Goal: Communication & Community: Answer question/provide support

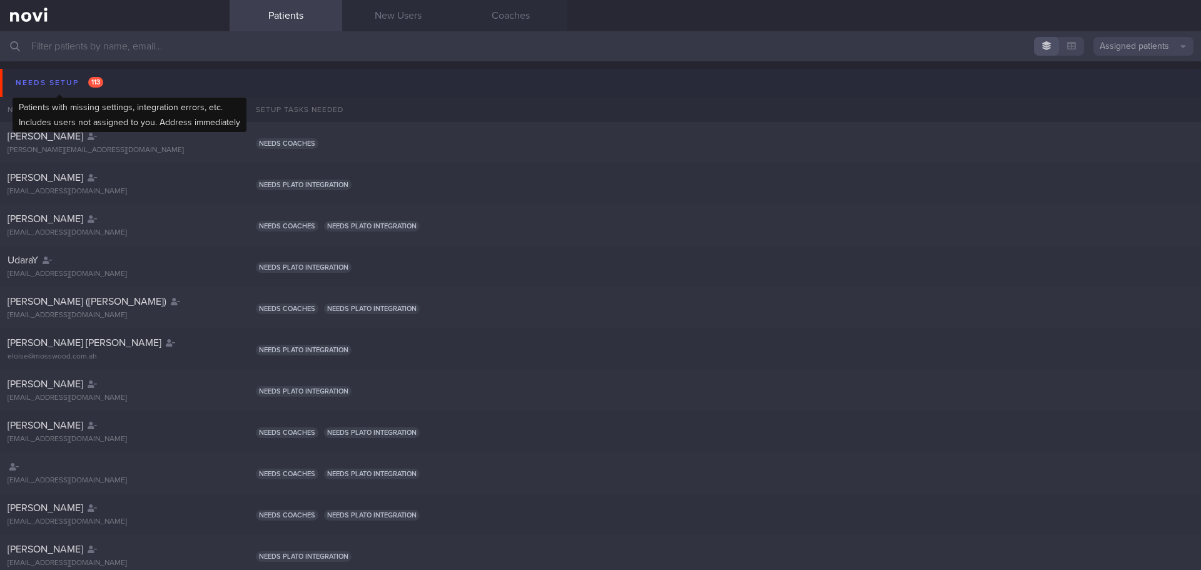
click at [58, 81] on div "Needs setup 113" at bounding box center [60, 82] width 94 height 17
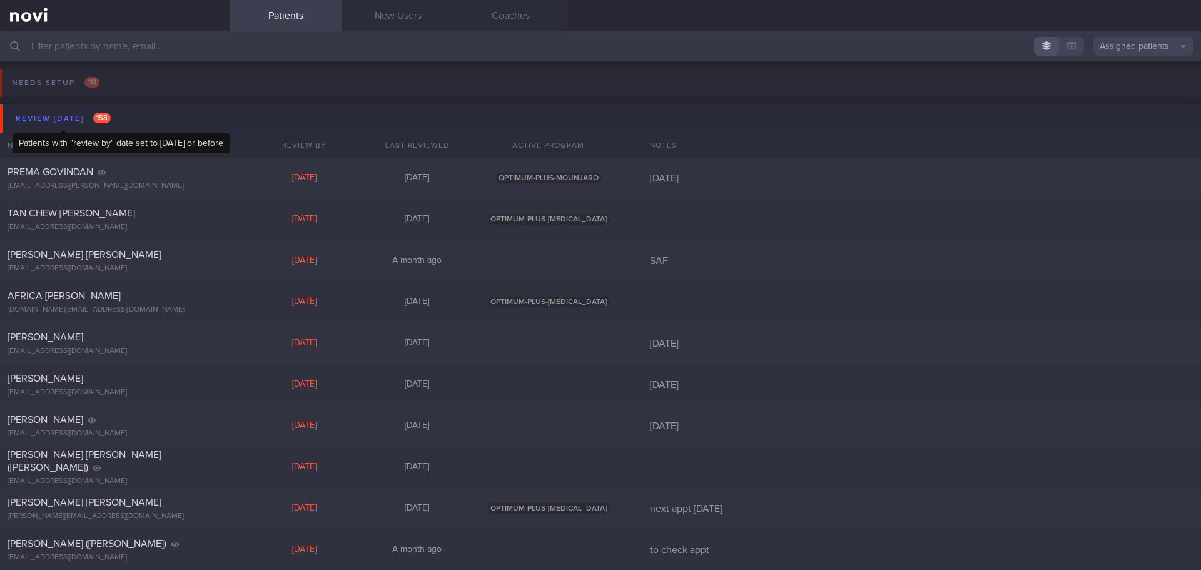
click at [54, 120] on div "Review [DATE] 158" at bounding box center [63, 118] width 101 height 17
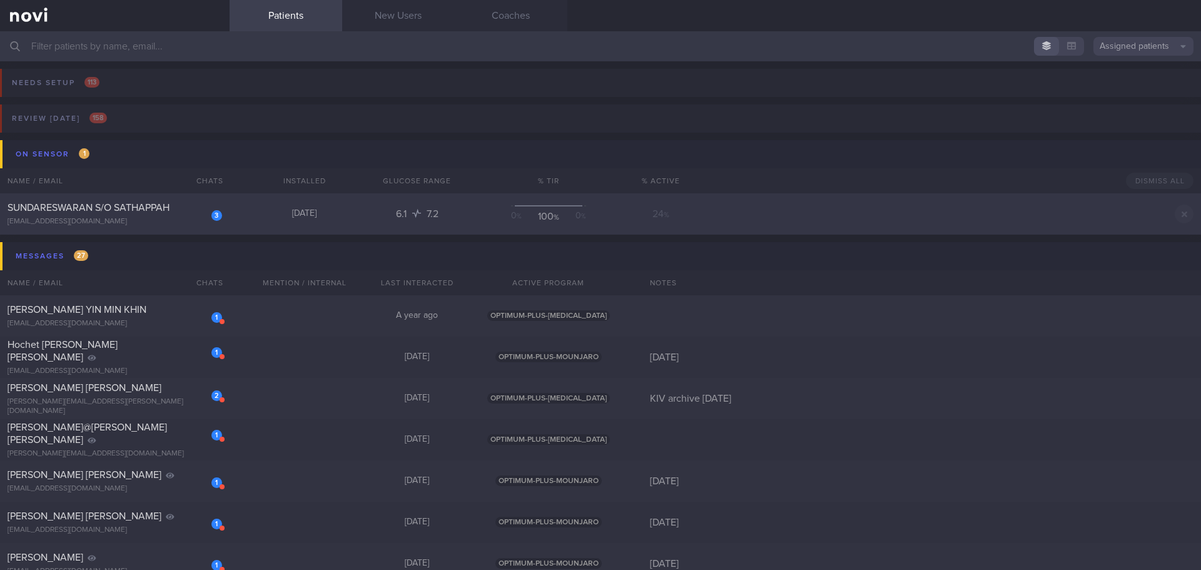
click at [139, 219] on div "[EMAIL_ADDRESS][DOMAIN_NAME]" at bounding box center [115, 221] width 215 height 9
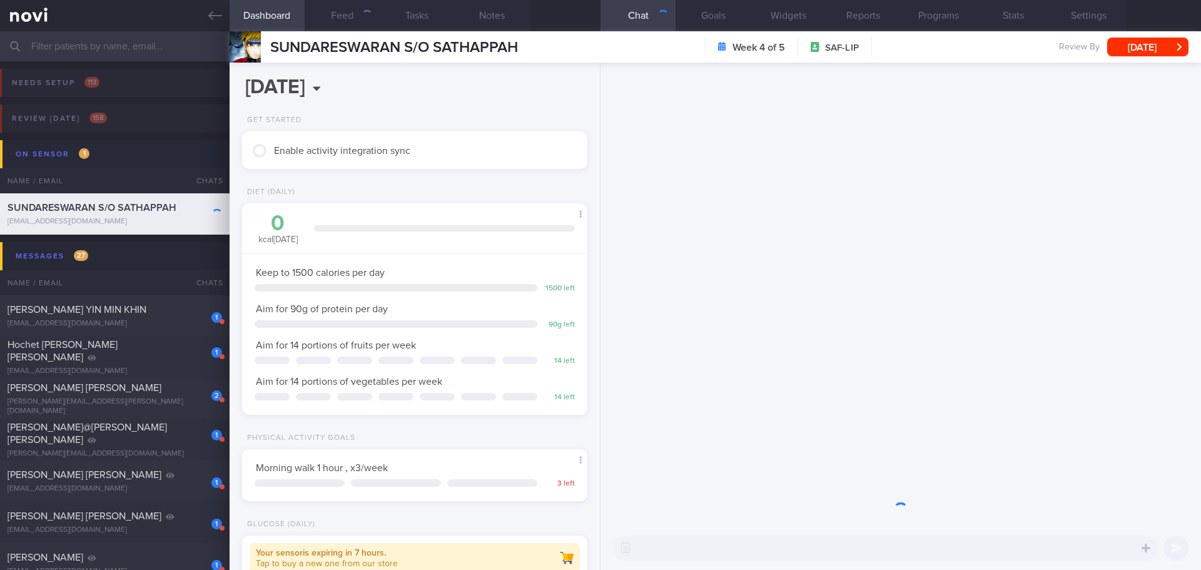
scroll to position [159, 319]
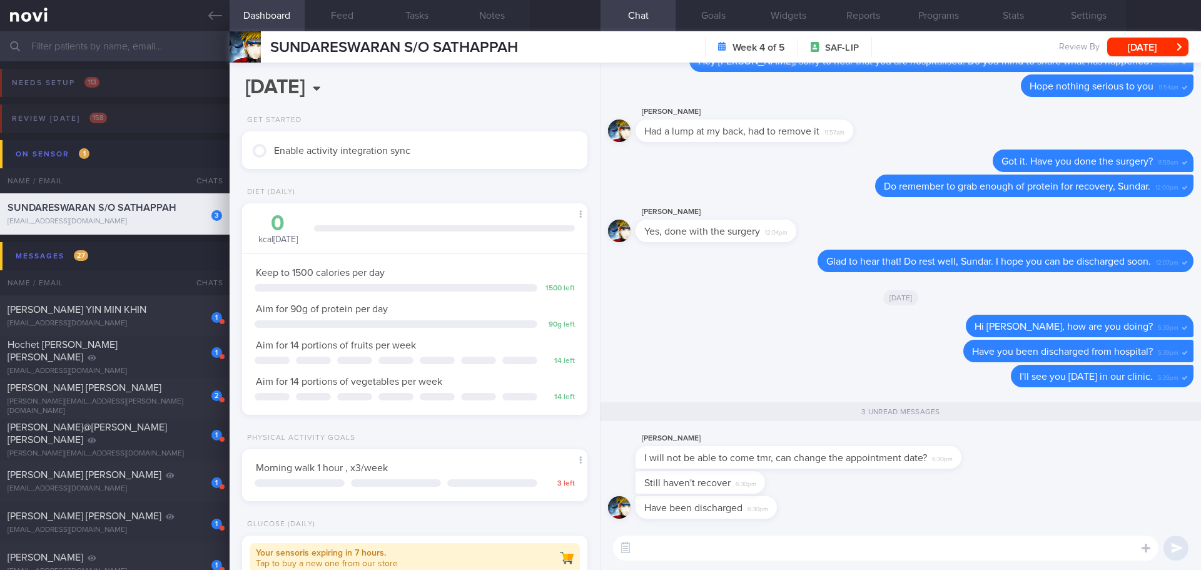
click at [691, 547] on textarea at bounding box center [885, 547] width 545 height 25
click at [1078, 556] on textarea "Hi Sundar, no problem. Our front desk colleague will contact you to reschedule …" at bounding box center [885, 547] width 545 height 25
type textarea "Hi Sundar, no problem. Our front desk colleague will contact you to reschedule …"
click at [1071, 561] on div "Hi Sundar, no problem. Our front desk colleague will contact you to reschedule …" at bounding box center [900, 548] width 600 height 44
click at [1171, 547] on button "submit" at bounding box center [1175, 547] width 25 height 25
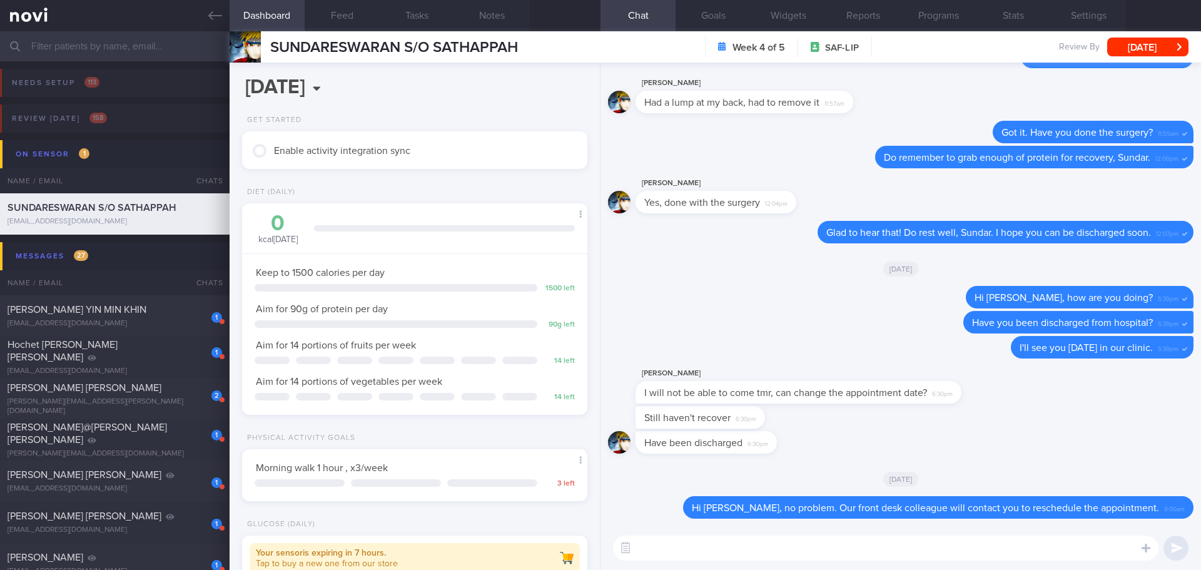
click at [969, 546] on textarea at bounding box center [885, 547] width 545 height 25
type textarea "H"
drag, startPoint x: 739, startPoint y: 546, endPoint x: 710, endPoint y: 545, distance: 29.4
click at [710, 545] on textarea "Speedy recovery to you, Sundar 🙂" at bounding box center [885, 547] width 545 height 25
type textarea "Speedy recovery, Sundar 🙂"
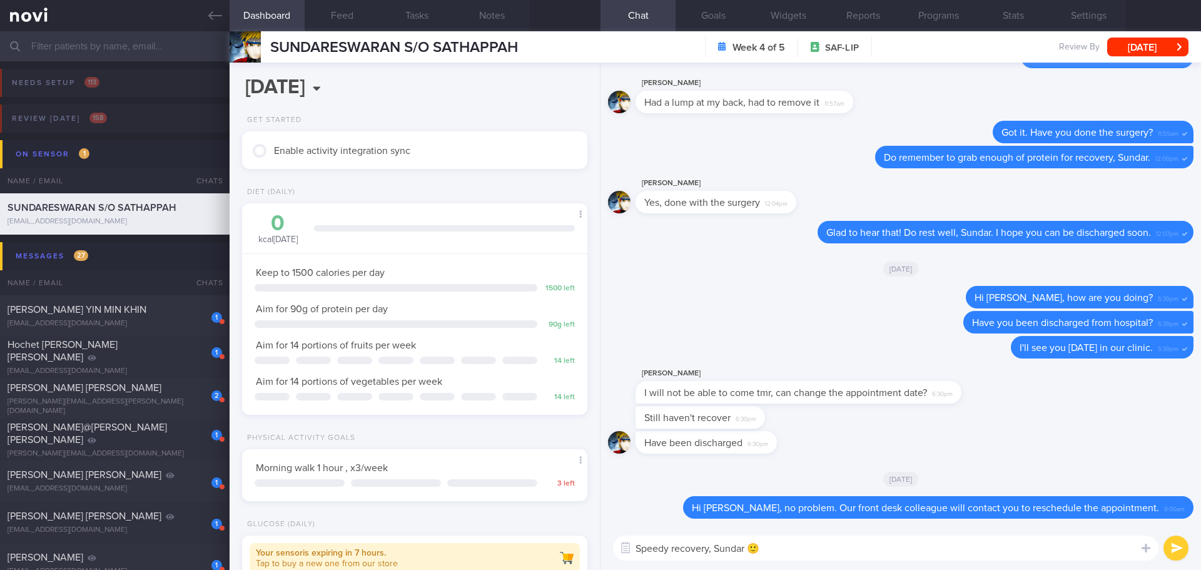
click at [1177, 543] on button "submit" at bounding box center [1175, 547] width 25 height 25
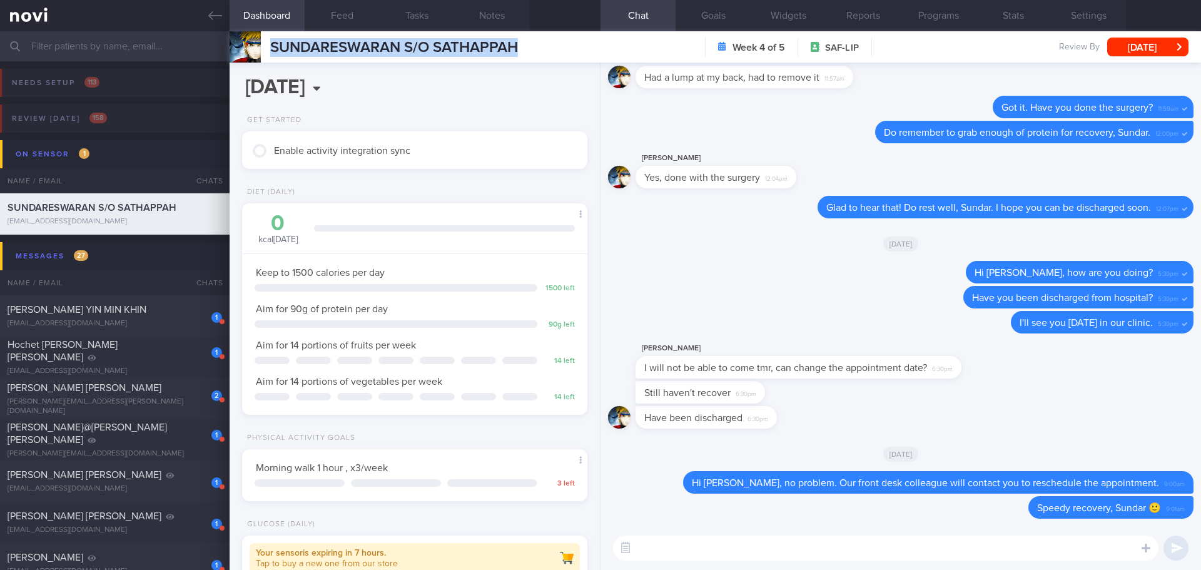
drag, startPoint x: 272, startPoint y: 45, endPoint x: 540, endPoint y: 44, distance: 268.3
click at [540, 44] on div "SUNDARESWARAN S/O SATHAPPAH SUNDARESWARAN S/O SATHAPPAH sunnyboi9523@gmail.com …" at bounding box center [715, 46] width 971 height 31
copy span "SUNDARESWARAN S/O SATHAPPAH"
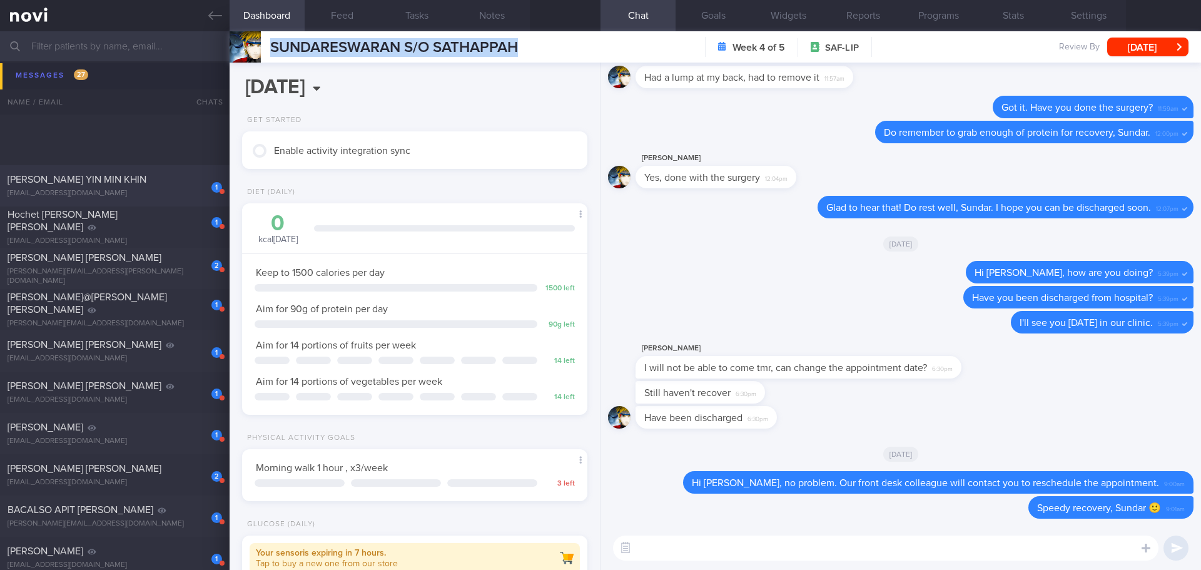
scroll to position [125, 0]
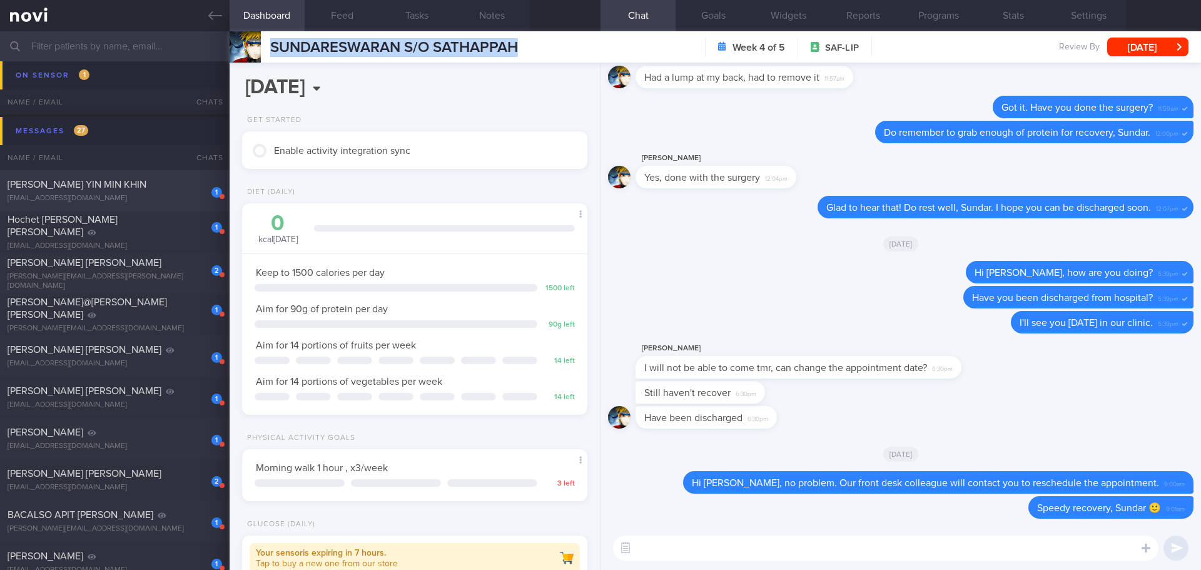
click at [138, 199] on div "mellow_min@yahoo.com" at bounding box center [115, 198] width 215 height 9
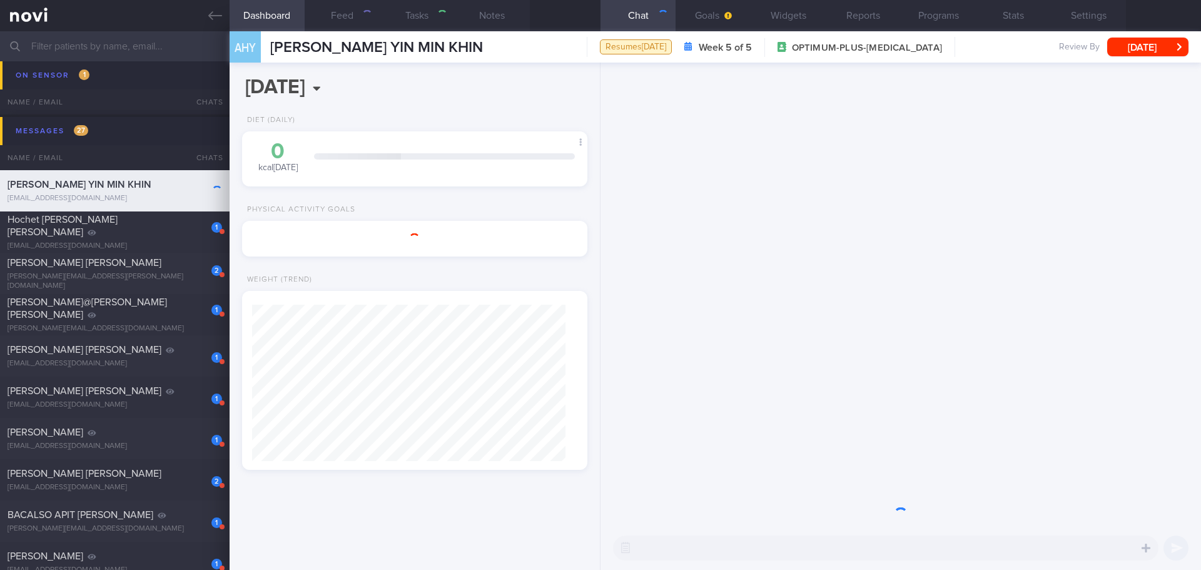
select select "9"
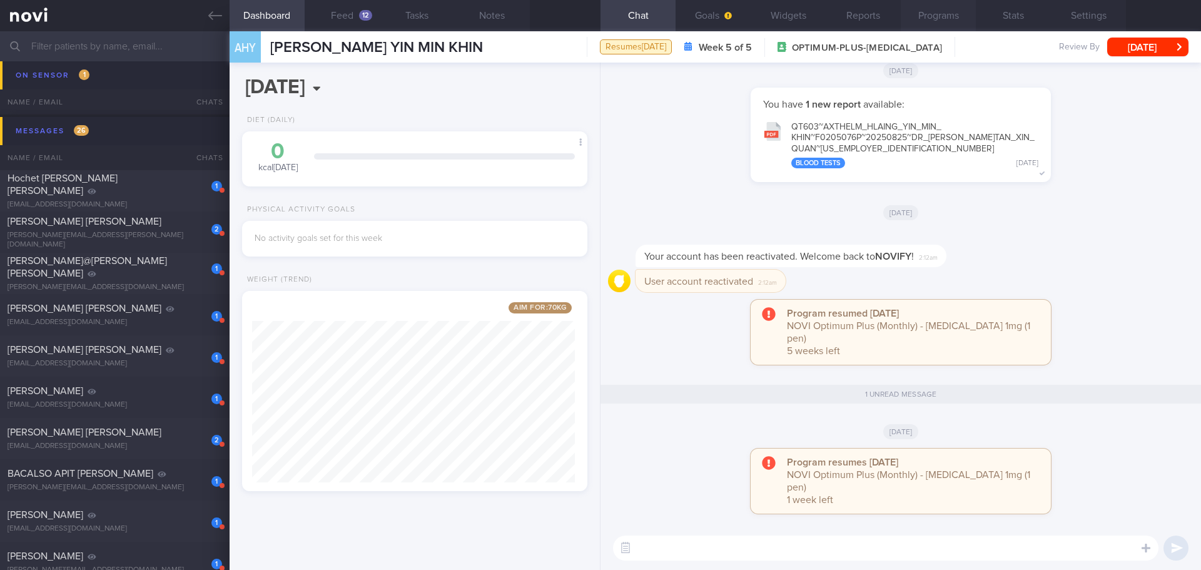
click at [944, 23] on button "Programs" at bounding box center [938, 15] width 75 height 31
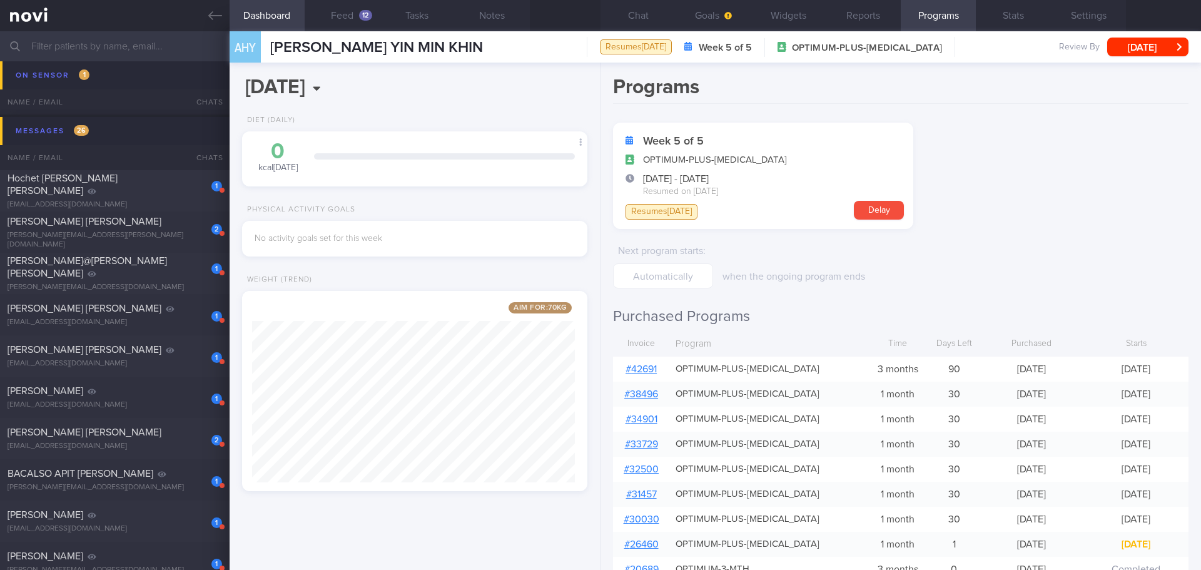
click at [1015, 227] on form "Week 5 of 5 OPTIMUM-PLUS-OZEMPIC 13 Jun 2024 - 14 Oct 2025 Resumed on 14 Oct 20…" at bounding box center [900, 206] width 575 height 166
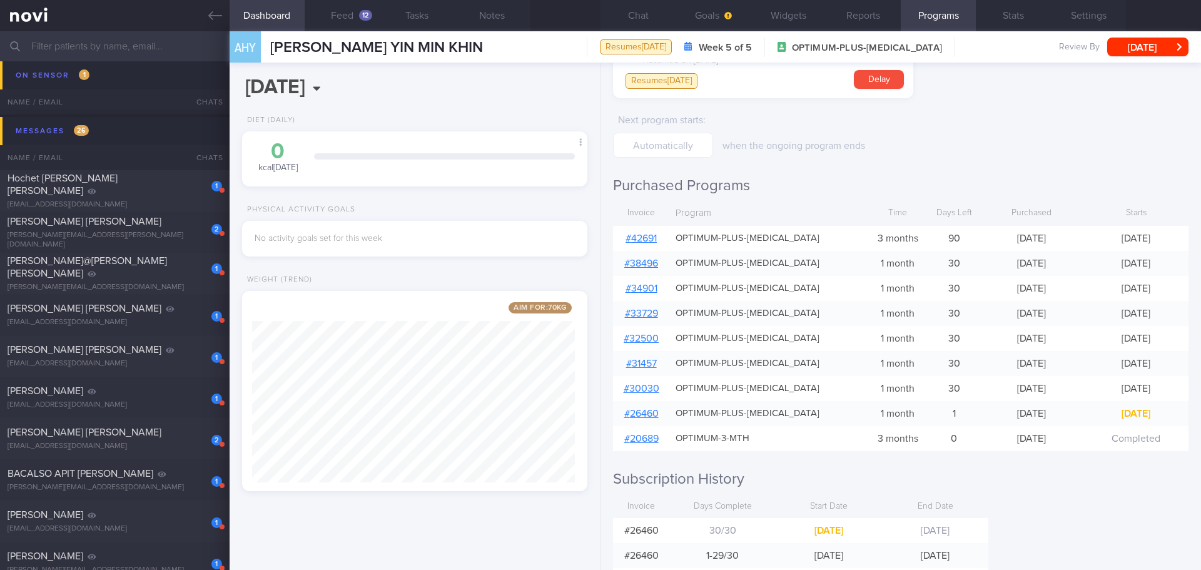
scroll to position [60, 0]
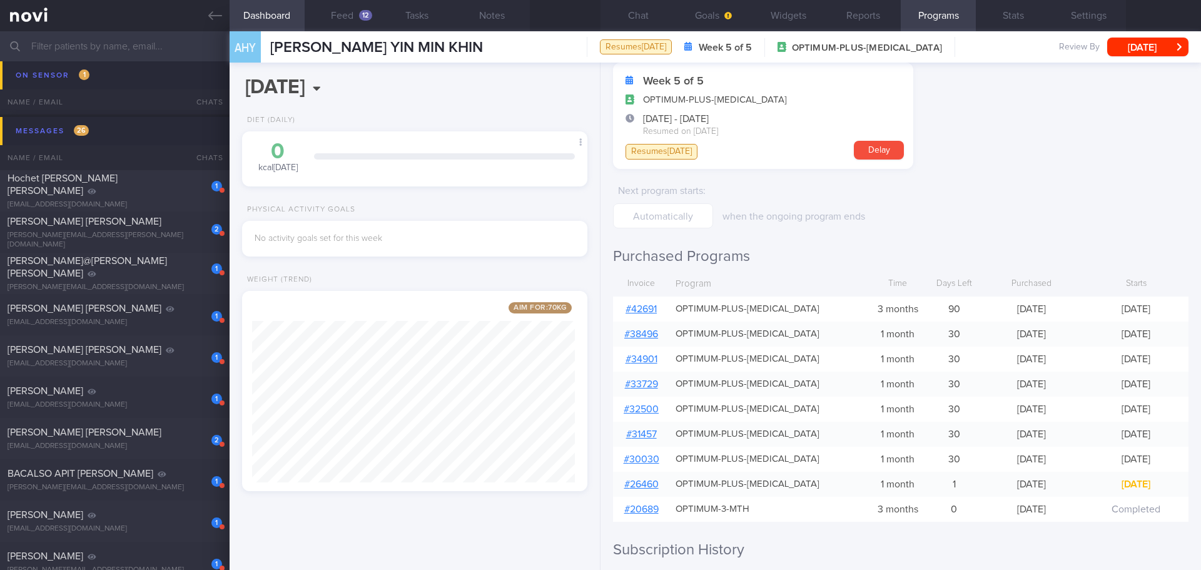
click at [642, 306] on link "# 42691" at bounding box center [641, 309] width 31 height 10
click at [1016, 159] on form "Week 5 of 5 OPTIMUM-PLUS-OZEMPIC 13 Jun 2024 - 14 Oct 2025 Resumed on 14 Oct 20…" at bounding box center [900, 146] width 575 height 166
click at [1117, 46] on button "[DATE]" at bounding box center [1147, 47] width 81 height 19
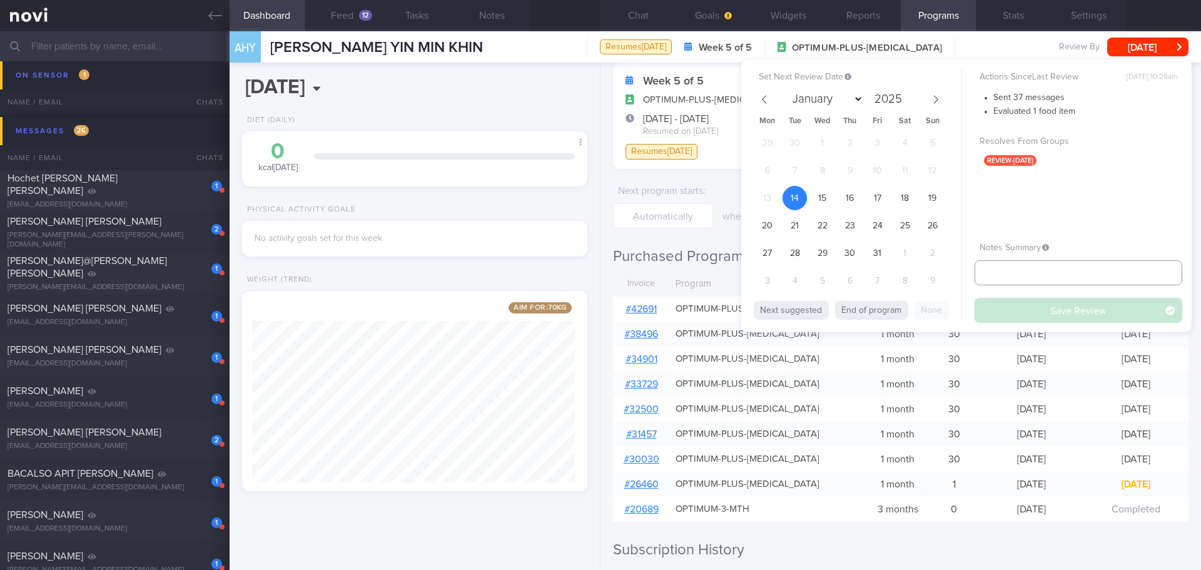
click at [1032, 279] on input "text" at bounding box center [1079, 272] width 208 height 25
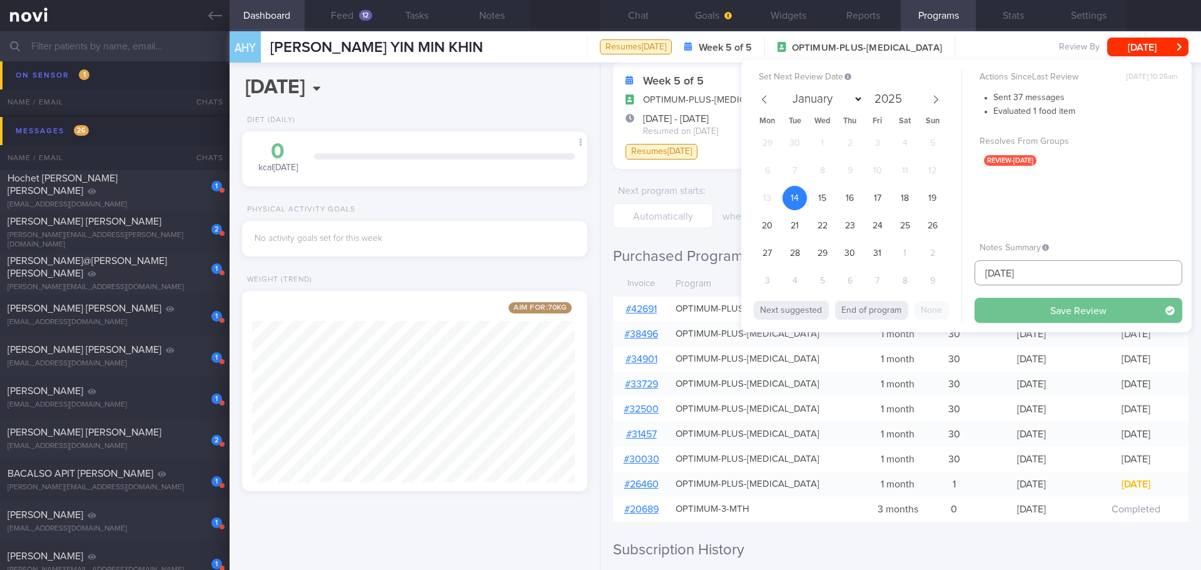
type input "27/11/25"
click at [1043, 311] on button "Save Review" at bounding box center [1079, 310] width 208 height 25
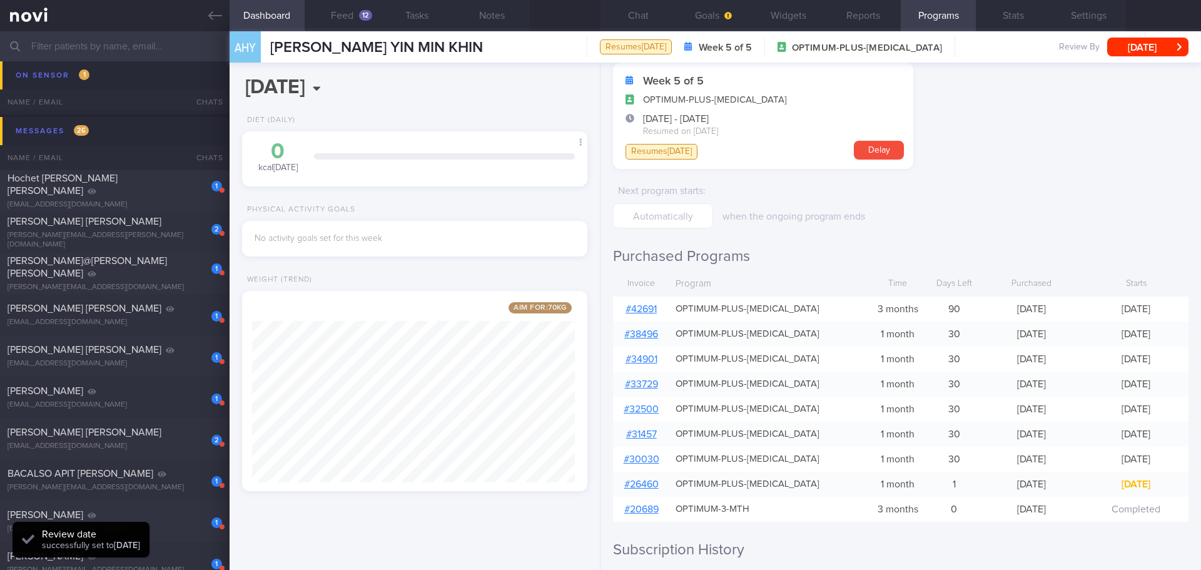
click at [1063, 200] on form "Week 5 of 5 OPTIMUM-PLUS-[MEDICAL_DATA] [DATE] - [DATE] Resumed on [DATE] Resum…" at bounding box center [900, 146] width 575 height 166
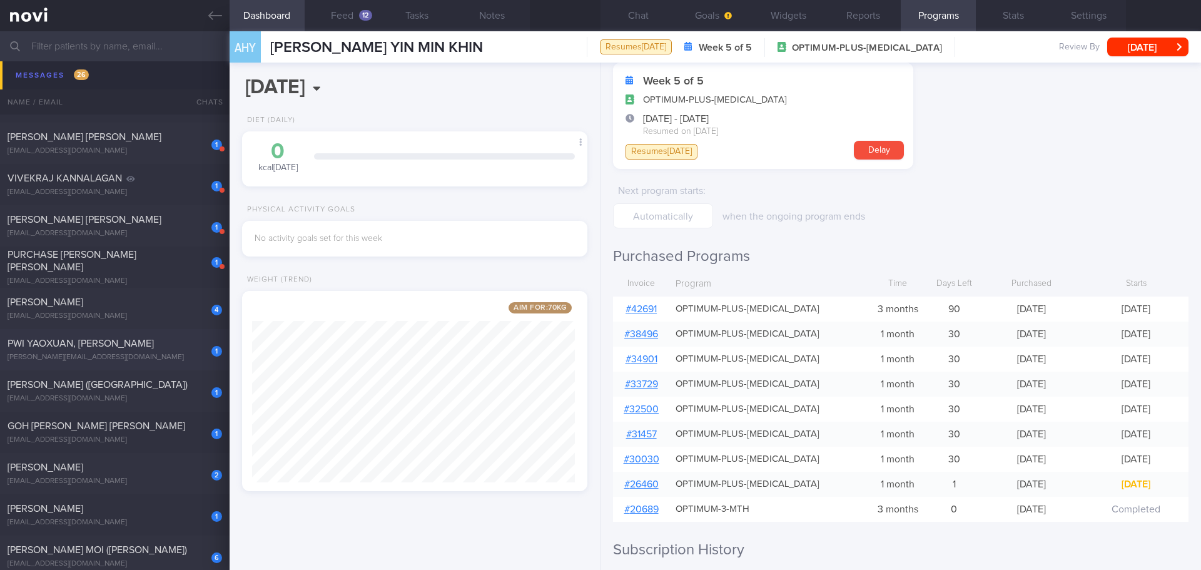
scroll to position [813, 0]
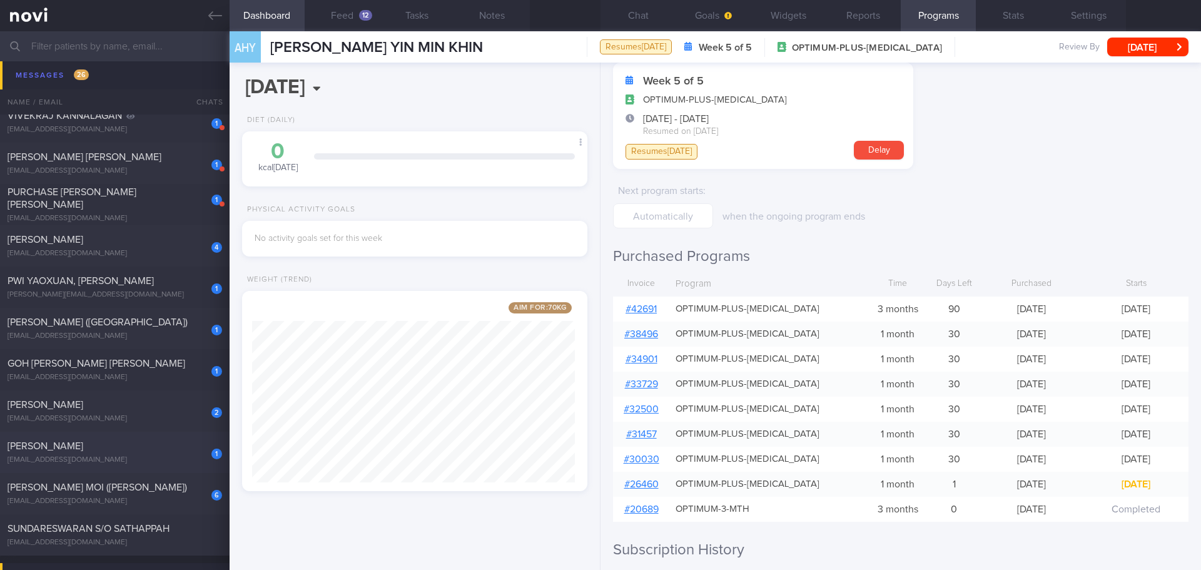
click at [151, 440] on div "[PERSON_NAME]" at bounding box center [113, 446] width 211 height 13
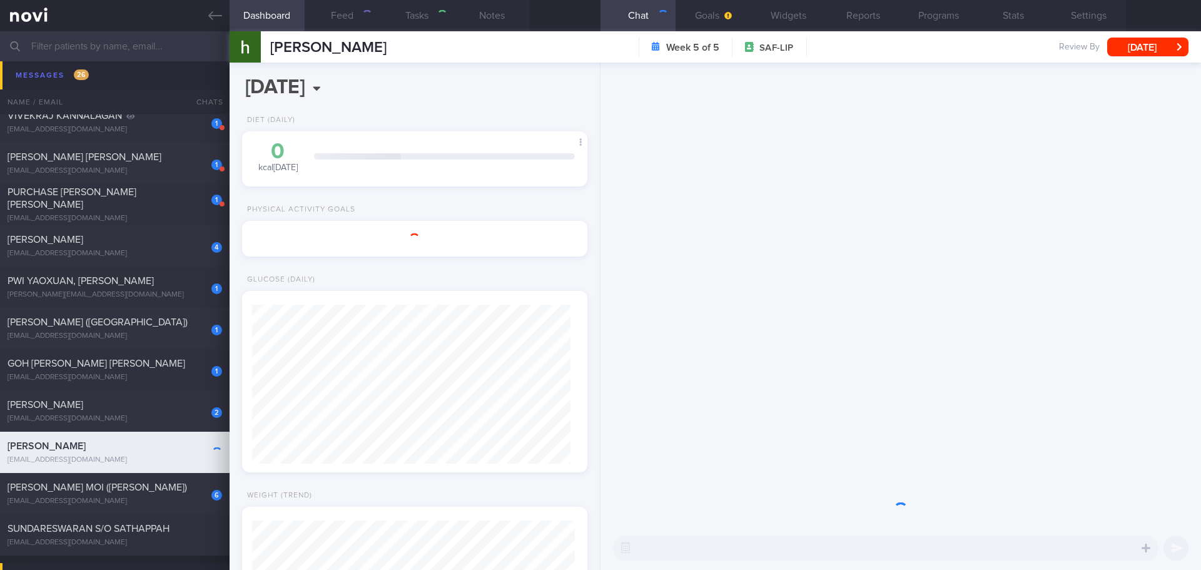
select select "8"
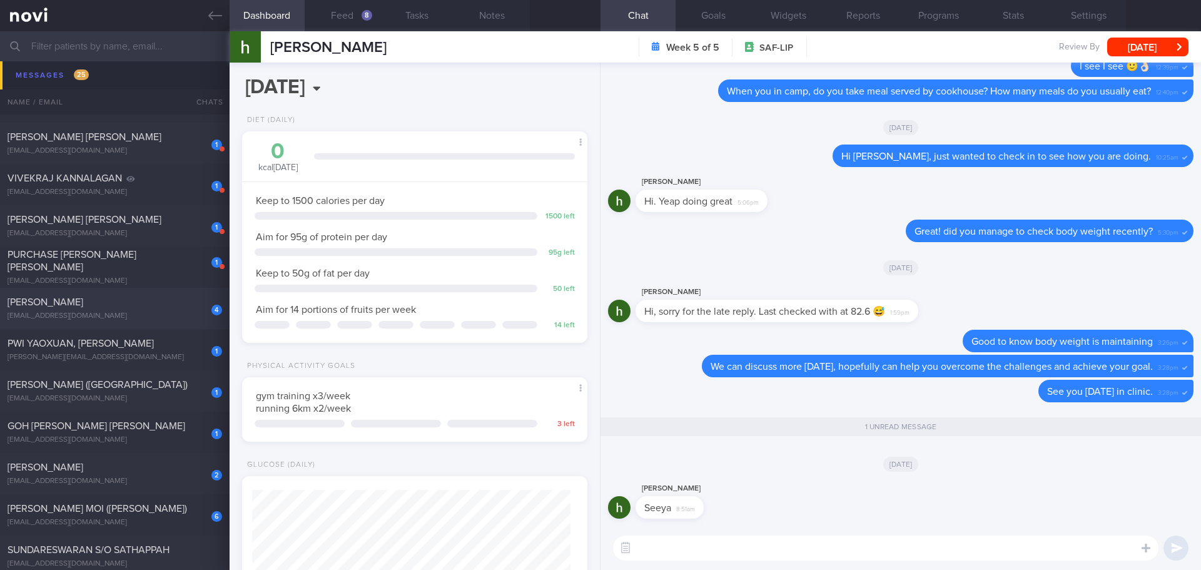
scroll to position [688, 0]
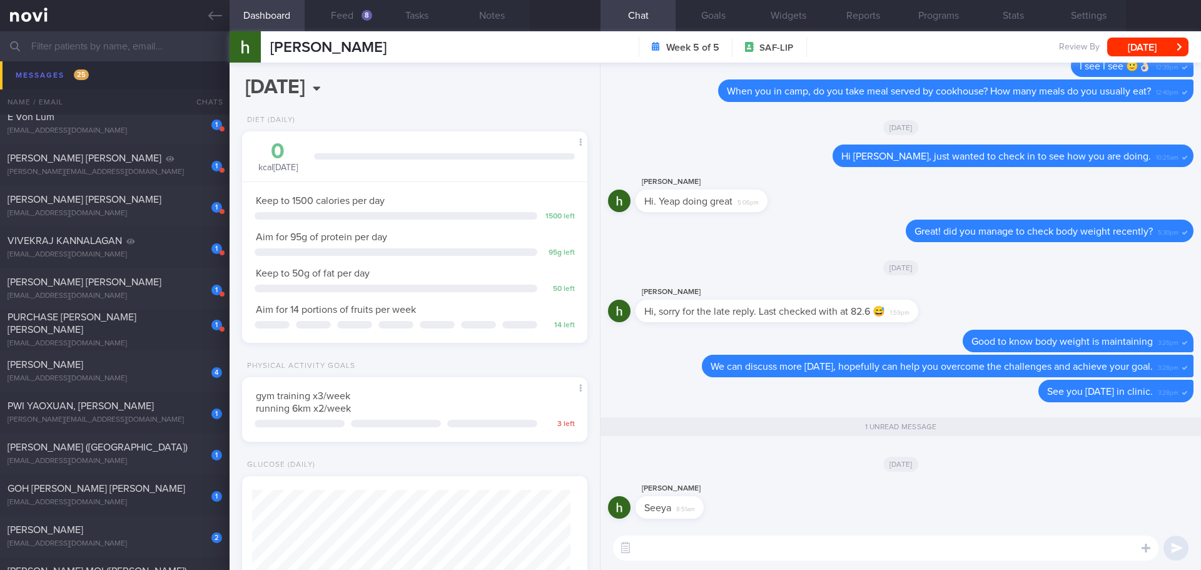
click at [106, 54] on input "text" at bounding box center [600, 46] width 1201 height 30
click at [106, 418] on div "[PERSON_NAME][EMAIL_ADDRESS][DOMAIN_NAME]" at bounding box center [115, 419] width 215 height 9
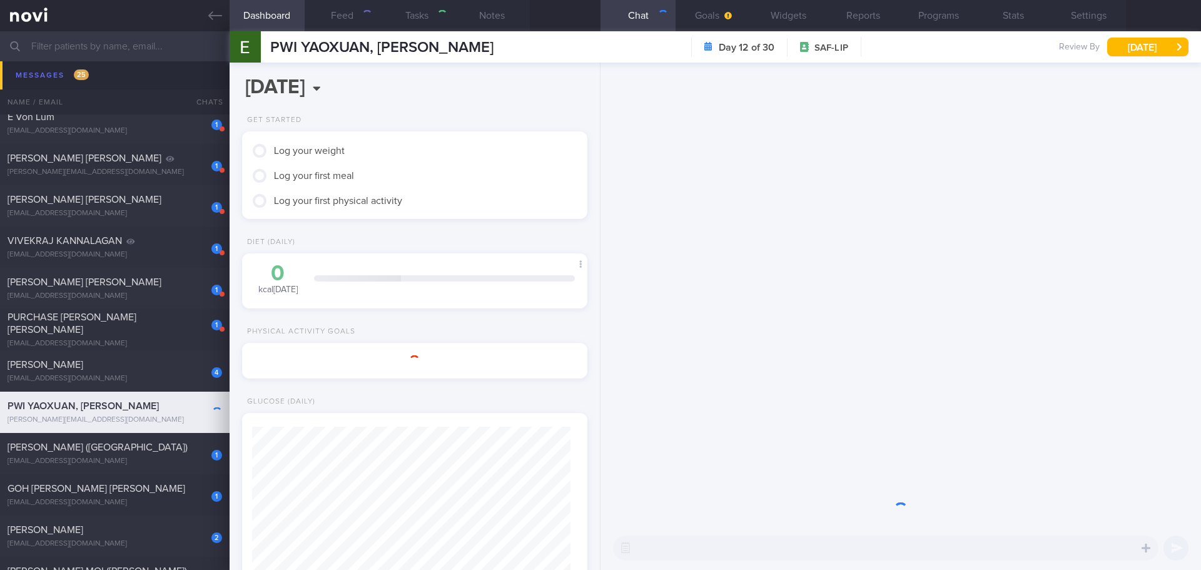
select select "9"
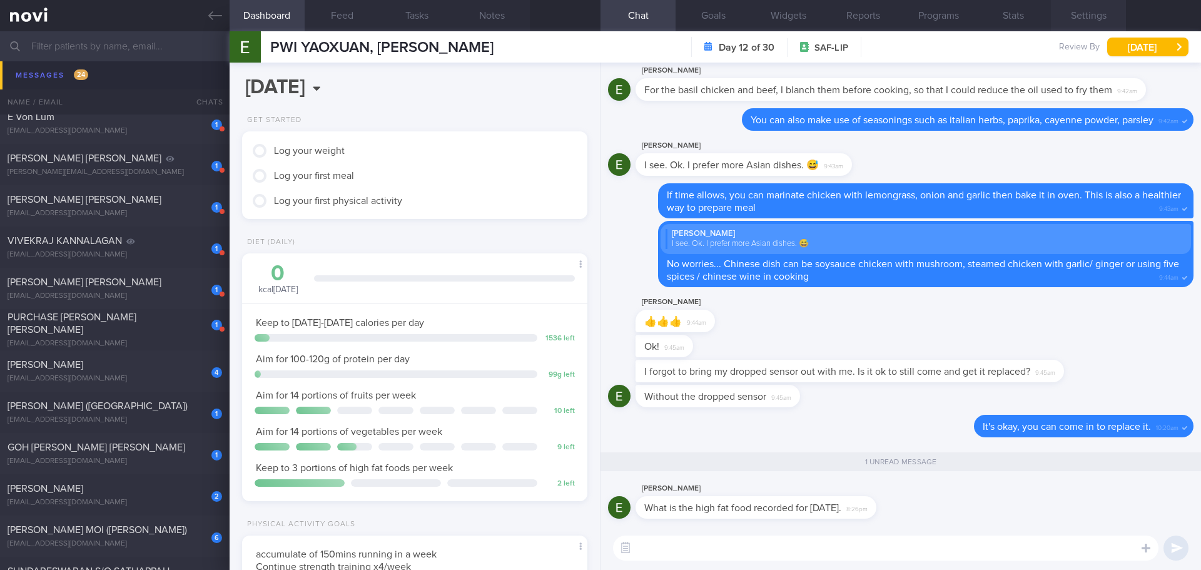
click at [1066, 10] on button "Settings" at bounding box center [1088, 15] width 75 height 31
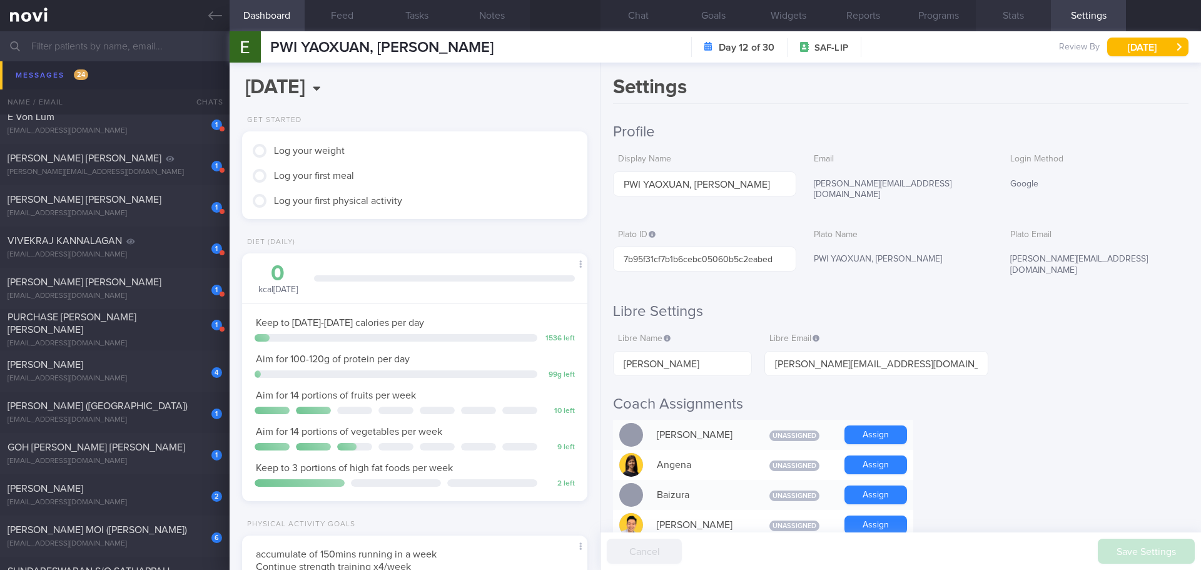
click at [1019, 15] on button "Stats" at bounding box center [1013, 15] width 75 height 31
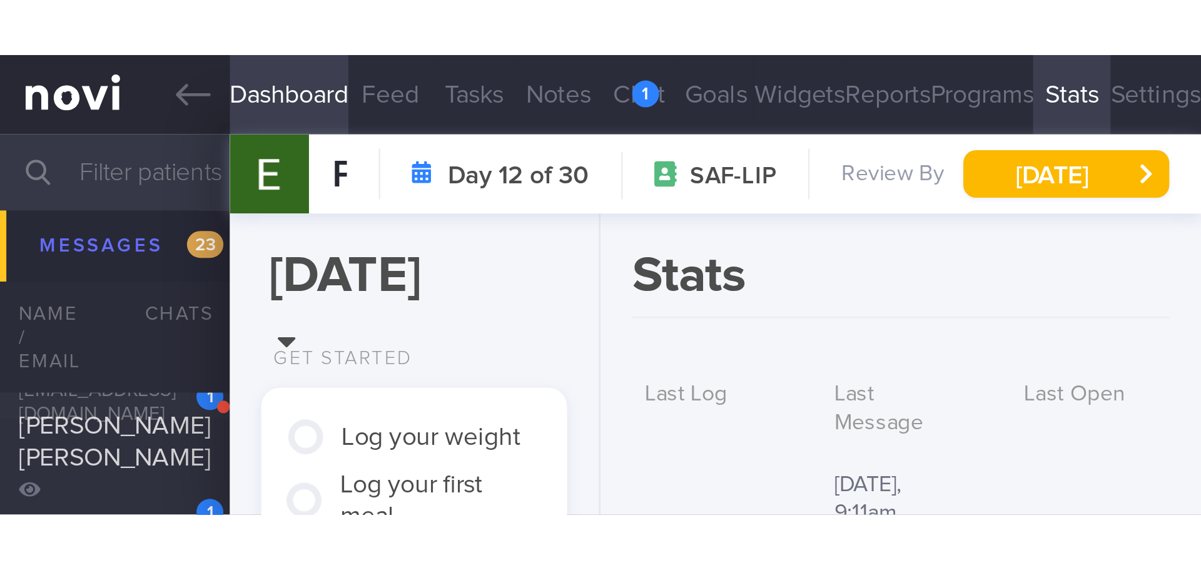
scroll to position [175, 314]
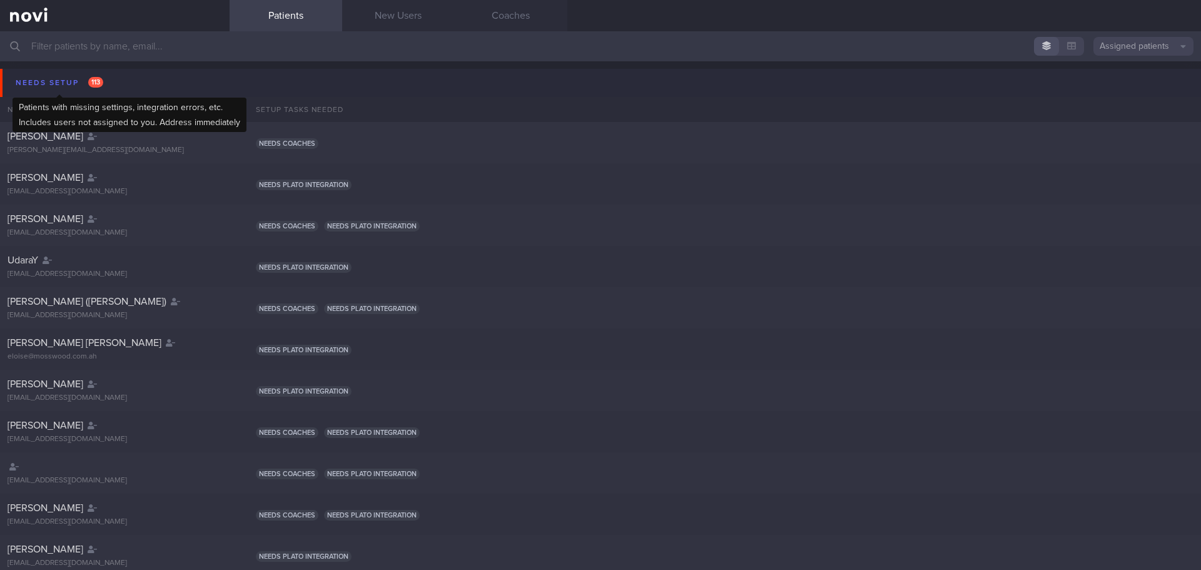
click at [59, 88] on div "Needs setup 113" at bounding box center [60, 82] width 94 height 17
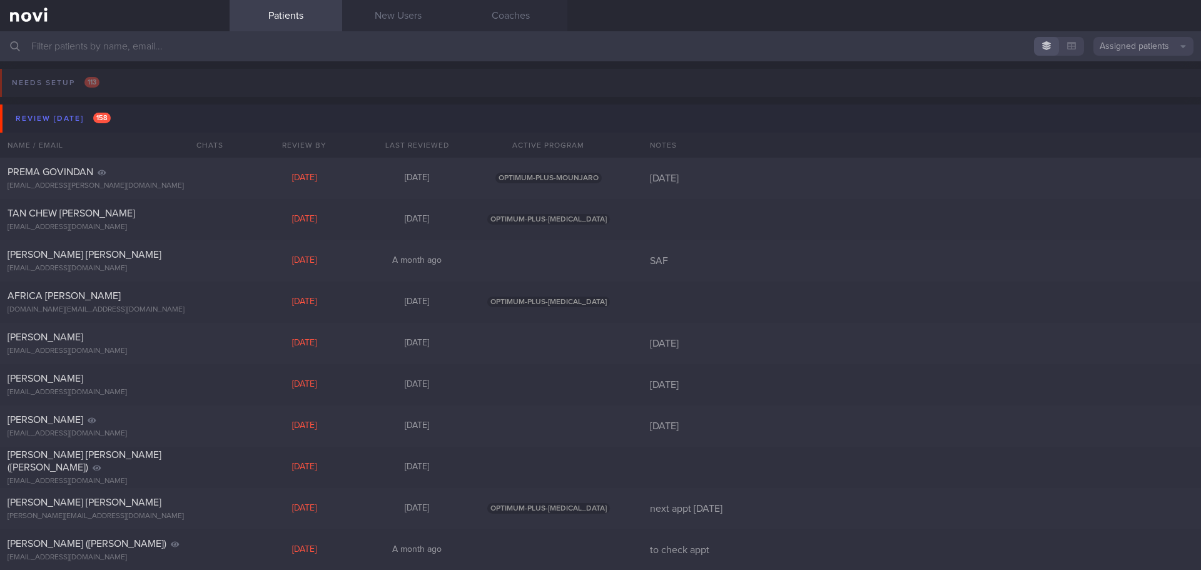
click at [99, 56] on input "text" at bounding box center [600, 46] width 1201 height 30
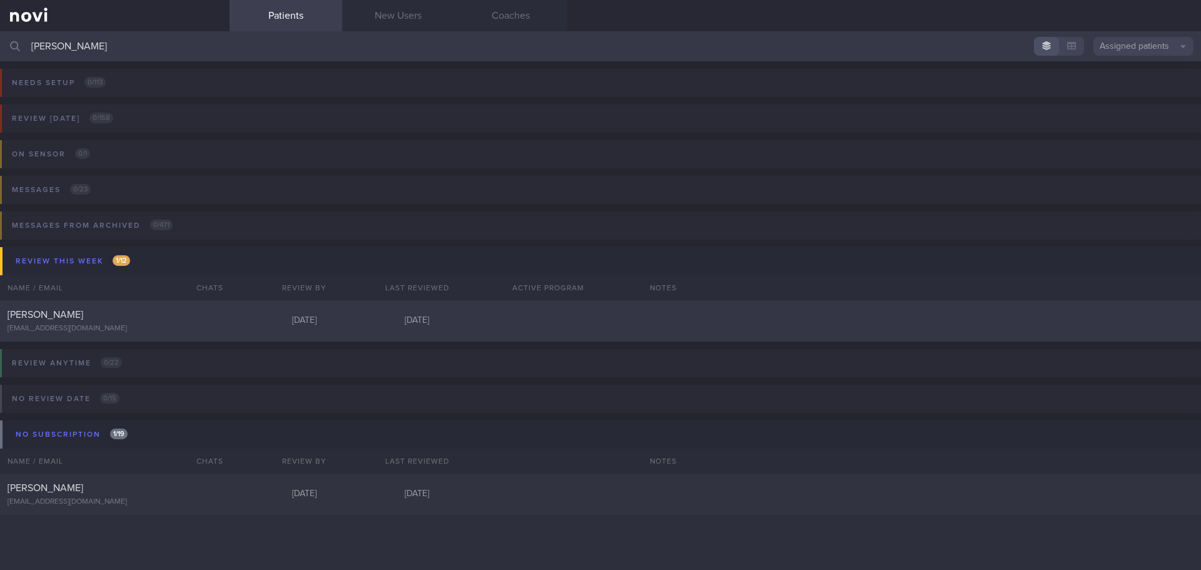
type input "[PERSON_NAME]"
click at [112, 313] on div "[PERSON_NAME]" at bounding box center [113, 314] width 211 height 13
select select "9"
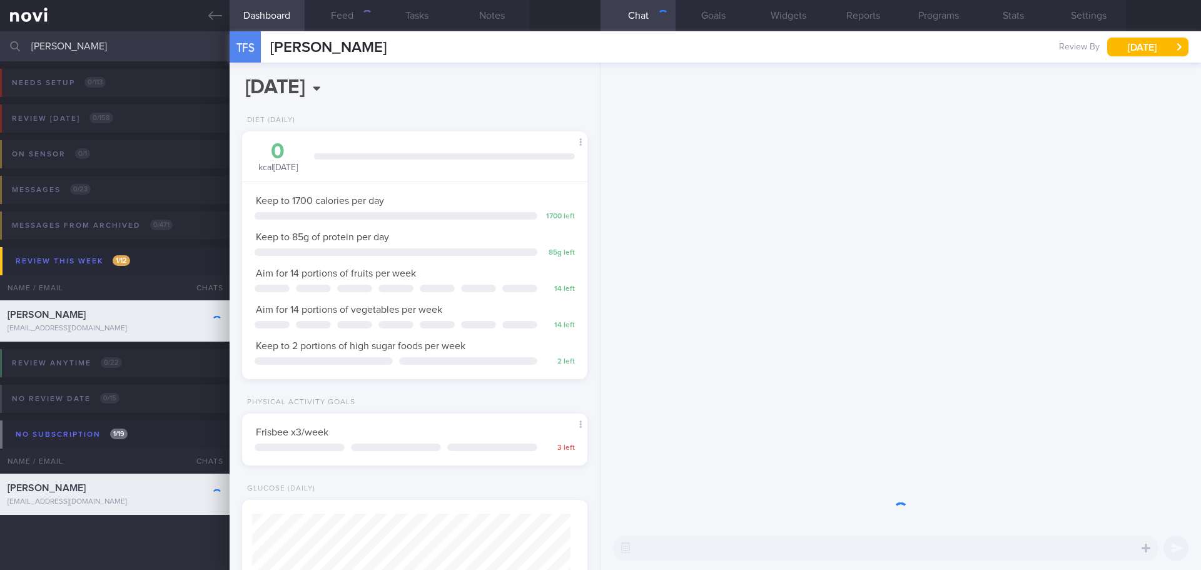
scroll to position [175, 314]
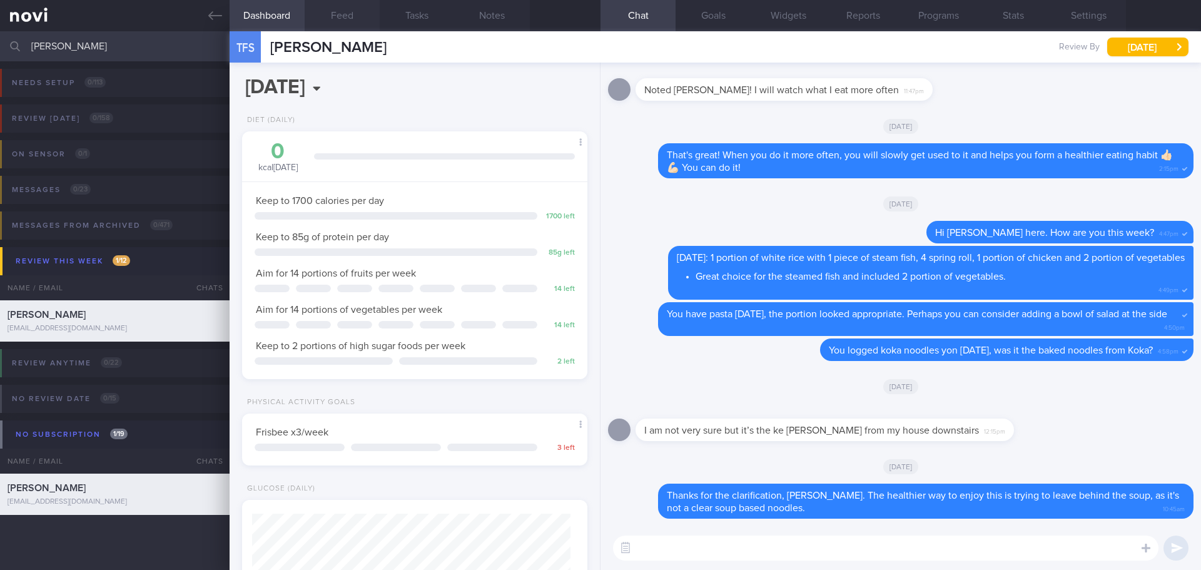
click at [348, 23] on button "Feed" at bounding box center [342, 15] width 75 height 31
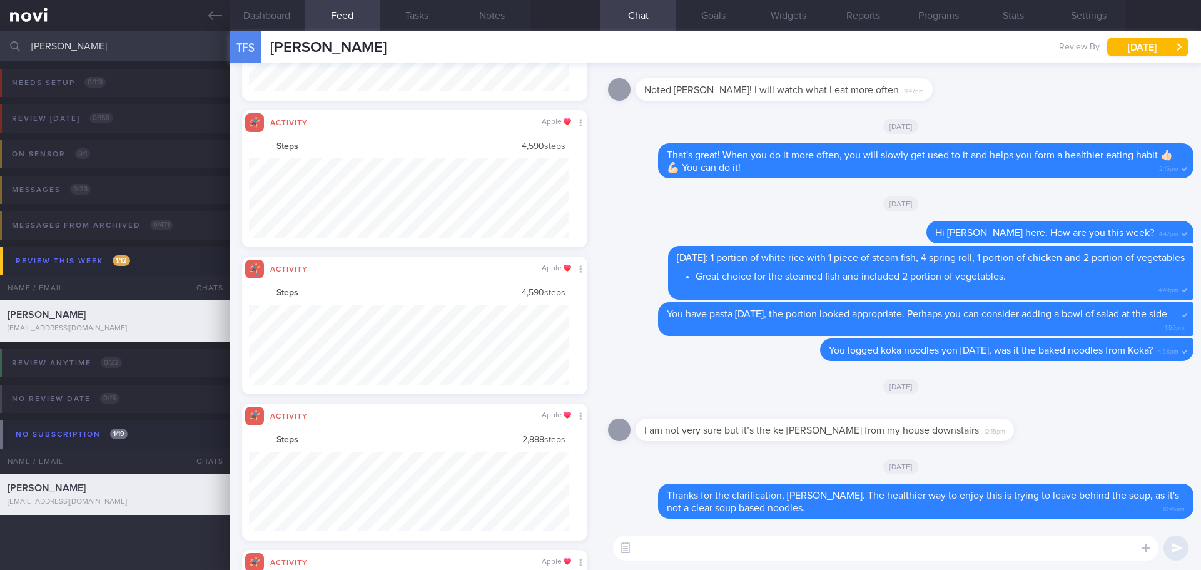
click at [716, 213] on div "[DATE]" at bounding box center [900, 203] width 585 height 35
click at [752, 115] on div "Fri, 3 Oct" at bounding box center [900, 125] width 585 height 35
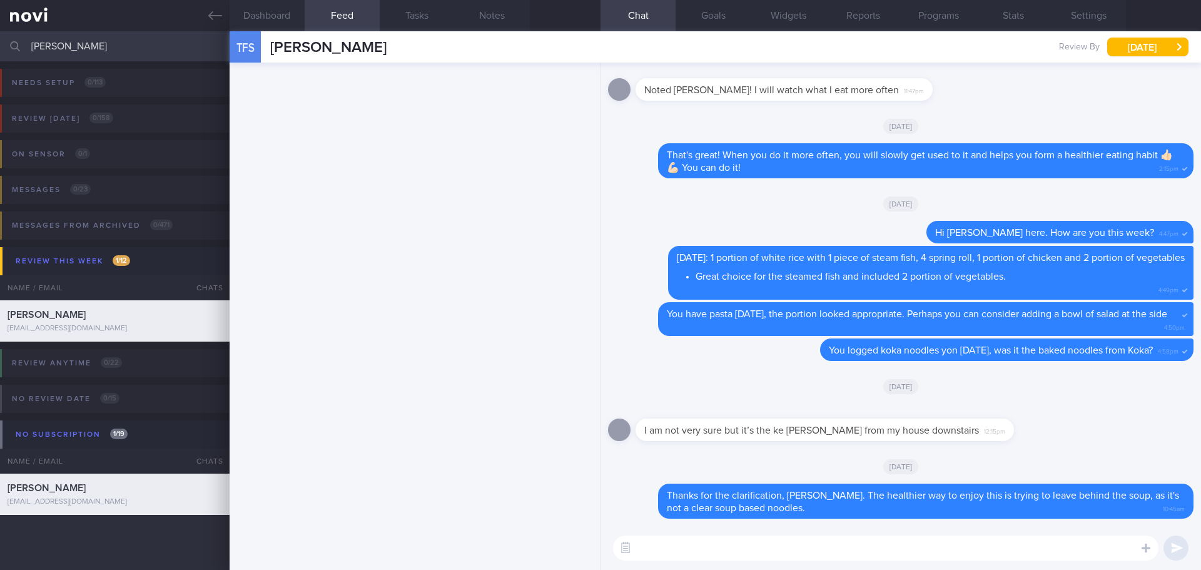
scroll to position [9, 0]
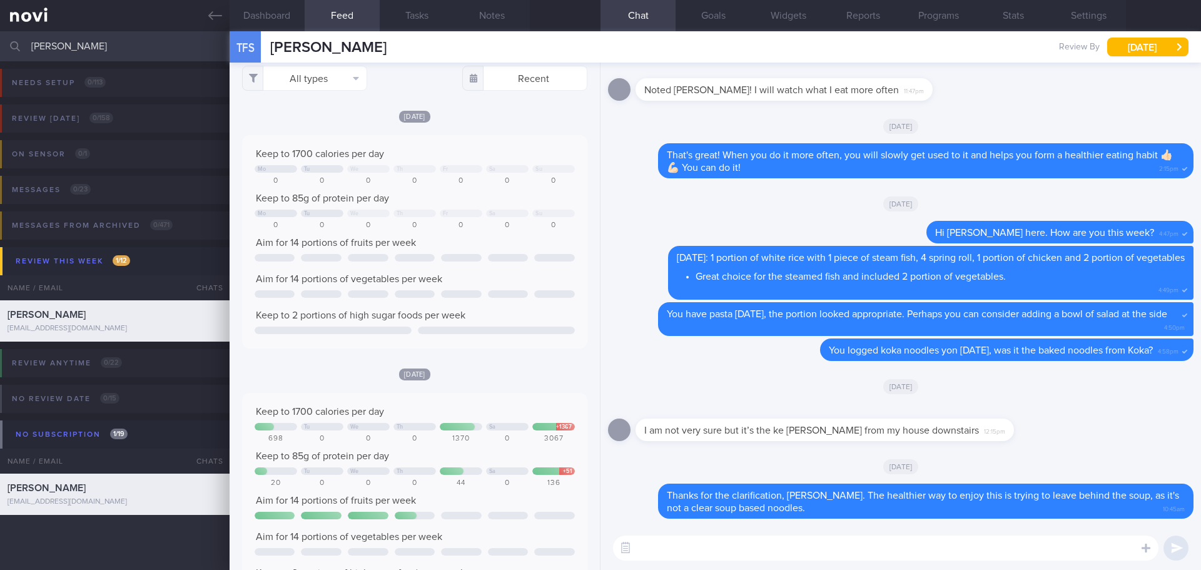
drag, startPoint x: 114, startPoint y: 43, endPoint x: -102, endPoint y: 68, distance: 217.9
click at [0, 68] on html "You are offline! Some functionality will be unavailable Patients New Users Coac…" at bounding box center [600, 285] width 1201 height 570
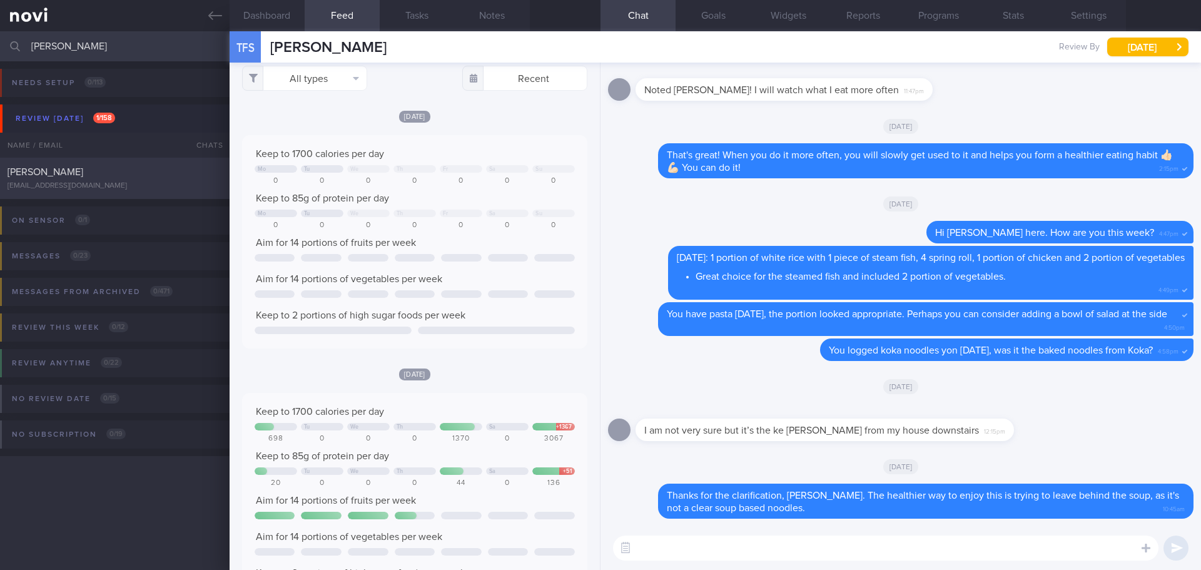
type input "yong xiang"
click at [87, 193] on div "PUAH YONG XIANG hasakisasuke885@gmail.com Tue, 16 Sep – SAF-LIP" at bounding box center [600, 178] width 1201 height 41
select select "8"
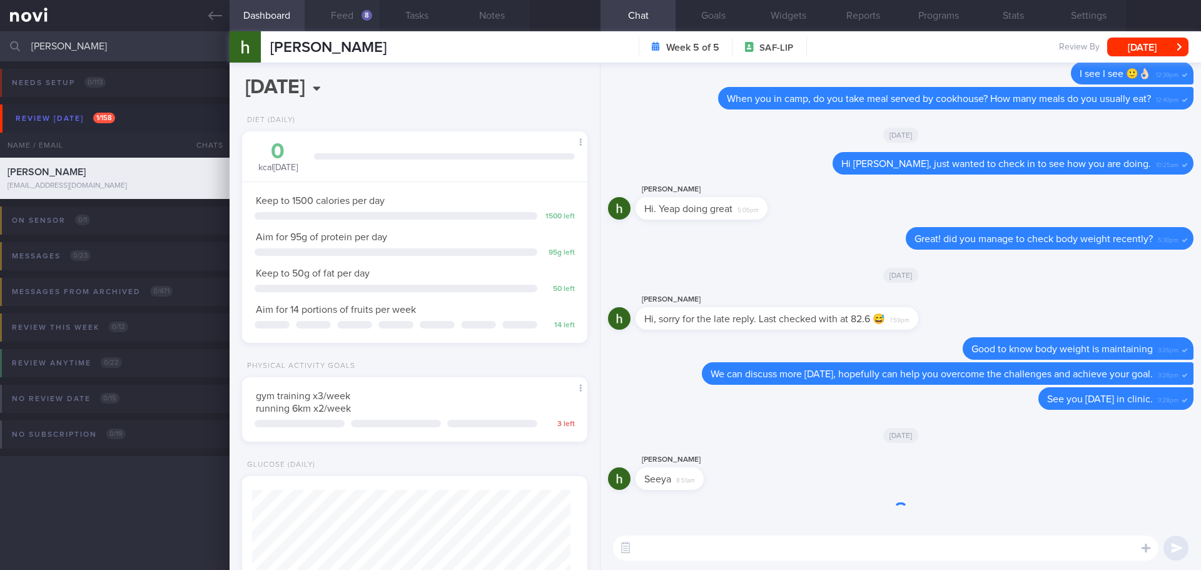
scroll to position [159, 319]
click at [360, 13] on button "Feed 8" at bounding box center [342, 15] width 75 height 31
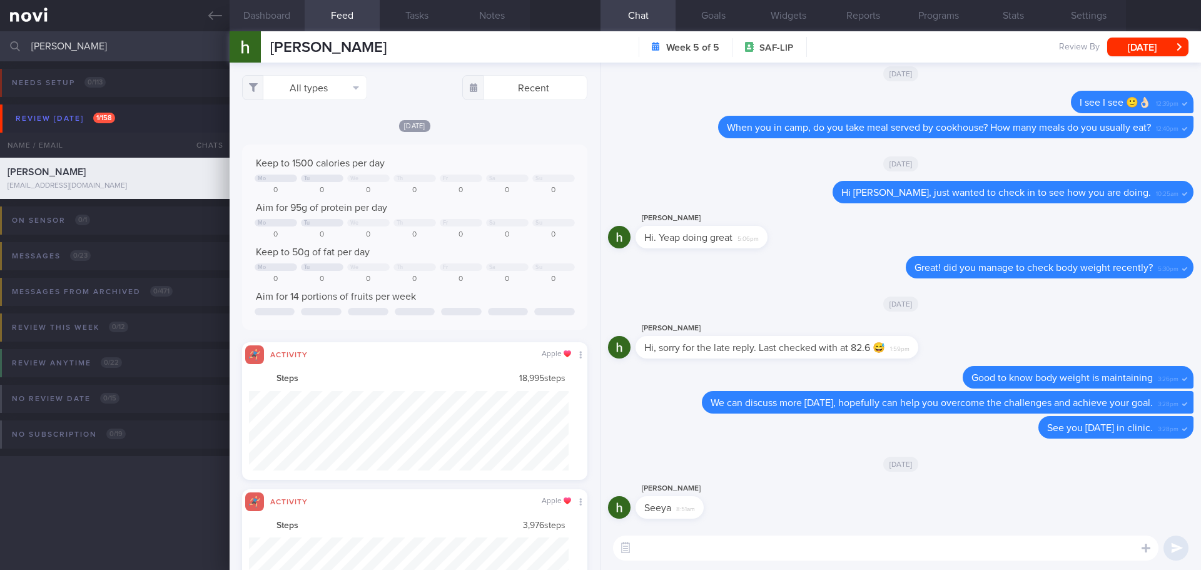
scroll to position [79, 320]
drag, startPoint x: 101, startPoint y: 46, endPoint x: -7, endPoint y: 46, distance: 107.6
click at [0, 46] on html "You are offline! Some functionality will be unavailable Patients New Users Coac…" at bounding box center [600, 285] width 1201 height 570
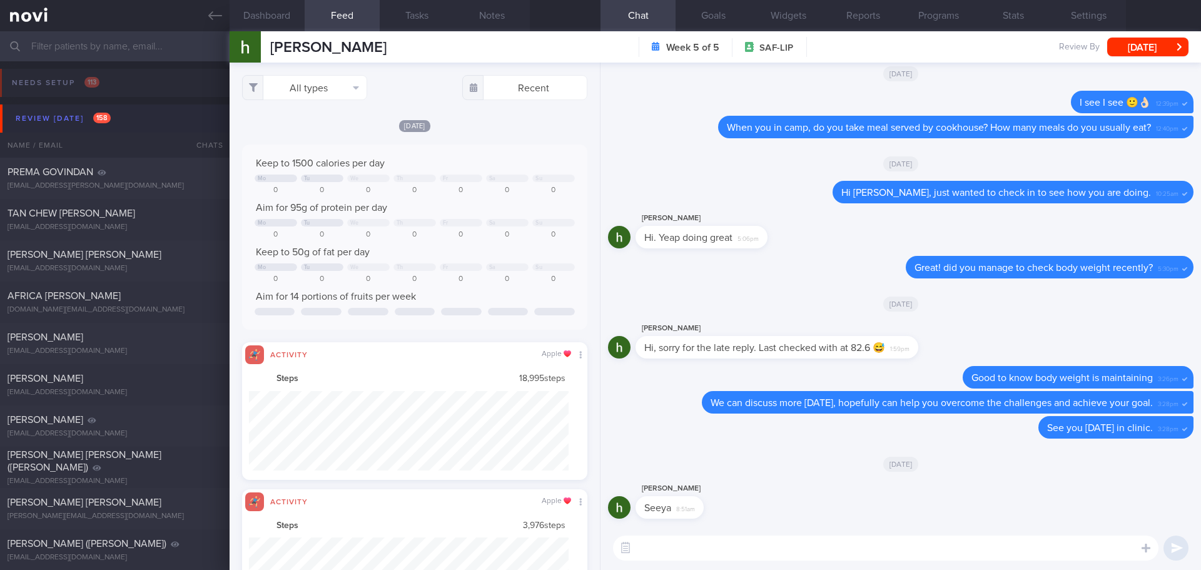
click at [78, 109] on button "Review [DATE] 158" at bounding box center [602, 118] width 1205 height 28
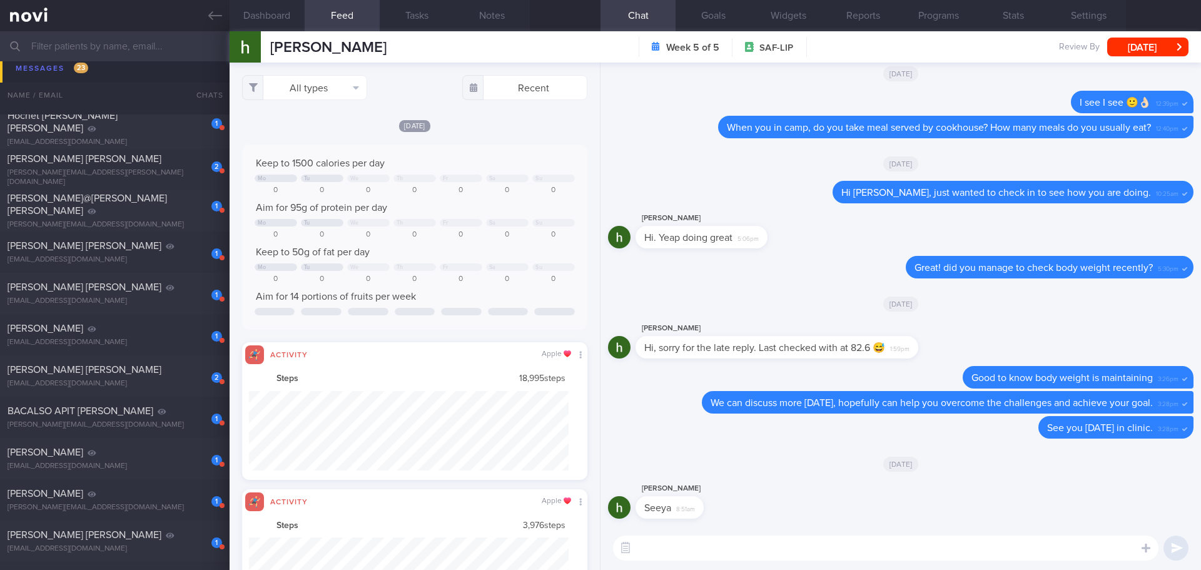
scroll to position [63, 0]
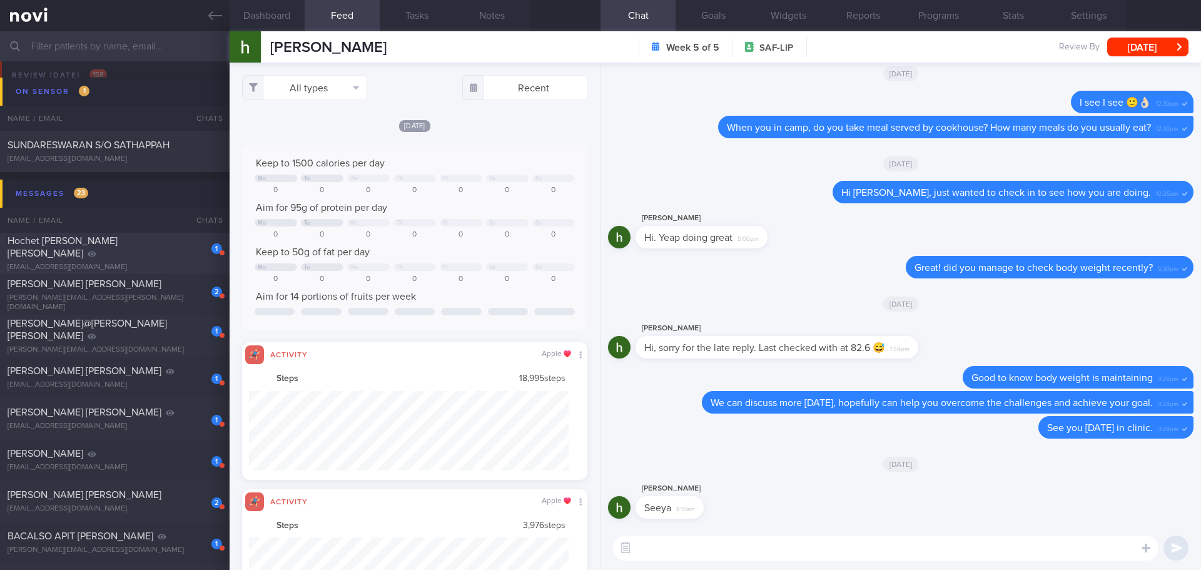
click at [118, 249] on span "Hochet Gregor Bernard Andre" at bounding box center [63, 247] width 110 height 23
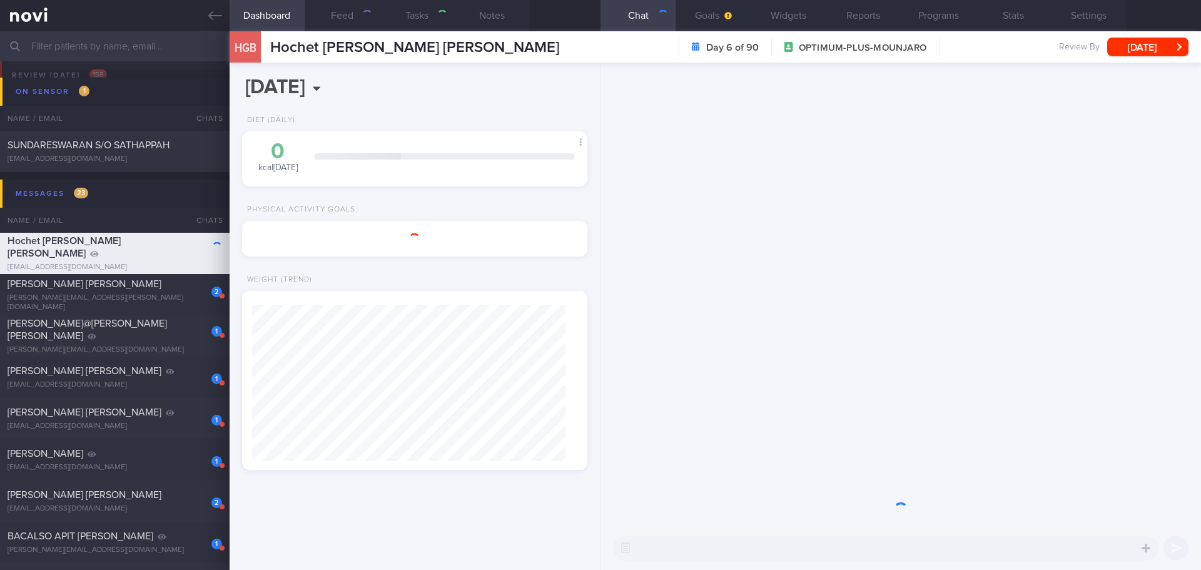
select select "9"
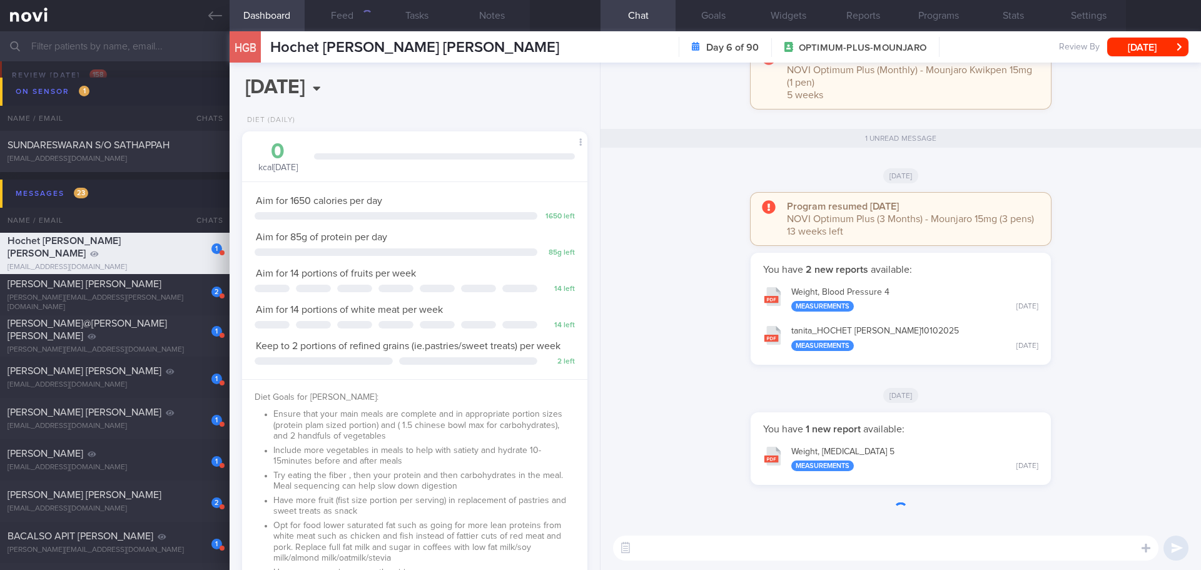
scroll to position [1, 0]
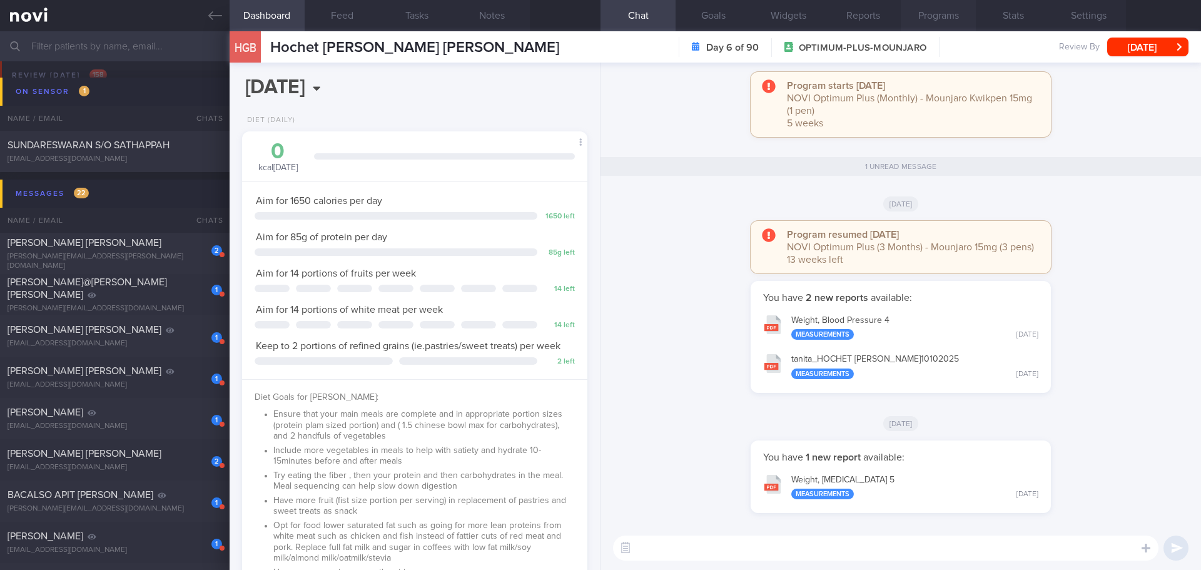
click at [941, 9] on button "Programs" at bounding box center [938, 15] width 75 height 31
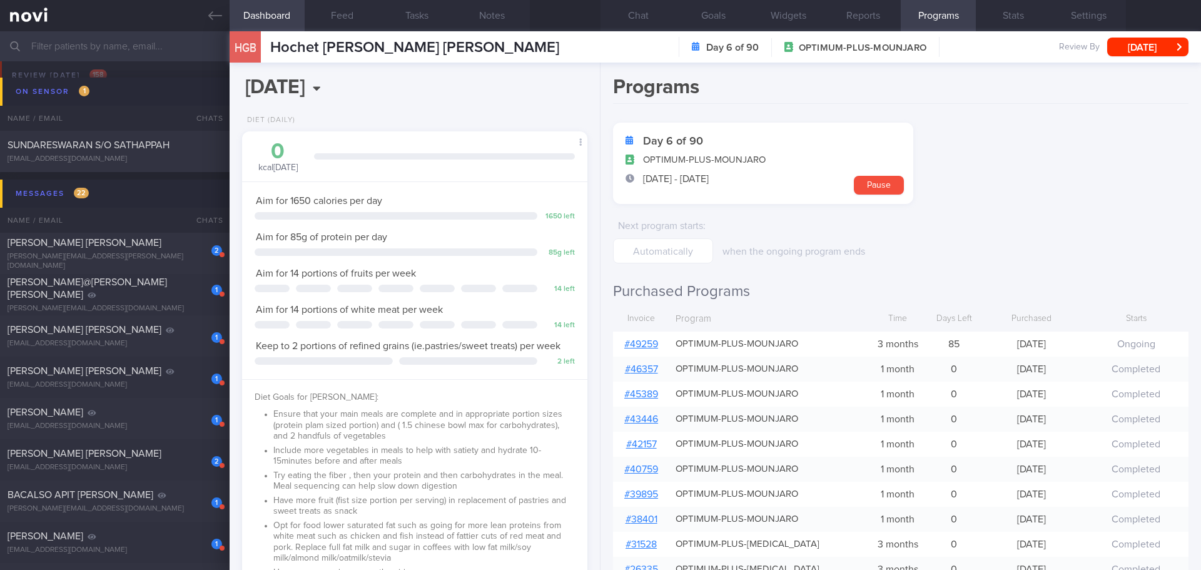
click at [1055, 181] on form "Day 6 of 90 OPTIMUM-PLUS-MOUNJARO 9 Oct 2025 - 6 Jan 2026 Pause Next program st…" at bounding box center [900, 193] width 575 height 141
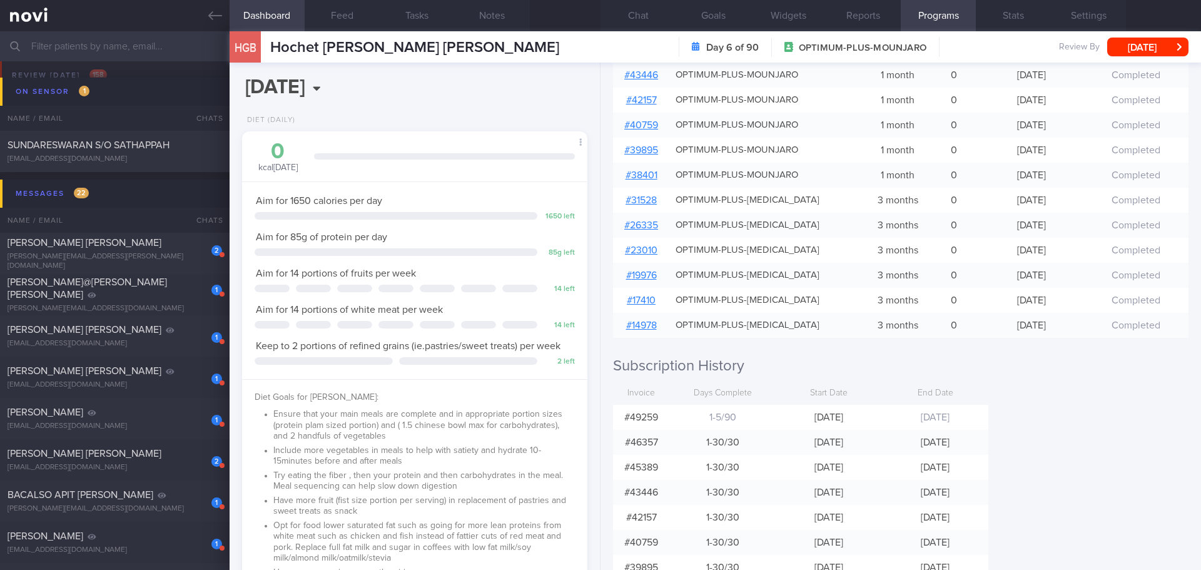
scroll to position [188, 0]
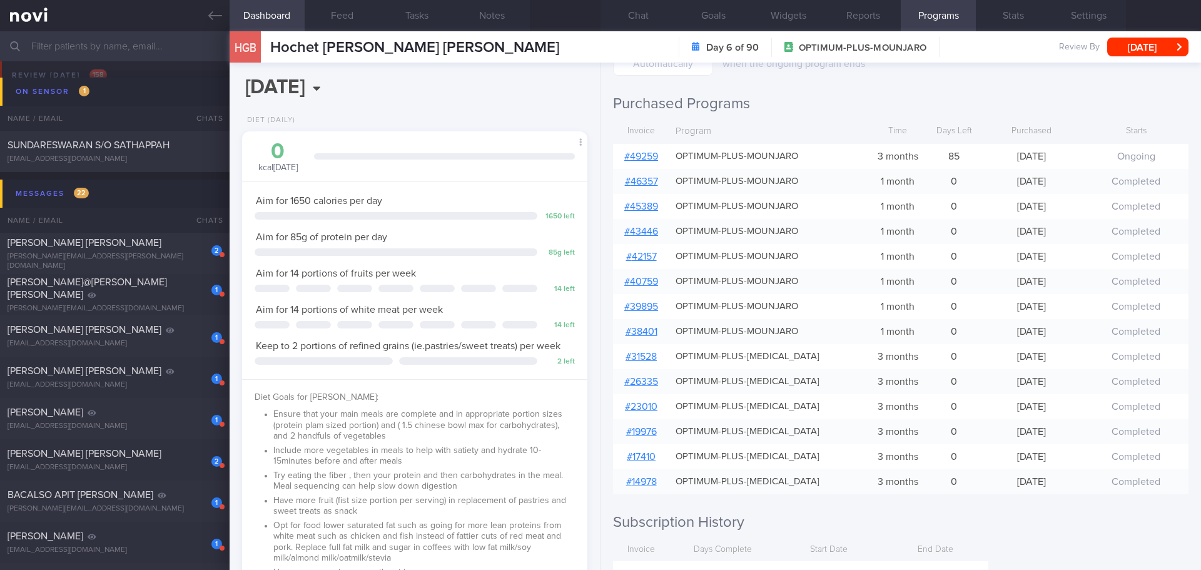
drag, startPoint x: 110, startPoint y: 246, endPoint x: 1035, endPoint y: 296, distance: 926.4
click at [110, 246] on span "[PERSON_NAME] [PERSON_NAME]" at bounding box center [85, 243] width 154 height 10
type input "KIV archive [DATE]"
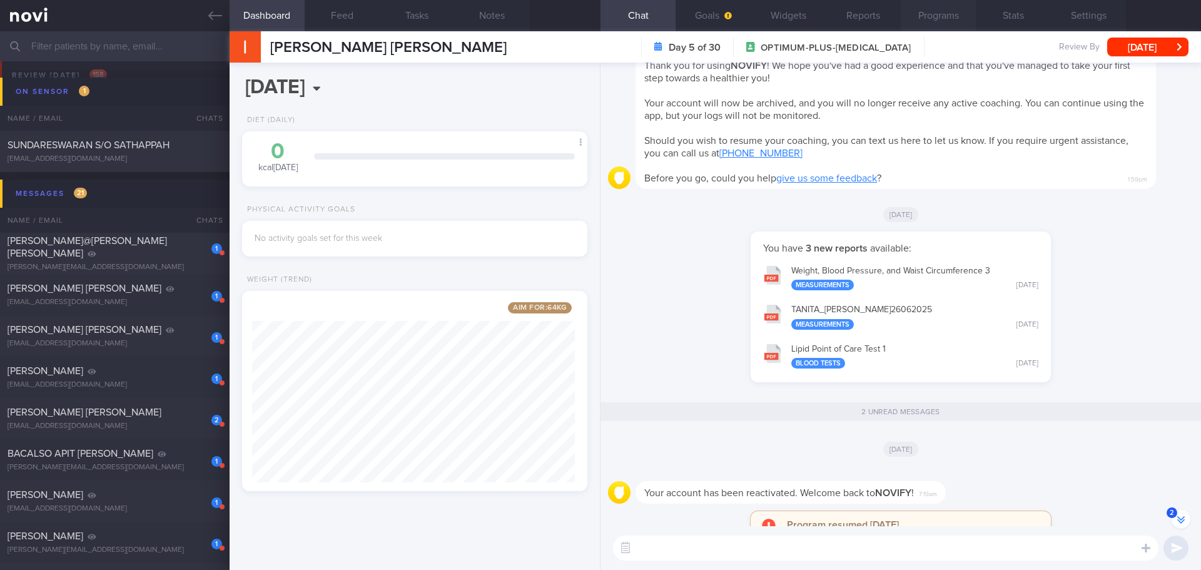
click at [950, 26] on button "Programs" at bounding box center [938, 15] width 75 height 31
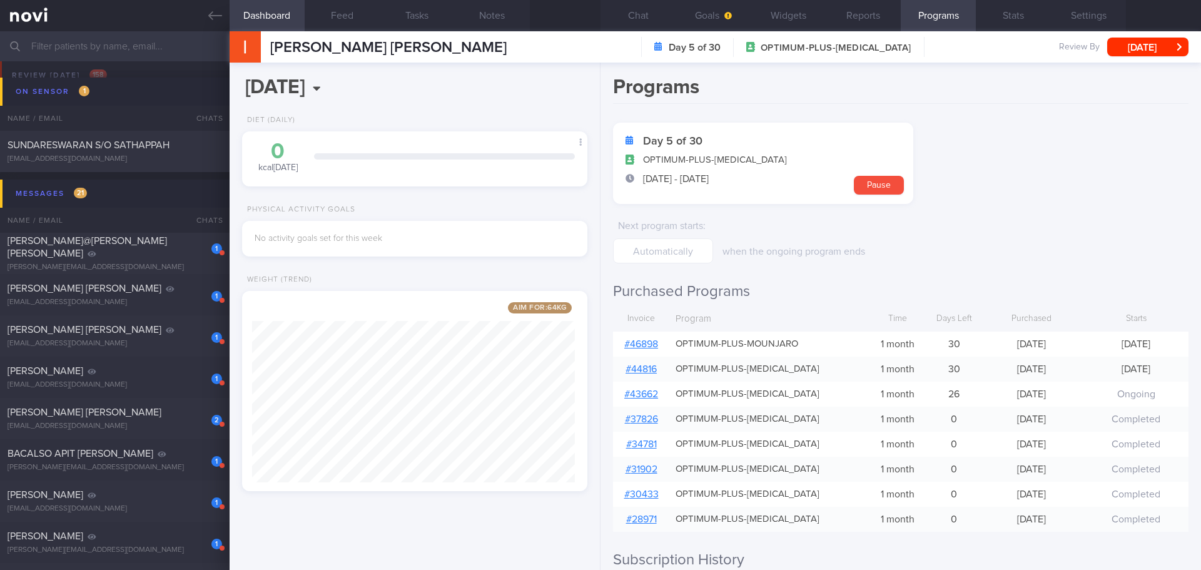
click at [1013, 245] on form "Day 5 of 30 OPTIMUM-PLUS-OZEMPIC 10 Oct - 8 Nov Pause Next program starts : whe…" at bounding box center [900, 193] width 575 height 141
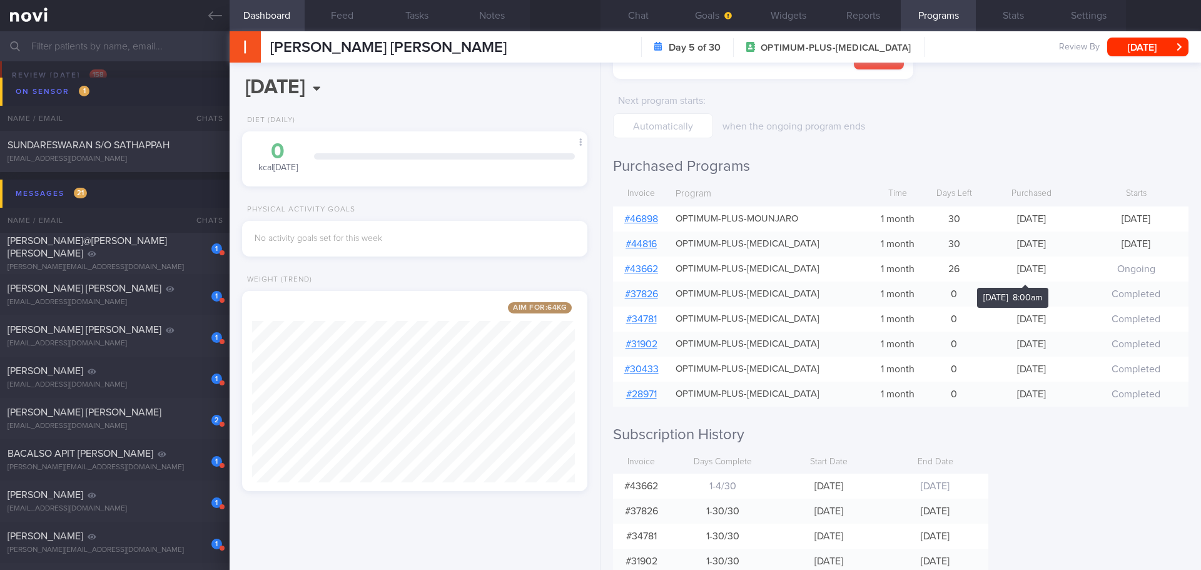
click at [1061, 268] on div "Thu, 26 Jun" at bounding box center [1031, 268] width 104 height 25
click at [657, 18] on button "Chat" at bounding box center [637, 15] width 75 height 31
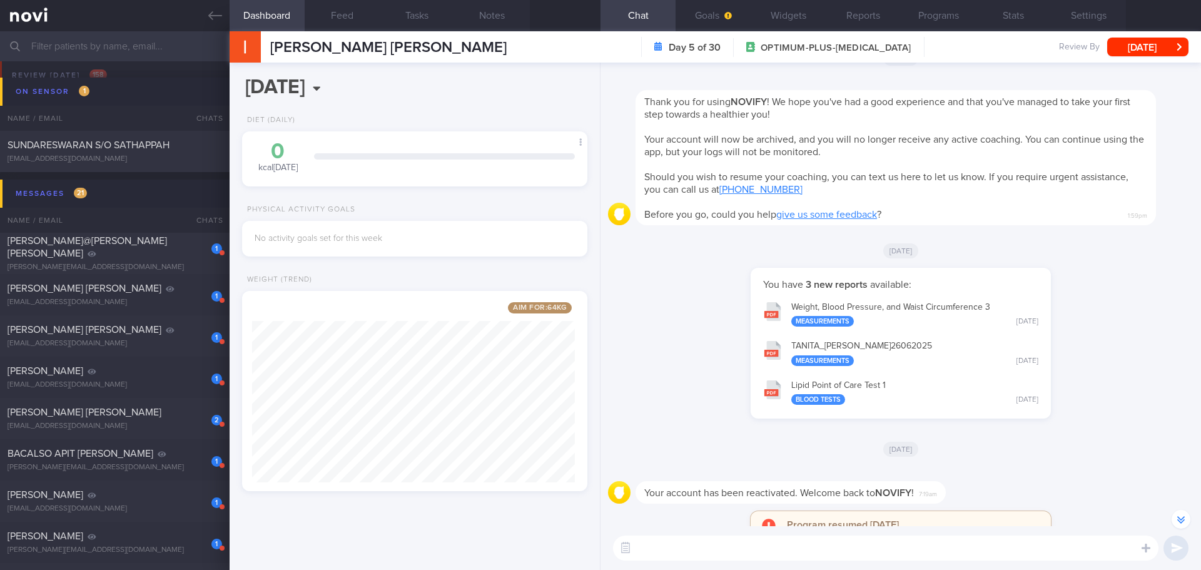
scroll to position [-188, 0]
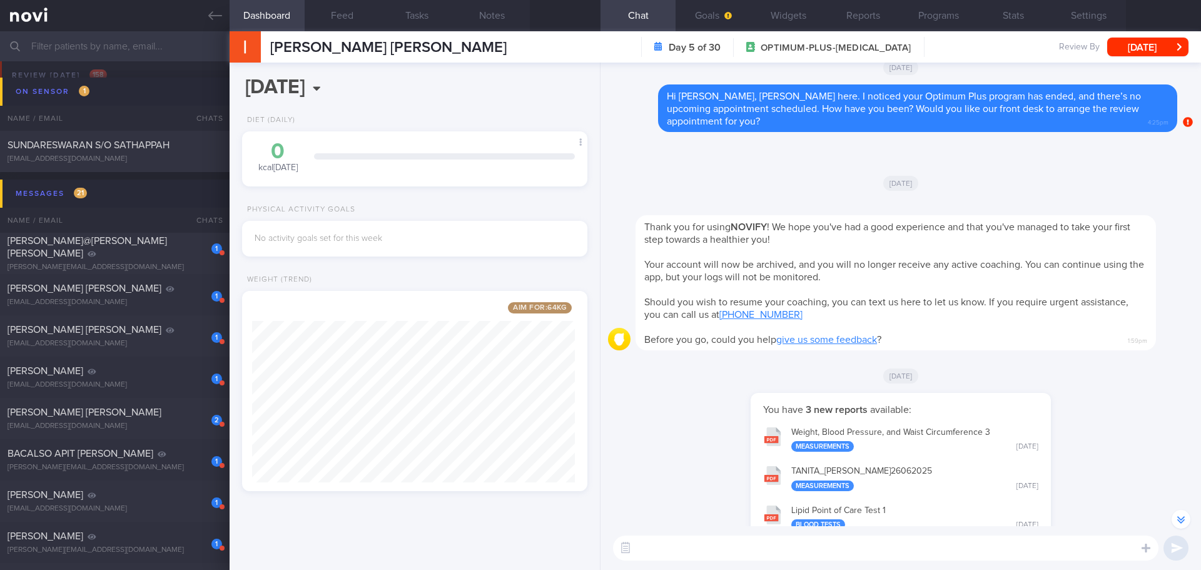
click at [1011, 393] on div "Thu, 26 Jun" at bounding box center [900, 375] width 585 height 35
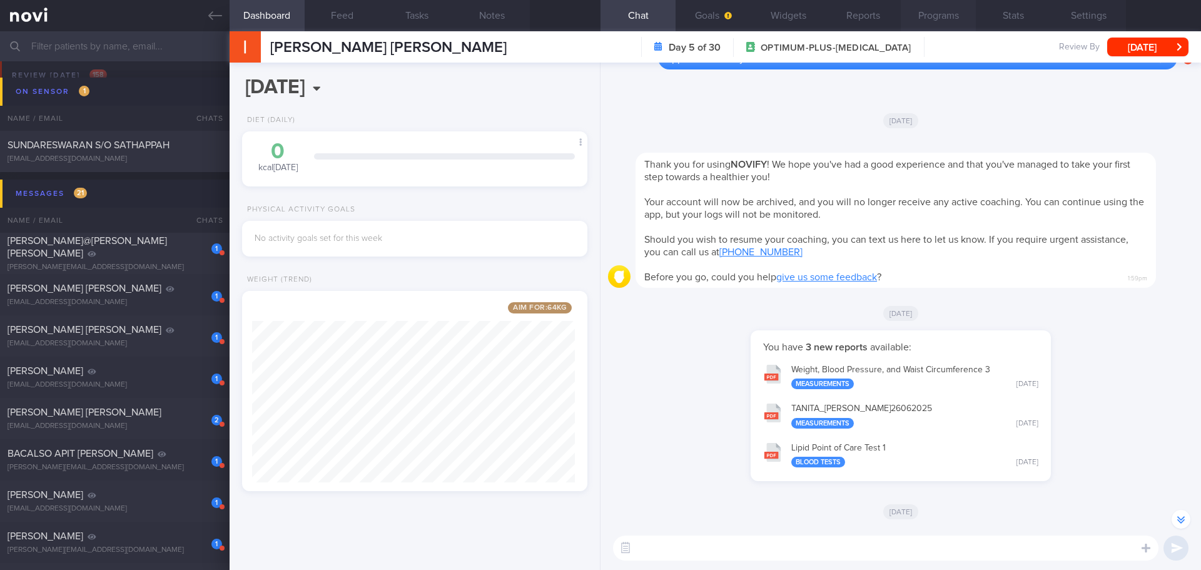
click at [924, 24] on button "Programs" at bounding box center [938, 15] width 75 height 31
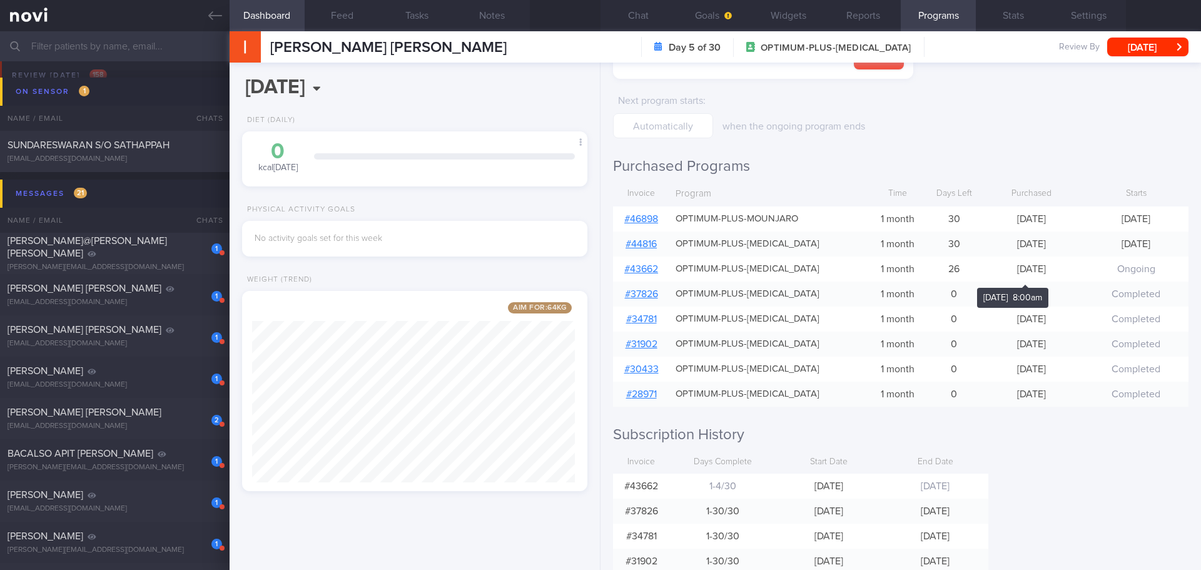
drag, startPoint x: 1058, startPoint y: 269, endPoint x: 995, endPoint y: 272, distance: 63.3
click at [995, 272] on div "Thu, 26 Jun" at bounding box center [1031, 268] width 104 height 25
click at [968, 118] on form "Day 5 of 30 OPTIMUM-PLUS-OZEMPIC 10 Oct - 8 Nov Pause Next program starts : whe…" at bounding box center [900, 67] width 575 height 141
click at [623, 20] on button "Chat" at bounding box center [637, 15] width 75 height 31
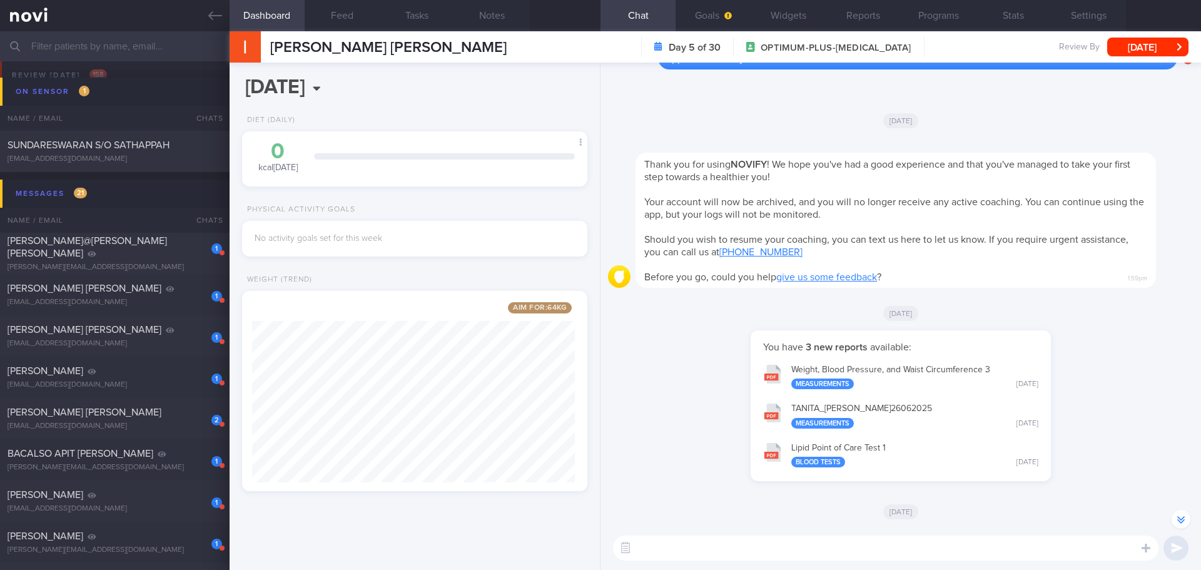
scroll to position [-313, 0]
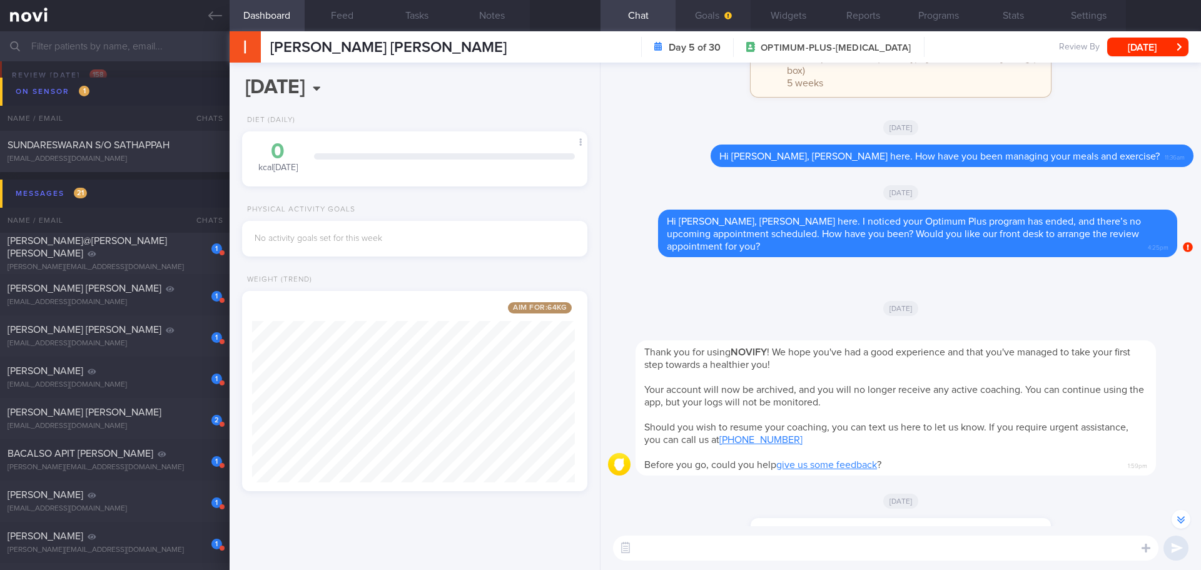
click at [732, 8] on button "Goals" at bounding box center [713, 15] width 75 height 31
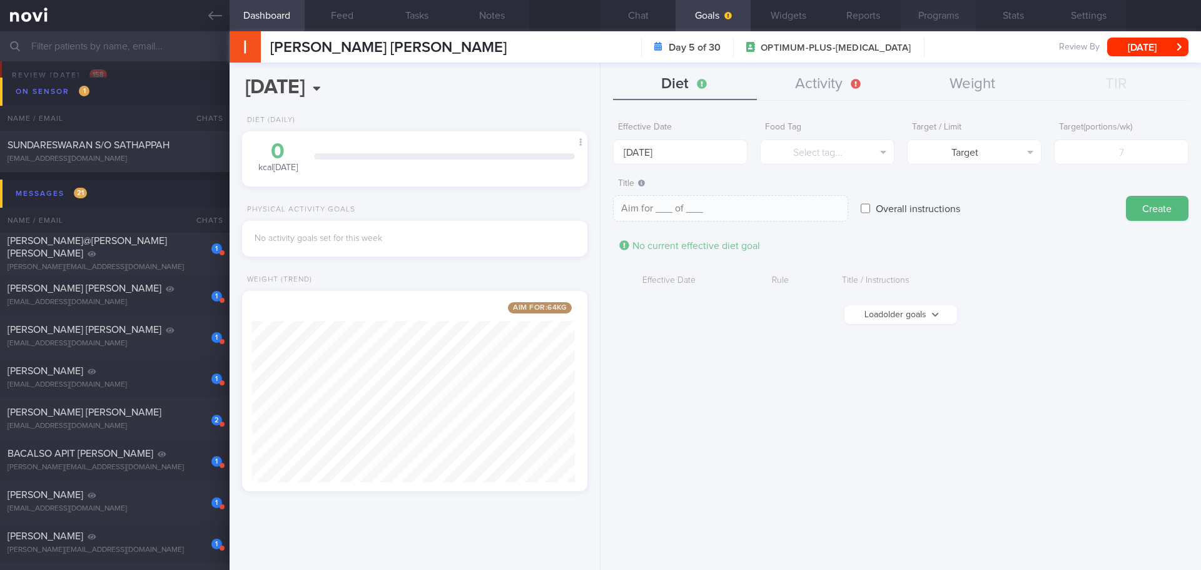
click at [960, 10] on button "Programs" at bounding box center [938, 15] width 75 height 31
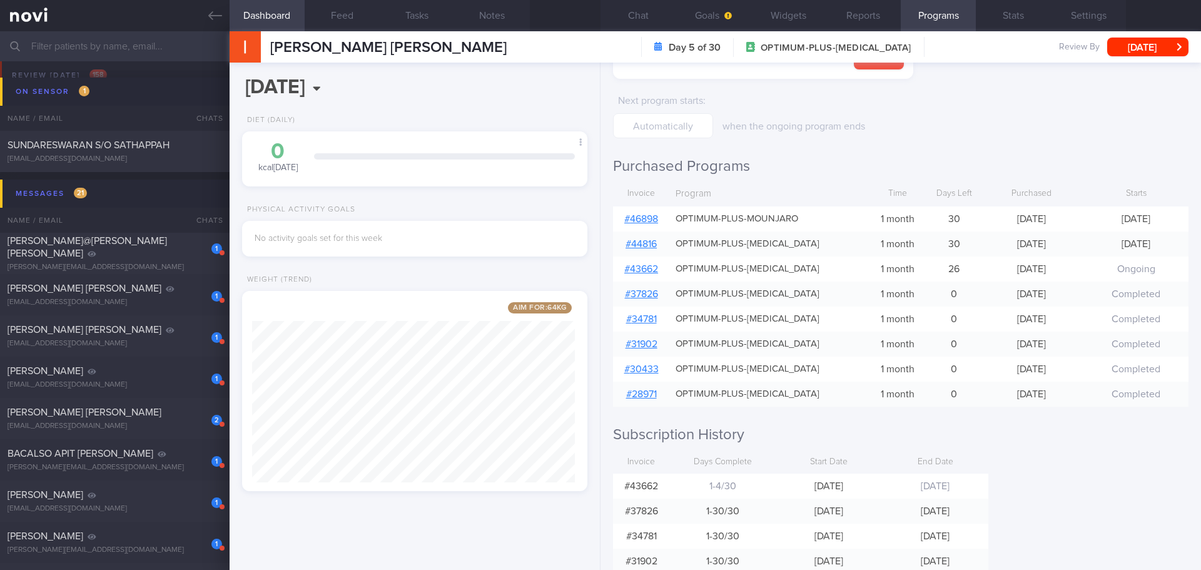
click at [1107, 452] on div "Programs Day 5 of 30 OPTIMUM-PLUS-OZEMPIC 10 Oct - 8 Nov Pause Next program sta…" at bounding box center [900, 316] width 600 height 507
click at [1125, 451] on div "Programs Day 5 of 30 OPTIMUM-PLUS-OZEMPIC 10 Oct - 8 Nov Pause Next program sta…" at bounding box center [900, 316] width 600 height 507
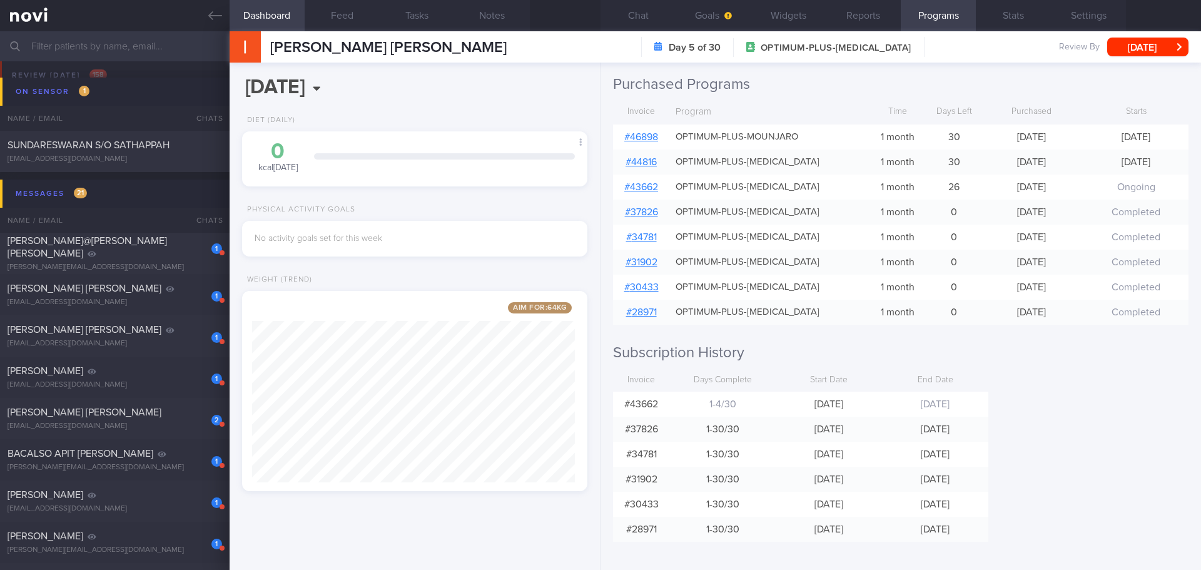
scroll to position [210, 0]
click at [1125, 451] on div "Programs Day 5 of 30 OPTIMUM-PLUS-OZEMPIC 10 Oct - 8 Nov Pause Next program sta…" at bounding box center [900, 316] width 600 height 507
click at [1063, 411] on div "Programs Day 5 of 30 OPTIMUM-PLUS-OZEMPIC 10 Oct - 8 Nov Pause Next program sta…" at bounding box center [900, 316] width 600 height 507
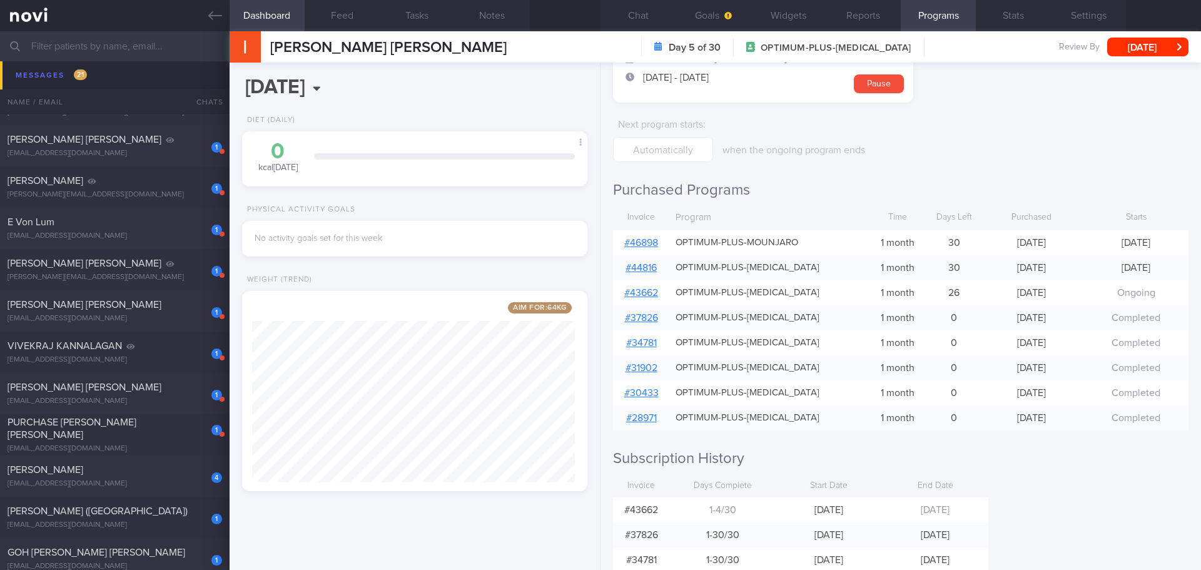
scroll to position [85, 0]
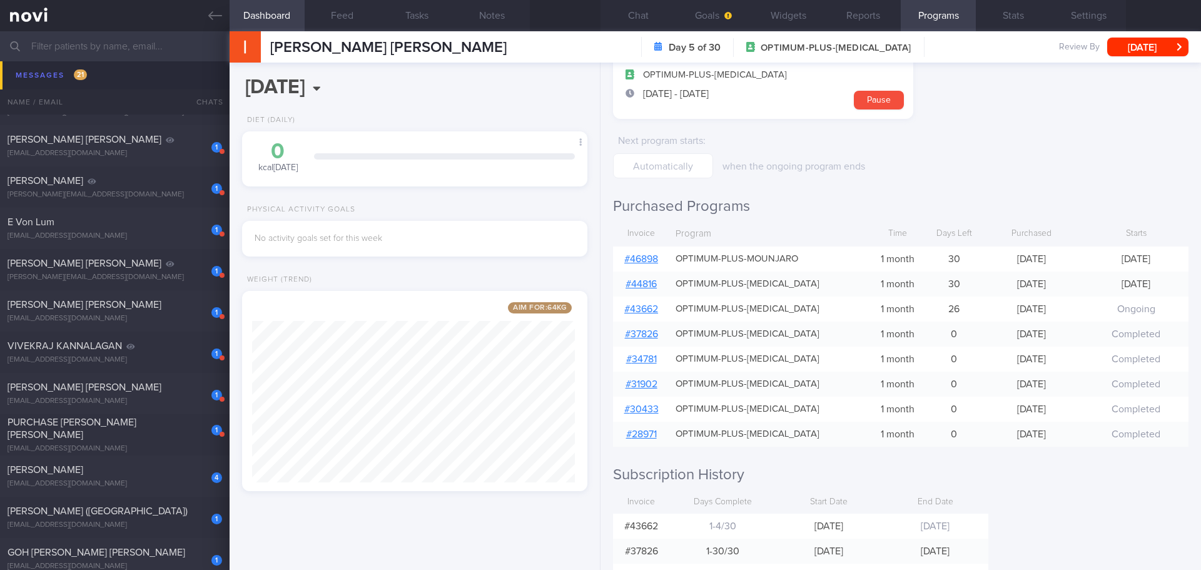
click at [1018, 173] on form "Day 5 of 30 OPTIMUM-PLUS-OZEMPIC 10 Oct - 8 Nov Pause Next program starts : whe…" at bounding box center [900, 108] width 575 height 141
click at [1021, 483] on h2 "Subscription History" at bounding box center [900, 474] width 575 height 19
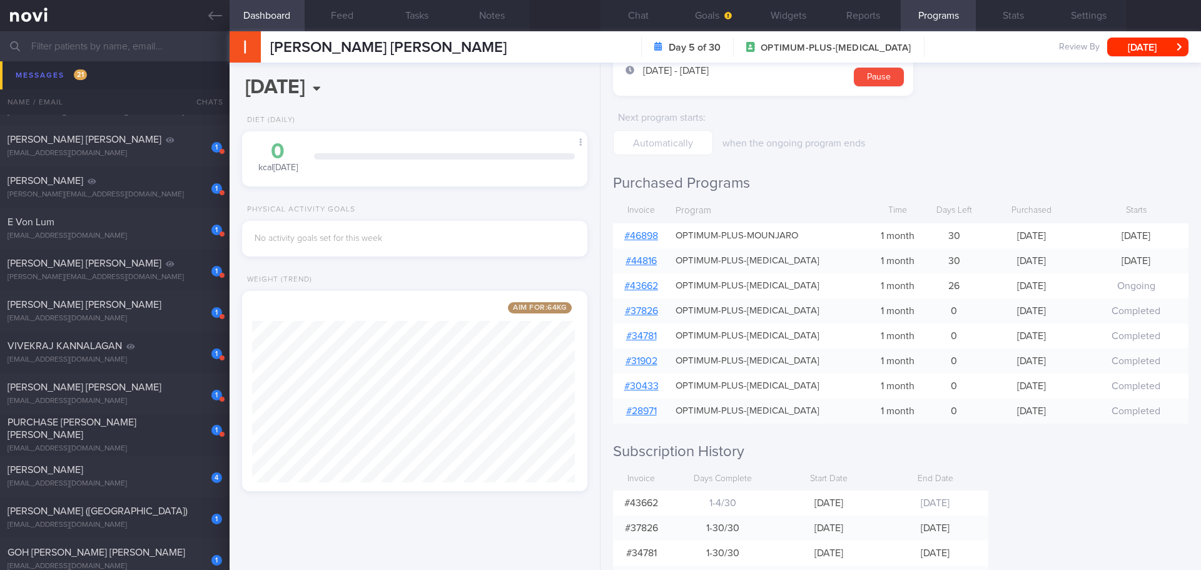
scroll to position [148, 0]
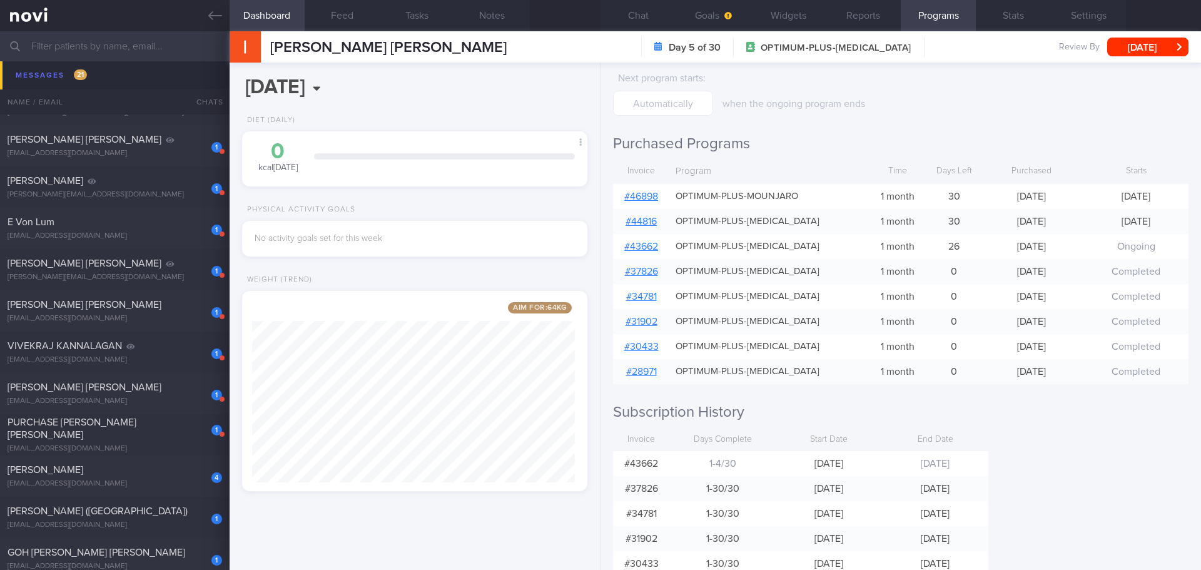
click at [1147, 455] on div "Programs Day 5 of 30 OPTIMUM-PLUS-OZEMPIC 10 Oct - 8 Nov Pause Next program sta…" at bounding box center [900, 316] width 600 height 507
click at [1158, 450] on div "Programs Day 5 of 30 OPTIMUM-PLUS-OZEMPIC 10 Oct - 8 Nov Pause Next program sta…" at bounding box center [900, 316] width 600 height 507
click at [1162, 441] on div "Programs Day 5 of 30 OPTIMUM-PLUS-OZEMPIC 10 Oct - 8 Nov Pause Next program sta…" at bounding box center [900, 316] width 600 height 507
click at [1172, 438] on div "Programs Day 5 of 30 OPTIMUM-PLUS-OZEMPIC 10 Oct - 8 Nov Pause Next program sta…" at bounding box center [900, 316] width 600 height 507
drag, startPoint x: 668, startPoint y: 3, endPoint x: 667, endPoint y: 20, distance: 16.9
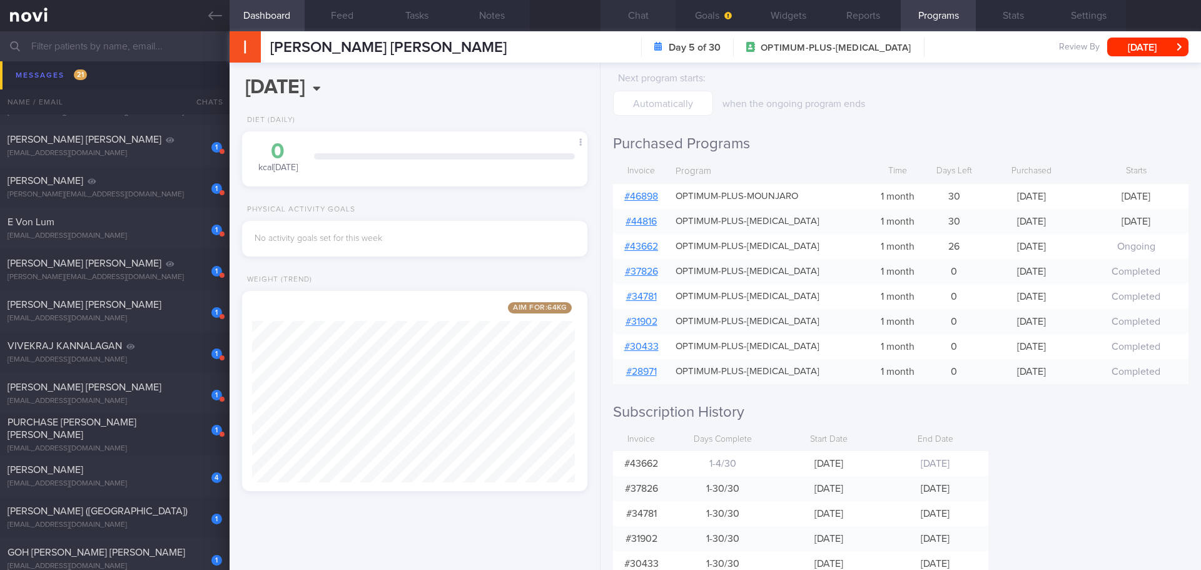
click at [668, 3] on button "Chat" at bounding box center [637, 15] width 75 height 31
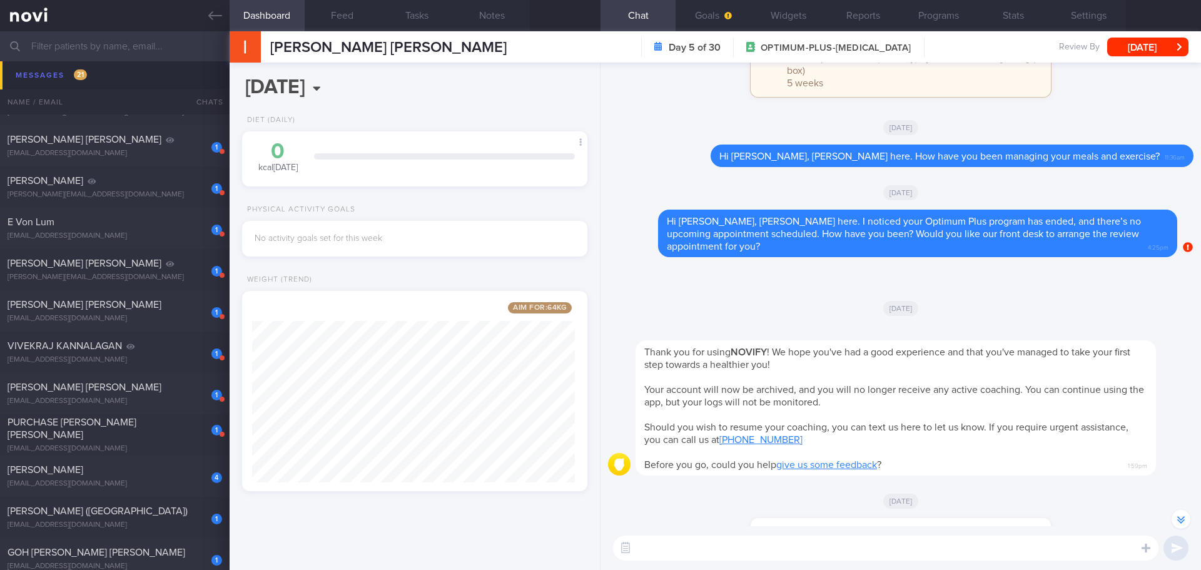
click at [1017, 303] on div "Fri, 13 Jun" at bounding box center [900, 307] width 585 height 35
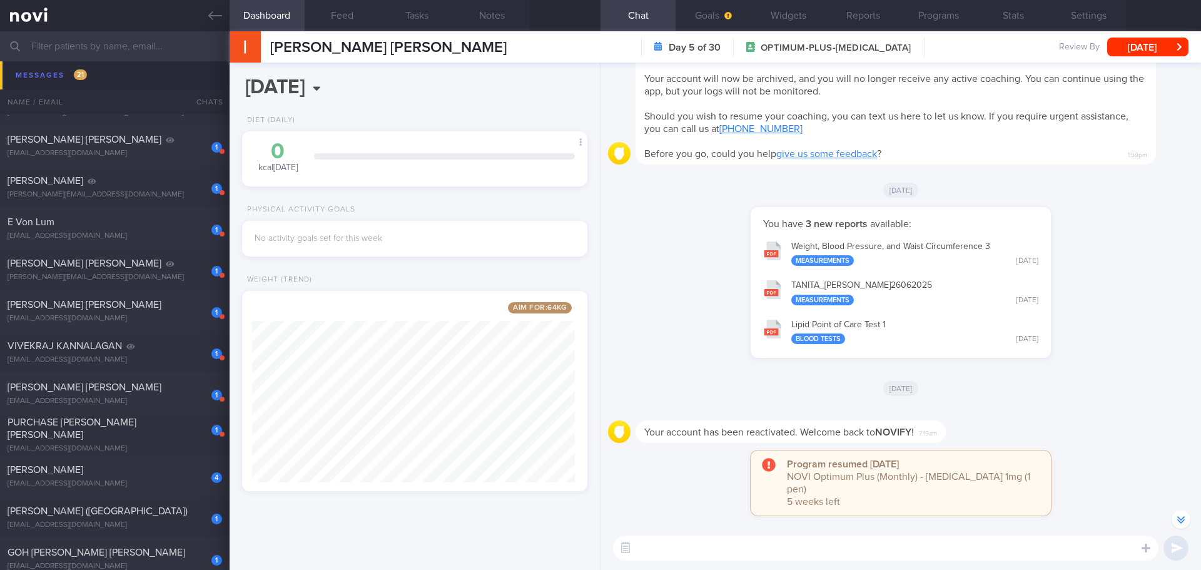
scroll to position [1, 0]
click at [728, 545] on textarea at bounding box center [885, 547] width 545 height 25
click at [1102, 354] on div "You have 3 new reports available: Weight, Blood Pressure, and Waist Circumferen…" at bounding box center [900, 287] width 585 height 164
click at [1150, 53] on button "[DATE]" at bounding box center [1147, 47] width 81 height 19
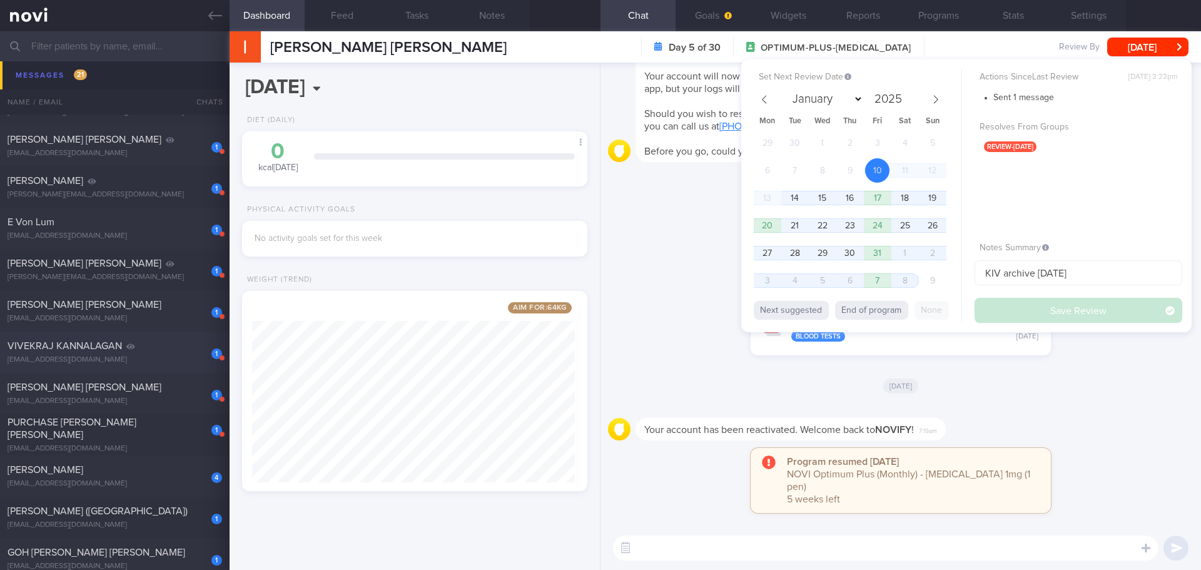
scroll to position [626, 0]
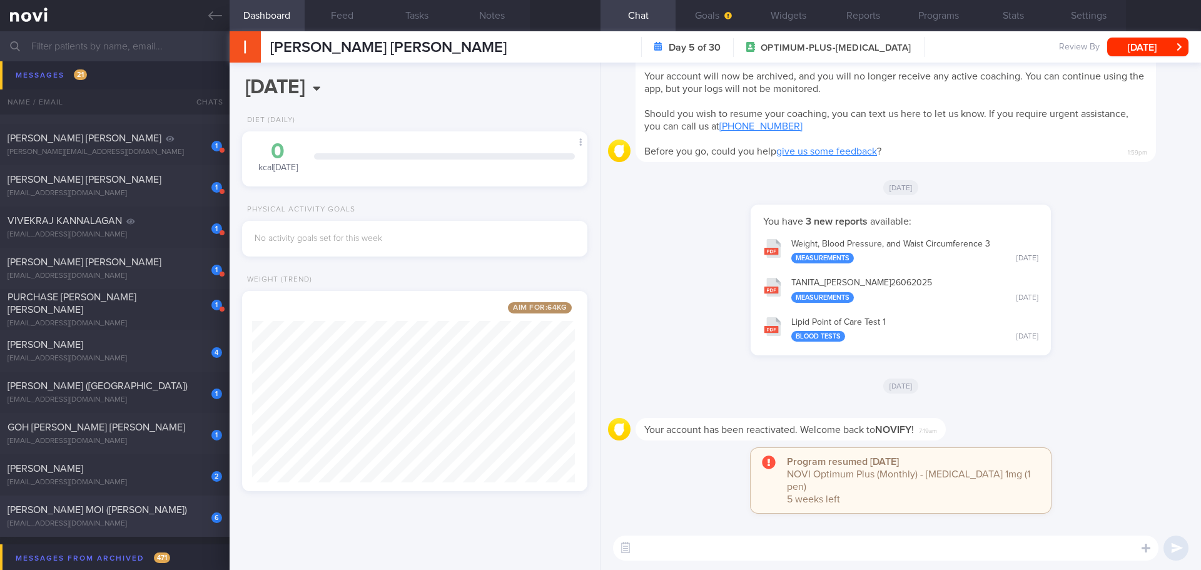
click at [160, 524] on div "jomchong@singnet.com.sg" at bounding box center [115, 523] width 215 height 9
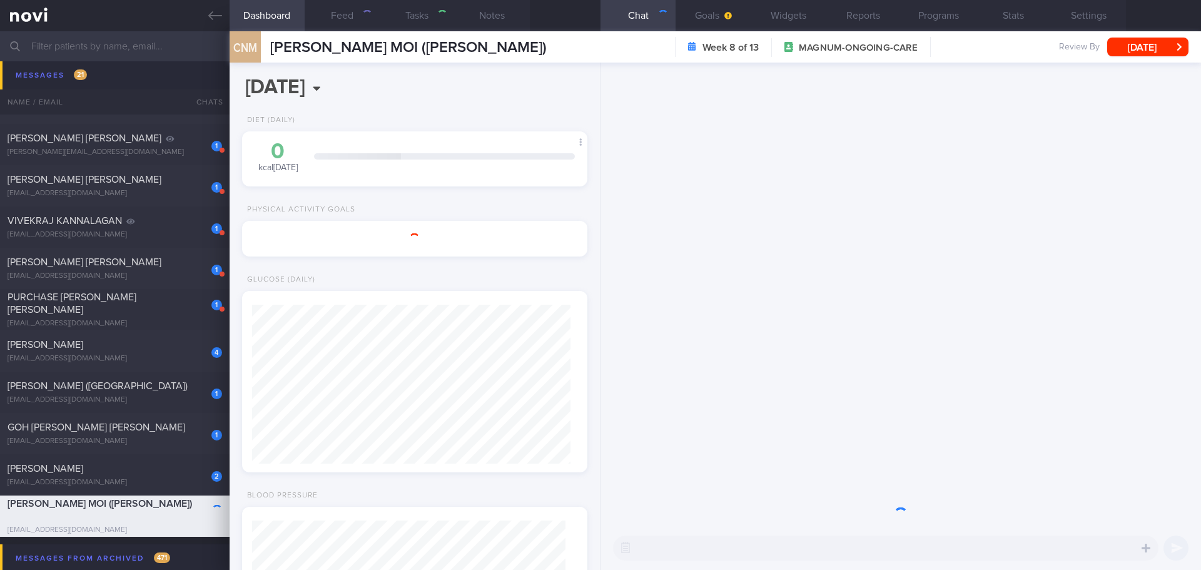
select select "8"
type input "26/8/25"
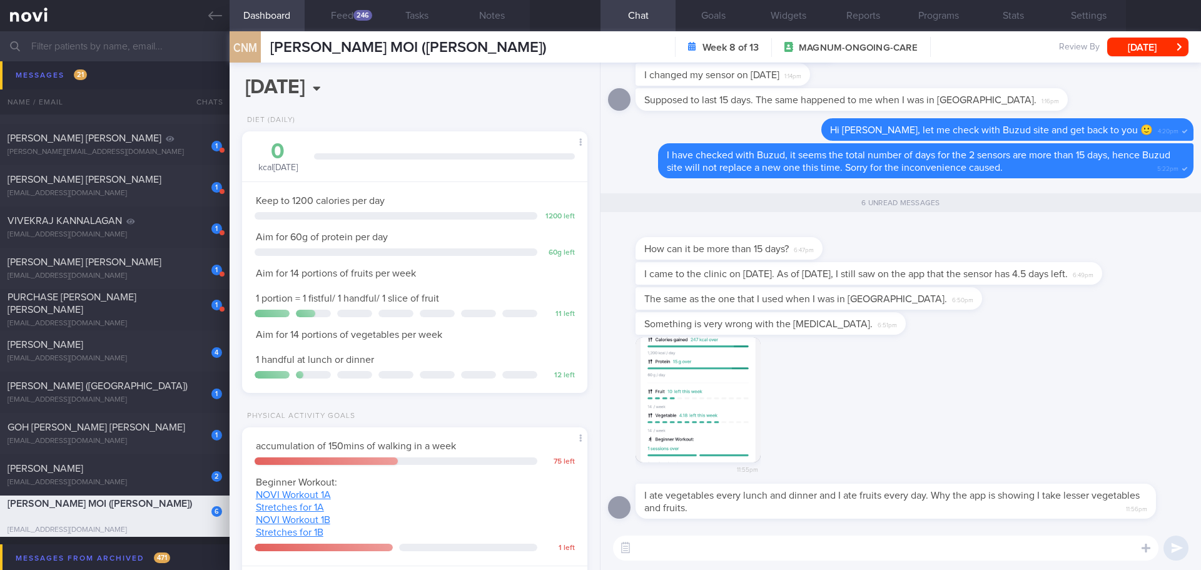
scroll to position [159, 319]
click at [936, 333] on div "Something is very wrong with the glucometer. 6:51pm" at bounding box center [900, 324] width 585 height 25
click at [951, 329] on div "Something is very wrong with the glucometer. 6:51pm" at bounding box center [900, 324] width 585 height 25
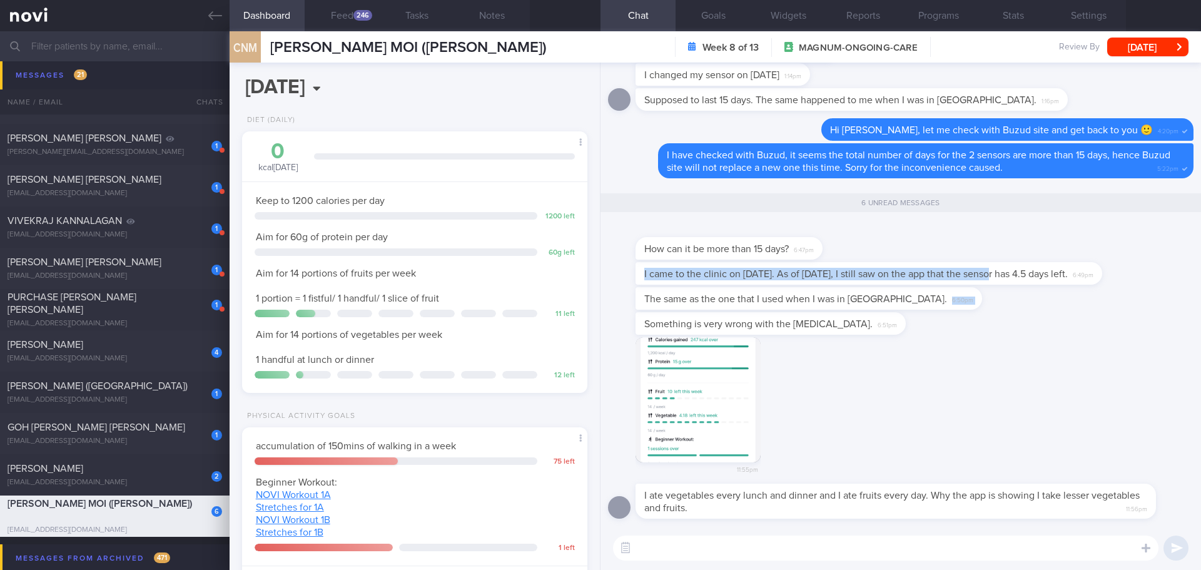
drag, startPoint x: 983, startPoint y: 283, endPoint x: 1113, endPoint y: 290, distance: 130.3
click at [1106, 305] on div "The same as the one that I used when I was in Switzerland. 6:50pm" at bounding box center [900, 299] width 585 height 25
drag, startPoint x: 1089, startPoint y: 280, endPoint x: 1189, endPoint y: 281, distance: 100.1
click at [1189, 281] on div "I ate vegetables every lunch and dinner and I ate fruits every day. Why the app…" at bounding box center [900, 294] width 600 height 463
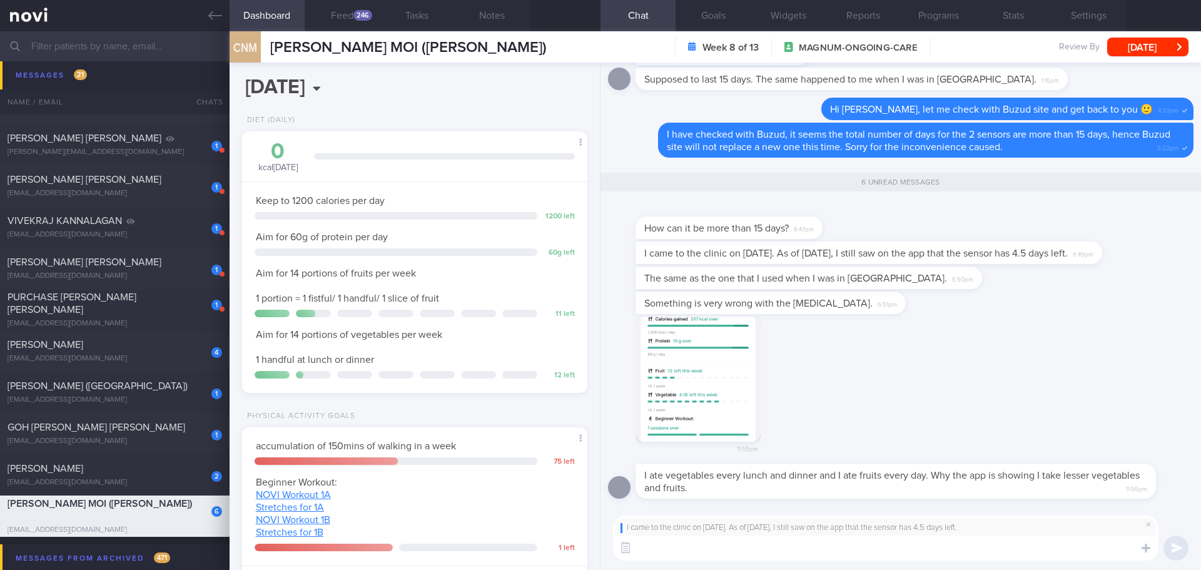
click at [973, 544] on textarea at bounding box center [885, 547] width 545 height 25
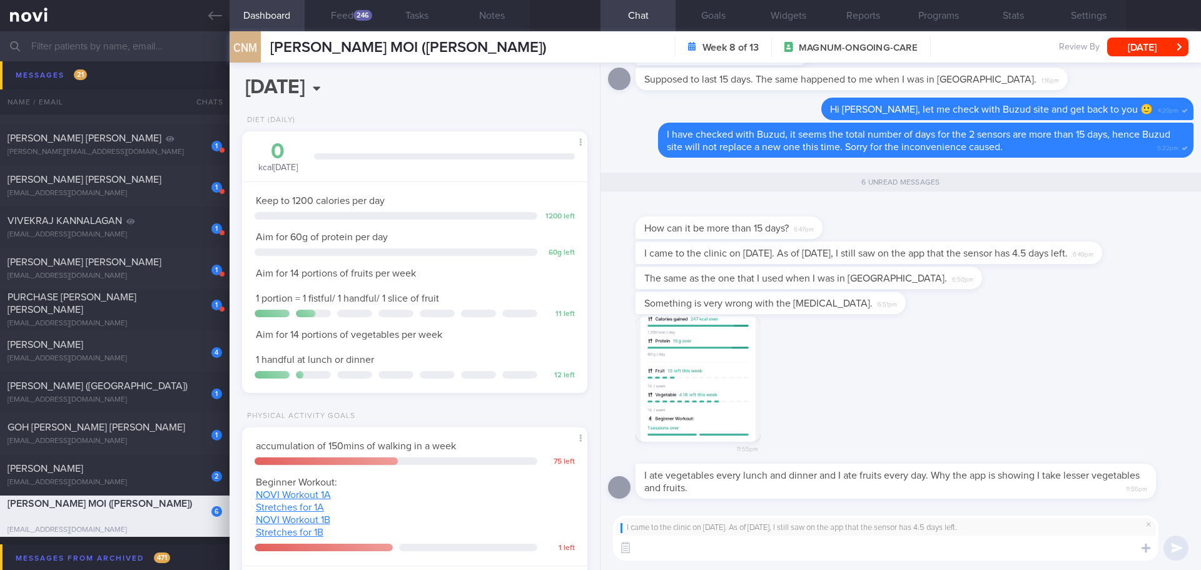
click at [973, 544] on textarea at bounding box center [885, 547] width 545 height 25
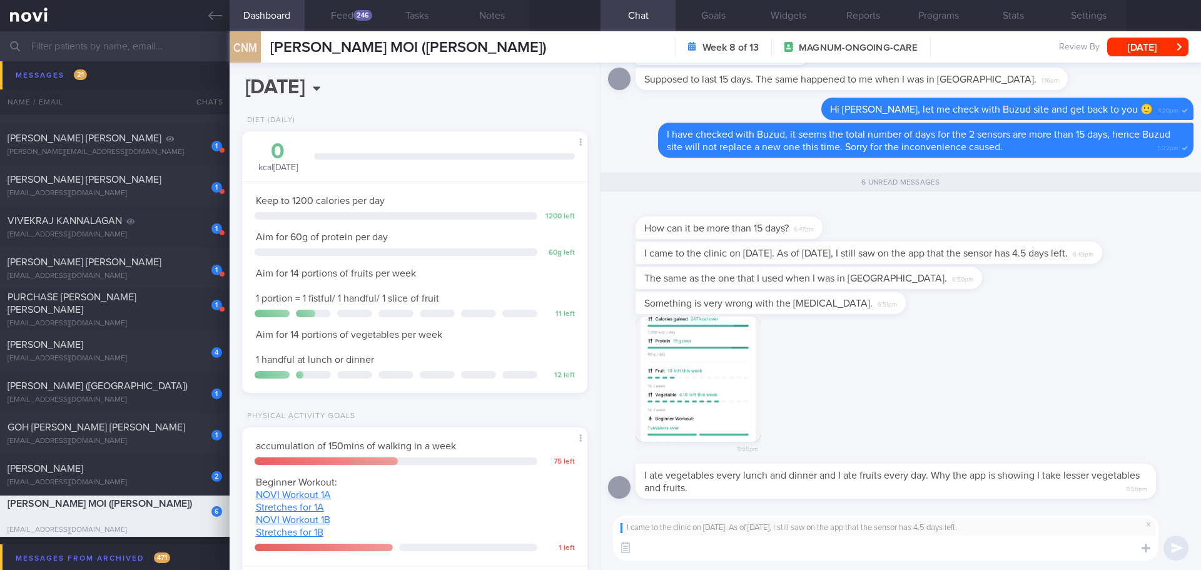
click at [973, 544] on textarea at bounding box center [885, 547] width 545 height 25
type textarea "I"
type textarea "T"
click at [1150, 525] on span at bounding box center [1148, 524] width 15 height 15
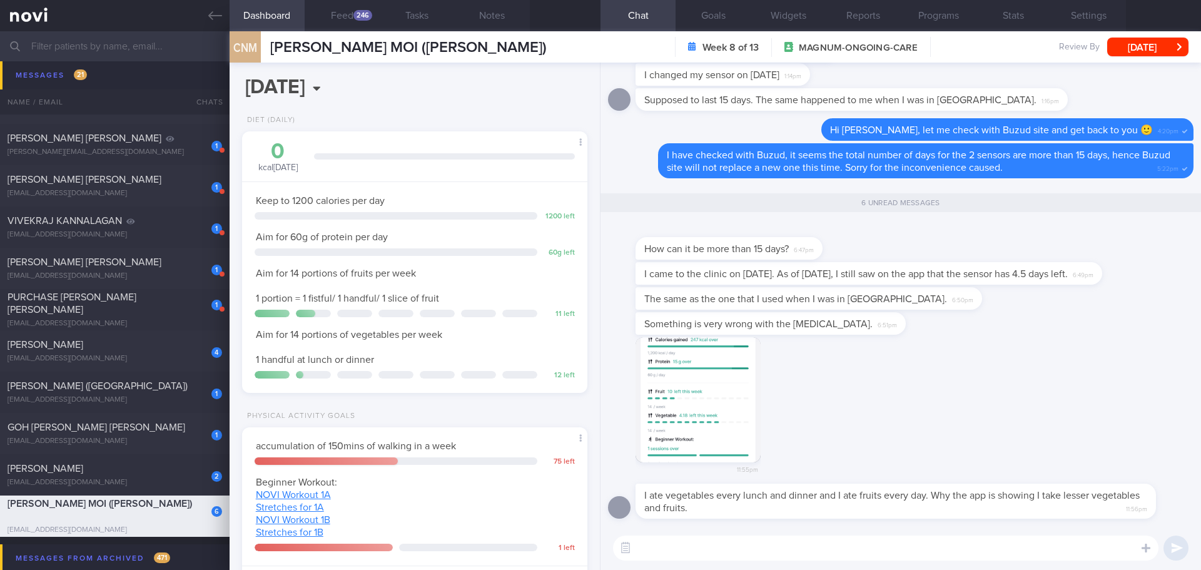
click at [838, 555] on textarea at bounding box center [885, 547] width 545 height 25
type textarea "The first sensor (you had in Switzerland) was"
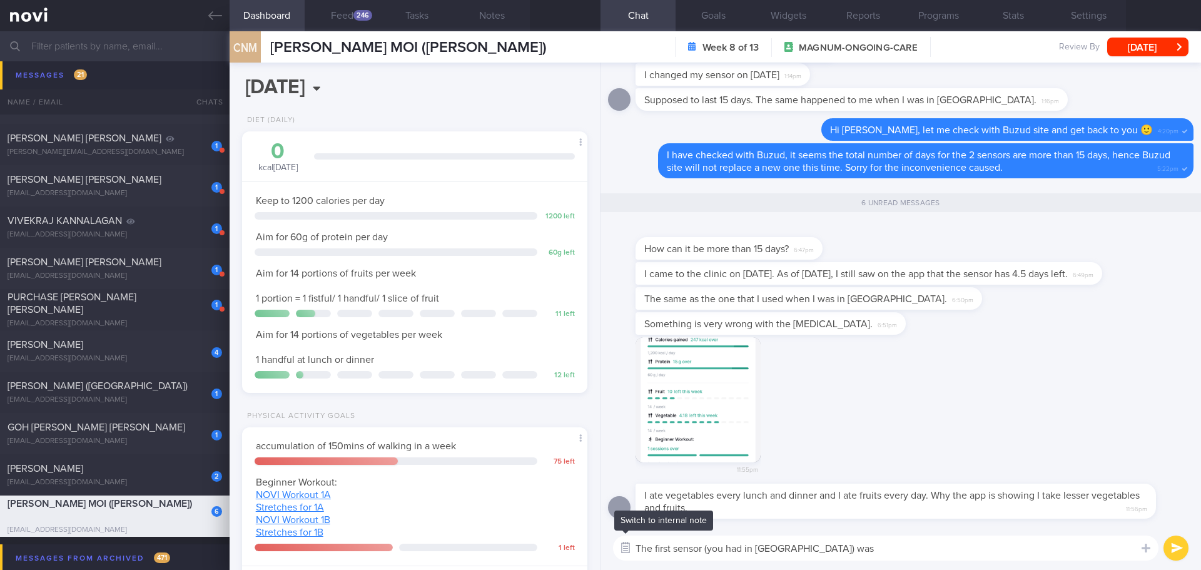
drag, startPoint x: 835, startPoint y: 540, endPoint x: 622, endPoint y: 551, distance: 213.6
click at [622, 551] on div "Chat Templates Admin CGM Weight Nutrition Physical Activity Infographics Articl…" at bounding box center [900, 548] width 600 height 44
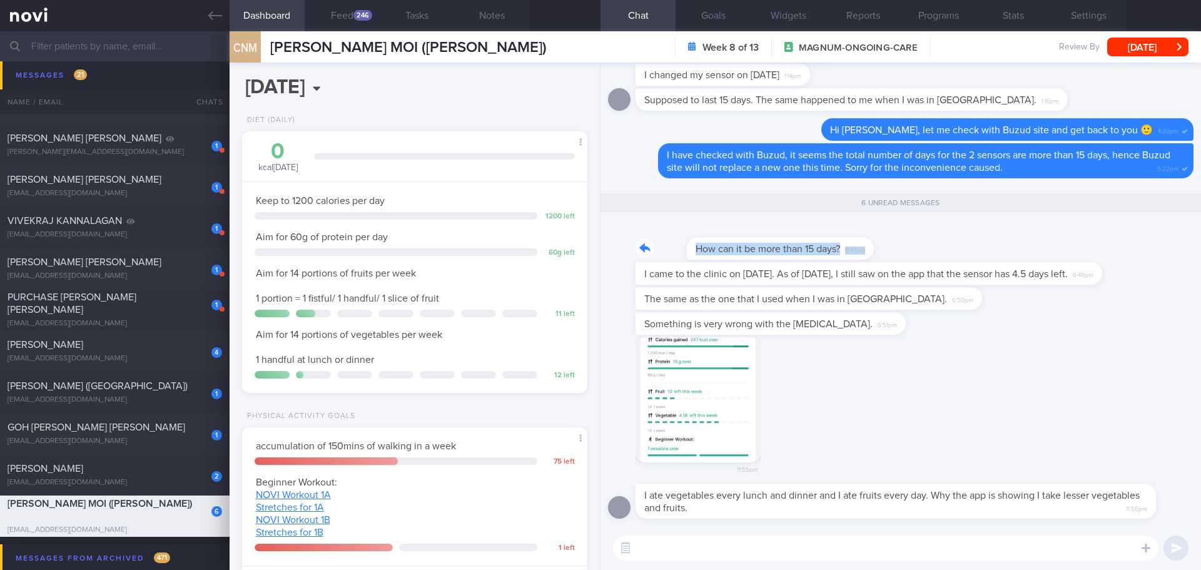
drag, startPoint x: 816, startPoint y: 256, endPoint x: 926, endPoint y: 300, distance: 119.1
click at [935, 251] on div "How can it be more than 15 days? 6:47pm" at bounding box center [900, 242] width 585 height 40
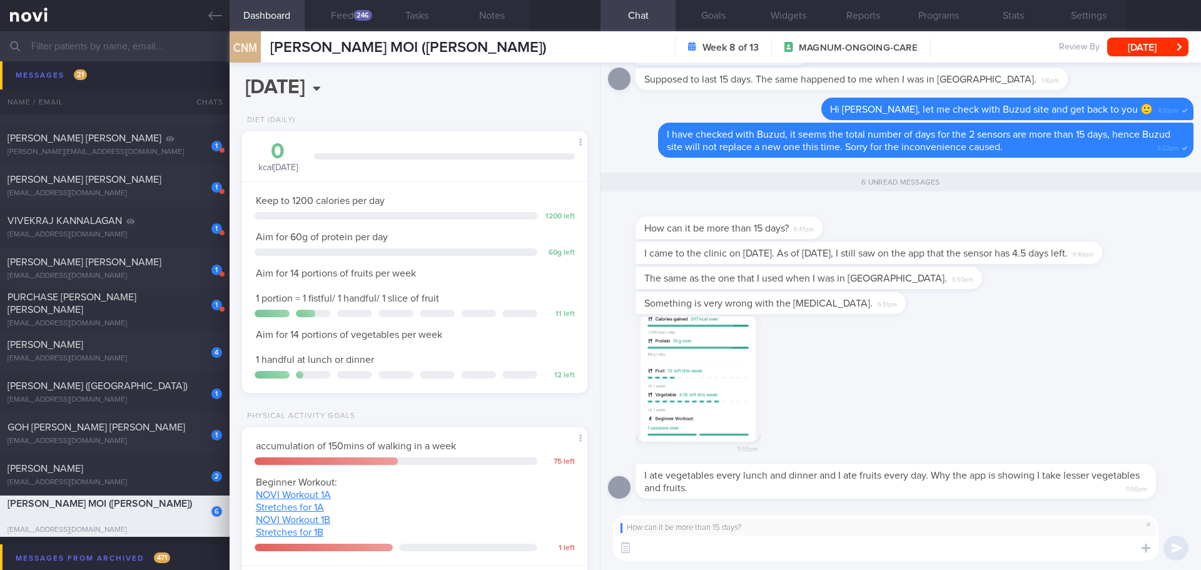
click at [805, 552] on textarea at bounding box center [885, 547] width 545 height 25
type textarea "I"
type textarea "The counting is based on 2 sensors (the one you wore in Switzerland and the rep…"
drag, startPoint x: 964, startPoint y: 440, endPoint x: 1004, endPoint y: 457, distance: 43.7
click at [964, 440] on div "11:55pm" at bounding box center [900, 390] width 585 height 147
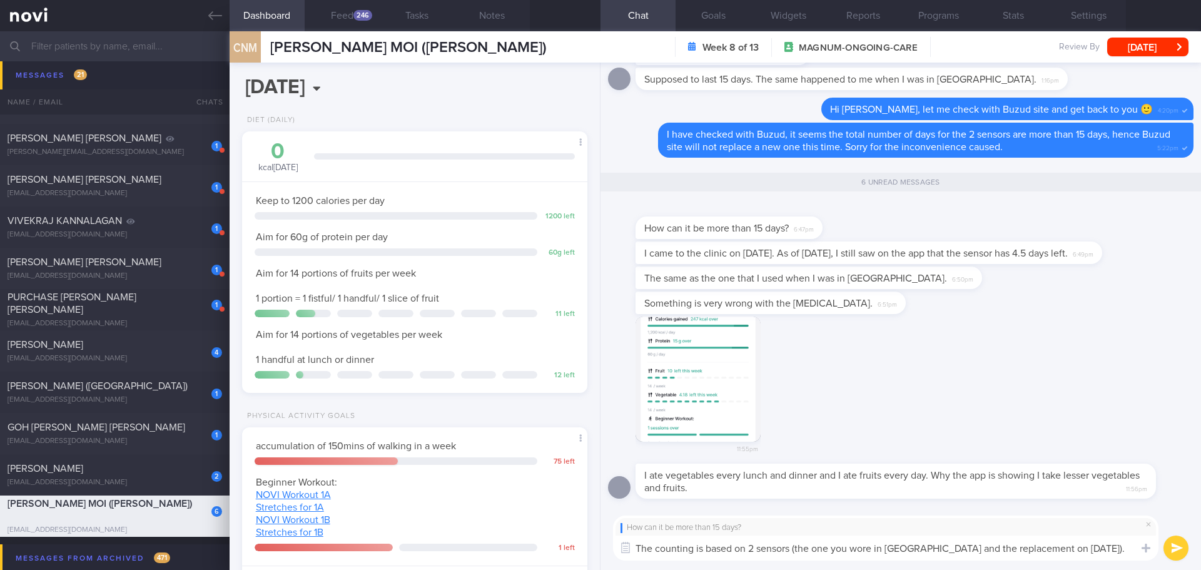
drag, startPoint x: 1092, startPoint y: 549, endPoint x: 629, endPoint y: 563, distance: 463.1
click at [629, 563] on div "How can it be more than 15 days? The counting is based on 2 sensors (the one yo…" at bounding box center [900, 538] width 600 height 64
click at [692, 545] on textarea at bounding box center [885, 547] width 545 height 25
click at [646, 546] on textarea "Based on record, the 1st sensor was active from 26/8 to 5/9, the 2nd sensor (th…" at bounding box center [885, 547] width 545 height 25
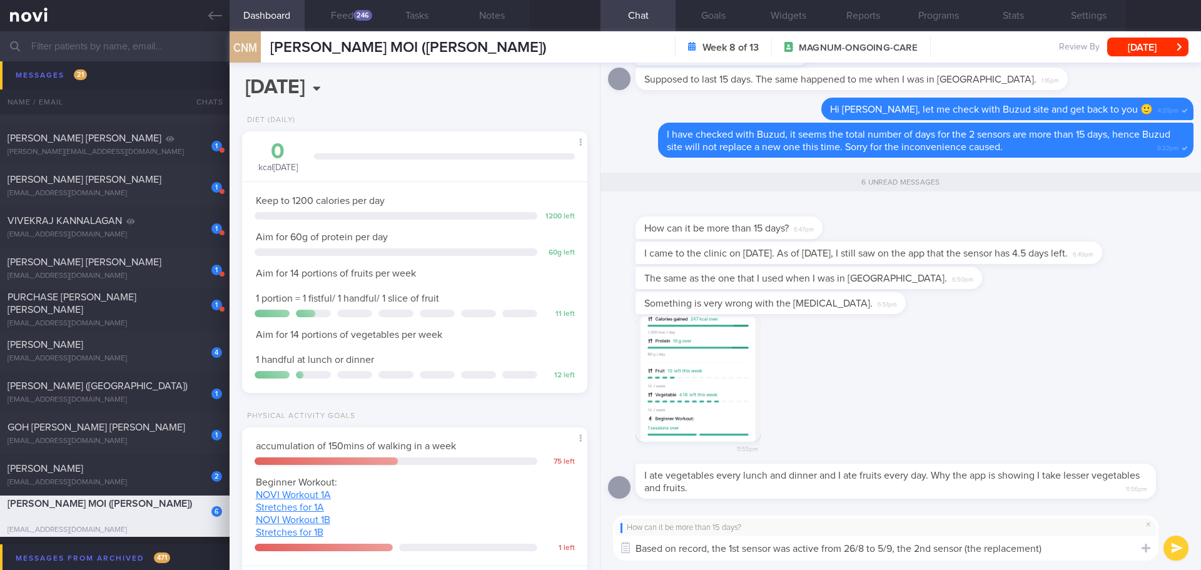
click at [637, 549] on textarea "Based on record, the 1st sensor was active from 26/8 to 5/9, the 2nd sensor (th…" at bounding box center [885, 547] width 545 height 25
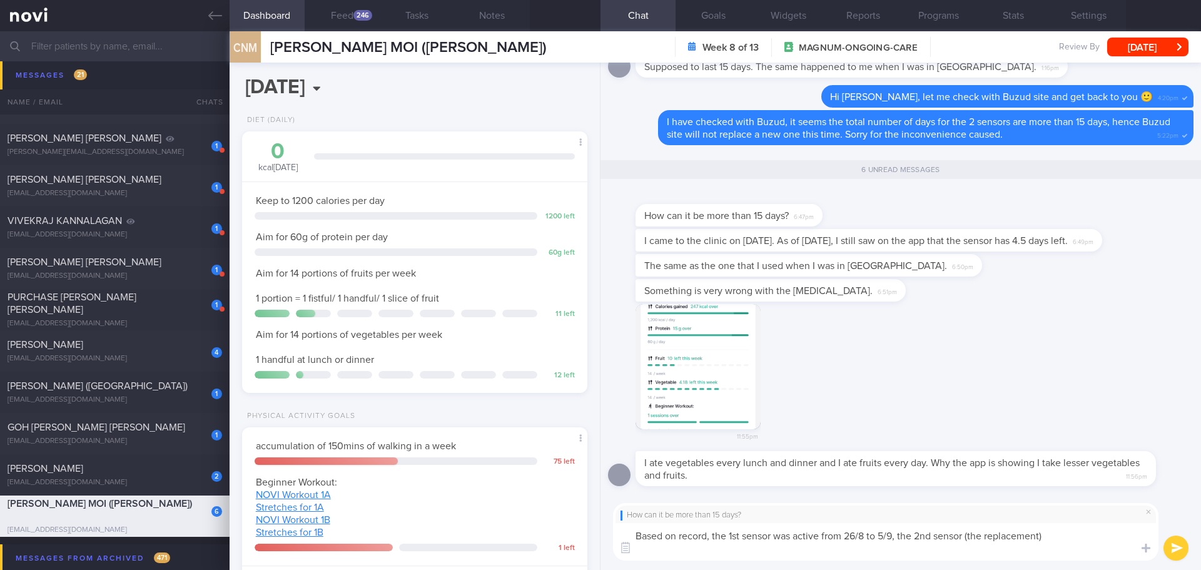
paste textarea "Our replacement policy is to cover full 15 days of usage. For example, patient …"
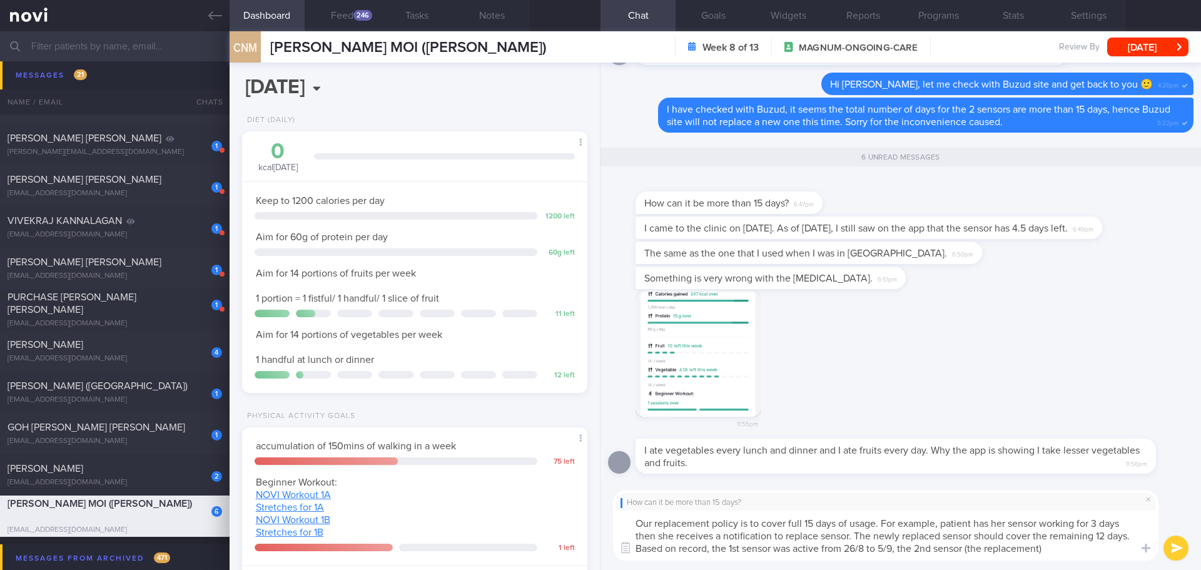
click at [636, 519] on textarea "Our replacement policy is to cover full 15 days of usage. For example, patient …" at bounding box center [885, 535] width 545 height 50
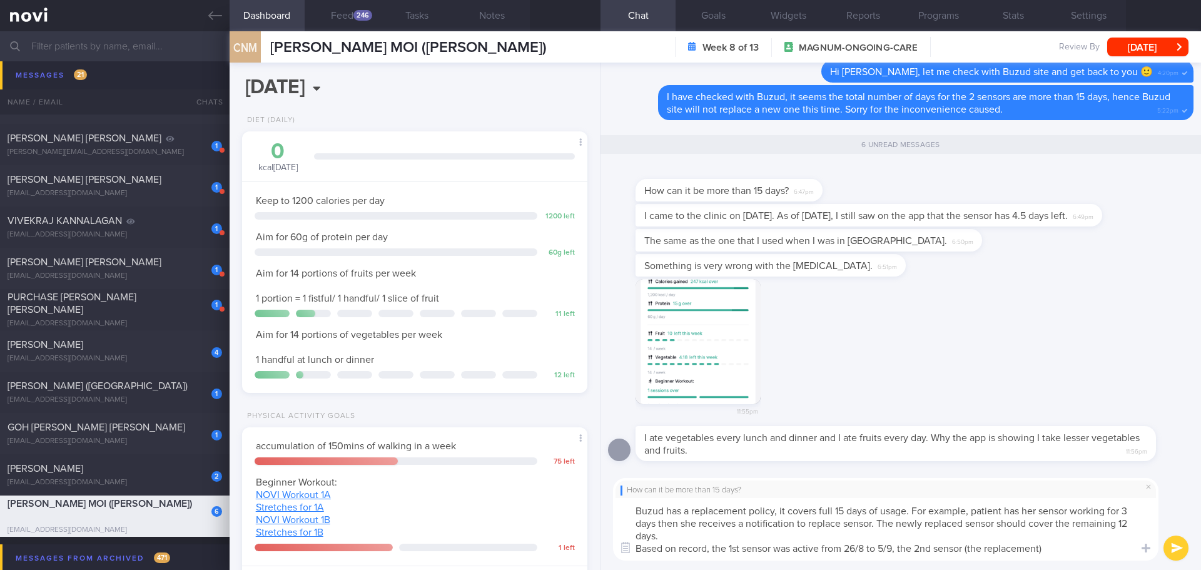
click at [972, 510] on textarea "Buzud has a replacement policy, it covers full 15 days of usage. For example, p…" at bounding box center [885, 529] width 545 height 63
drag, startPoint x: 973, startPoint y: 510, endPoint x: 1020, endPoint y: 508, distance: 47.0
click at [1020, 508] on textarea "Buzud has a replacement policy, it covers full 15 days of usage. For example, p…" at bounding box center [885, 529] width 545 height 63
click at [760, 539] on textarea "Buzud has a replacement policy, it covers full 15 days of usage. For example, i…" at bounding box center [885, 529] width 545 height 63
click at [743, 534] on textarea "Buzud has a replacement policy, it covers full 15 days of usage. For example, i…" at bounding box center [885, 529] width 545 height 63
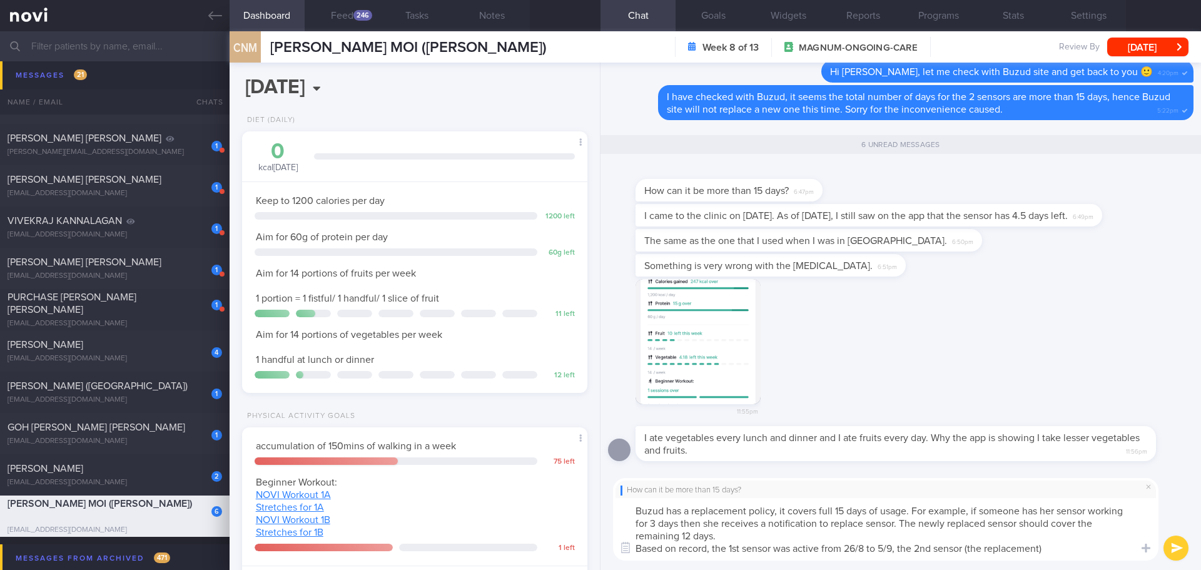
paste textarea "And in an unfortunate event, the 2nd sensor (the replaced one) malfunctions, as…"
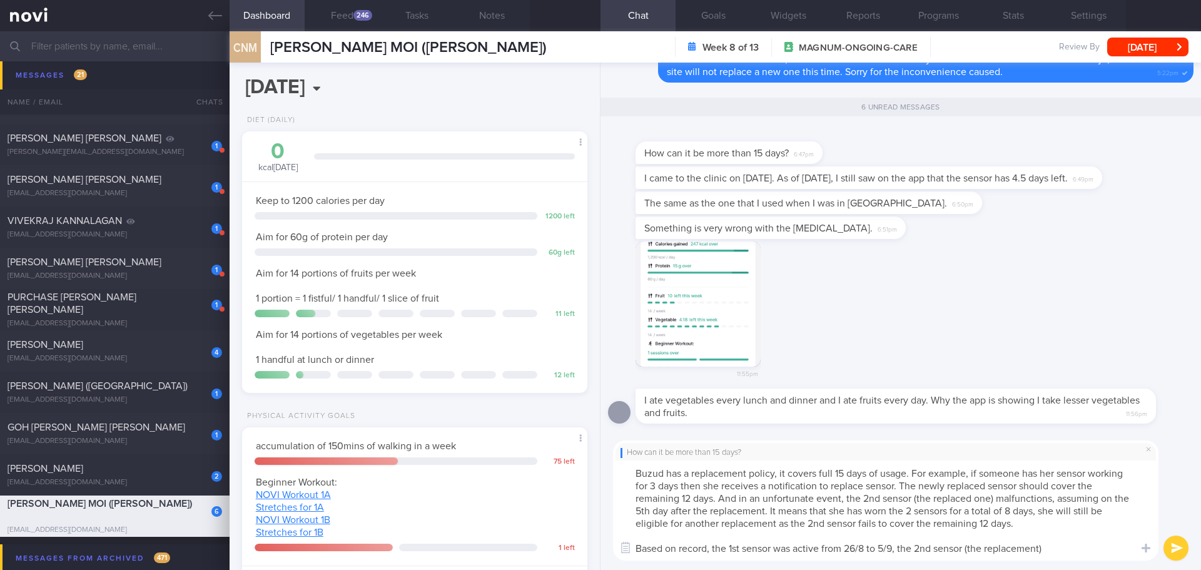
click at [679, 549] on textarea "Buzud has a replacement policy, it covers full 15 days of usage. For example, i…" at bounding box center [885, 510] width 545 height 100
drag, startPoint x: 1060, startPoint y: 547, endPoint x: 1035, endPoint y: 547, distance: 24.4
click at [1035, 547] on textarea "Buzud has a replacement policy, it covers full 15 days of usage. For example, i…" at bounding box center [885, 510] width 545 height 100
click at [1074, 554] on textarea "Buzud has a replacement policy, it covers full 15 days of usage. For example, i…" at bounding box center [885, 510] width 545 height 100
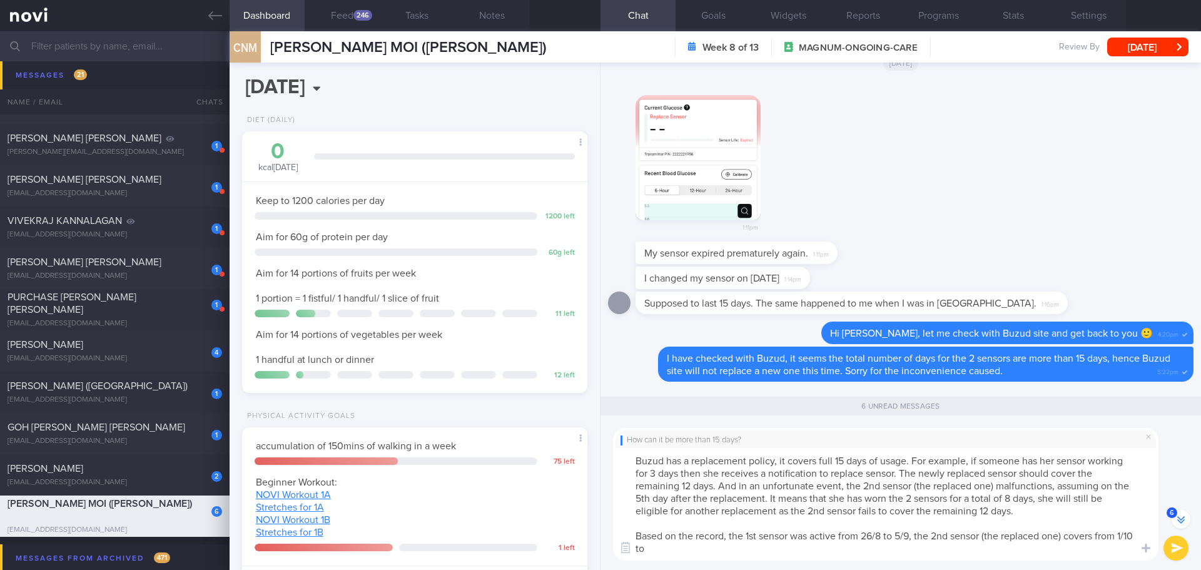
scroll to position [-375, 0]
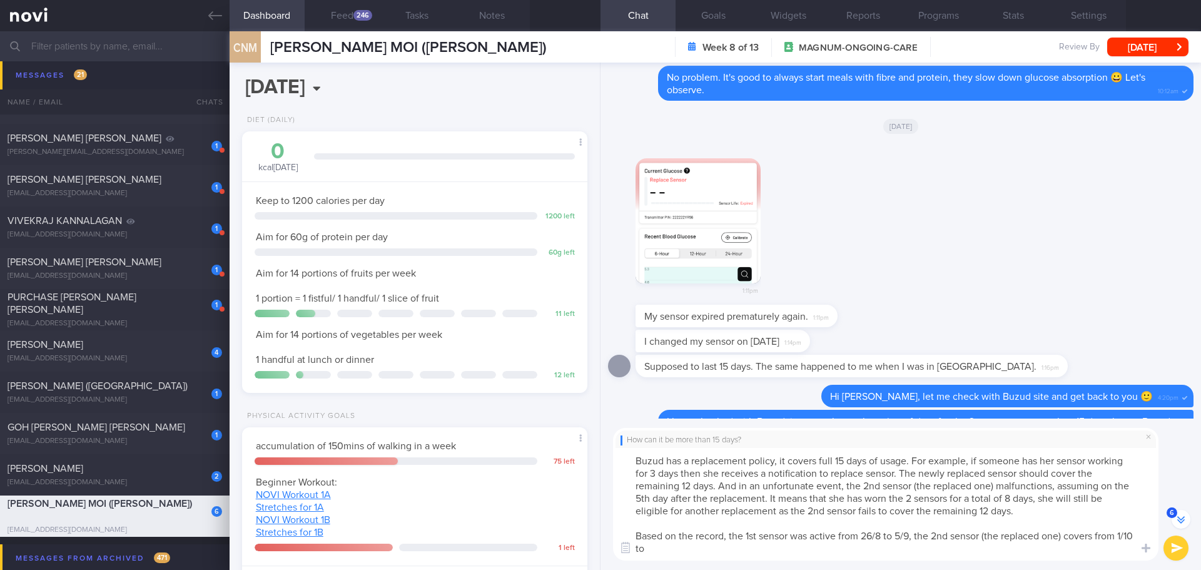
click at [667, 181] on button "button" at bounding box center [698, 220] width 125 height 125
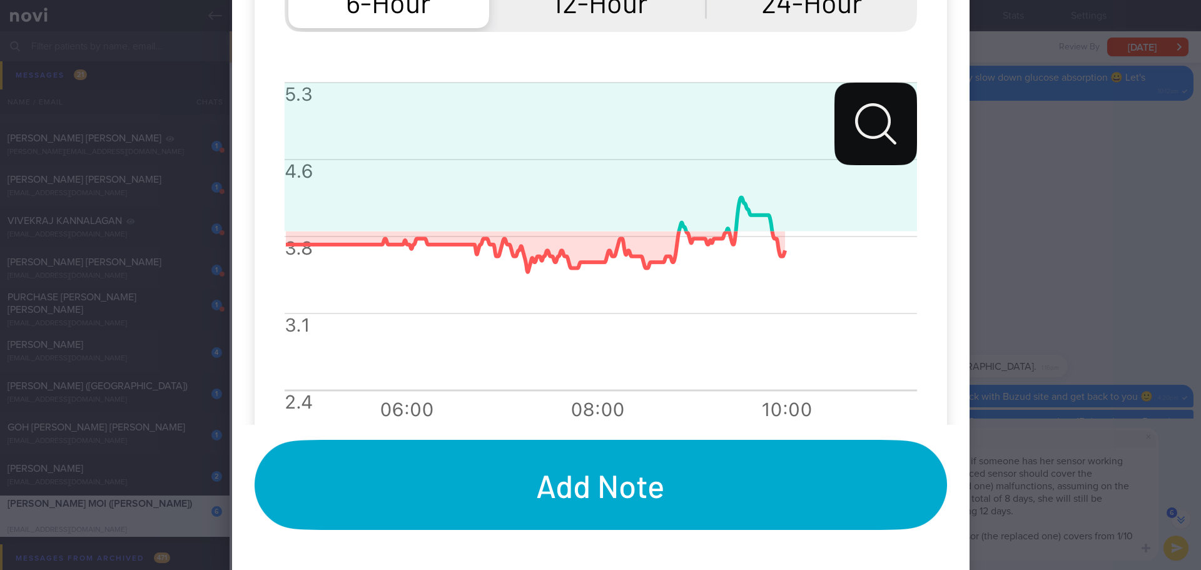
scroll to position [1063, 0]
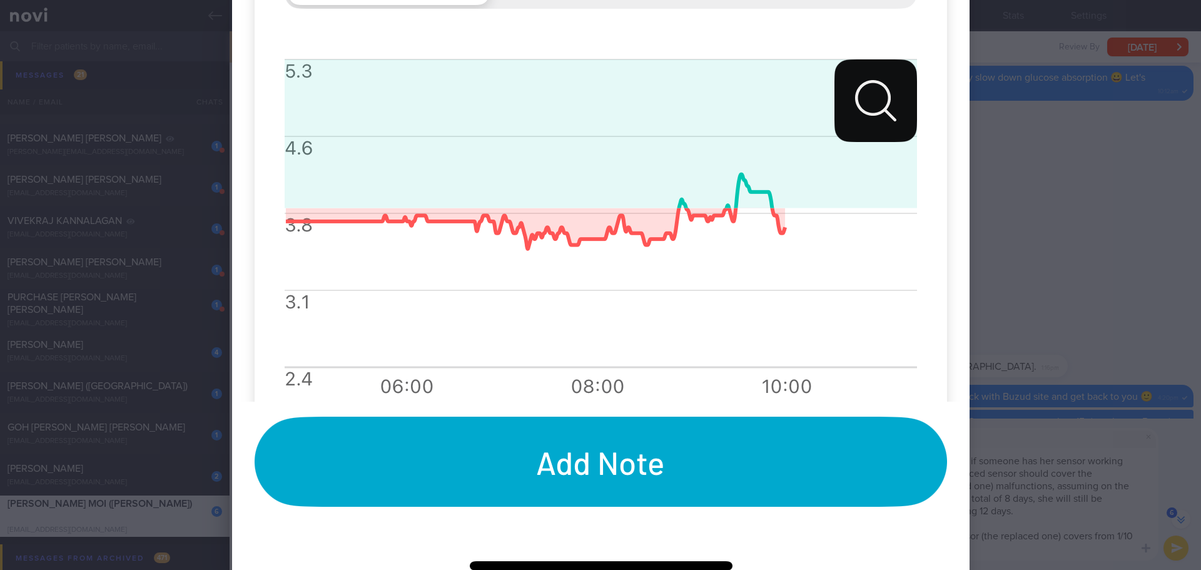
click at [1060, 203] on div at bounding box center [600, 285] width 1201 height 570
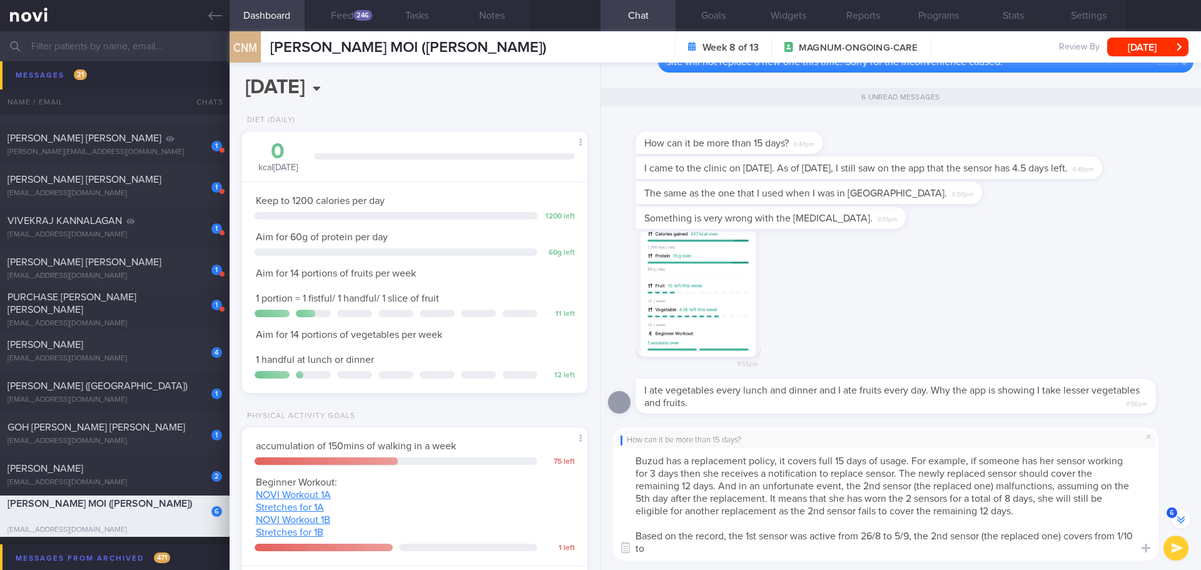
scroll to position [0, 0]
click at [716, 544] on textarea "Buzud has a replacement policy, it covers full 15 days of usage. For example, i…" at bounding box center [885, 504] width 545 height 113
click at [708, 550] on textarea "Buzud has a replacement policy, it covers full 15 days of usage. For example, i…" at bounding box center [885, 504] width 545 height 113
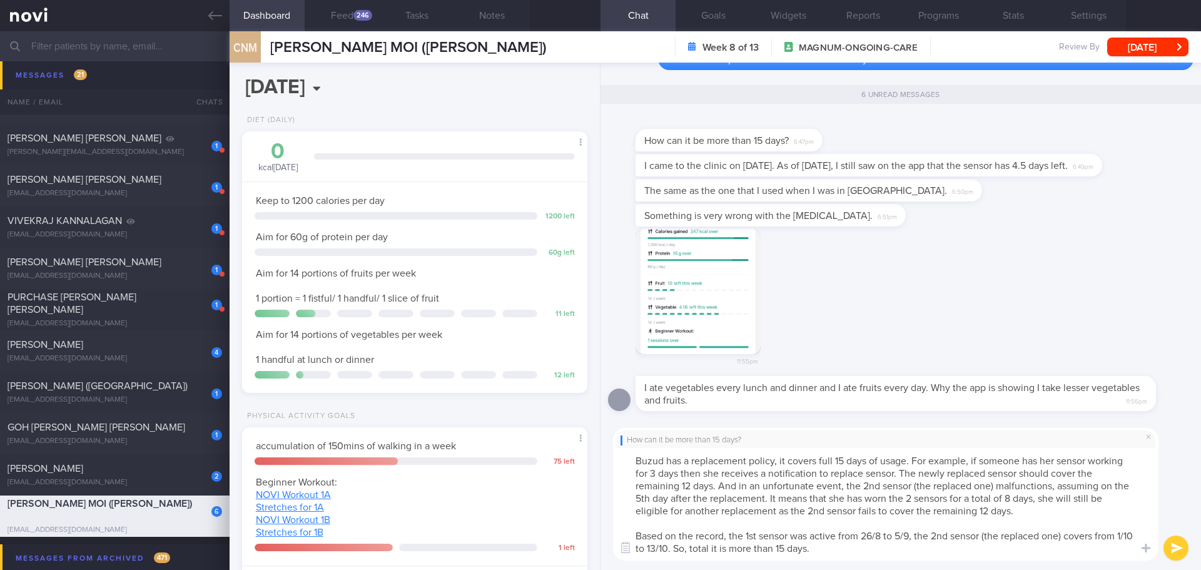
click at [856, 547] on textarea "Buzud has a replacement policy, it covers full 15 days of usage. For example, i…" at bounding box center [885, 504] width 545 height 113
click at [849, 544] on textarea "Buzud has a replacement policy, it covers full 15 days of usage. For example, i…" at bounding box center [885, 504] width 545 height 113
click at [864, 542] on textarea "Buzud has a replacement policy, it covers full 15 days of usage. For example, i…" at bounding box center [885, 504] width 545 height 113
click at [903, 544] on textarea "Buzud has a replacement policy, it covers full 15 days of usage. For example, i…" at bounding box center [885, 504] width 545 height 113
click at [921, 554] on textarea "Buzud has a replacement policy, it covers full 15 days of usage. For example, i…" at bounding box center [885, 504] width 545 height 113
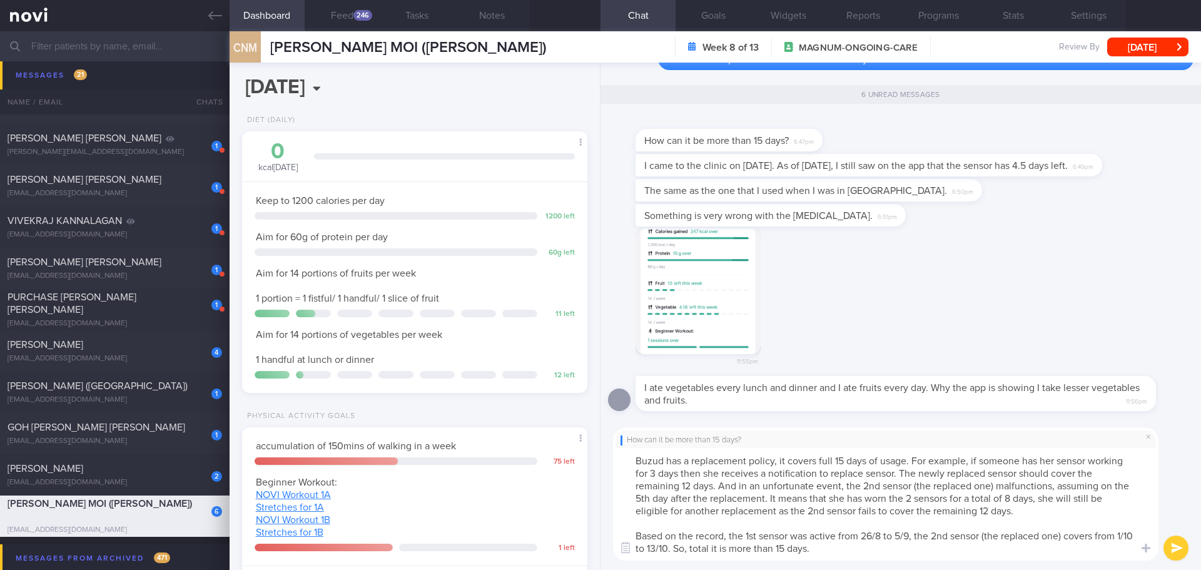
click at [924, 553] on textarea "Buzud has a replacement policy, it covers full 15 days of usage. For example, i…" at bounding box center [885, 504] width 545 height 113
click at [879, 553] on textarea "Buzud has a replacement policy, it covers full 15 days of usage. For example, i…" at bounding box center [885, 504] width 545 height 113
click at [876, 543] on textarea "Buzud has a replacement policy, it covers full 15 days of usage. For example, i…" at bounding box center [885, 504] width 545 height 113
click at [913, 543] on textarea "Buzud has a replacement policy, it covers full 15 days of usage. For example, i…" at bounding box center [885, 504] width 545 height 113
click at [928, 543] on textarea "Buzud has a replacement policy, it covers full 15 days of usage. For example, i…" at bounding box center [885, 504] width 545 height 113
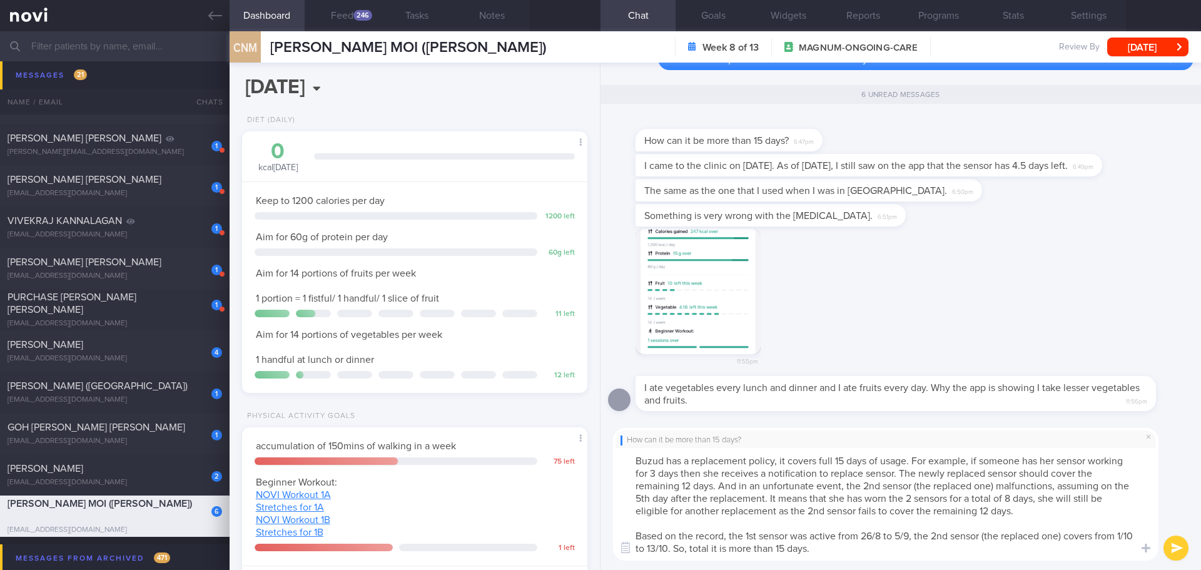
click at [943, 544] on textarea "Buzud has a replacement policy, it covers full 15 days of usage. For example, i…" at bounding box center [885, 504] width 545 height 113
drag, startPoint x: 730, startPoint y: 537, endPoint x: 667, endPoint y: 537, distance: 63.2
click at [667, 537] on textarea "Buzud has a replacement policy, it covers full 15 days of usage. For example, i…" at bounding box center [885, 504] width 545 height 113
click at [856, 545] on textarea "Buzud has a replacement policy, it covers full 15 days of usage. For example, i…" at bounding box center [885, 504] width 545 height 113
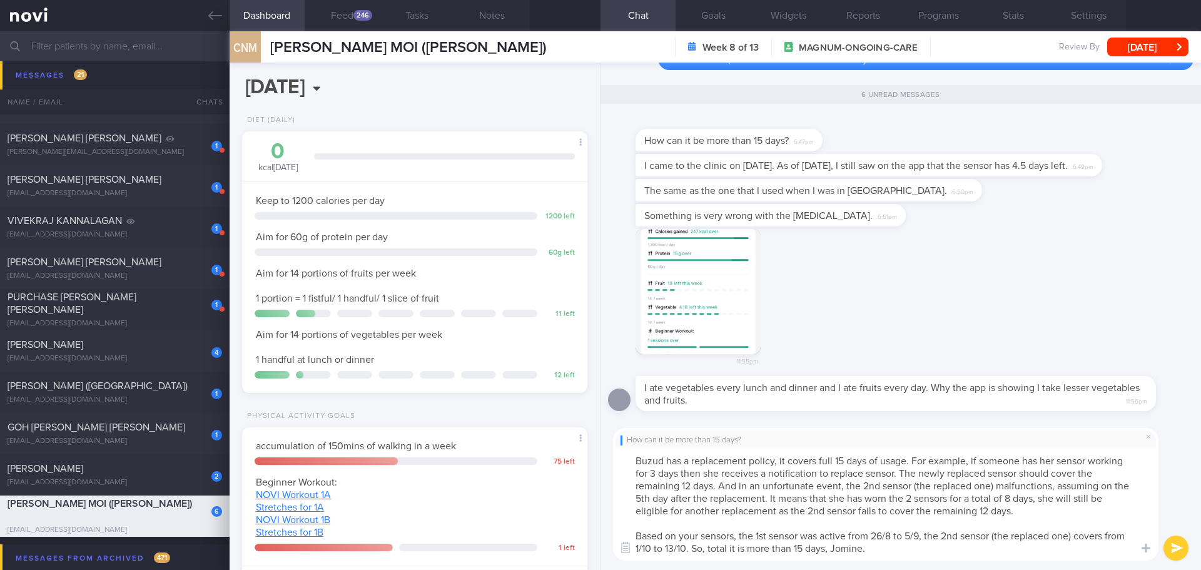
click at [687, 465] on textarea "Buzud has a replacement policy, it covers full 15 days of usage. For example, i…" at bounding box center [885, 504] width 545 height 113
click at [745, 462] on textarea "Buzud has a replacement policy, it covers full 15 days of usage. For example, i…" at bounding box center [885, 504] width 545 height 113
click at [779, 480] on textarea "Buzud has a replacement policy, it covers full 15 days of usage. For example, i…" at bounding box center [885, 504] width 545 height 113
click at [811, 481] on textarea "Buzud has a replacement policy, it covers full 15 days of usage. For example, i…" at bounding box center [885, 504] width 545 height 113
click at [636, 461] on textarea "Buzud has a replacement policy, it covers full 15 days of usage. For example, i…" at bounding box center [885, 504] width 545 height 113
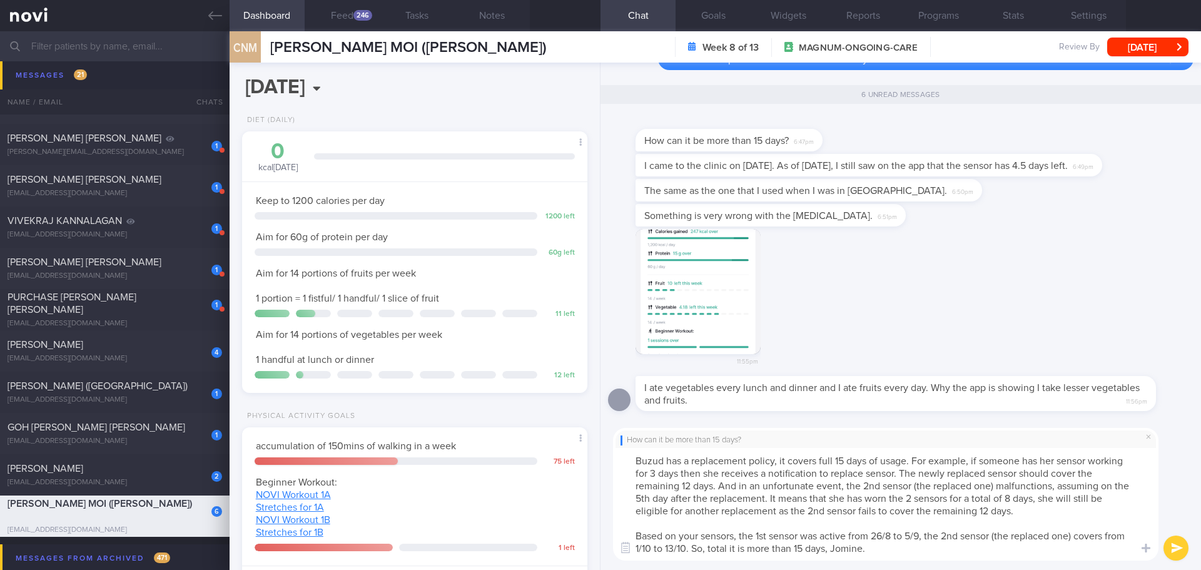
click at [898, 548] on textarea "Buzud has a replacement policy, it covers full 15 days of usage. For example, i…" at bounding box center [885, 504] width 545 height 113
click at [911, 545] on textarea "Buzud has a replacement policy, it covers full 15 days of usage. For example, i…" at bounding box center [885, 504] width 545 height 113
click at [915, 553] on textarea "Buzud has a replacement policy, it covers full 15 days of usage. For example, i…" at bounding box center [885, 504] width 545 height 113
drag, startPoint x: 893, startPoint y: 554, endPoint x: 831, endPoint y: 549, distance: 61.5
click at [831, 549] on textarea "Buzud has a replacement policy, it covers full 15 days of usage. For example, i…" at bounding box center [885, 504] width 545 height 113
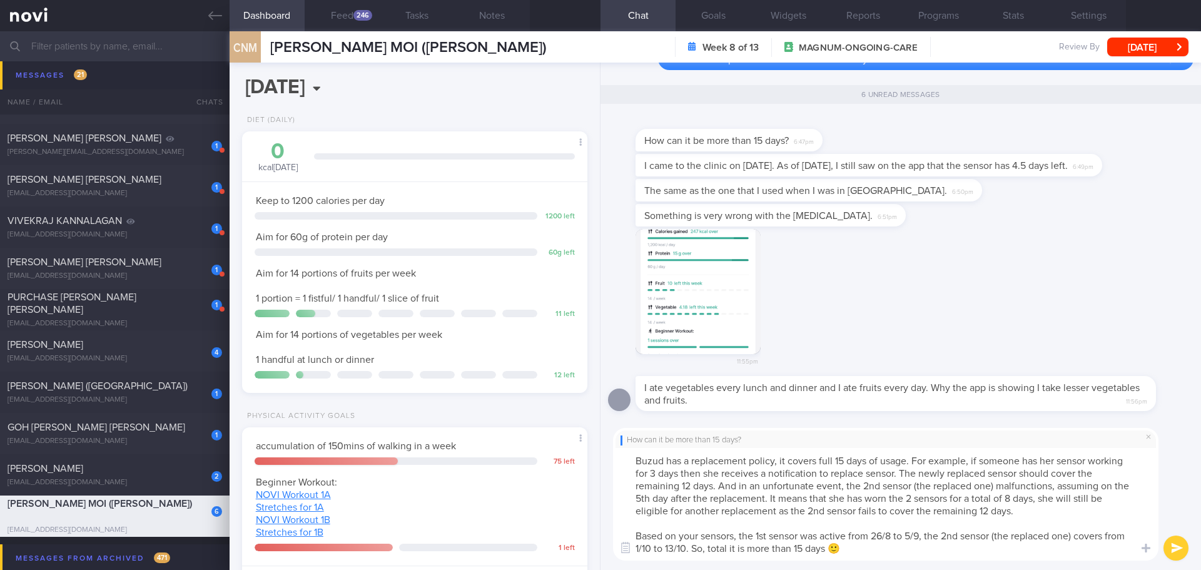
type textarea "Buzud has a replacement policy, it covers full 15 days of usage. For example, i…"
click at [1178, 550] on button "submit" at bounding box center [1175, 547] width 25 height 25
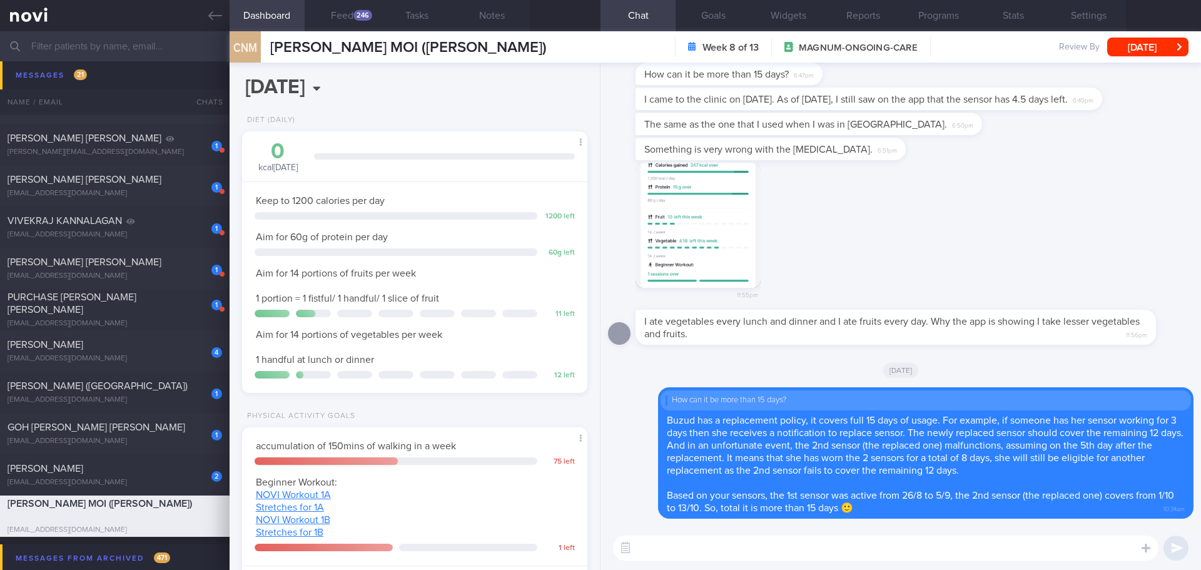
click at [731, 257] on button "button" at bounding box center [698, 225] width 125 height 125
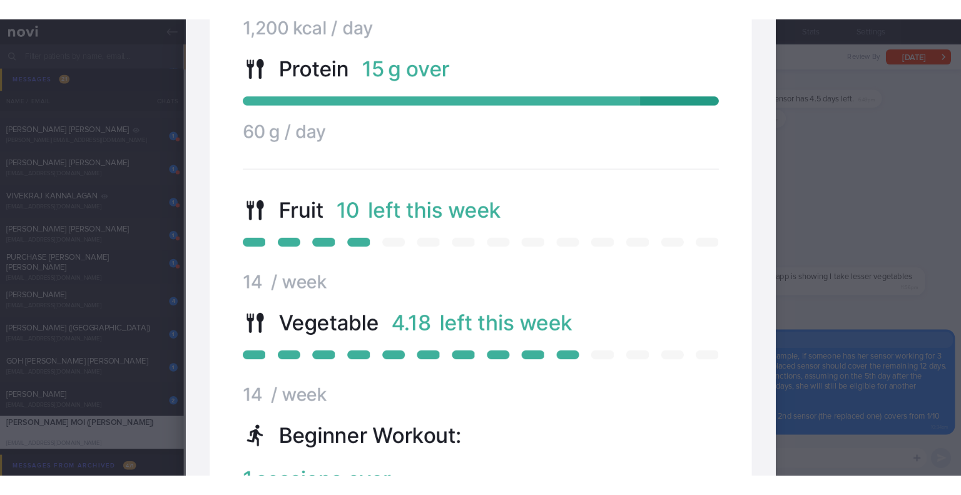
scroll to position [626, 0]
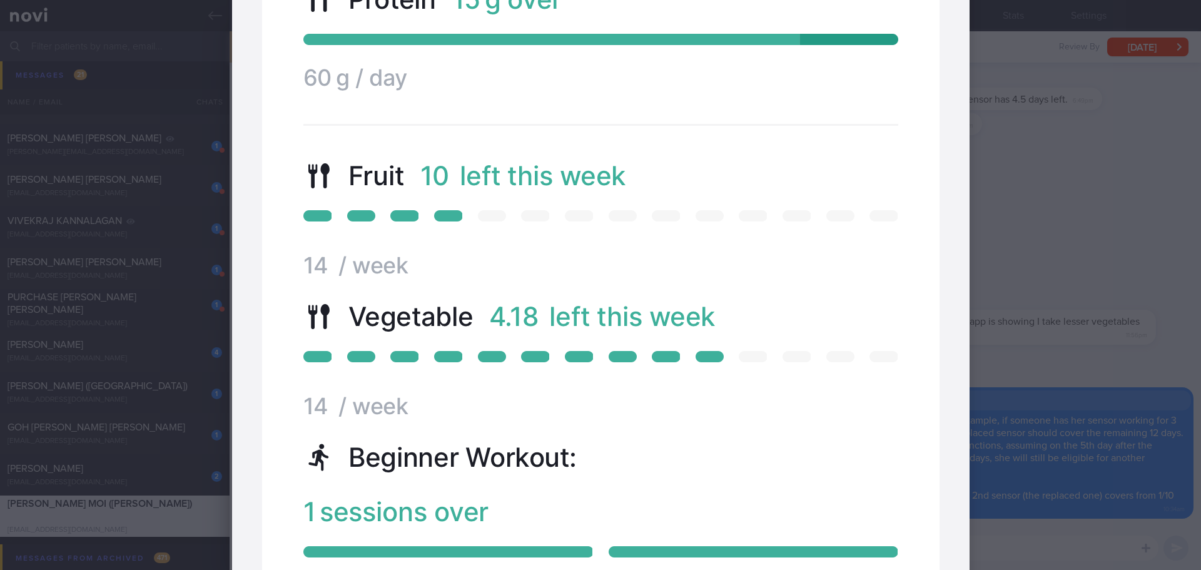
click at [1038, 230] on div at bounding box center [600, 285] width 1201 height 570
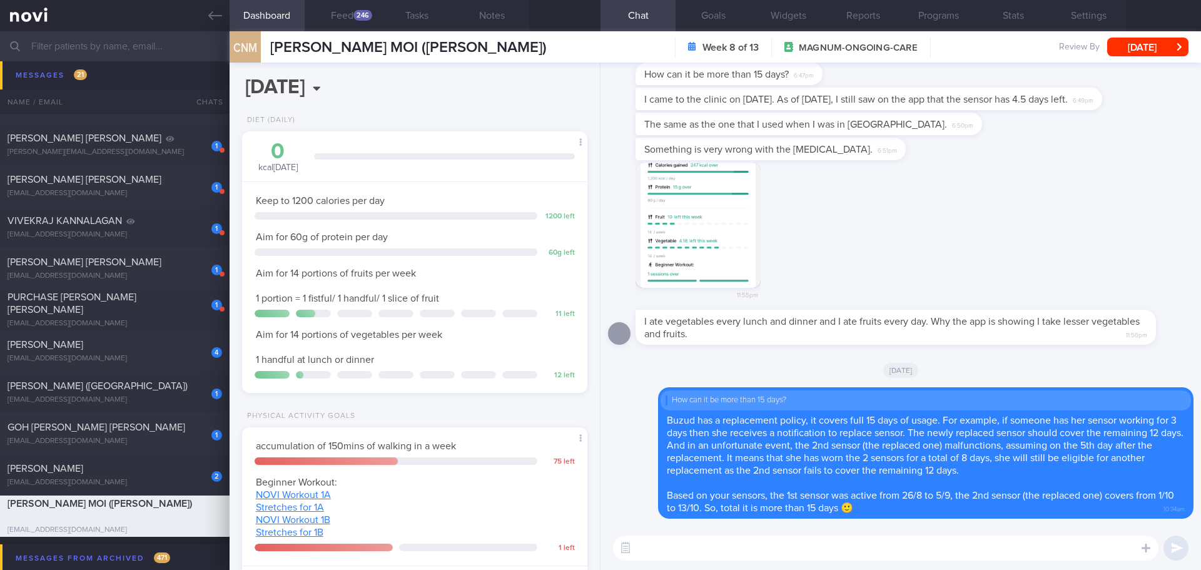
click at [1038, 230] on div "11:55pm" at bounding box center [900, 236] width 585 height 147
click at [947, 283] on div "11:55pm" at bounding box center [900, 236] width 585 height 147
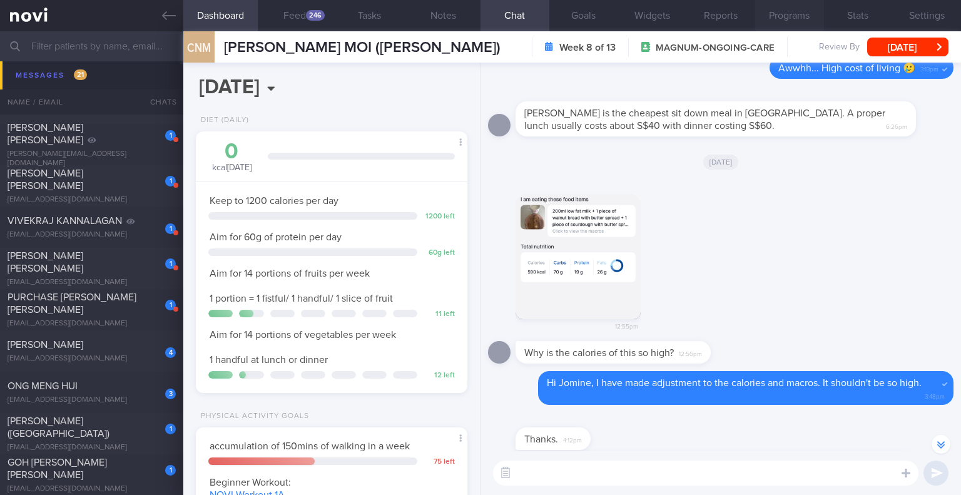
scroll to position [-7355, 0]
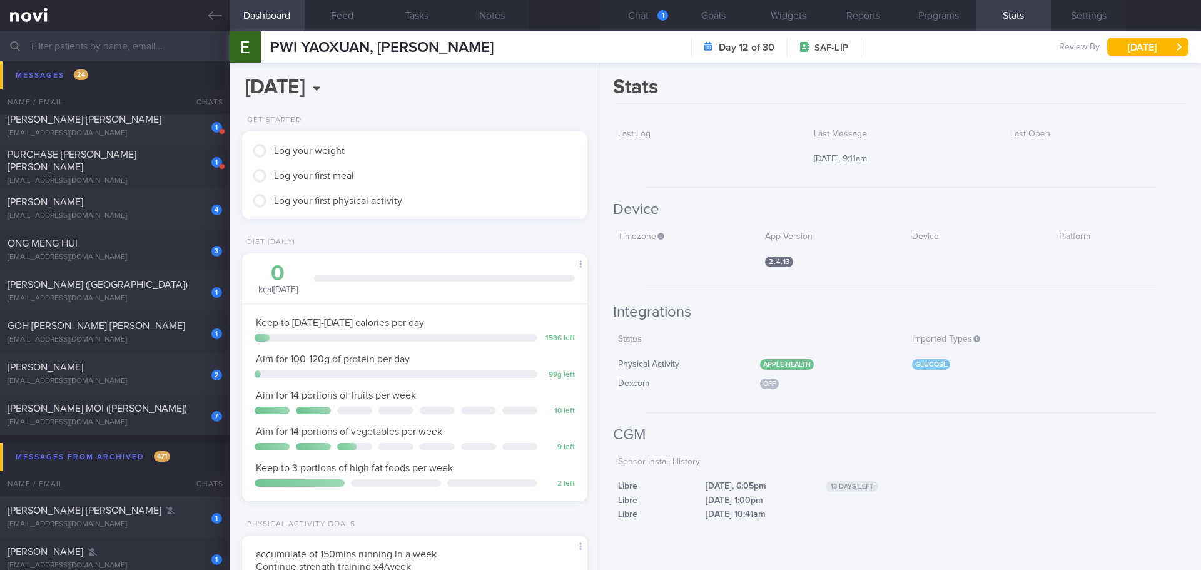
scroll to position [863, 0]
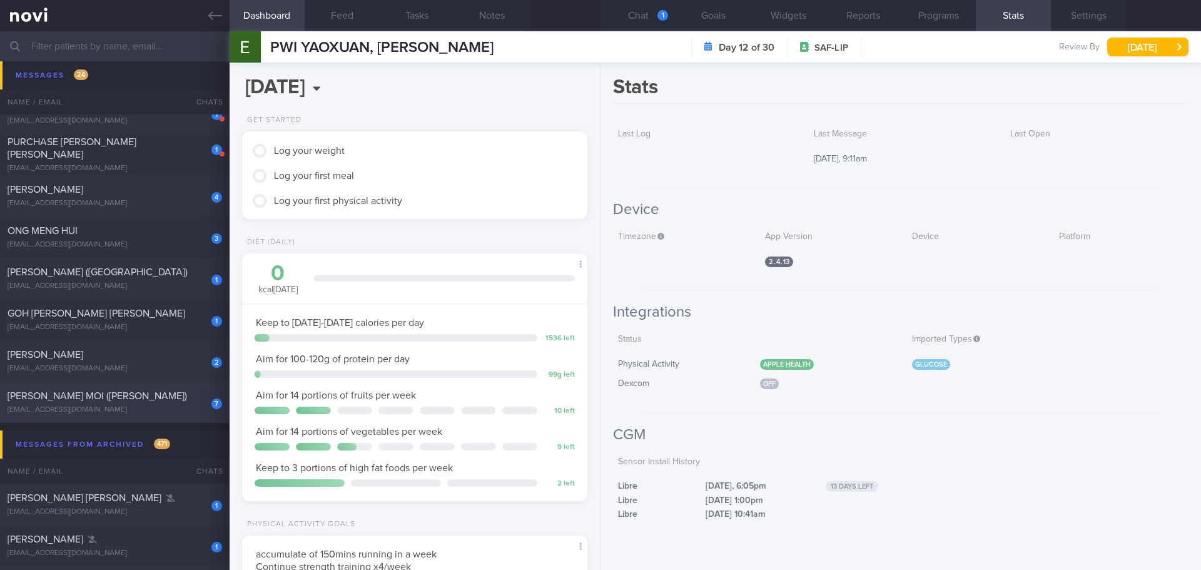
drag, startPoint x: 183, startPoint y: 413, endPoint x: 176, endPoint y: 401, distance: 13.4
click at [183, 413] on div "[EMAIL_ADDRESS][DOMAIN_NAME]" at bounding box center [115, 409] width 215 height 9
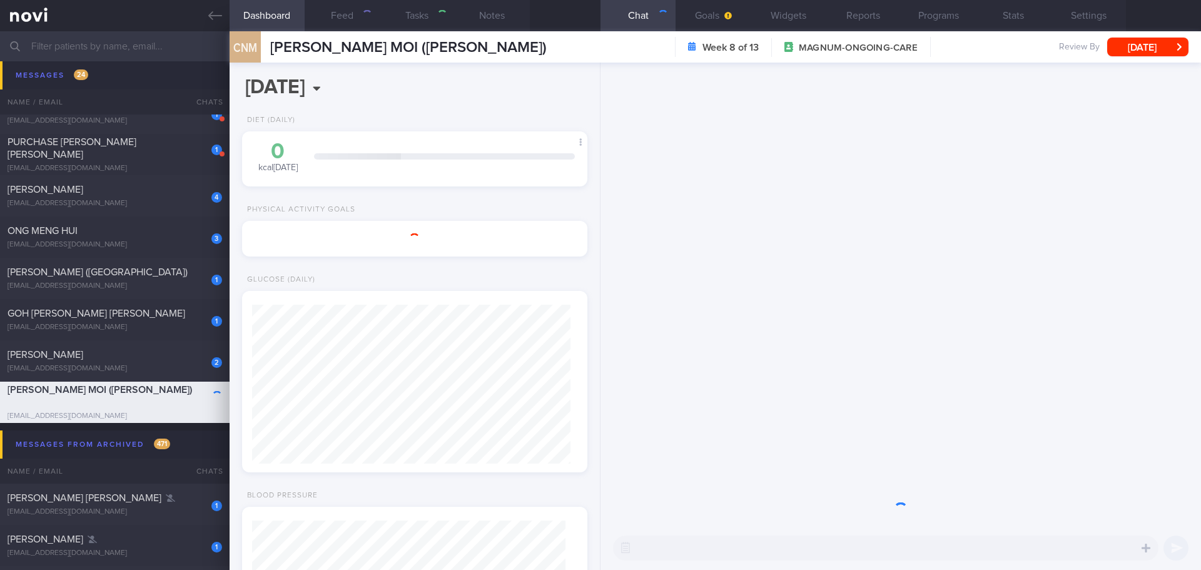
select select "8"
type input "[DATE]"
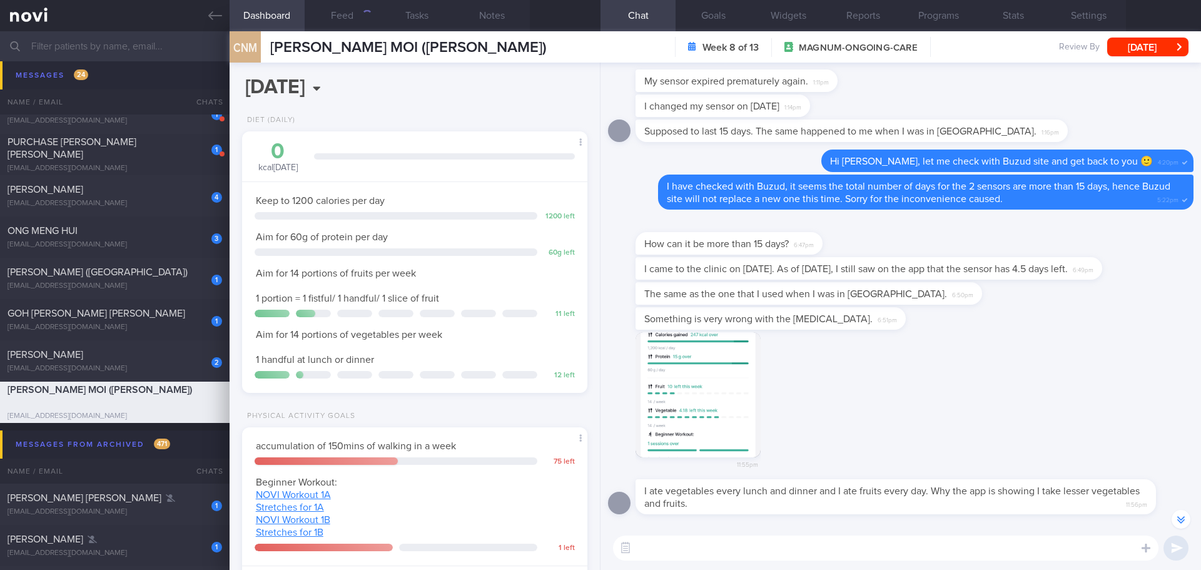
scroll to position [-312, 0]
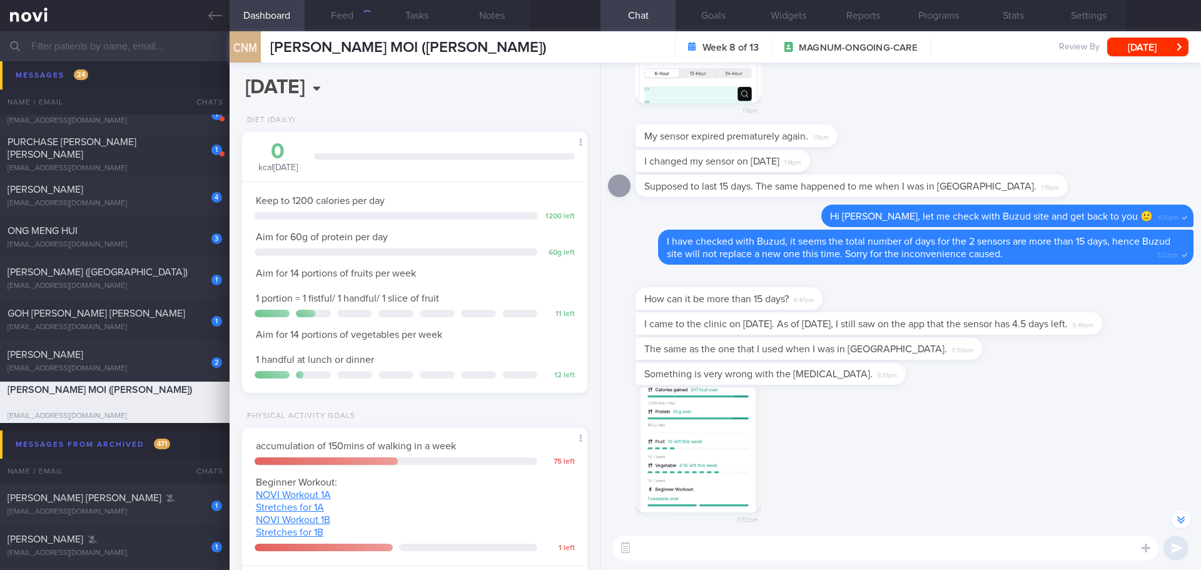
click at [706, 427] on button "button" at bounding box center [698, 449] width 125 height 125
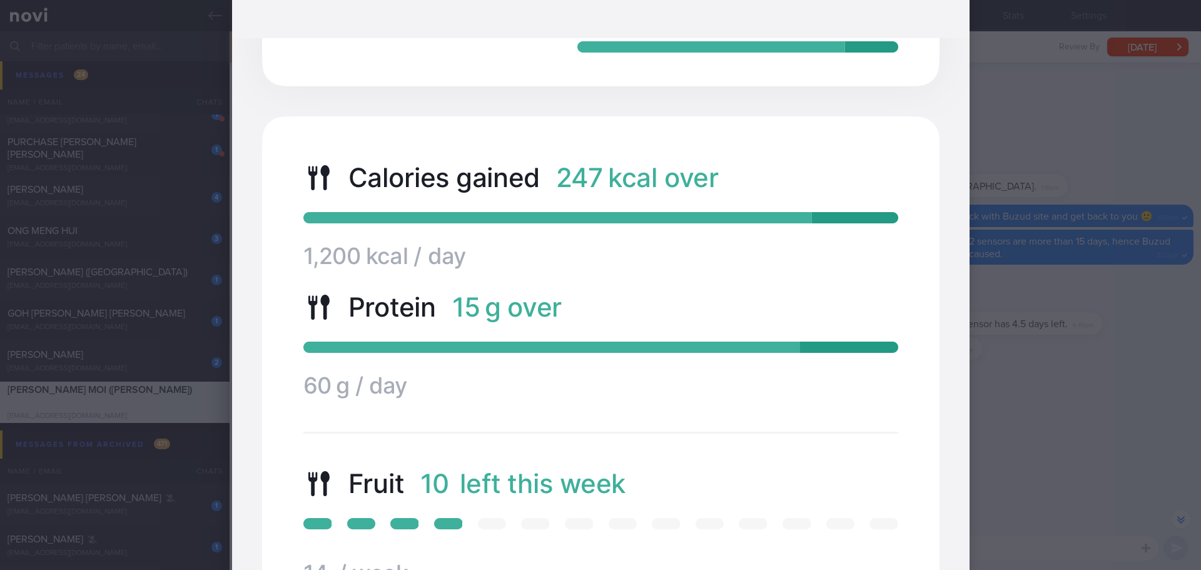
scroll to position [313, 0]
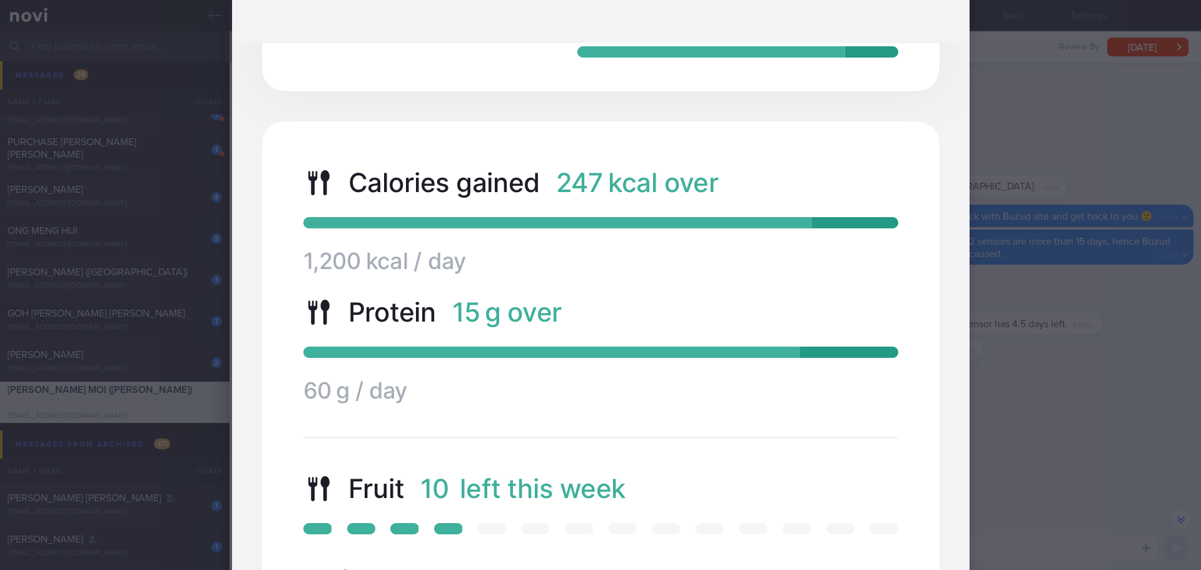
click at [1036, 358] on div at bounding box center [600, 285] width 1201 height 570
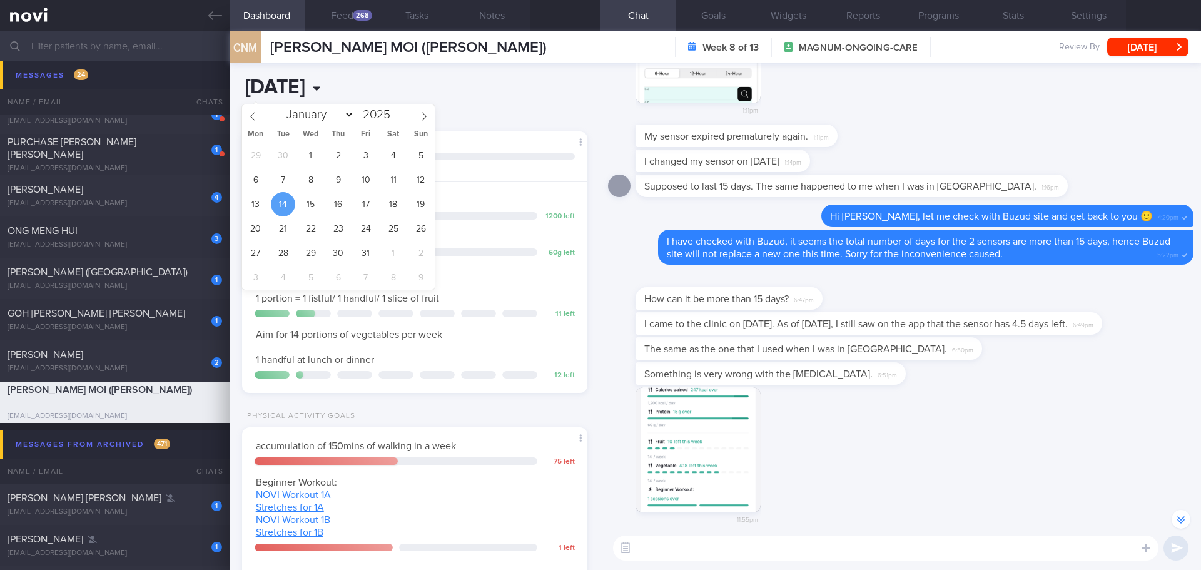
click at [345, 82] on input "[DATE]" at bounding box center [348, 87] width 213 height 31
click at [403, 180] on span "11" at bounding box center [393, 180] width 24 height 24
type input "2025-10-11"
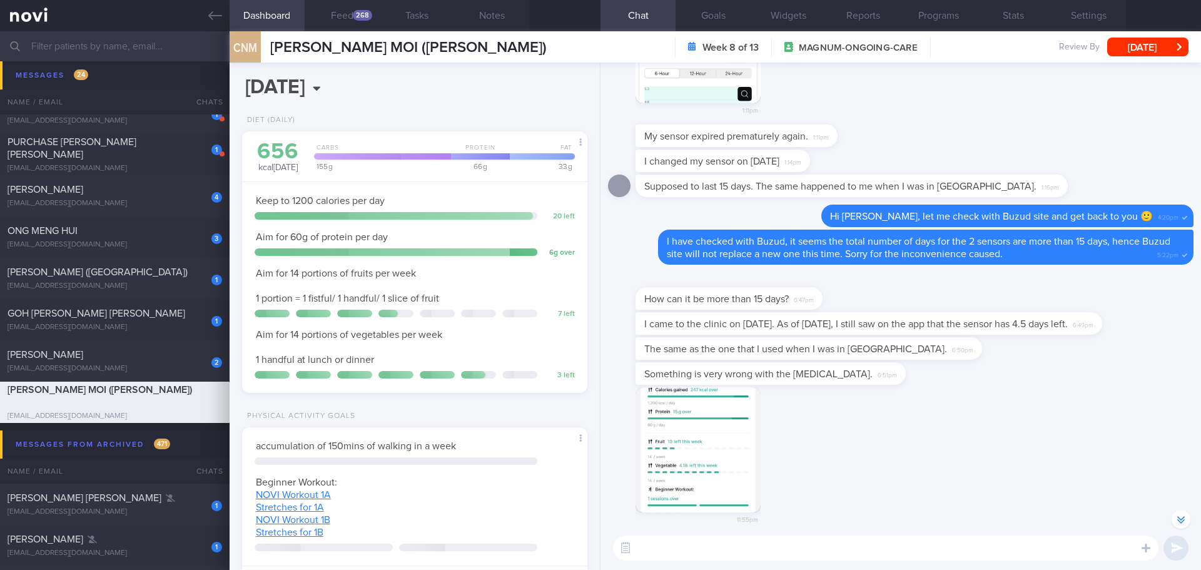
scroll to position [156, 314]
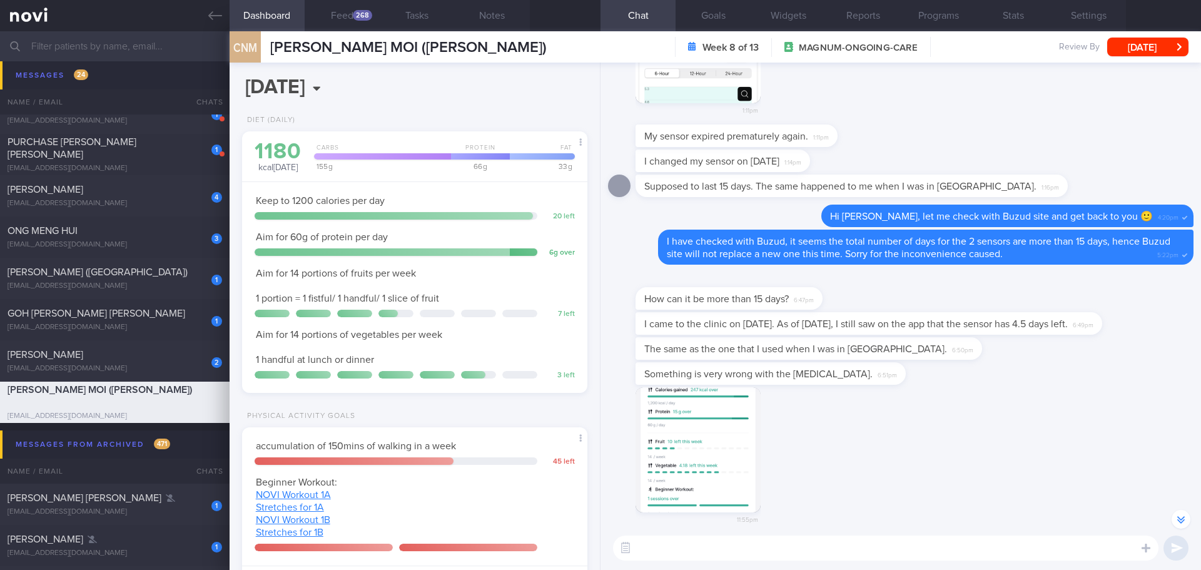
click at [450, 90] on div "2025-10-11 Sat, 11 Oct Diet (Daily) 1180 kcal today Carbs Protein Fat 155 g 66 …" at bounding box center [415, 316] width 371 height 507
click at [354, 19] on button "Feed 268" at bounding box center [342, 15] width 75 height 31
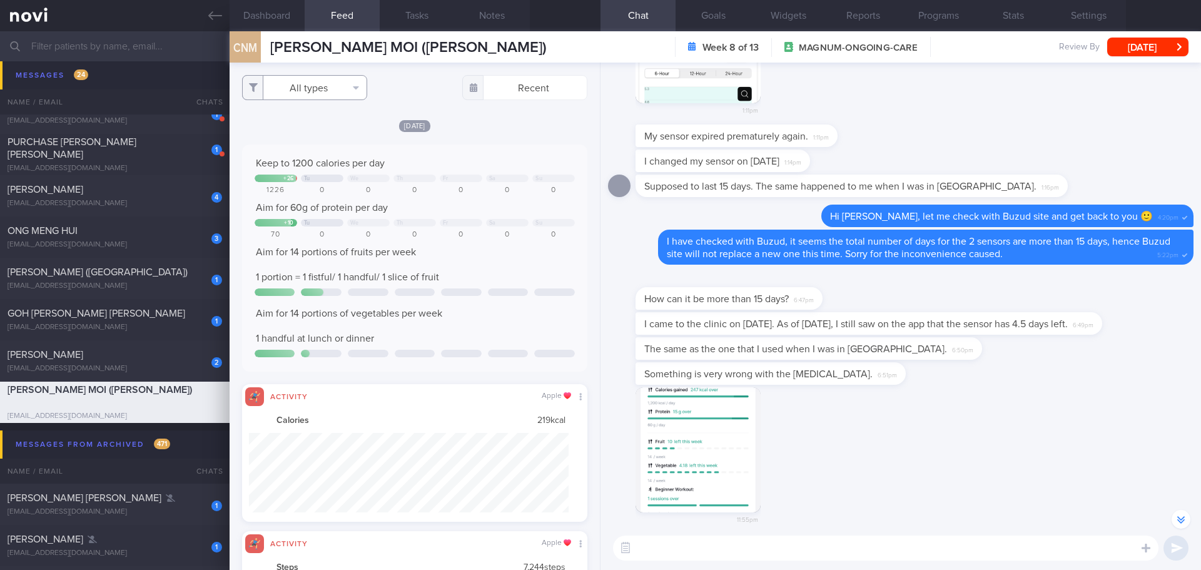
click at [347, 88] on button "All types" at bounding box center [304, 87] width 125 height 25
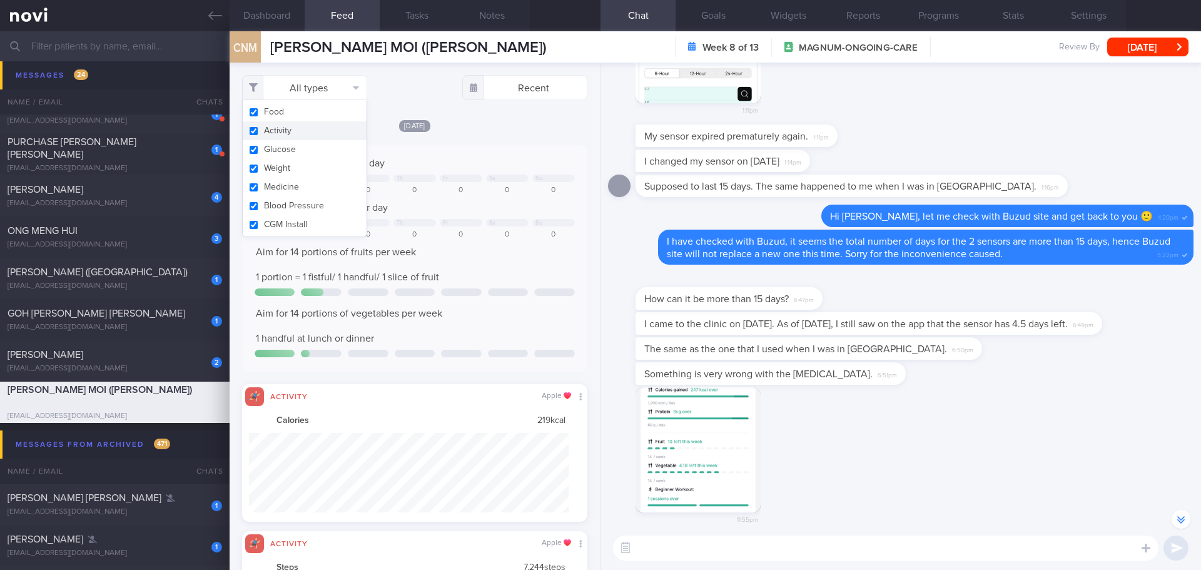
click at [311, 131] on button "Activity" at bounding box center [305, 130] width 124 height 19
checkbox input "false"
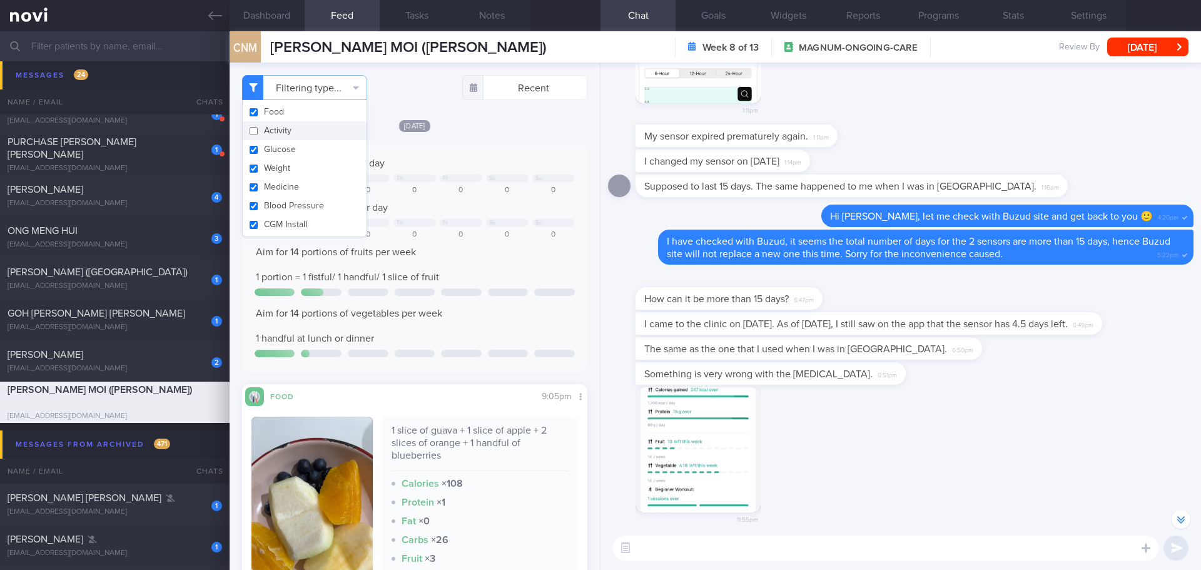
click at [491, 142] on div "Yesterday Keep to 1200 calories per day + 26 Tu We Th Fr Sa Su 1226 0 0 0 0 0 0…" at bounding box center [414, 382] width 345 height 527
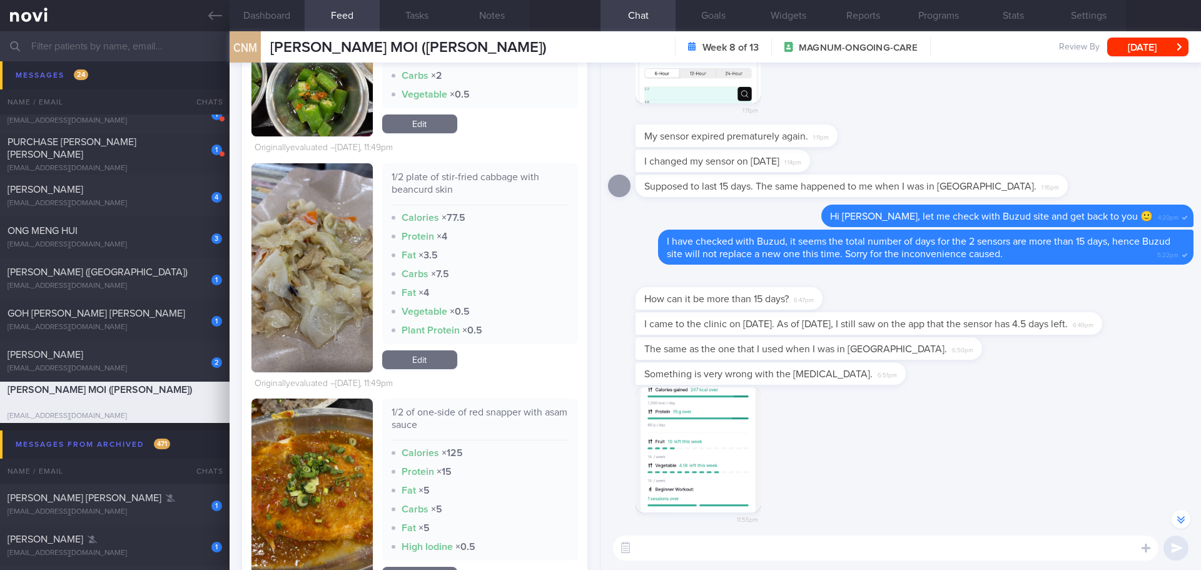
click at [305, 270] on button "button" at bounding box center [311, 267] width 121 height 209
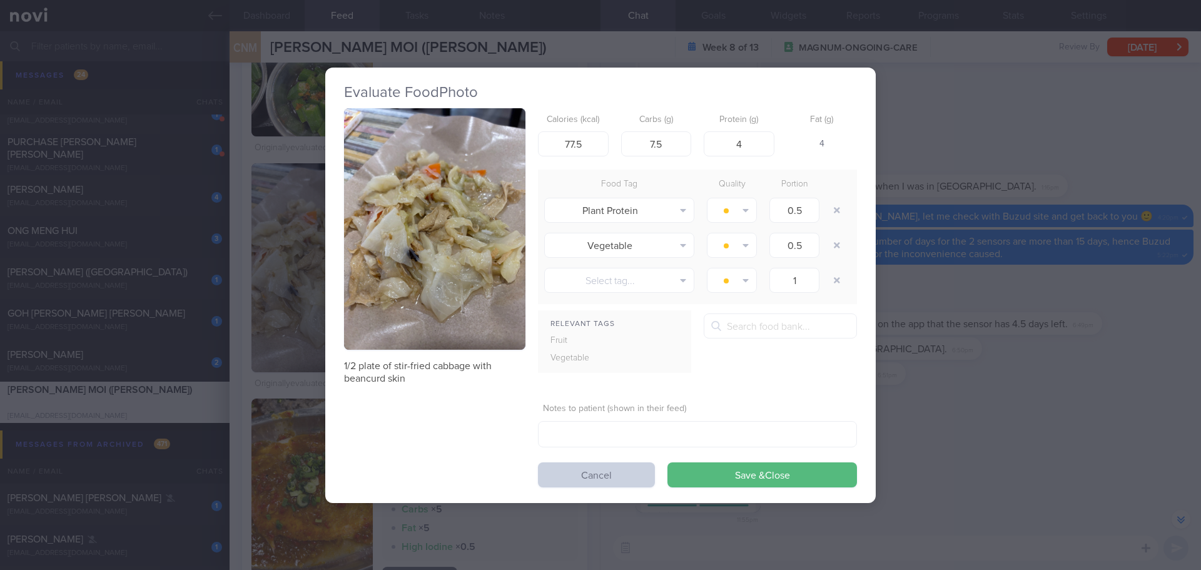
click at [580, 478] on button "Cancel" at bounding box center [596, 474] width 117 height 25
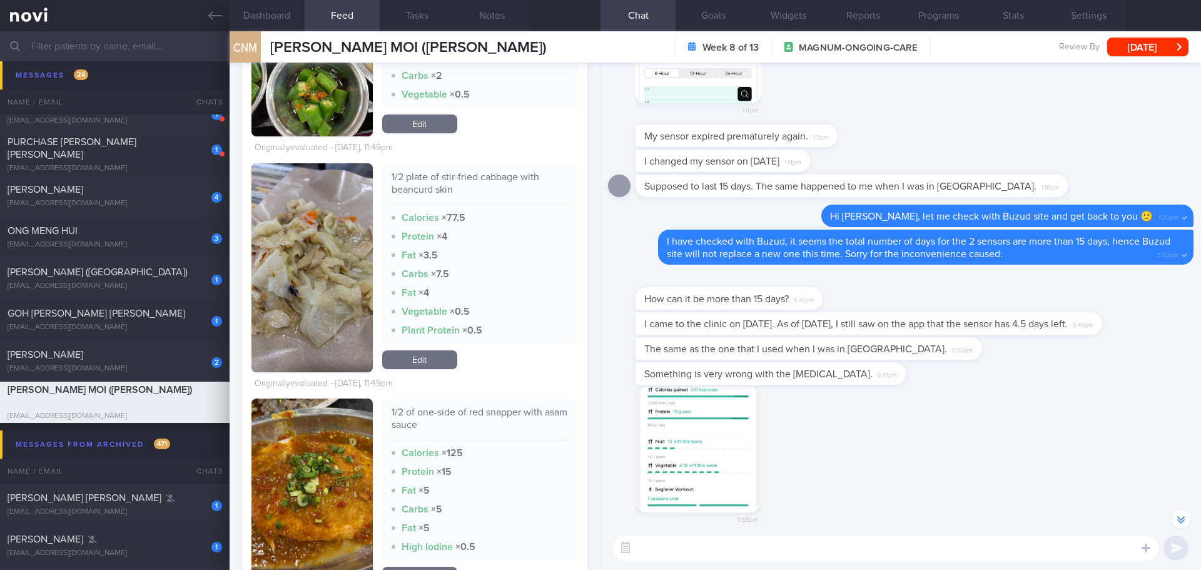
click at [842, 427] on div "11:55pm" at bounding box center [900, 460] width 585 height 147
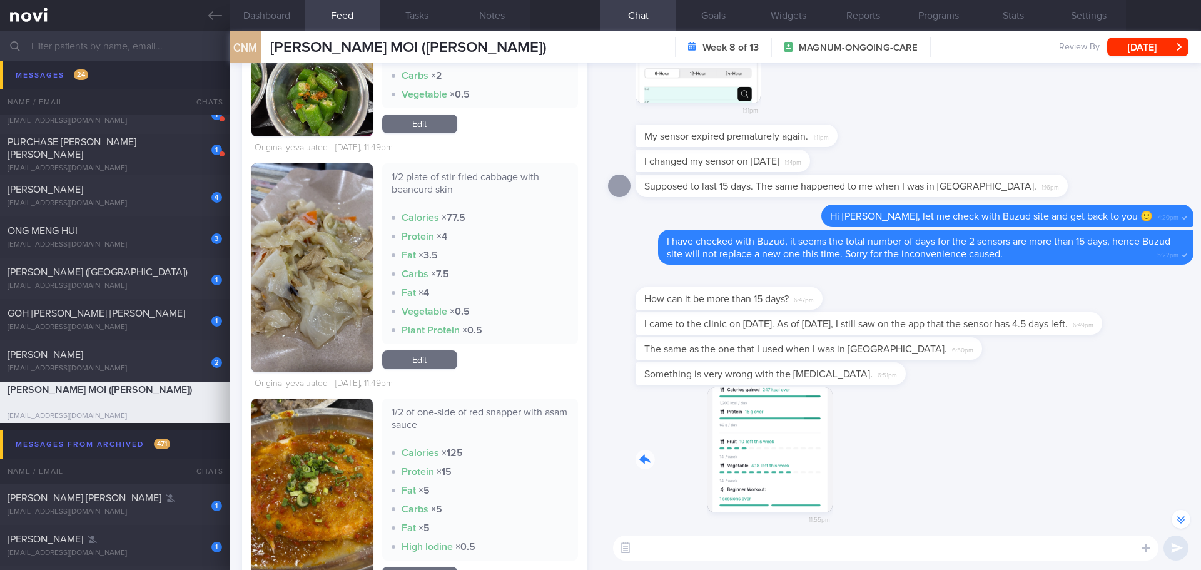
drag, startPoint x: 751, startPoint y: 444, endPoint x: 960, endPoint y: 452, distance: 209.7
click at [960, 452] on div "11:55pm" at bounding box center [900, 460] width 585 height 147
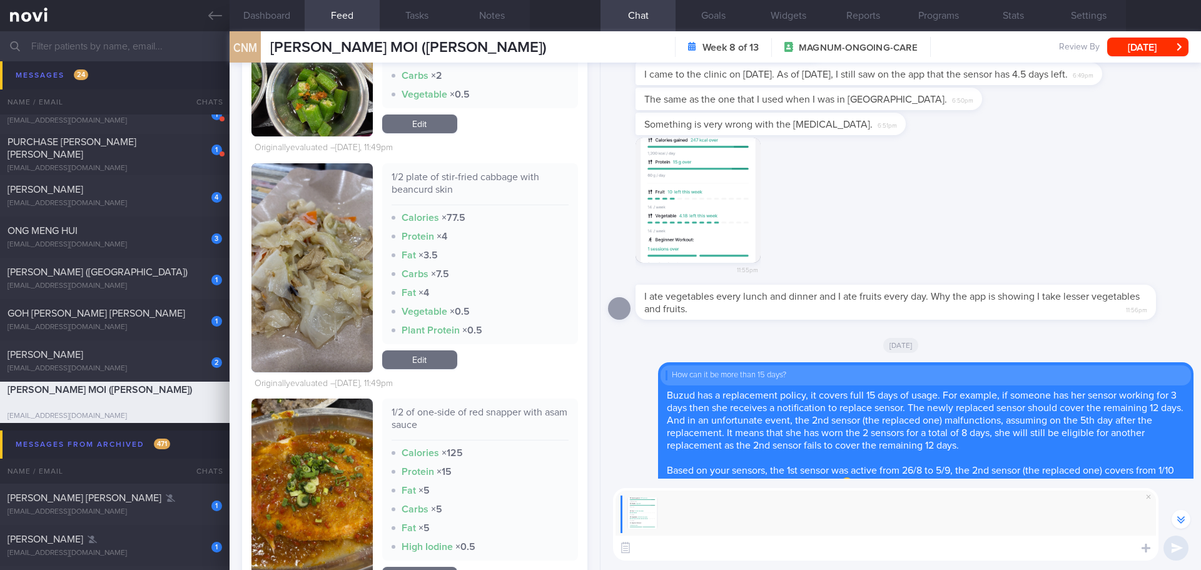
click at [765, 544] on textarea at bounding box center [885, 547] width 545 height 25
type textarea "F"
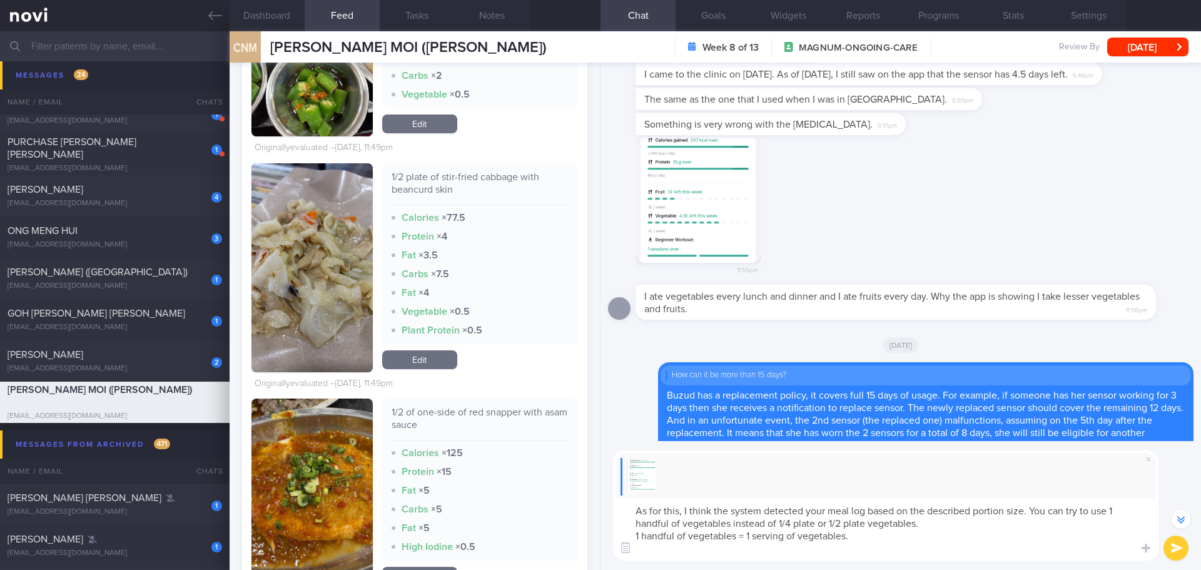
scroll to position [-135, 0]
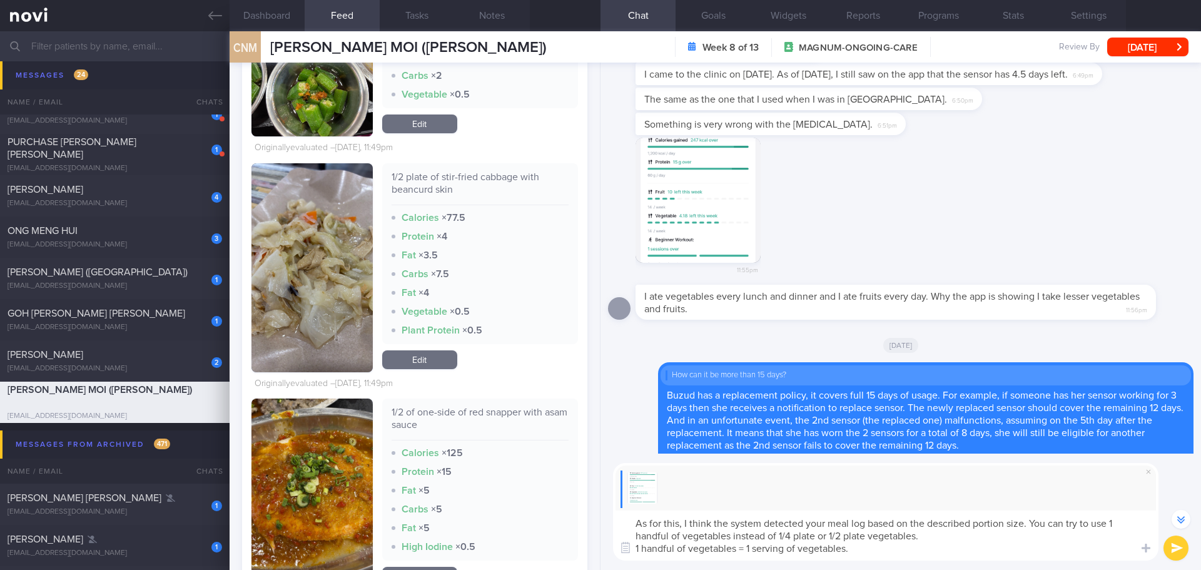
click at [634, 517] on textarea "As for this, I think the system detected your meal log based on the described p…" at bounding box center [885, 535] width 545 height 50
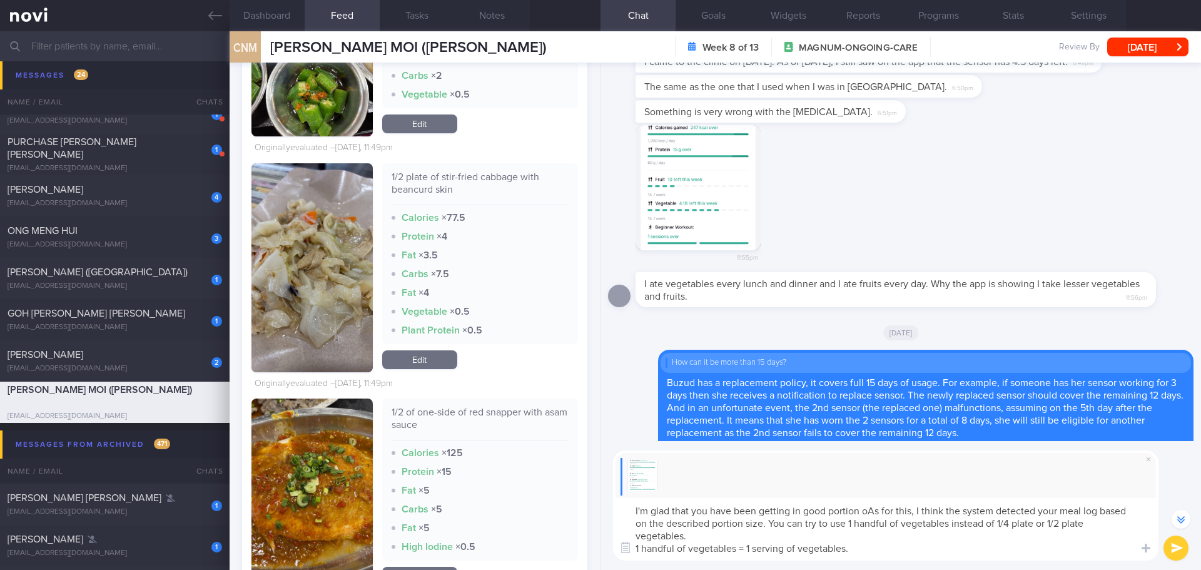
scroll to position [-148, 0]
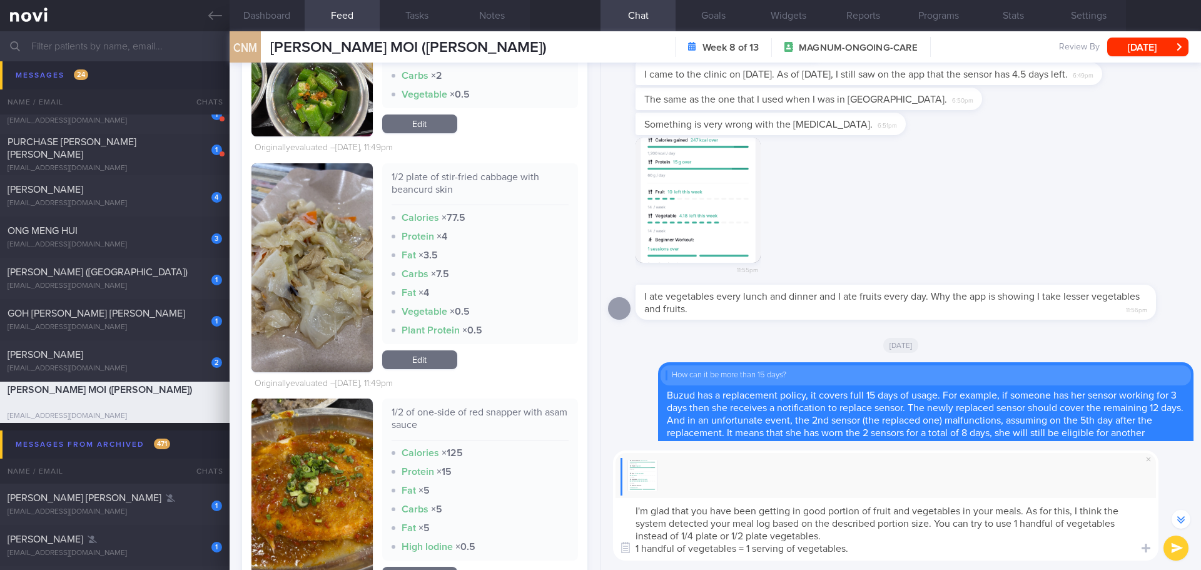
click at [986, 550] on textarea "I'm glad that you have been getting in good portion of fruit and vegetables in …" at bounding box center [885, 529] width 545 height 63
click at [986, 549] on textarea "I'm glad that you have been getting in good portion of fruit and vegetables in …" at bounding box center [885, 529] width 545 height 63
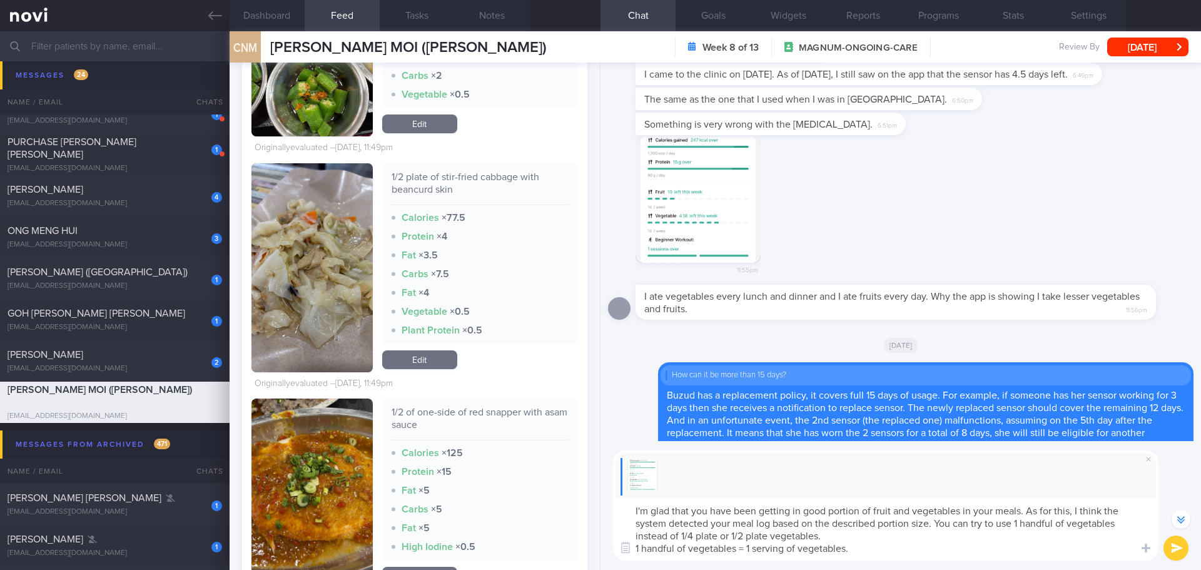
click at [986, 549] on textarea "I'm glad that you have been getting in good portion of fruit and vegetables in …" at bounding box center [885, 529] width 545 height 63
click at [933, 540] on textarea "I'm glad that you have been getting in good portion of fruit and vegetables in …" at bounding box center [885, 529] width 545 height 63
click at [939, 546] on textarea "I'm glad that you have been getting in good portion of fruit and vegetables in …" at bounding box center [885, 529] width 545 height 63
click at [946, 555] on textarea "I'm glad that you have been getting in good portion of fruit and vegetables in …" at bounding box center [885, 529] width 545 height 63
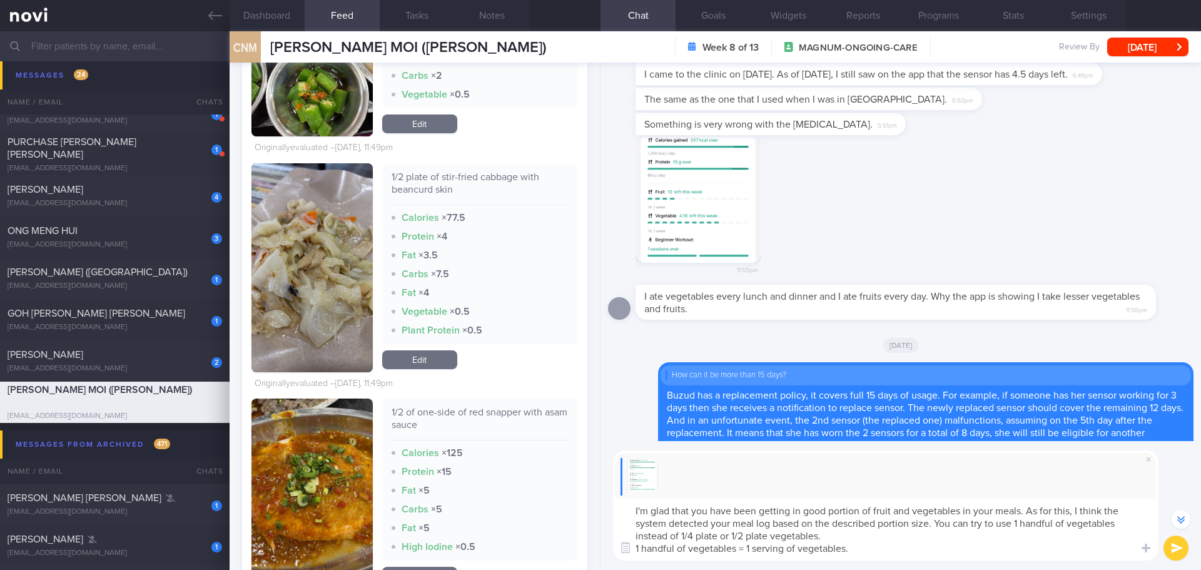
click at [961, 550] on textarea "I'm glad that you have been getting in good portion of fruit and vegetables in …" at bounding box center [885, 529] width 545 height 63
click at [930, 529] on textarea "I'm glad that you have been getting in good portion of fruit and vegetables in …" at bounding box center [885, 529] width 545 height 63
click at [928, 540] on textarea "I'm glad that you have been getting in good portion of fruit and vegetables in …" at bounding box center [885, 529] width 545 height 63
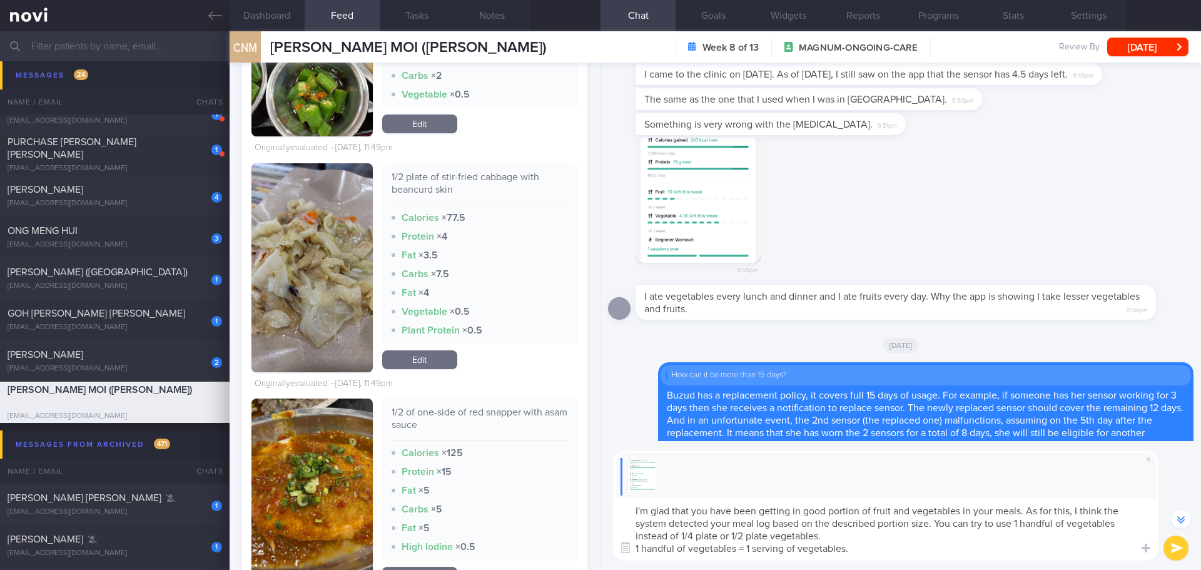
type textarea "I'm glad that you have been getting in good portion of fruit and vegetables in …"
click at [1180, 546] on button "submit" at bounding box center [1175, 547] width 25 height 25
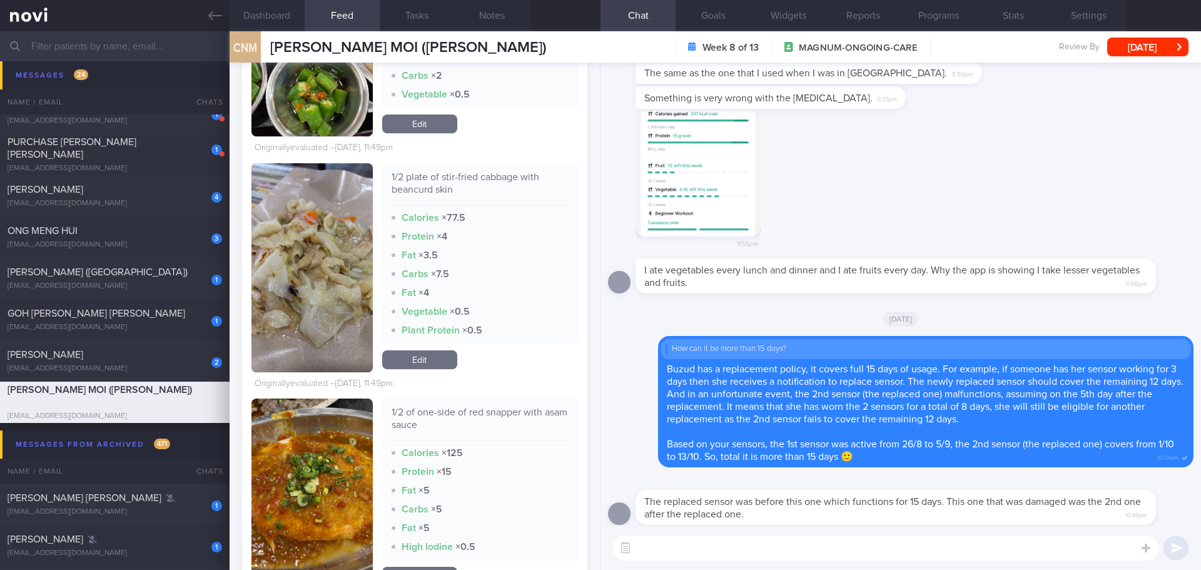
scroll to position [0, 0]
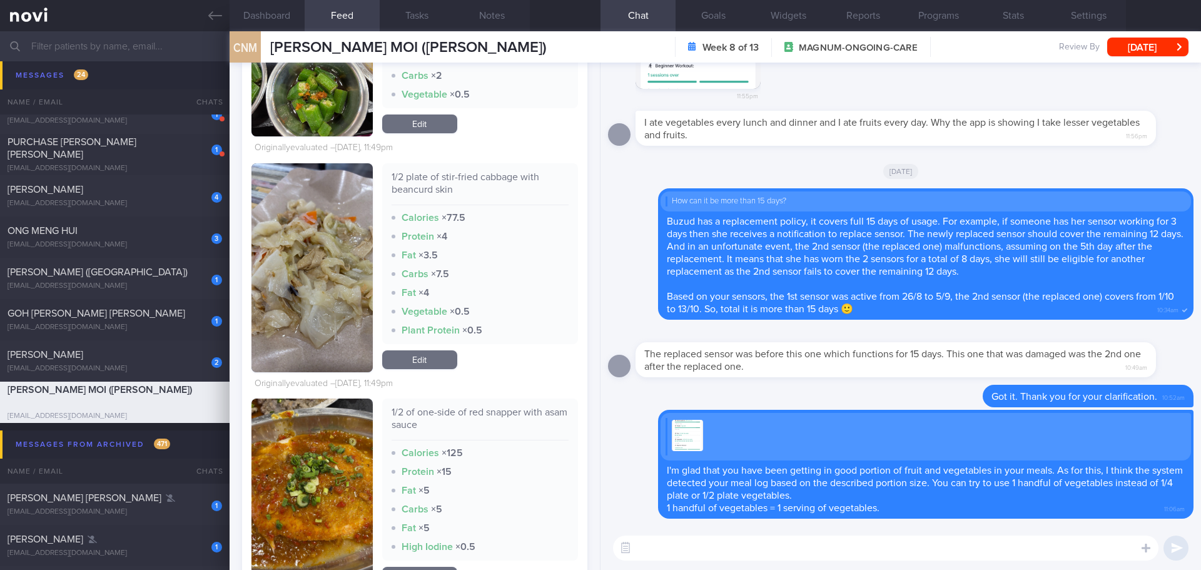
click at [859, 560] on textarea at bounding box center [885, 547] width 545 height 25
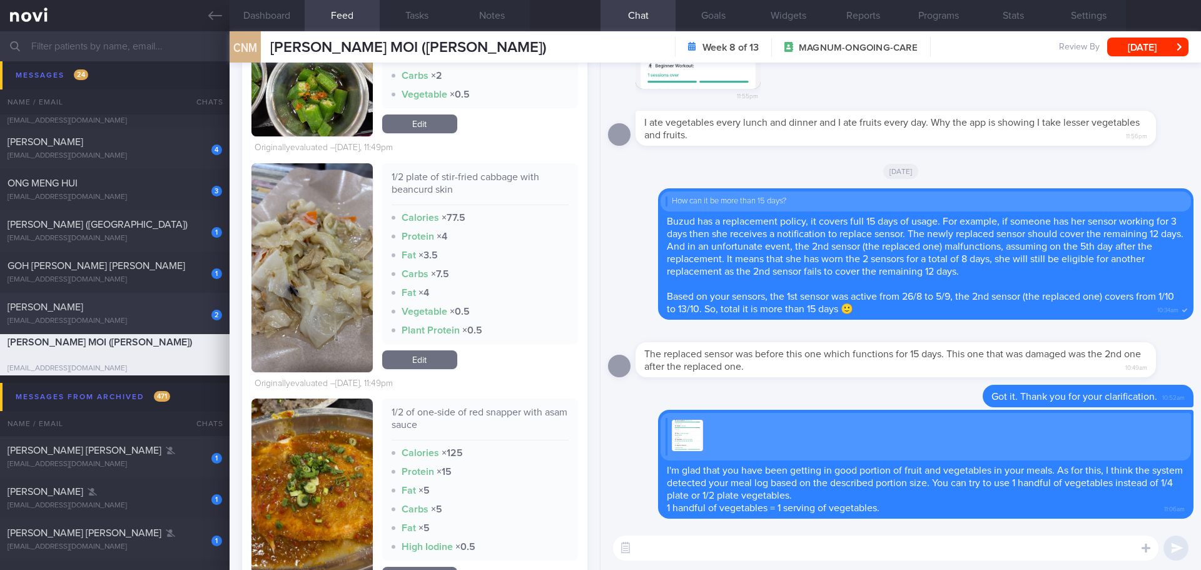
scroll to position [863, 0]
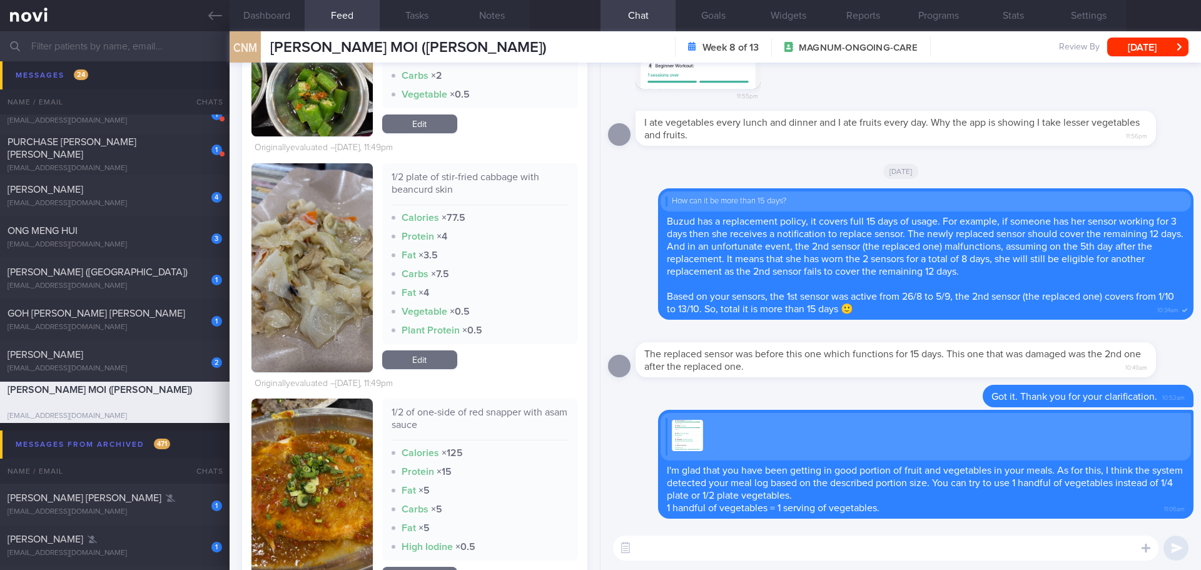
click at [1167, 370] on div "The replaced sensor was before this one which functions for 15 days. This one t…" at bounding box center [915, 352] width 558 height 50
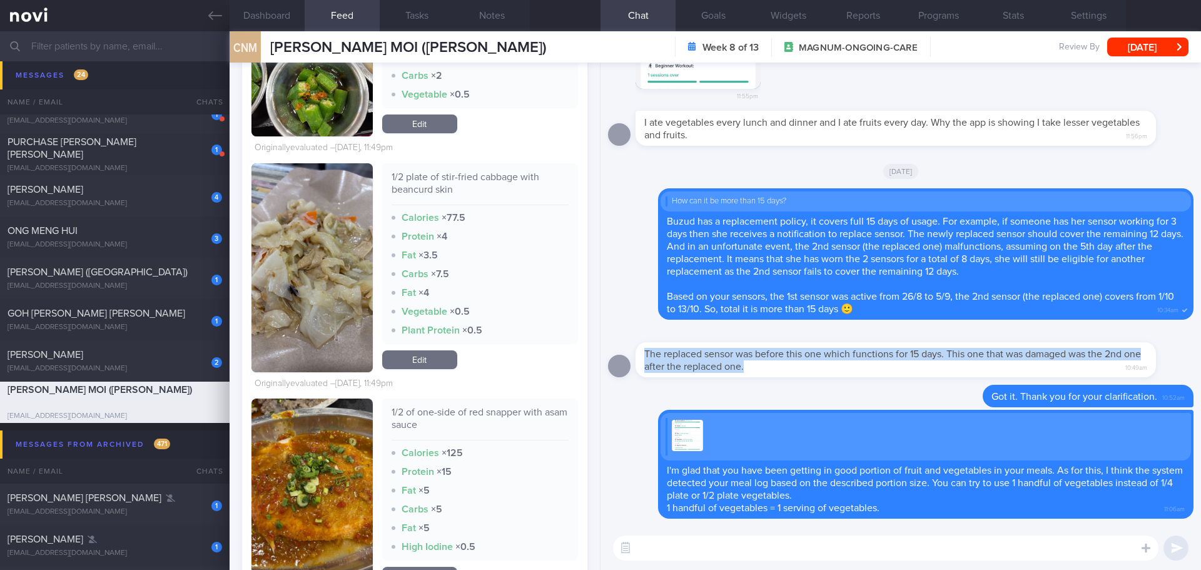
drag, startPoint x: 1138, startPoint y: 368, endPoint x: 1200, endPoint y: 365, distance: 62.0
click at [1200, 365] on div "Delete I'm glad that you have been getting in good portion of fruit and vegetab…" at bounding box center [900, 294] width 600 height 463
click at [1160, 364] on div "The replaced sensor was before this one which functions for 15 days. This one t…" at bounding box center [915, 352] width 558 height 50
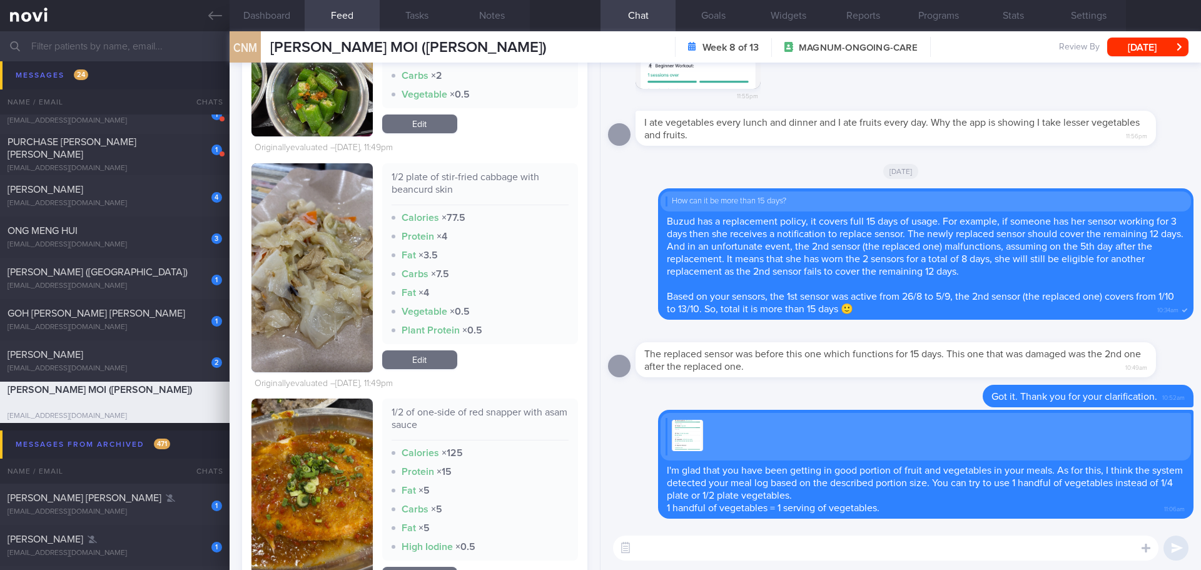
click at [1127, 378] on div "The replaced sensor was before this one which functions for 15 days. This one t…" at bounding box center [900, 356] width 585 height 58
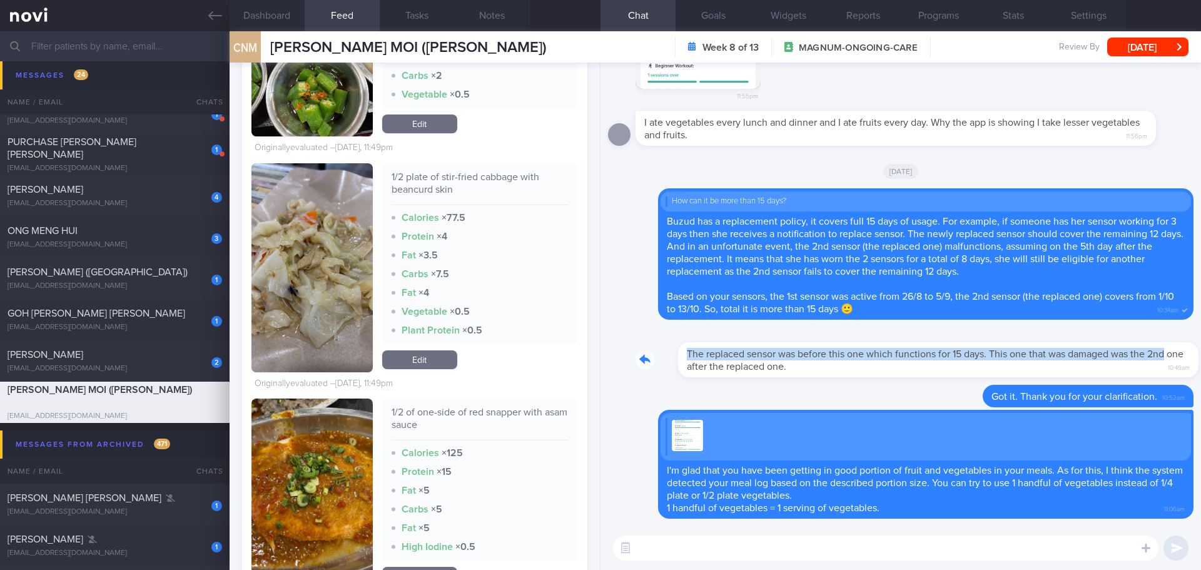
drag, startPoint x: 1138, startPoint y: 357, endPoint x: 1200, endPoint y: 362, distance: 62.1
click at [1200, 362] on div "Delete I'm glad that you have been getting in good portion of fruit and vegetab…" at bounding box center [900, 294] width 600 height 463
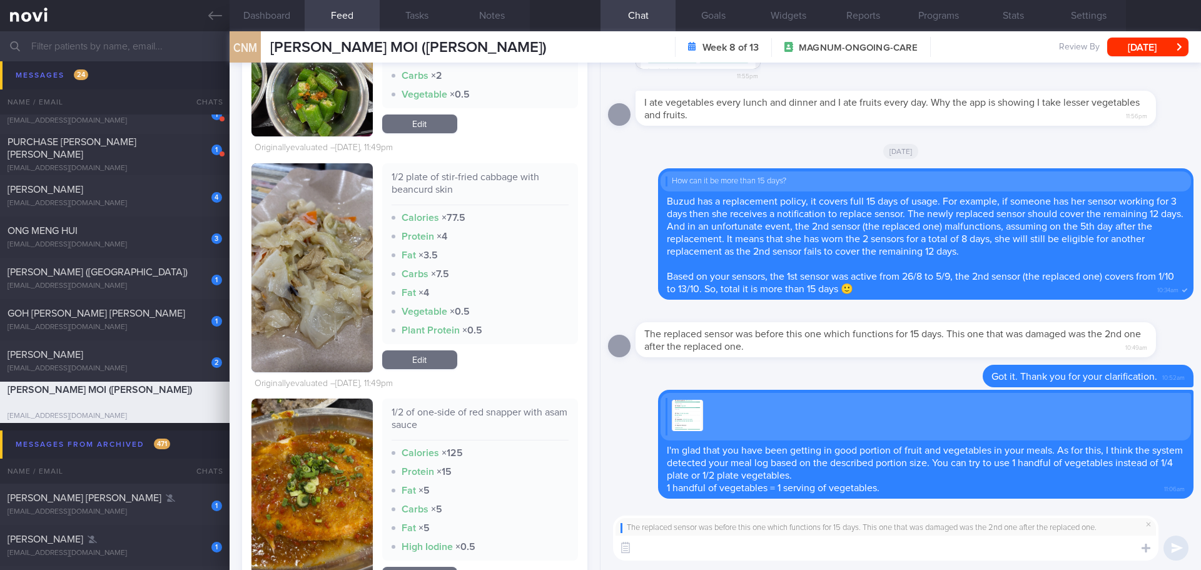
click at [785, 546] on textarea at bounding box center [885, 547] width 545 height 25
click at [773, 548] on textarea at bounding box center [885, 547] width 545 height 25
type textarea "I"
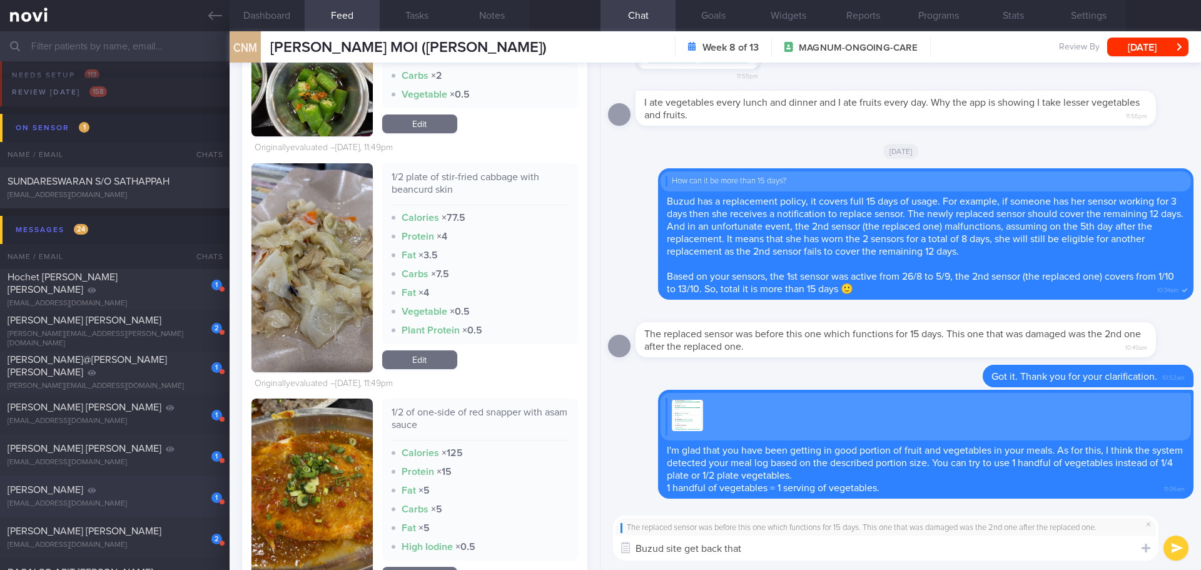
scroll to position [0, 0]
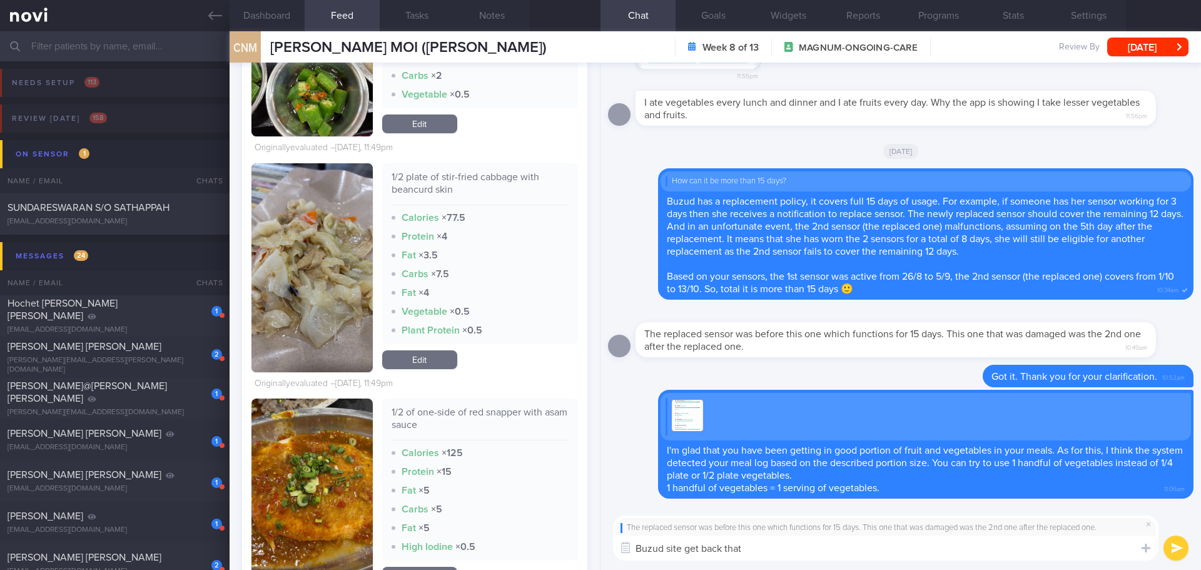
type textarea "Buzud site get back that"
click at [805, 565] on div "The replaced sensor was before this one which functions for 15 days. This one t…" at bounding box center [900, 538] width 600 height 64
click at [806, 550] on textarea "Buzud site get back that" at bounding box center [885, 547] width 545 height 25
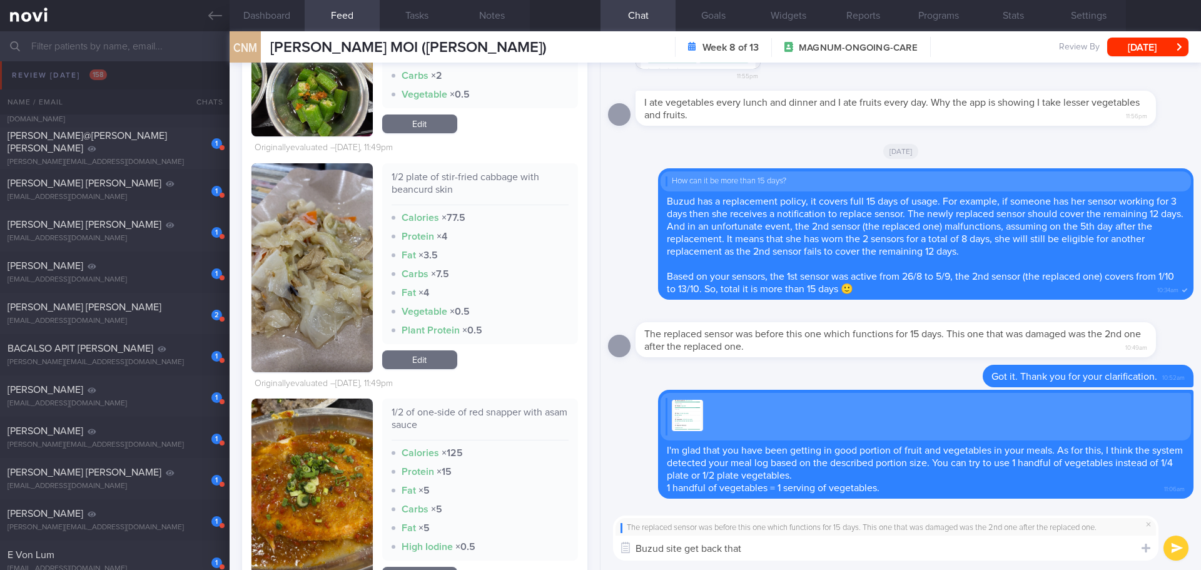
scroll to position [63, 0]
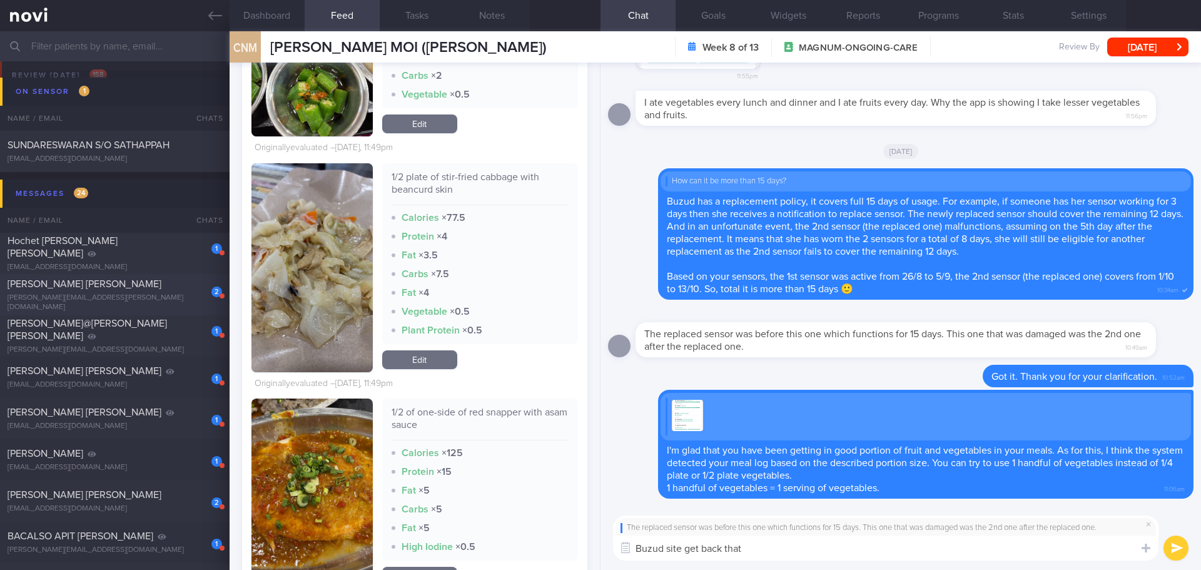
click at [122, 288] on span "Sockalingam Laura Lavania" at bounding box center [85, 284] width 154 height 10
type input "KIV archive 19/5/25"
type input "[DATE]"
select select "9"
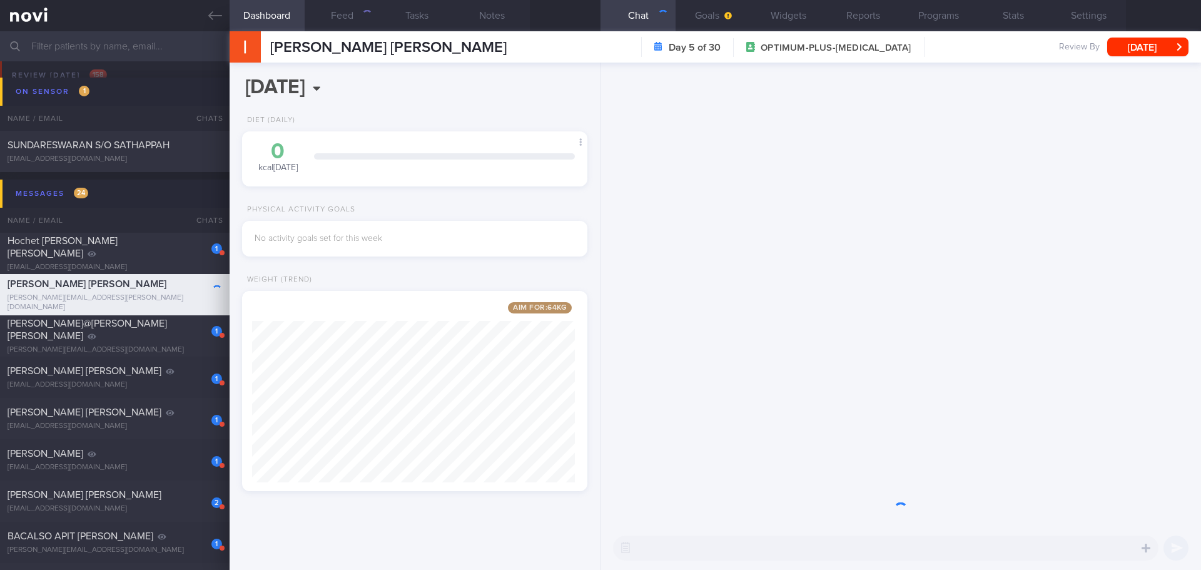
scroll to position [180, 323]
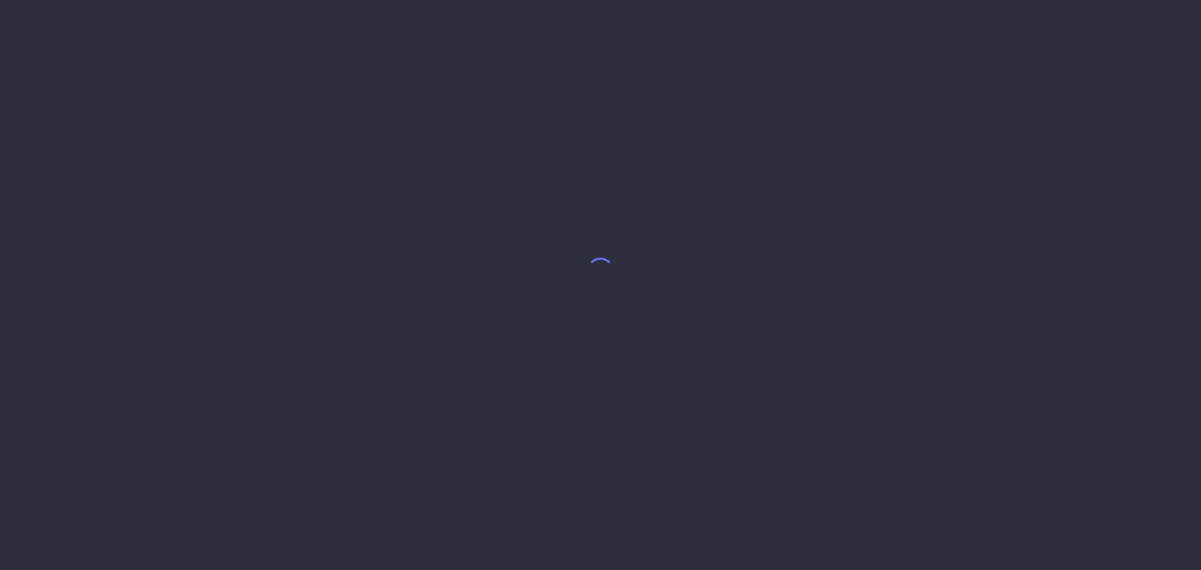
select select "9"
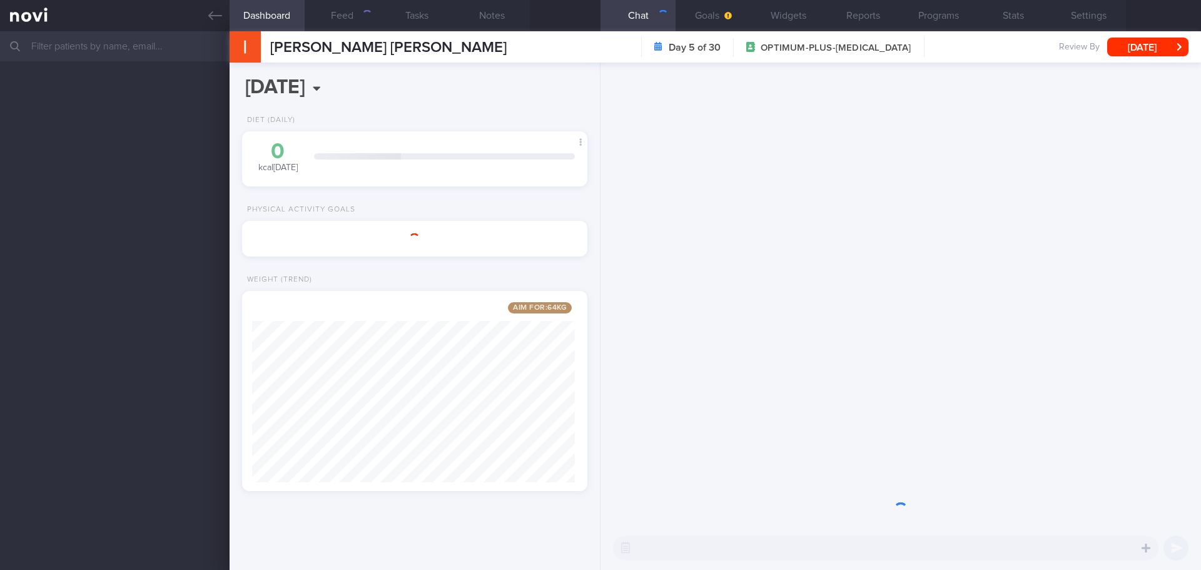
scroll to position [180, 323]
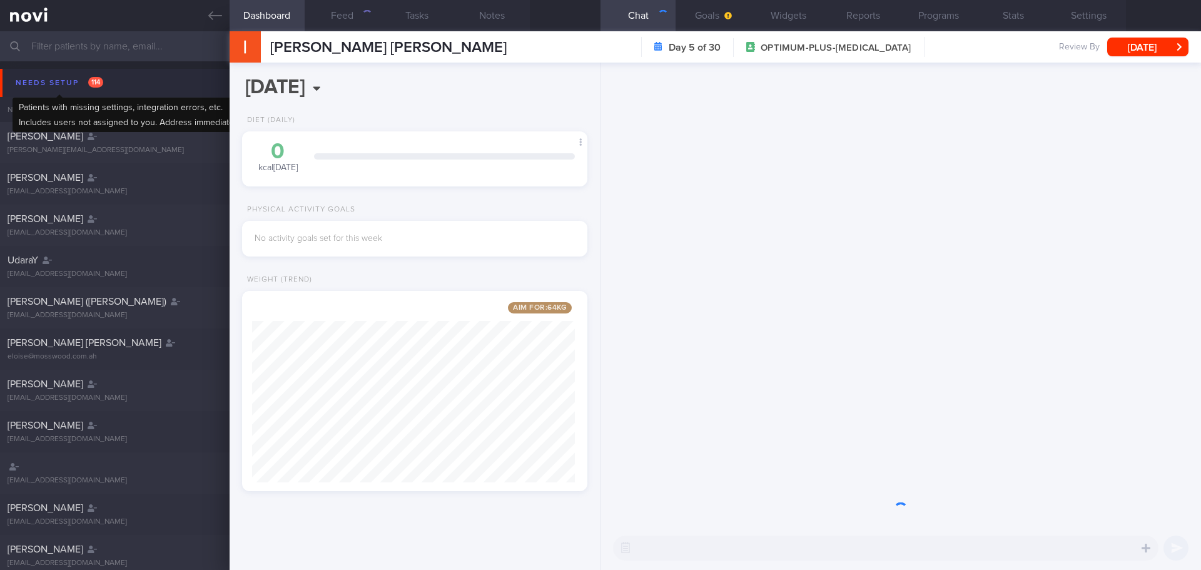
click at [36, 78] on div "Needs setup 114" at bounding box center [60, 82] width 94 height 17
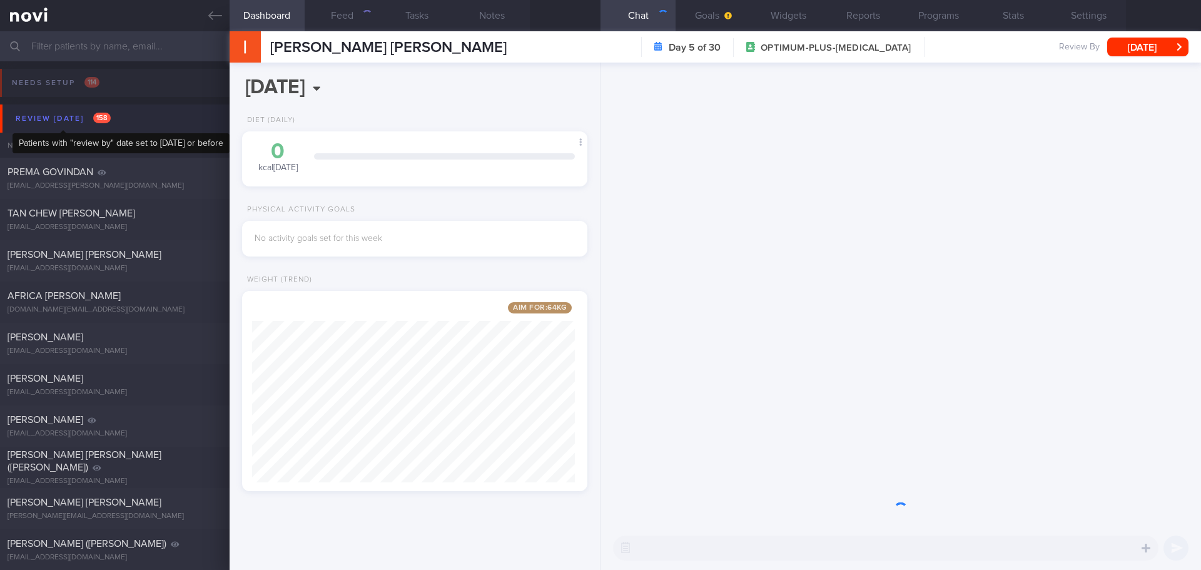
click at [49, 119] on div "Review [DATE] 158" at bounding box center [63, 118] width 101 height 17
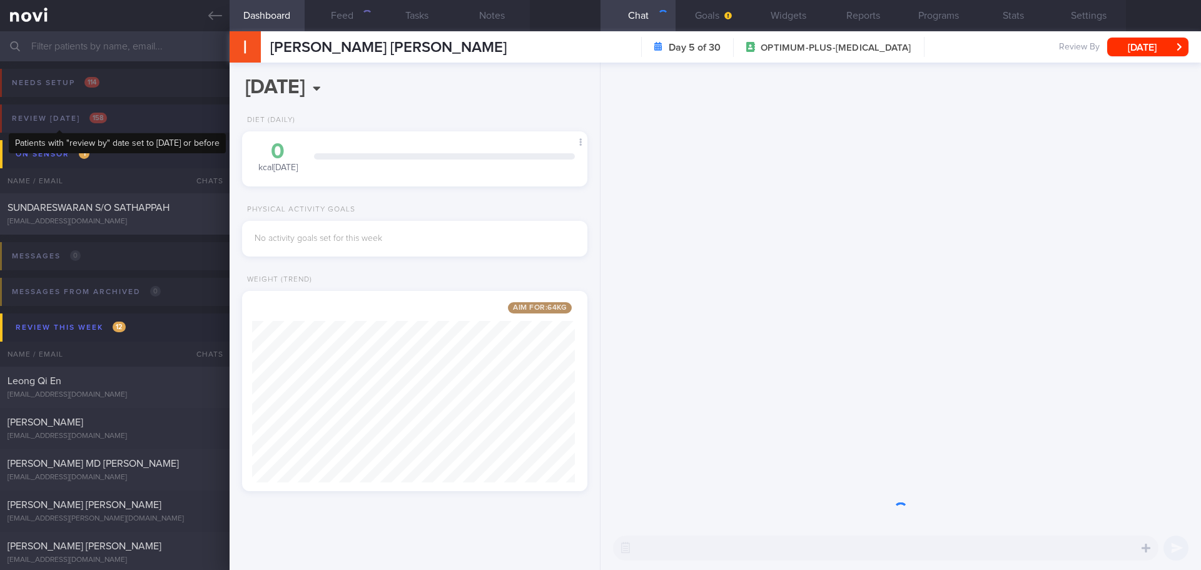
click at [37, 118] on div "Review [DATE] 158" at bounding box center [59, 118] width 101 height 17
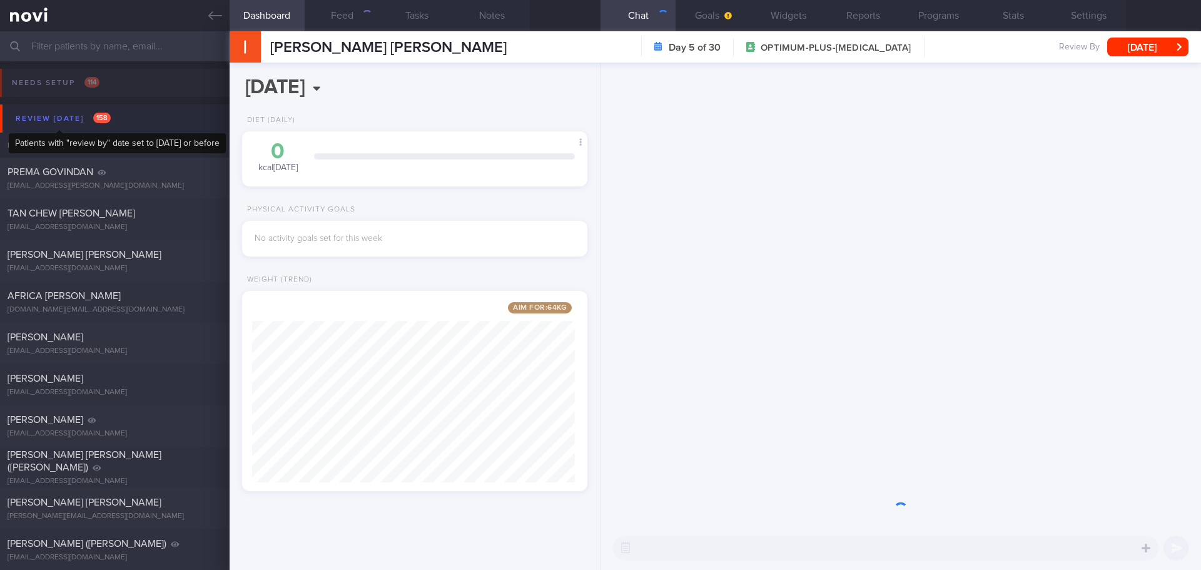
click at [37, 118] on div "Review [DATE] 158" at bounding box center [63, 118] width 101 height 17
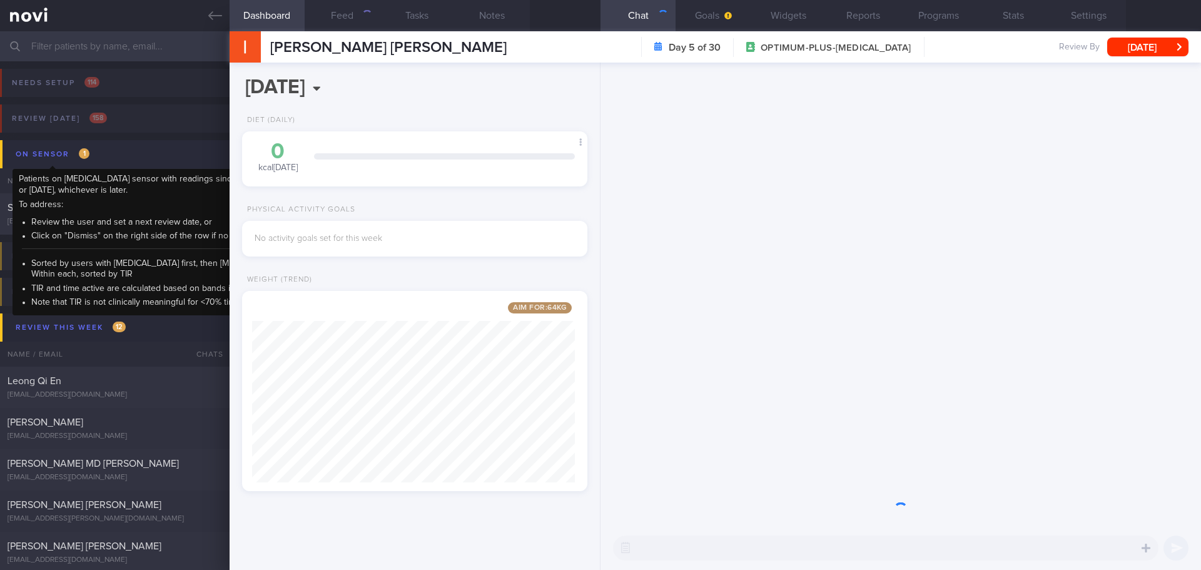
click at [49, 149] on div "On sensor 1" at bounding box center [53, 154] width 80 height 17
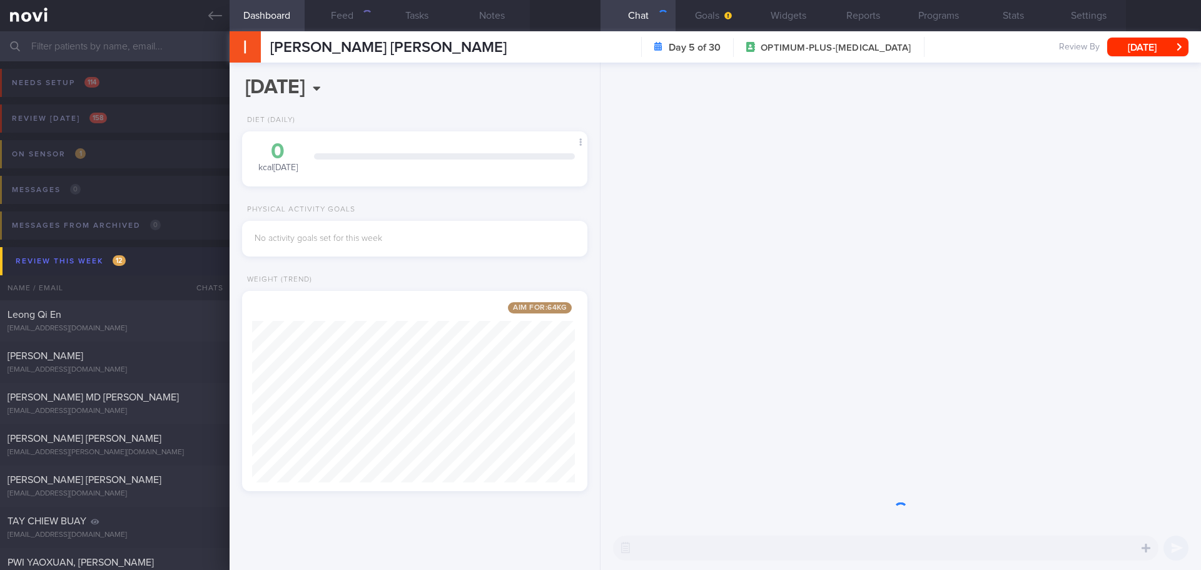
click at [59, 251] on button "Review this week 12" at bounding box center [602, 261] width 1205 height 28
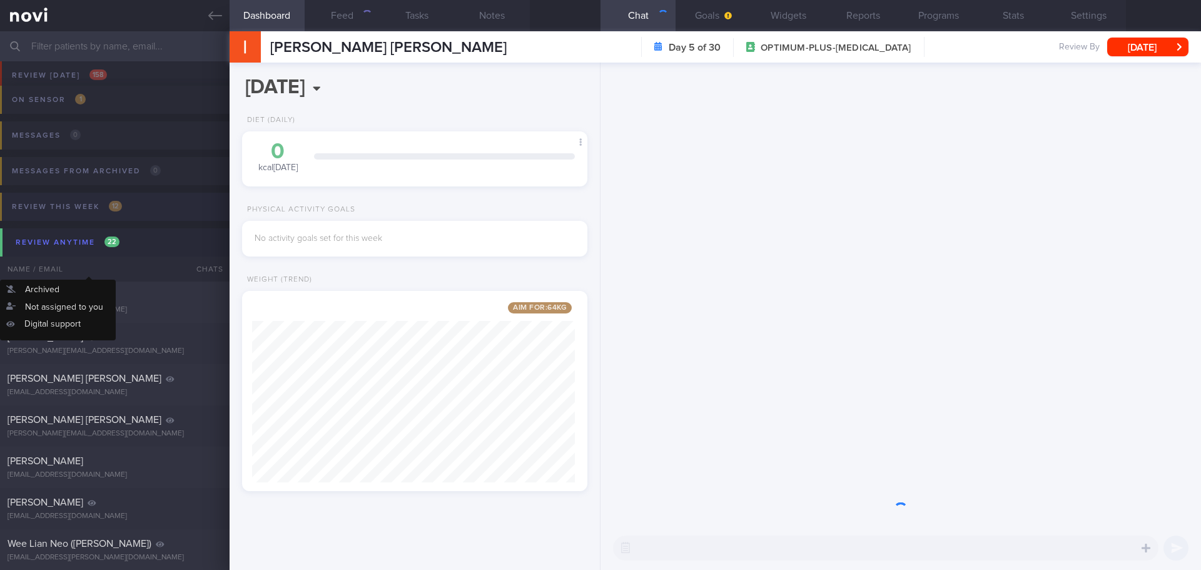
scroll to position [63, 0]
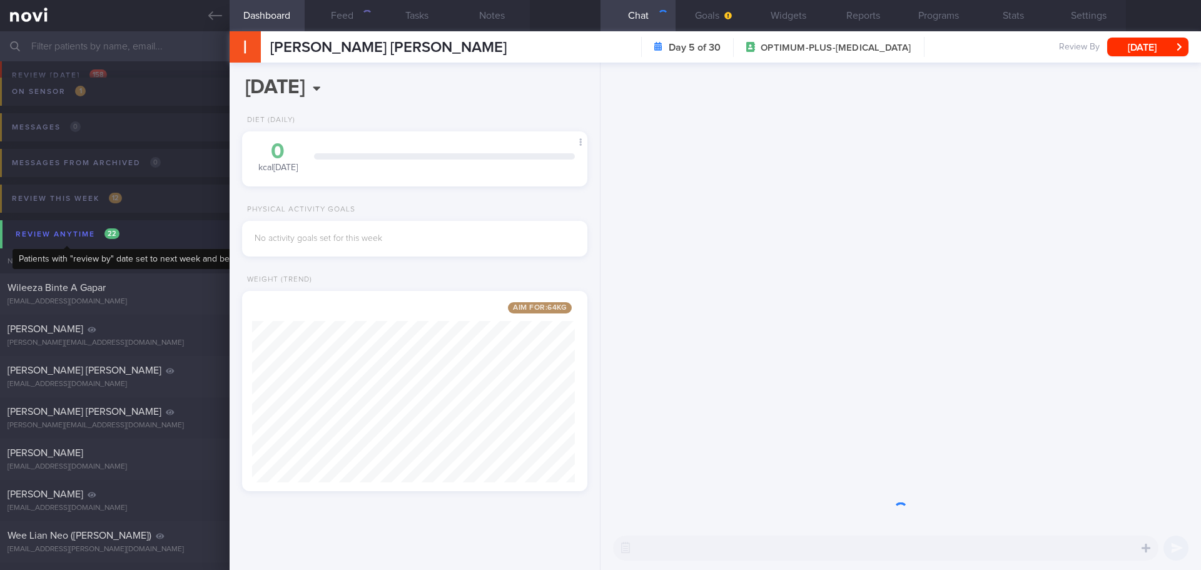
click at [68, 226] on div "Review anytime 22" at bounding box center [68, 234] width 110 height 17
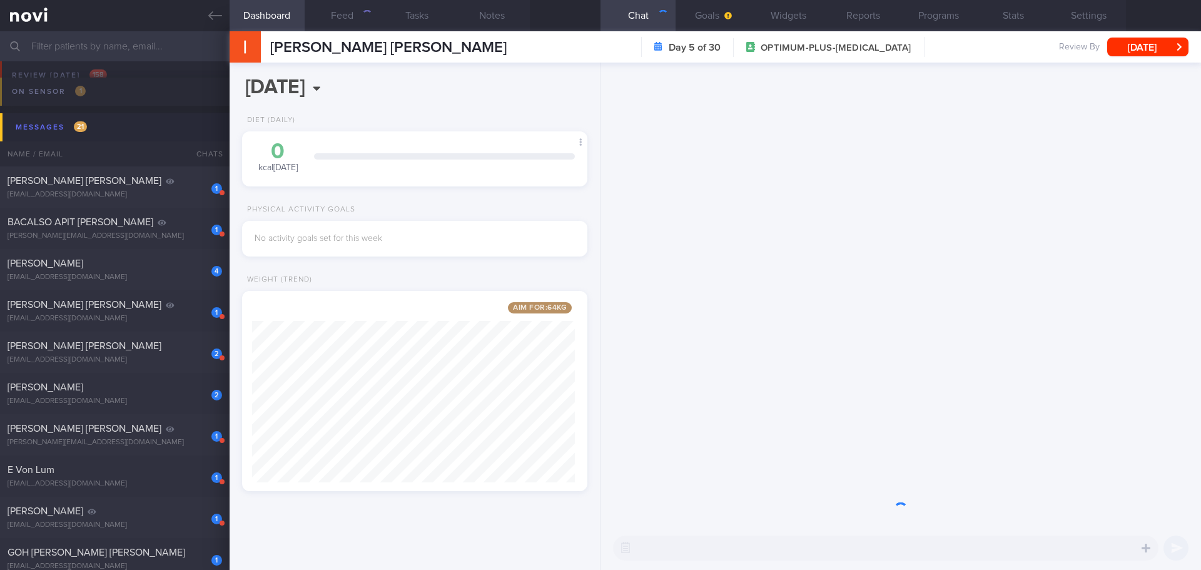
click at [916, 107] on div at bounding box center [900, 294] width 600 height 463
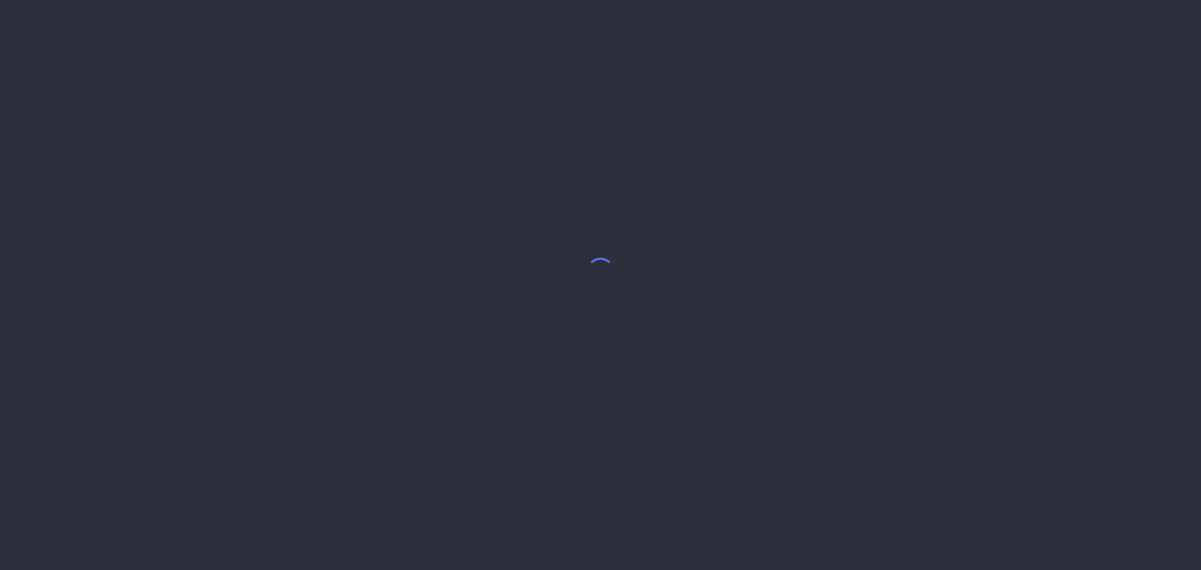
select select "9"
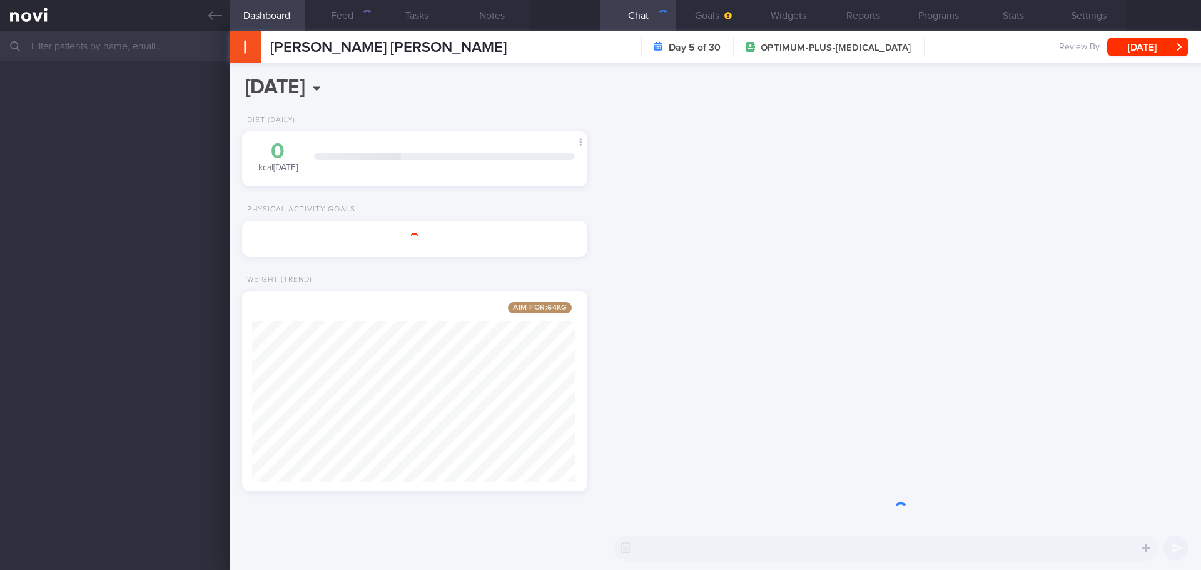
scroll to position [180, 323]
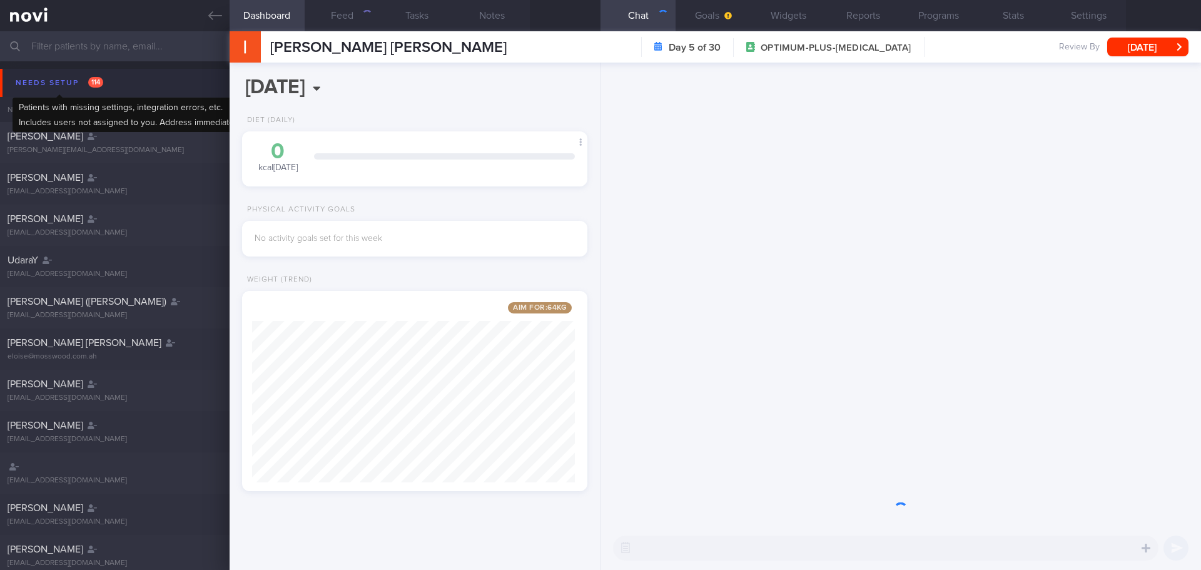
click at [52, 82] on div "Needs setup 114" at bounding box center [60, 82] width 94 height 17
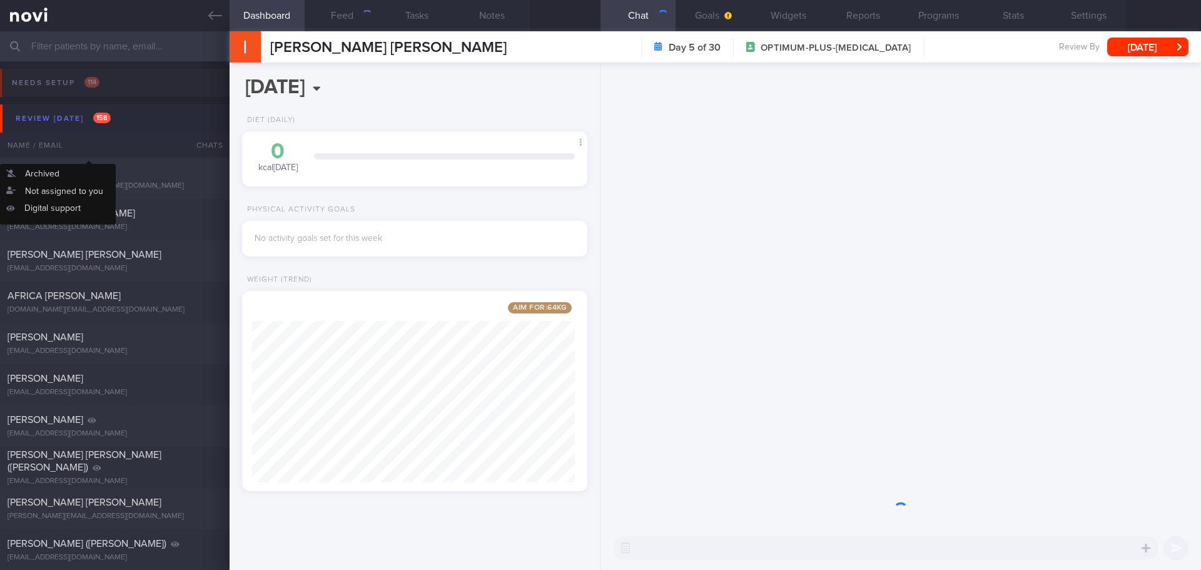
click at [55, 123] on div "Review [DATE] 158" at bounding box center [63, 118] width 101 height 17
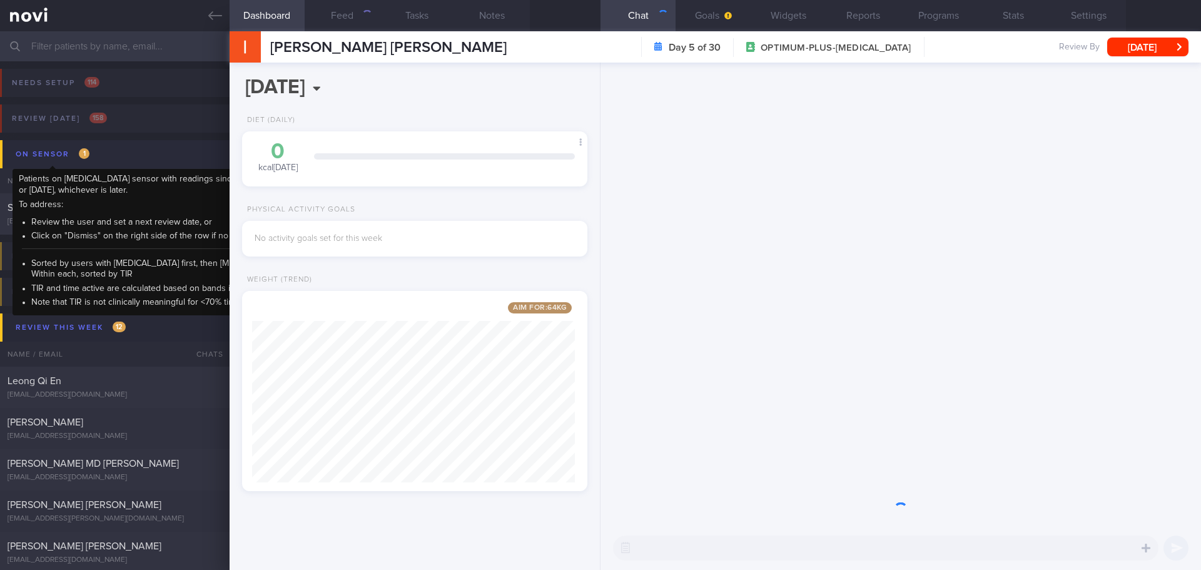
click at [73, 154] on div "On sensor 1" at bounding box center [53, 154] width 80 height 17
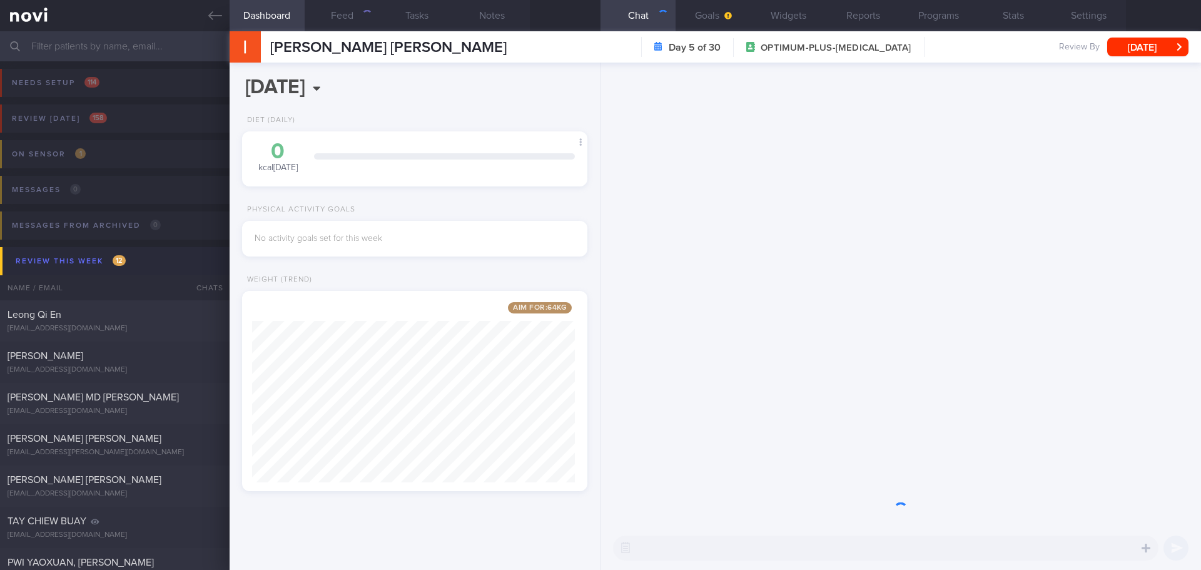
click at [76, 262] on div "Review this week 12" at bounding box center [71, 261] width 116 height 17
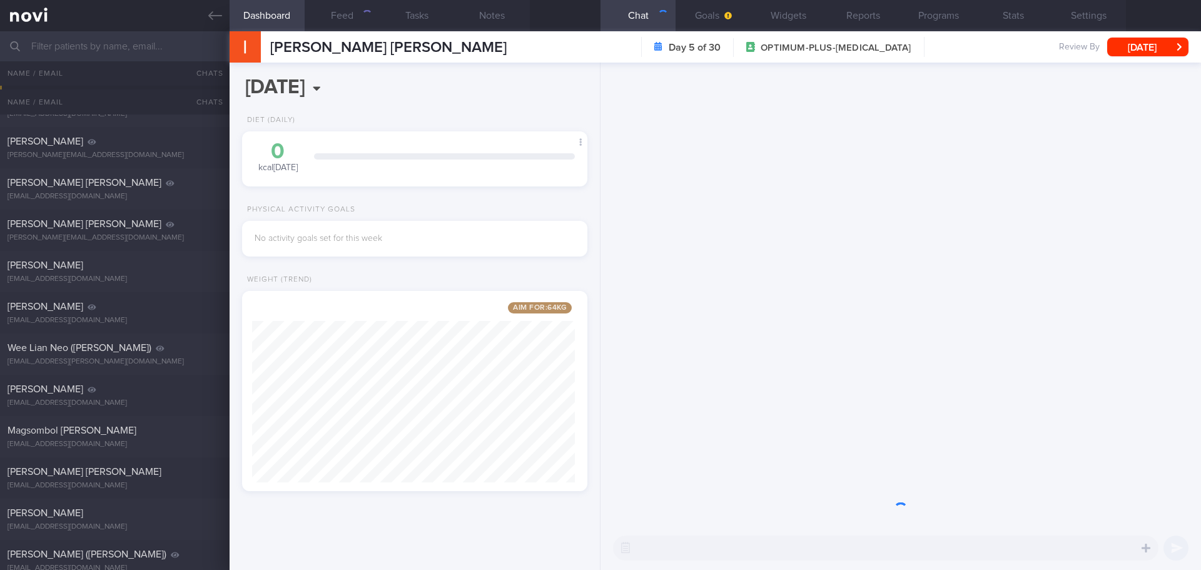
scroll to position [125, 0]
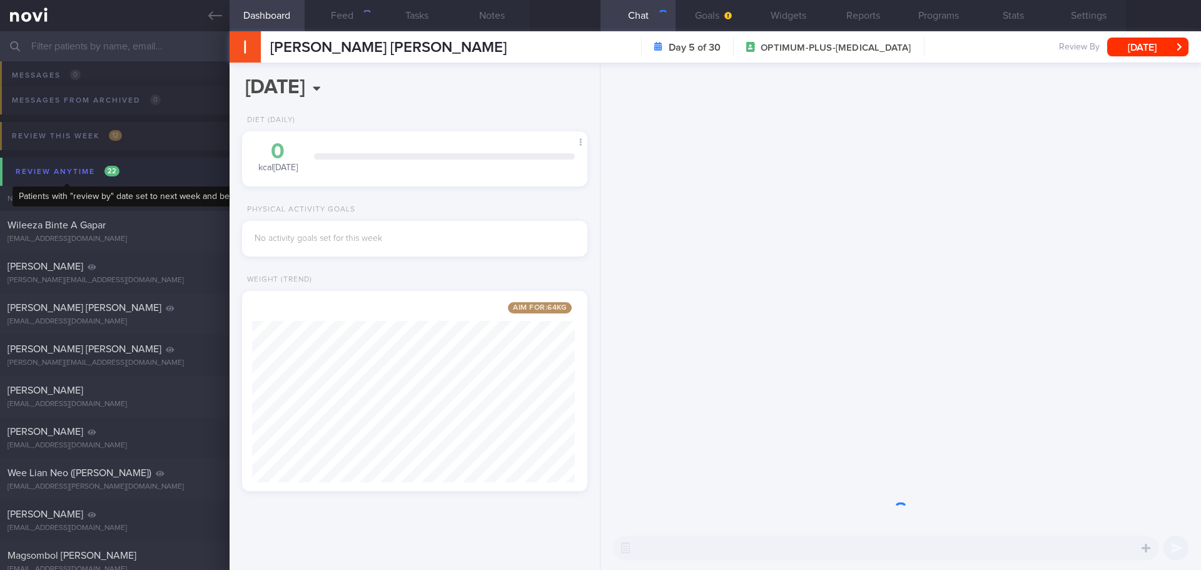
click at [73, 166] on div "Review anytime 22" at bounding box center [68, 171] width 110 height 17
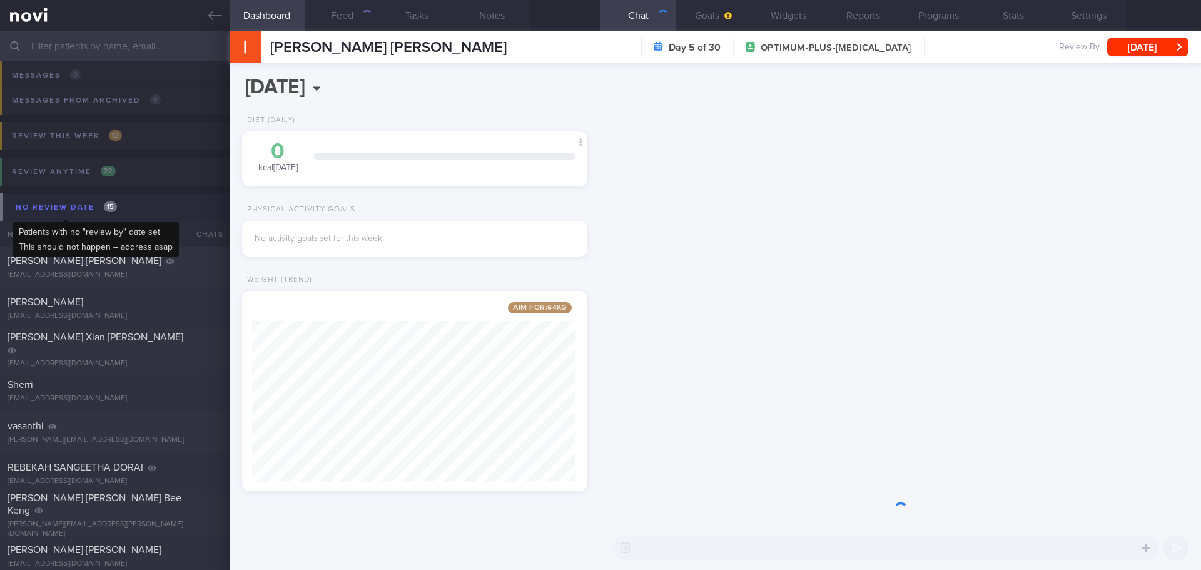
click at [73, 213] on div "No review date 15" at bounding box center [67, 207] width 108 height 17
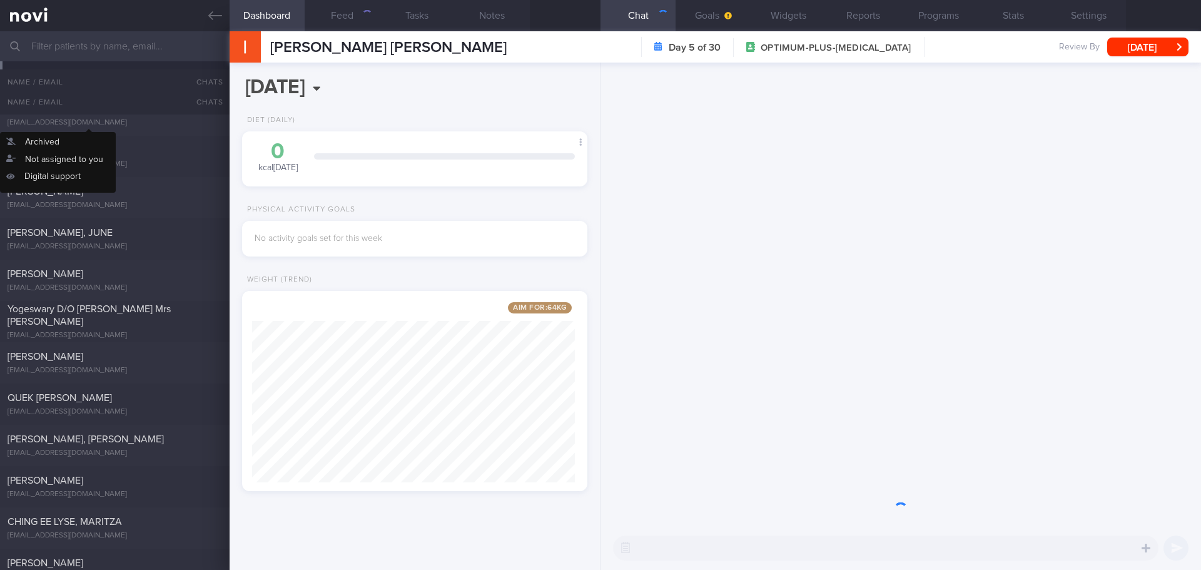
scroll to position [250, 0]
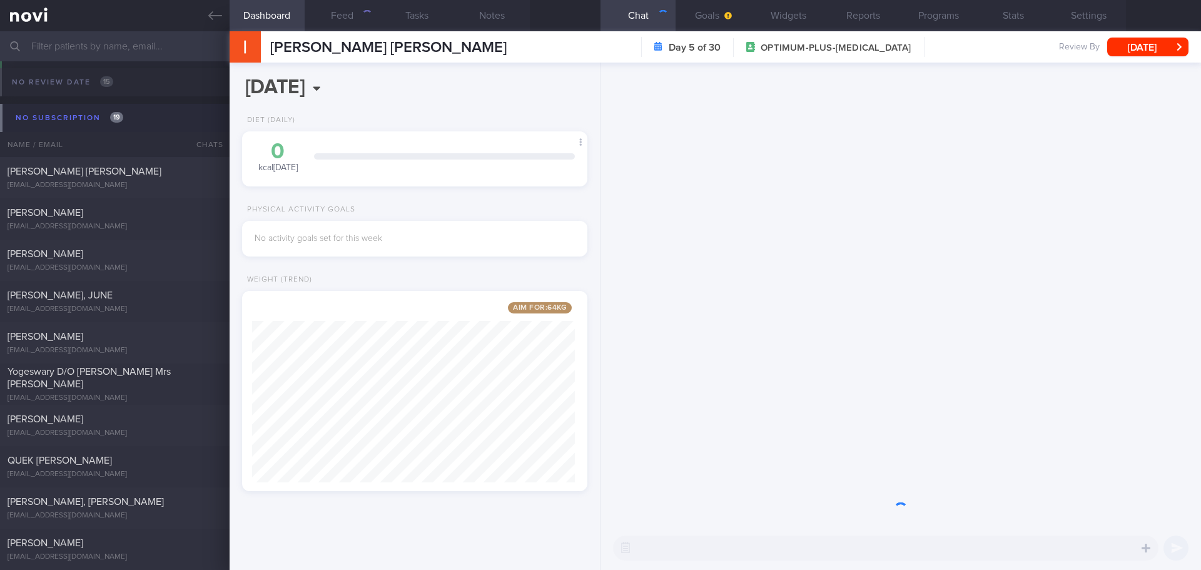
click at [74, 109] on button "No subscription 19" at bounding box center [602, 118] width 1205 height 28
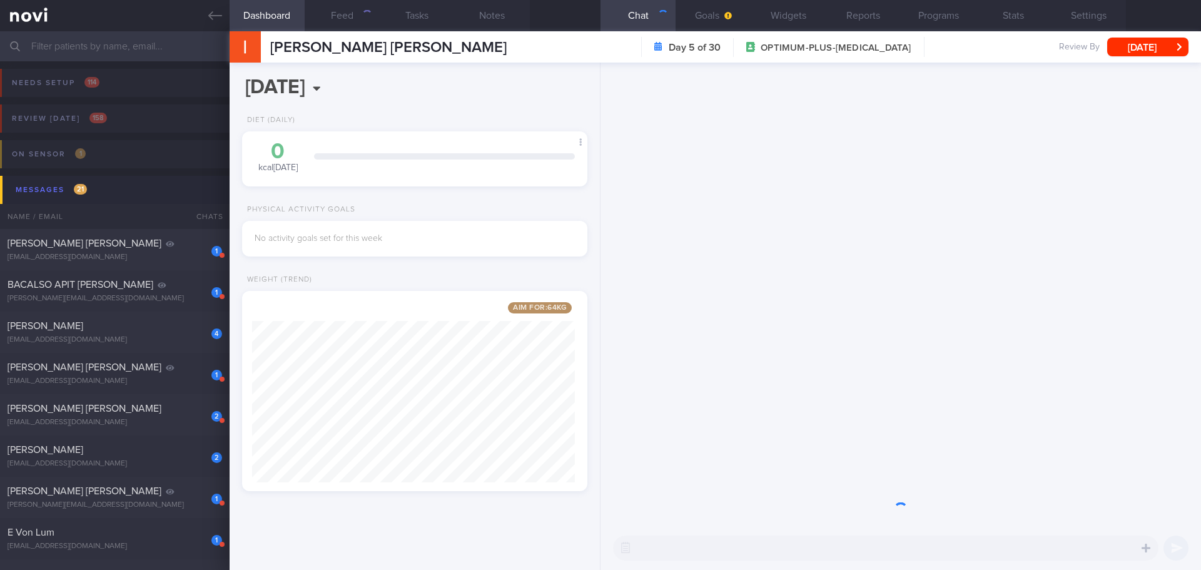
click at [622, 163] on div at bounding box center [900, 294] width 600 height 463
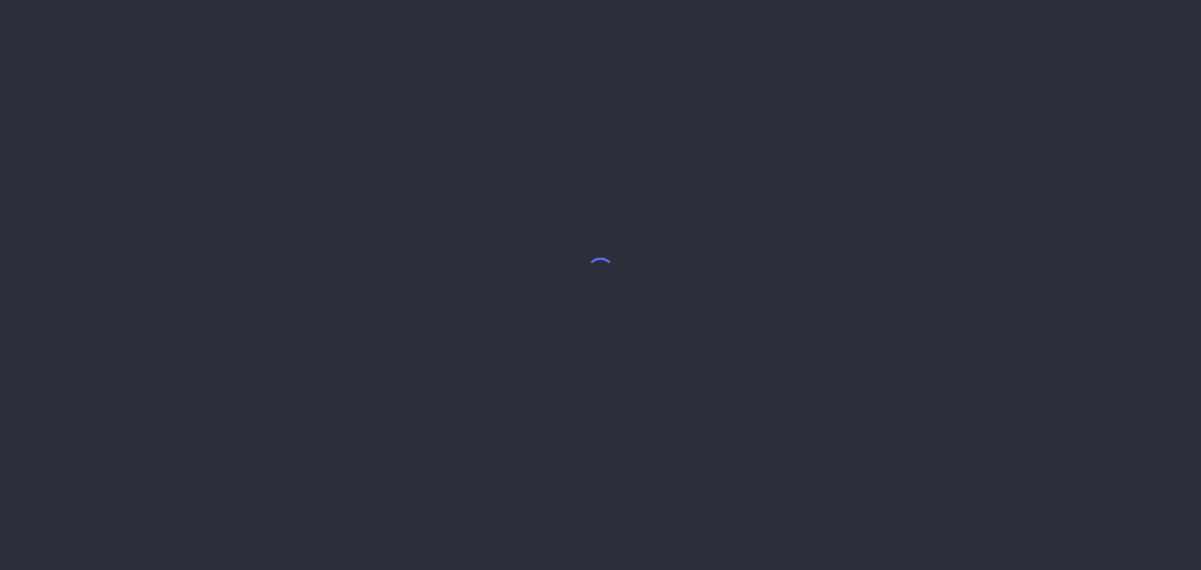
select select "9"
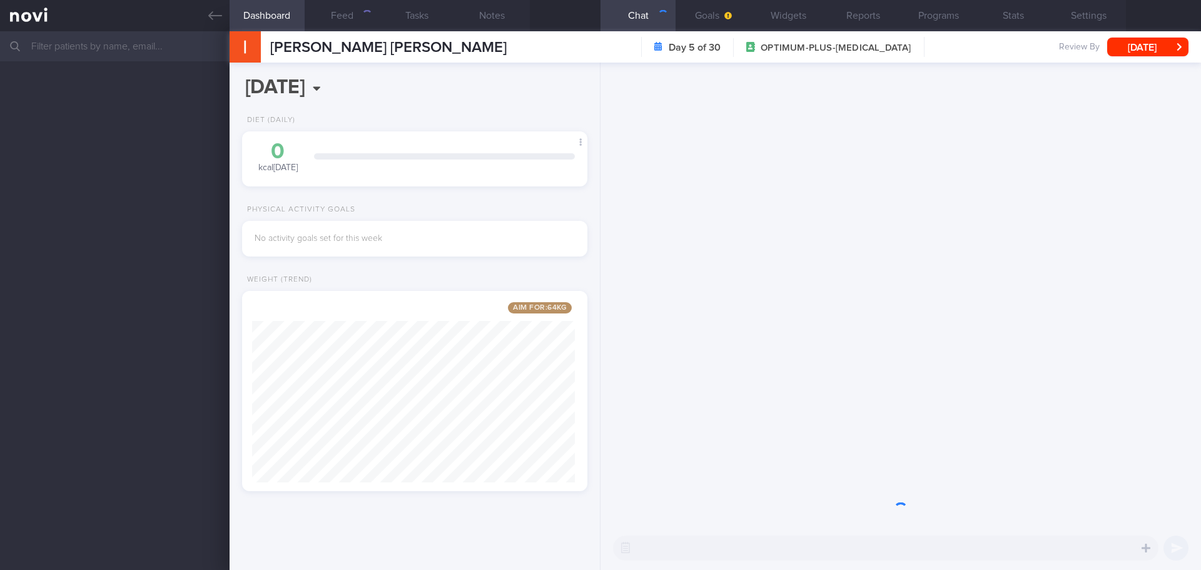
scroll to position [180, 323]
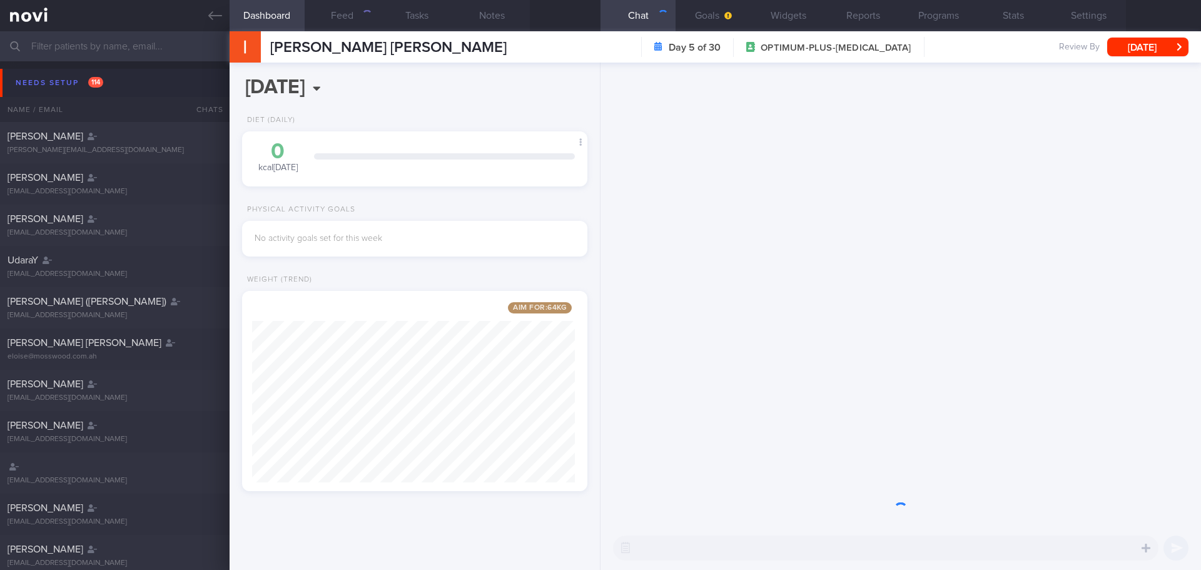
drag, startPoint x: 0, startPoint y: 0, endPoint x: 884, endPoint y: 287, distance: 929.3
click at [884, 287] on div at bounding box center [900, 294] width 600 height 463
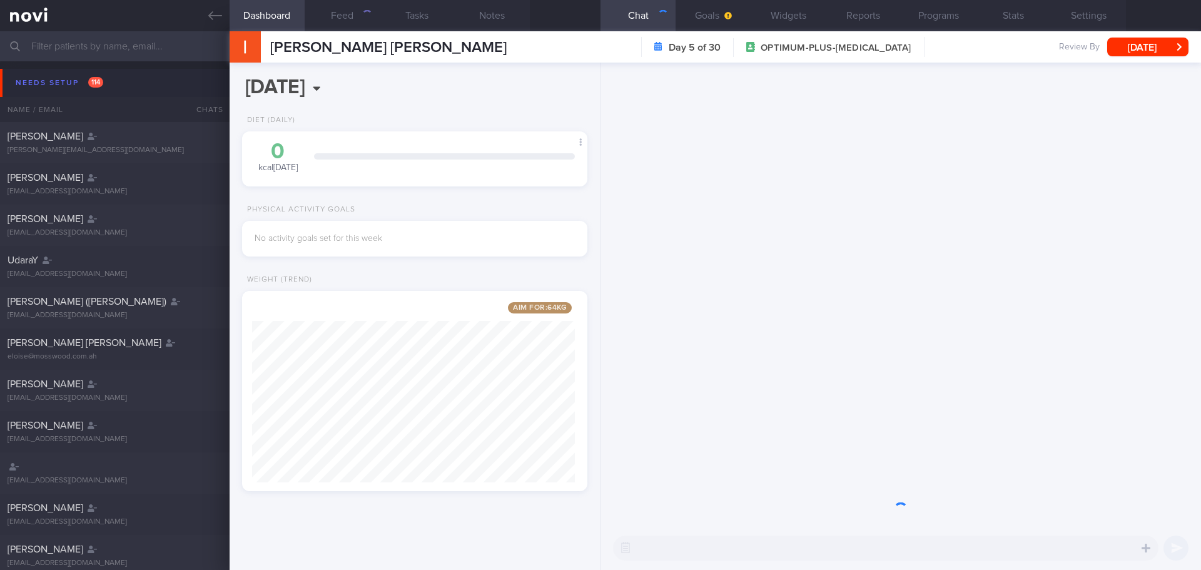
click at [884, 287] on div at bounding box center [900, 294] width 600 height 463
click at [31, 83] on div "Needs setup 114" at bounding box center [60, 82] width 94 height 17
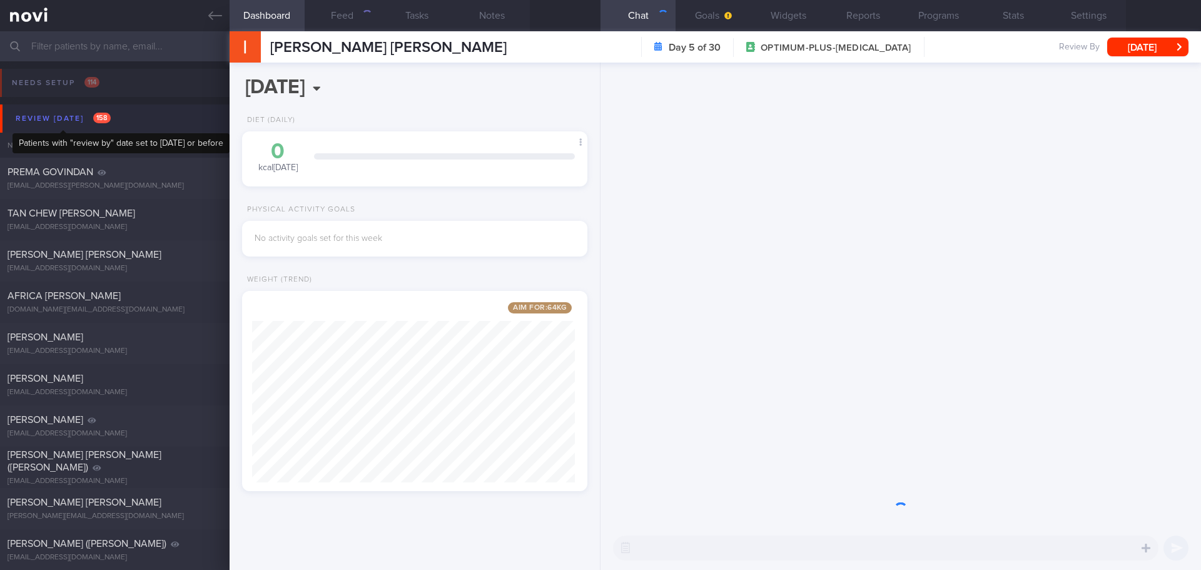
click at [51, 119] on div "Review [DATE] 158" at bounding box center [63, 118] width 101 height 17
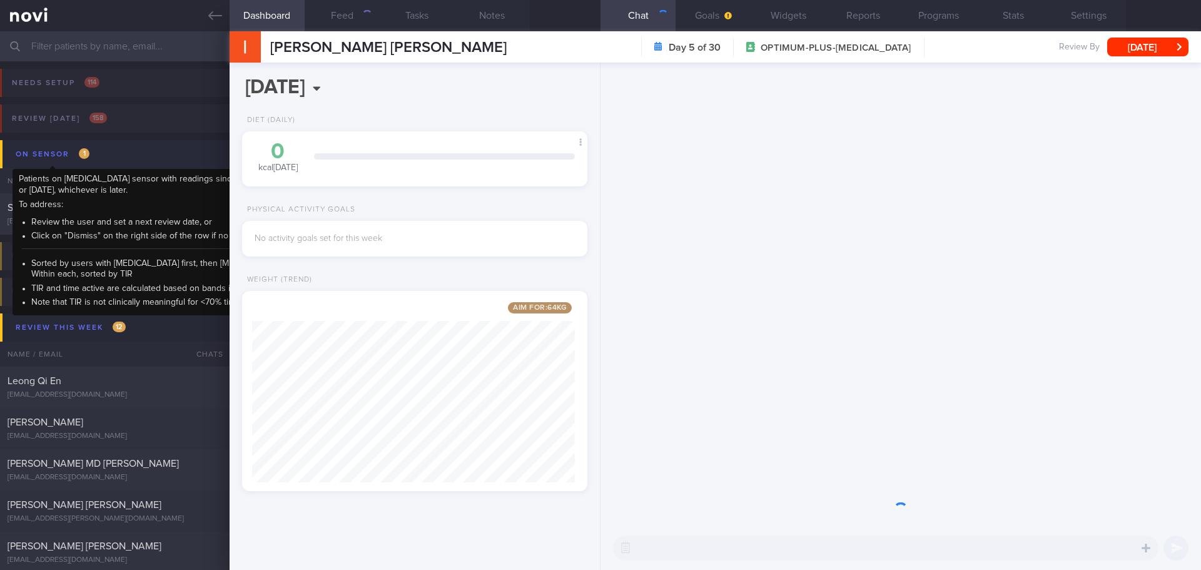
click at [66, 154] on div "On sensor 1" at bounding box center [53, 154] width 80 height 17
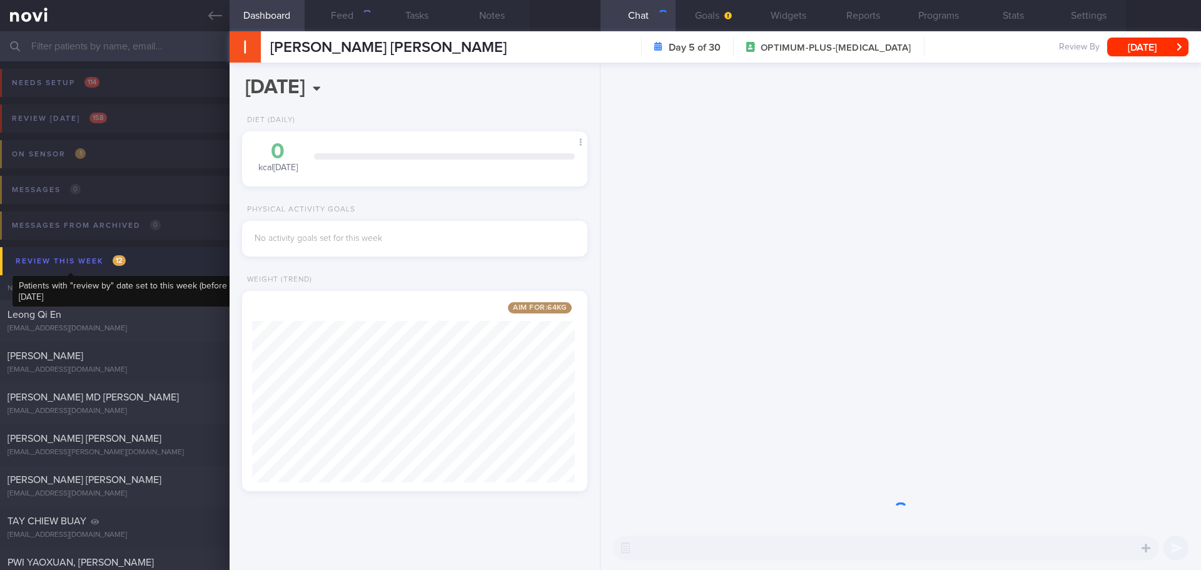
click at [98, 262] on div "Review this week 12" at bounding box center [71, 261] width 116 height 17
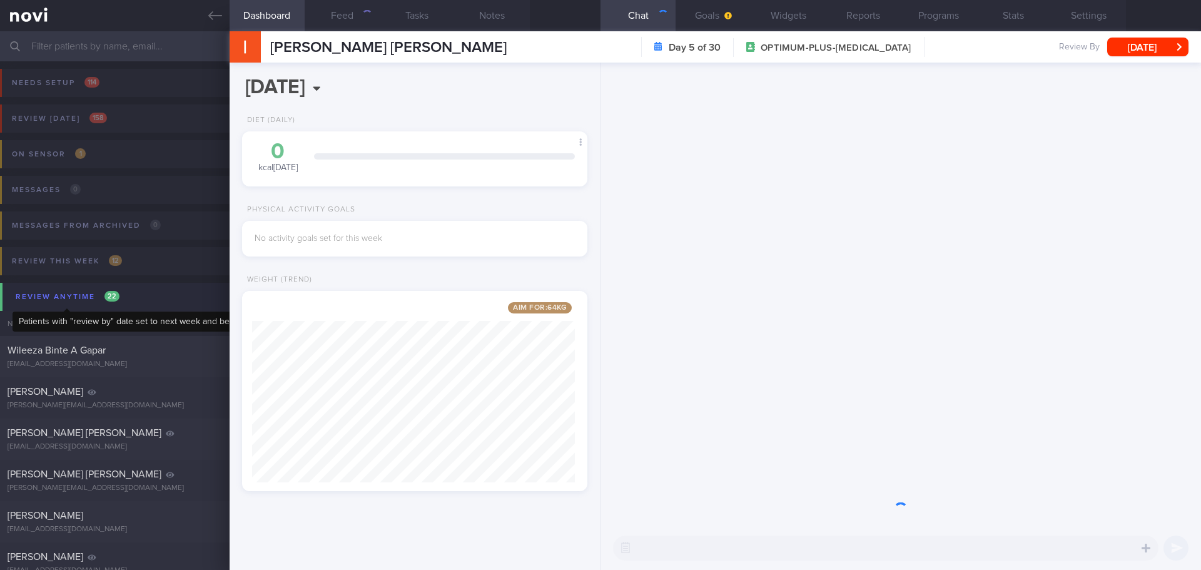
click at [70, 291] on div "Review anytime 22" at bounding box center [68, 296] width 110 height 17
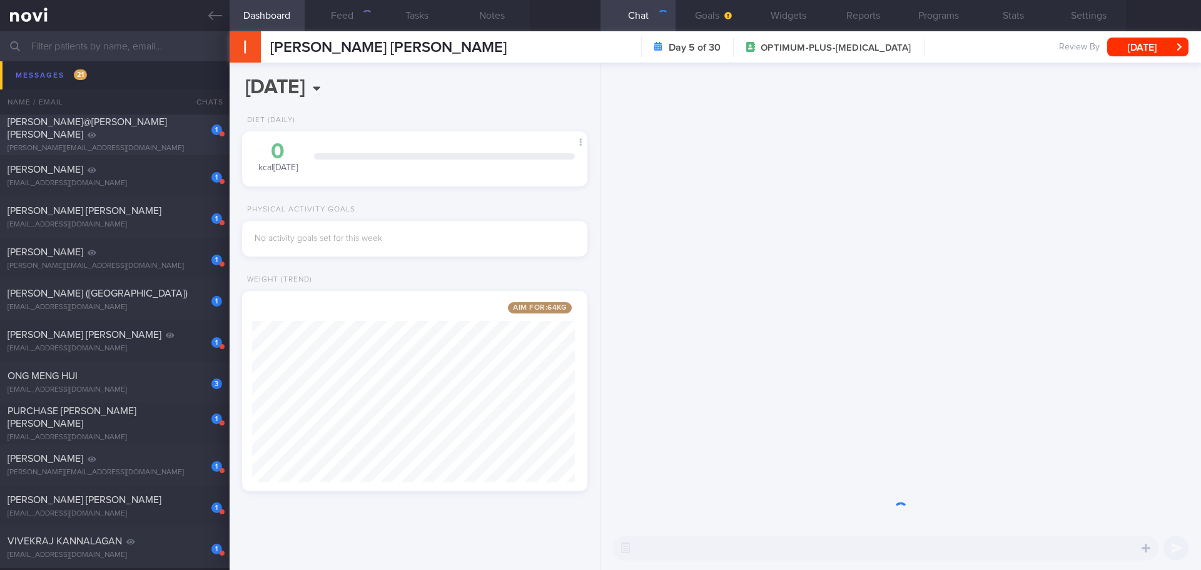
scroll to position [563, 0]
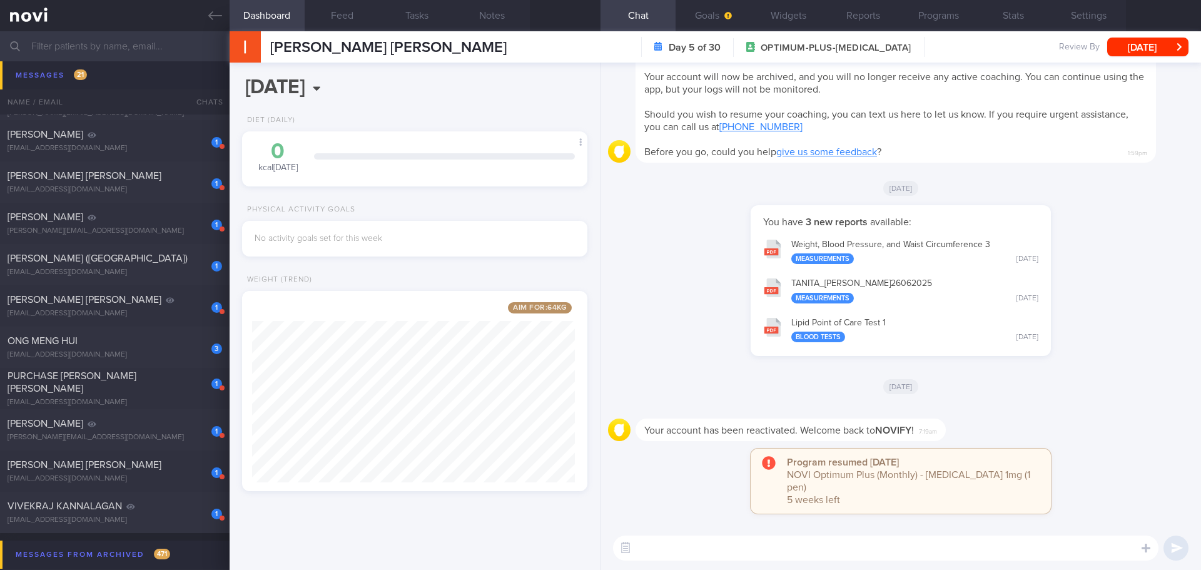
click at [1108, 422] on div "Your account has been reactivated. Welcome back to [GEOGRAPHIC_DATA] ! 7:19am" at bounding box center [900, 425] width 585 height 45
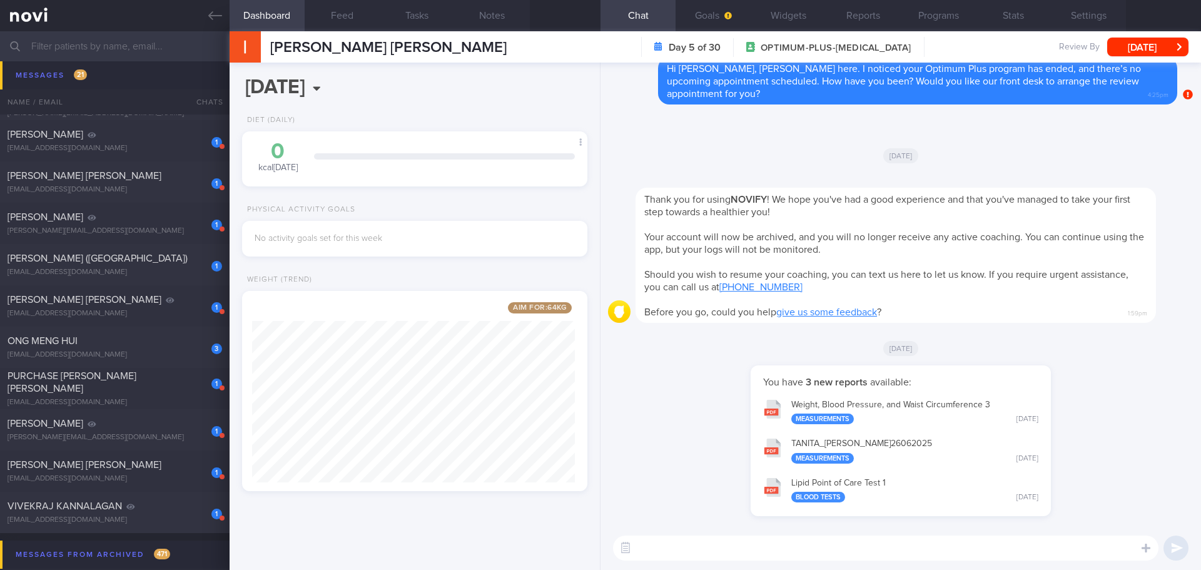
scroll to position [1, 0]
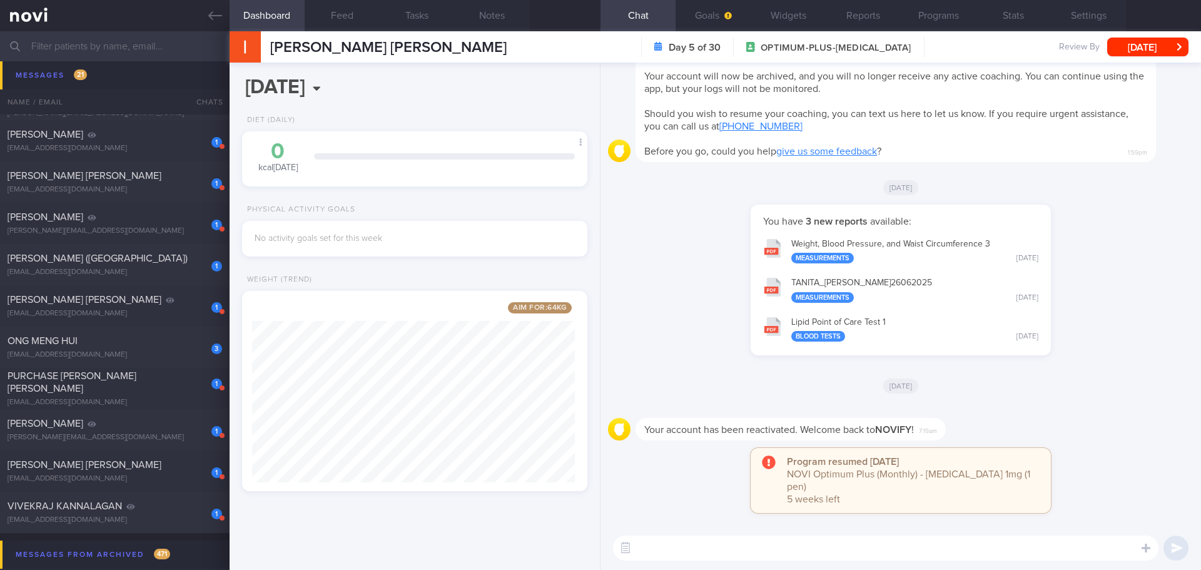
click at [1108, 422] on div "Your account has been reactivated. Welcome back to [GEOGRAPHIC_DATA] ! 7:19am" at bounding box center [900, 425] width 585 height 45
click at [964, 17] on button "Programs" at bounding box center [938, 15] width 75 height 31
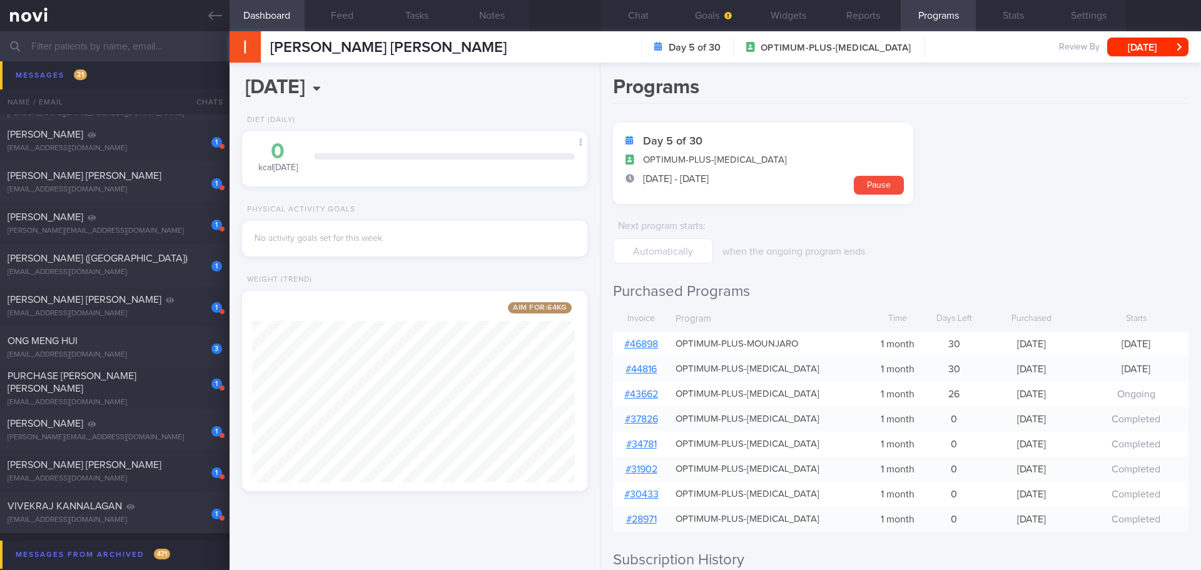
click at [1068, 238] on form "Day 5 of 30 OPTIMUM-PLUS-[MEDICAL_DATA] [DATE] - [DATE] Pause Next program star…" at bounding box center [900, 193] width 575 height 141
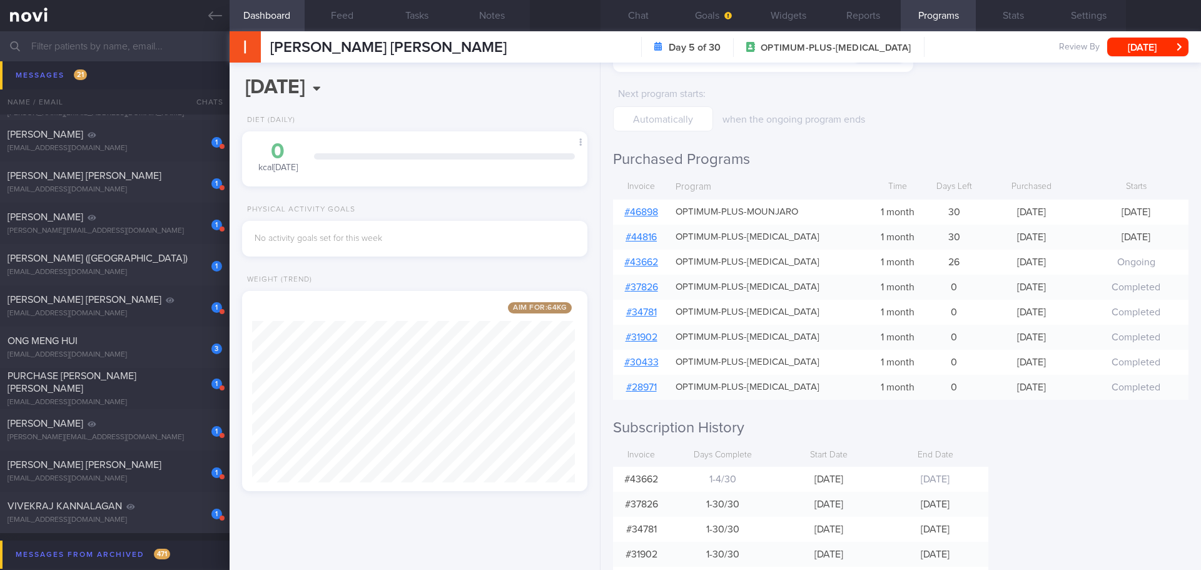
scroll to position [210, 0]
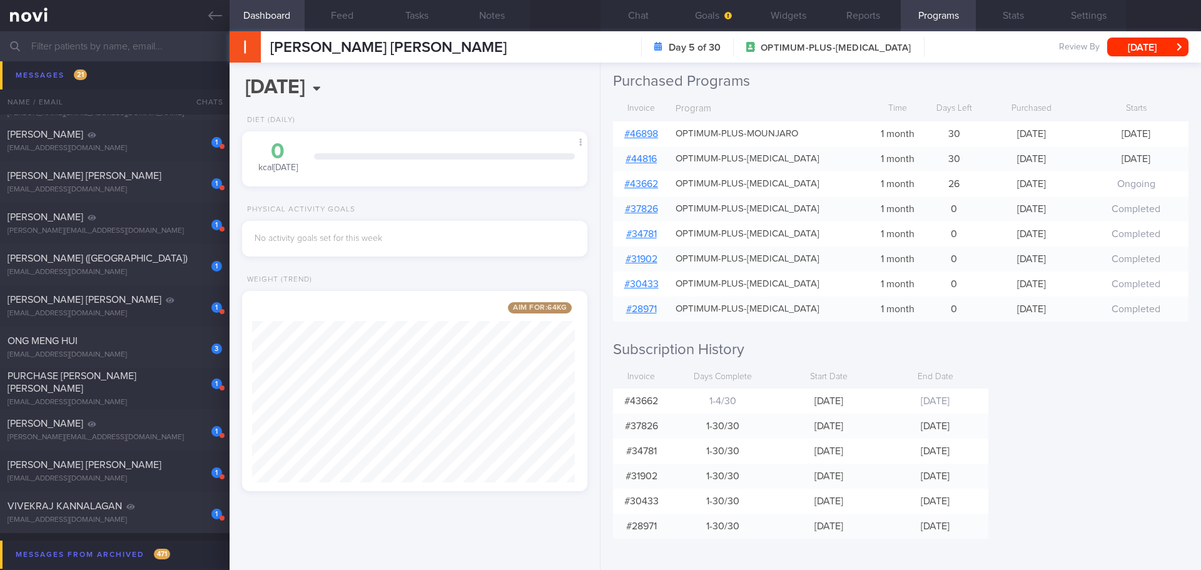
click at [1077, 440] on div "Programs Day 5 of 30 OPTIMUM-PLUS-[MEDICAL_DATA] [DATE] - [DATE] Pause Next pro…" at bounding box center [900, 316] width 600 height 507
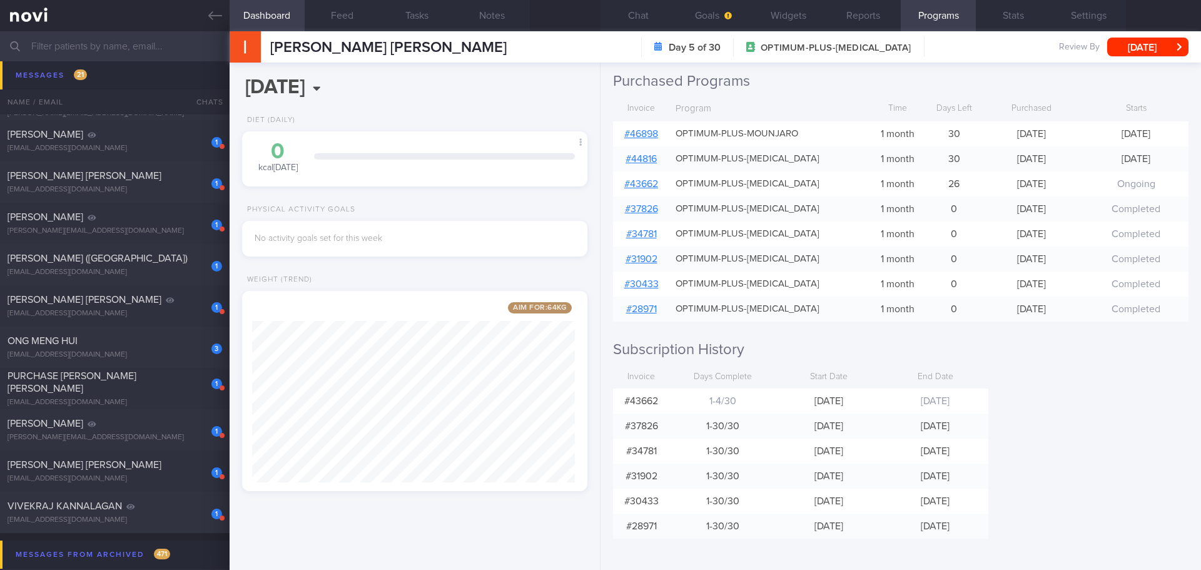
click at [1077, 440] on div "Programs Day 5 of 30 OPTIMUM-PLUS-[MEDICAL_DATA] [DATE] - [DATE] Pause Next pro…" at bounding box center [900, 316] width 600 height 507
click at [1071, 435] on div "Programs Day 5 of 30 OPTIMUM-PLUS-[MEDICAL_DATA] [DATE] - [DATE] Pause Next pro…" at bounding box center [900, 316] width 600 height 507
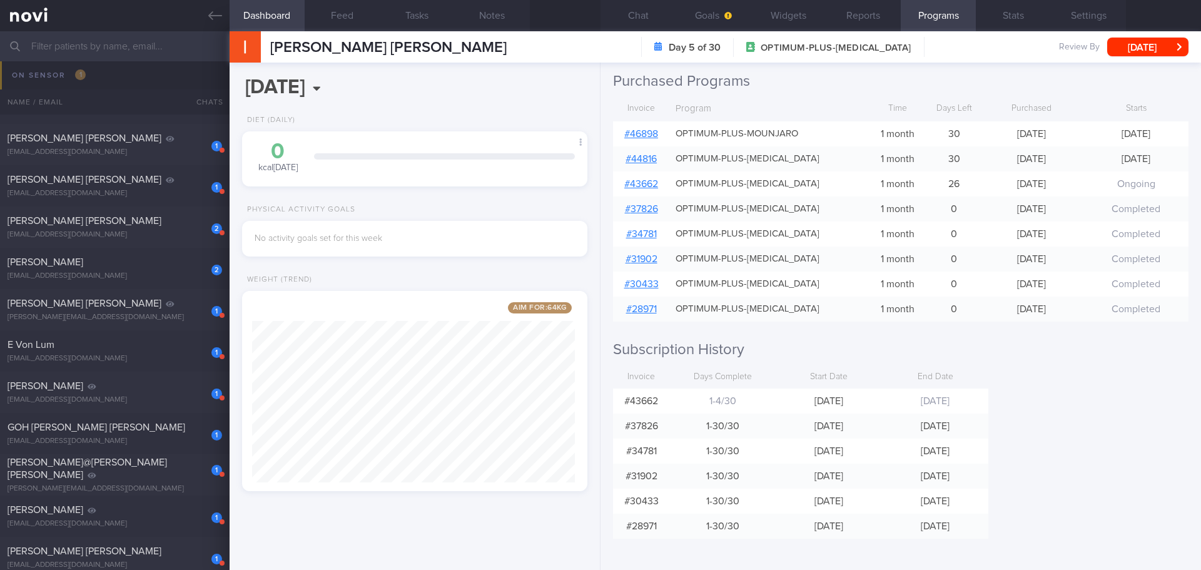
scroll to position [63, 0]
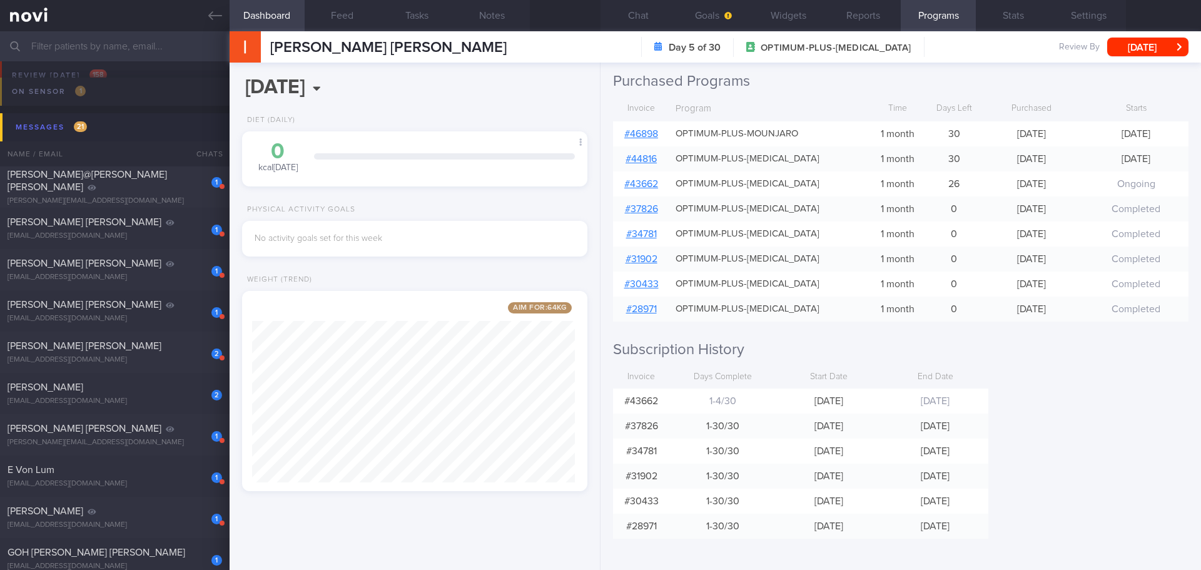
click at [128, 38] on input "text" at bounding box center [600, 46] width 1201 height 30
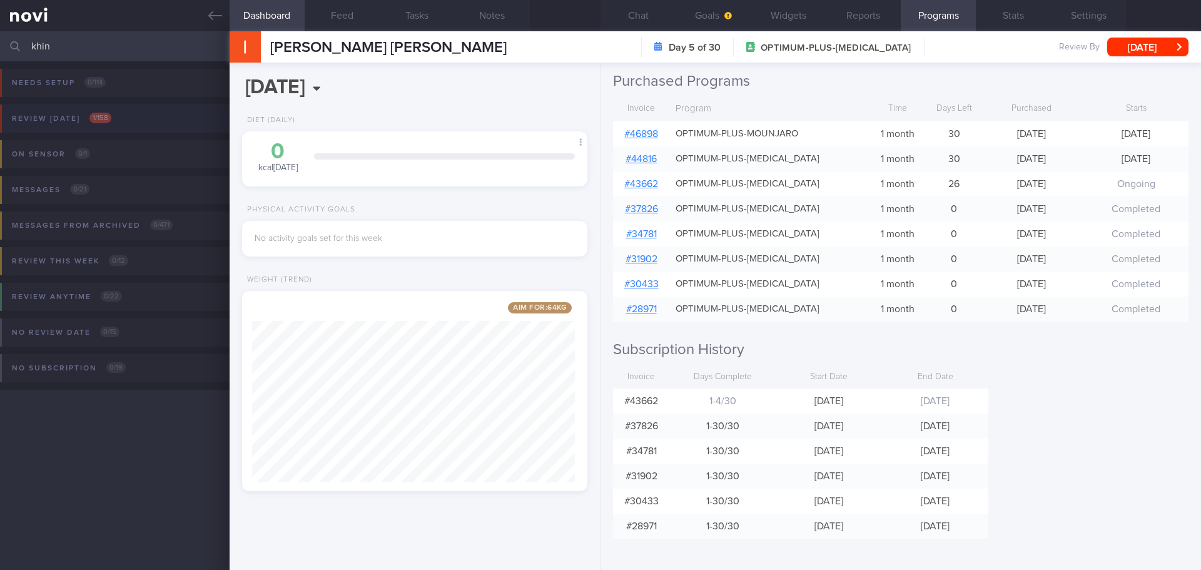
type input "khin"
click at [122, 125] on button "Review [DATE] 1 / 158" at bounding box center [598, 122] width 1205 height 36
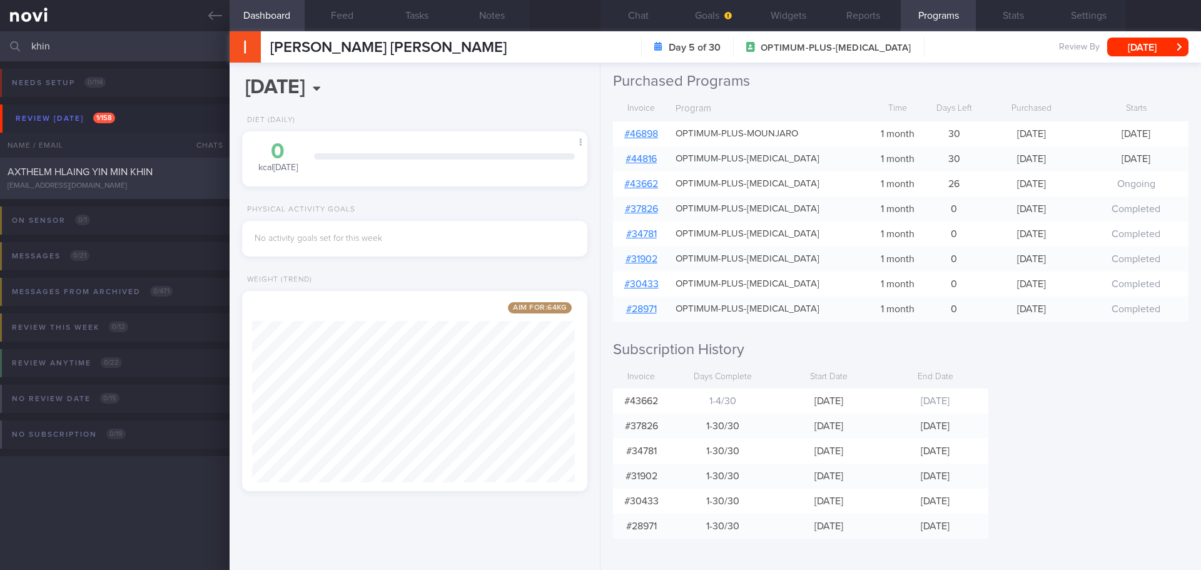
click at [139, 176] on span "AXTHELM HLAING YIN MIN KHIN" at bounding box center [80, 172] width 145 height 10
type input "[DATE]"
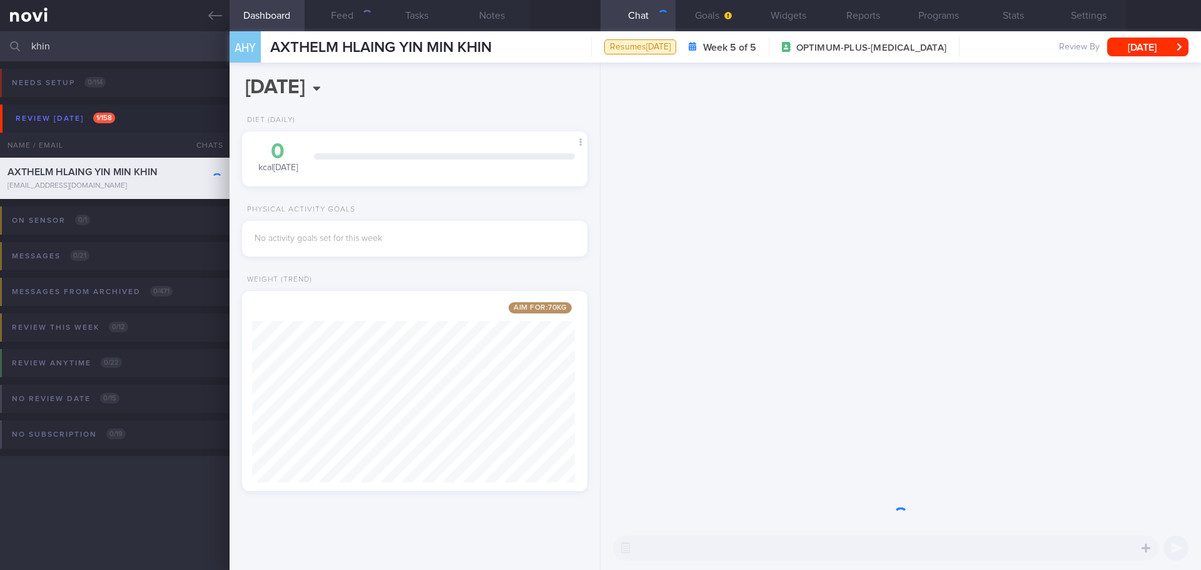
scroll to position [180, 323]
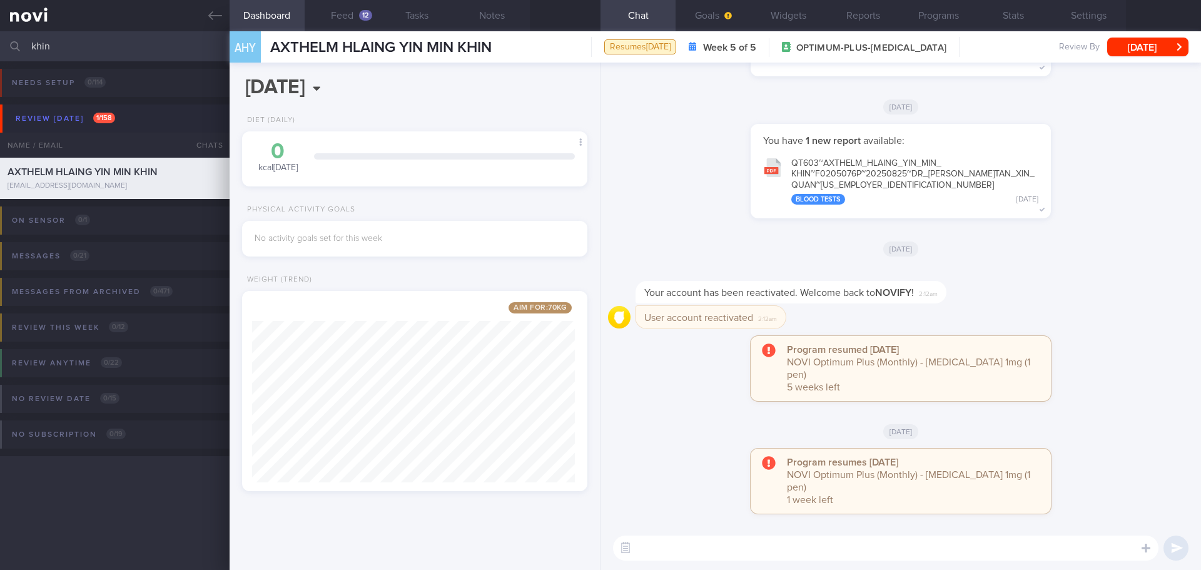
drag, startPoint x: 63, startPoint y: 49, endPoint x: 11, endPoint y: 56, distance: 53.1
click at [11, 56] on div "khin Assigned patients Assigned patients All active patients Archived patients" at bounding box center [600, 46] width 1201 height 30
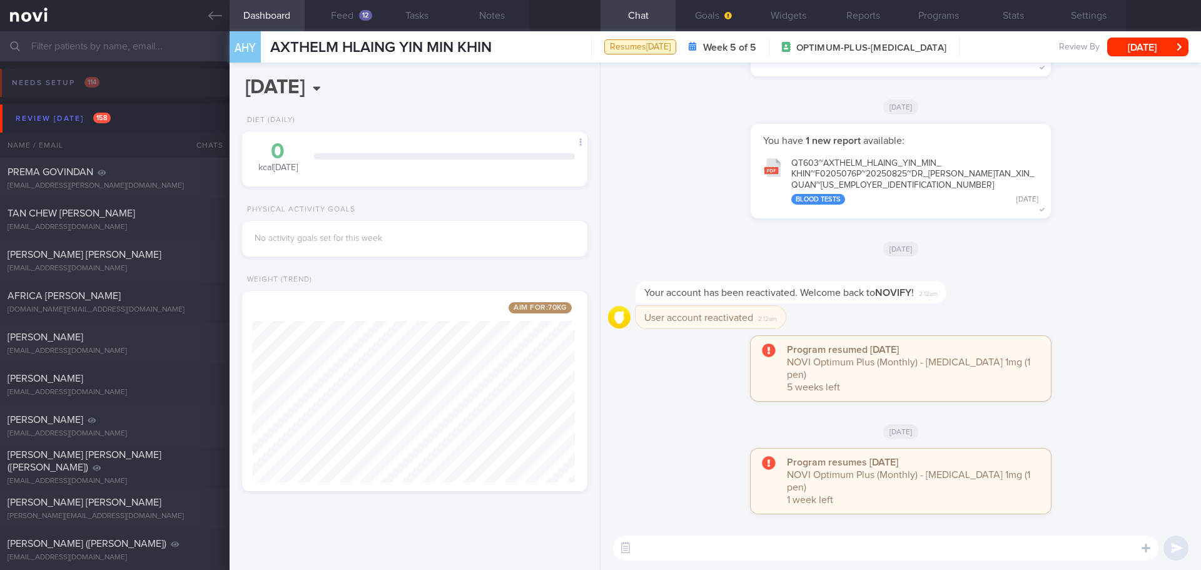
drag, startPoint x: 1088, startPoint y: 261, endPoint x: 1065, endPoint y: 129, distance: 133.4
click at [1088, 260] on div "[DATE]" at bounding box center [900, 248] width 585 height 35
click at [958, 8] on button "Programs" at bounding box center [938, 15] width 75 height 31
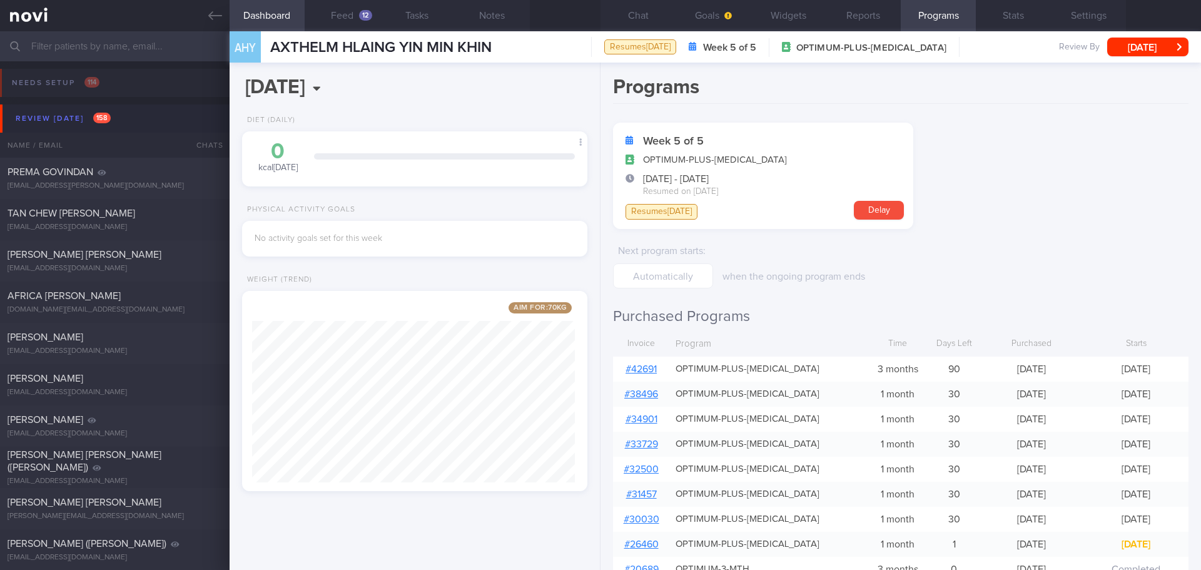
click at [1045, 268] on form "Week 5 of 5 OPTIMUM-PLUS-OZEMPIC 13 Jun 2024 - 14 Oct 2025 Resumed on 14 Oct 20…" at bounding box center [900, 206] width 575 height 166
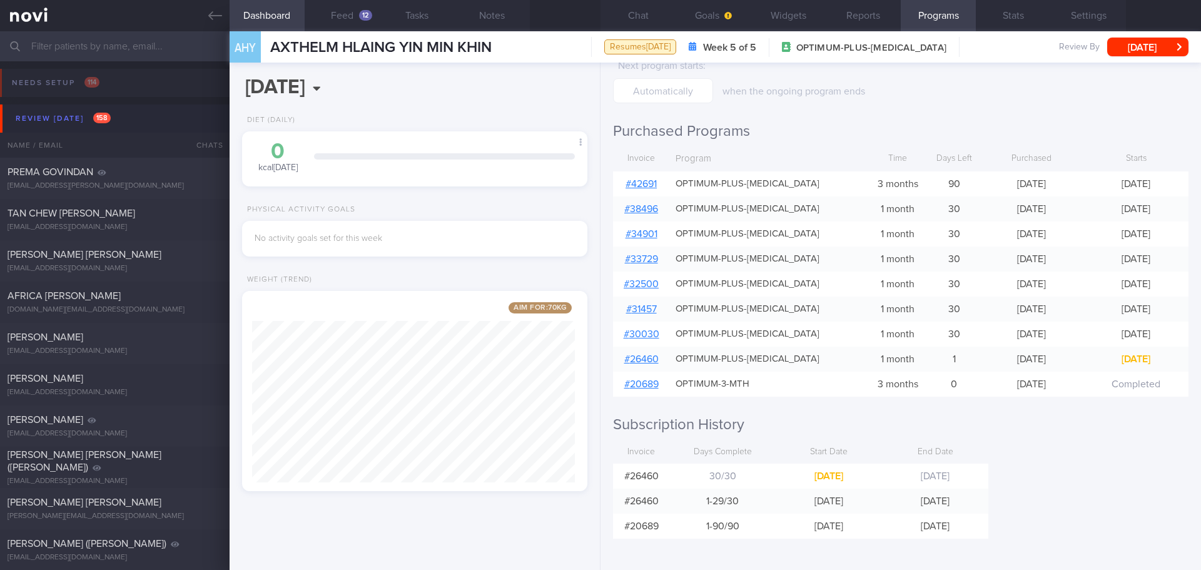
click at [1056, 514] on div "Programs Week 5 of 5 OPTIMUM-PLUS-OZEMPIC 13 Jun 2024 - 14 Oct 2025 Resumed on …" at bounding box center [900, 316] width 600 height 507
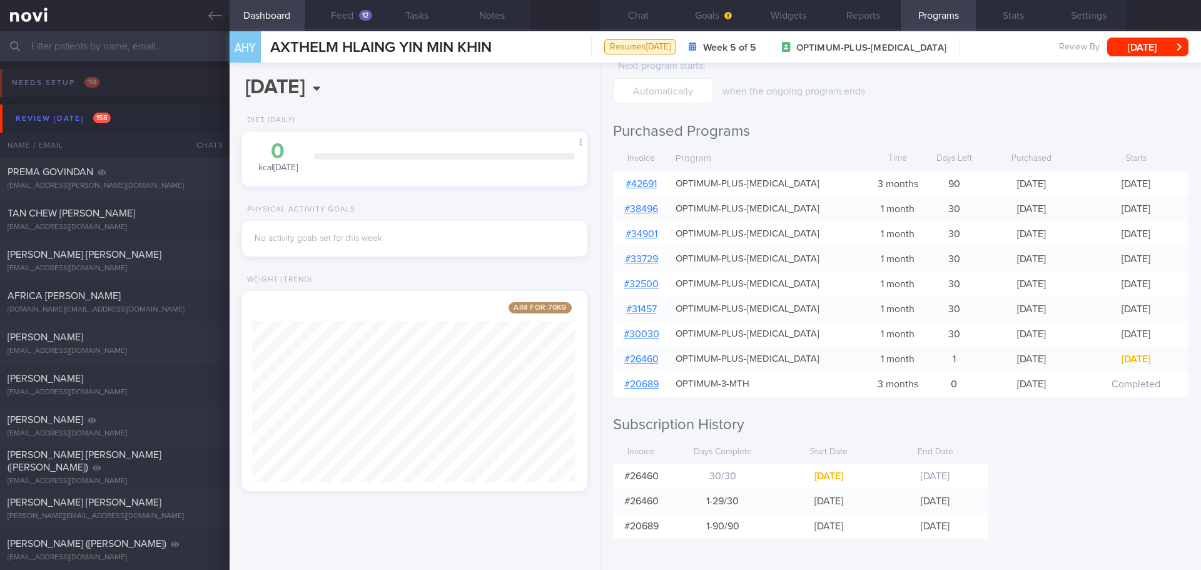
click at [1056, 514] on div "Programs Week 5 of 5 OPTIMUM-PLUS-OZEMPIC 13 Jun 2024 - 14 Oct 2025 Resumed on …" at bounding box center [900, 316] width 600 height 507
click at [1175, 34] on div "AHY AXTHELM HLAING YIN MIN KHIN AXTHELM HLAING YIN MIN KHIN mellow_min@yahoo.co…" at bounding box center [715, 46] width 971 height 31
click at [1175, 43] on button "[DATE]" at bounding box center [1147, 47] width 81 height 19
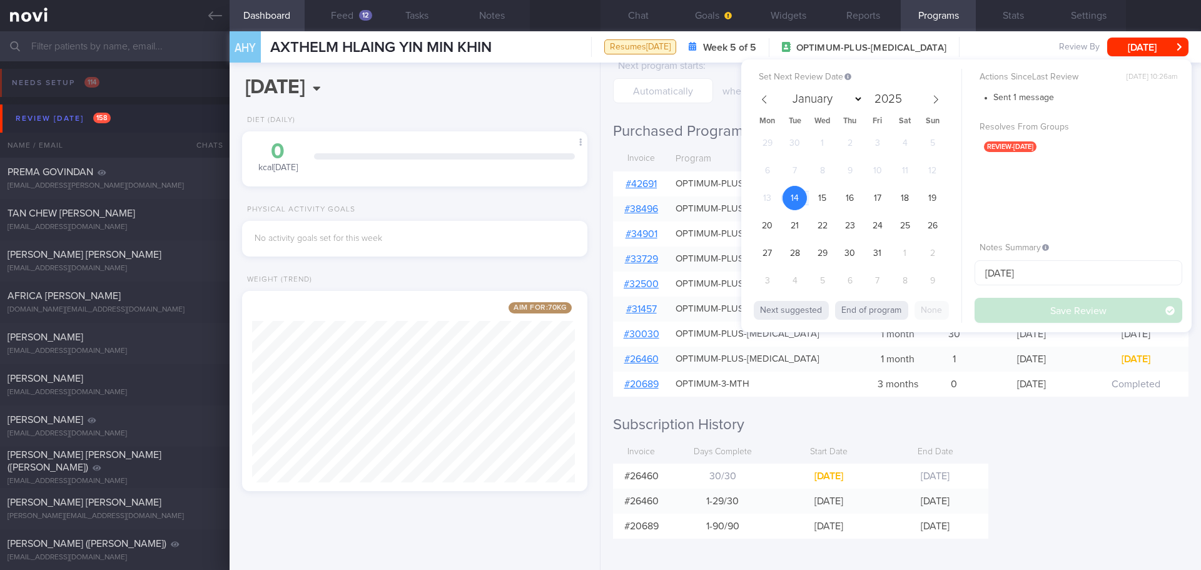
click at [1099, 453] on div "Programs Week 5 of 5 OPTIMUM-PLUS-OZEMPIC 13 Jun 2024 - 14 Oct 2025 Resumed on …" at bounding box center [900, 316] width 600 height 507
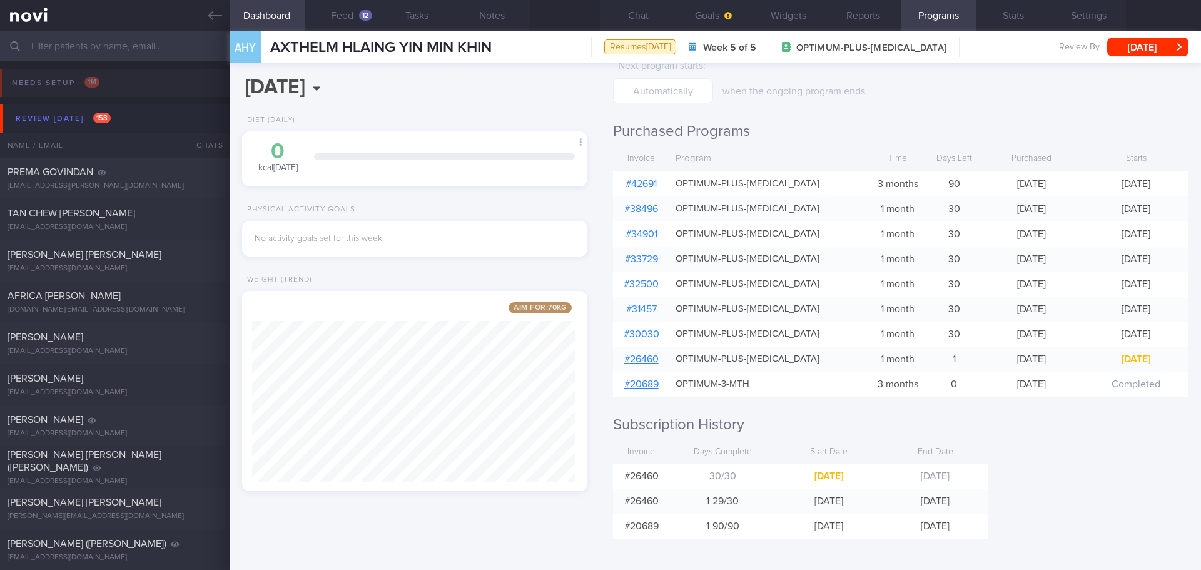
click at [1102, 455] on div "Programs Week 5 of 5 OPTIMUM-PLUS-OZEMPIC 13 Jun 2024 - 14 Oct 2025 Resumed on …" at bounding box center [900, 316] width 600 height 507
click at [1117, 40] on button "[DATE]" at bounding box center [1147, 47] width 81 height 19
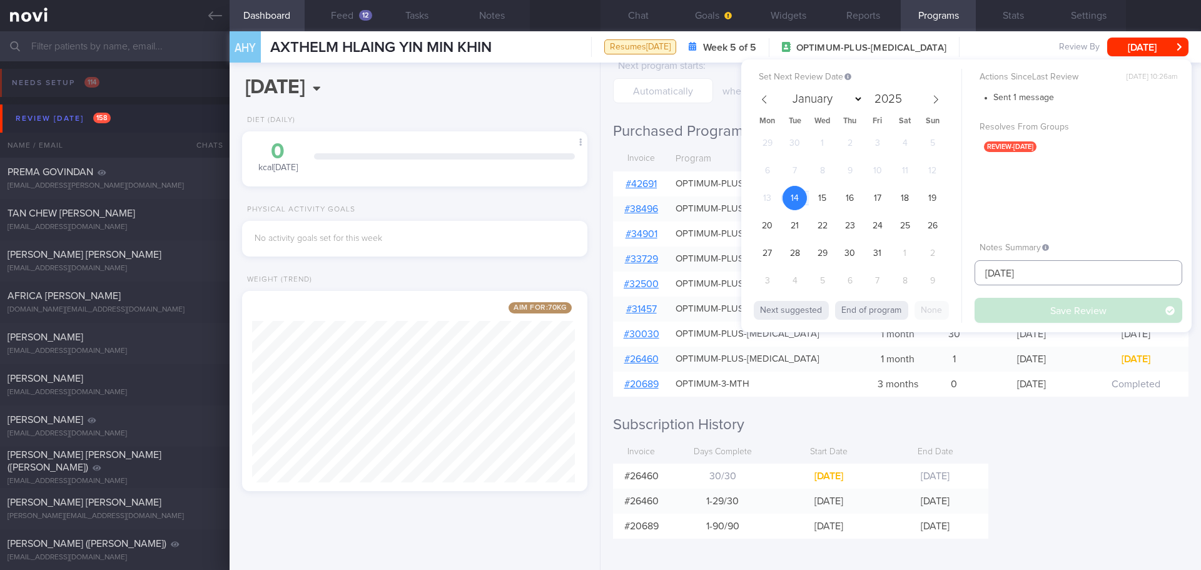
drag, startPoint x: 1033, startPoint y: 272, endPoint x: 984, endPoint y: 287, distance: 51.0
click at [984, 283] on input "[DATE]" at bounding box center [1079, 272] width 208 height 25
click at [1065, 431] on h2 "Subscription History" at bounding box center [900, 424] width 575 height 19
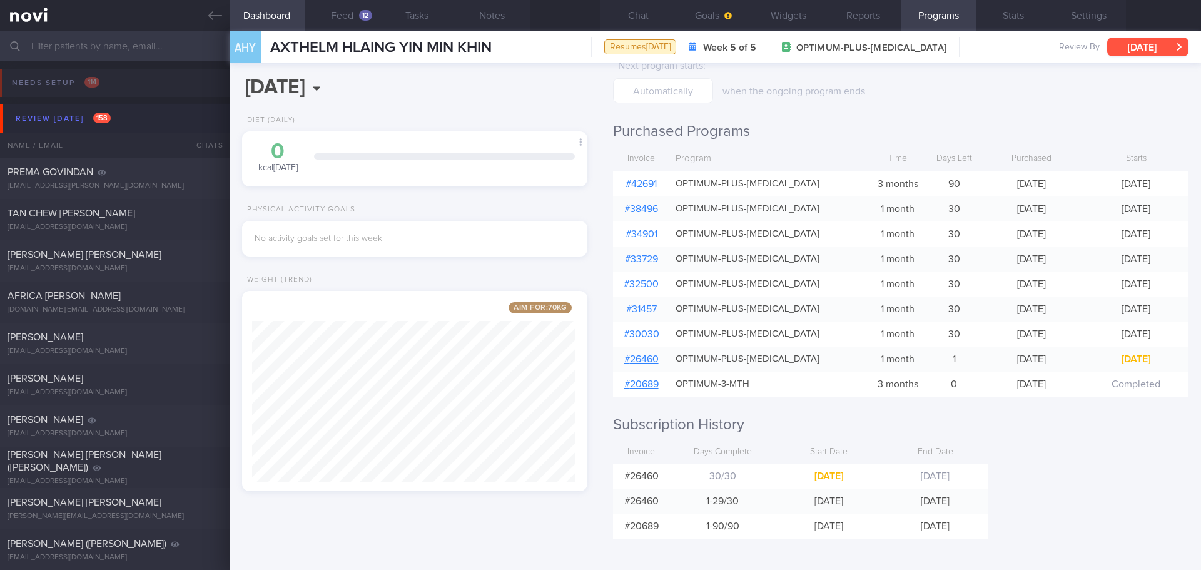
click at [1138, 43] on button "[DATE]" at bounding box center [1147, 47] width 81 height 19
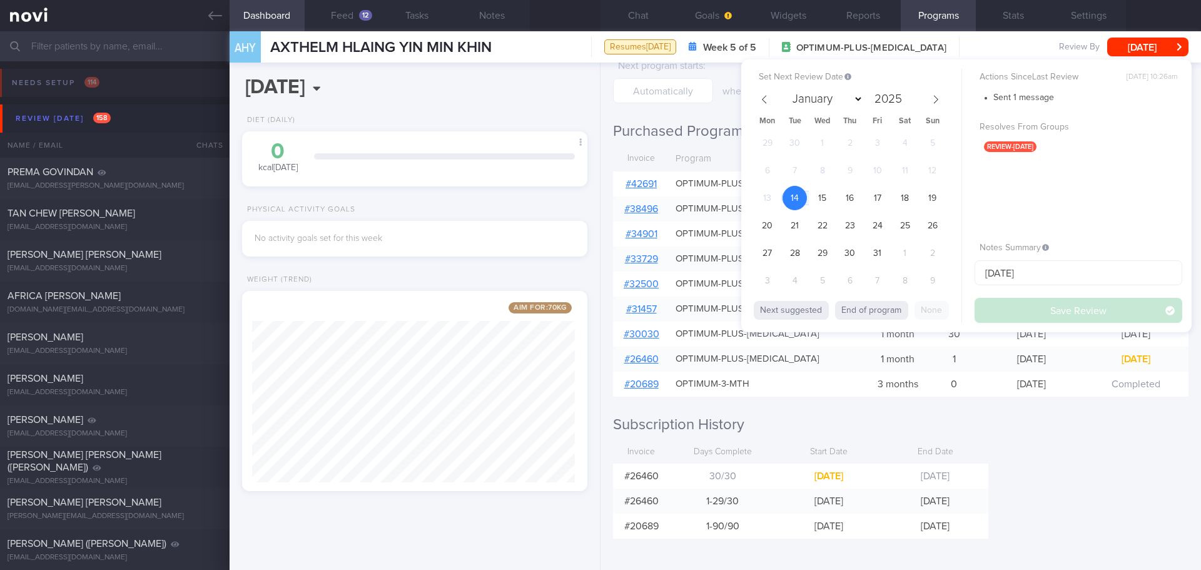
click at [1116, 487] on div "Programs Week 5 of 5 OPTIMUM-PLUS-OZEMPIC 13 Jun 2024 - 14 Oct 2025 Resumed on …" at bounding box center [900, 316] width 600 height 507
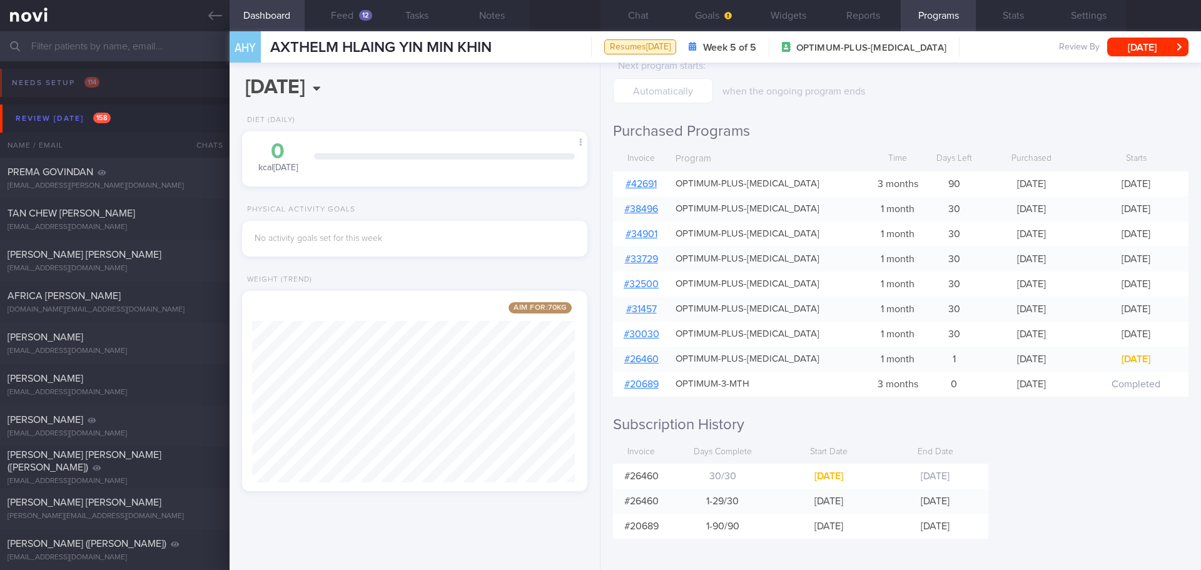
click at [1070, 454] on div "Programs Week 5 of 5 OPTIMUM-PLUS-OZEMPIC 13 Jun 2024 - 14 Oct 2025 Resumed on …" at bounding box center [900, 316] width 600 height 507
click at [632, 19] on button "Chat" at bounding box center [637, 15] width 75 height 31
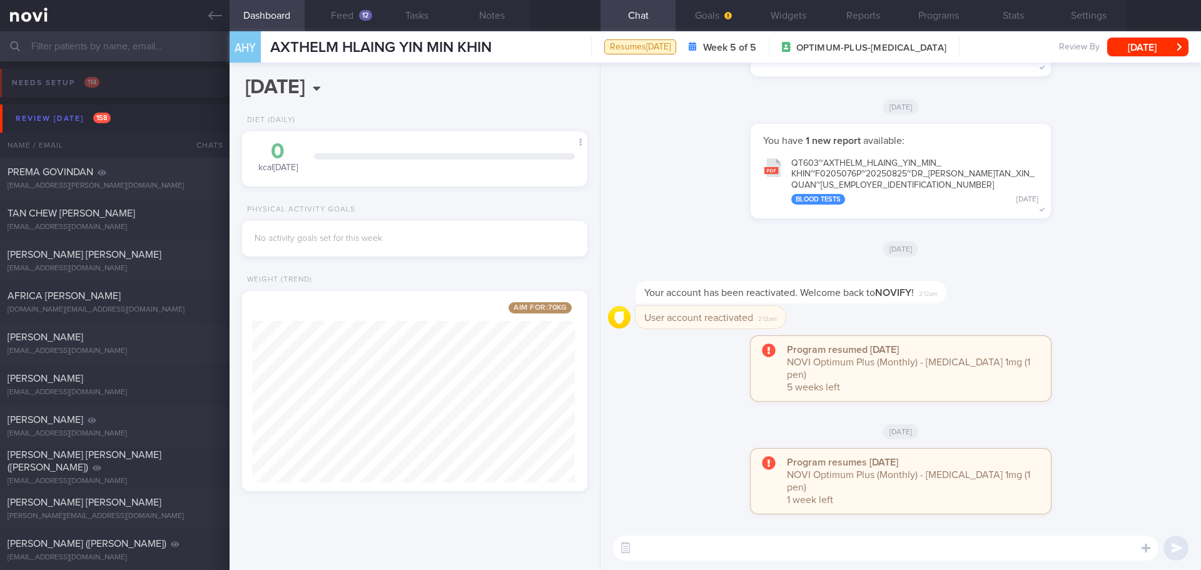
click at [1107, 365] on div "Program resumed 2025-10-11 NOVI Optimum Plus (Monthly) - Ozempic 1mg (1 pen) 5 …" at bounding box center [900, 375] width 585 height 78
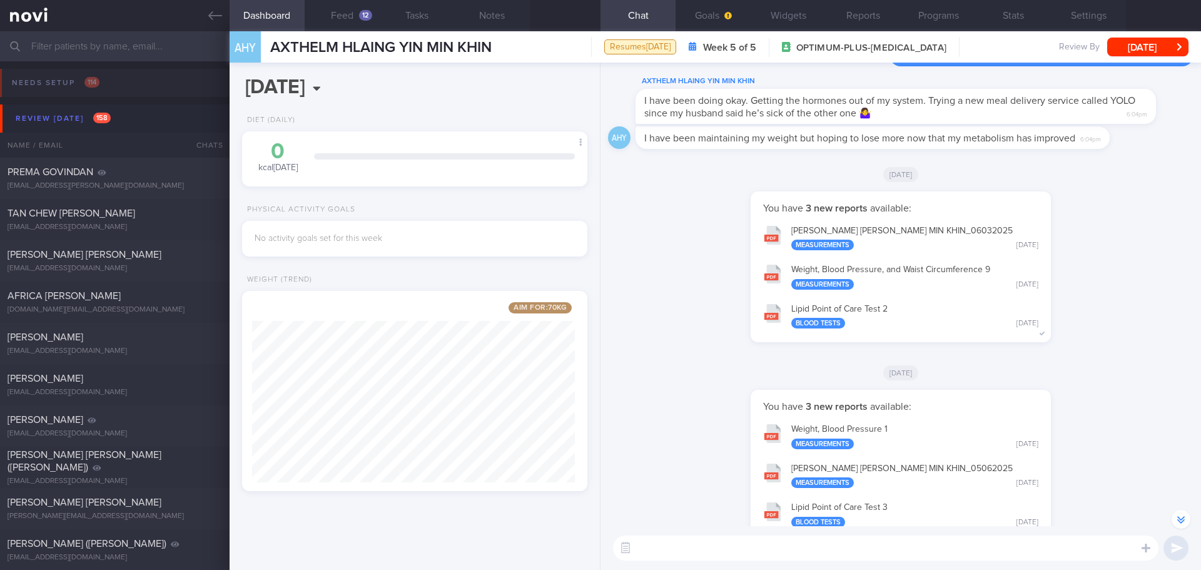
scroll to position [-500, 0]
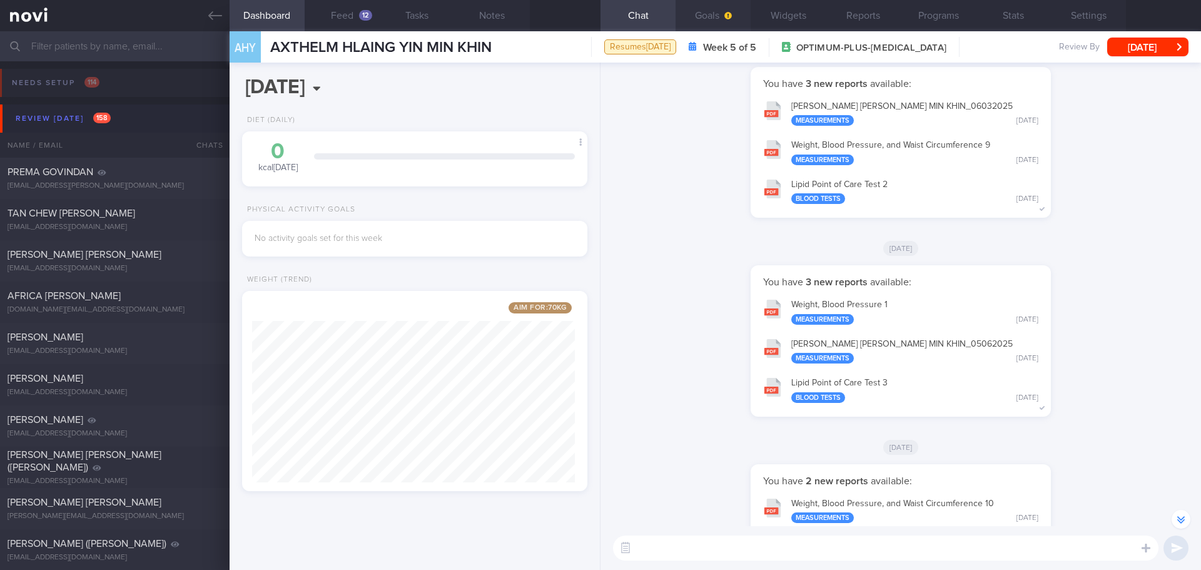
click at [699, 13] on button "Goals" at bounding box center [713, 15] width 75 height 31
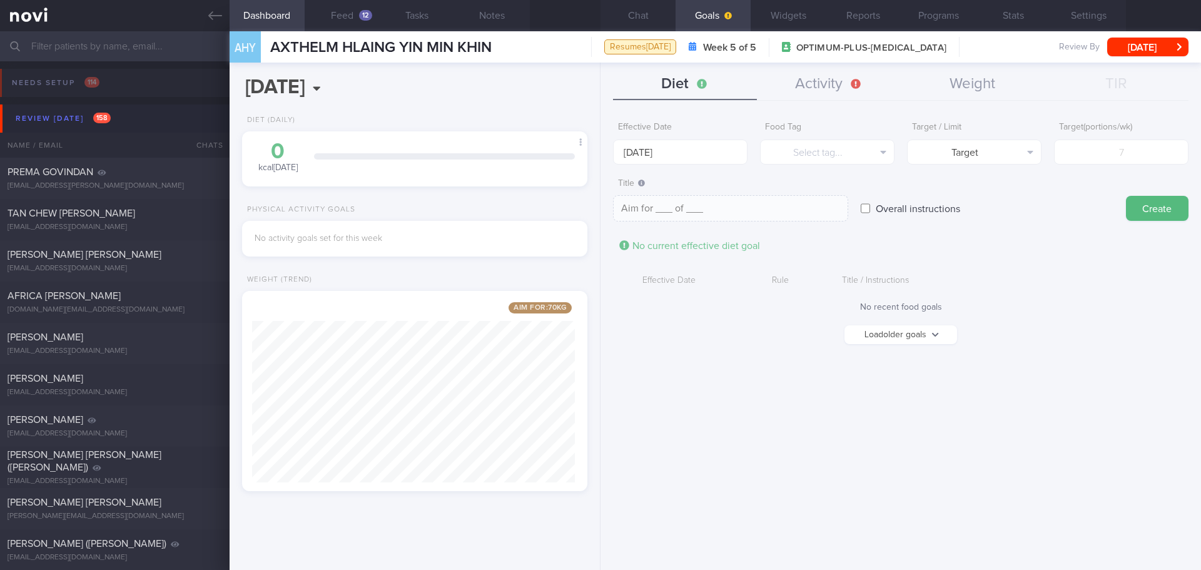
click at [921, 338] on button "Load older goals" at bounding box center [900, 334] width 113 height 19
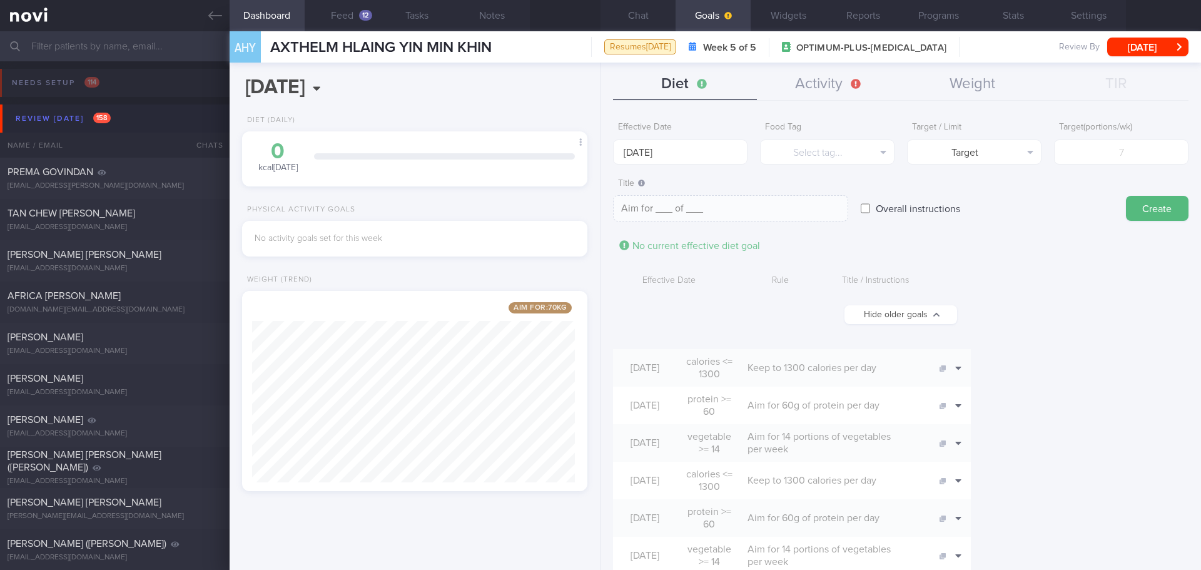
click at [655, 17] on button "Chat" at bounding box center [637, 15] width 75 height 31
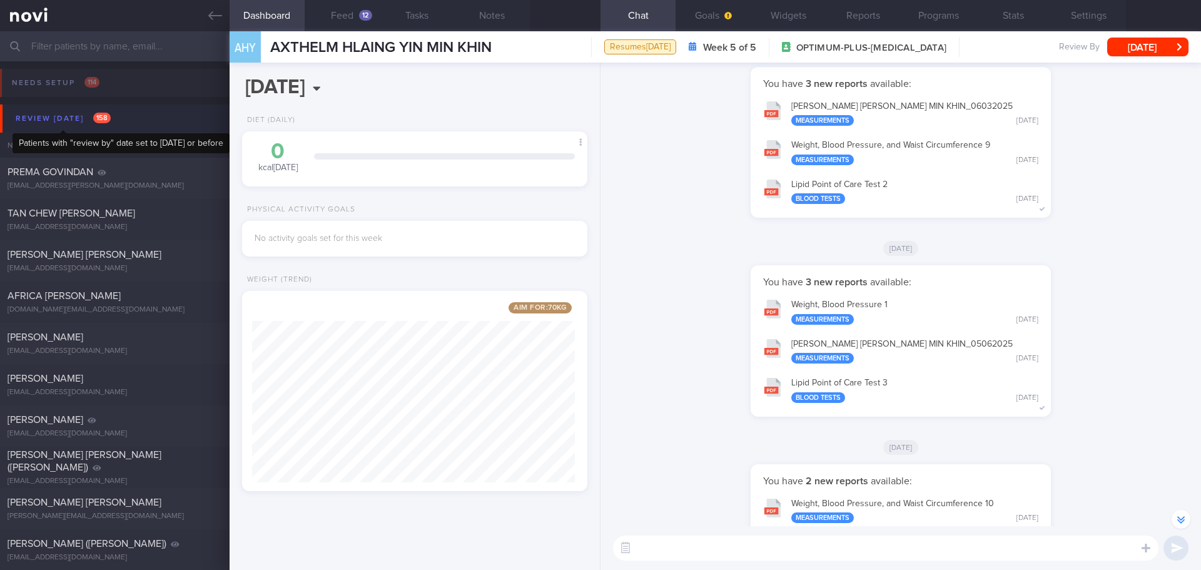
click at [68, 114] on div "Review today 158" at bounding box center [63, 118] width 101 height 17
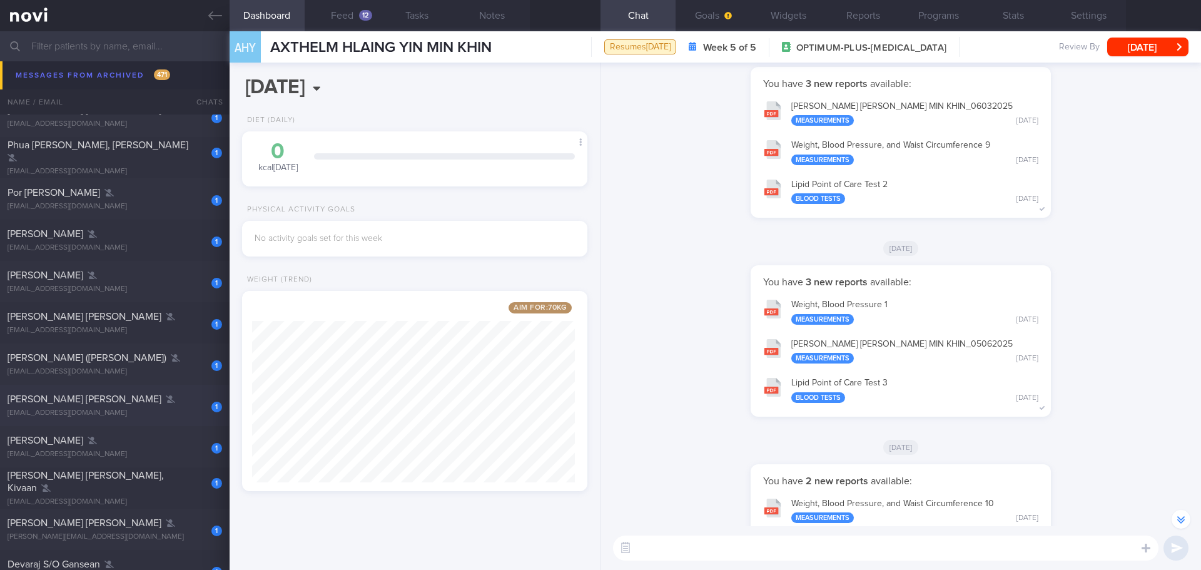
scroll to position [2940, 0]
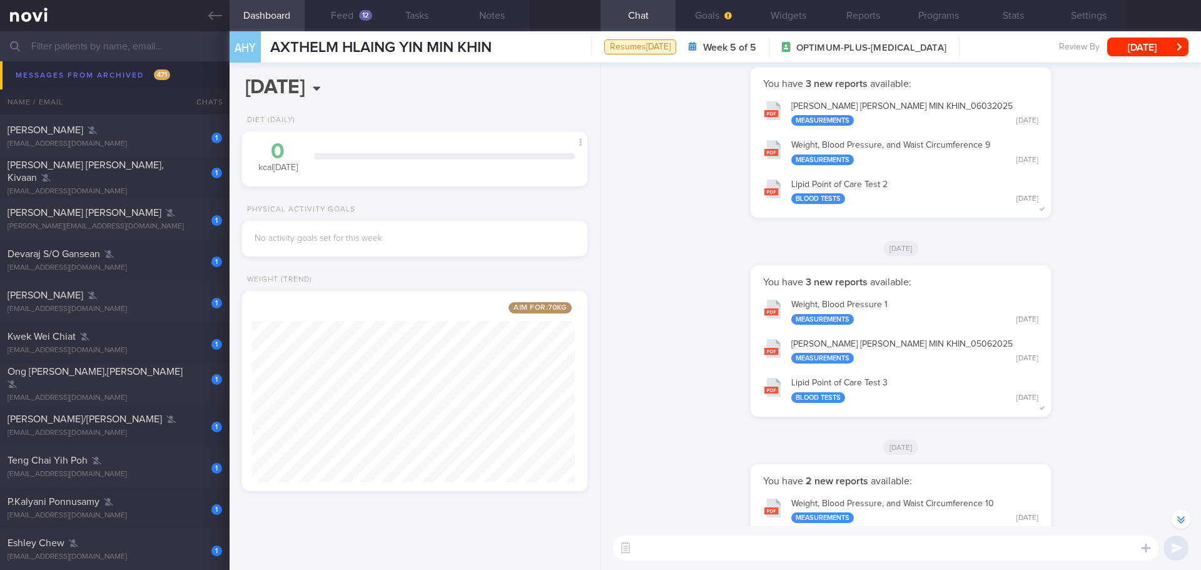
click at [99, 73] on div "1 Tan Gek Hong (Chen YuFeng) gekhong62@gmail.com 2 years ago" at bounding box center [600, 53] width 1201 height 41
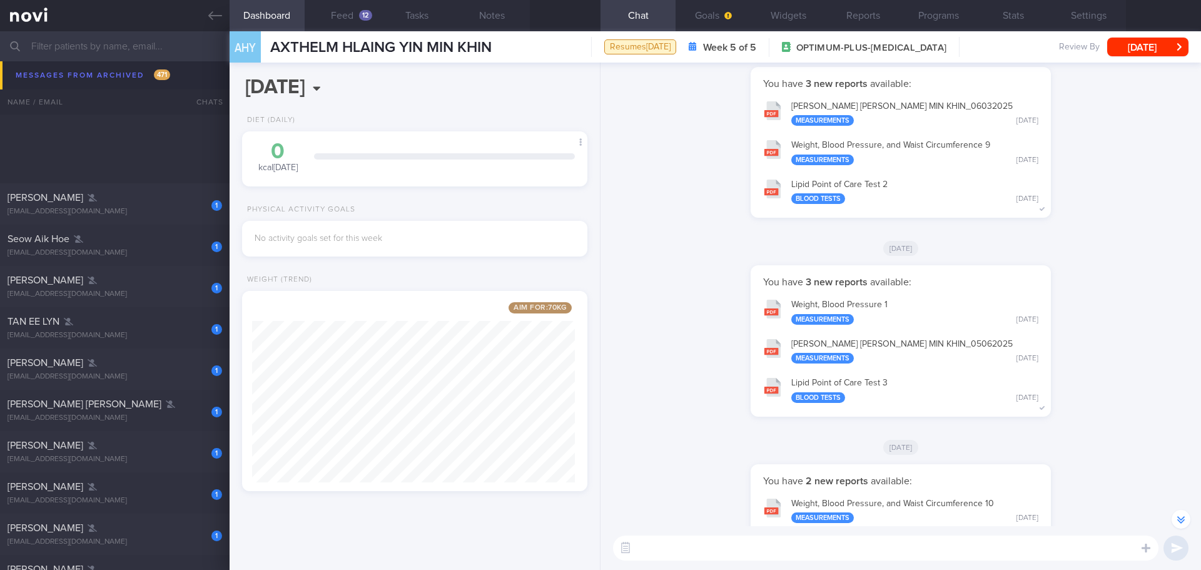
scroll to position [9570, 0]
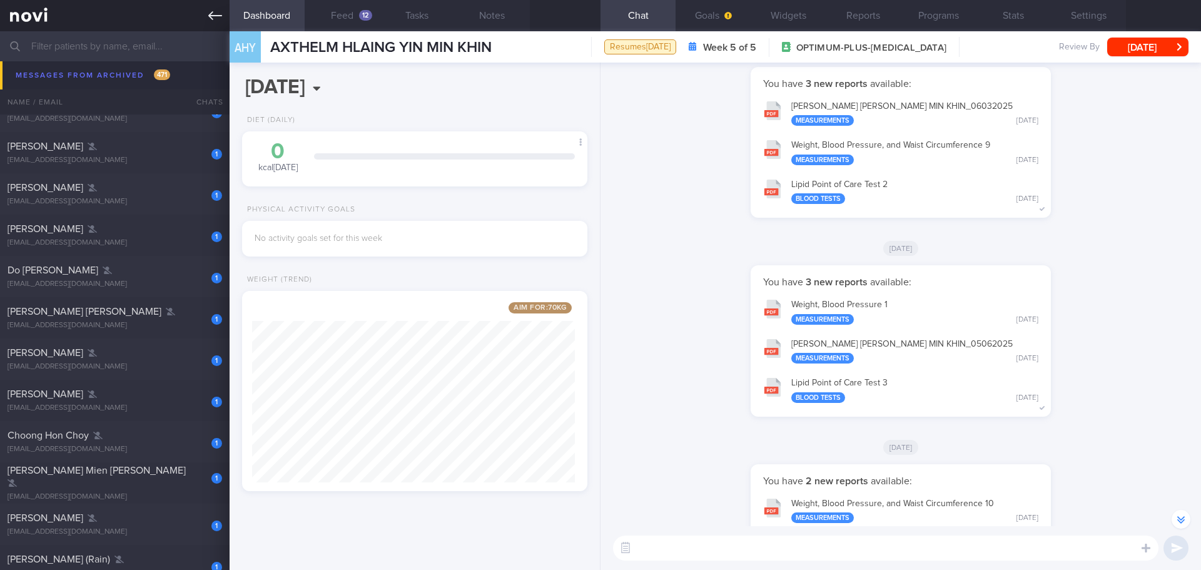
click at [212, 26] on link at bounding box center [115, 15] width 230 height 31
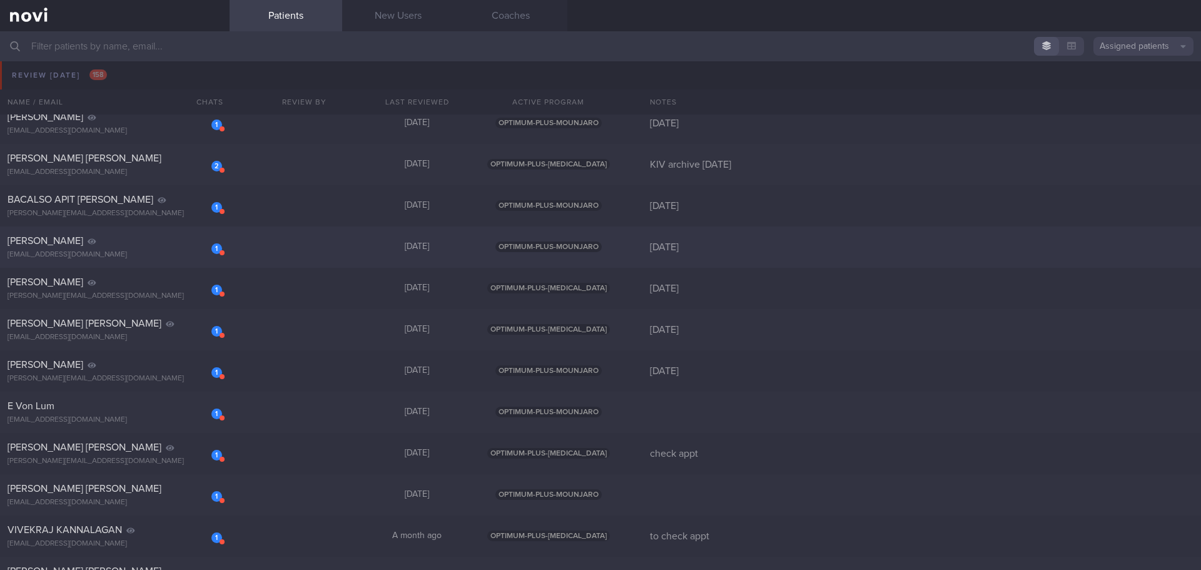
scroll to position [63, 0]
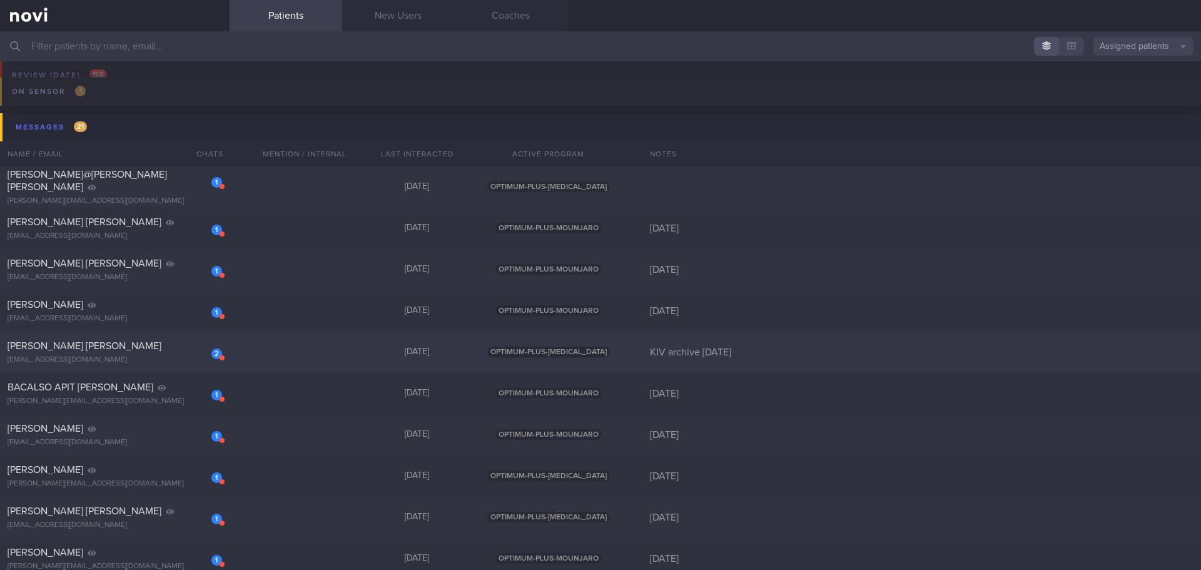
click at [173, 352] on div "Daniel Mia Fanny" at bounding box center [113, 346] width 211 height 13
select select "9"
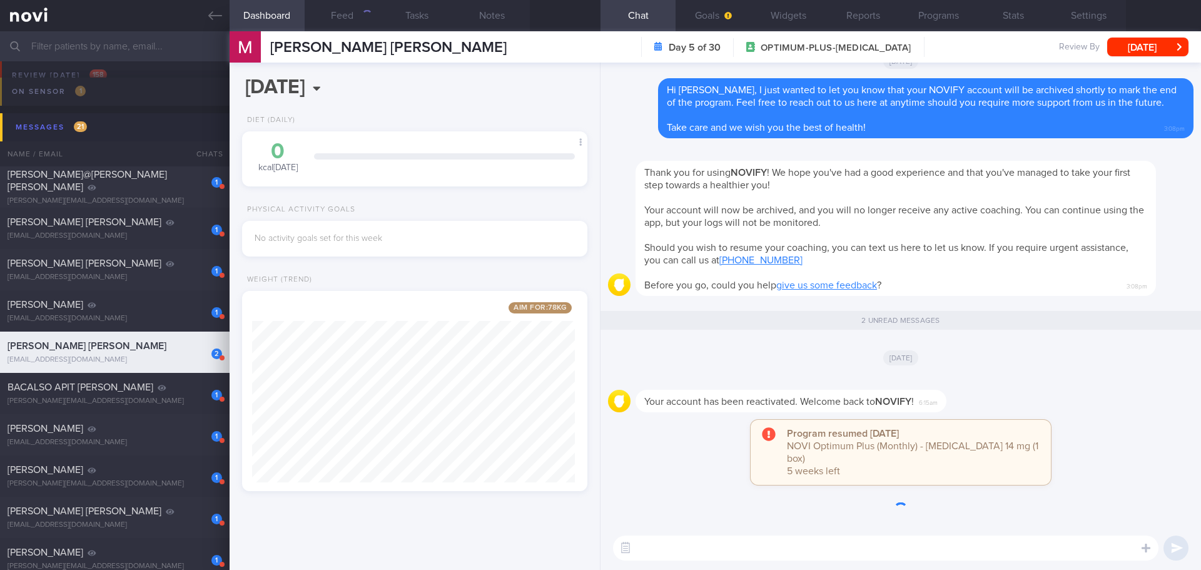
scroll to position [1, 0]
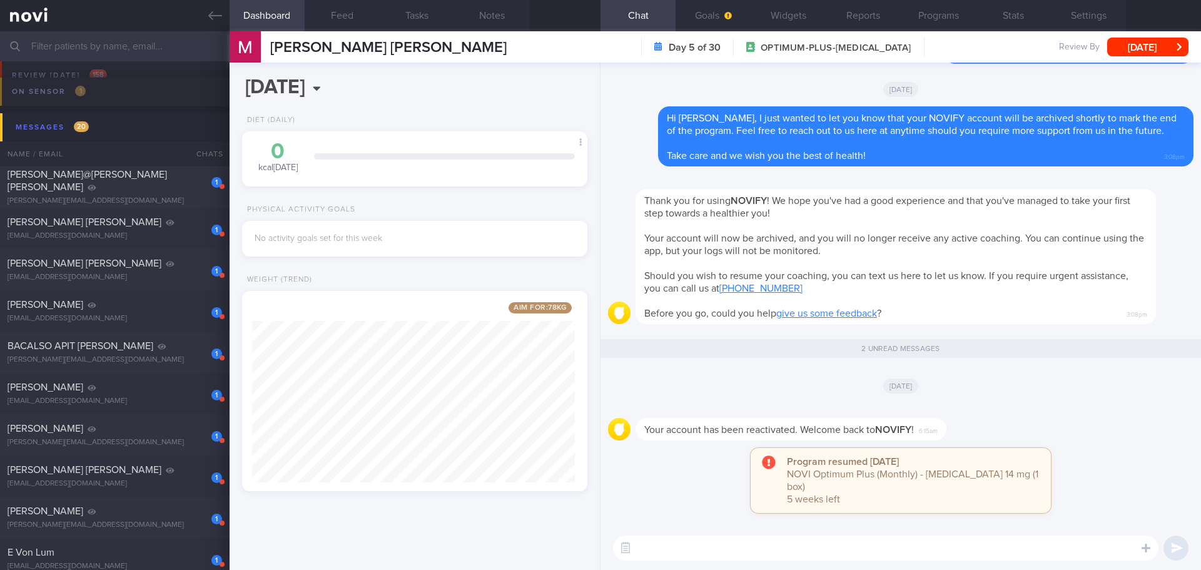
click at [1036, 415] on div "Your account has been reactivated. Welcome back to NOVIFY ! 6:15am" at bounding box center [900, 425] width 585 height 45
click at [1070, 418] on div "Your account has been reactivated. Welcome back to NOVIFY ! 6:15am" at bounding box center [900, 425] width 585 height 45
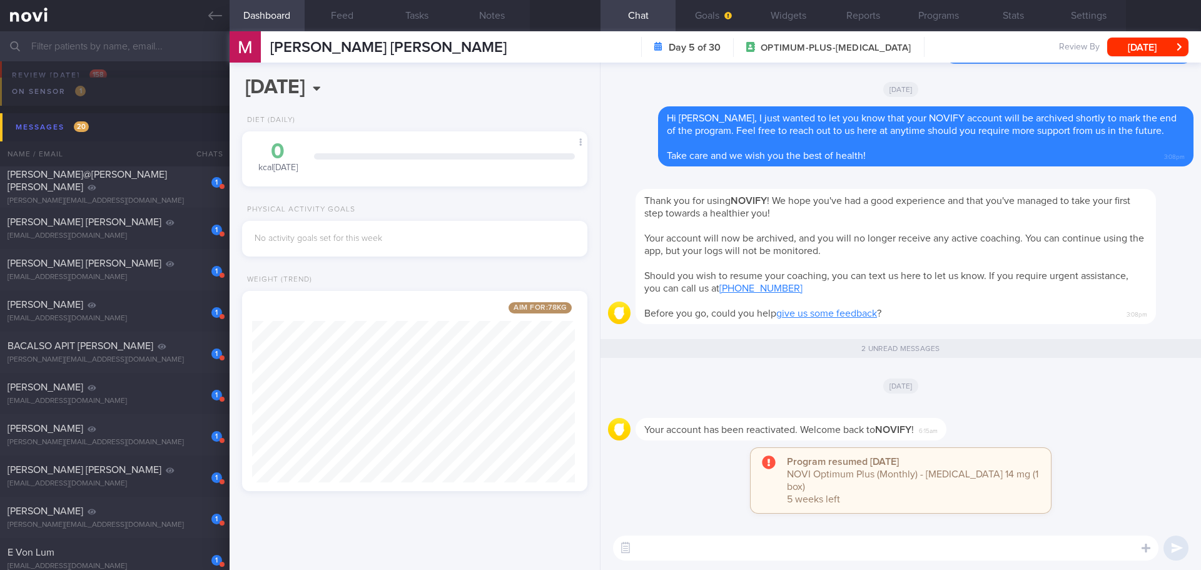
click at [1070, 418] on div "Your account has been reactivated. Welcome back to NOVIFY ! 6:15am" at bounding box center [900, 425] width 585 height 45
click at [1111, 423] on div "Your account has been reactivated. Welcome back to NOVIFY ! 6:15am" at bounding box center [900, 425] width 585 height 45
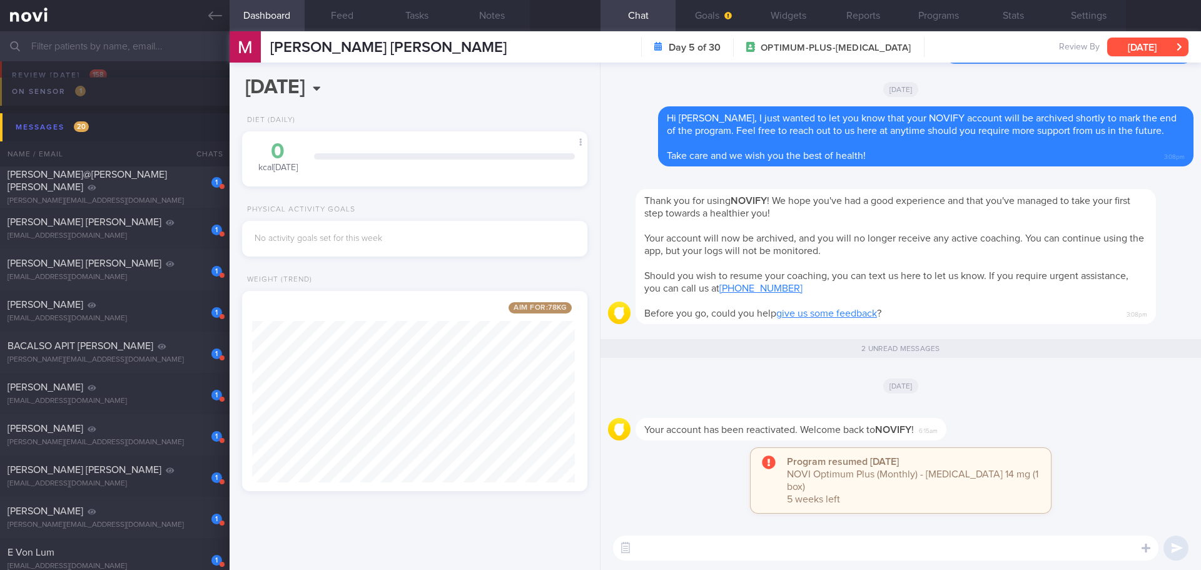
click at [1137, 48] on button "[DATE]" at bounding box center [1147, 47] width 81 height 19
click at [1098, 392] on div "[DATE]" at bounding box center [900, 385] width 585 height 35
click at [1134, 39] on button "[DATE]" at bounding box center [1147, 47] width 81 height 19
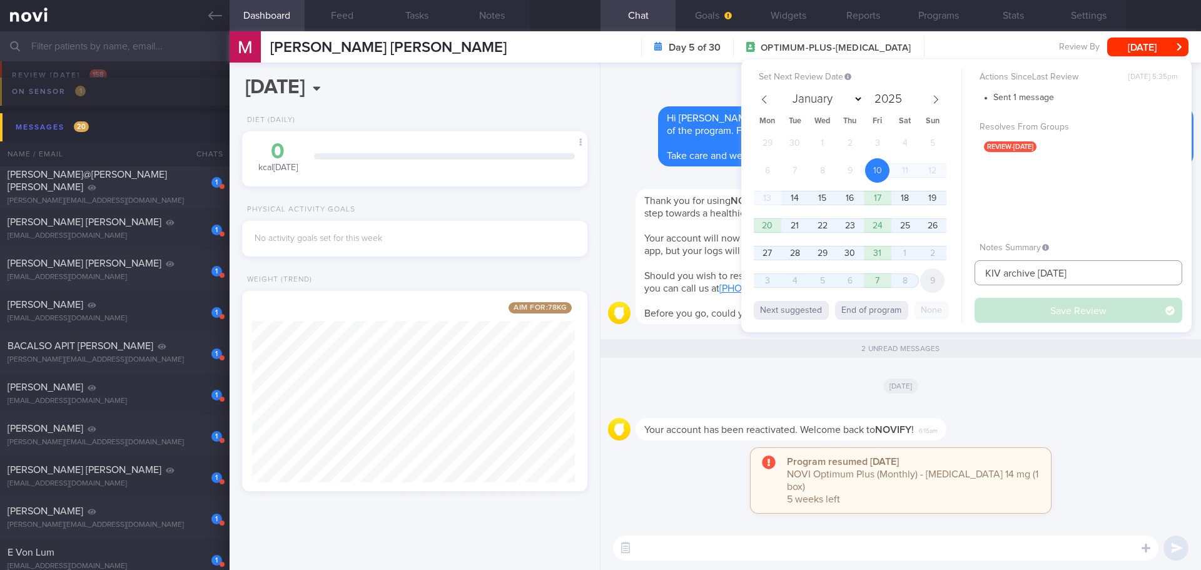
drag, startPoint x: 1073, startPoint y: 267, endPoint x: 925, endPoint y: 283, distance: 148.4
click at [925, 283] on div "Set Next Review Date 10 Oct 2025 January February March April May June July Aug…" at bounding box center [966, 195] width 450 height 273
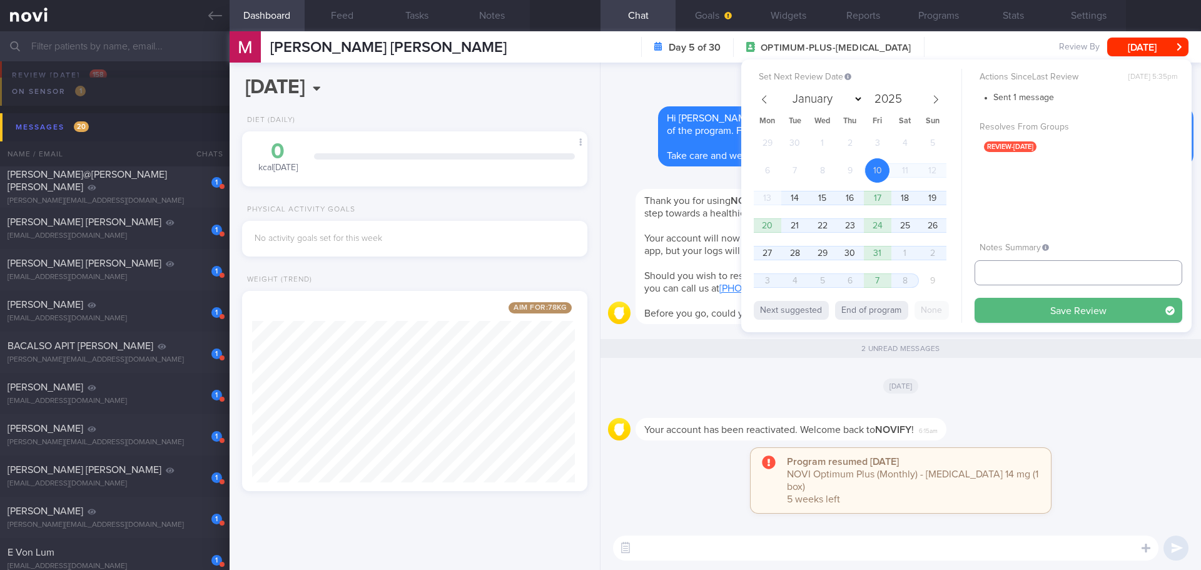
click at [988, 273] on input "text" at bounding box center [1079, 272] width 208 height 25
click at [1051, 395] on div "[DATE]" at bounding box center [900, 385] width 585 height 35
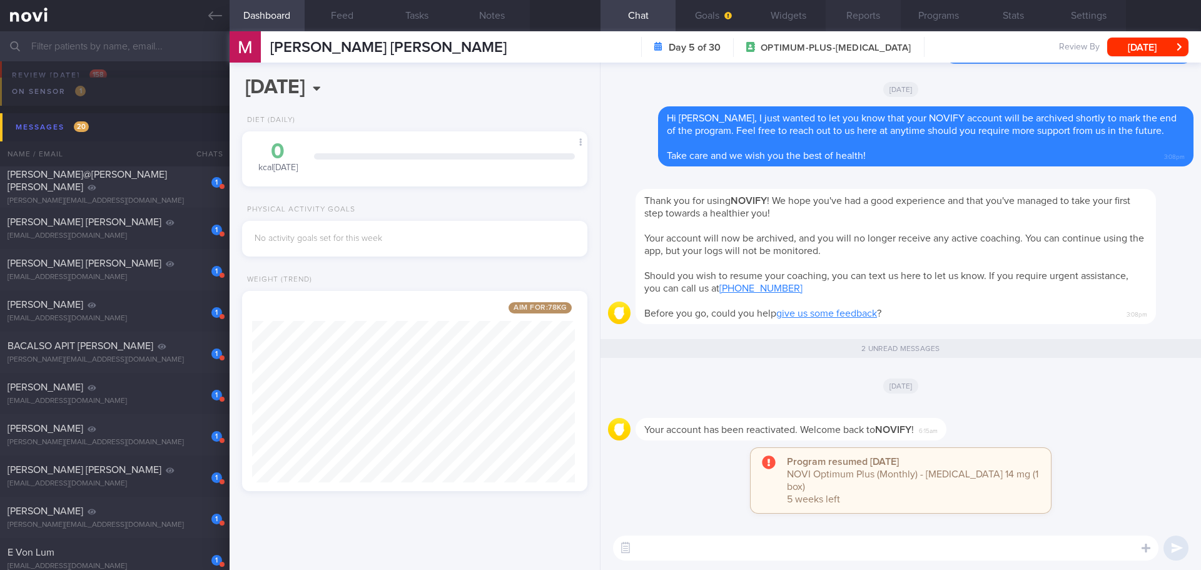
click at [863, 19] on button "Reports" at bounding box center [863, 15] width 75 height 31
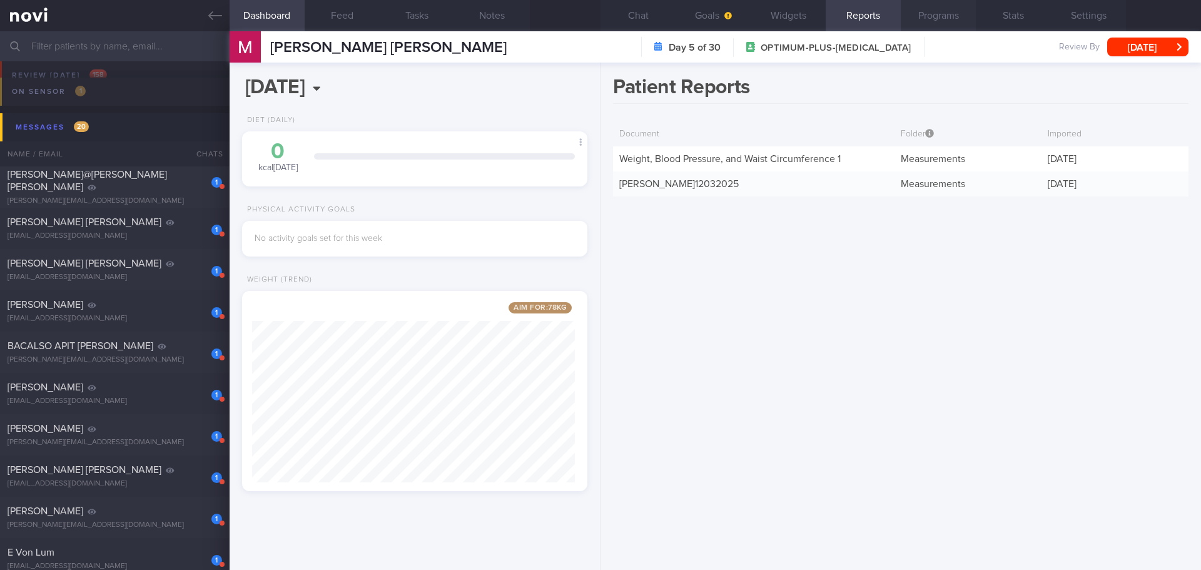
click at [940, 18] on button "Programs" at bounding box center [938, 15] width 75 height 31
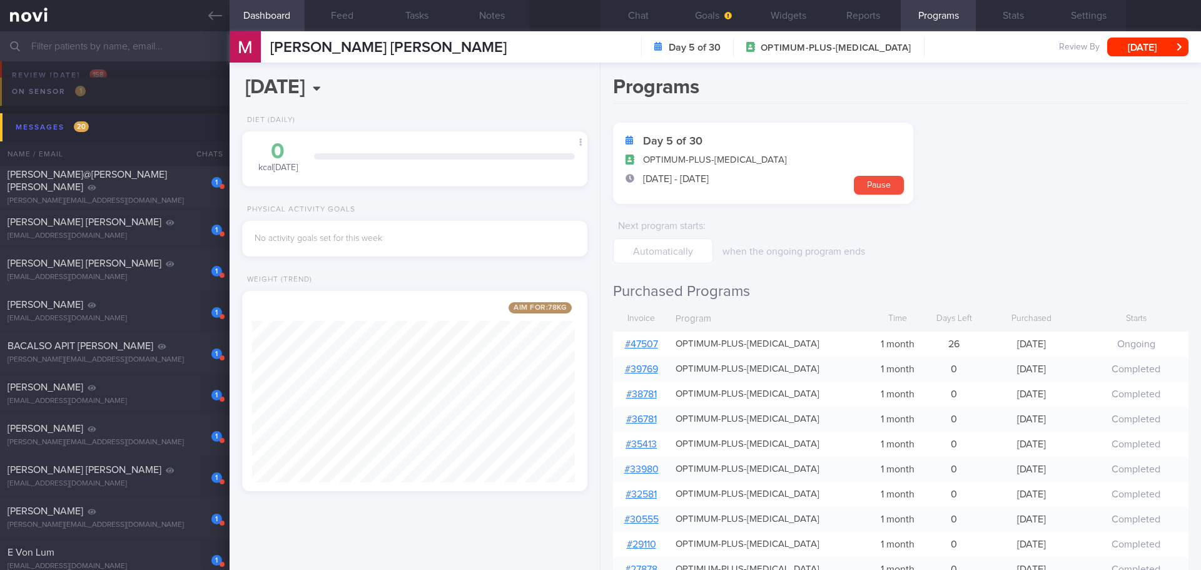
click at [1035, 266] on div "Programs Day 5 of 30 OPTIMUM-PLUS-RYBELSUS 10 Oct - 8 Nov Pause Next program st…" at bounding box center [900, 316] width 600 height 507
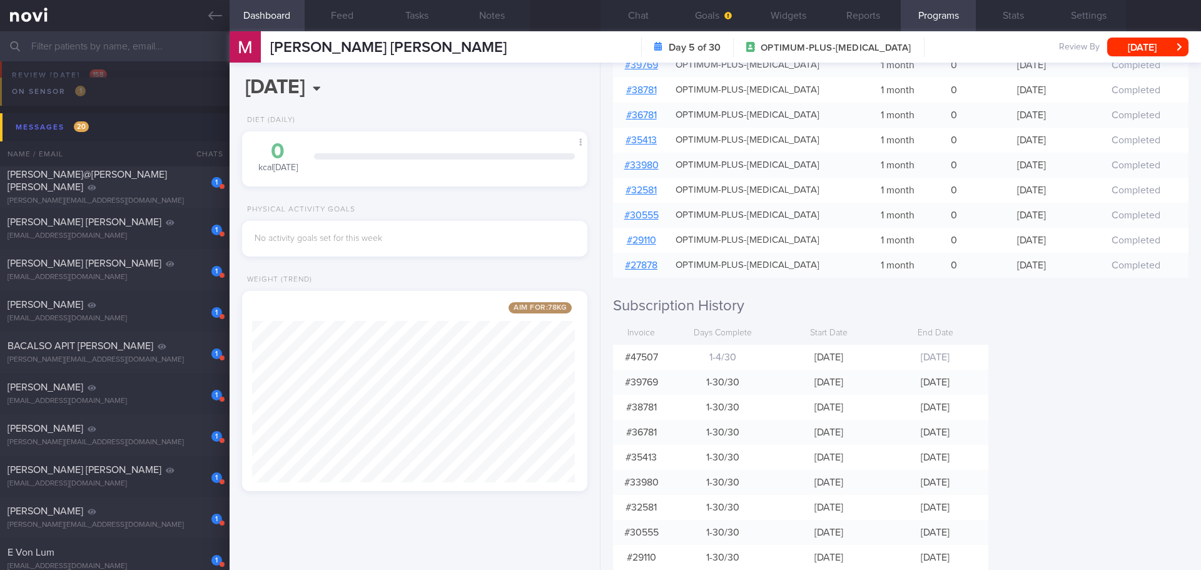
scroll to position [360, 0]
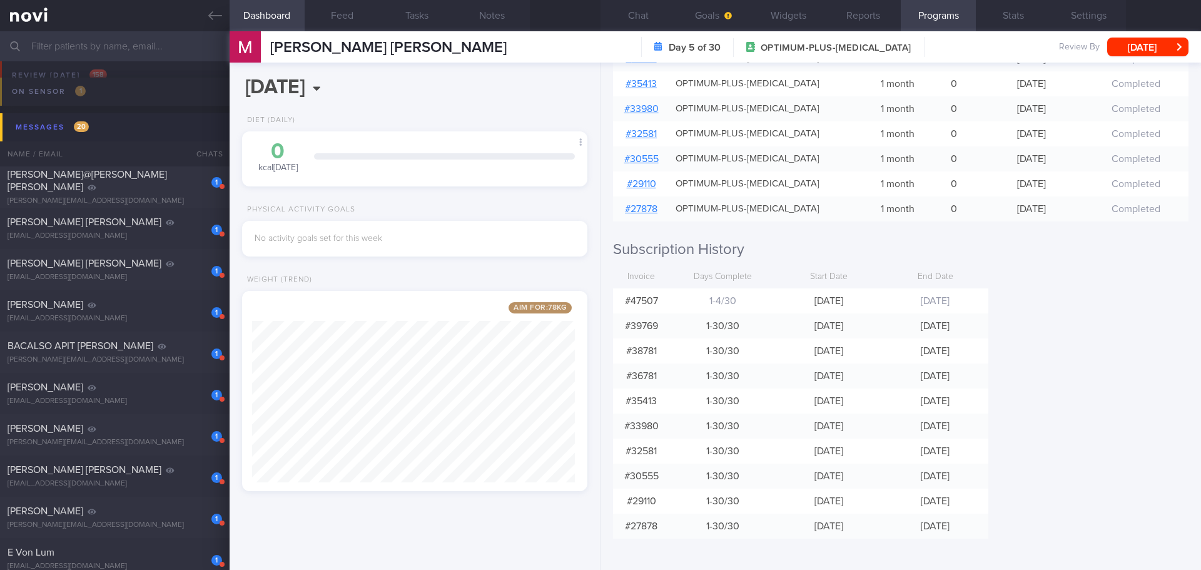
click at [1068, 325] on div "Programs Day 5 of 30 OPTIMUM-PLUS-RYBELSUS 10 Oct - 8 Nov Pause Next program st…" at bounding box center [900, 316] width 600 height 507
click at [624, 14] on button "Chat" at bounding box center [637, 15] width 75 height 31
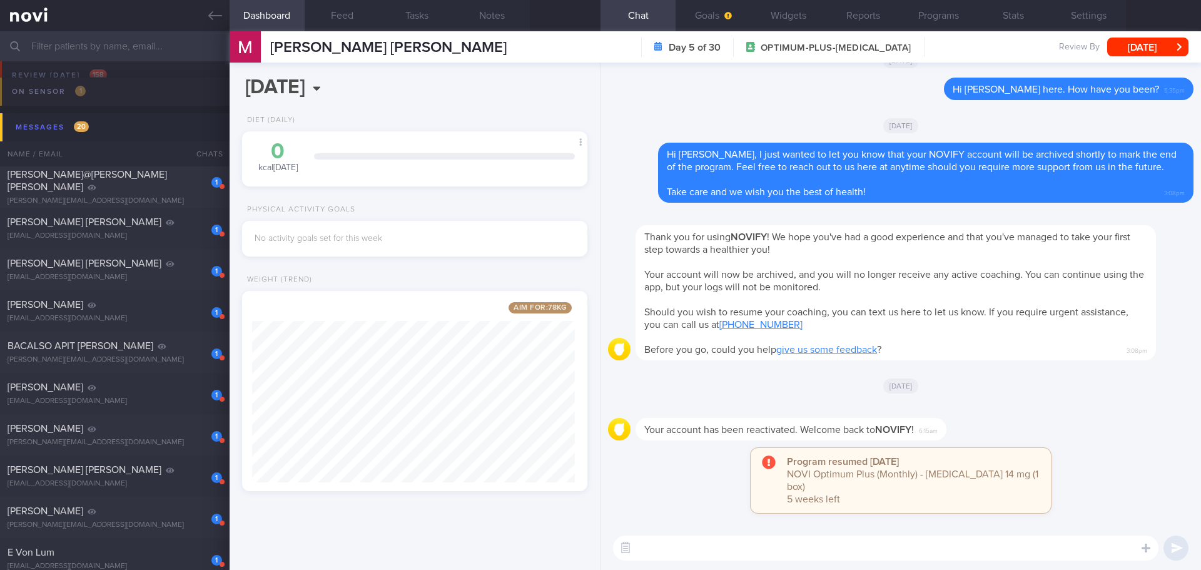
click at [735, 541] on textarea at bounding box center [885, 547] width 545 height 25
click at [734, 547] on textarea at bounding box center [885, 547] width 545 height 25
click at [738, 543] on textarea at bounding box center [885, 547] width 545 height 25
paste textarea "Elizabeth here. I noticed your Optimum Plus program has ended, and there’s no u…"
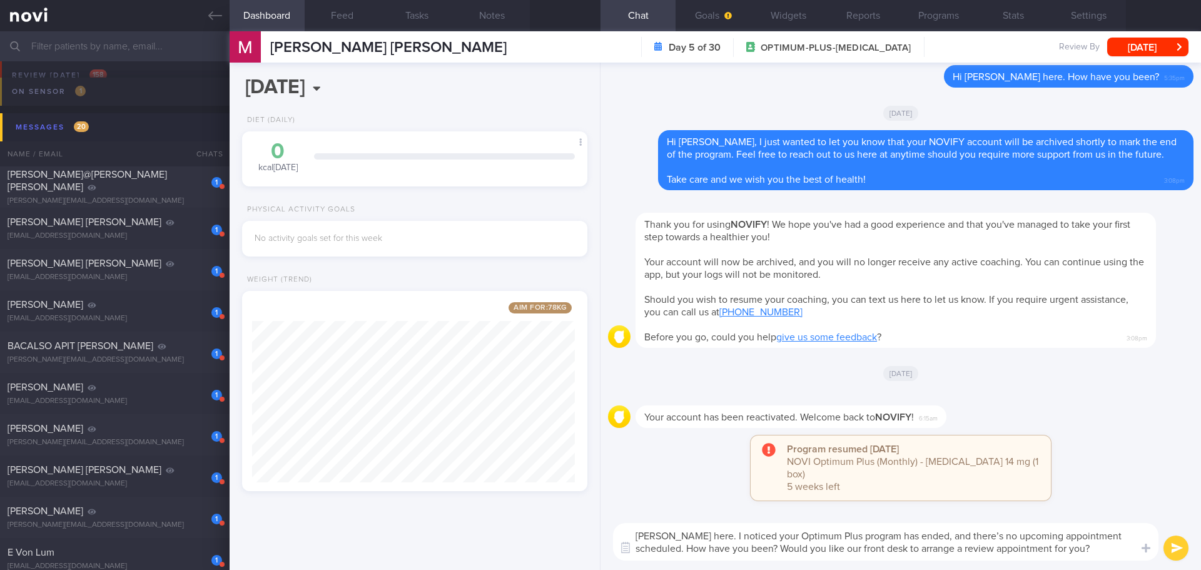
click at [634, 534] on textarea "Elizabeth here. I noticed your Optimum Plus program has ended, and there’s no u…" at bounding box center [885, 542] width 545 height 38
click at [1114, 550] on textarea "Hi Mia, Elizabeth here. I noticed your Optimum Plus program has ended, and ther…" at bounding box center [885, 542] width 545 height 38
type textarea "Hi Mia, Elizabeth here. I noticed your Optimum Plus program has ended, and ther…"
click at [1138, 42] on button "[DATE]" at bounding box center [1147, 47] width 81 height 19
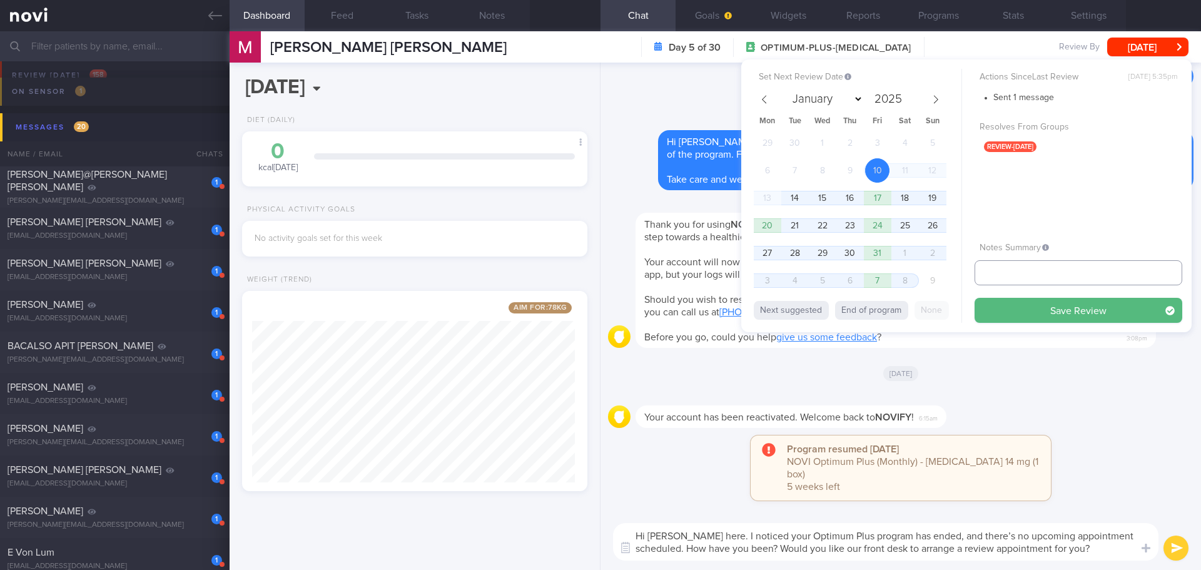
click at [1038, 281] on input "text" at bounding box center [1079, 272] width 208 height 25
type input "check appt"
click at [892, 316] on button "End of program" at bounding box center [871, 310] width 73 height 19
select select "10"
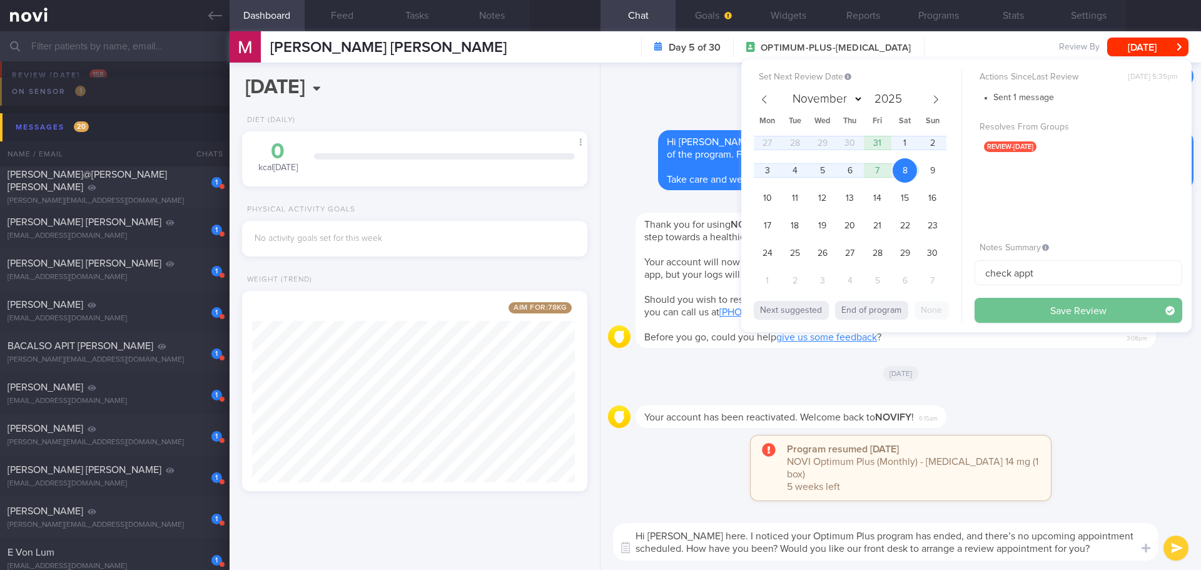
click at [1010, 317] on button "Save Review" at bounding box center [1079, 310] width 208 height 25
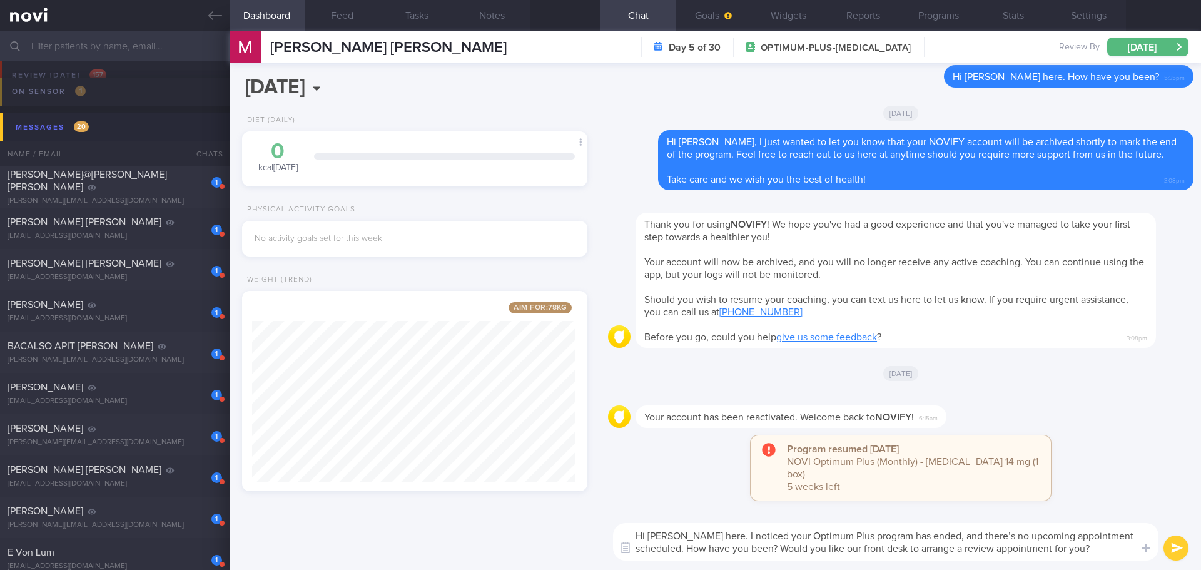
click at [1175, 546] on button "submit" at bounding box center [1175, 547] width 25 height 25
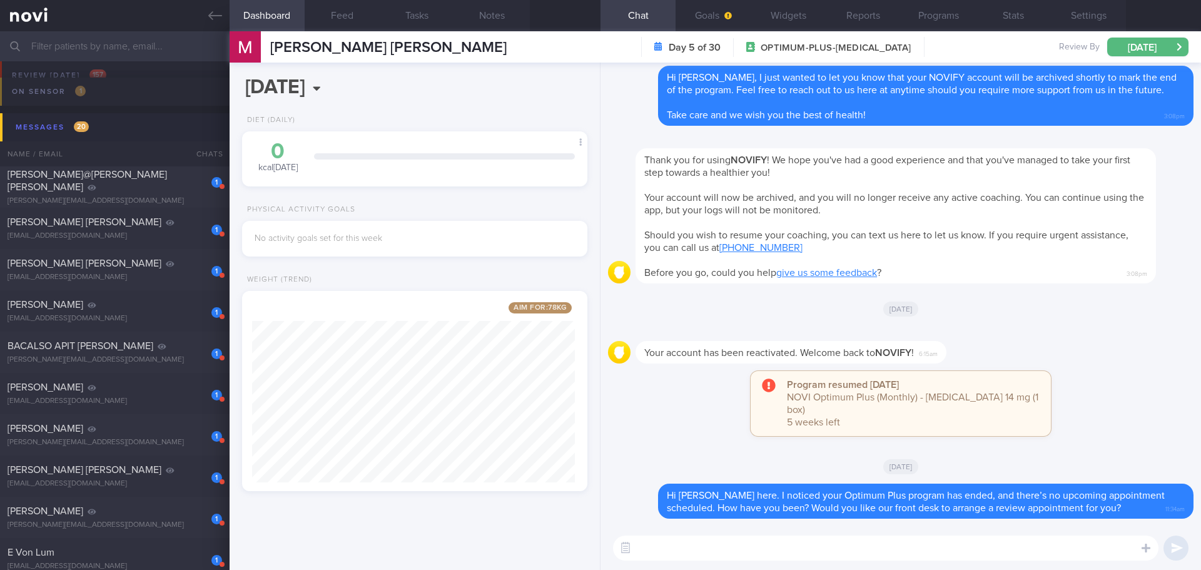
click at [1087, 365] on div "Your account has been reactivated. Welcome back to NOVIFY ! 6:15am" at bounding box center [900, 348] width 585 height 45
click at [1081, 371] on div "Your account has been reactivated. Welcome back to NOVIFY ! 6:15am" at bounding box center [900, 348] width 585 height 45
click at [118, 196] on div "akansha.gupta@gmail.com" at bounding box center [115, 200] width 215 height 9
select select "9"
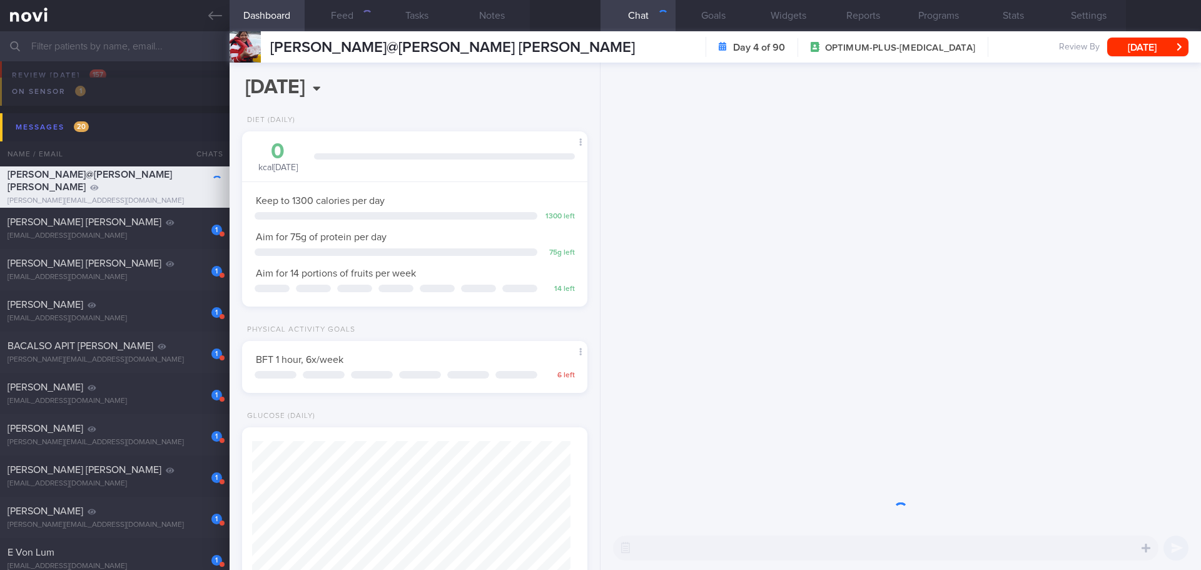
scroll to position [159, 319]
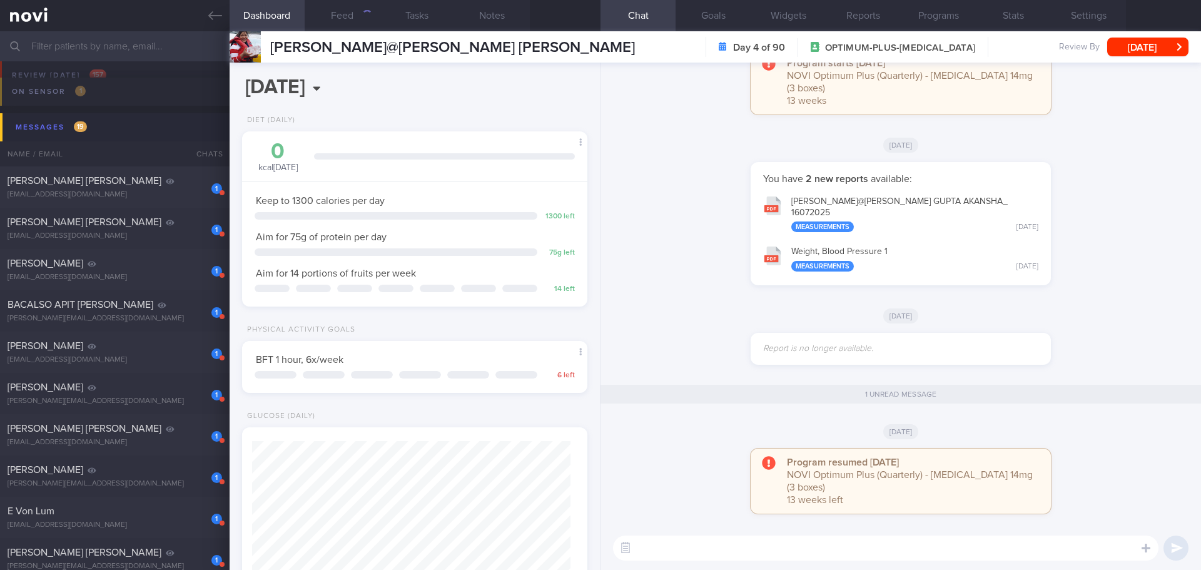
click at [1080, 445] on div "Sat, 11 Oct" at bounding box center [900, 430] width 585 height 35
click at [935, 16] on button "Programs" at bounding box center [938, 15] width 75 height 31
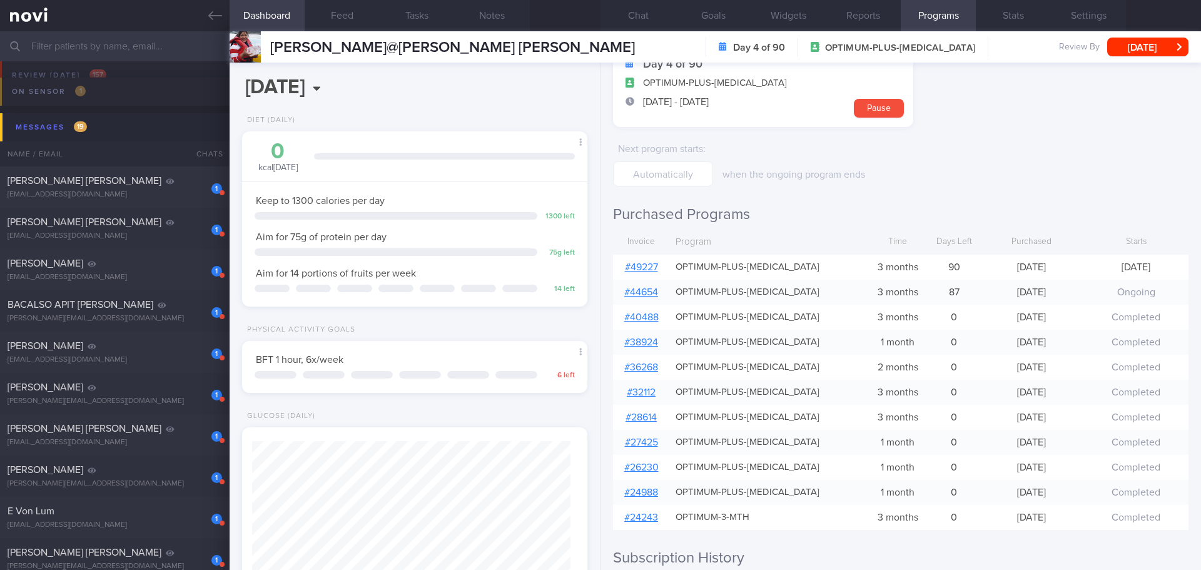
scroll to position [63, 0]
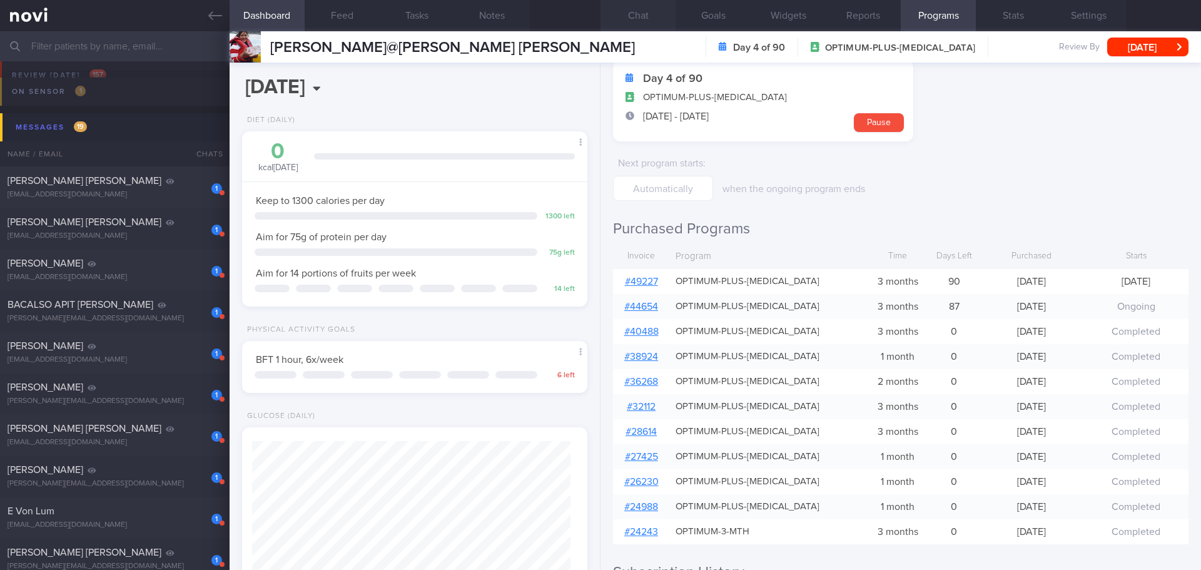
click at [647, 13] on button "Chat" at bounding box center [637, 15] width 75 height 31
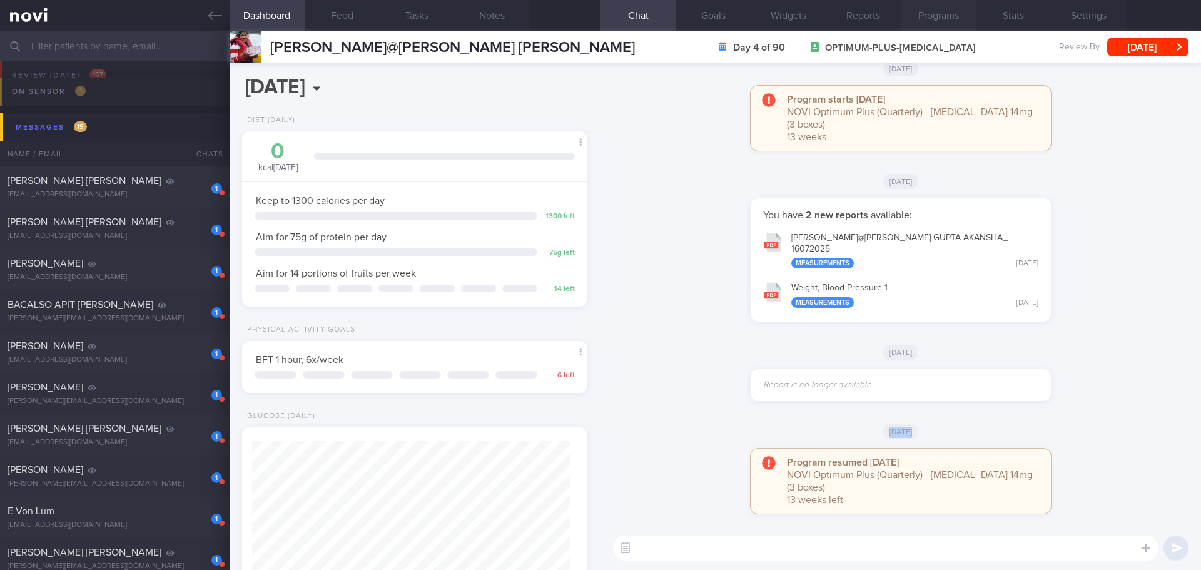
click at [940, 8] on button "Programs" at bounding box center [938, 15] width 75 height 31
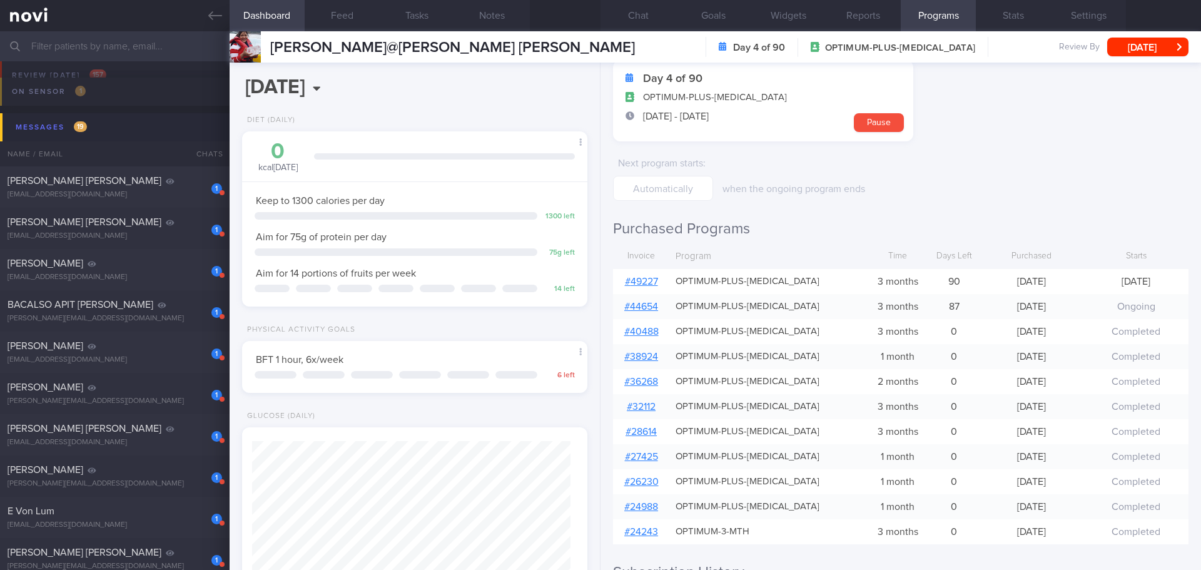
click at [637, 283] on link "# 49227" at bounding box center [641, 281] width 33 height 10
click at [1130, 52] on button "Sat, 11 Oct" at bounding box center [1147, 47] width 81 height 19
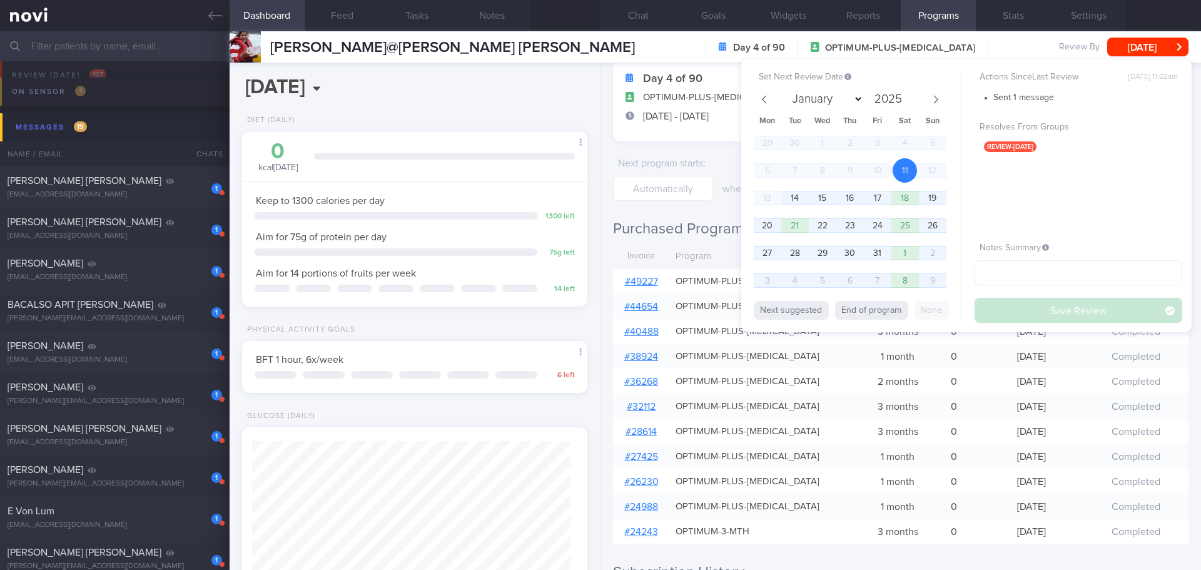
click at [1084, 167] on div "Sent 1 message Resolves From Groups review-today" at bounding box center [1079, 159] width 208 height 141
click at [889, 320] on div "Next suggested End of program None" at bounding box center [858, 309] width 208 height 28
click at [891, 314] on button "End of program" at bounding box center [871, 310] width 73 height 19
type input "2026"
select select "0"
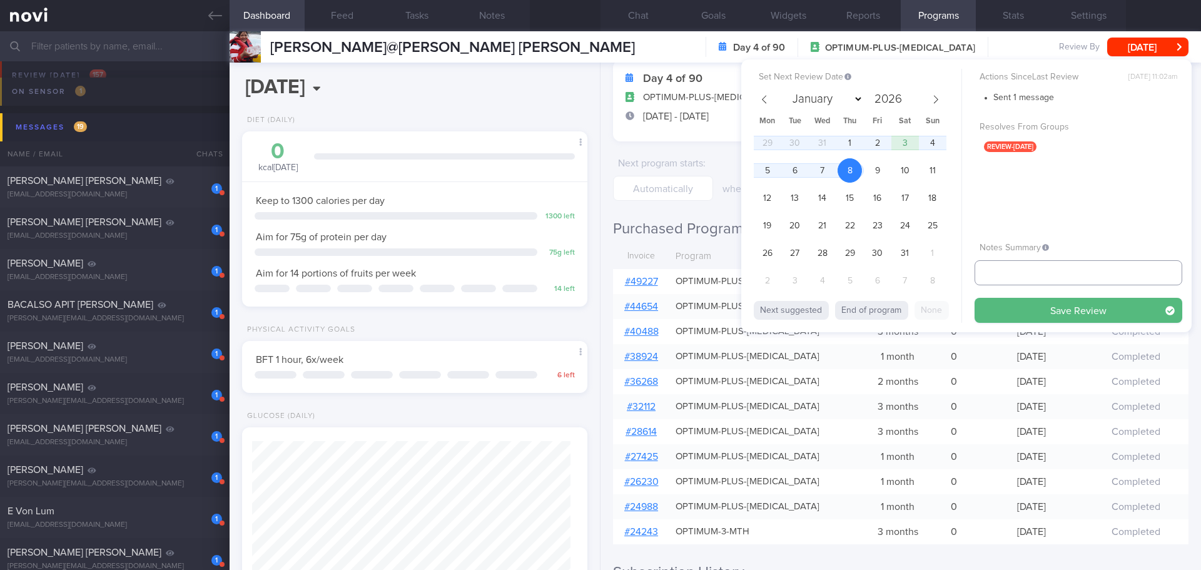
click at [1006, 277] on input "text" at bounding box center [1079, 272] width 208 height 25
type input "11/11/25"
click at [1013, 303] on button "Save Review" at bounding box center [1079, 310] width 208 height 25
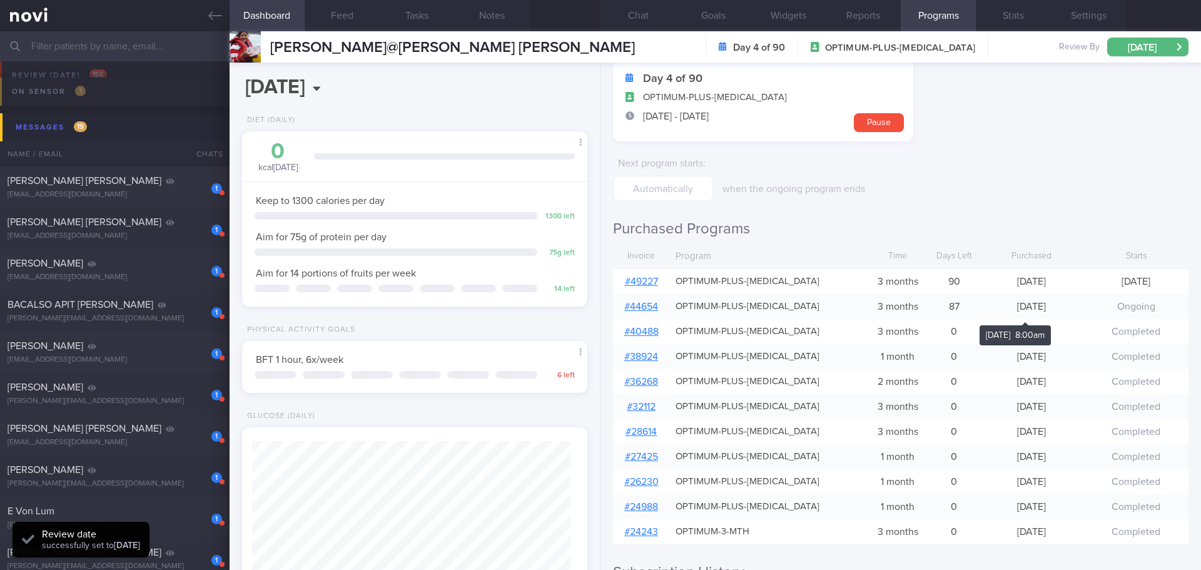
scroll to position [159, 319]
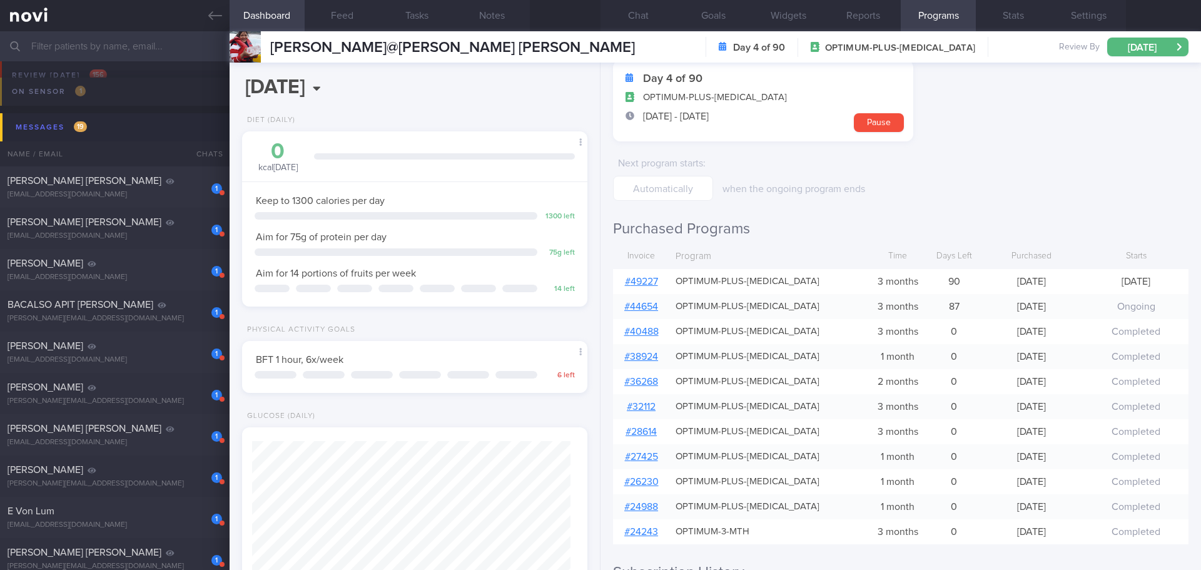
click at [1043, 160] on form "Day 4 of 90 OPTIMUM-PLUS-RYBELSUS 11 Oct 2025 - 8 Jan 2026 Pause Next program s…" at bounding box center [900, 130] width 575 height 141
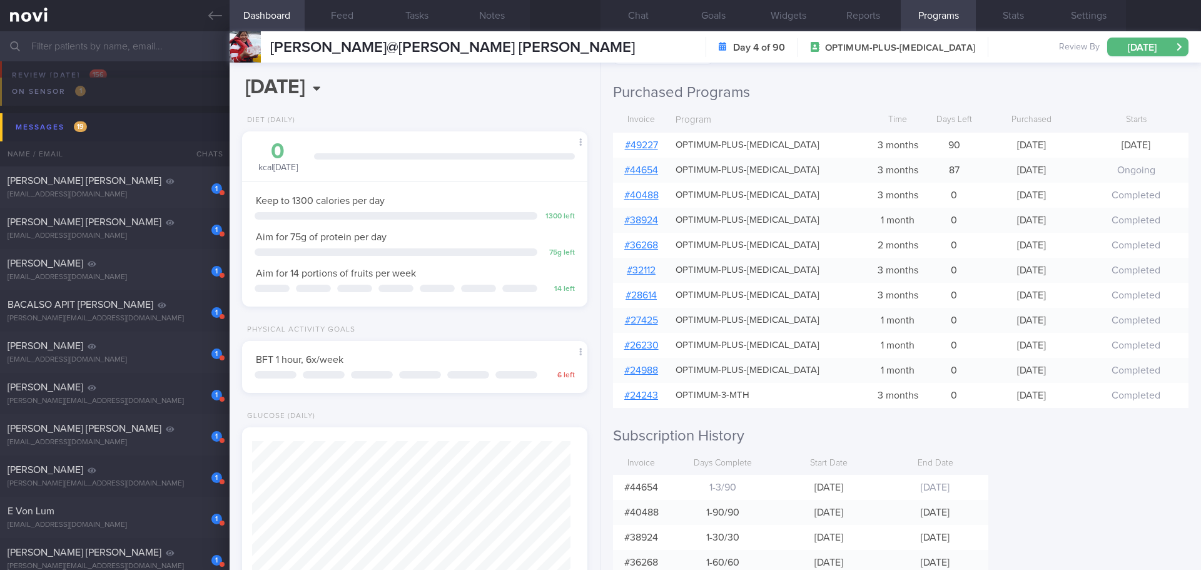
scroll to position [385, 0]
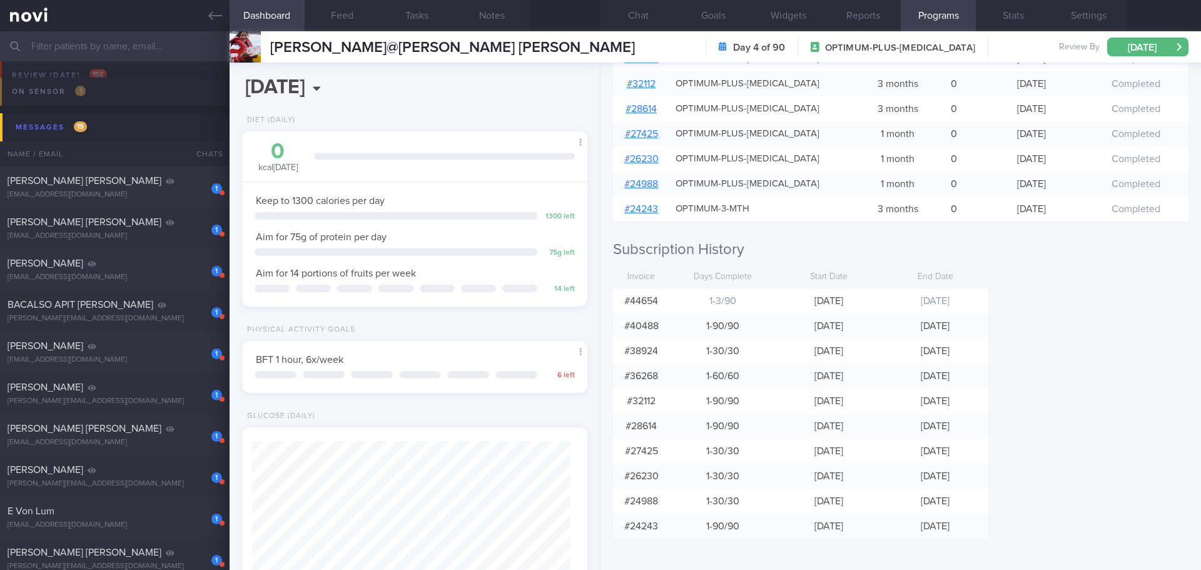
click at [1115, 328] on div "Programs Day 4 of 90 OPTIMUM-PLUS-RYBELSUS 11 Oct 2025 - 8 Jan 2026 Pause Next …" at bounding box center [900, 316] width 600 height 507
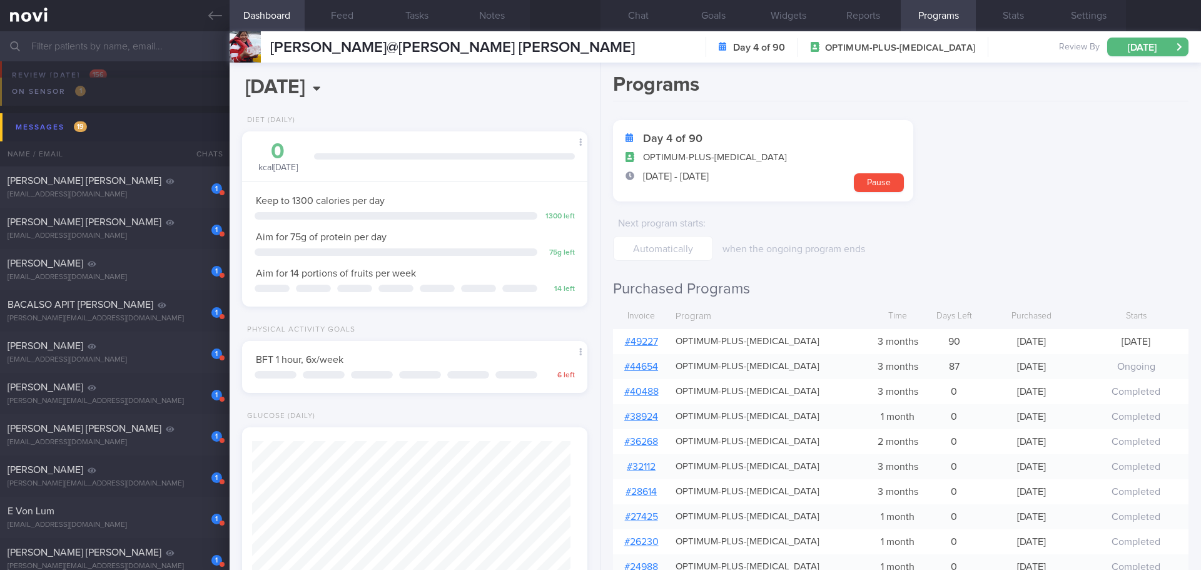
scroll to position [0, 0]
click at [1149, 151] on form "Day 4 of 90 OPTIMUM-PLUS-RYBELSUS 11 Oct 2025 - 8 Jan 2026 Pause Next program s…" at bounding box center [900, 193] width 575 height 141
click at [151, 187] on div "1 Ashley Lauren St John ashleysaintjohn@gmail.com" at bounding box center [115, 187] width 230 height 25
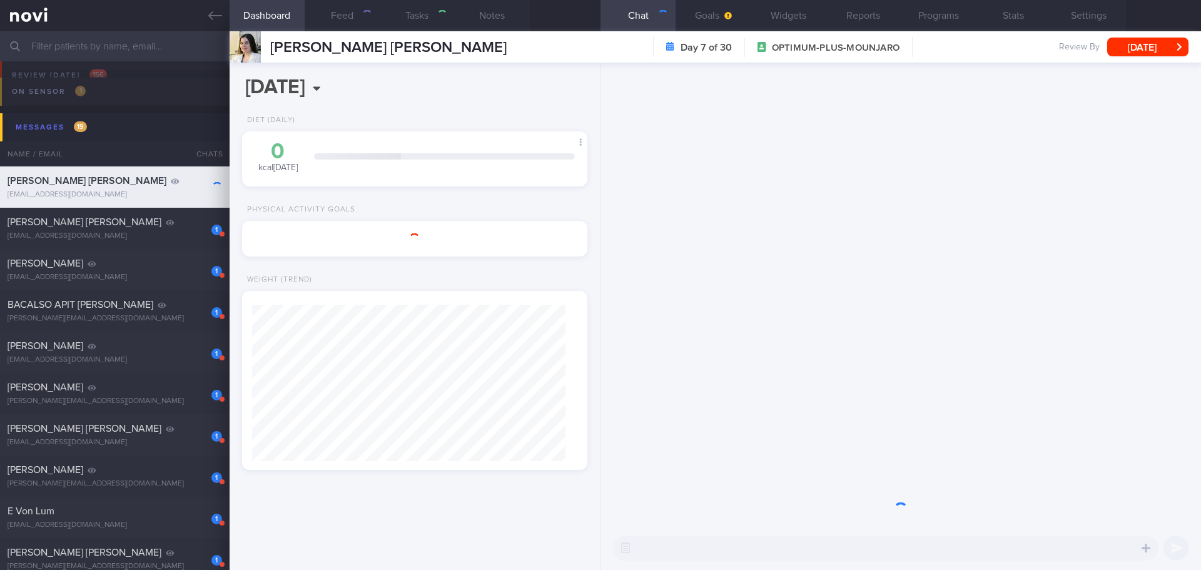
select select "9"
type input "2025"
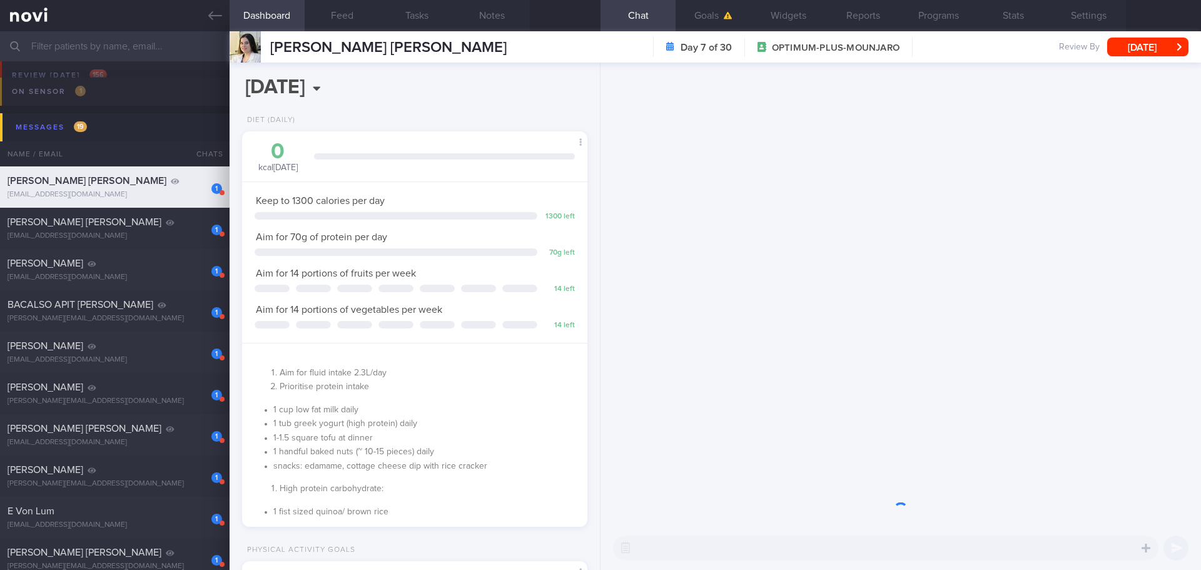
scroll to position [175, 314]
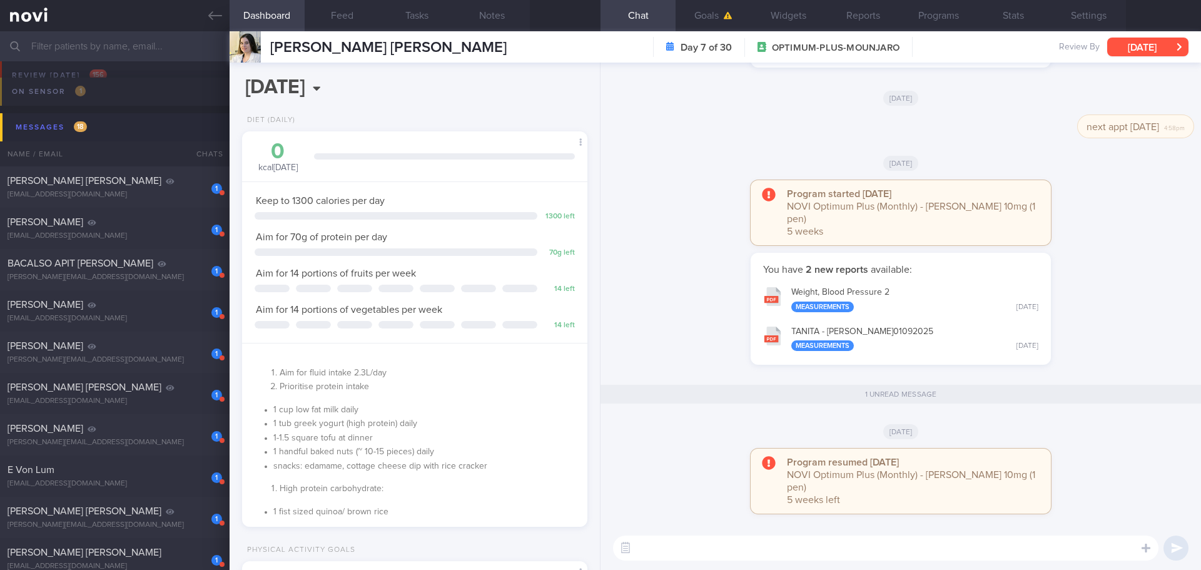
click at [1169, 39] on button "[DATE]" at bounding box center [1147, 47] width 81 height 19
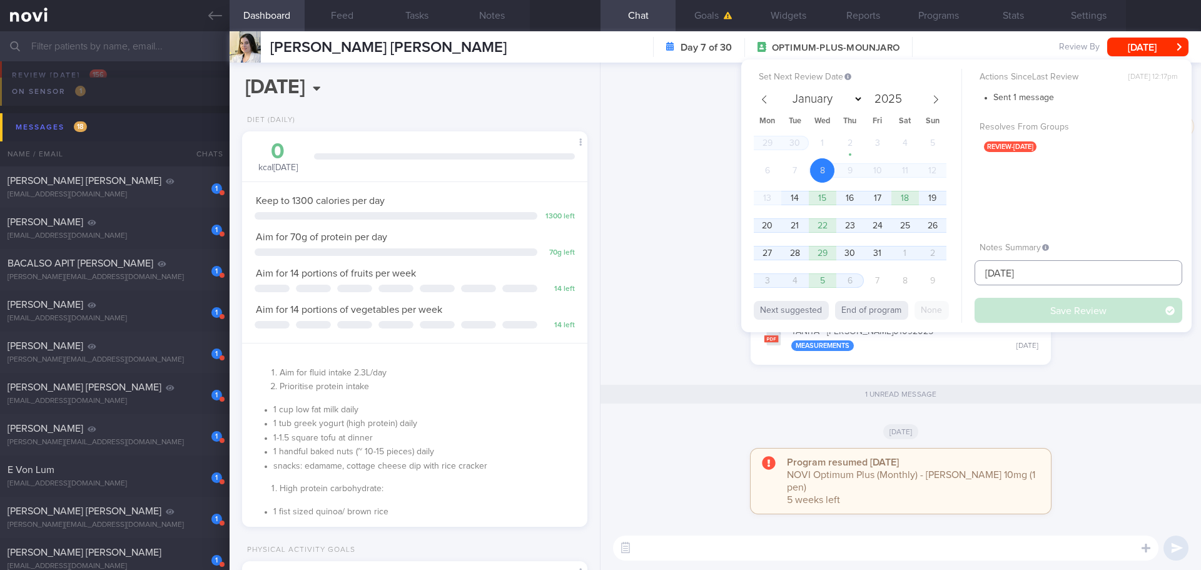
click at [1039, 275] on input "23/10/25" at bounding box center [1079, 272] width 208 height 25
click at [1103, 364] on div "You have 2 new reports available: Weight, Blood Pressure 2 Measurements Mon, 1 …" at bounding box center [900, 315] width 585 height 124
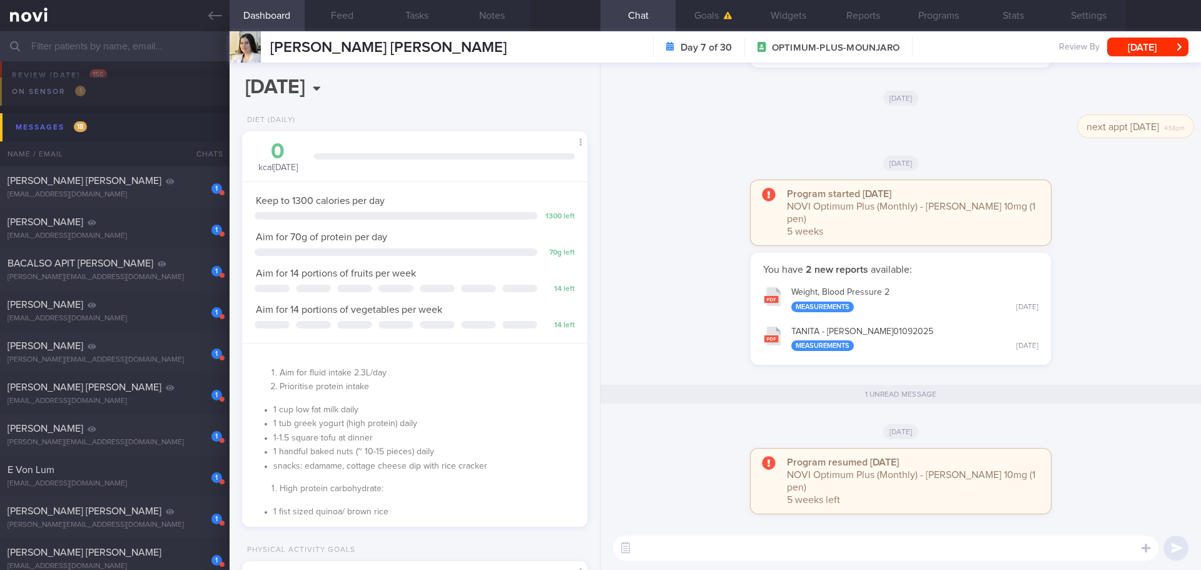
click at [1103, 366] on div "You have 2 new reports available: Weight, Blood Pressure 2 Measurements Mon, 1 …" at bounding box center [900, 315] width 585 height 124
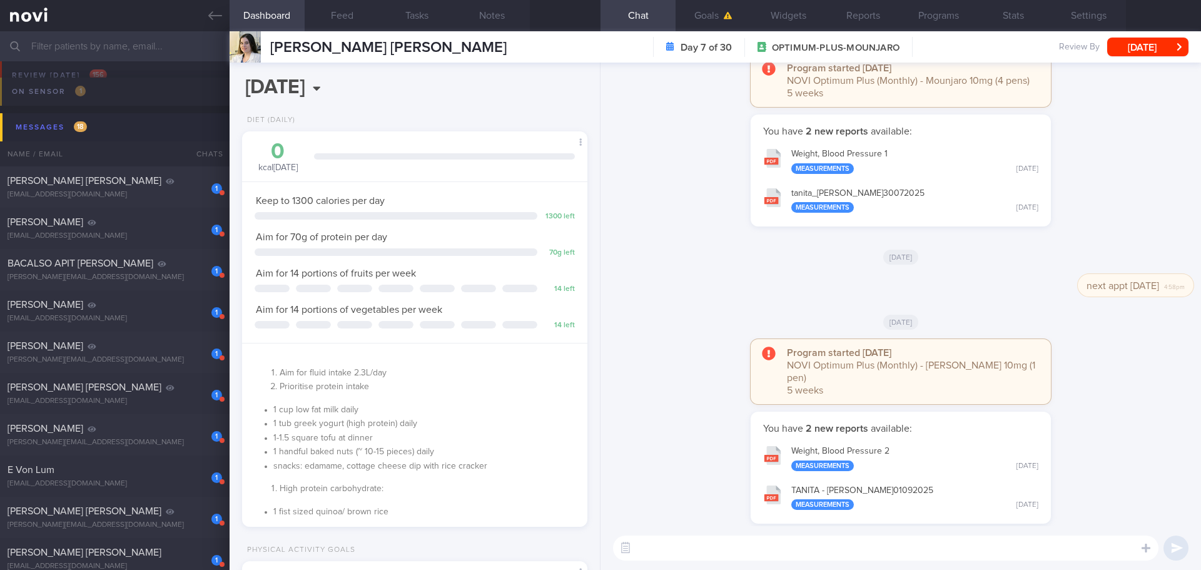
scroll to position [0, 0]
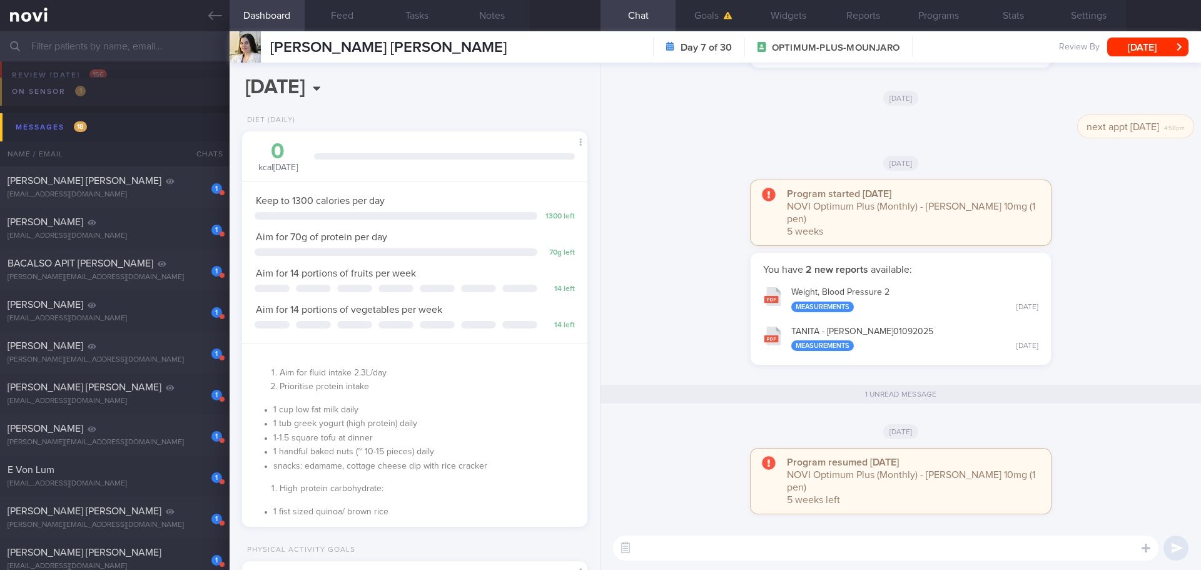
click at [1109, 427] on div "[DATE]" at bounding box center [900, 430] width 585 height 35
click at [1108, 427] on div "[DATE]" at bounding box center [900, 430] width 585 height 35
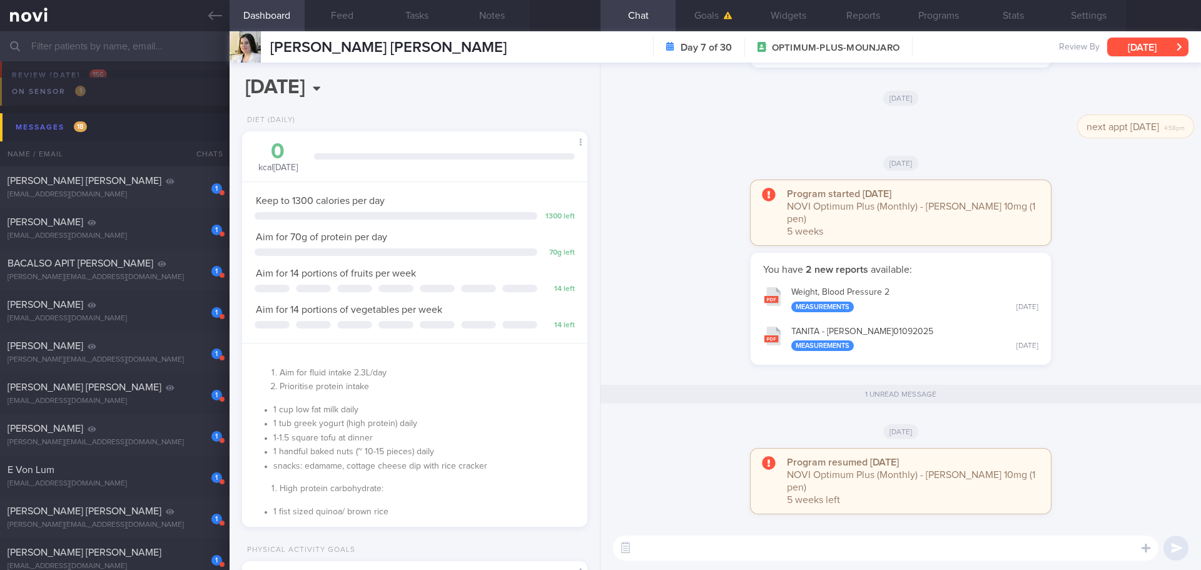
click at [1153, 48] on button "[DATE]" at bounding box center [1147, 47] width 81 height 19
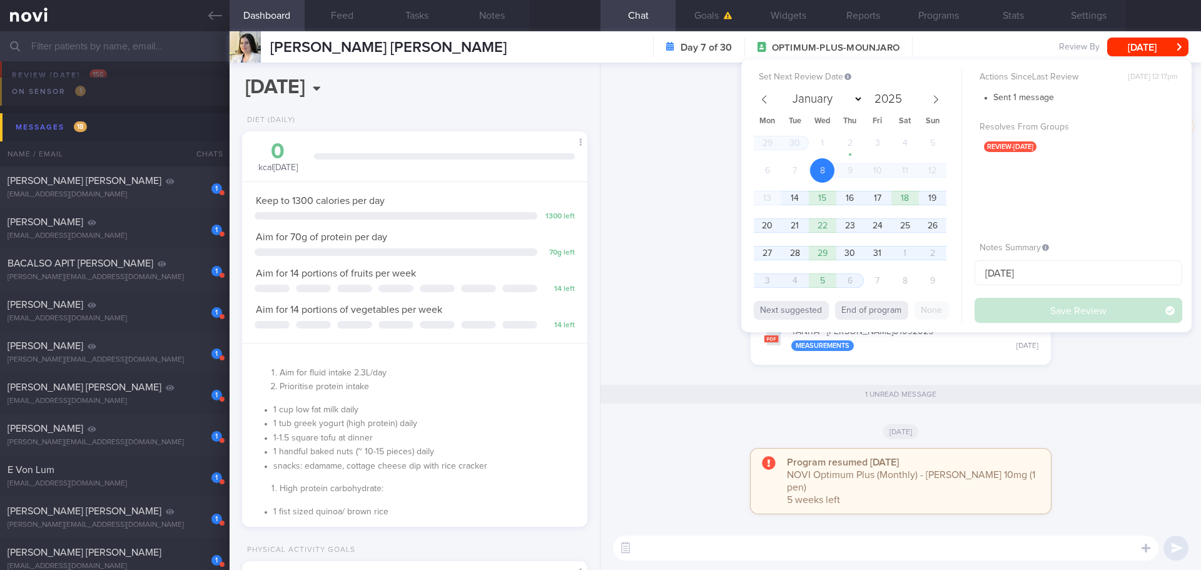
click at [1123, 354] on div "You have 2 new reports available: Weight, Blood Pressure 2 Measurements Mon, 1 …" at bounding box center [900, 315] width 585 height 124
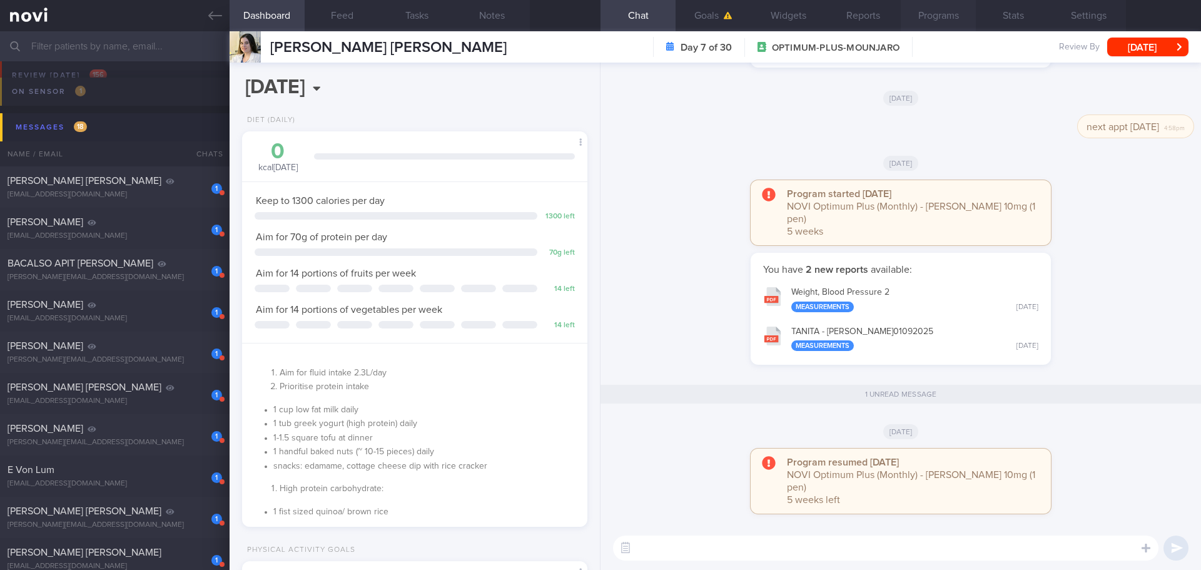
click at [951, 28] on button "Programs" at bounding box center [938, 15] width 75 height 31
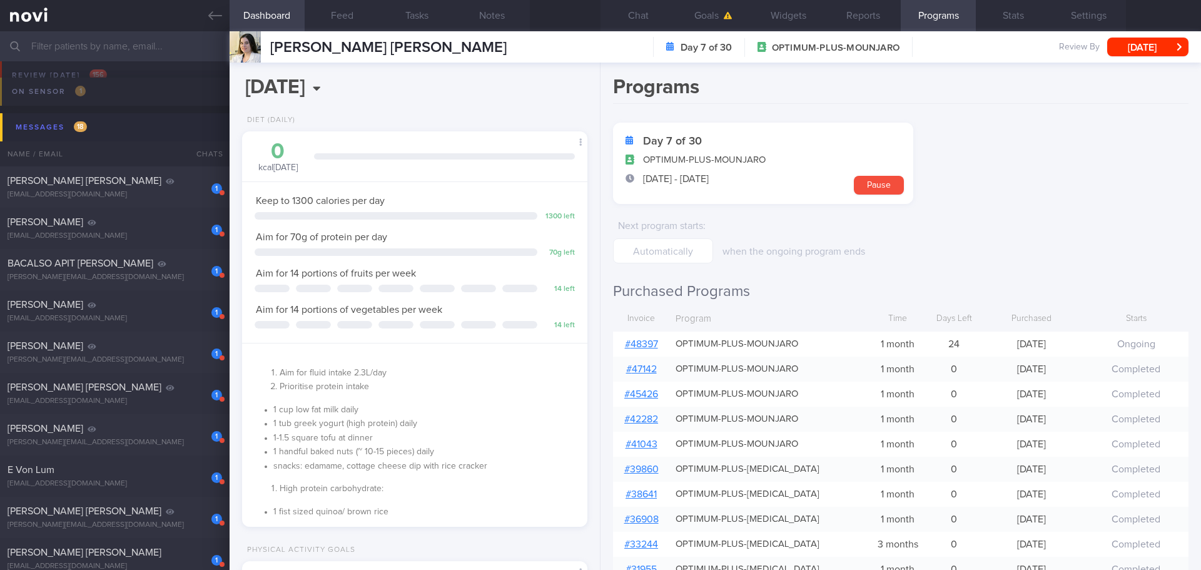
click at [1010, 200] on form "Day 7 of 30 OPTIMUM-PLUS-MOUNJARO 8 Oct - 6 Nov Pause Next program starts : whe…" at bounding box center [900, 193] width 575 height 141
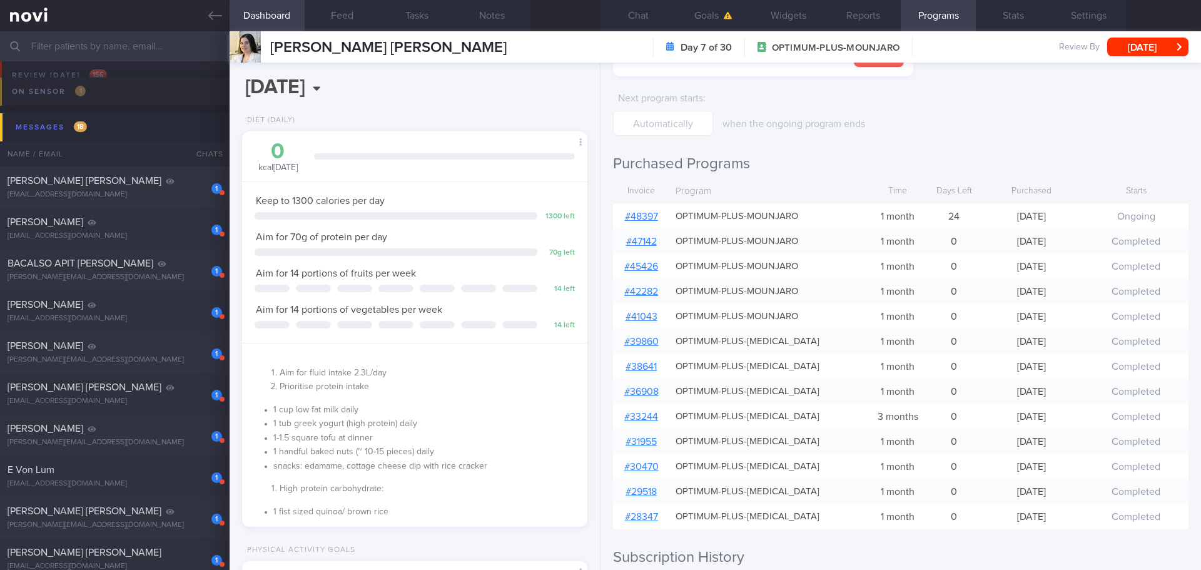
scroll to position [125, 0]
click at [1008, 131] on form "Day 7 of 30 OPTIMUM-PLUS-MOUNJARO 8 Oct - 6 Nov Pause Next program starts : whe…" at bounding box center [900, 67] width 575 height 141
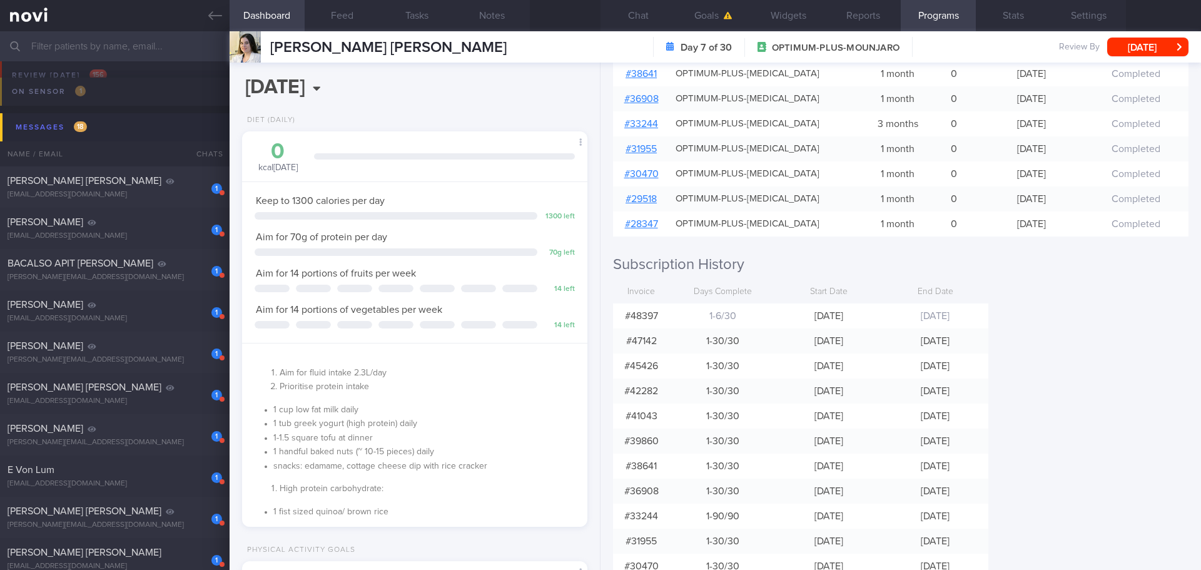
scroll to position [250, 0]
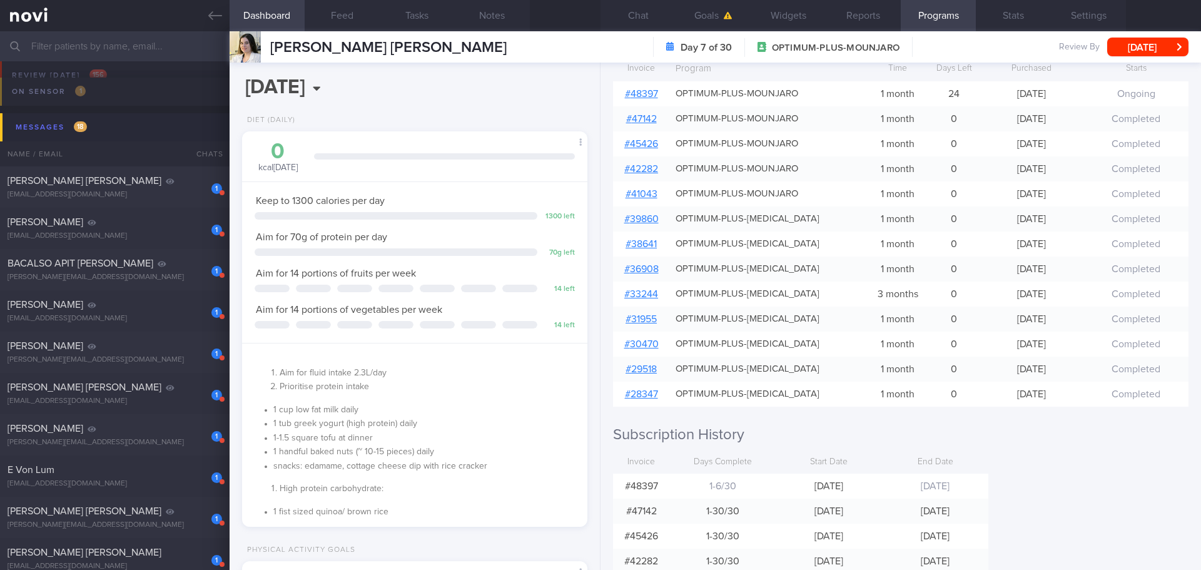
click at [636, 93] on link "# 48397" at bounding box center [641, 94] width 33 height 10
drag, startPoint x: 90, startPoint y: 187, endPoint x: 729, endPoint y: 84, distance: 647.4
click at [90, 187] on div "1 Chua Guek Meng Agnes 4z7k4hfbg8@privaterelay.appleid.com" at bounding box center [115, 187] width 230 height 25
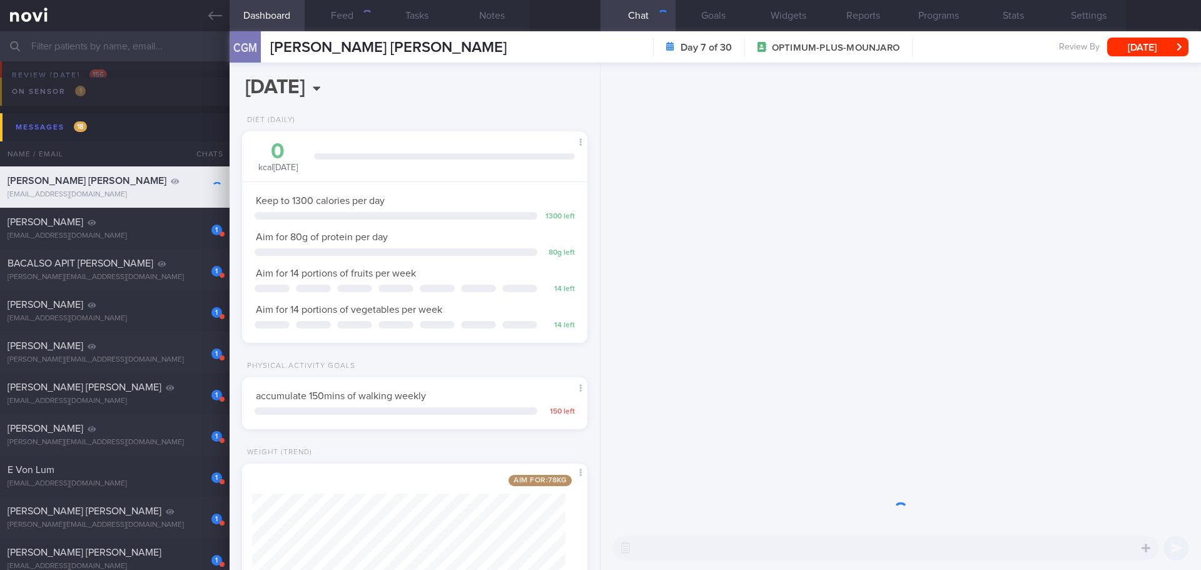
scroll to position [175, 314]
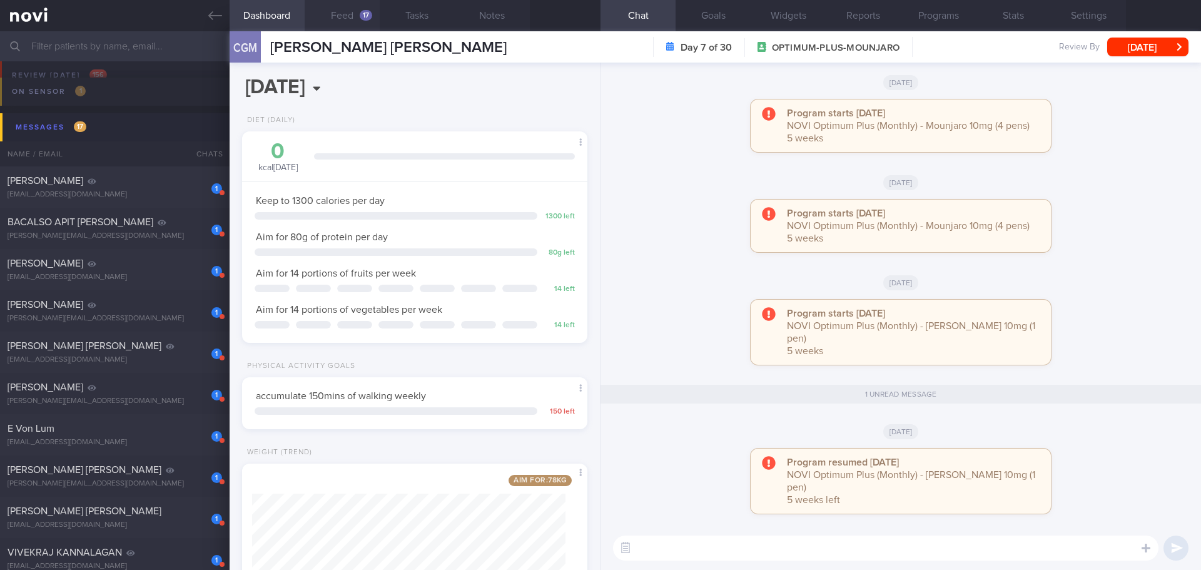
click at [342, 5] on button "Feed 17" at bounding box center [342, 15] width 75 height 31
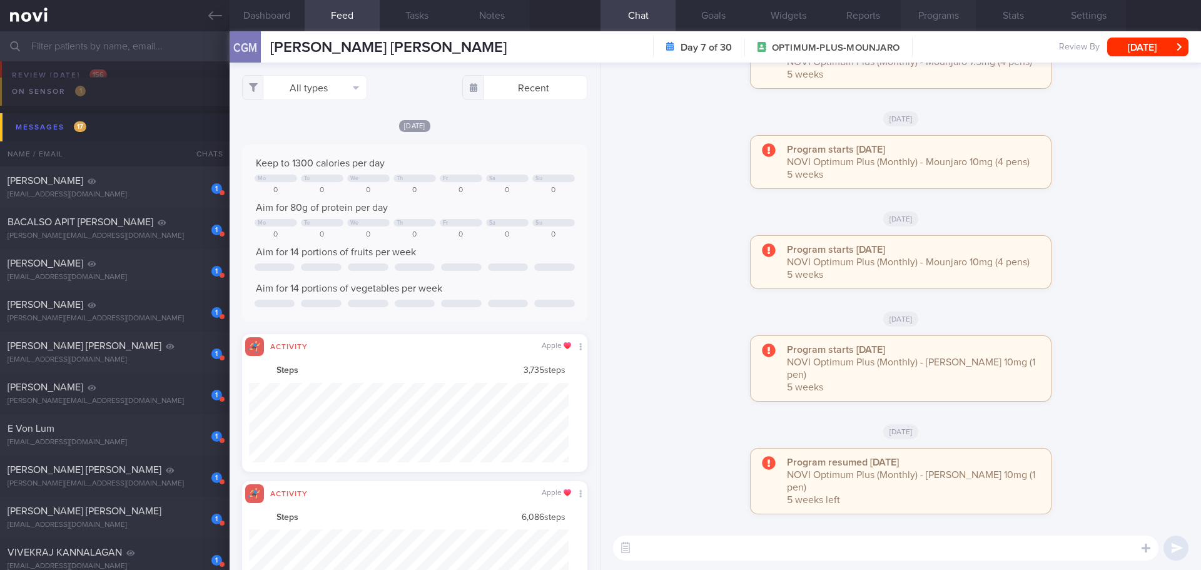
click at [928, 9] on button "Programs" at bounding box center [938, 15] width 75 height 31
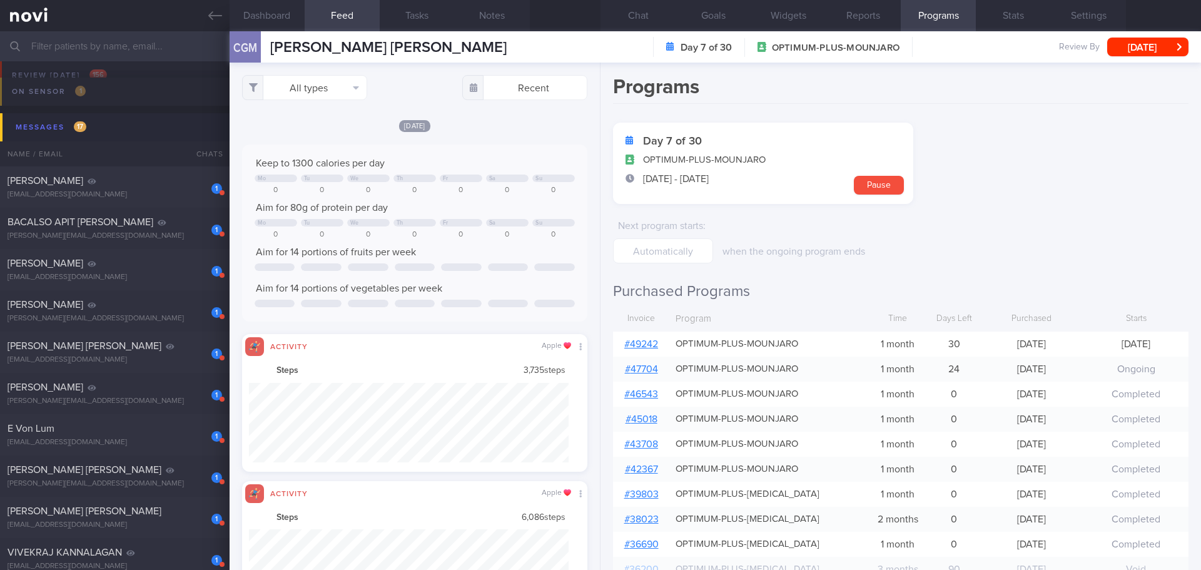
click at [631, 342] on link "# 49242" at bounding box center [641, 344] width 34 height 10
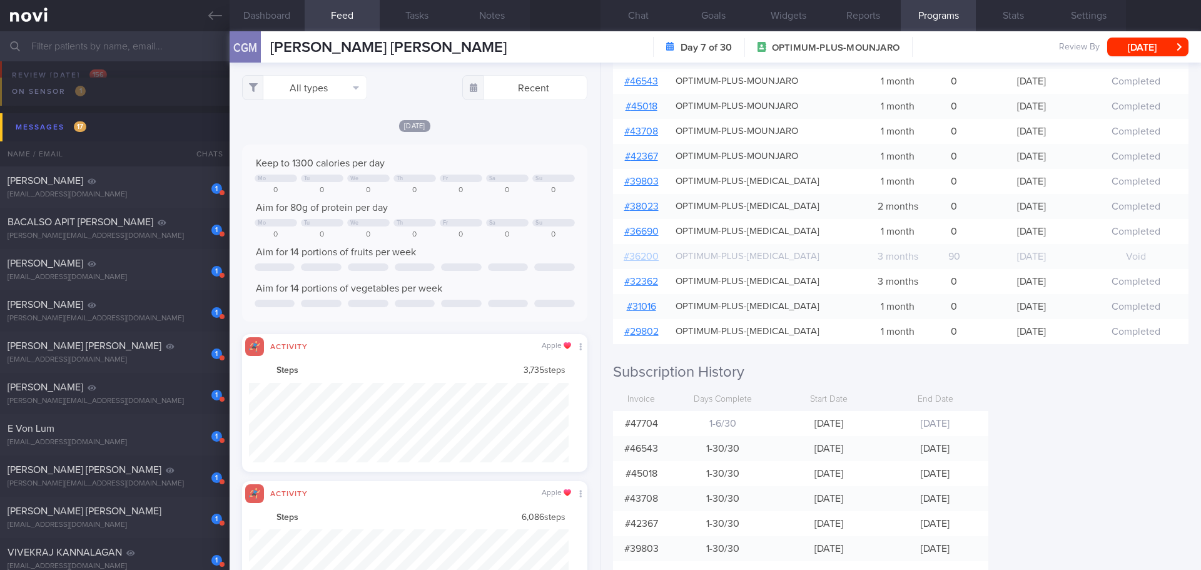
click at [1061, 421] on div "Programs Day 7 of 30 OPTIMUM-PLUS-MOUNJARO 8 Oct - 6 Nov Pause Next program sta…" at bounding box center [900, 316] width 600 height 507
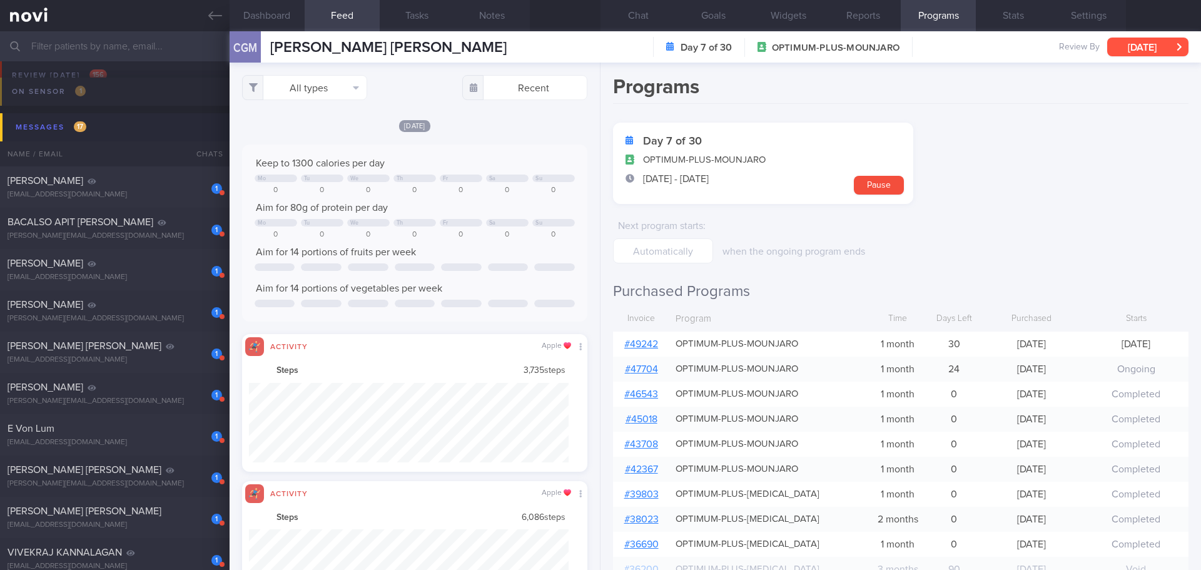
drag, startPoint x: 1177, startPoint y: 43, endPoint x: 1168, endPoint y: 50, distance: 11.1
click at [1177, 43] on button "[DATE]" at bounding box center [1147, 47] width 81 height 19
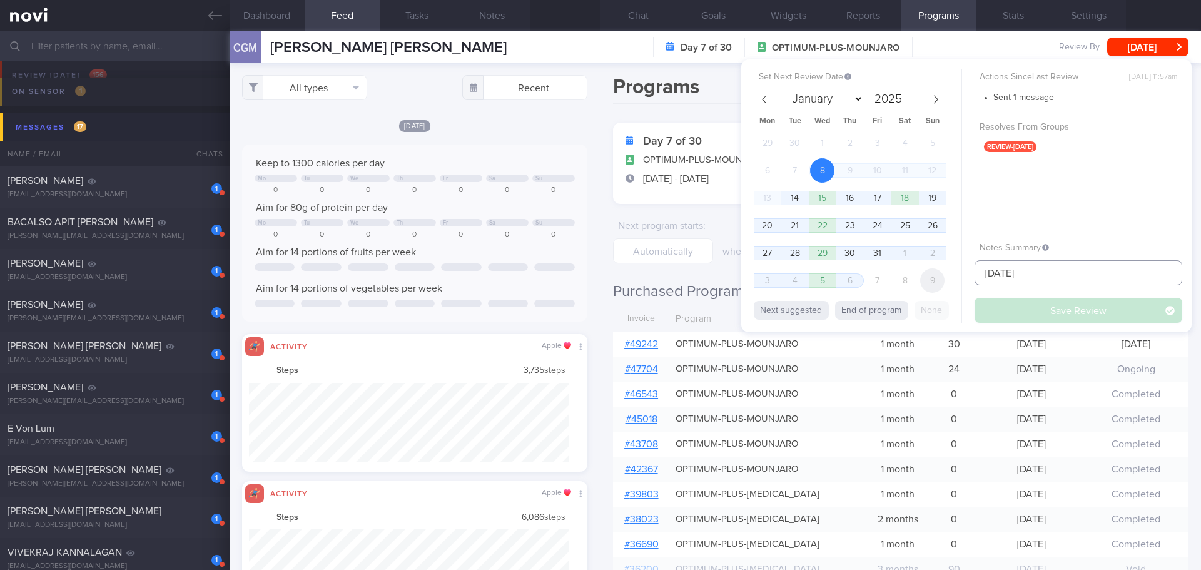
drag, startPoint x: 1023, startPoint y: 271, endPoint x: 940, endPoint y: 280, distance: 83.6
click at [940, 280] on div "Set Next Review Date 8 Oct 2025 January February March April May June July Augu…" at bounding box center [966, 195] width 450 height 273
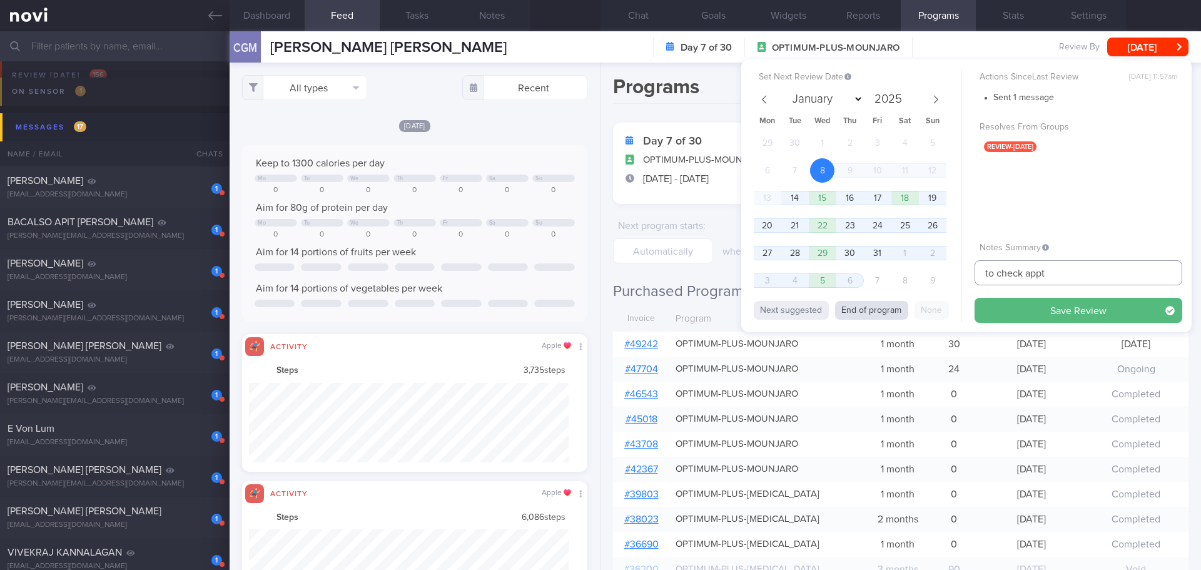
type input "to check appt"
click at [889, 301] on button "End of program" at bounding box center [871, 310] width 73 height 19
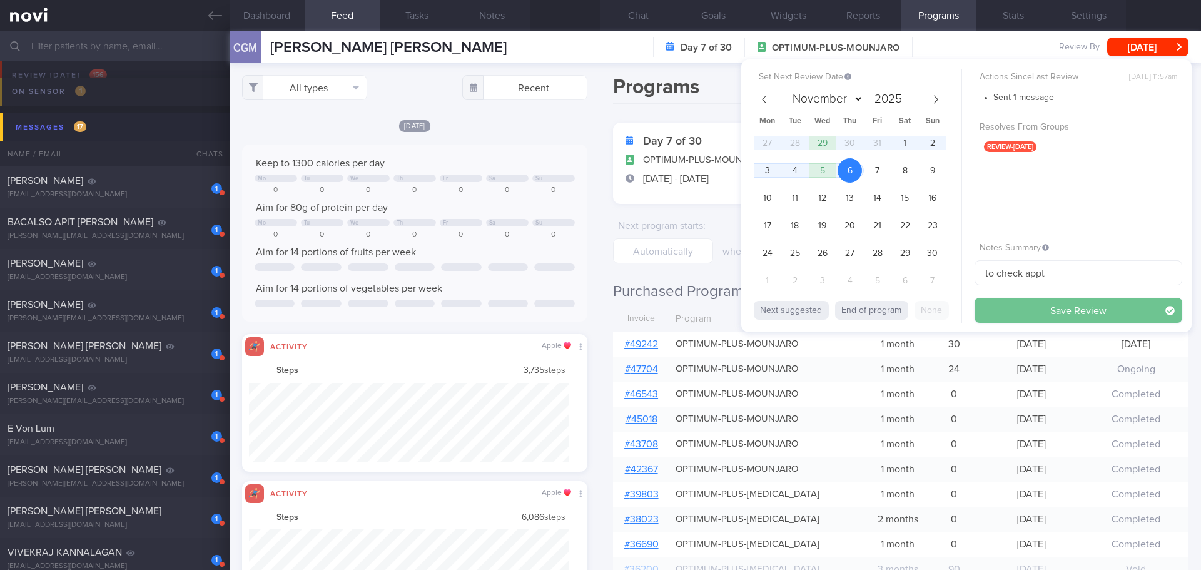
click at [1060, 311] on button "Save Review" at bounding box center [1079, 310] width 208 height 25
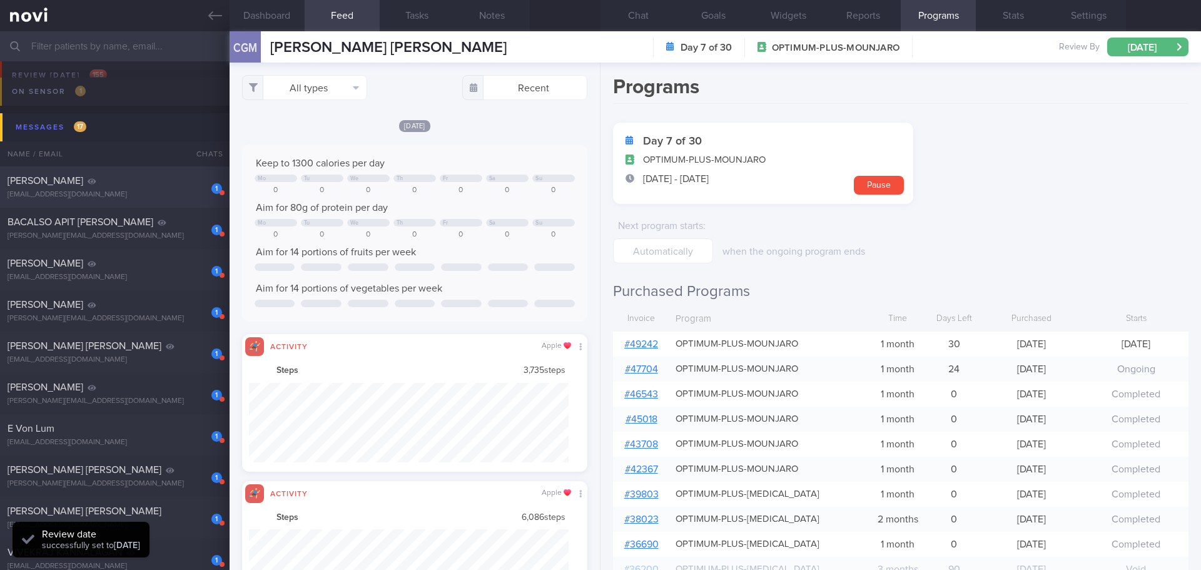
click at [121, 188] on div "1 Hendrik Liebenberg niel.liebenberg@gmail.com" at bounding box center [115, 187] width 230 height 25
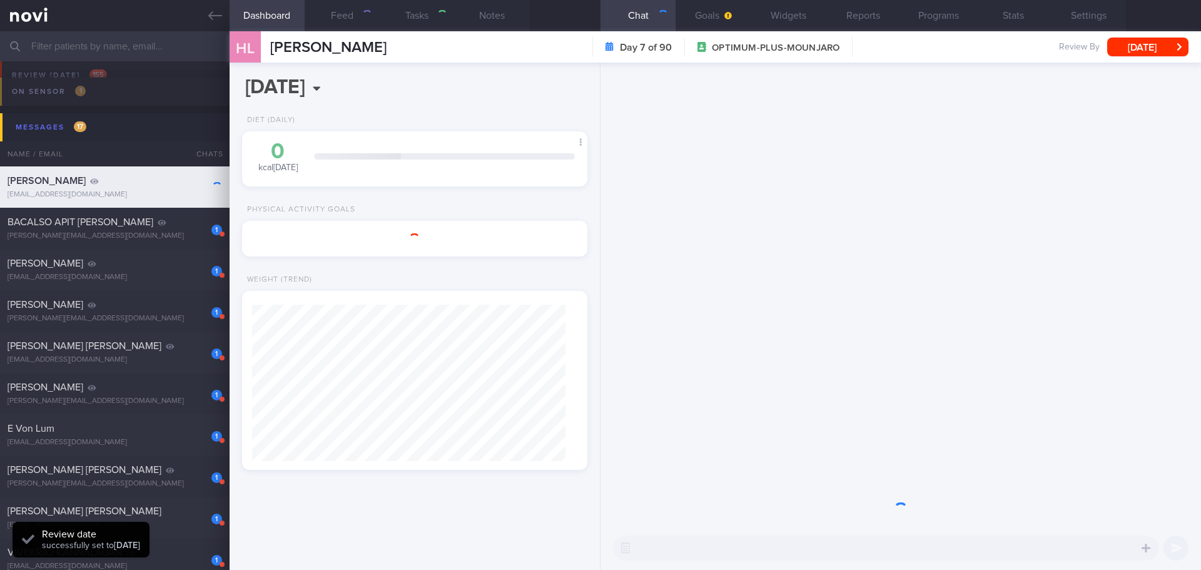
select select "9"
click at [921, 12] on button "Programs" at bounding box center [938, 15] width 75 height 31
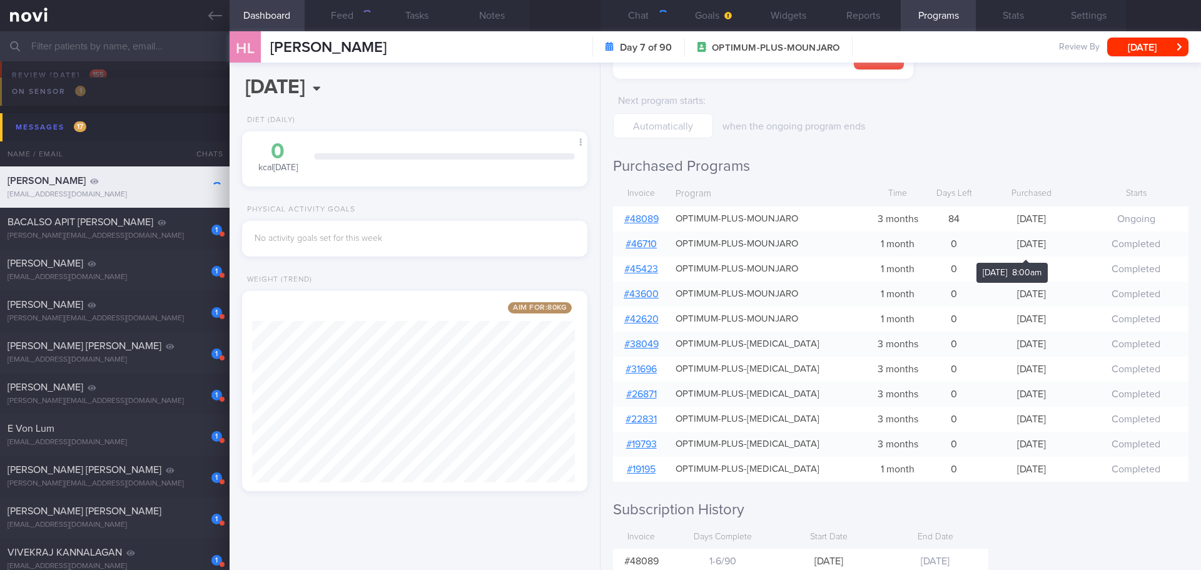
scroll to position [188, 0]
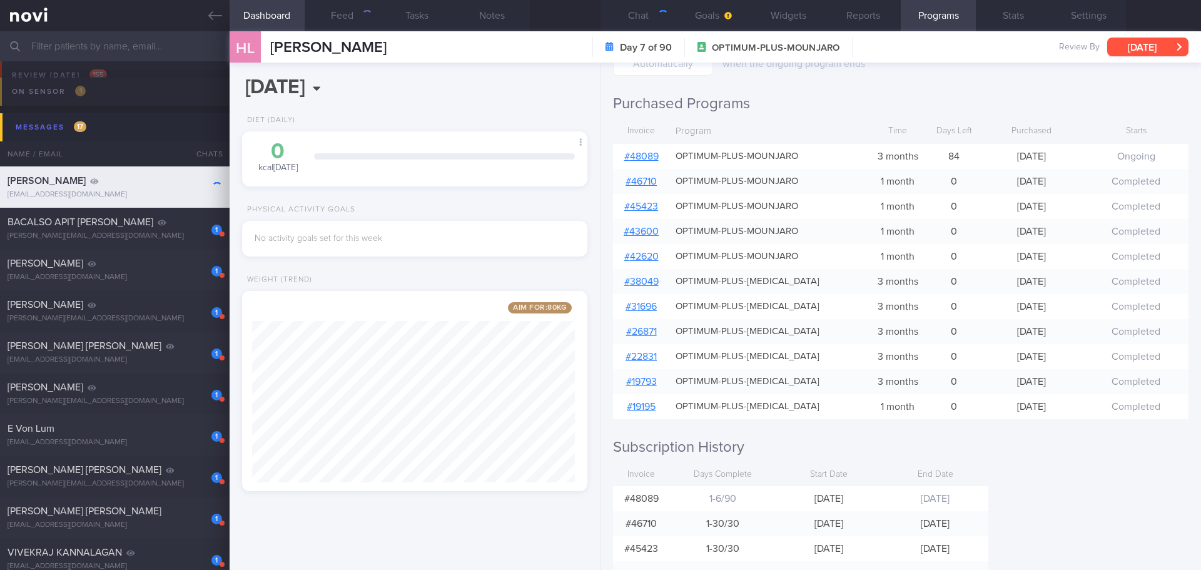
click at [1152, 46] on button "[DATE]" at bounding box center [1147, 47] width 81 height 19
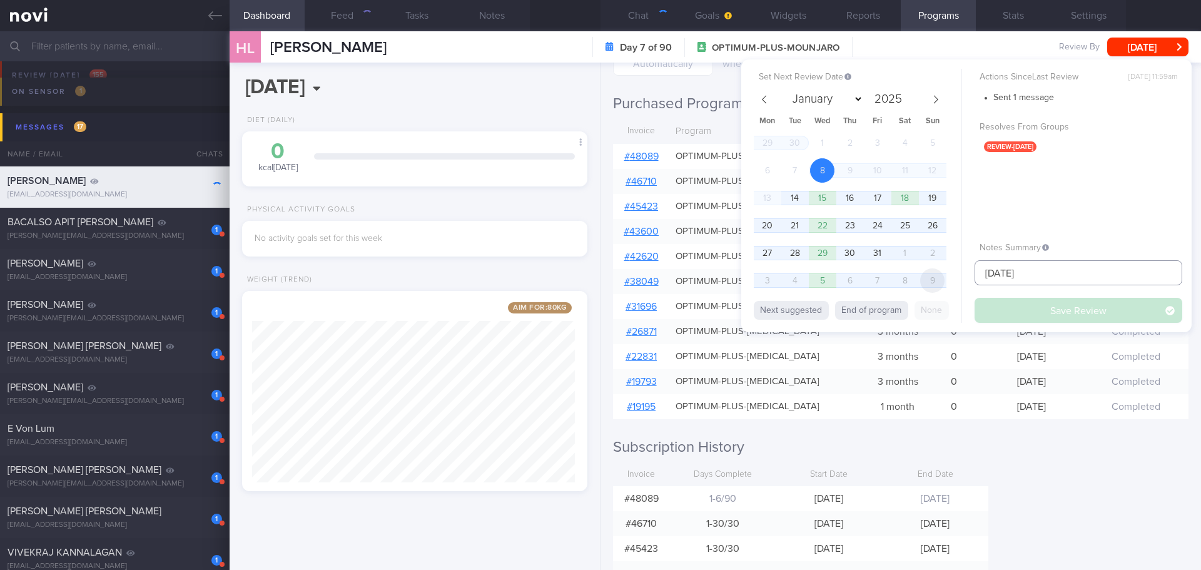
drag, startPoint x: 1039, startPoint y: 275, endPoint x: 925, endPoint y: 281, distance: 114.0
click at [925, 281] on div "Set Next Review Date 8 Oct 2025 January February March April May June July Augu…" at bounding box center [966, 195] width 450 height 273
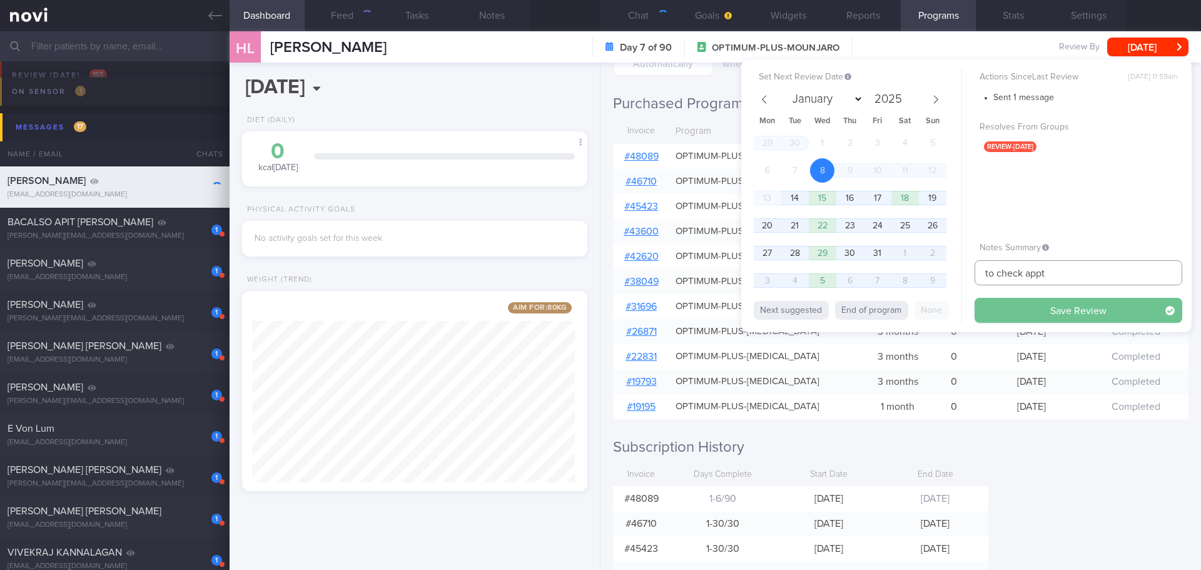
type input "to check appt"
click at [1031, 305] on button "Save Review" at bounding box center [1079, 310] width 208 height 25
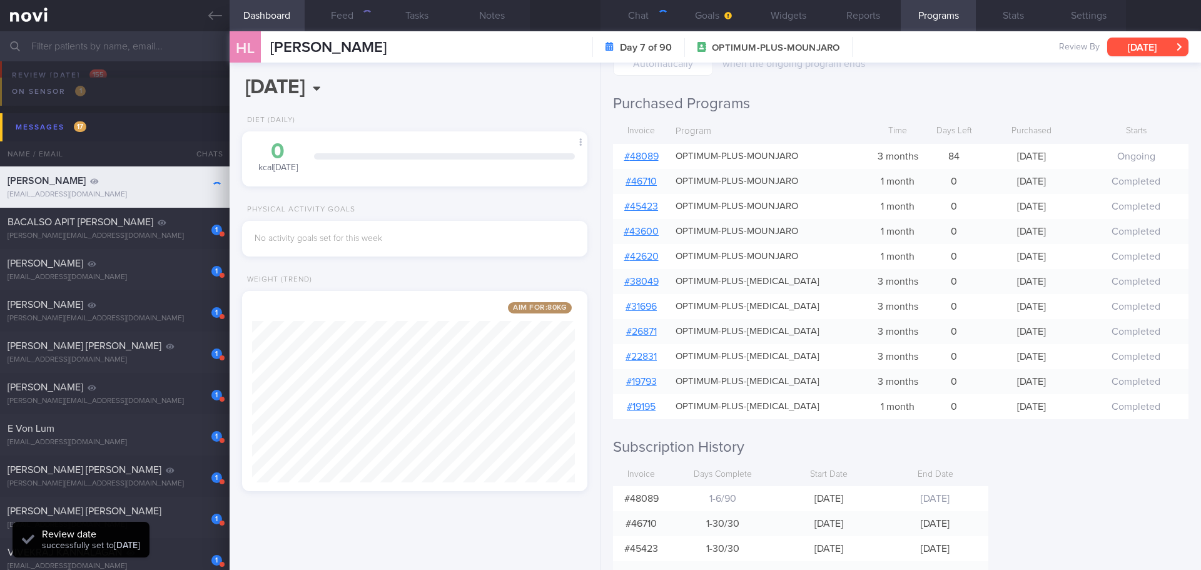
click at [1133, 43] on button "[DATE]" at bounding box center [1147, 47] width 81 height 19
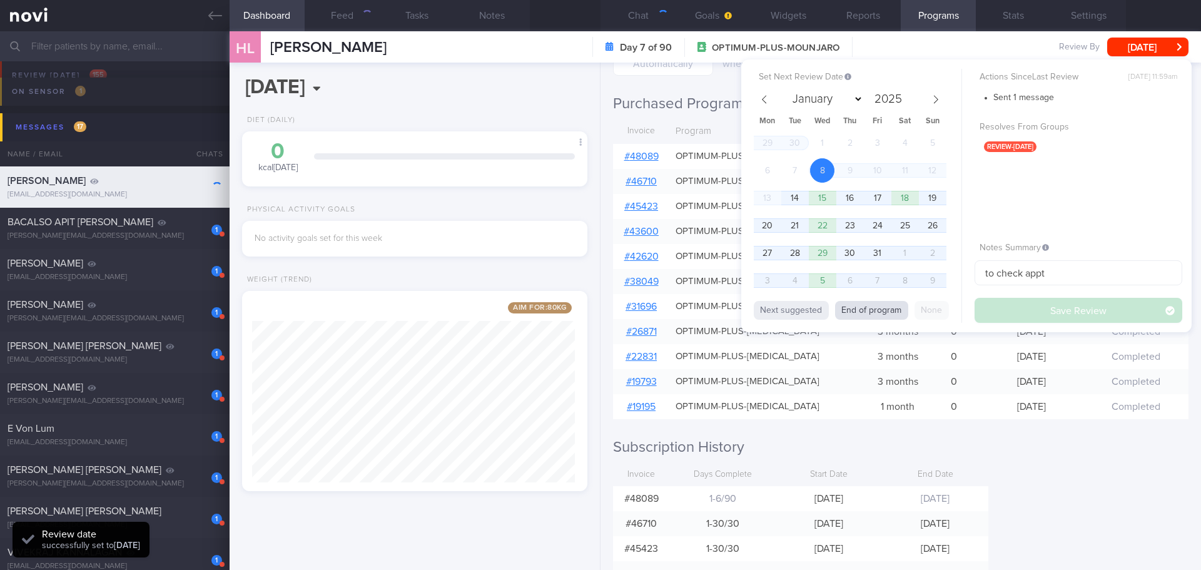
click at [884, 306] on button "End of program" at bounding box center [871, 310] width 73 height 19
type input "2026"
select select "0"
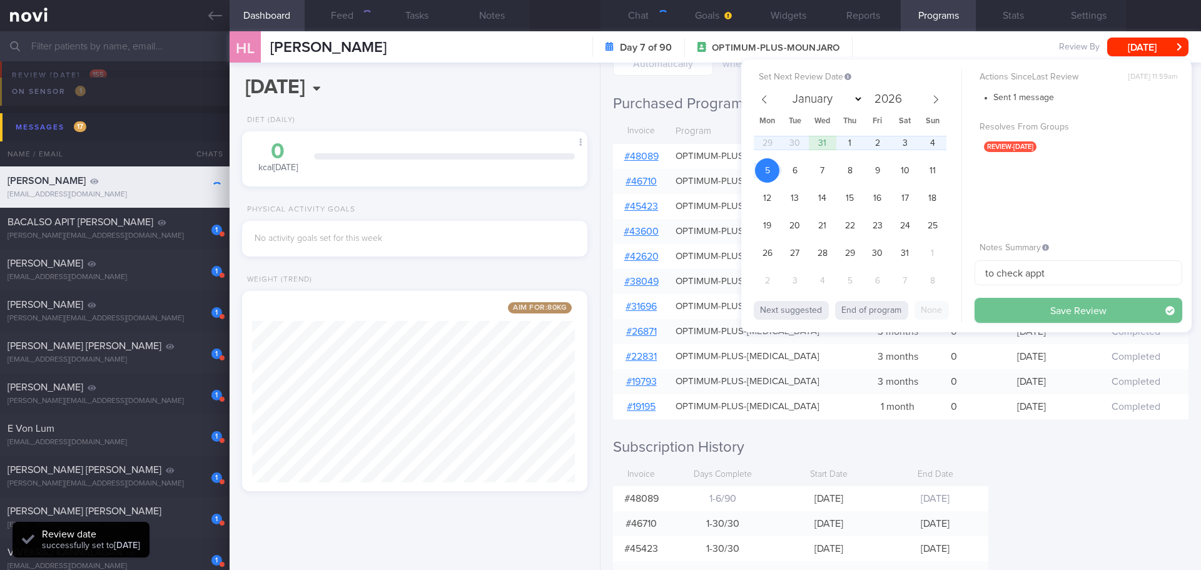
click at [1015, 302] on button "Save Review" at bounding box center [1079, 310] width 208 height 25
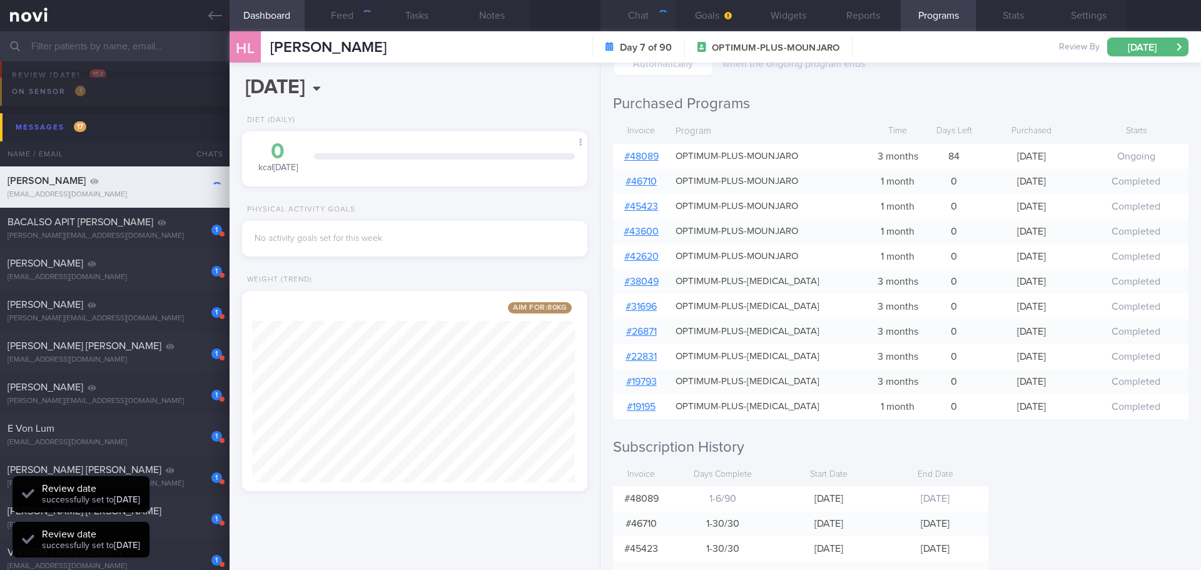
click at [631, 8] on button "Chat" at bounding box center [637, 15] width 75 height 31
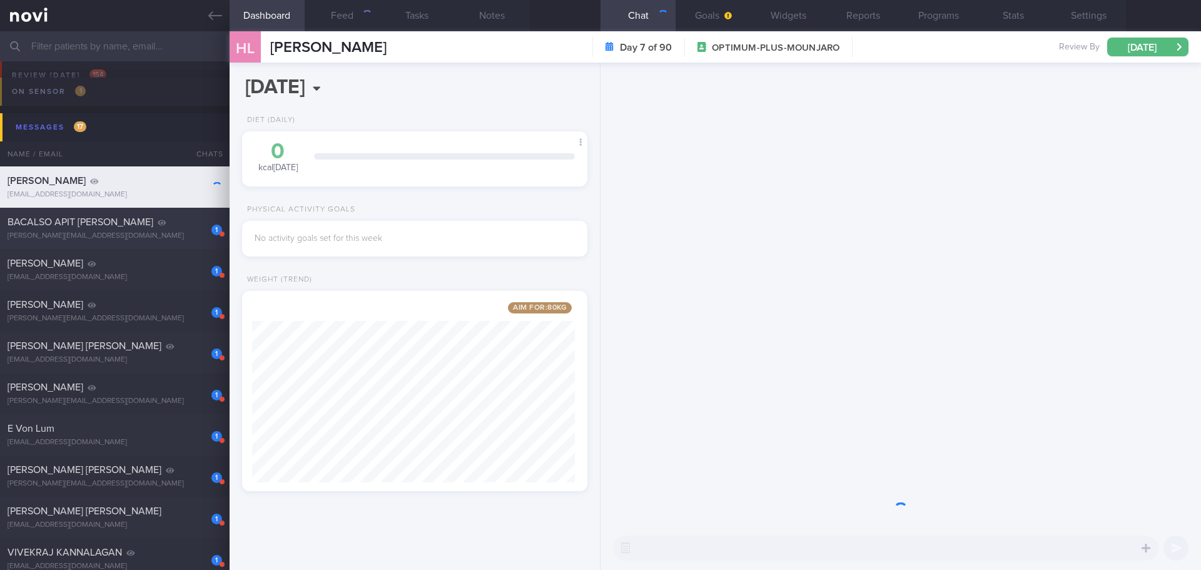
click at [93, 225] on span "BACALSO APIT [PERSON_NAME]" at bounding box center [81, 222] width 146 height 10
type input "2025"
type input "[DATE]"
select select "9"
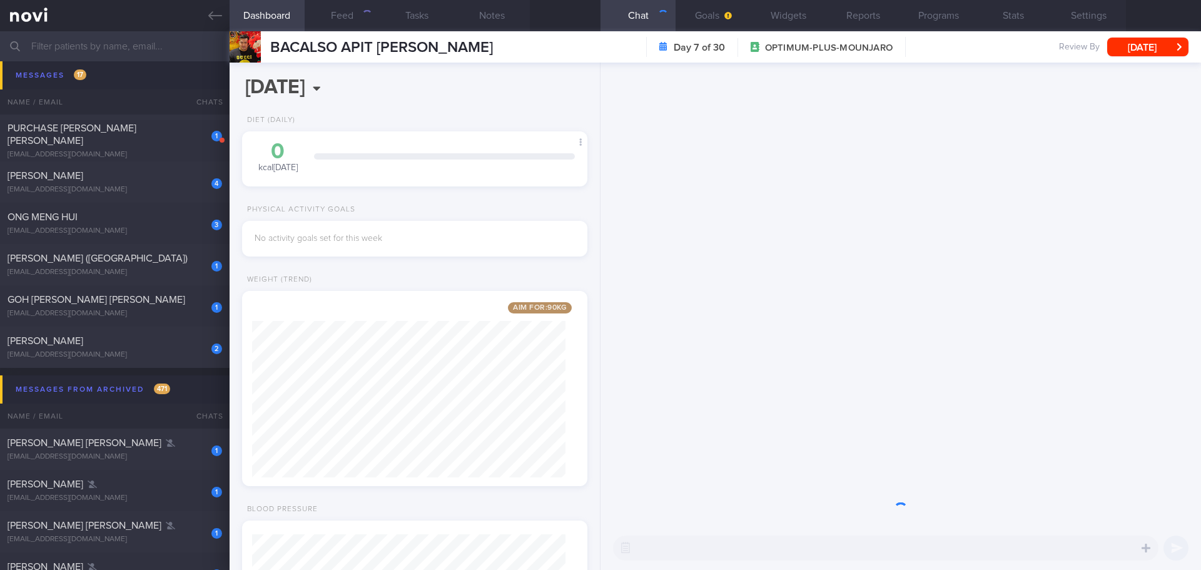
scroll to position [500, 0]
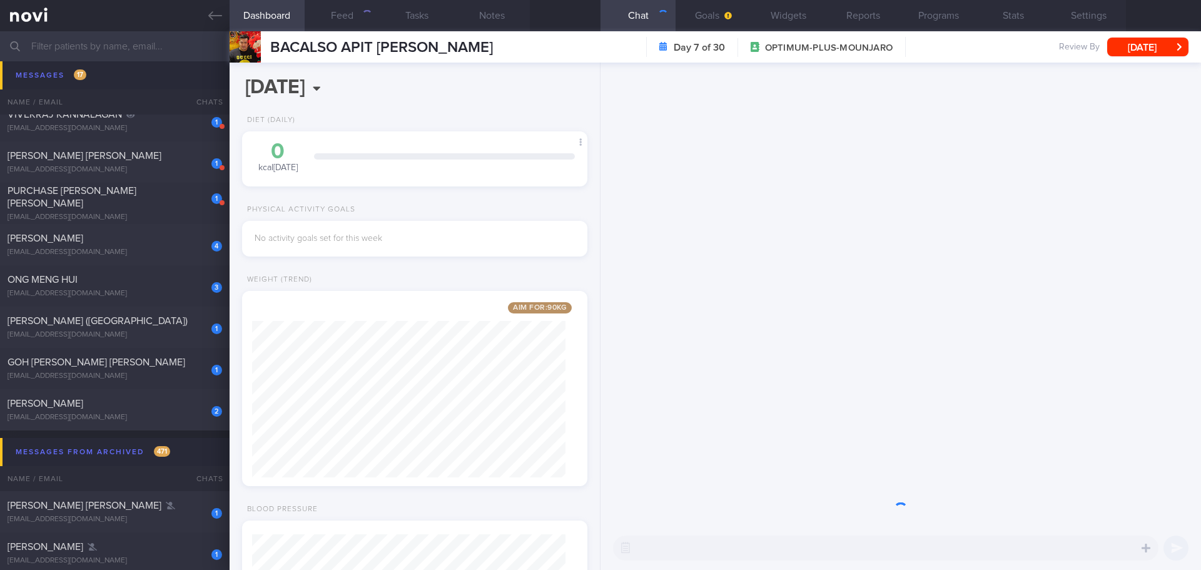
click at [134, 53] on input "text" at bounding box center [600, 46] width 1201 height 30
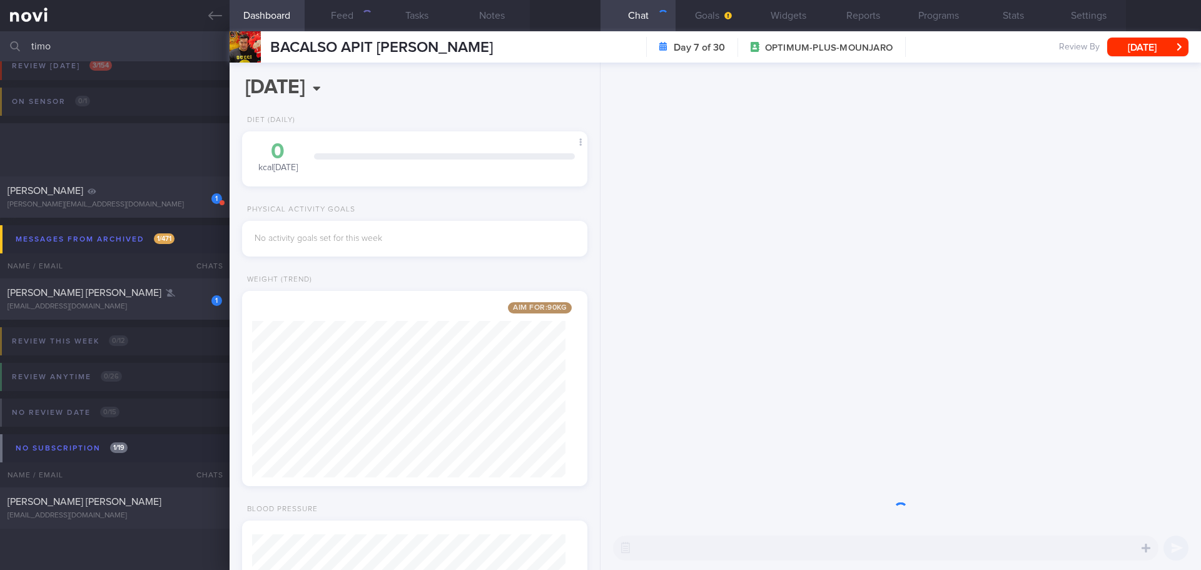
scroll to position [53, 0]
type input "timo"
click at [158, 507] on div "[PERSON_NAME] [PERSON_NAME]" at bounding box center [113, 501] width 211 height 13
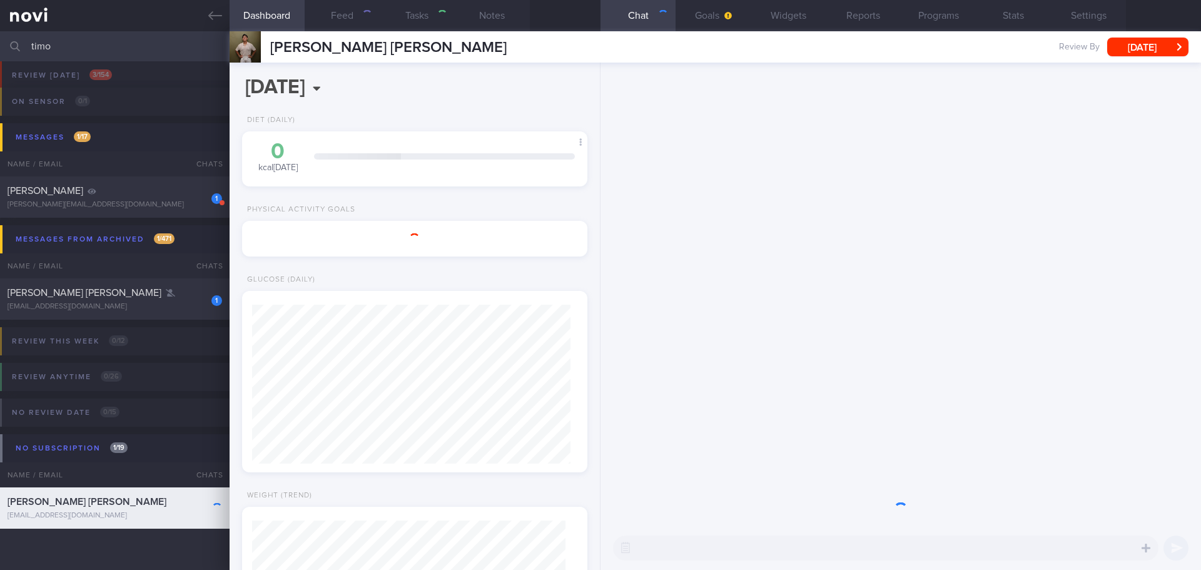
select select "8"
type input "SAF"
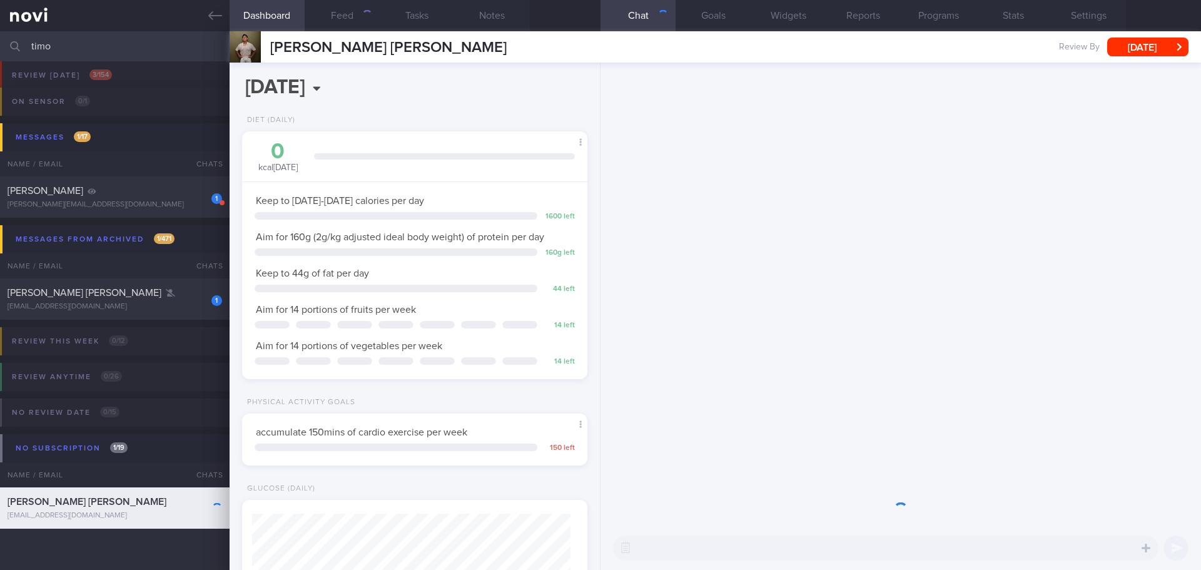
scroll to position [175, 314]
drag, startPoint x: 61, startPoint y: 47, endPoint x: -63, endPoint y: 51, distance: 124.6
click at [0, 51] on html "You are offline! Some functionality will be unavailable Patients New Users Coac…" at bounding box center [600, 285] width 1201 height 570
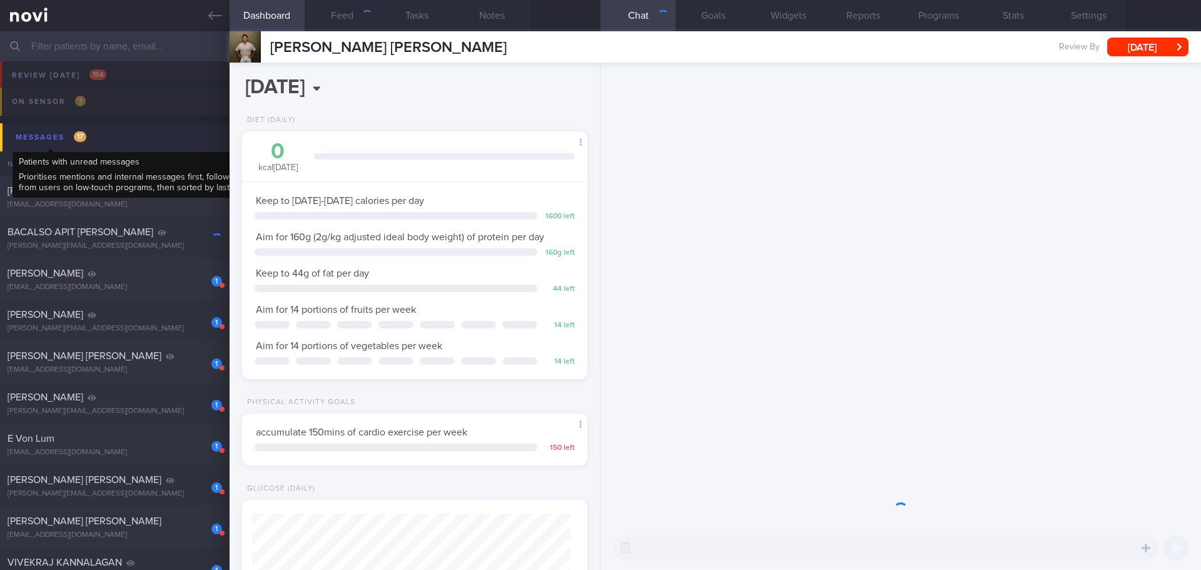
click at [63, 142] on div "Messages 17" at bounding box center [51, 137] width 77 height 17
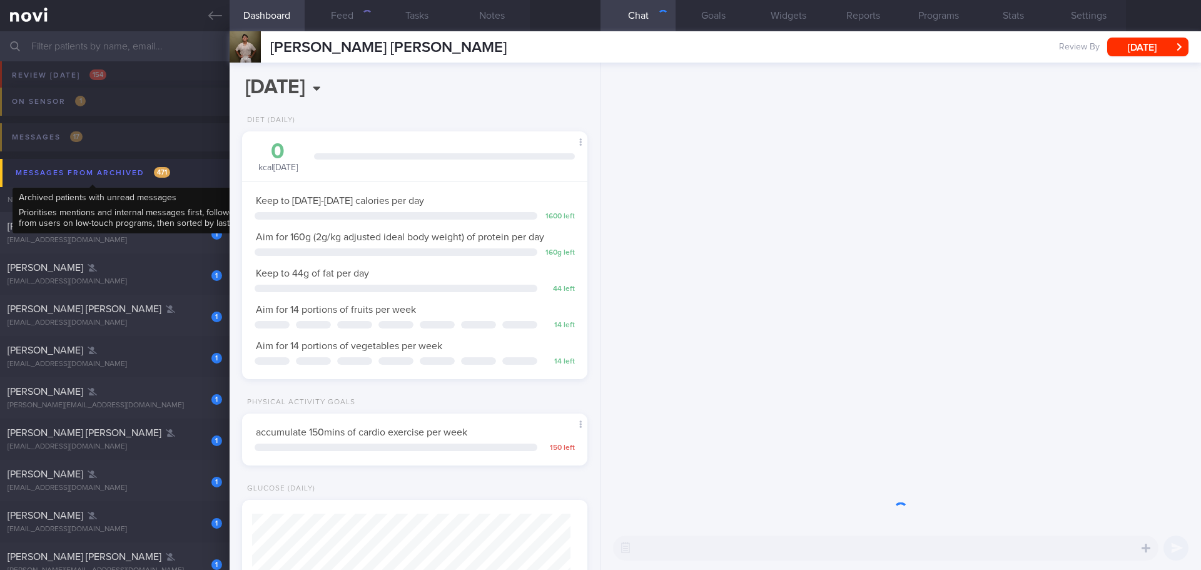
click at [117, 170] on div "Messages from Archived 471" at bounding box center [93, 173] width 161 height 17
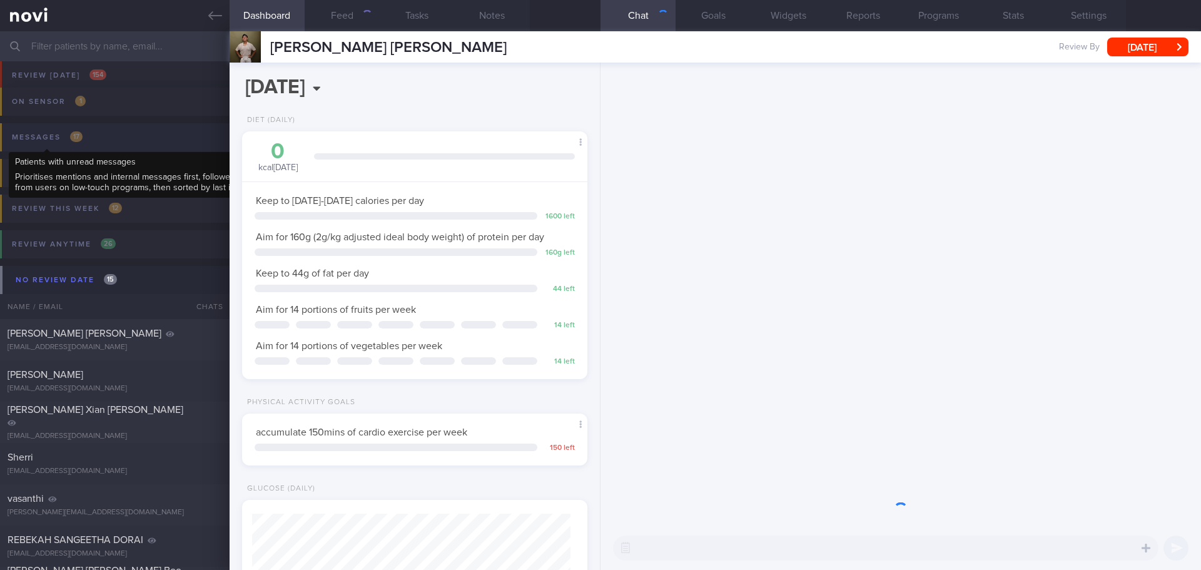
click at [56, 138] on div "Messages 17" at bounding box center [47, 137] width 77 height 17
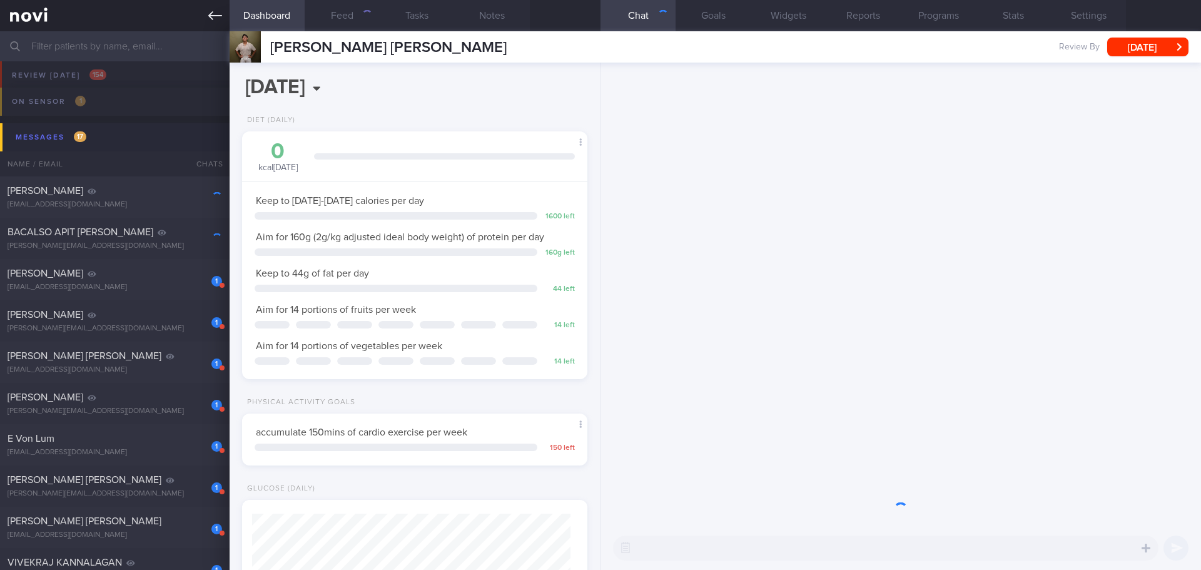
click at [215, 14] on icon at bounding box center [215, 16] width 14 height 14
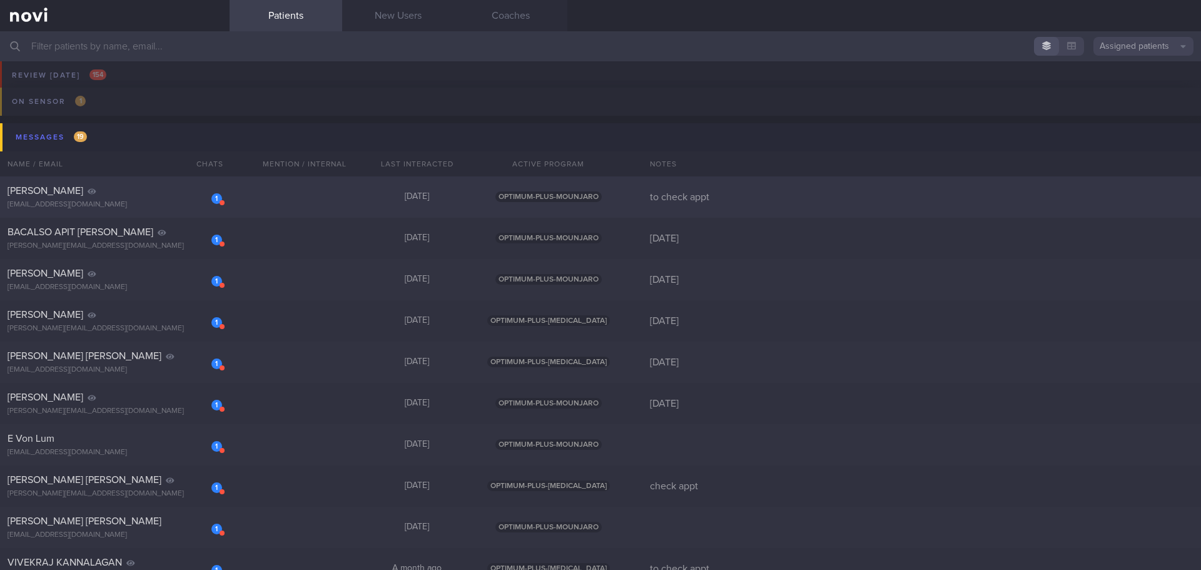
click at [115, 211] on div "1 Hendrik Liebenberg niel.liebenberg@gmail.com 5 months ago OPTIMUM-PLUS-MOUNJA…" at bounding box center [600, 196] width 1201 height 41
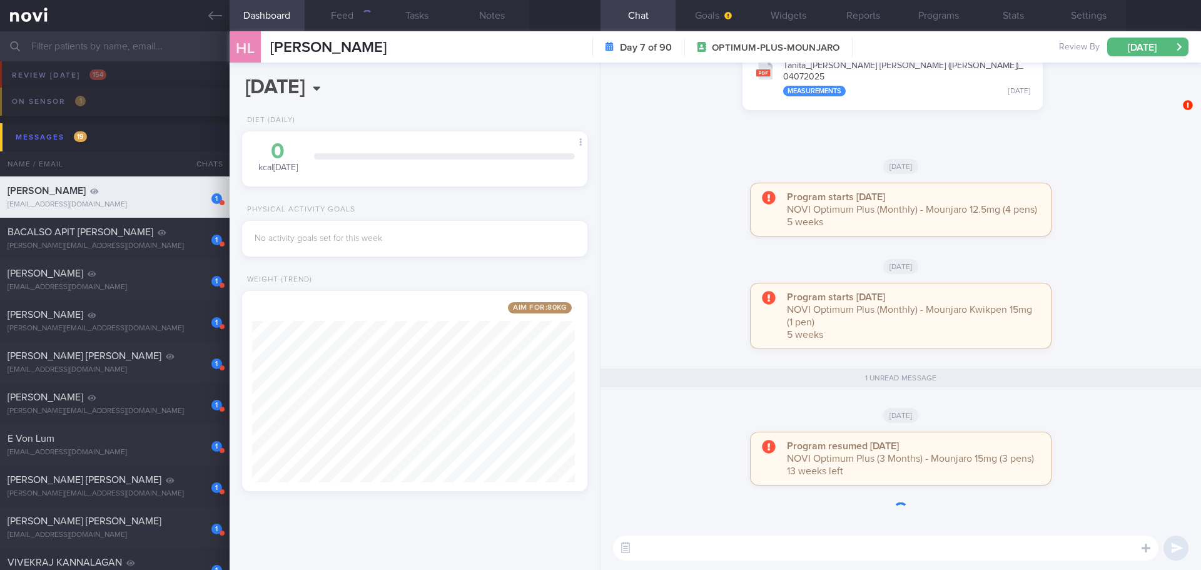
scroll to position [1, 0]
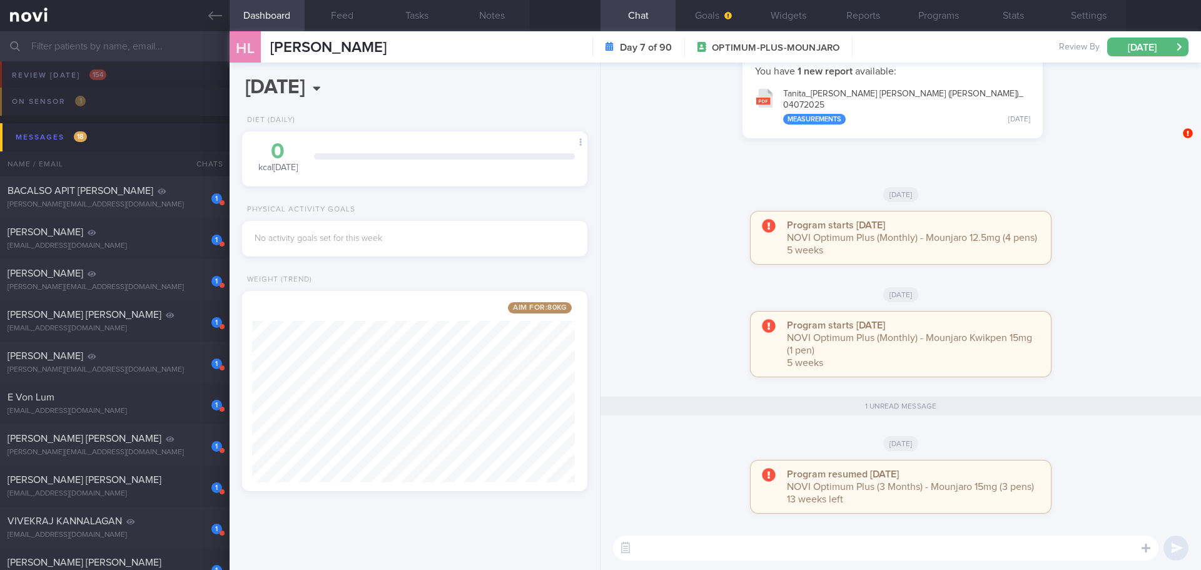
click at [1080, 290] on div "Mon, 1 Sep" at bounding box center [900, 293] width 585 height 35
click at [127, 203] on div "[PERSON_NAME][EMAIL_ADDRESS][DOMAIN_NAME]" at bounding box center [115, 204] width 215 height 9
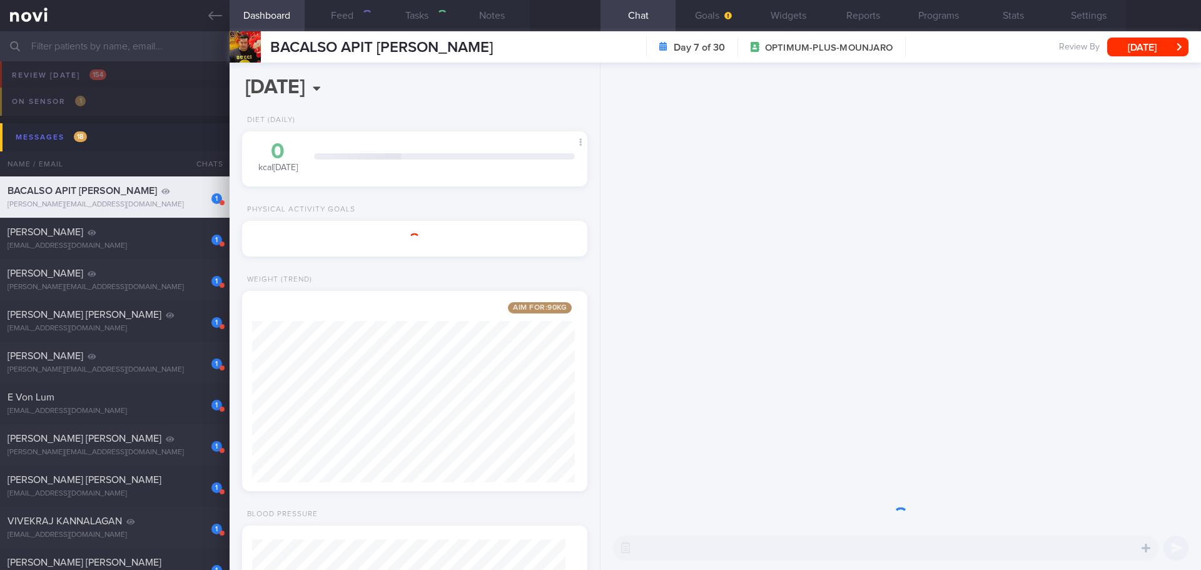
select select "9"
type input "2025"
type input "[DATE]"
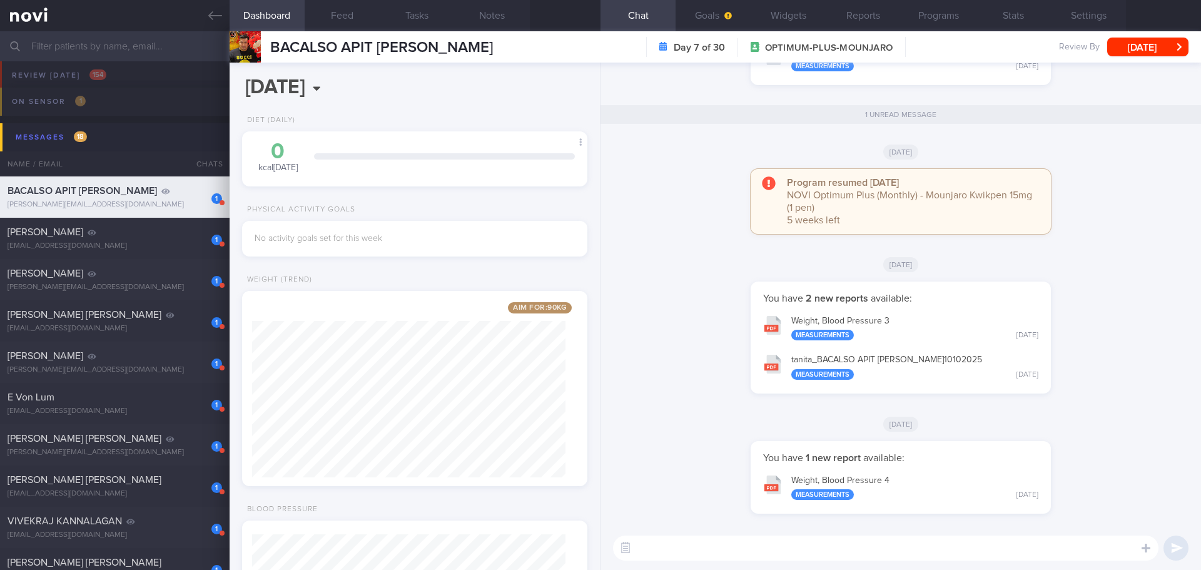
scroll to position [1, 0]
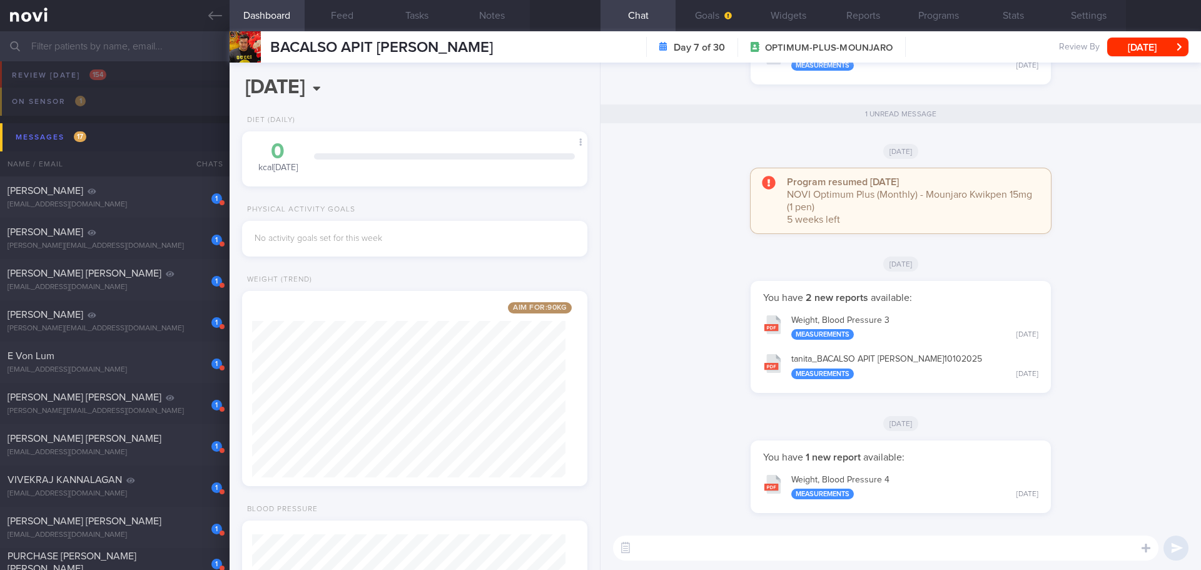
click at [1101, 308] on div "You have 2 new reports available: Weight, Blood Pressure 3 Measurements Fri, 10…" at bounding box center [900, 343] width 585 height 124
click at [1026, 15] on button "Stats" at bounding box center [1013, 15] width 75 height 31
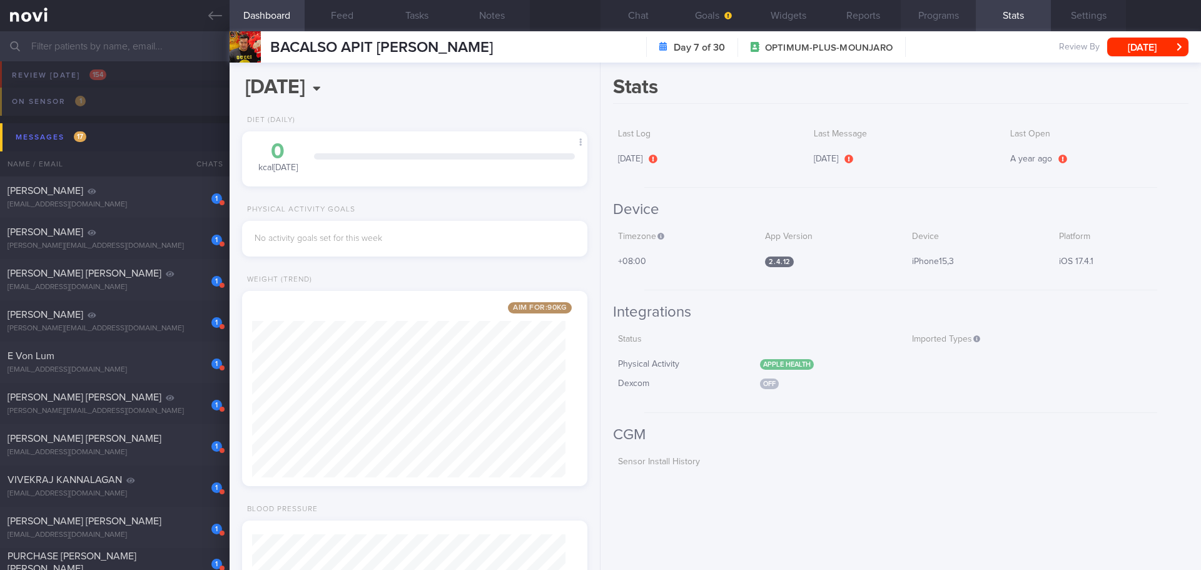
click at [917, 17] on button "Programs" at bounding box center [938, 15] width 75 height 31
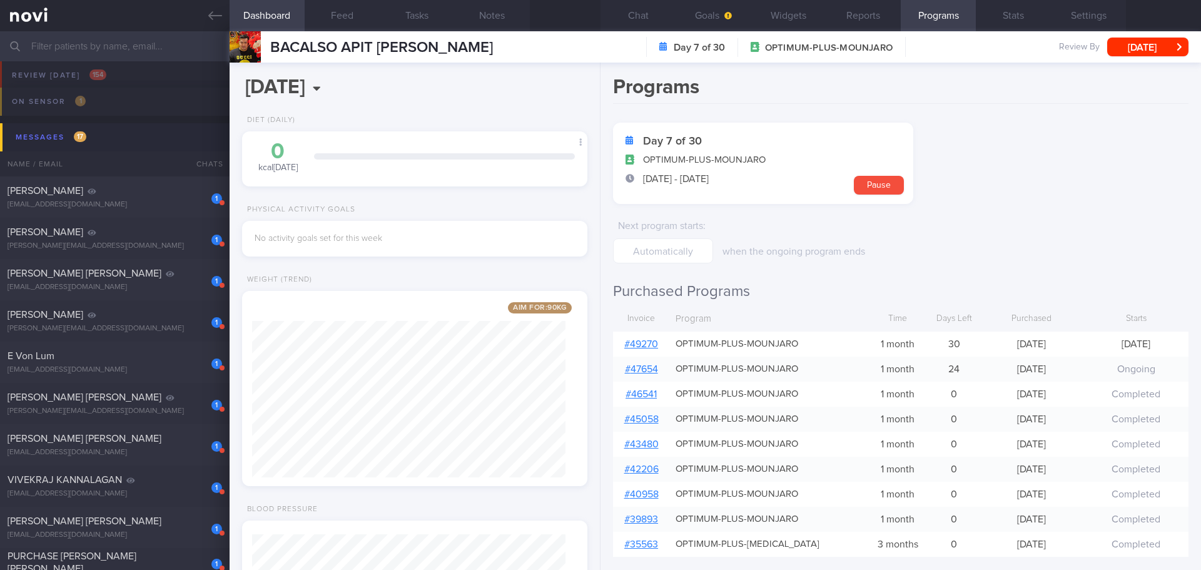
scroll to position [285, 0]
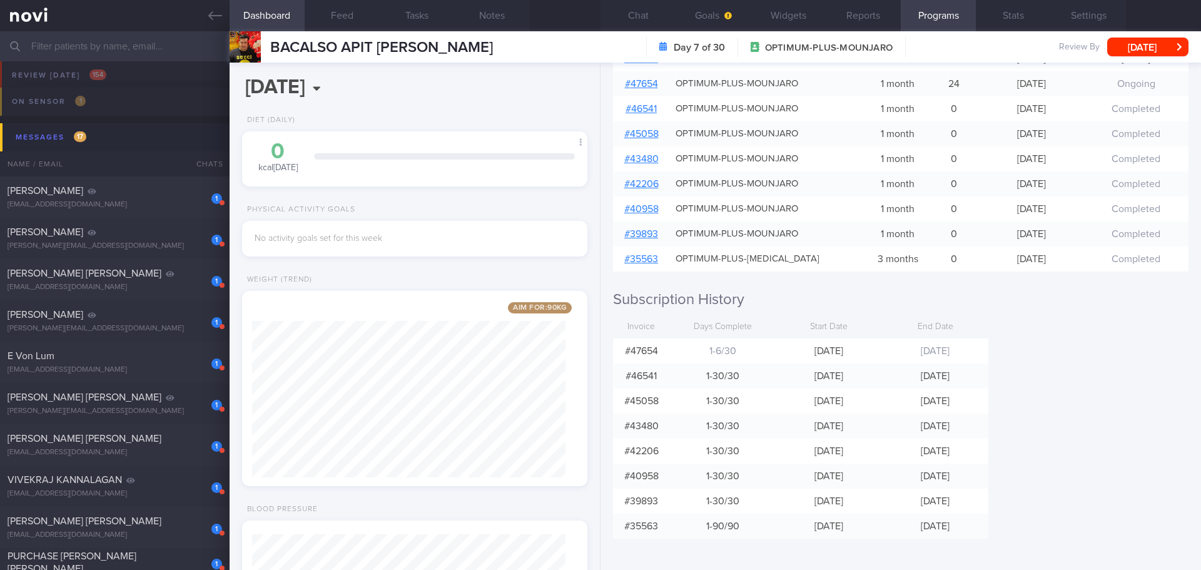
click at [1048, 340] on div "Programs Day 7 of 30 OPTIMUM-PLUS-MOUNJARO 8 Oct - 6 Nov Pause Next program sta…" at bounding box center [900, 316] width 600 height 507
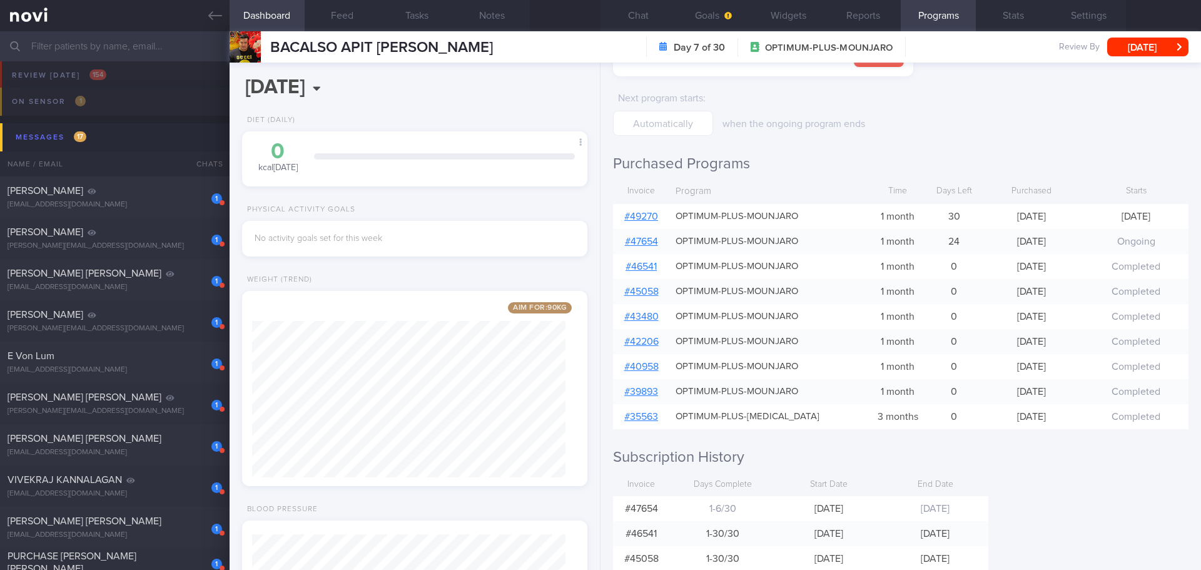
scroll to position [0, 0]
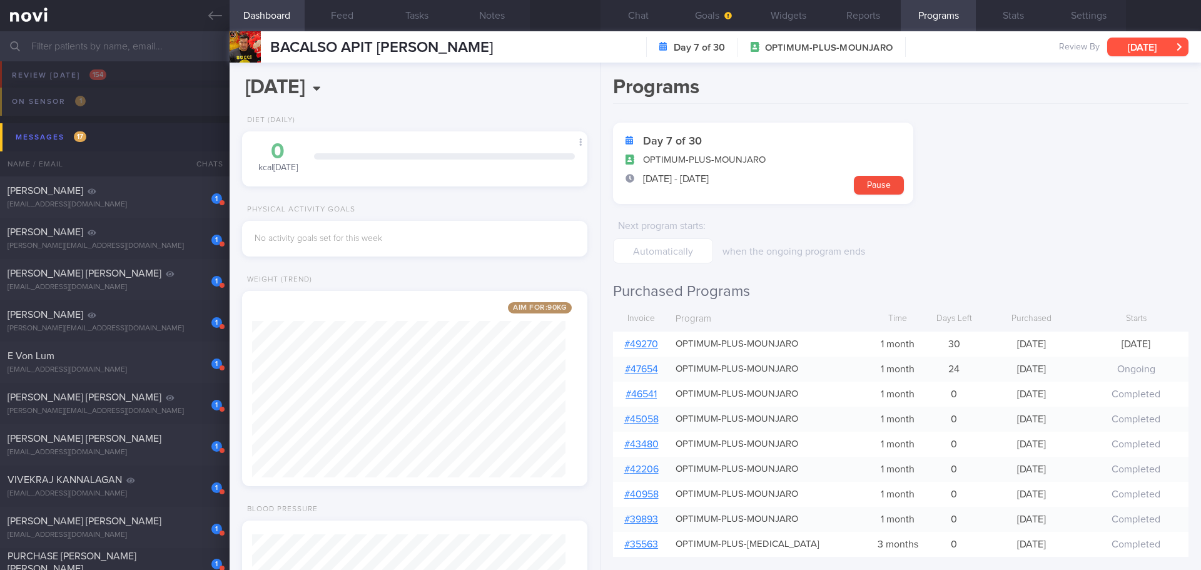
click at [1152, 51] on button "[DATE]" at bounding box center [1147, 47] width 81 height 19
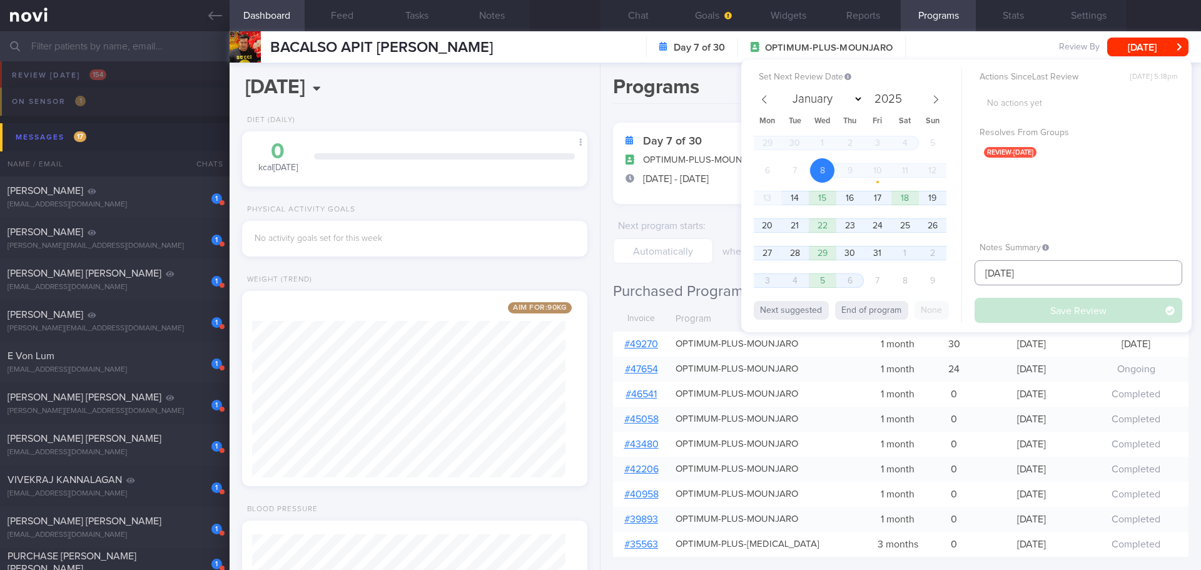
drag, startPoint x: 1055, startPoint y: 266, endPoint x: 894, endPoint y: 288, distance: 161.6
click at [894, 288] on div "Set Next Review Date 8 Oct 2025 January February March April May June July Augu…" at bounding box center [966, 195] width 450 height 273
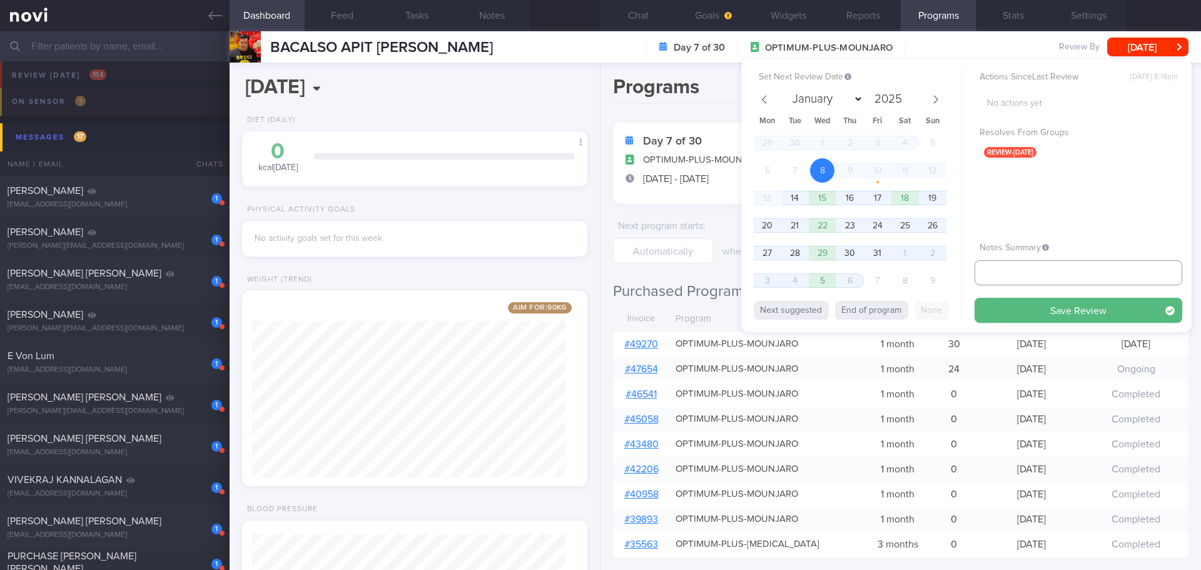
click at [1037, 265] on input "text" at bounding box center [1079, 272] width 208 height 25
type input "[DATE]"
click at [878, 302] on button "End of program" at bounding box center [871, 310] width 73 height 19
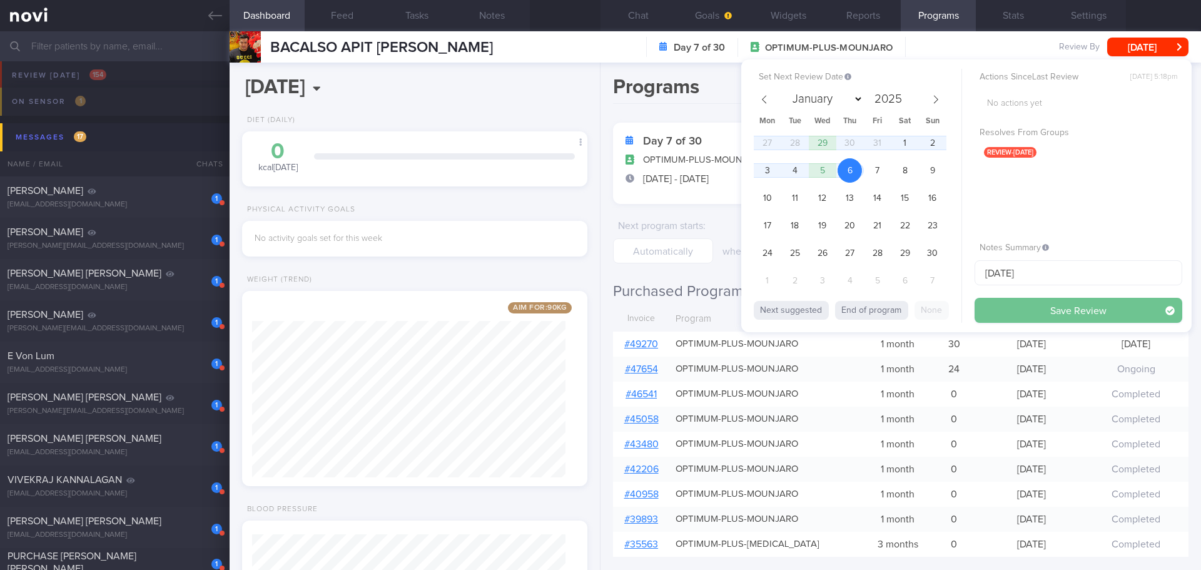
select select "10"
click at [1020, 305] on button "Save Review" at bounding box center [1079, 310] width 208 height 25
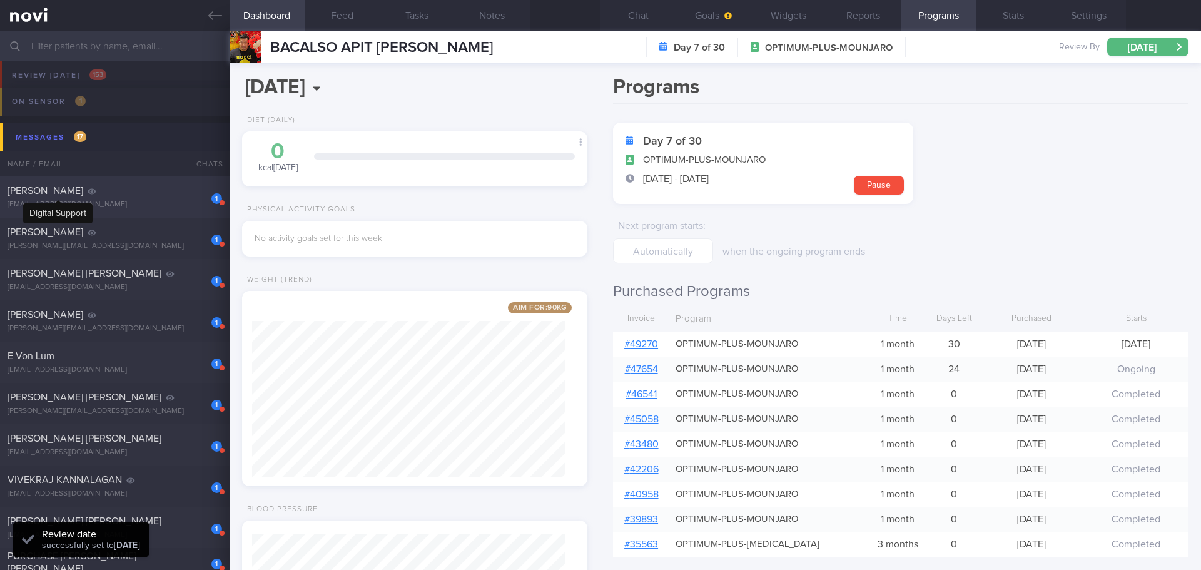
click at [88, 188] on icon at bounding box center [92, 192] width 9 height 8
type input "26/8/25"
select select "9"
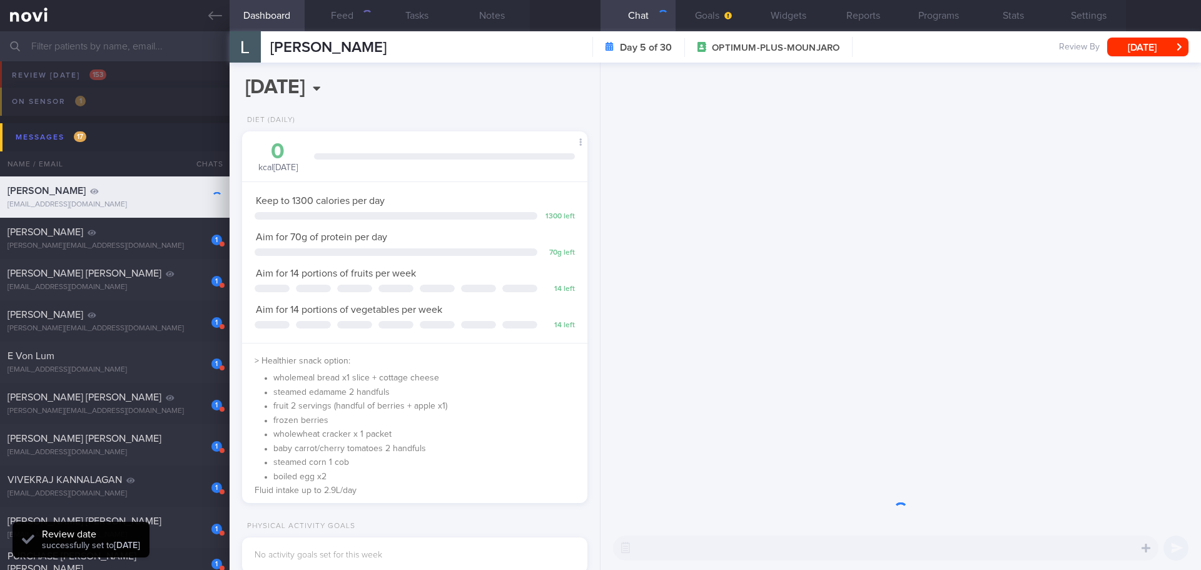
scroll to position [156, 314]
click at [936, 14] on button "Programs" at bounding box center [938, 15] width 75 height 31
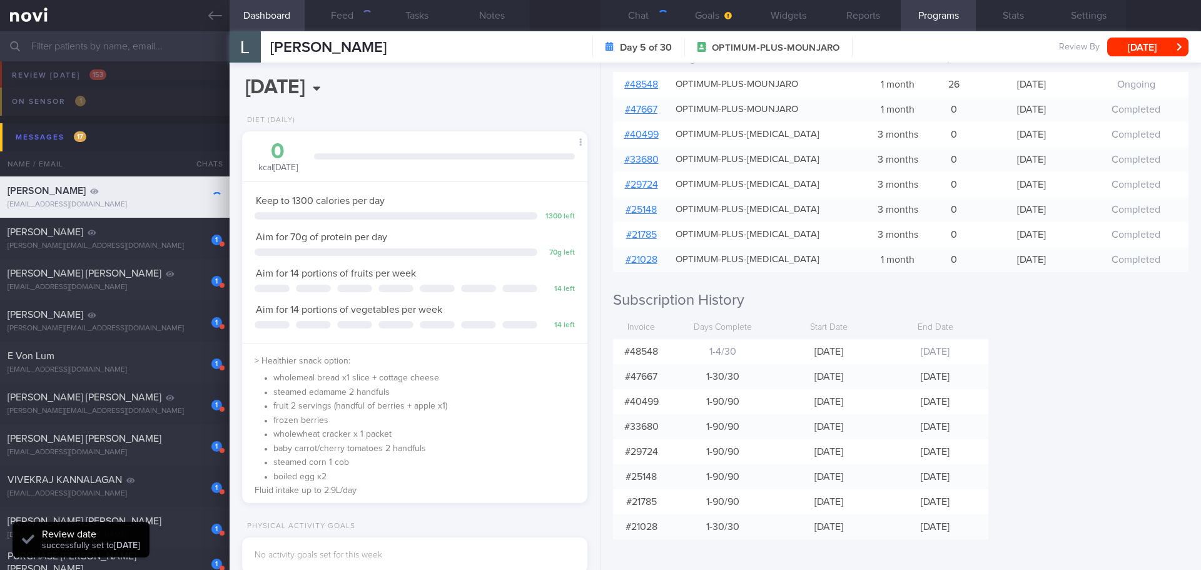
scroll to position [260, 0]
click at [1038, 384] on div "Programs Day 5 of 30 OPTIMUM-PLUS-MOUNJARO 10 Oct - 8 Nov Pause Next program st…" at bounding box center [900, 316] width 600 height 507
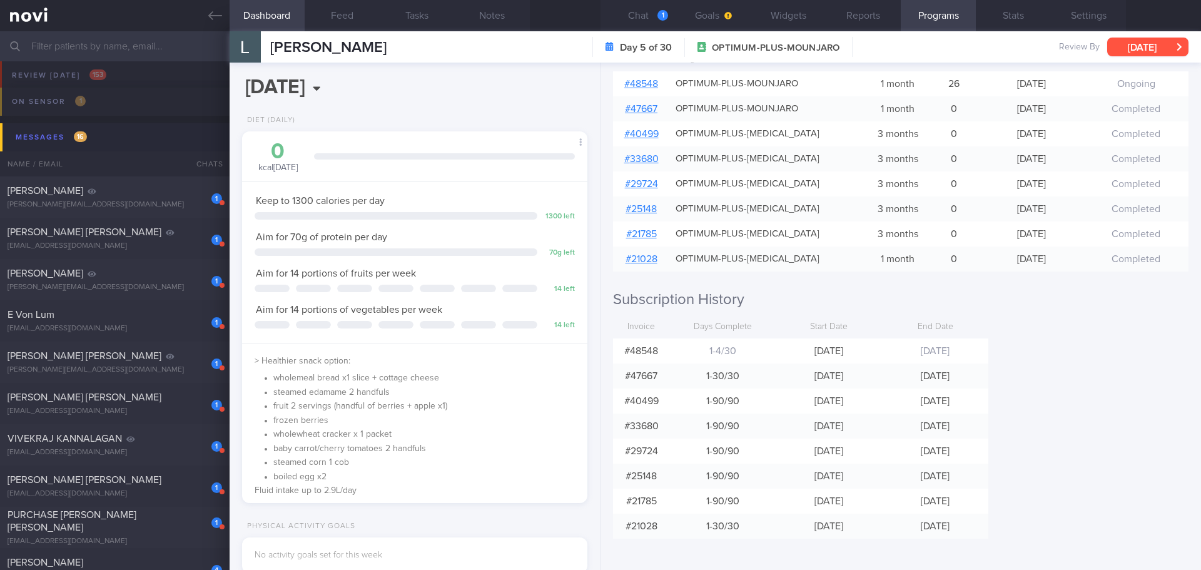
click at [1143, 48] on button "[DATE]" at bounding box center [1147, 47] width 81 height 19
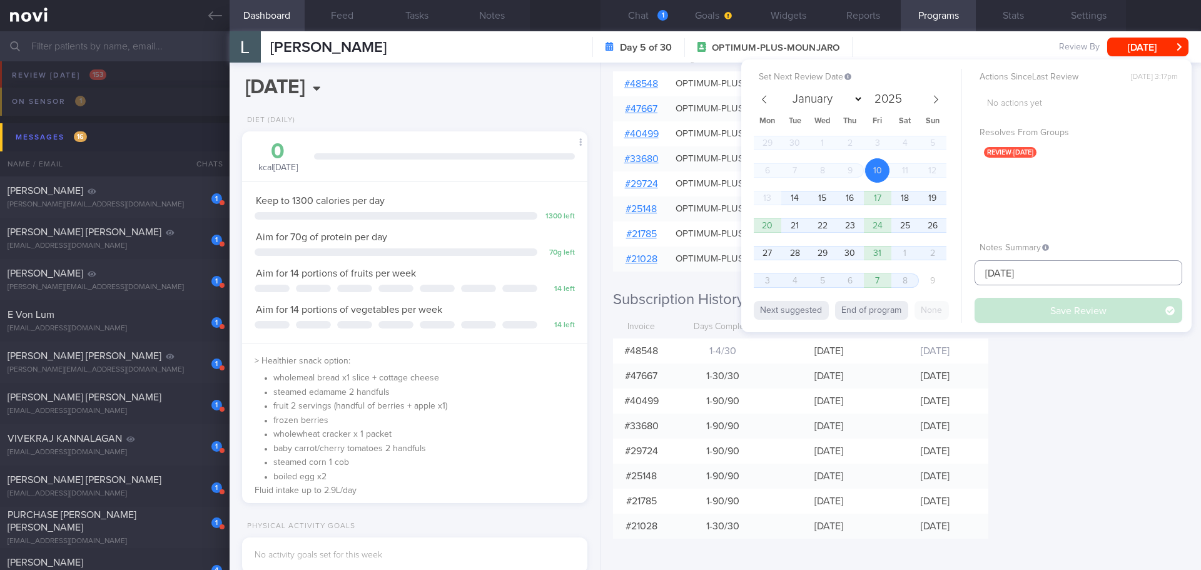
drag, startPoint x: 1046, startPoint y: 274, endPoint x: 894, endPoint y: 291, distance: 153.0
click at [894, 291] on div "Set Next Review Date 10 Oct 2025 January February March April May June July Aug…" at bounding box center [966, 195] width 450 height 273
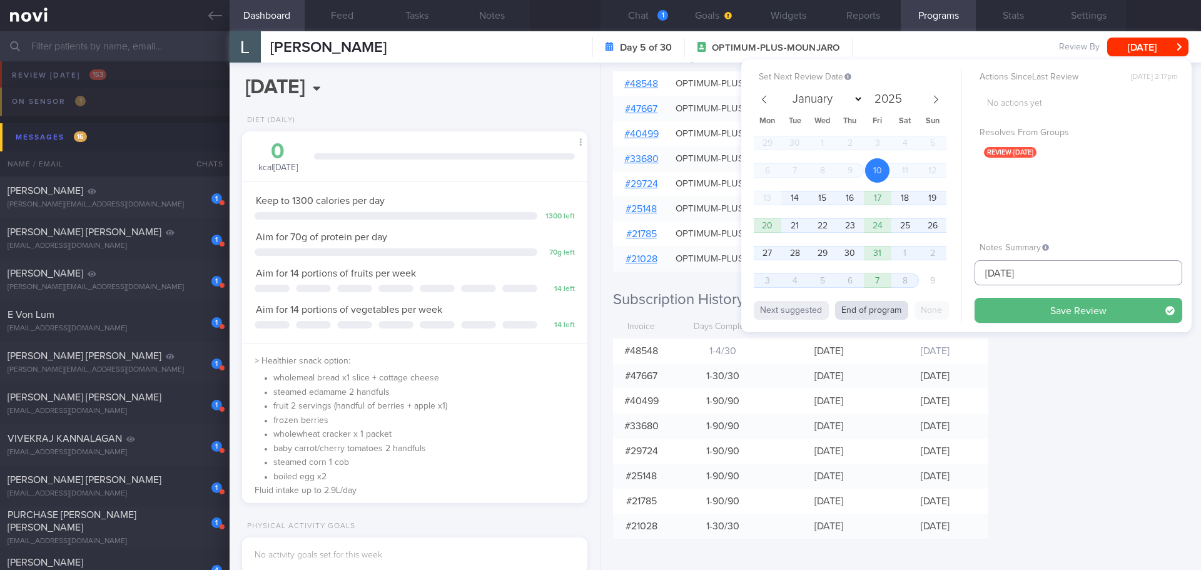
type input "27/10/25"
click at [853, 313] on button "End of program" at bounding box center [871, 310] width 73 height 19
select select "10"
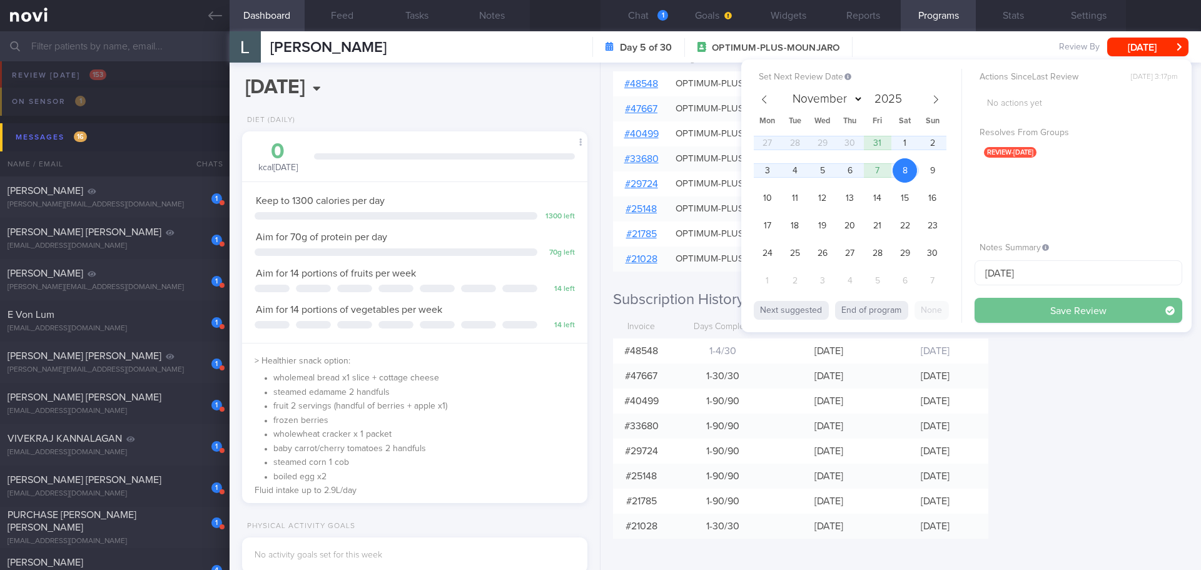
click at [1061, 308] on button "Save Review" at bounding box center [1079, 310] width 208 height 25
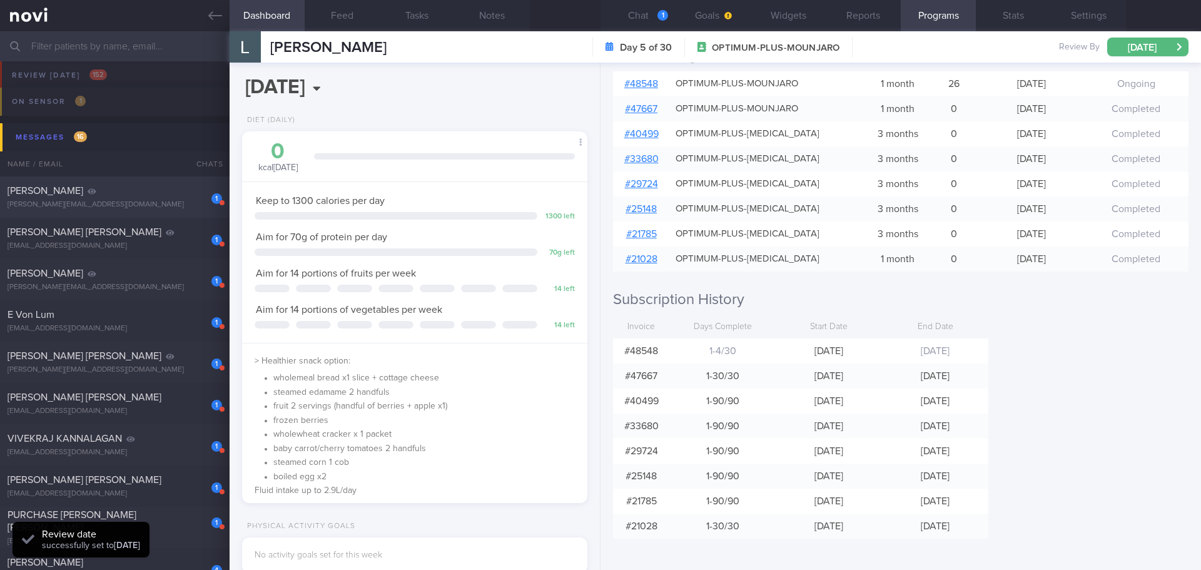
click at [81, 193] on span "STANLEY TIMOTIUS KURNIA" at bounding box center [46, 191] width 76 height 10
type input "27/8/25"
select select "9"
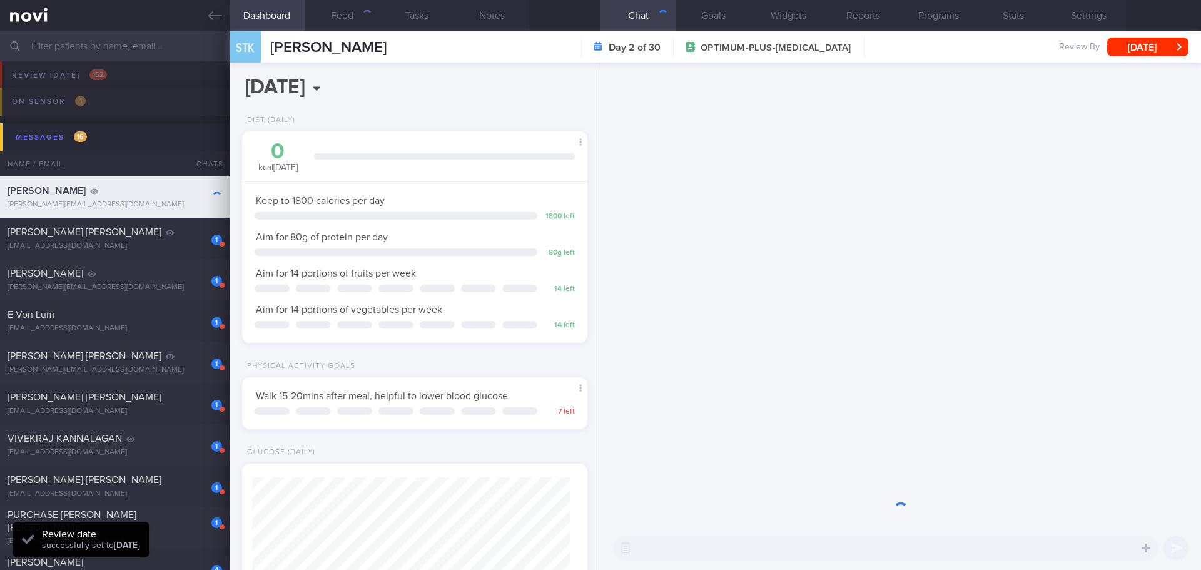
scroll to position [159, 319]
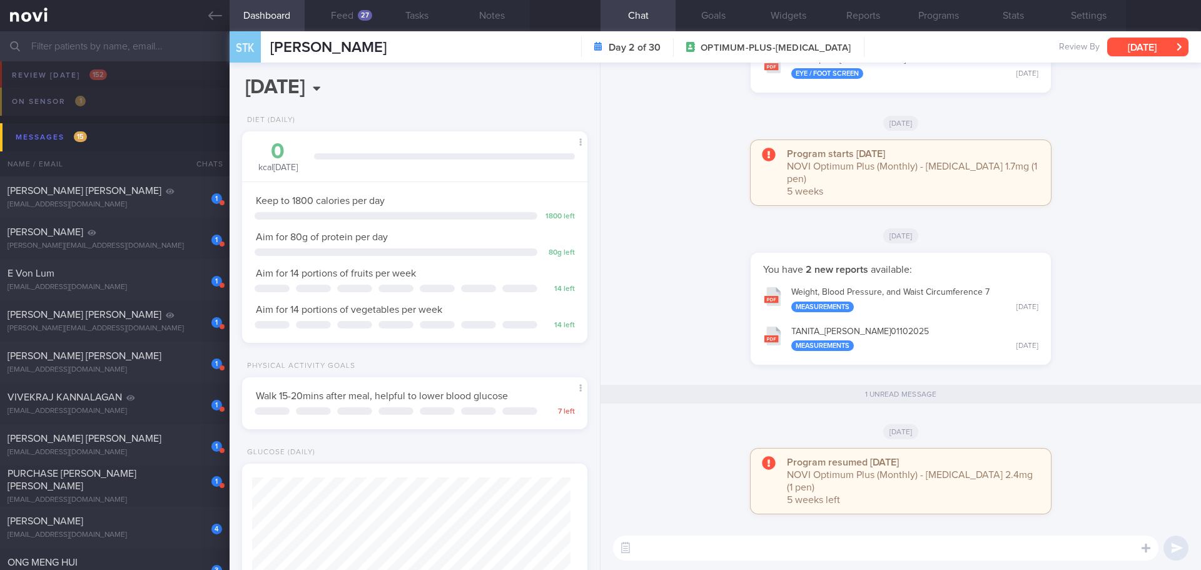
click at [1135, 41] on button "Mon, 13 Oct" at bounding box center [1147, 47] width 81 height 19
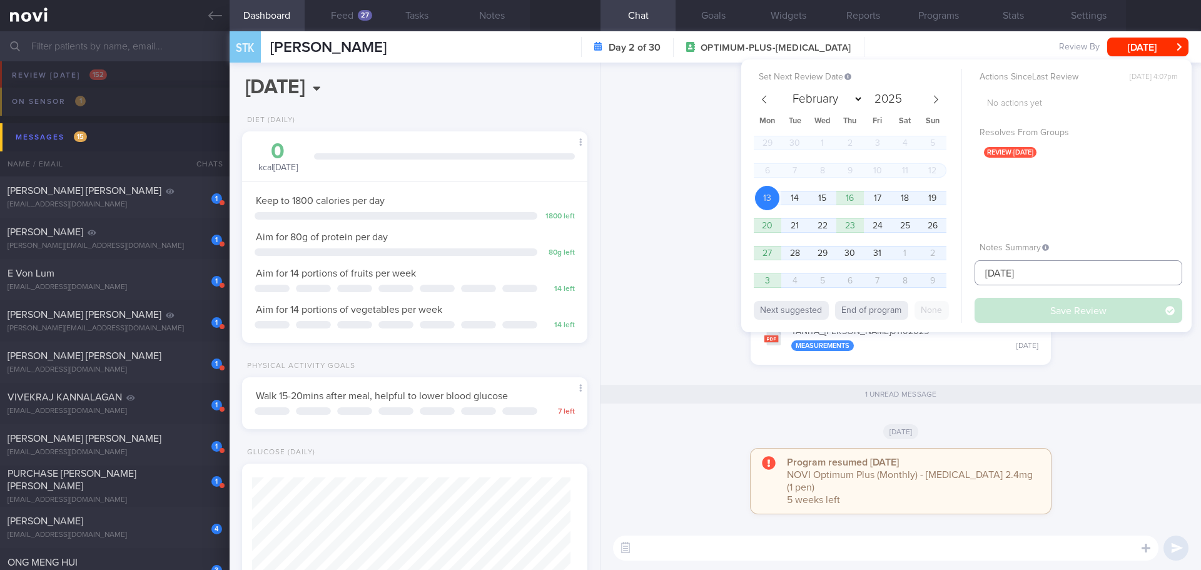
drag, startPoint x: 1036, startPoint y: 271, endPoint x: 957, endPoint y: 275, distance: 78.9
click at [957, 275] on div "Set Next Review Date 13 Oct 2025 February March April May June July August Sept…" at bounding box center [966, 195] width 450 height 273
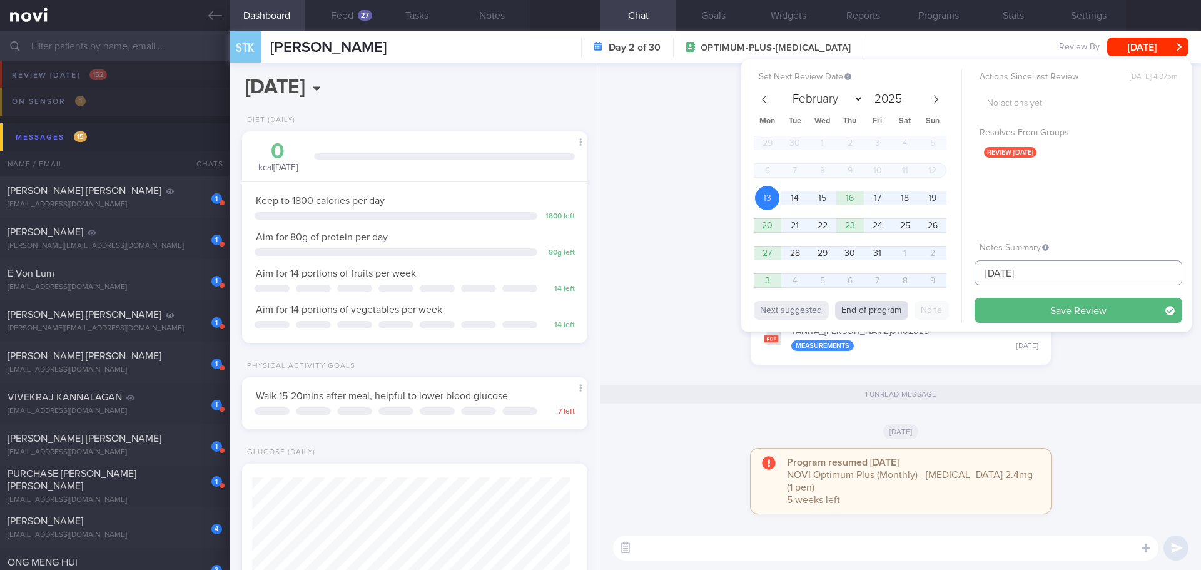
type input "30/10/25"
click at [854, 301] on button "End of program" at bounding box center [871, 310] width 73 height 19
select select "10"
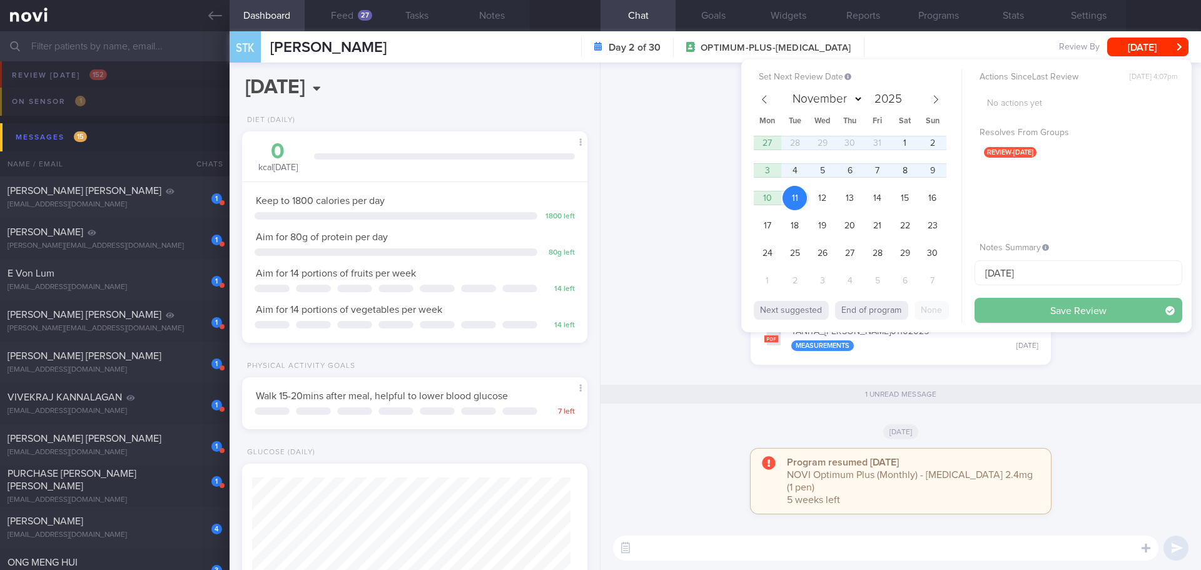
click at [1028, 314] on button "Save Review" at bounding box center [1079, 310] width 208 height 25
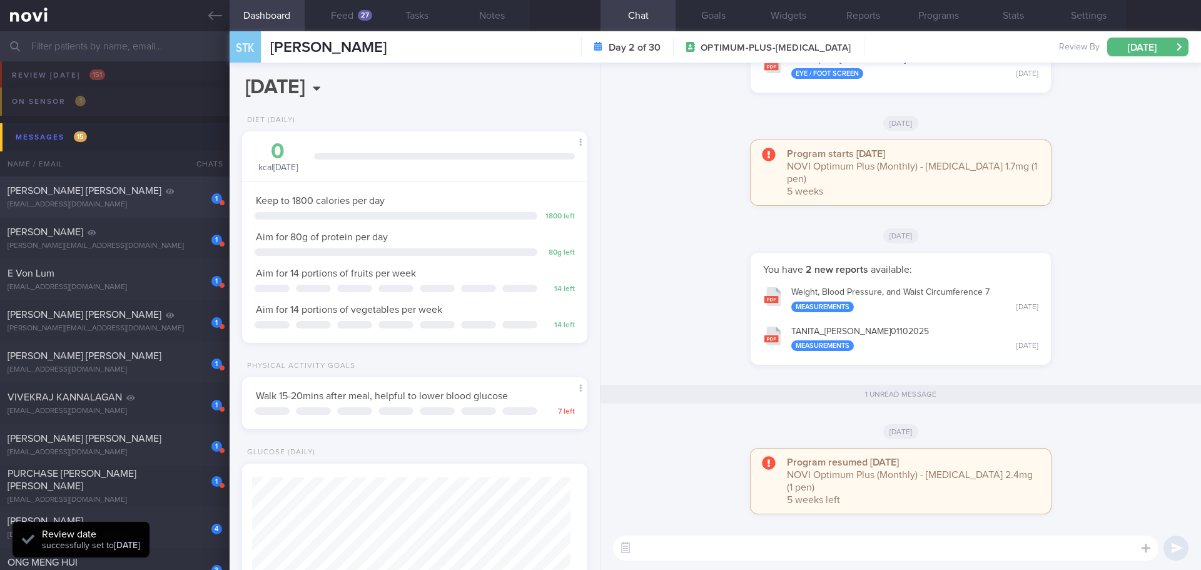
click at [118, 198] on div "1 Malone Catherine Elizabeth cam@gapps.uwcsea.edu.sg" at bounding box center [115, 197] width 230 height 25
type input "25/9/25"
select select "9"
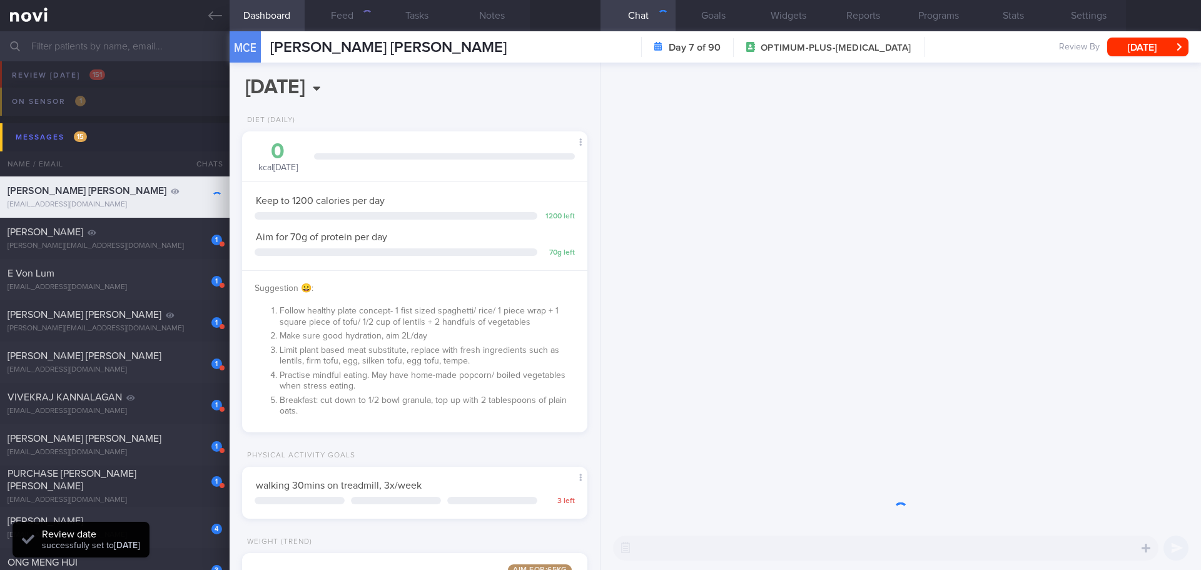
scroll to position [625331, 625192]
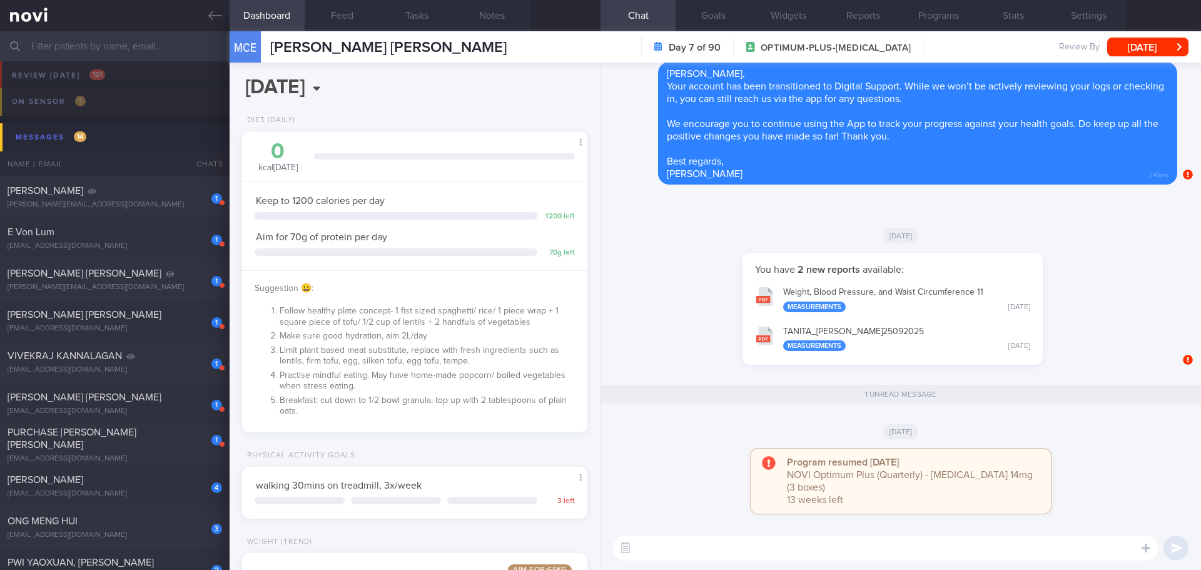
drag, startPoint x: 699, startPoint y: 274, endPoint x: 695, endPoint y: 269, distance: 6.6
click at [699, 274] on div "You have 2 new reports available: Weight, Blood Pressure, and Waist Circumferen…" at bounding box center [892, 315] width 569 height 124
click at [688, 267] on div "You have 2 new reports available: Weight, Blood Pressure, and Waist Circumferen…" at bounding box center [892, 315] width 569 height 124
click at [1026, 18] on button "Stats" at bounding box center [1013, 15] width 75 height 31
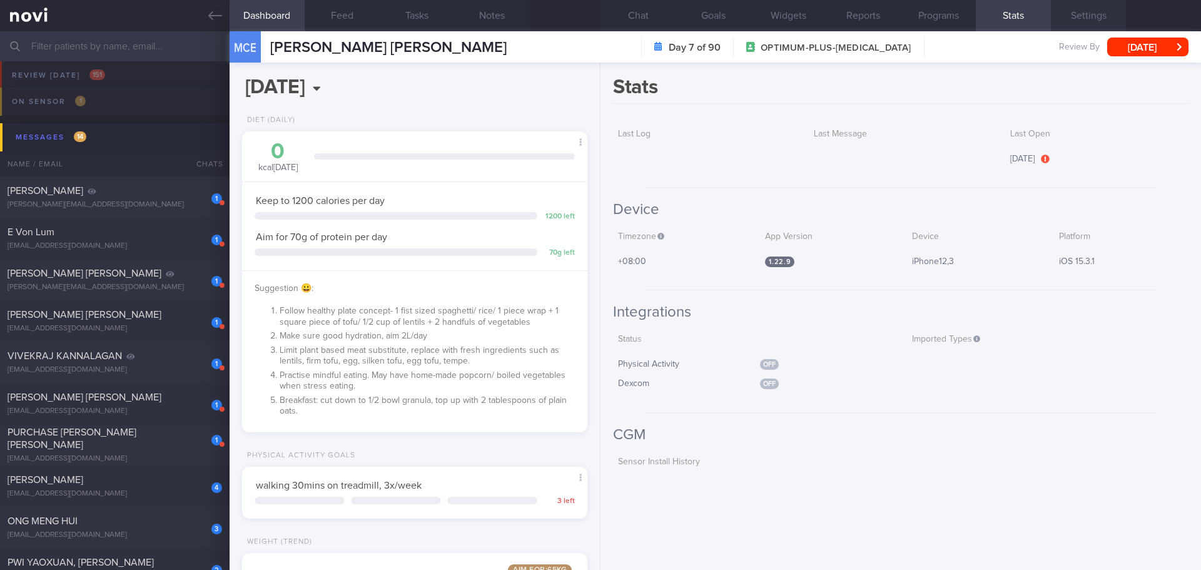
click at [1076, 16] on button "Settings" at bounding box center [1088, 15] width 75 height 31
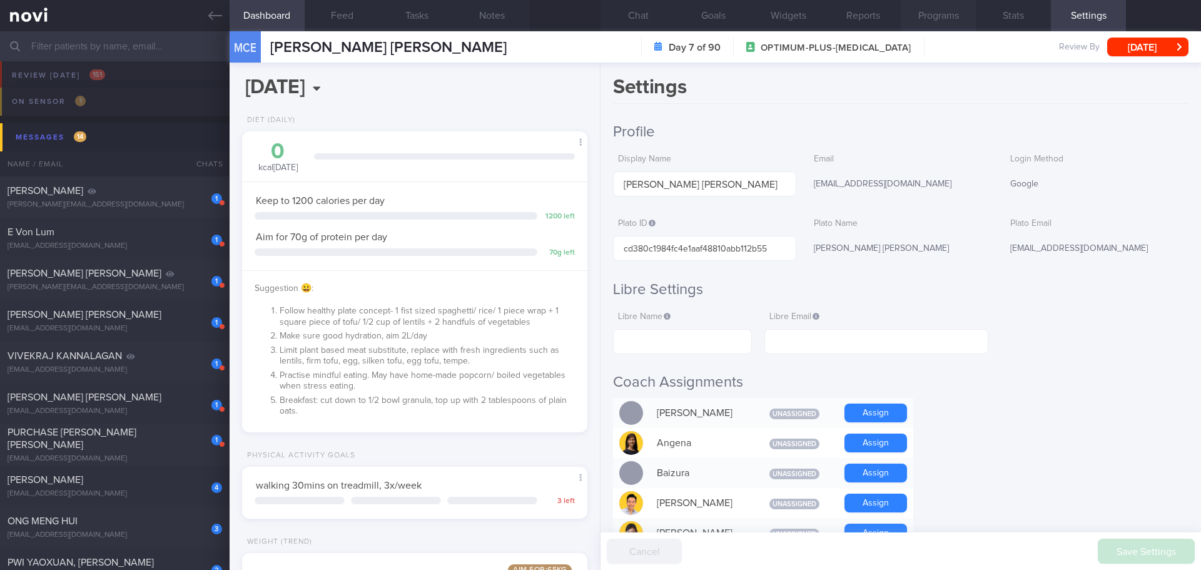
click at [955, 18] on button "Programs" at bounding box center [938, 15] width 75 height 31
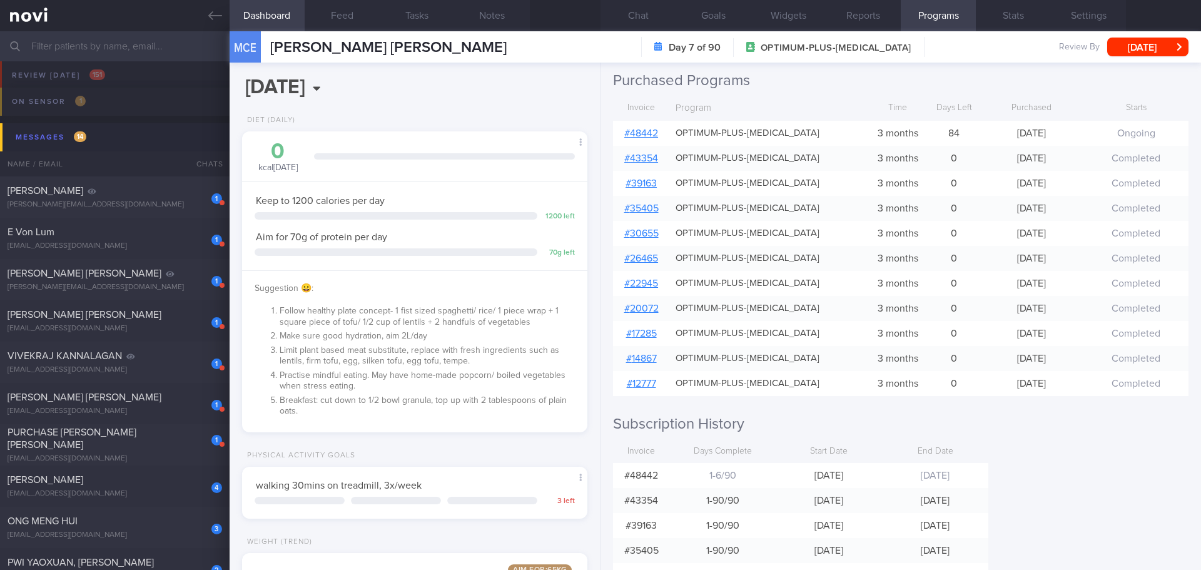
scroll to position [313, 0]
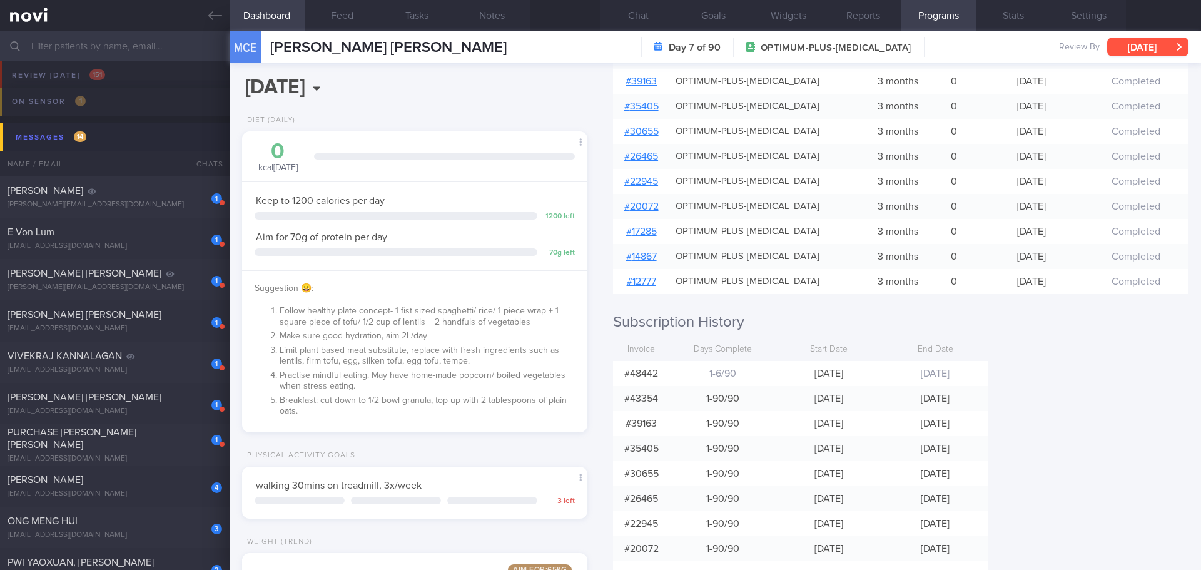
click at [1169, 48] on button "[DATE]" at bounding box center [1147, 47] width 81 height 19
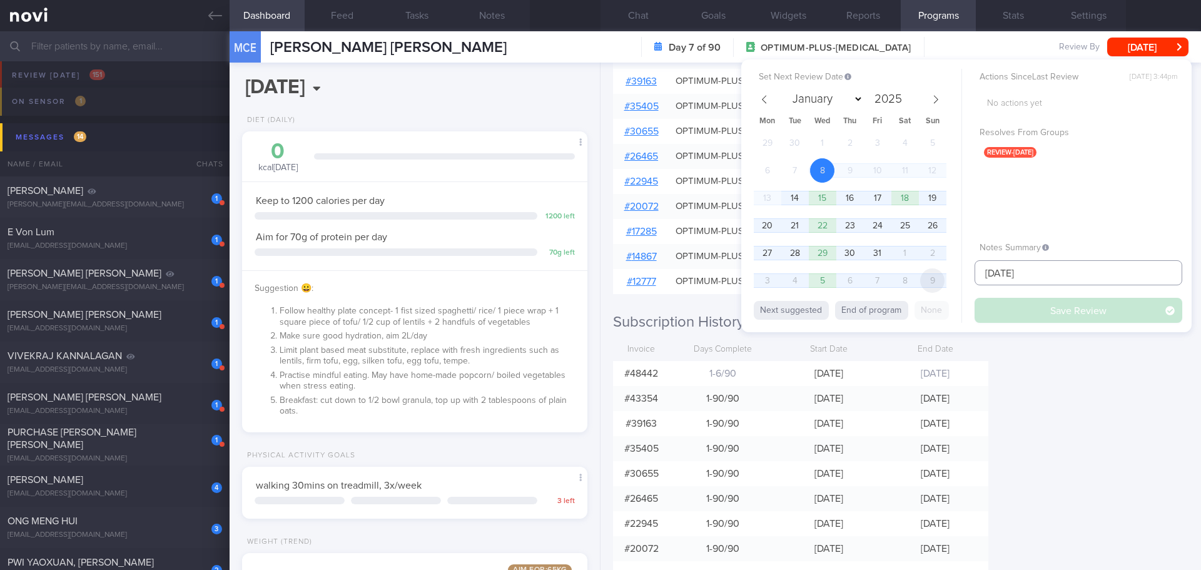
drag, startPoint x: 1032, startPoint y: 275, endPoint x: 932, endPoint y: 278, distance: 100.2
click at [932, 278] on div "Set Next Review Date 8 Oct 2025 January February March April May June July Augu…" at bounding box center [966, 195] width 450 height 273
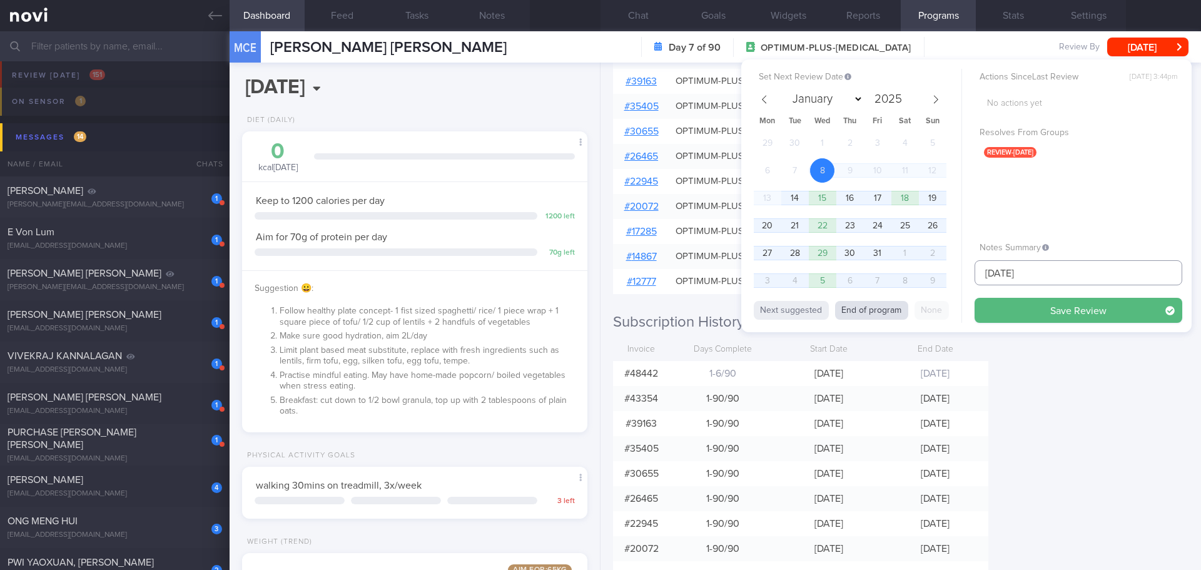
type input "15/1/26"
click at [862, 315] on button "End of program" at bounding box center [871, 310] width 73 height 19
type input "2026"
select select "0"
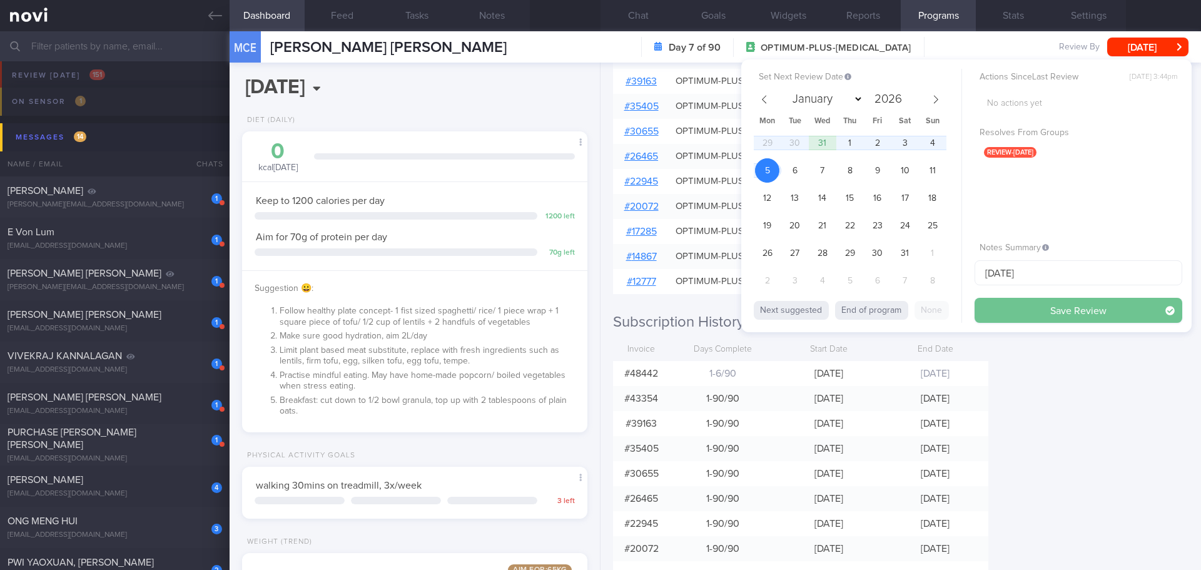
click at [1007, 314] on button "Save Review" at bounding box center [1079, 310] width 208 height 25
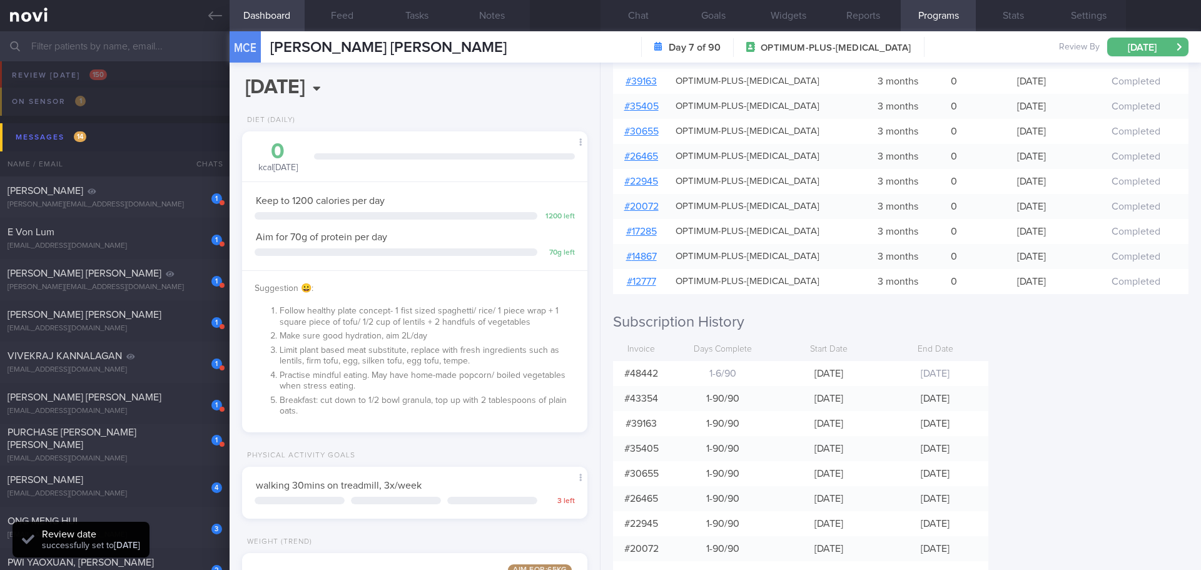
click at [1051, 407] on div "Programs Day 7 of 90 OPTIMUM-PLUS-RYBELSUS 8 Oct 2025 - 5 Jan 2026 Pause Next p…" at bounding box center [900, 316] width 600 height 507
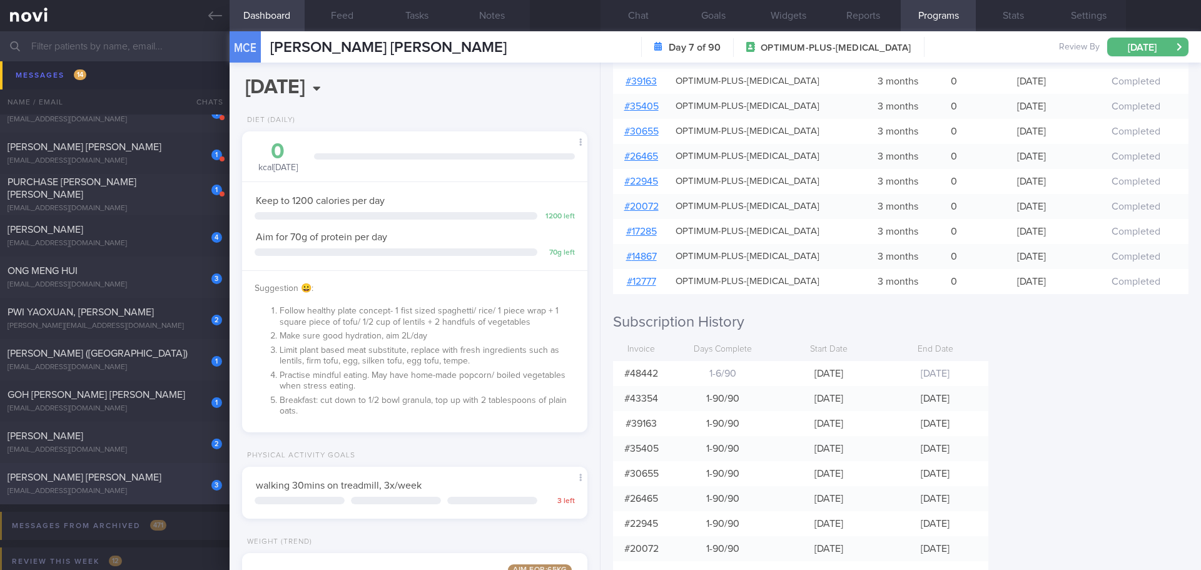
click at [148, 471] on div "[PERSON_NAME] [PERSON_NAME]" at bounding box center [113, 477] width 211 height 13
type input "2025"
type input "SAF"
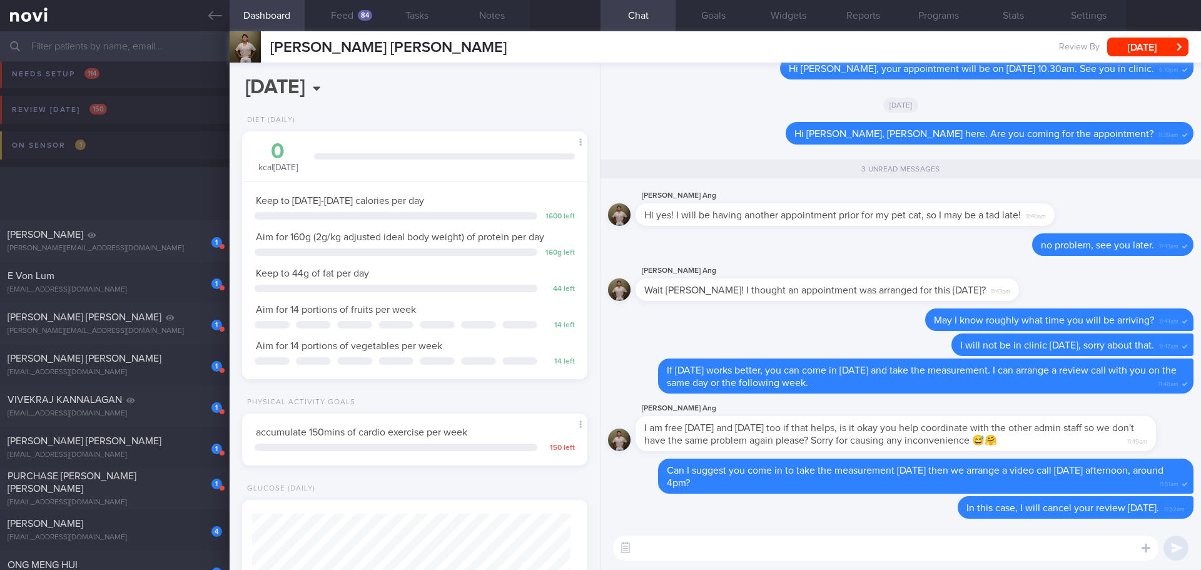
scroll to position [250, 0]
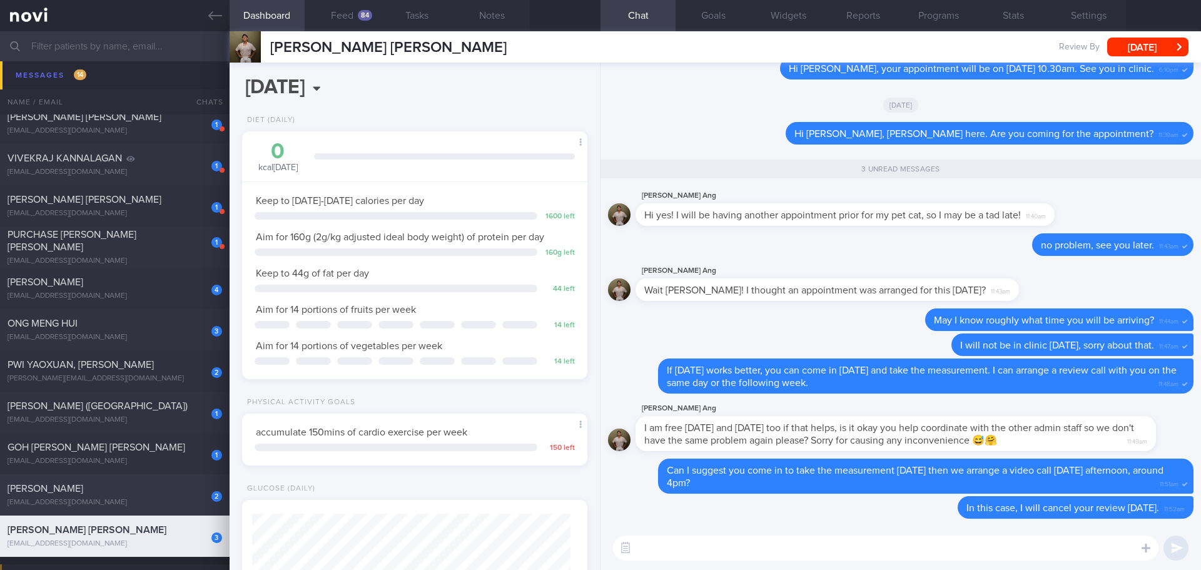
click at [195, 493] on div "2" at bounding box center [209, 491] width 28 height 19
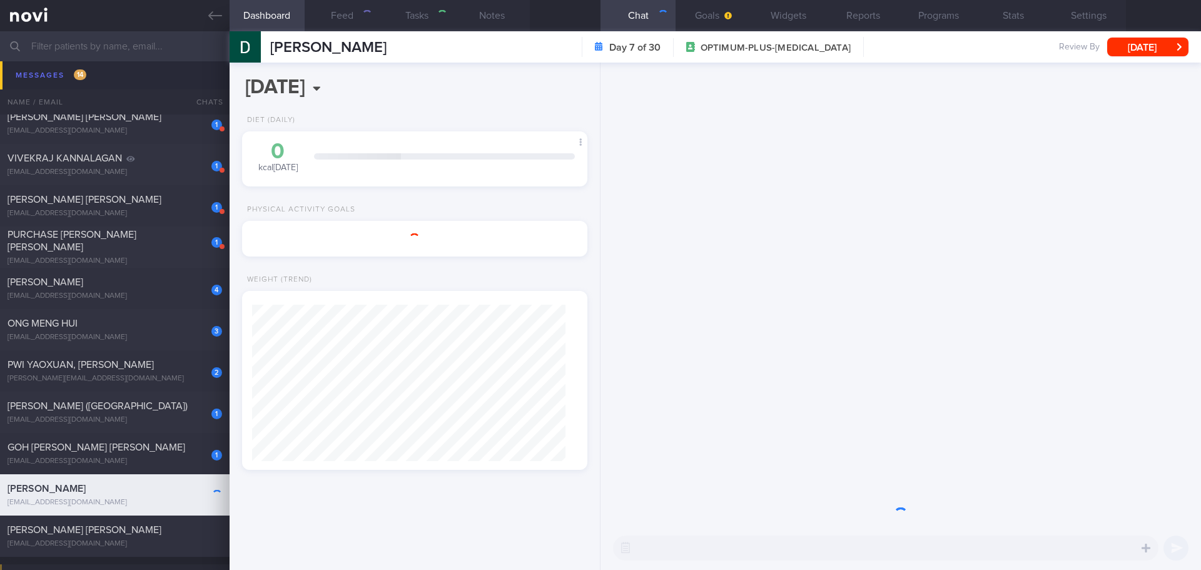
select select "9"
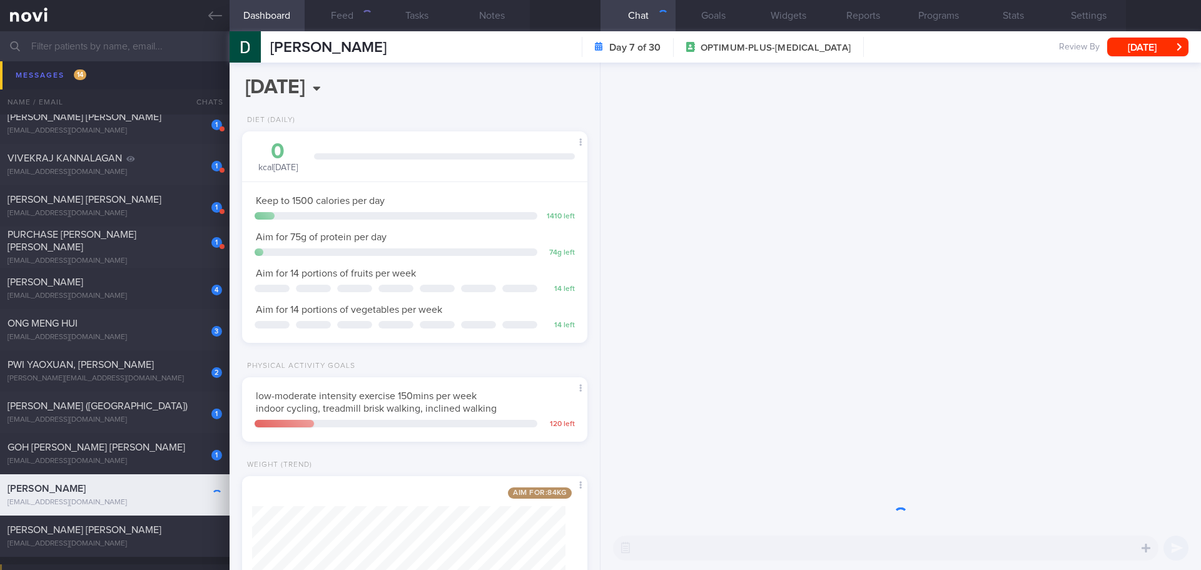
scroll to position [175, 314]
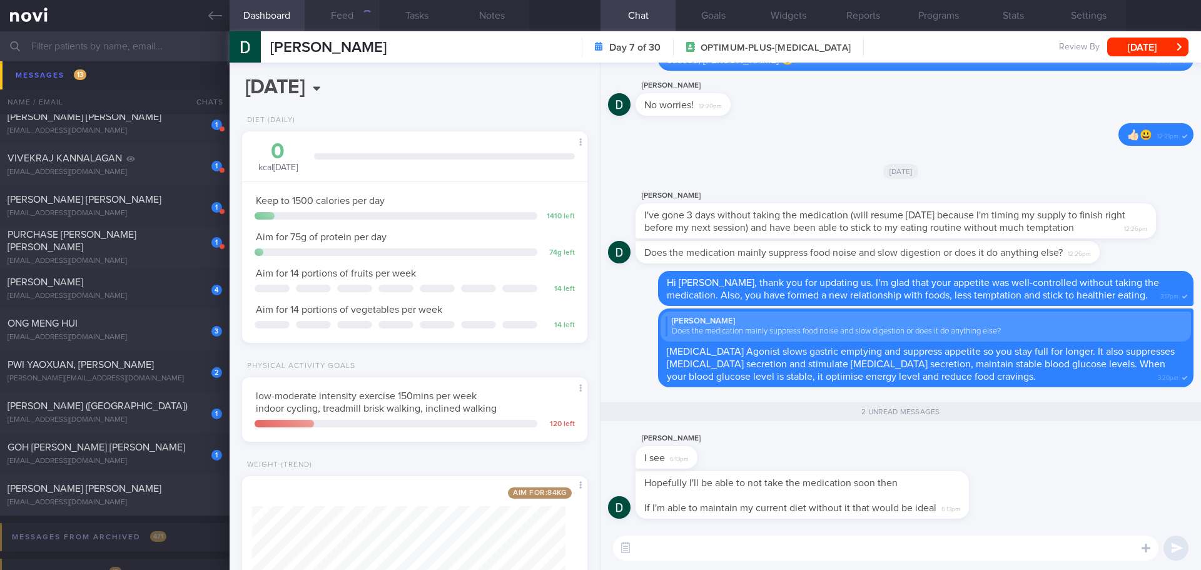
click at [347, 17] on button "Feed" at bounding box center [342, 15] width 75 height 31
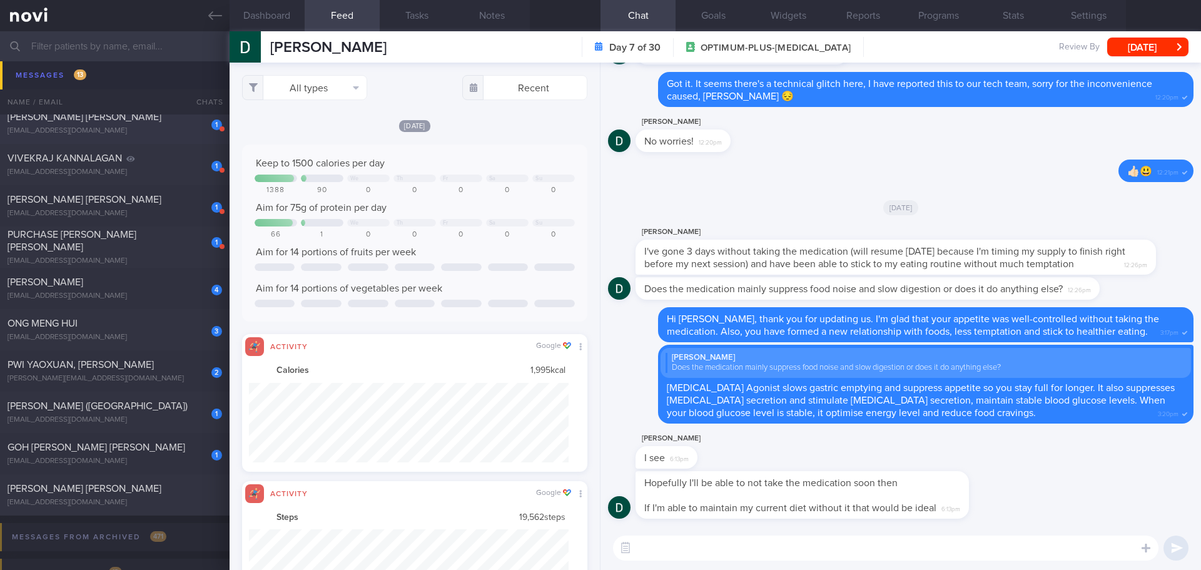
scroll to position [79, 320]
click at [363, 90] on button "All types" at bounding box center [304, 87] width 125 height 25
click at [339, 133] on button "Activity" at bounding box center [305, 130] width 124 height 19
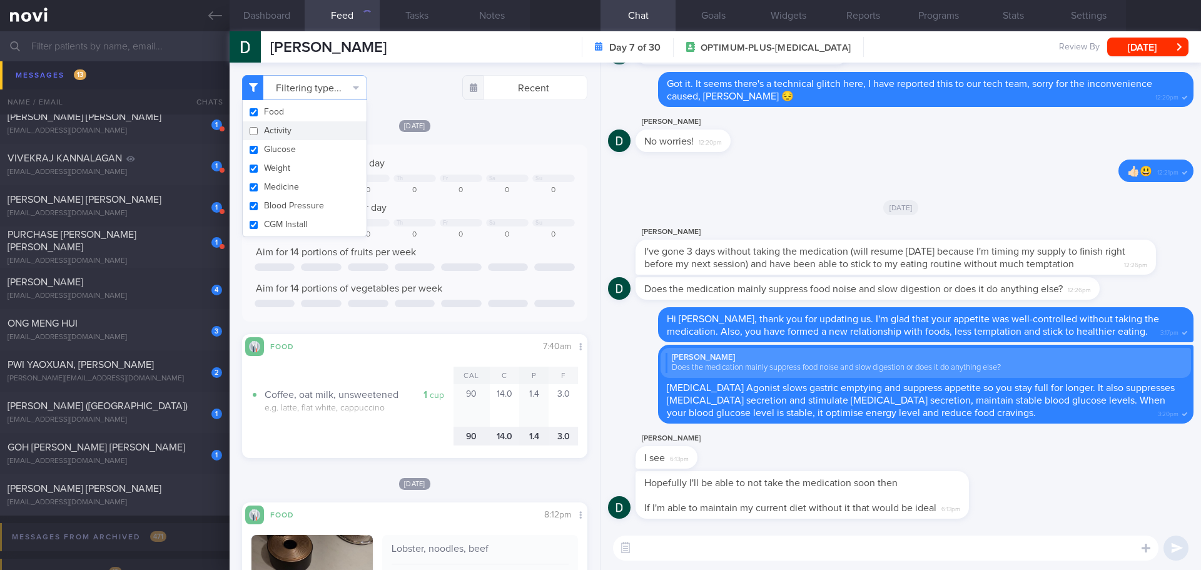
checkbox input "false"
click at [426, 128] on span "[DATE]" at bounding box center [414, 126] width 31 height 12
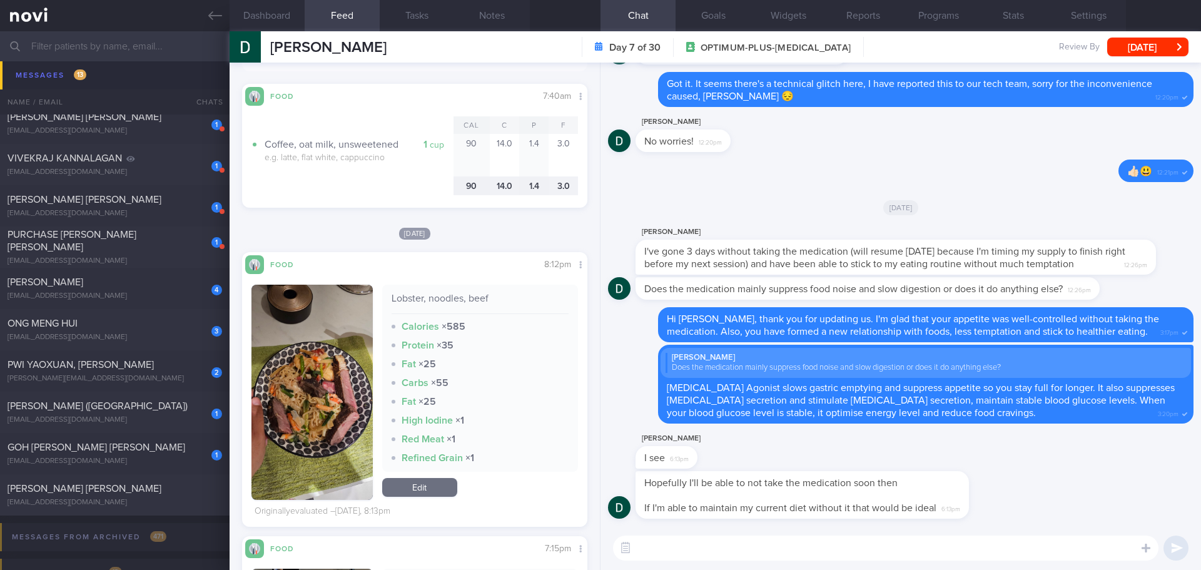
click at [332, 382] on button "button" at bounding box center [311, 392] width 121 height 215
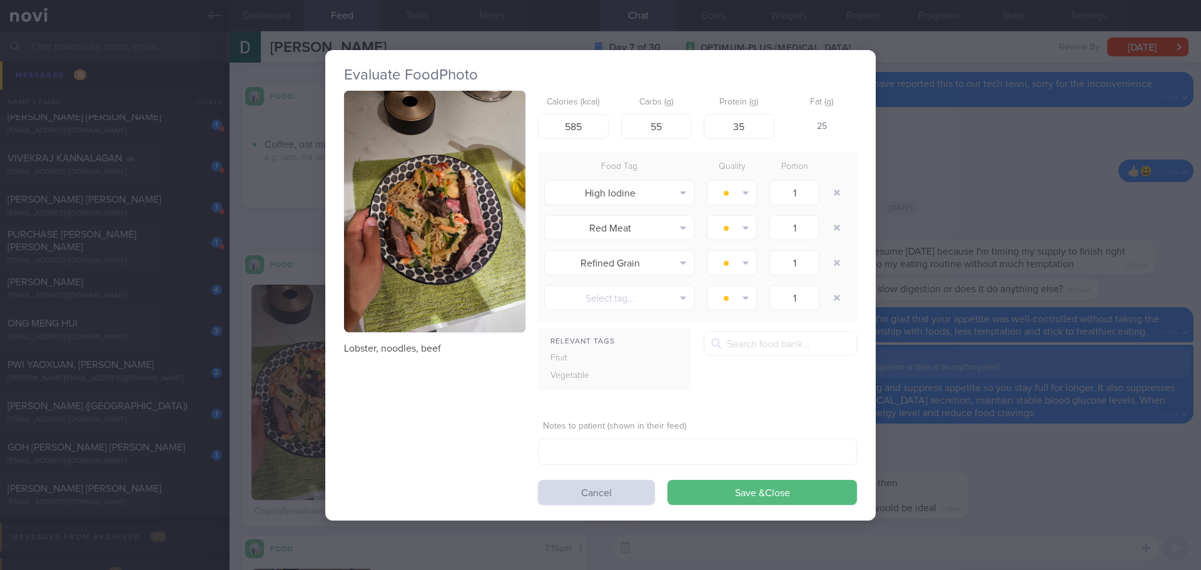
click at [447, 243] on button "button" at bounding box center [434, 212] width 181 height 242
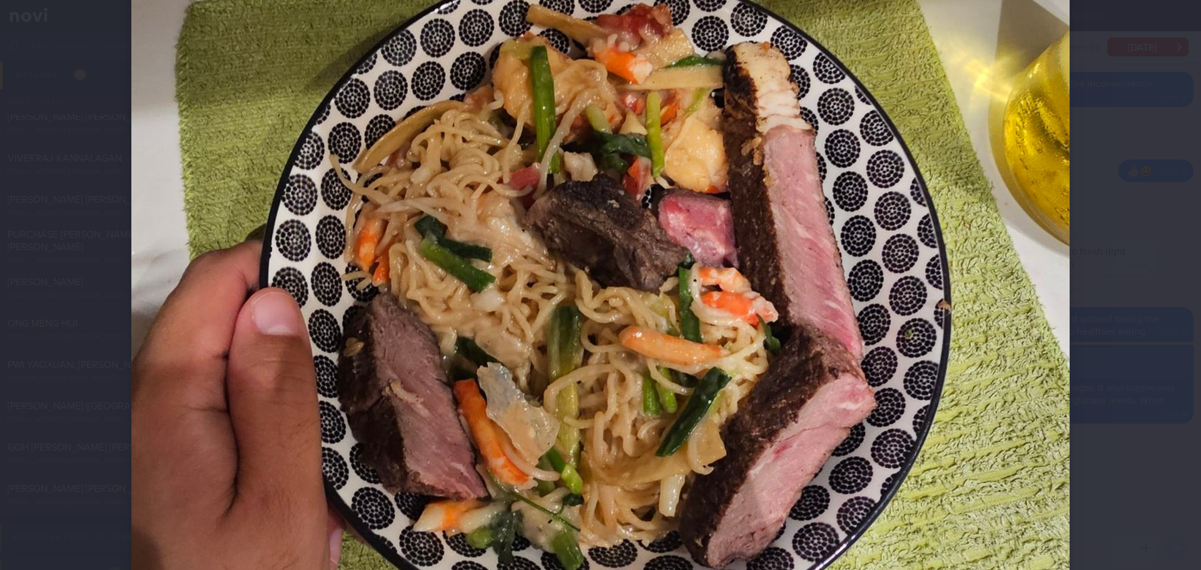
scroll to position [438, 0]
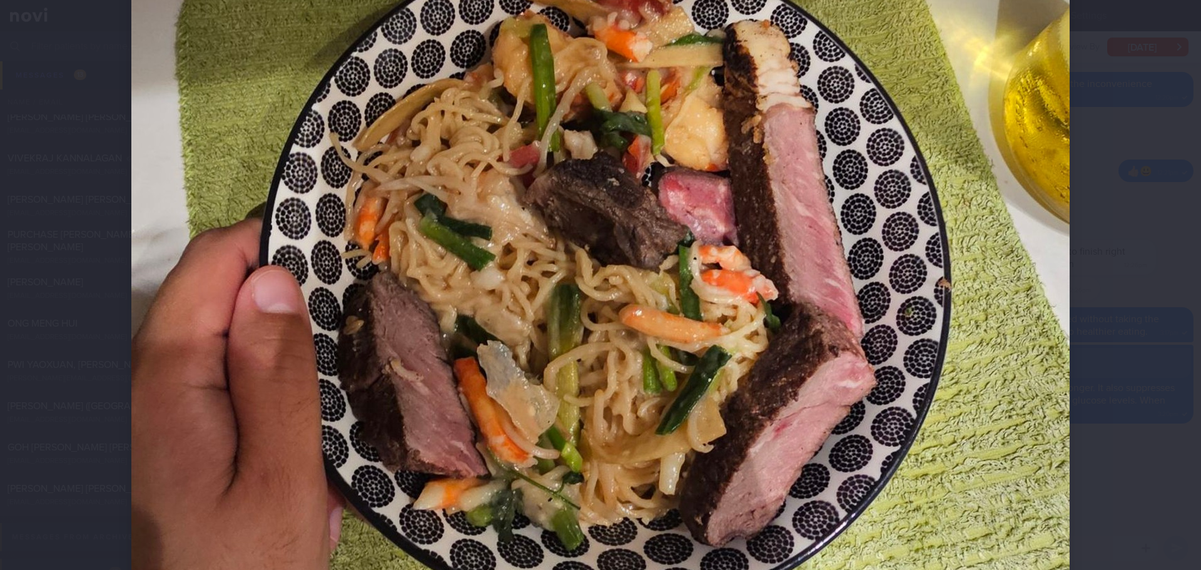
click at [1085, 212] on div at bounding box center [600, 237] width 1038 height 1351
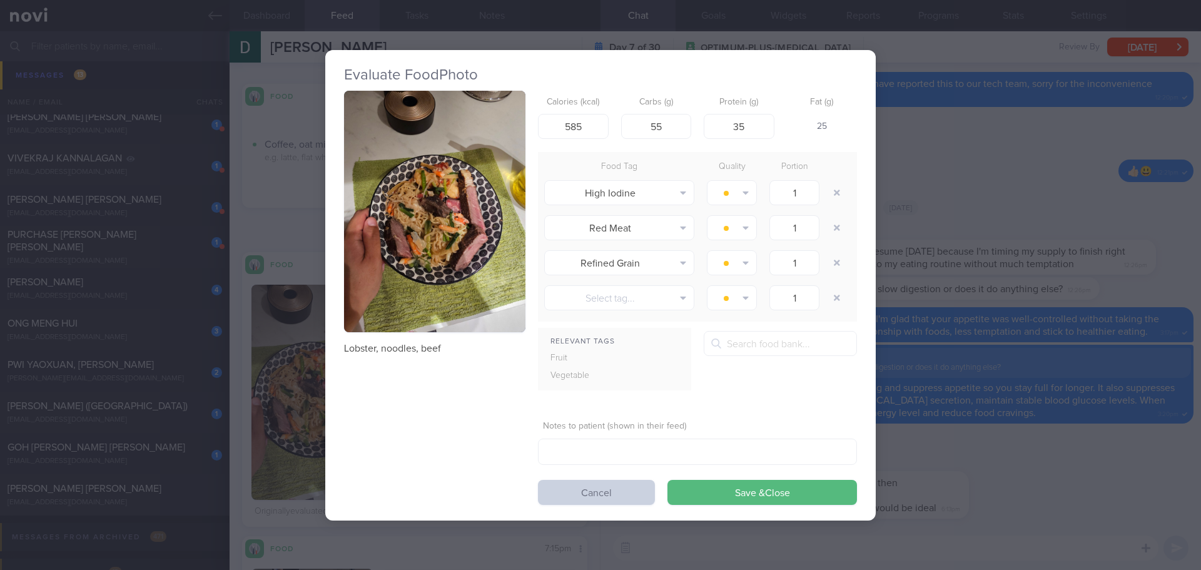
click at [626, 490] on button "Cancel" at bounding box center [596, 492] width 117 height 25
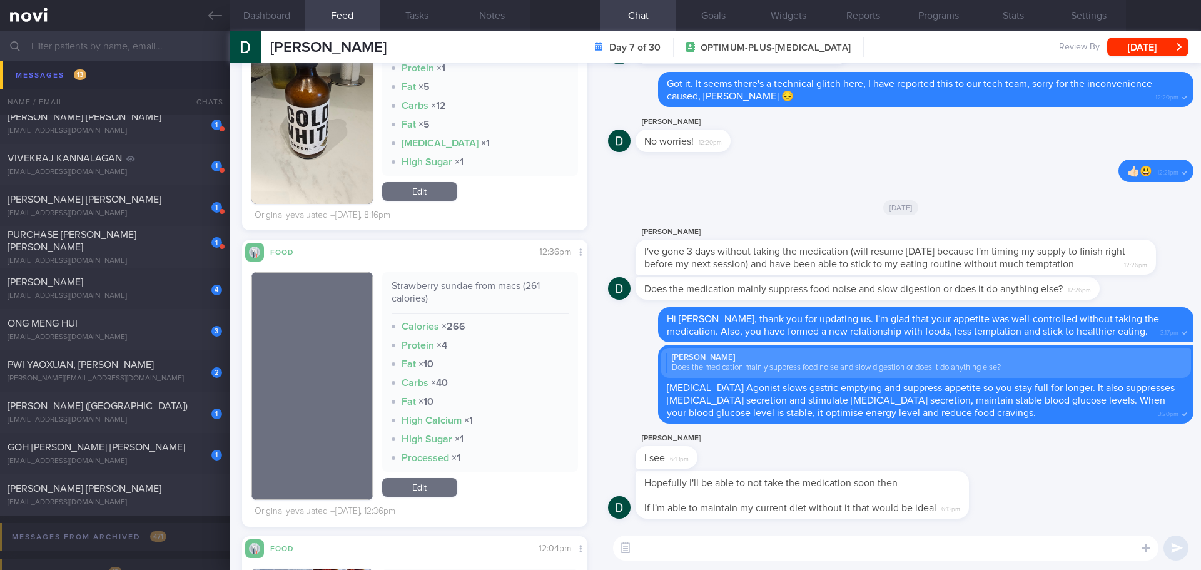
scroll to position [626, 0]
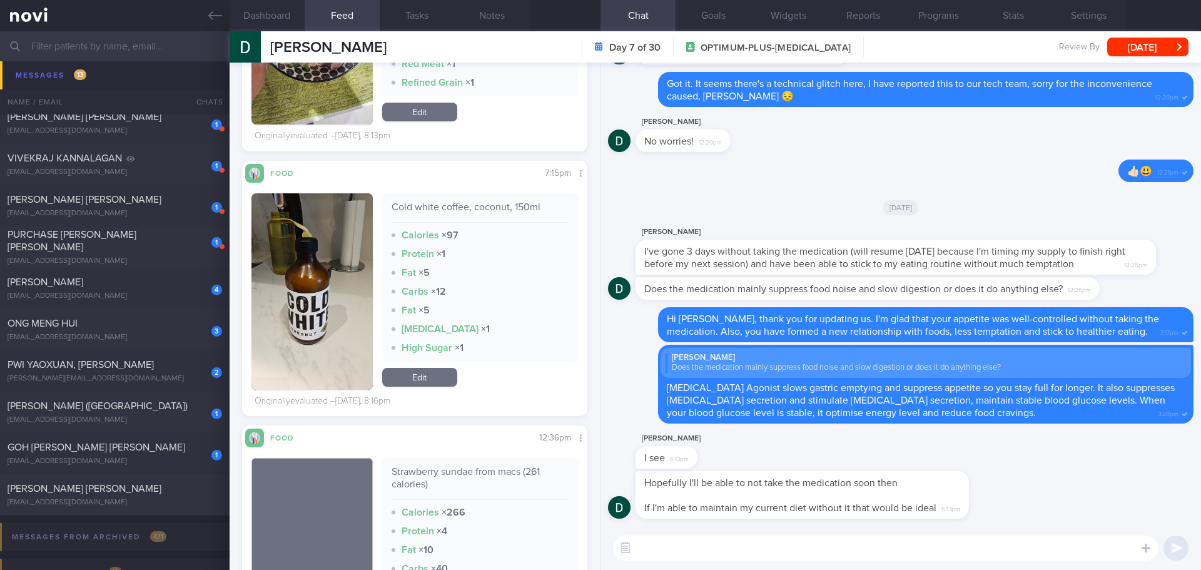
click at [323, 317] on button "button" at bounding box center [311, 291] width 121 height 196
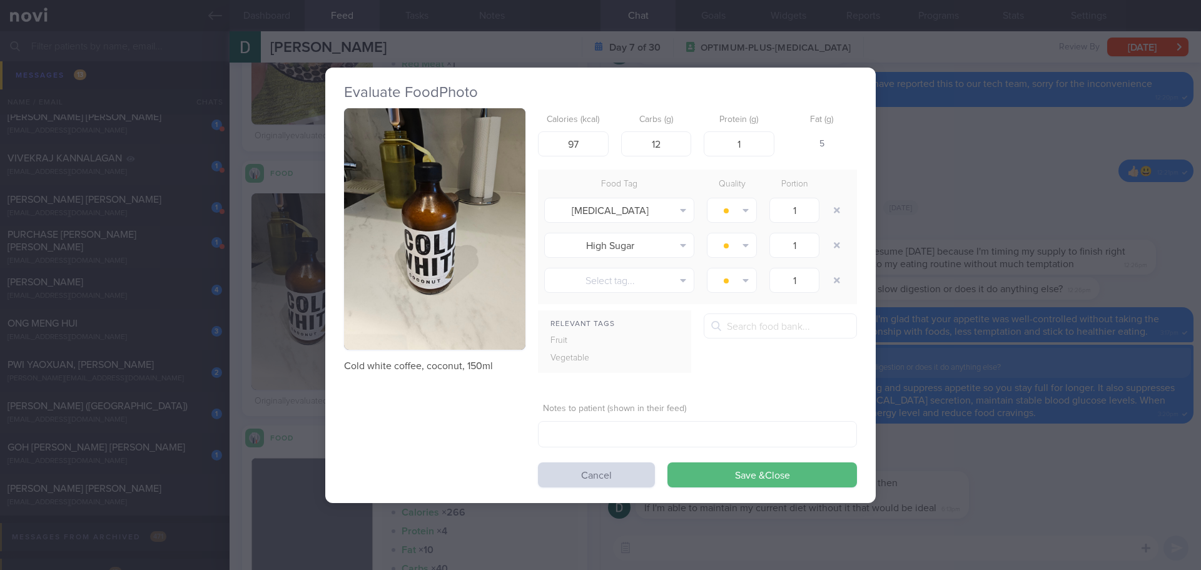
click at [432, 206] on button "button" at bounding box center [434, 229] width 181 height 242
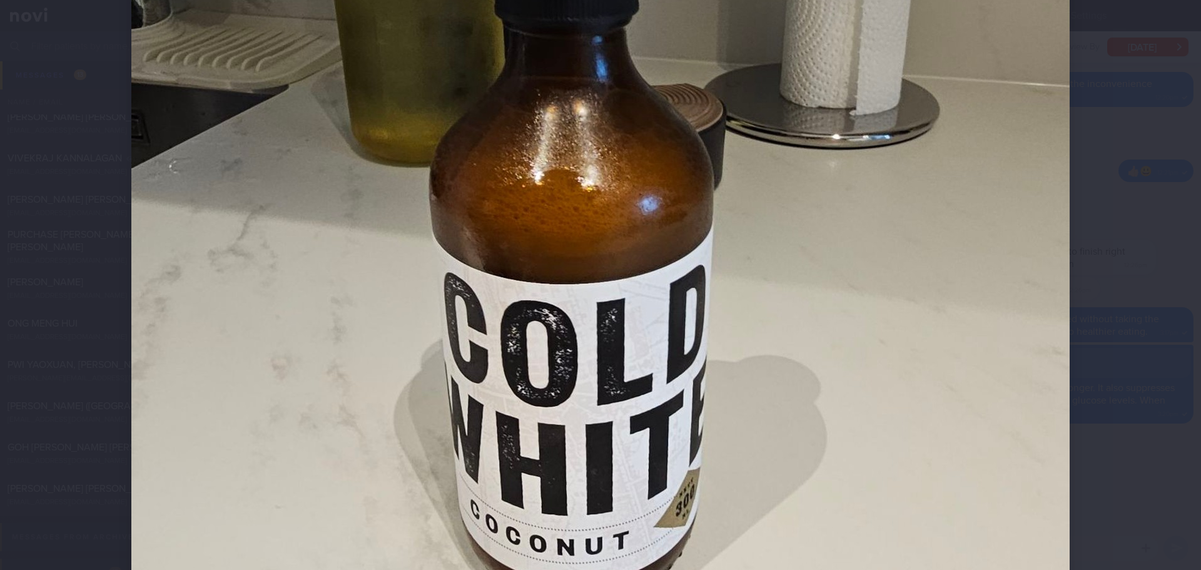
scroll to position [563, 0]
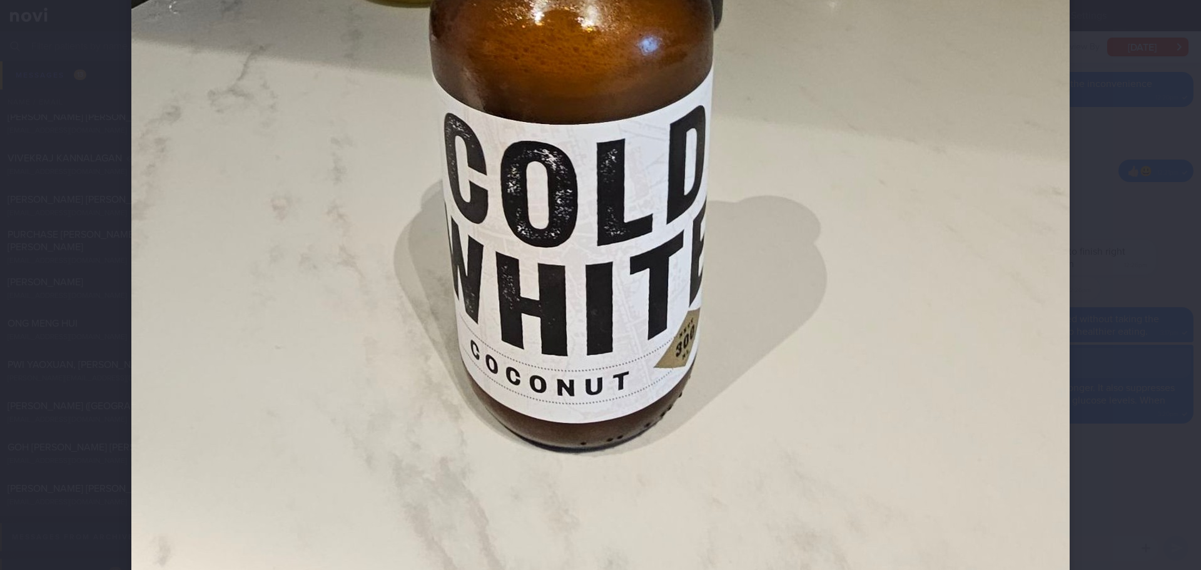
click at [1112, 238] on div at bounding box center [600, 112] width 1038 height 1351
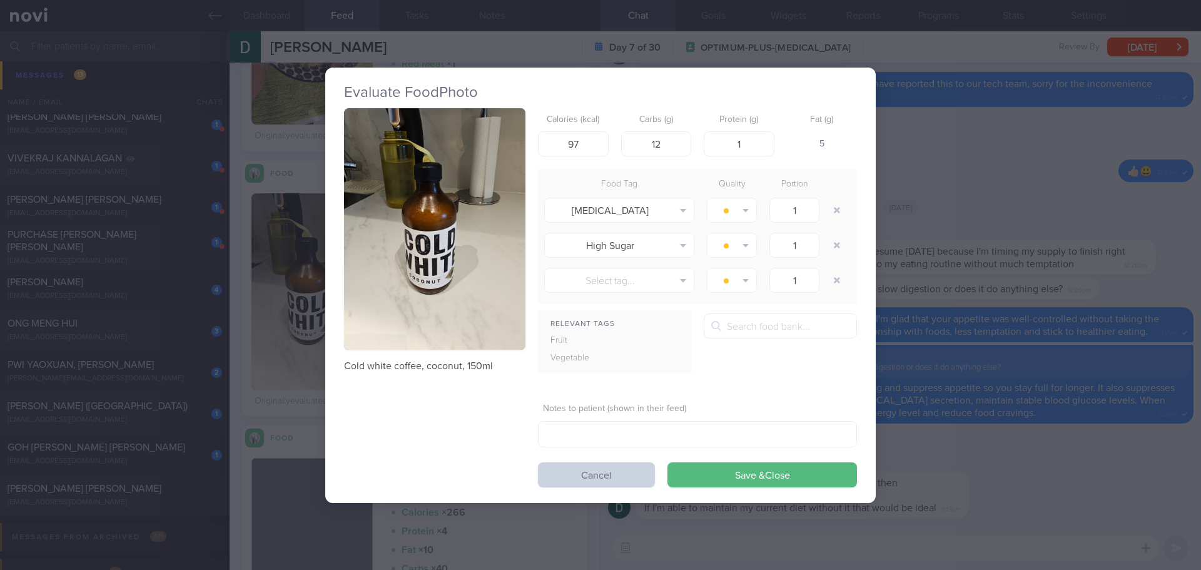
click at [617, 478] on button "Cancel" at bounding box center [596, 474] width 117 height 25
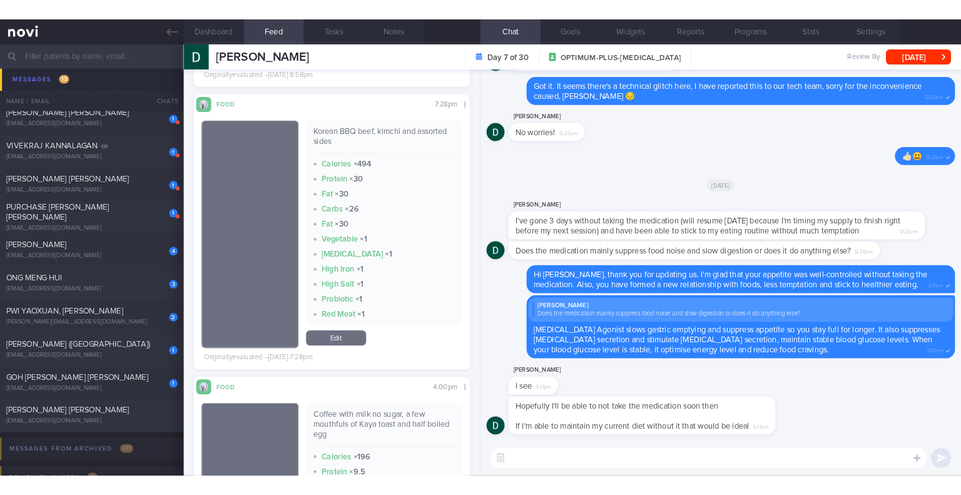
scroll to position [3253, 0]
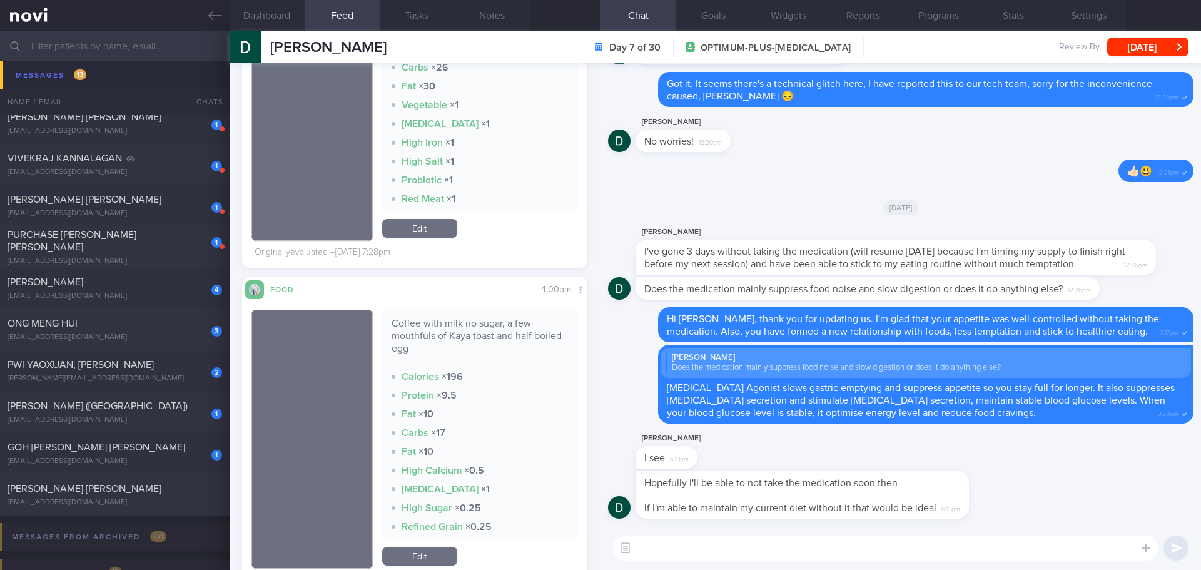
click at [808, 547] on textarea at bounding box center [885, 547] width 545 height 25
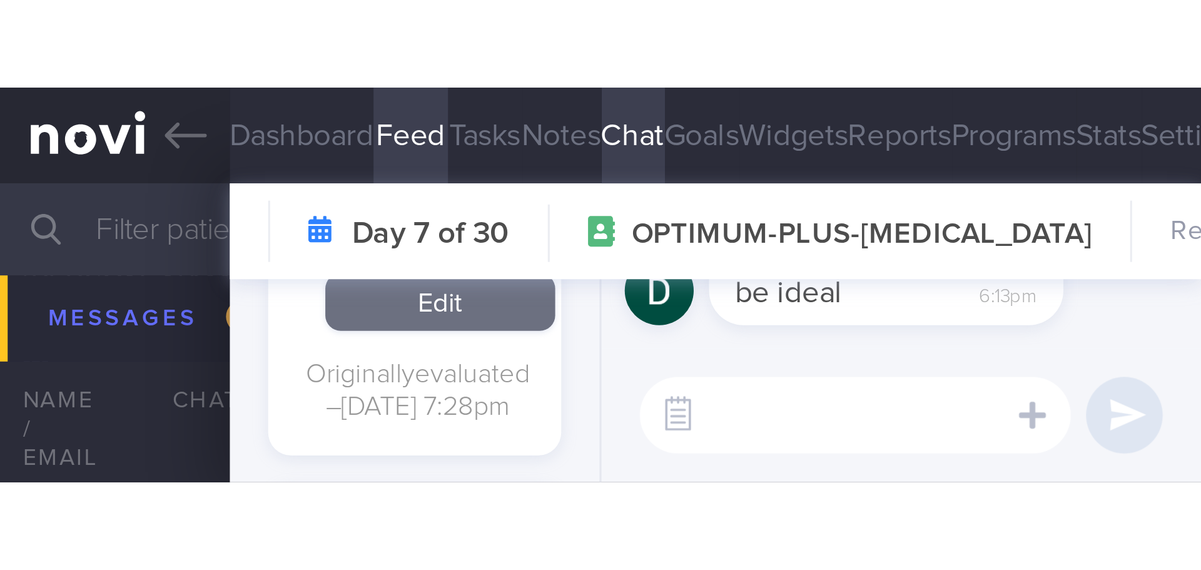
scroll to position [3203, 0]
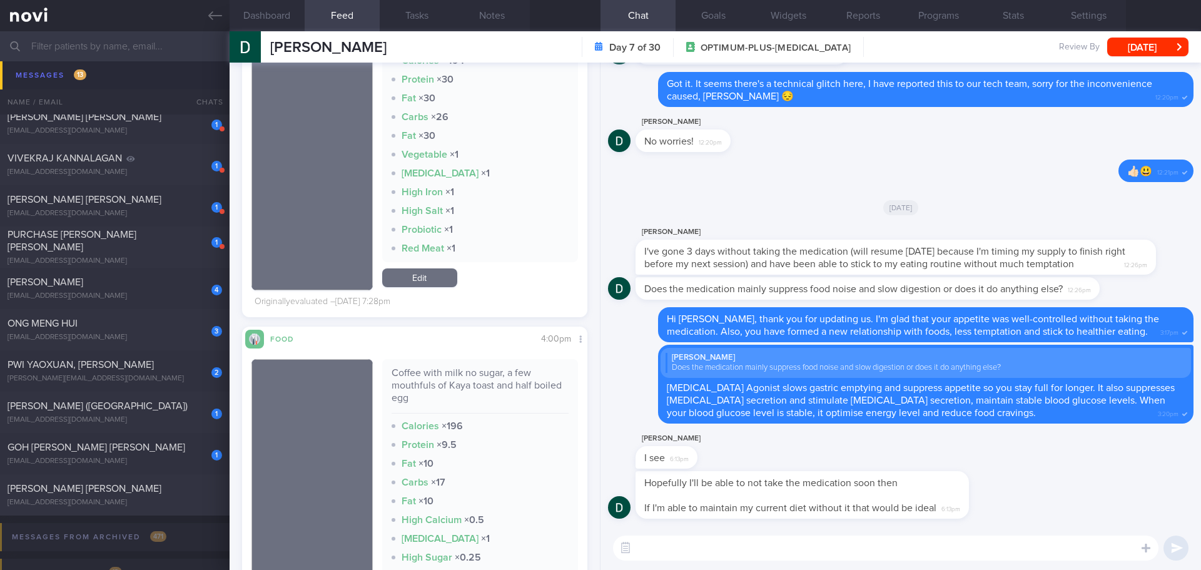
click at [803, 542] on textarea at bounding box center [885, 547] width 545 height 25
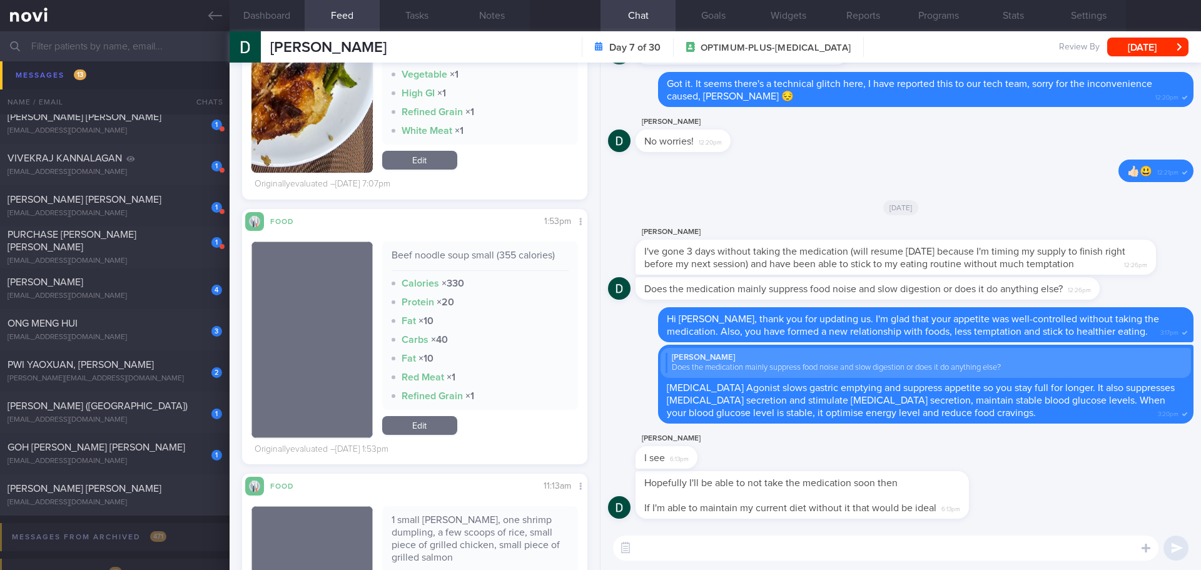
scroll to position [1827, 0]
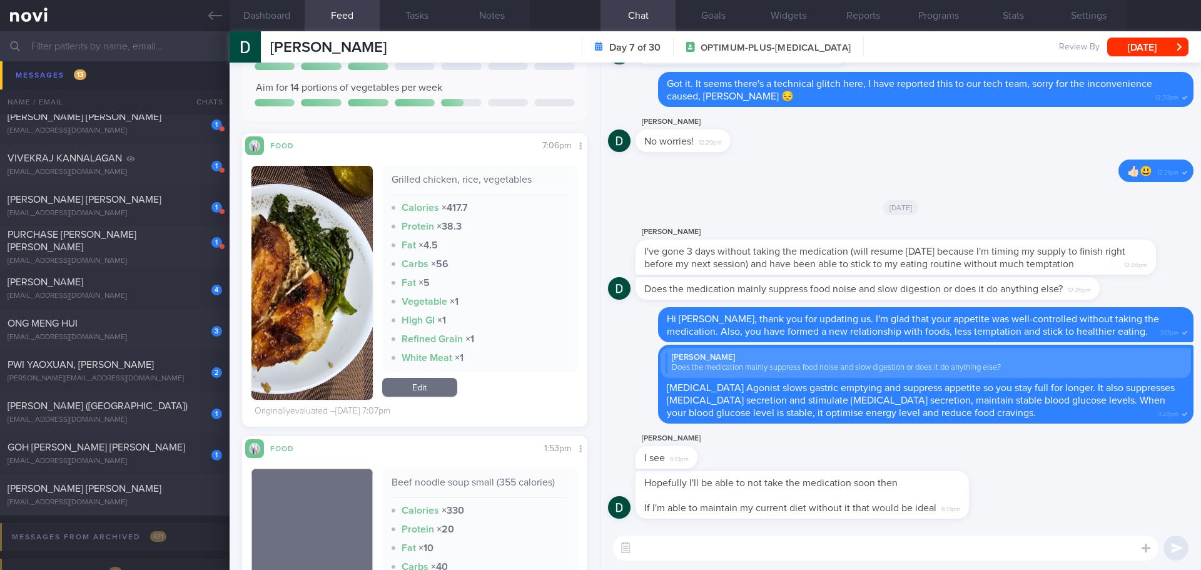
click at [305, 262] on button "button" at bounding box center [311, 283] width 121 height 234
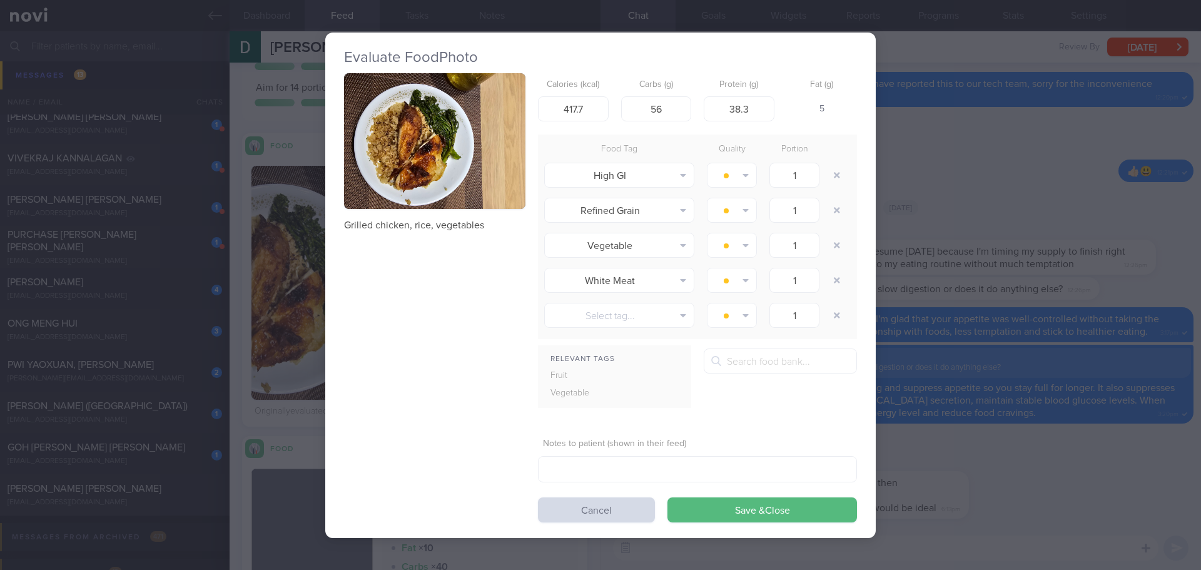
click at [478, 107] on button "button" at bounding box center [434, 141] width 181 height 136
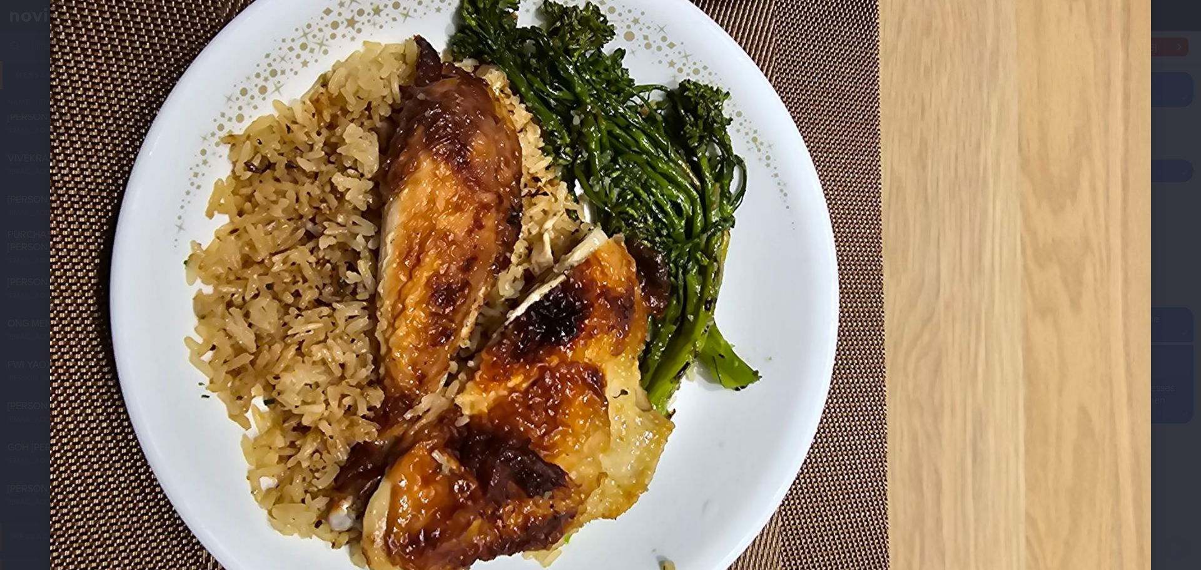
scroll to position [188, 0]
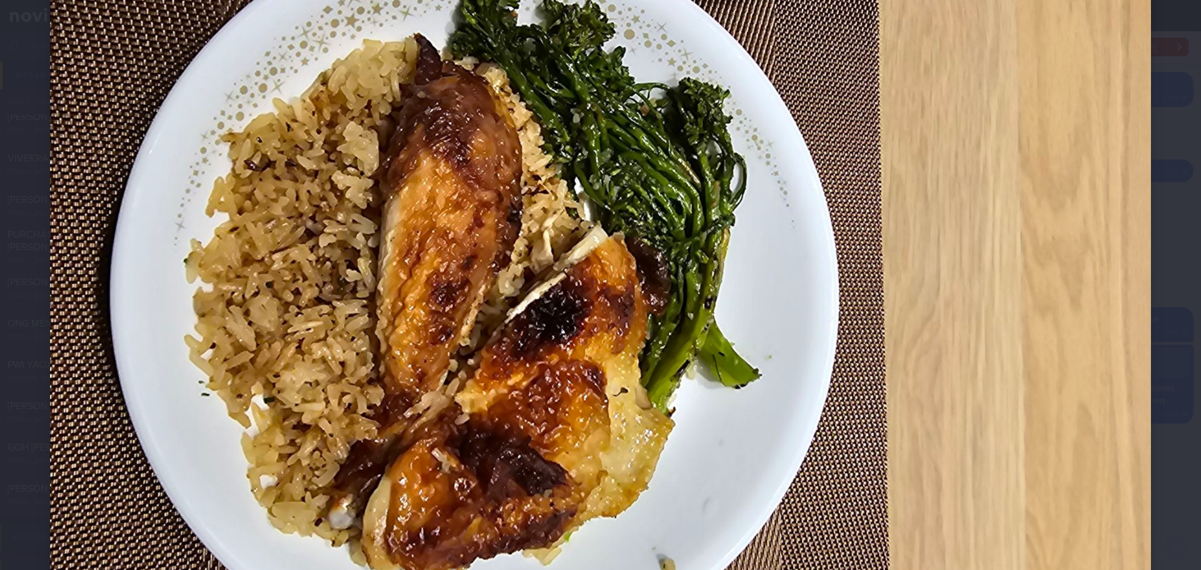
click at [995, 210] on img at bounding box center [600, 275] width 1101 height 826
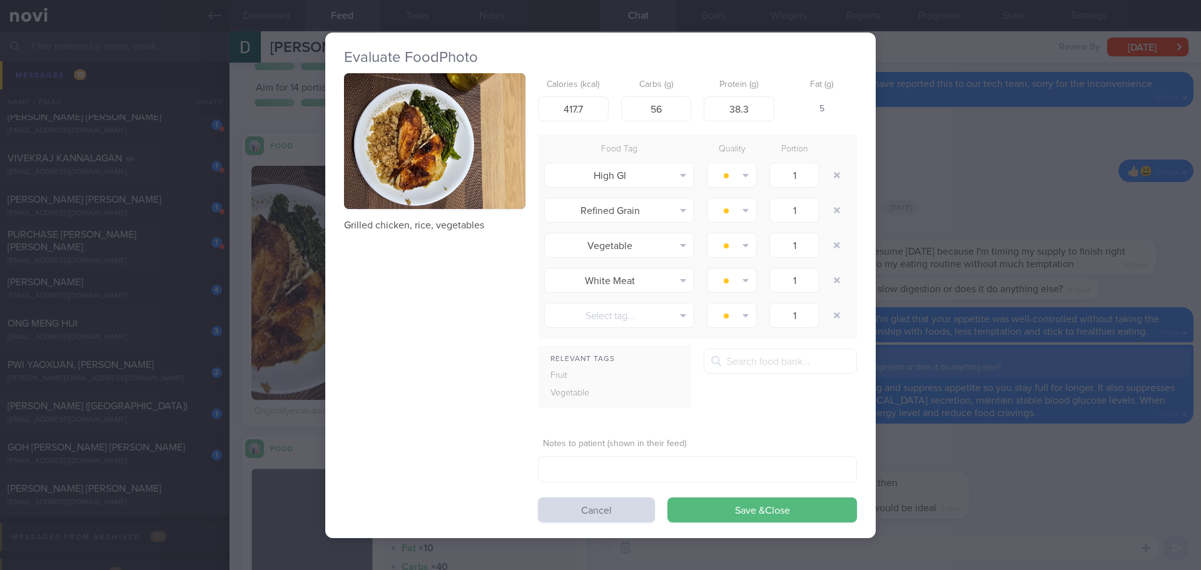
click at [964, 332] on div "Evaluate Food Photo Grilled chicken, rice, vegetables Calories (kcal) 417.7 Car…" at bounding box center [600, 285] width 1201 height 570
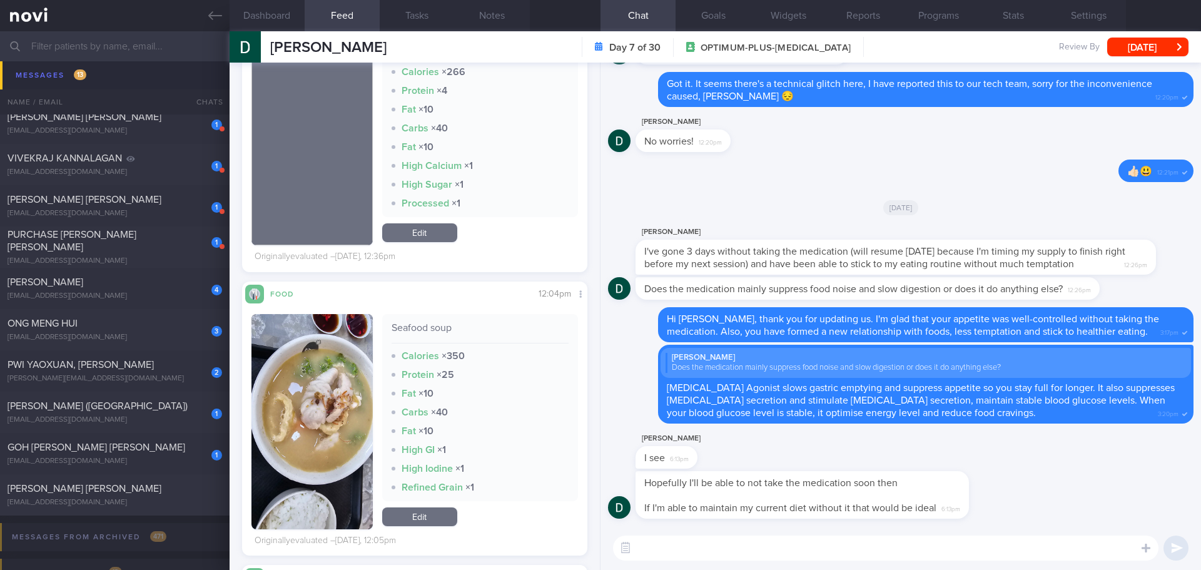
scroll to position [1139, 0]
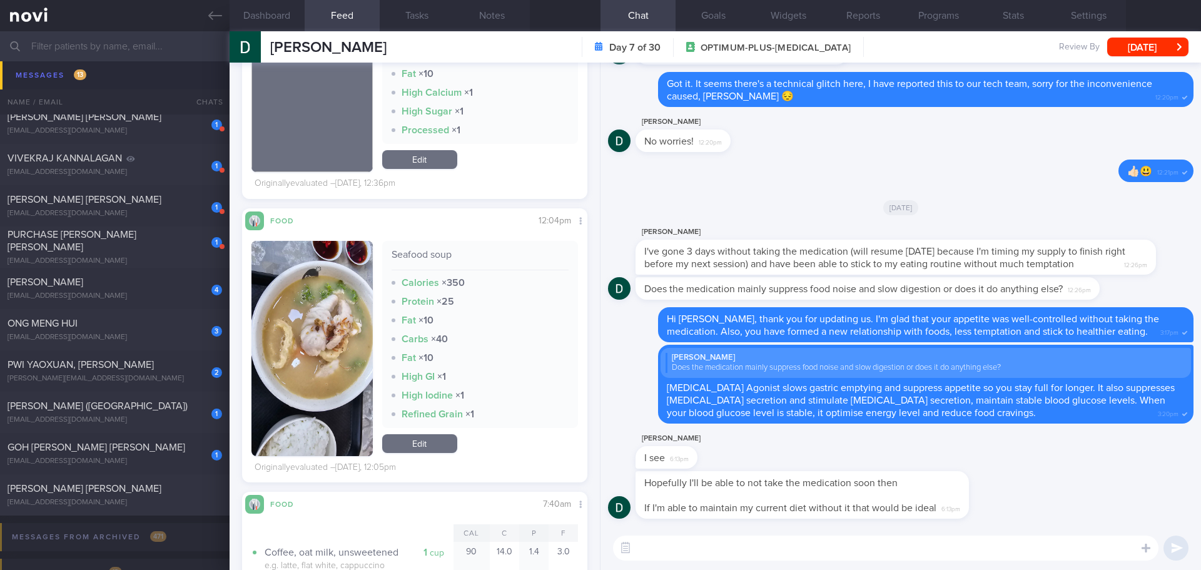
click at [747, 552] on textarea at bounding box center [885, 547] width 545 height 25
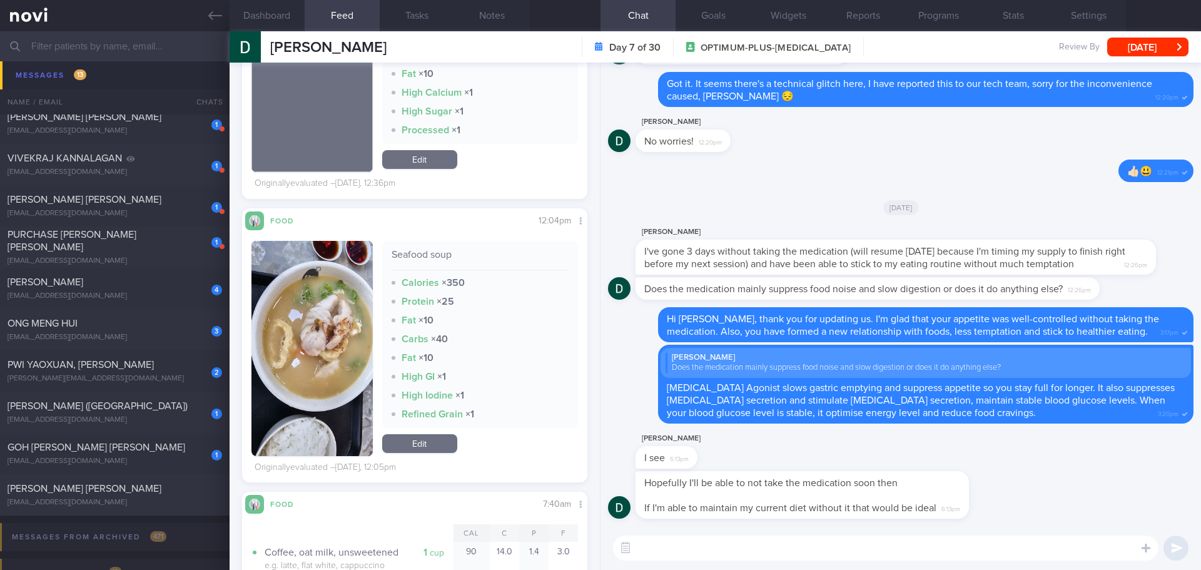
type textarea "S"
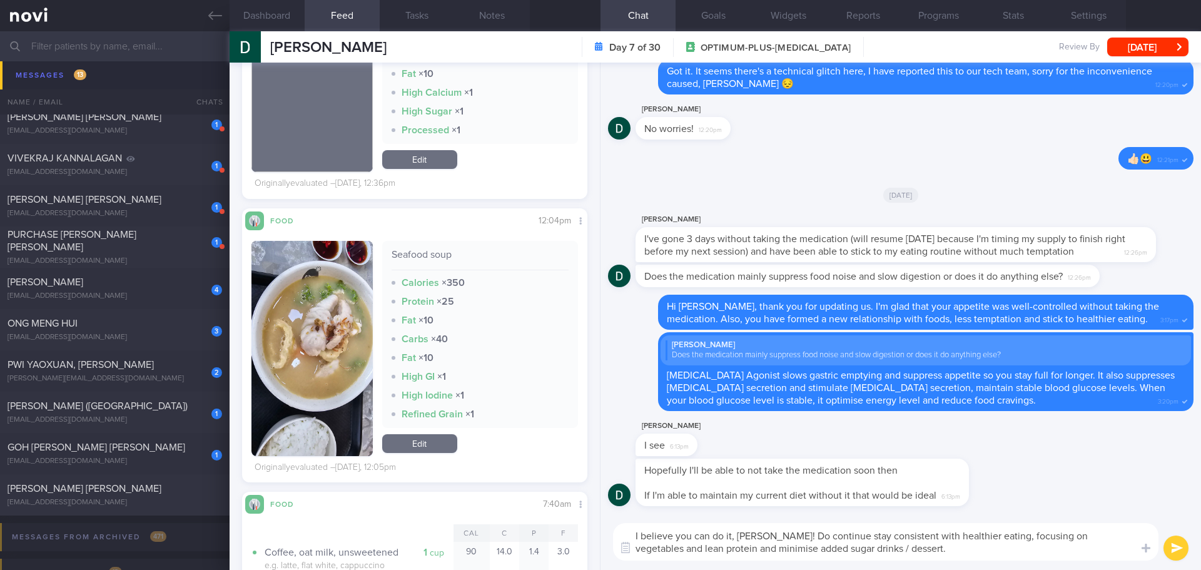
type textarea "I believe you can do it, Darren! Do continue stay consistent with healthier eat…"
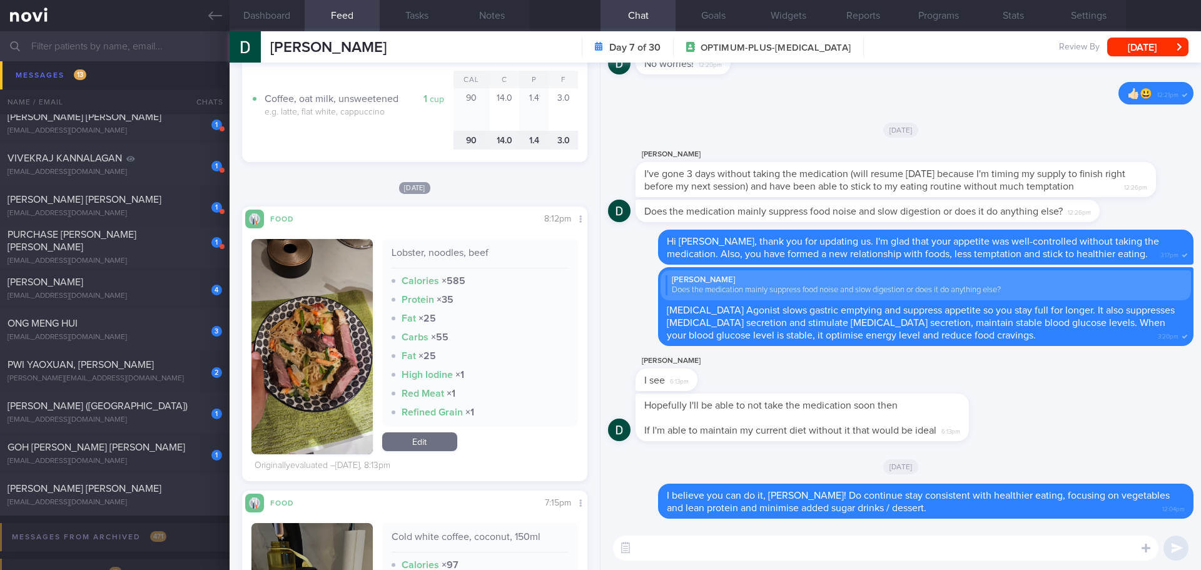
scroll to position [326, 0]
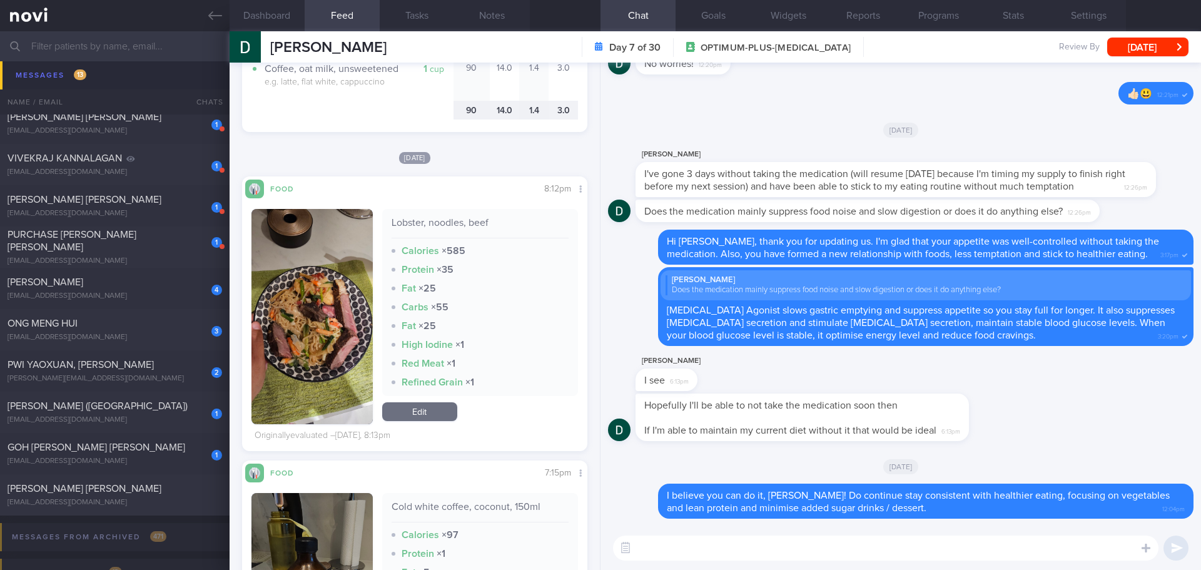
click at [328, 348] on button "button" at bounding box center [311, 316] width 121 height 215
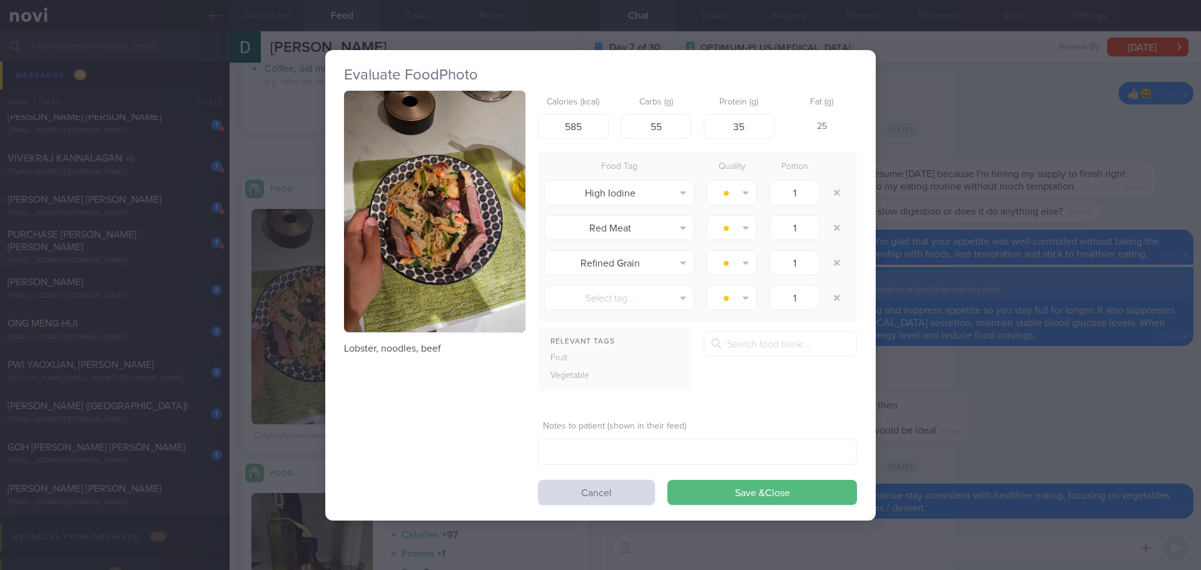
click at [399, 262] on button "button" at bounding box center [434, 212] width 181 height 242
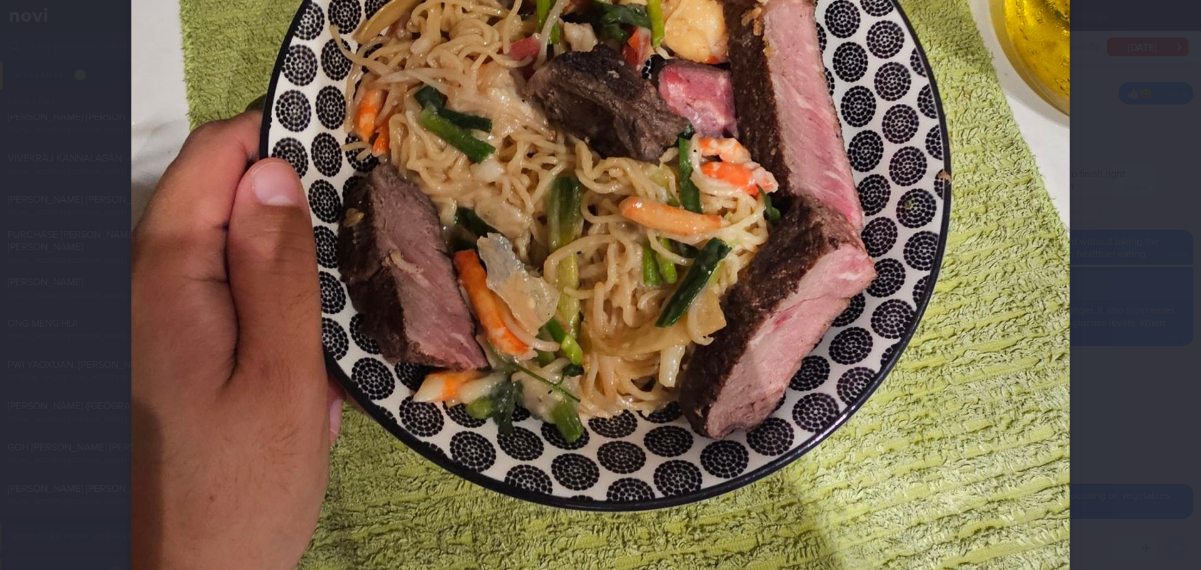
scroll to position [563, 0]
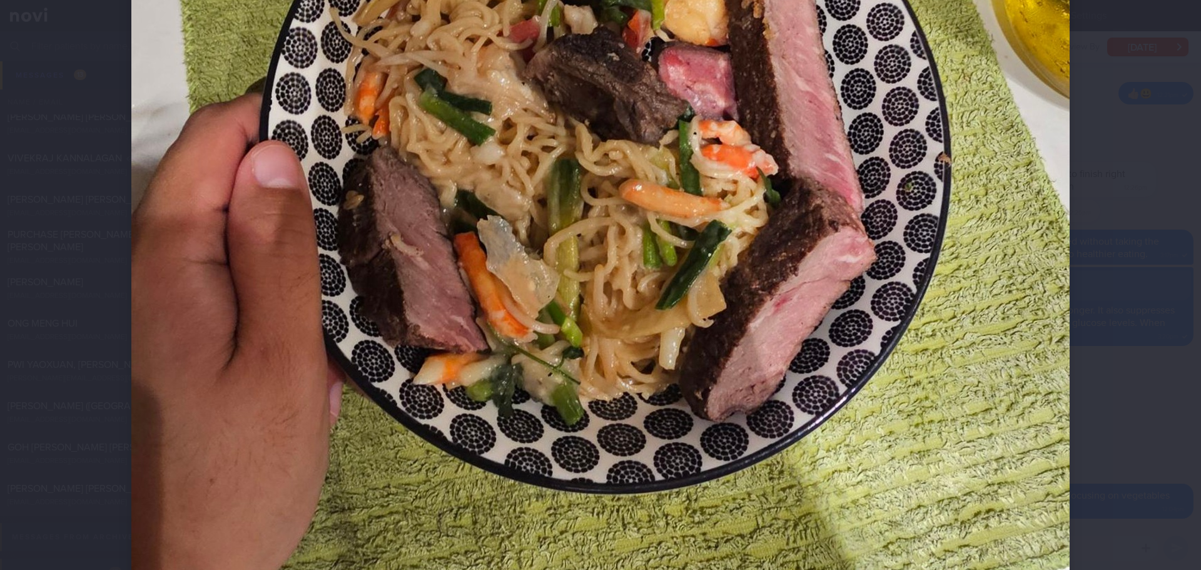
click at [1160, 318] on div at bounding box center [600, 285] width 1201 height 570
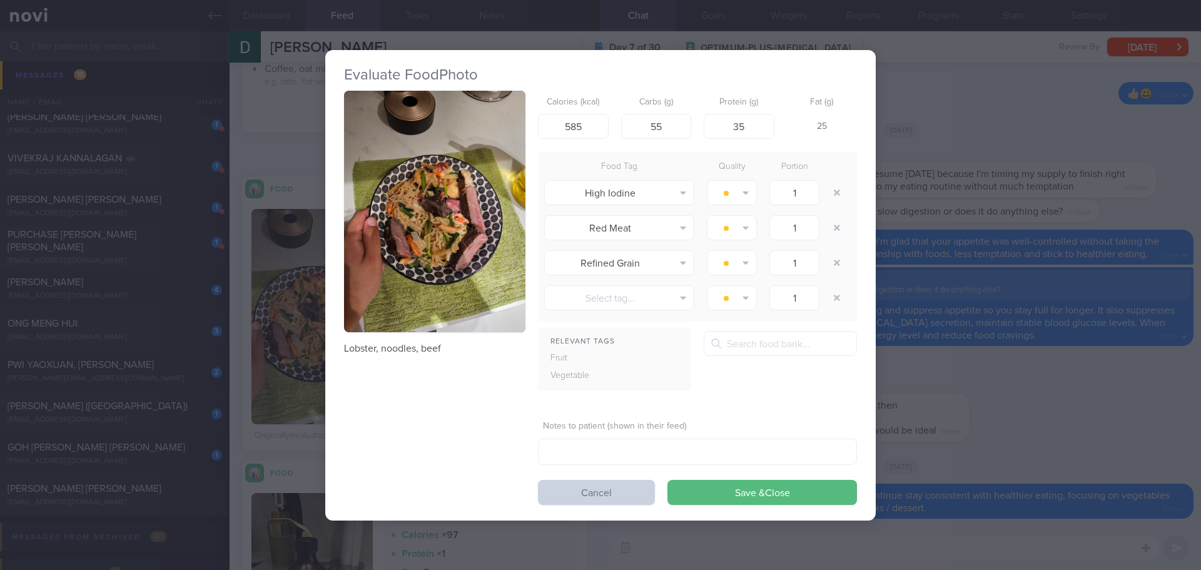
click at [590, 491] on button "Cancel" at bounding box center [596, 492] width 117 height 25
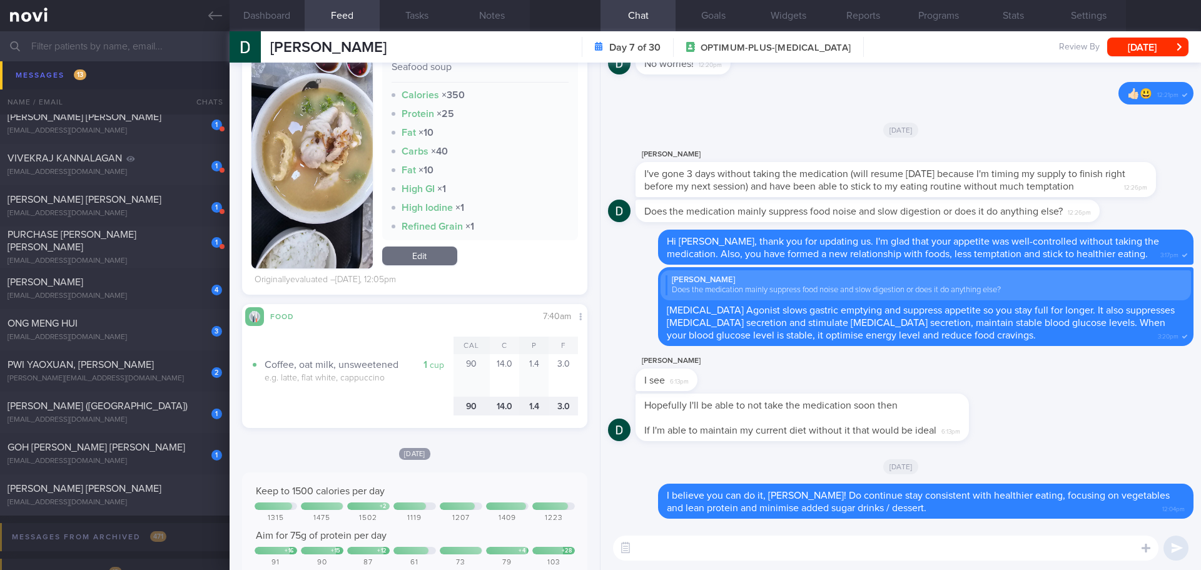
scroll to position [1014, 0]
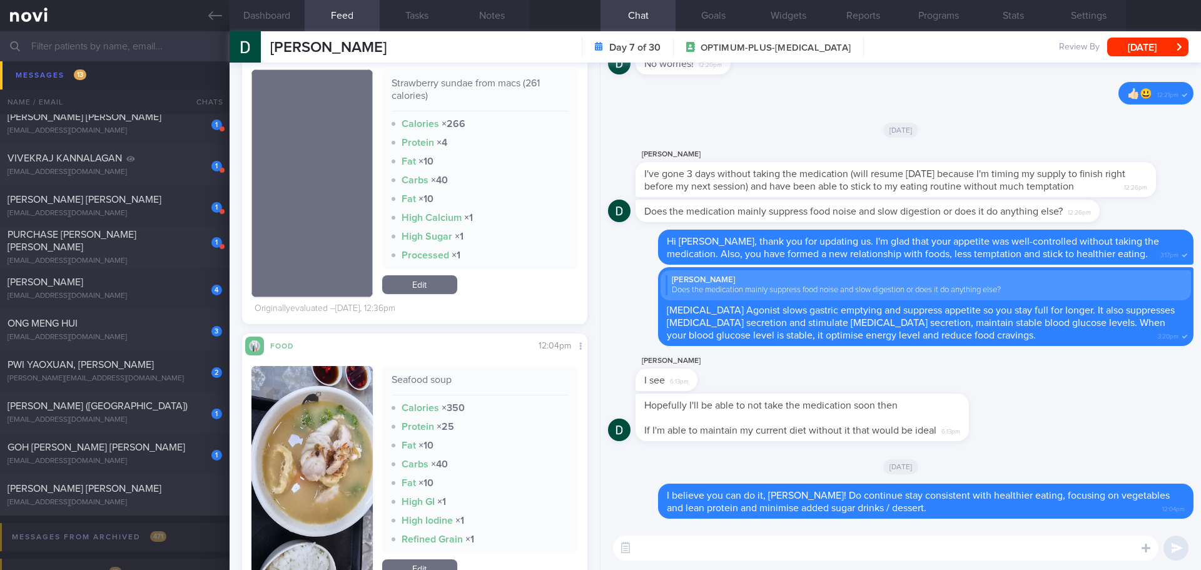
click at [652, 555] on textarea at bounding box center [885, 547] width 545 height 25
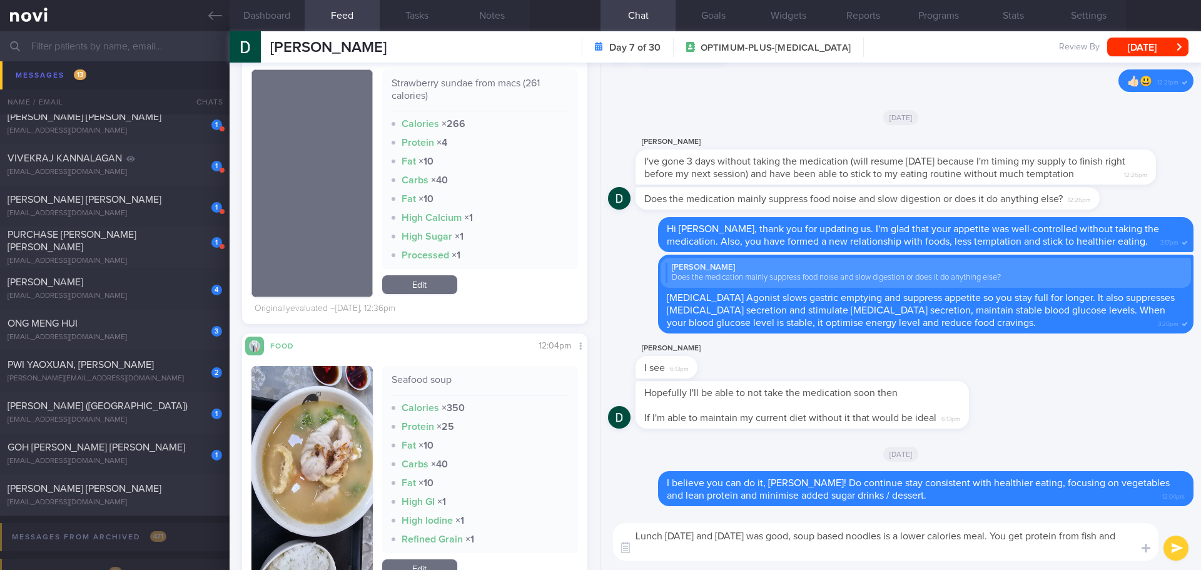
scroll to position [0, 0]
click at [906, 554] on textarea "Lunch on Sunday and Monday was good, soup based noodles is a lower calories mea…" at bounding box center [885, 542] width 545 height 38
click at [957, 560] on textarea "Lunch on Sunday and Monday was good, soup based noodles is a lower calories mea…" at bounding box center [885, 542] width 545 height 38
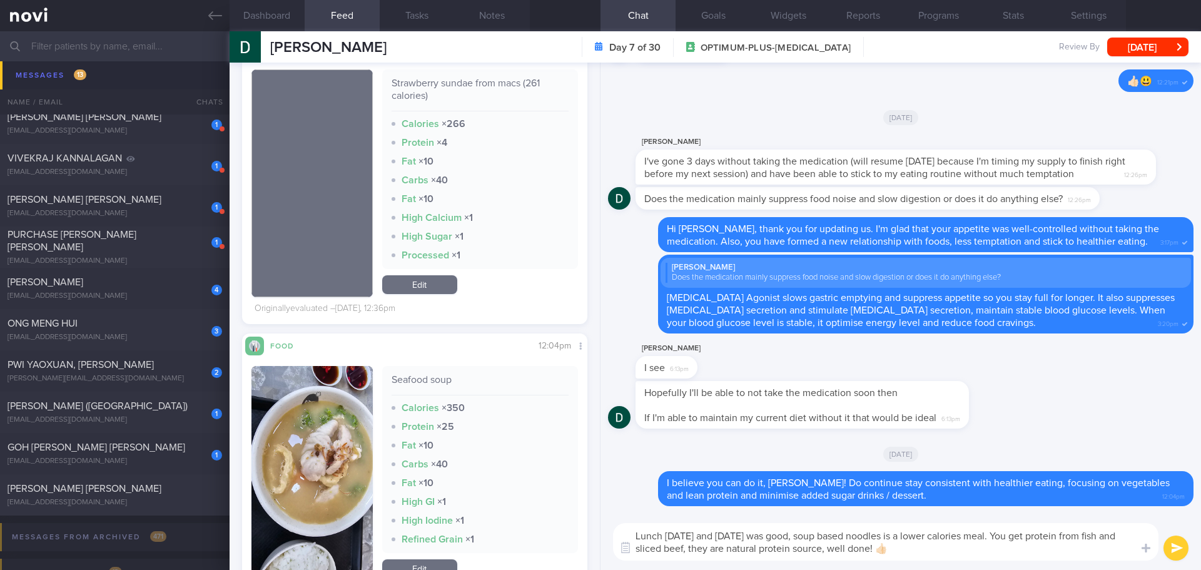
click at [957, 560] on textarea "Lunch on Sunday and Monday was good, soup based noodles is a lower calories mea…" at bounding box center [885, 542] width 545 height 38
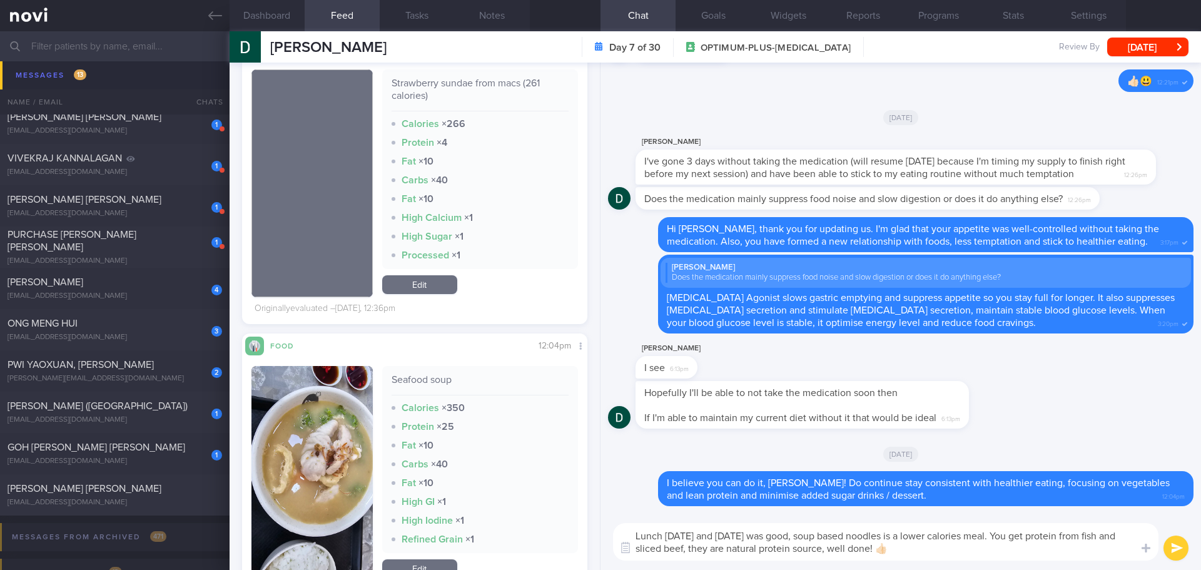
drag, startPoint x: 718, startPoint y: 550, endPoint x: 707, endPoint y: 548, distance: 10.8
click at [707, 548] on textarea "Lunch on Sunday and Monday was good, soup based noodles is a lower calories mea…" at bounding box center [885, 542] width 545 height 38
click at [968, 557] on textarea "Lunch on Sunday and Monday was good, soup based noodles is a lower calories mea…" at bounding box center [885, 542] width 545 height 38
click at [972, 554] on textarea "Lunch on Sunday and Monday was good, soup based noodles is a lower calories mea…" at bounding box center [885, 542] width 545 height 38
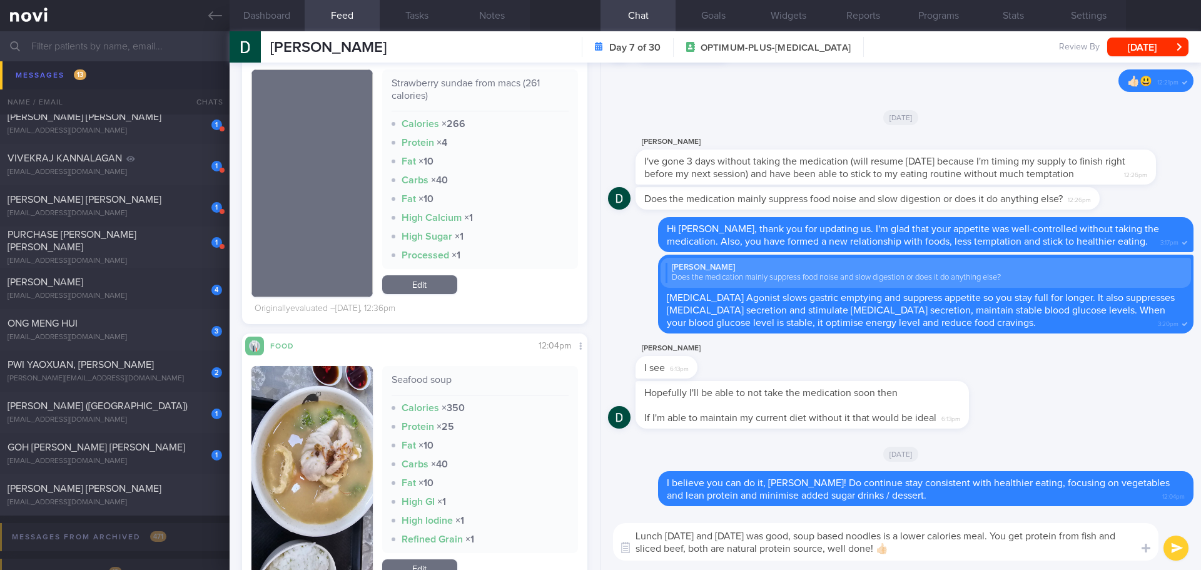
type textarea "Lunch on Sunday and Monday was good, soup based noodles is a lower calories mea…"
drag, startPoint x: 1186, startPoint y: 549, endPoint x: 983, endPoint y: 569, distance: 204.3
click at [1185, 549] on button "submit" at bounding box center [1175, 547] width 25 height 25
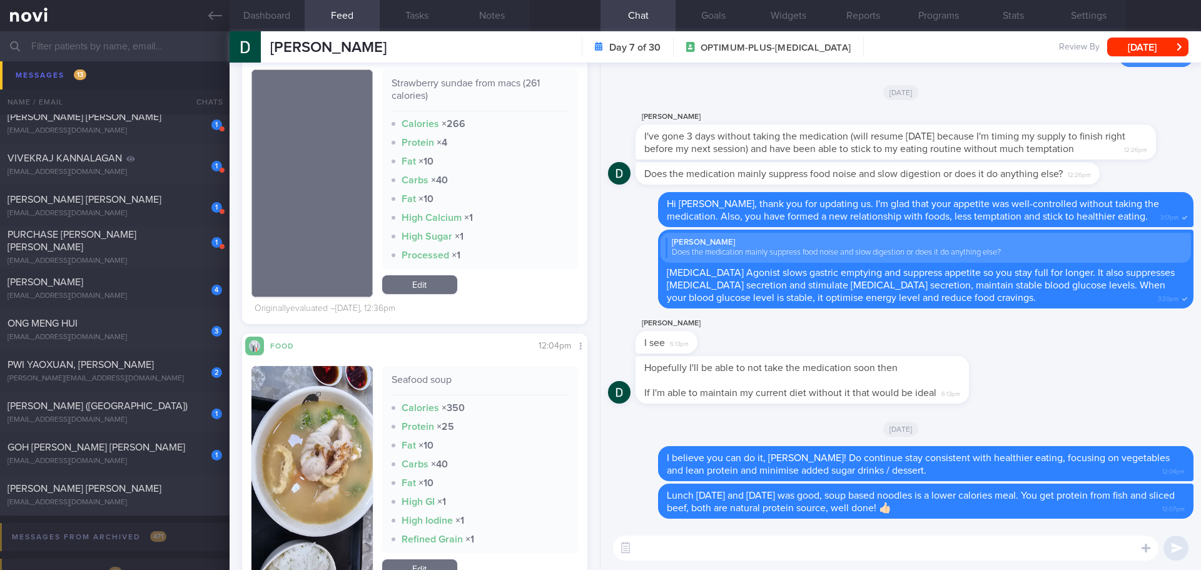
click at [1045, 354] on div "Darren Lim I see 6:13pm" at bounding box center [900, 336] width 585 height 40
click at [1051, 355] on div "Darren Lim I see 6:13pm" at bounding box center [900, 336] width 585 height 40
click at [135, 440] on div "1 GOH MEI LING ROSEMARY rosemarygoh@gmail.com Yesterday OPTIMUM-PLUS-MOUNJARO" at bounding box center [600, 453] width 1201 height 41
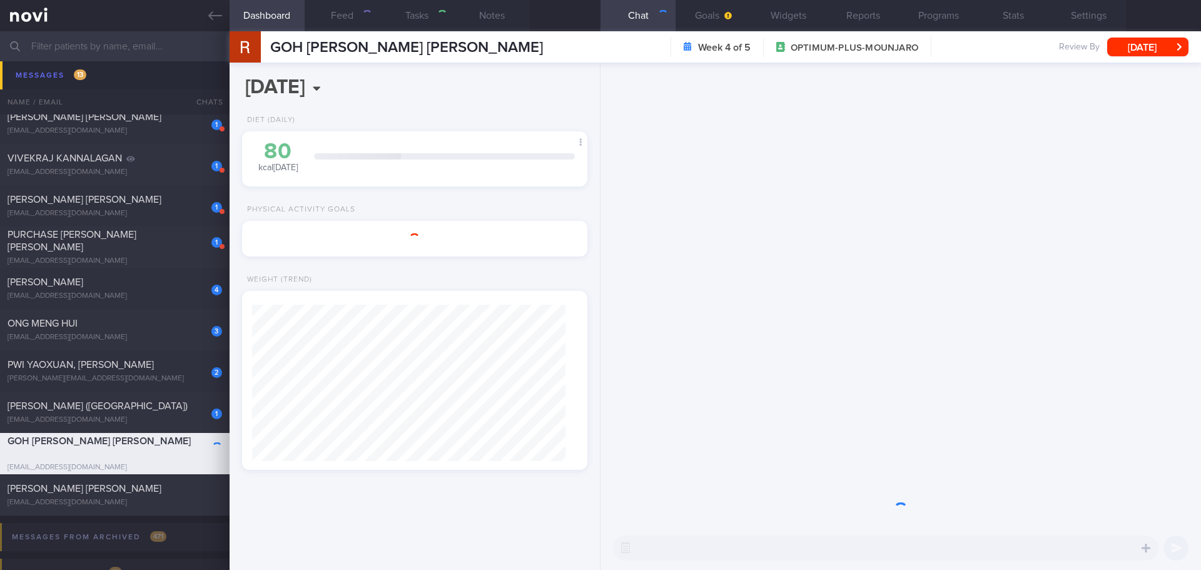
select select "8"
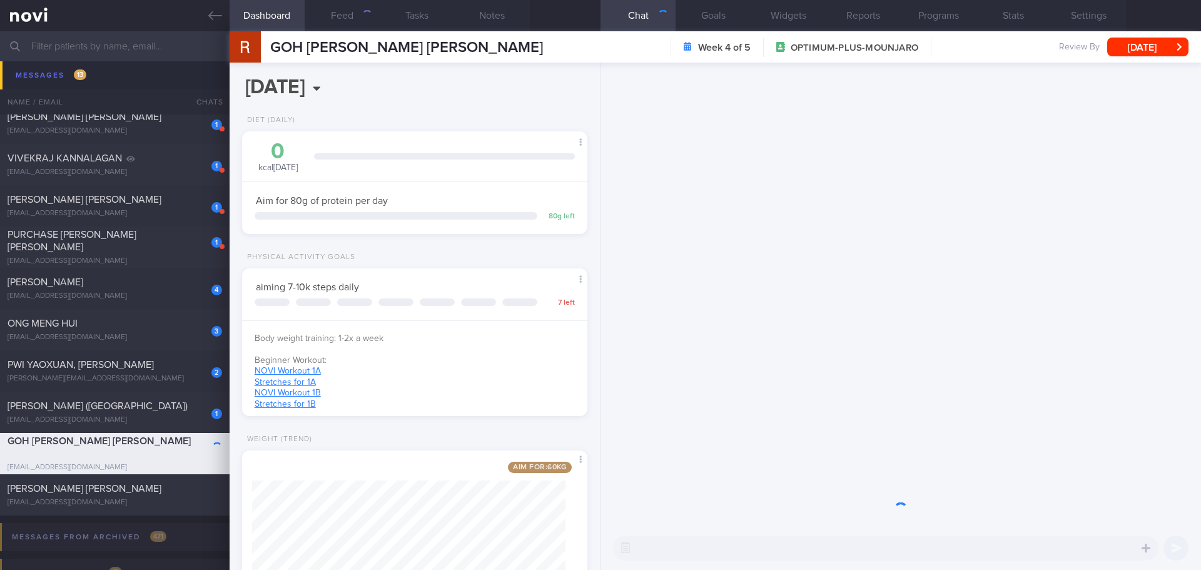
scroll to position [175, 314]
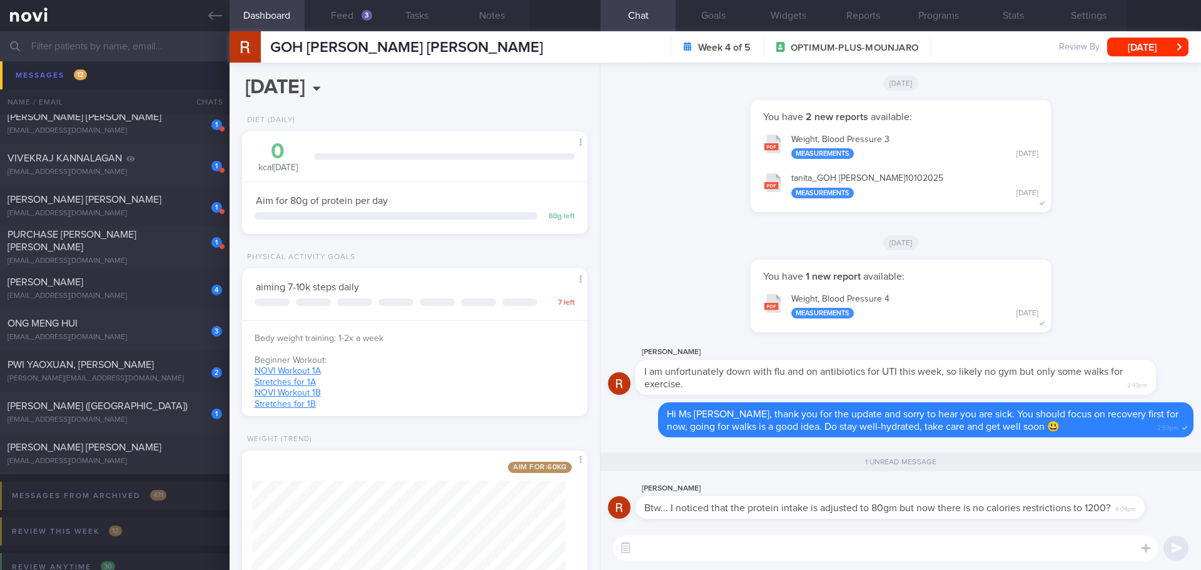
click at [815, 550] on textarea at bounding box center [885, 547] width 545 height 25
click at [819, 558] on textarea at bounding box center [885, 547] width 545 height 25
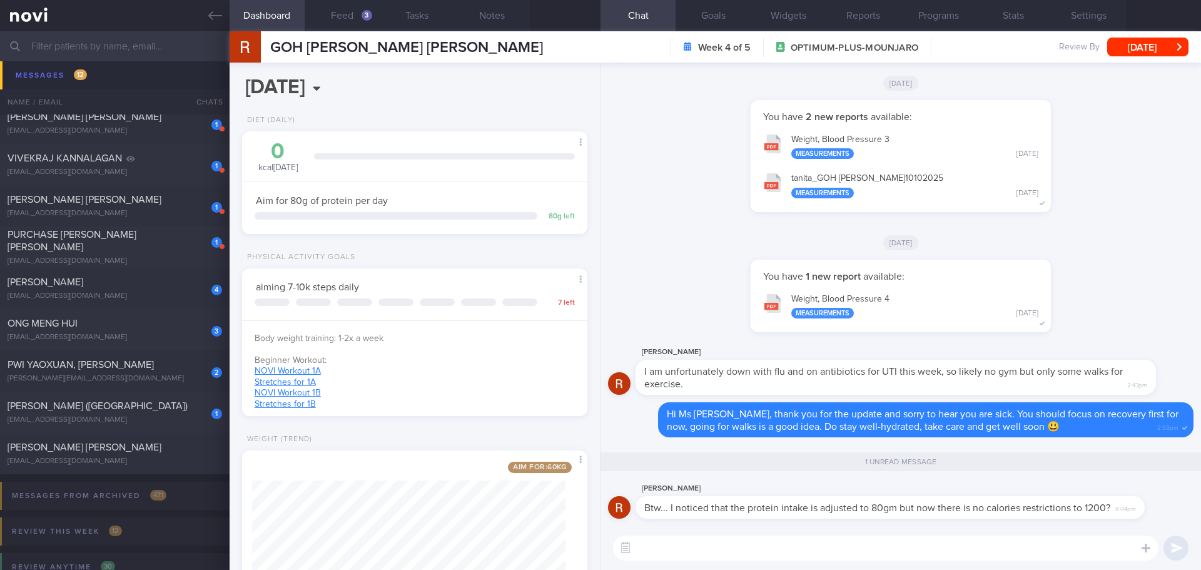
click at [819, 558] on textarea at bounding box center [885, 547] width 545 height 25
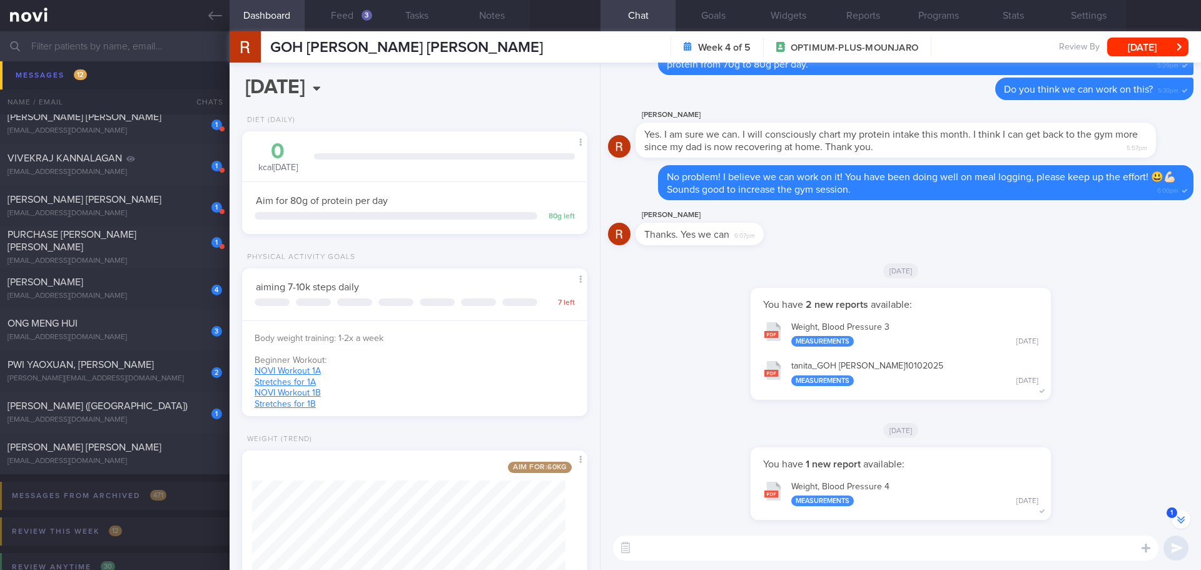
scroll to position [0, 0]
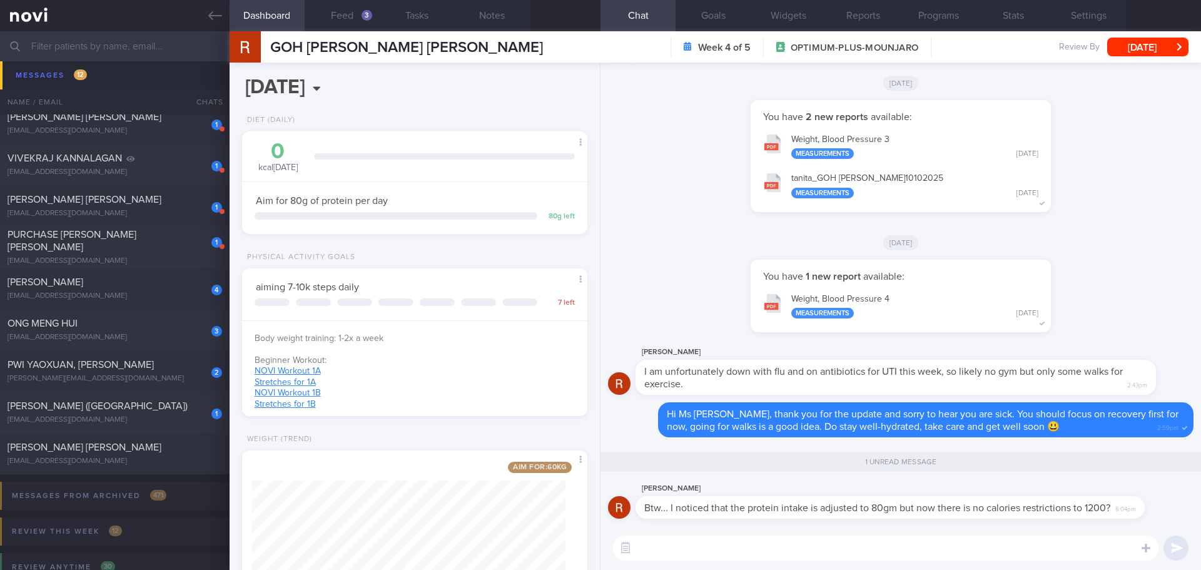
click at [945, 542] on textarea at bounding box center [885, 547] width 545 height 25
click at [1066, 545] on textarea at bounding box center [885, 547] width 545 height 25
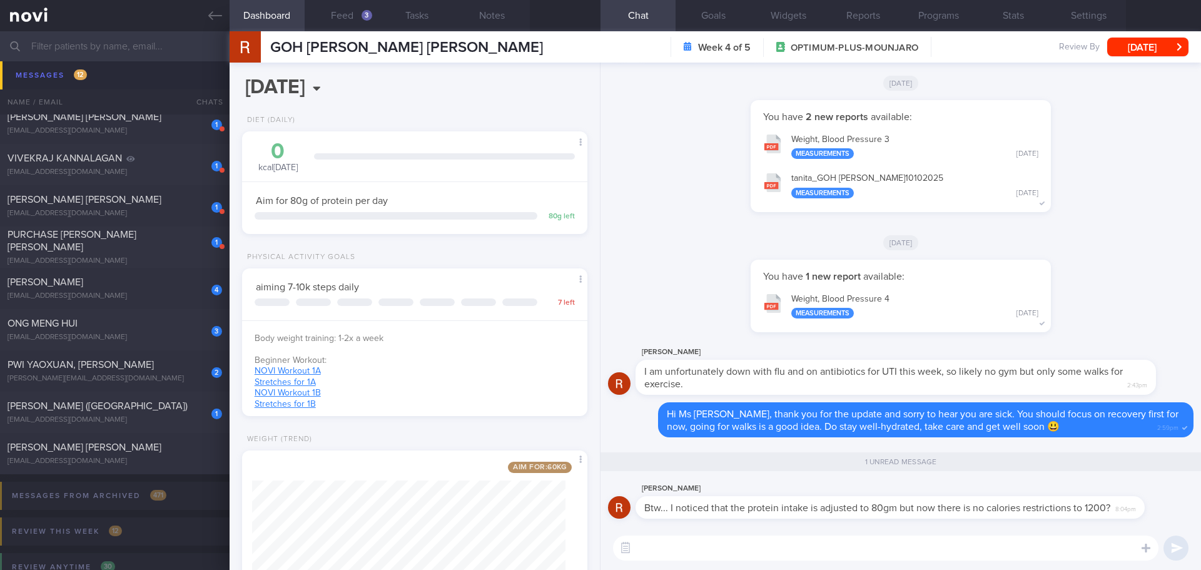
click at [1098, 300] on div "You have 1 new report available: Weight, Blood Pressure 4 Measurements Sat, 11 …" at bounding box center [900, 303] width 585 height 86
click at [1043, 552] on textarea at bounding box center [885, 547] width 545 height 25
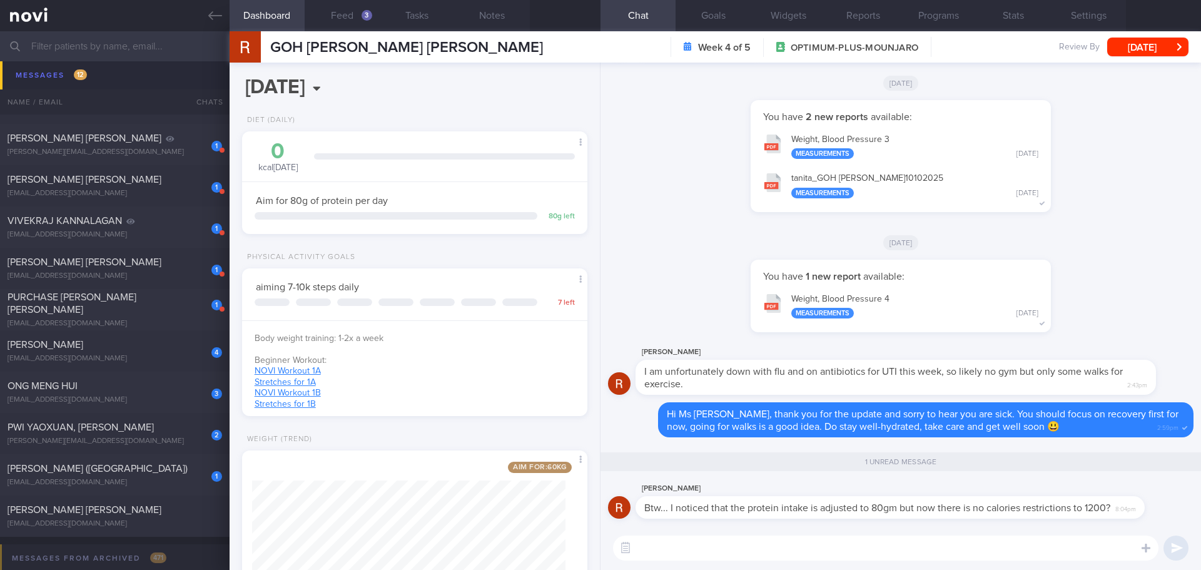
click at [956, 545] on textarea at bounding box center [885, 547] width 545 height 25
click at [940, 21] on button "Programs" at bounding box center [938, 15] width 75 height 31
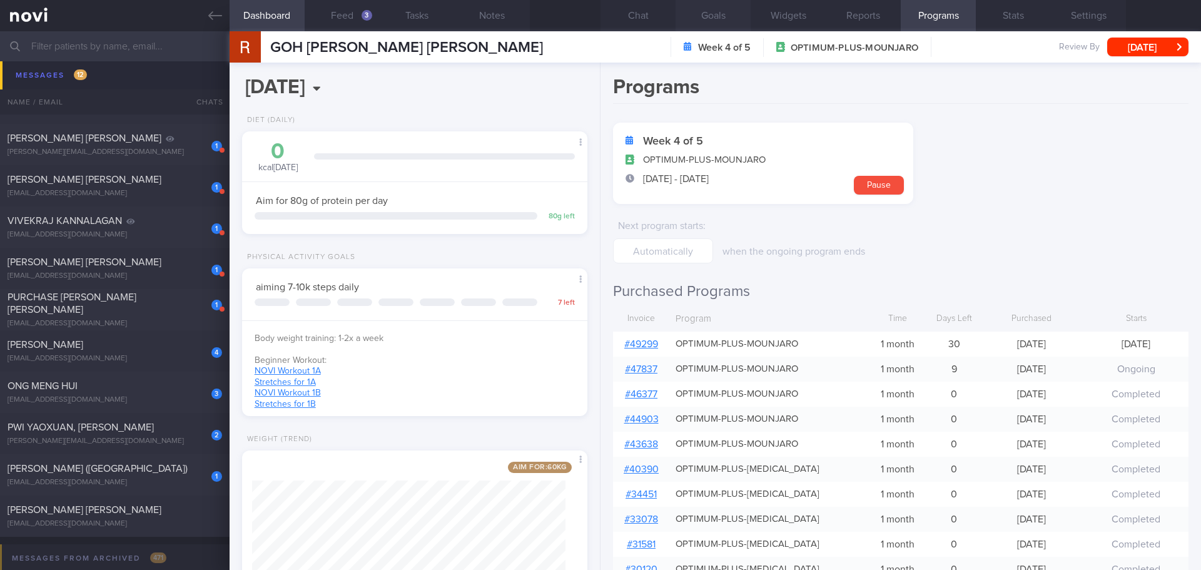
click at [728, 16] on button "Goals" at bounding box center [713, 15] width 75 height 31
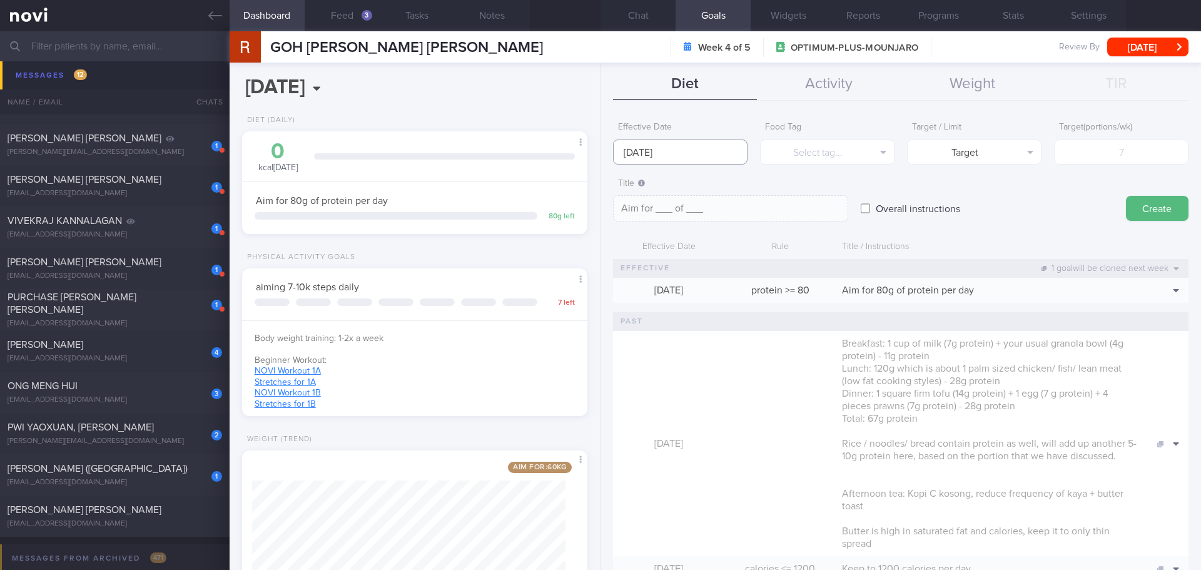
click at [668, 151] on input "20 Oct 2025" at bounding box center [680, 151] width 134 height 25
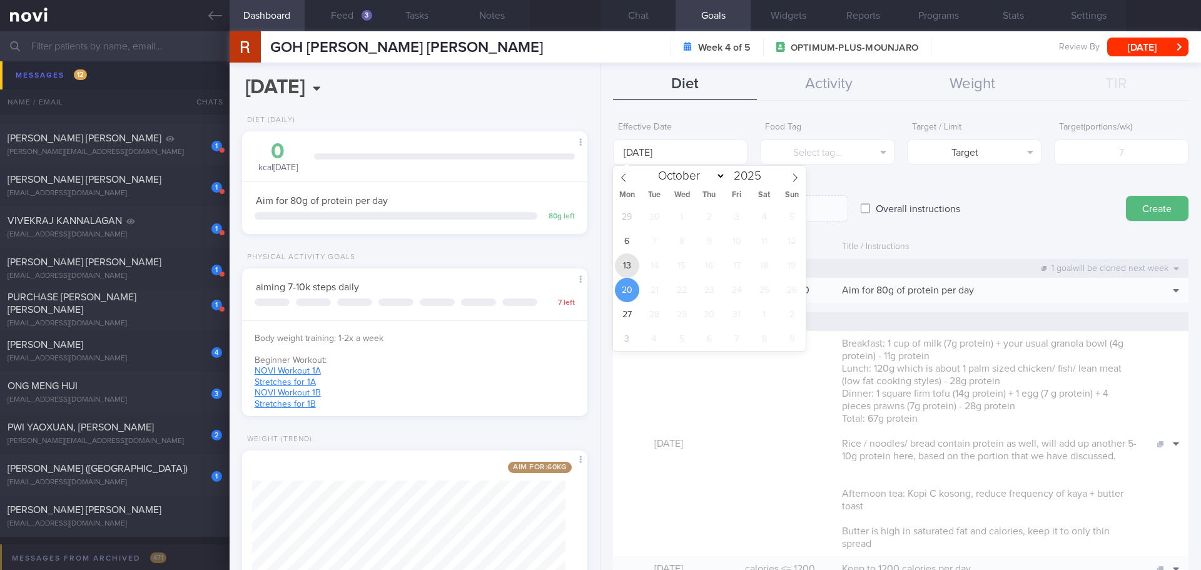
click at [622, 272] on span "13" at bounding box center [627, 265] width 24 height 24
type input "13 Oct 2025"
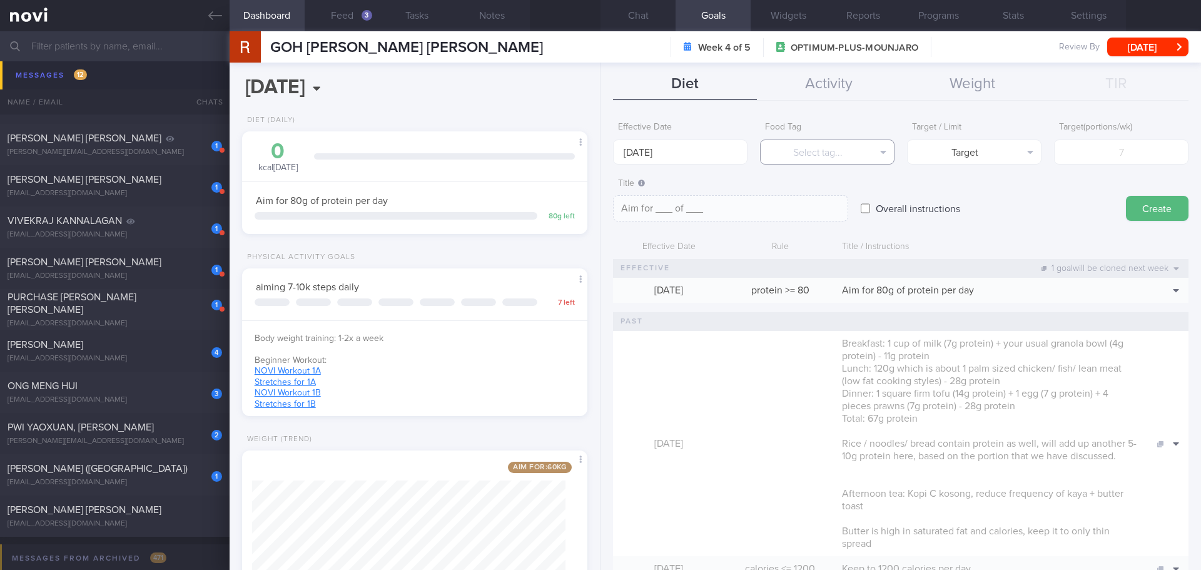
click at [842, 150] on button "Select tag..." at bounding box center [827, 151] width 134 height 25
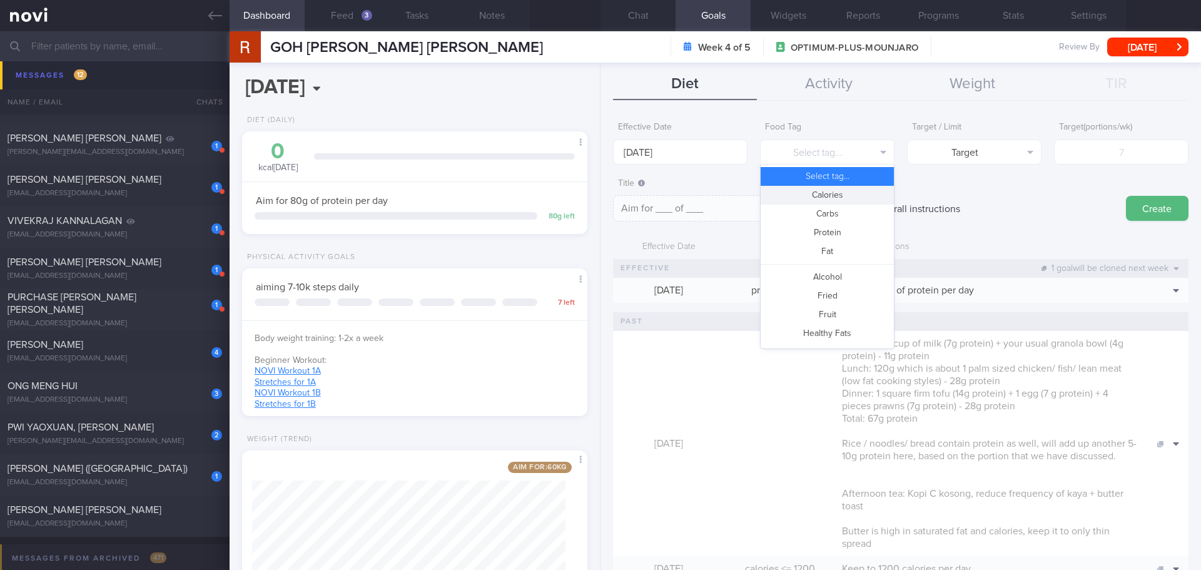
click at [848, 186] on button "Calories" at bounding box center [827, 195] width 133 height 19
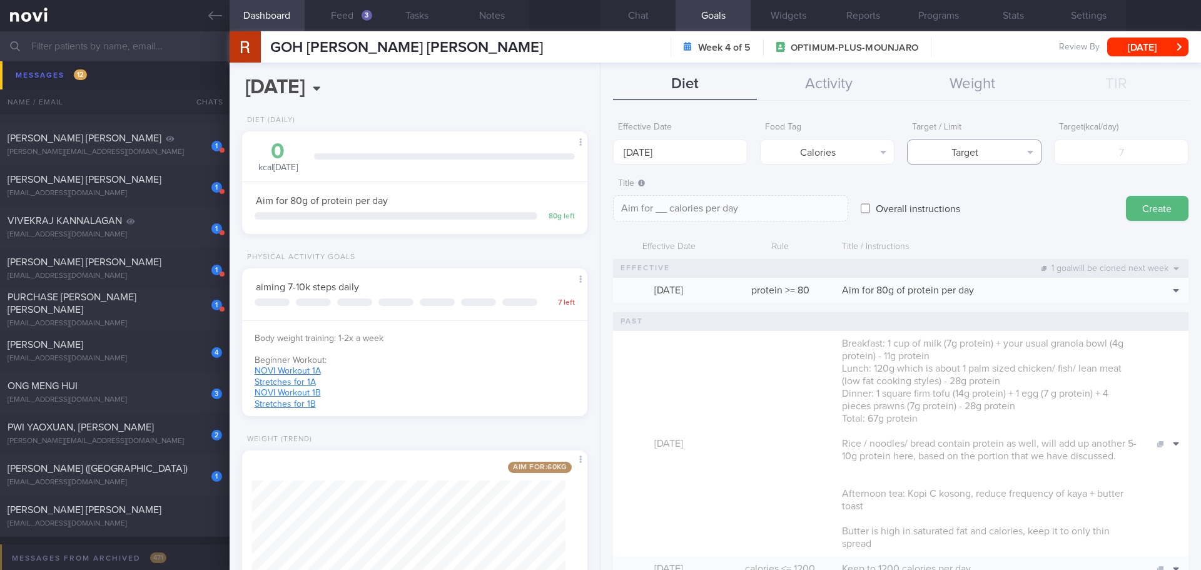
click at [986, 157] on button "Target" at bounding box center [974, 151] width 134 height 25
click at [983, 198] on button "Limit" at bounding box center [974, 195] width 133 height 19
type textarea "Keep to __ calories per day"
click at [1051, 198] on div "Overall instructions" at bounding box center [987, 196] width 253 height 49
click at [1105, 157] on input "number" at bounding box center [1121, 151] width 134 height 25
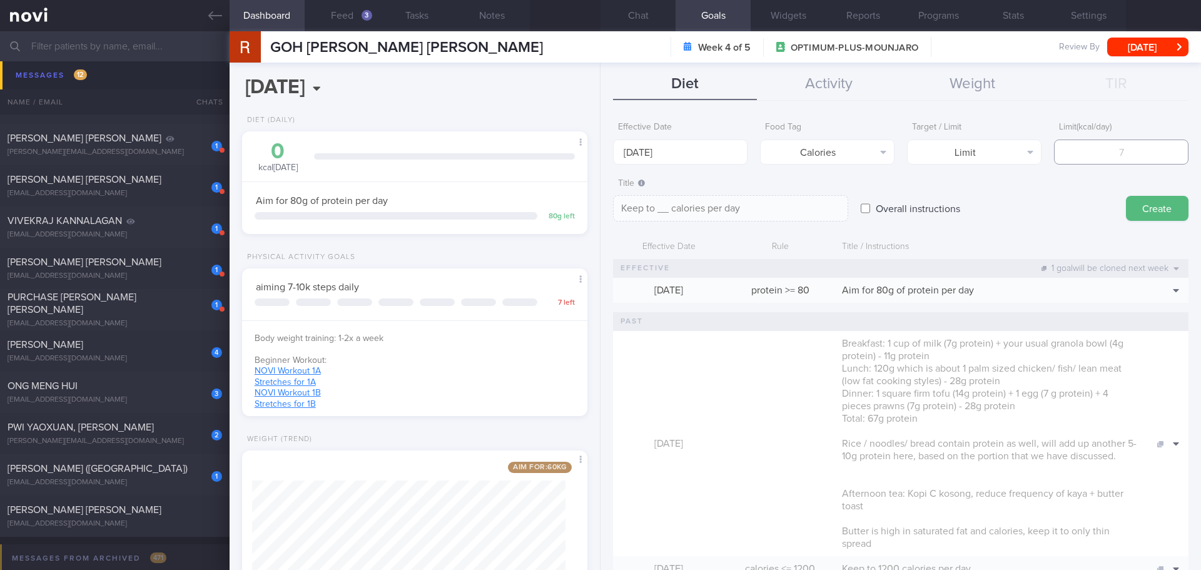
type input "1"
type textarea "Keep to 1 calories per day"
type input "12"
type textarea "Keep to 12 calories per day"
type input "120"
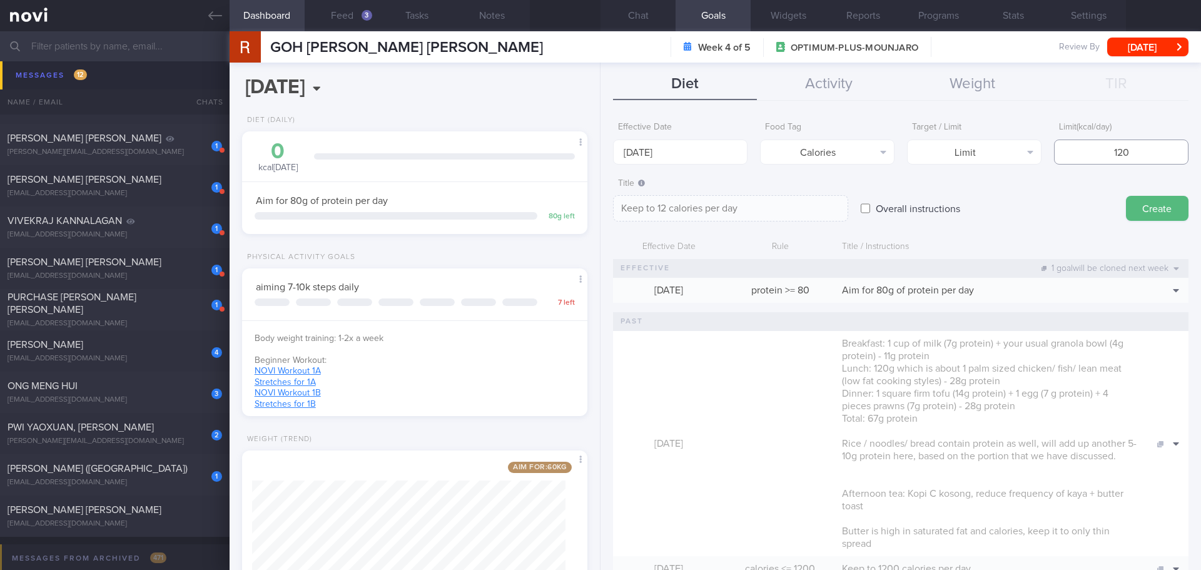
type textarea "Keep to 120 calories per day"
type input "1200"
type textarea "Keep to 1200 calories per day"
type input "1200"
click at [1142, 198] on button "Create" at bounding box center [1157, 208] width 63 height 25
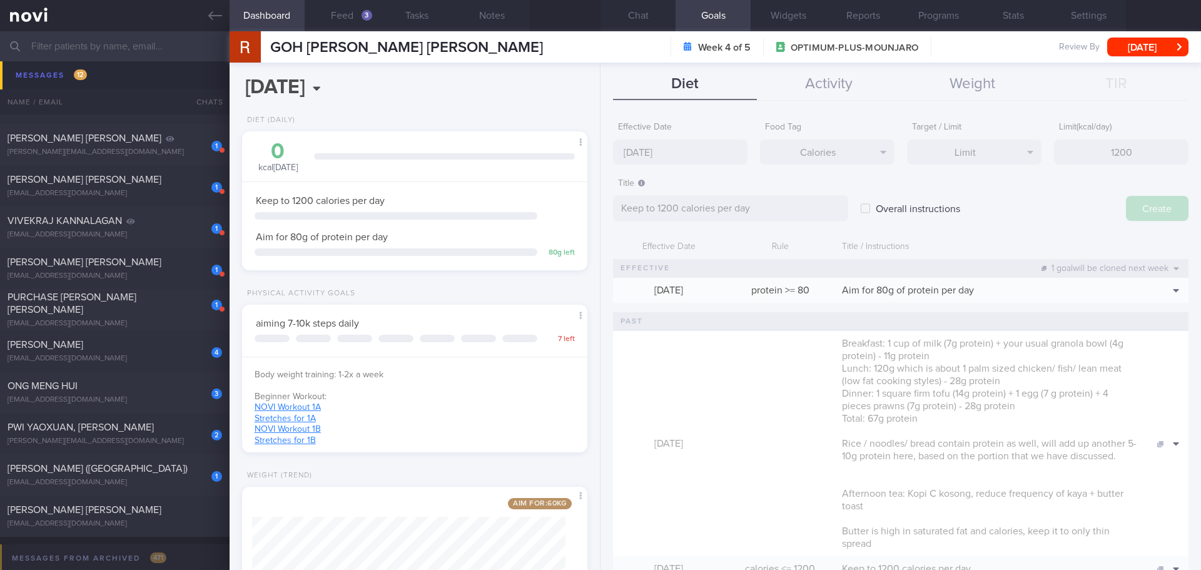
type input "20 Oct 2025"
type textarea "Aim for ___ of ___"
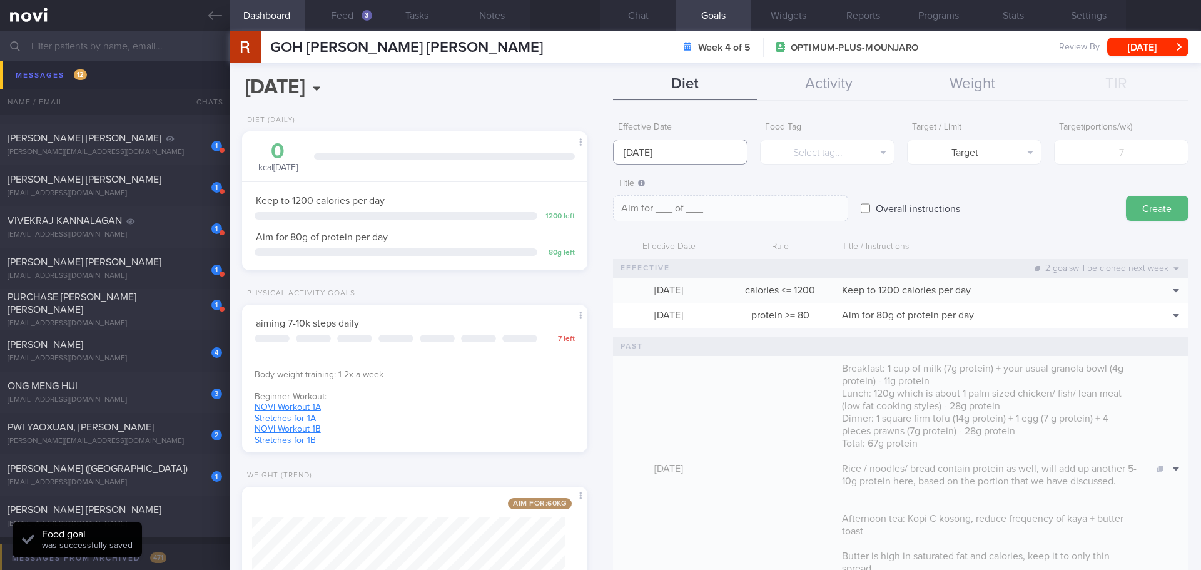
click at [674, 151] on input "20 Oct 2025" at bounding box center [680, 151] width 134 height 25
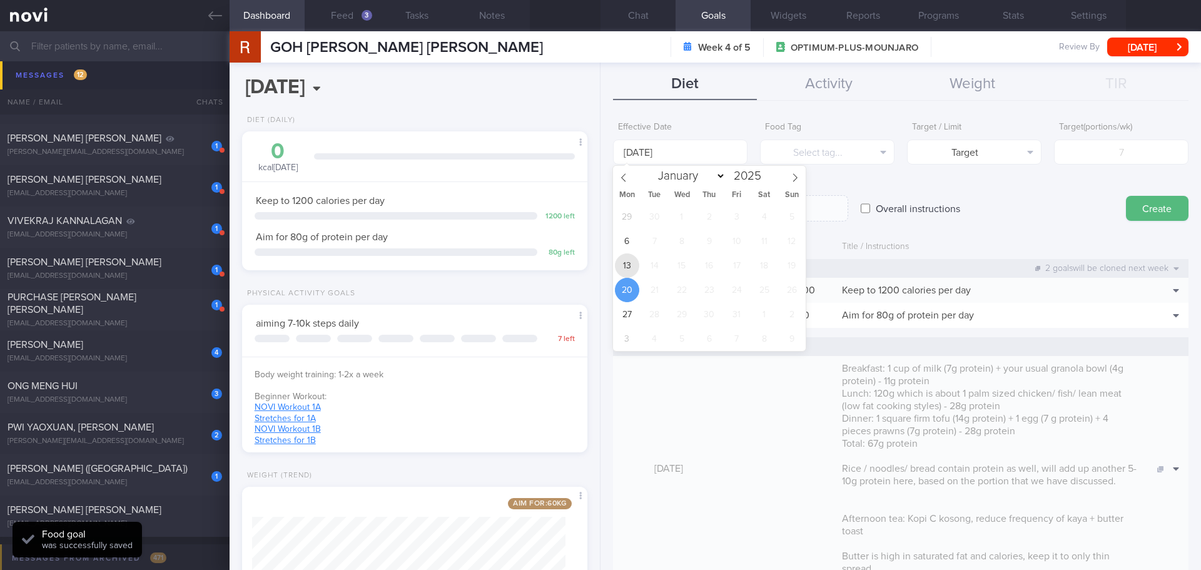
click at [631, 267] on span "13" at bounding box center [627, 265] width 24 height 24
type input "13 Oct 2025"
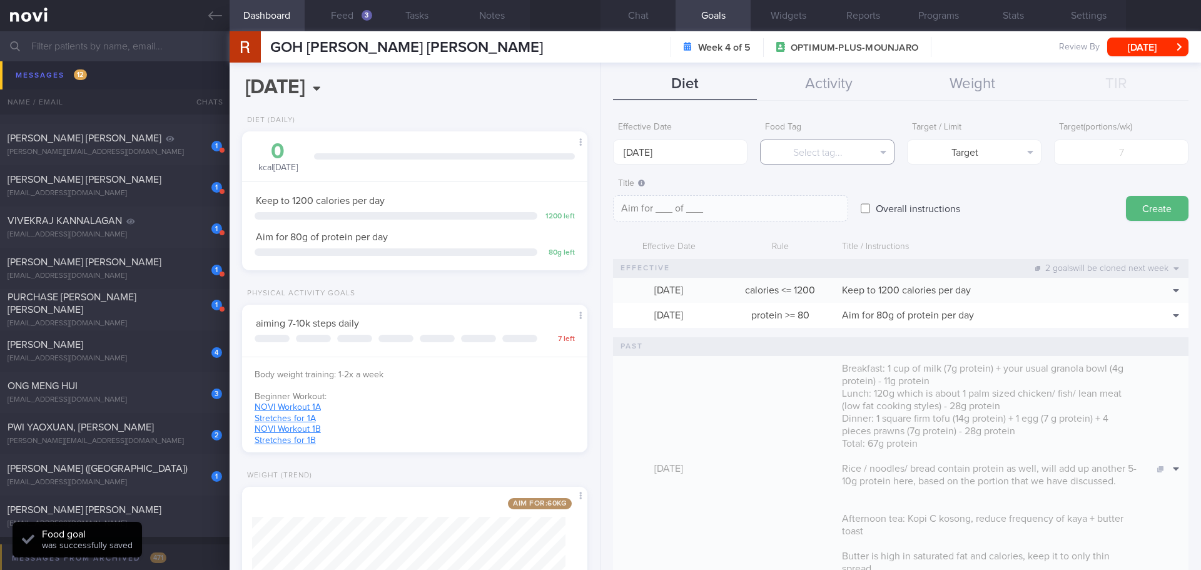
click at [808, 151] on button "Select tag..." at bounding box center [827, 151] width 134 height 25
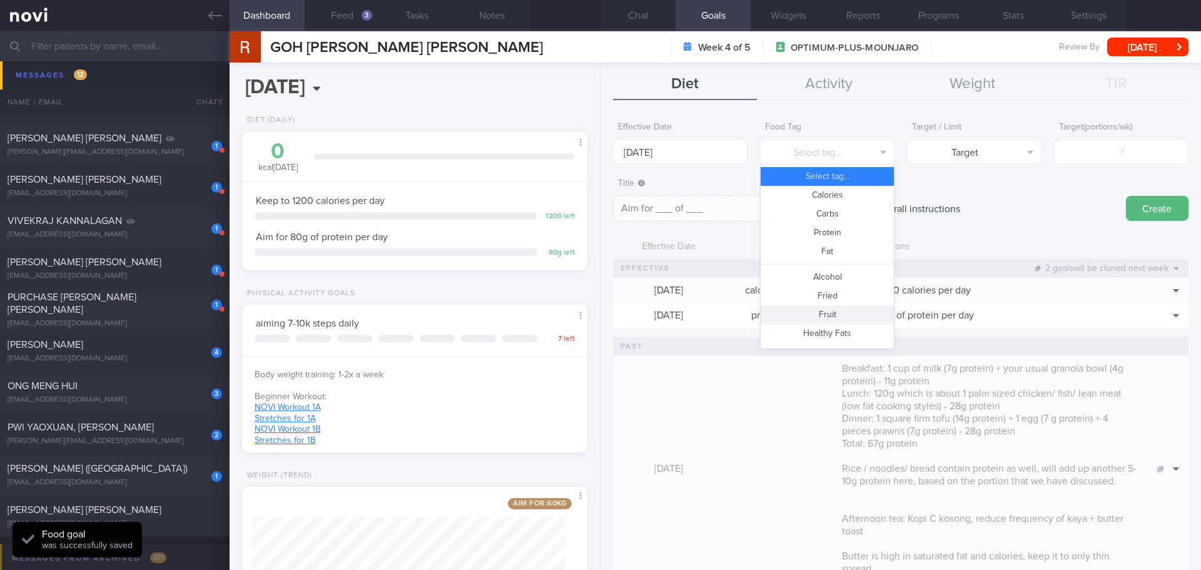
click at [829, 318] on button "Fruit" at bounding box center [827, 314] width 133 height 19
type textarea "Aim for __ portions of fruits per week"
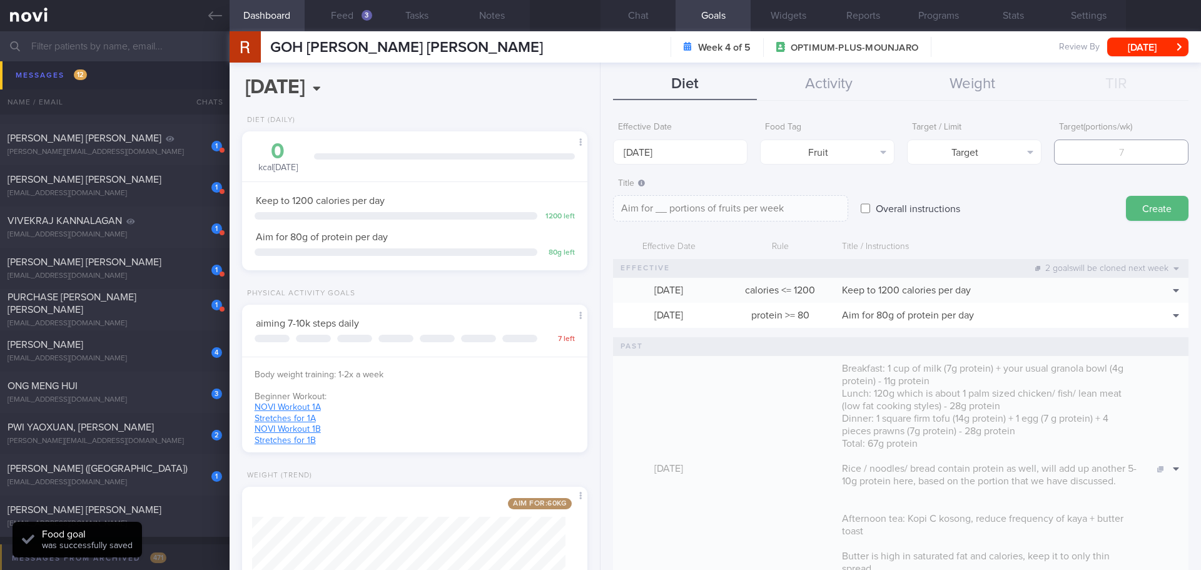
click at [1098, 158] on input "number" at bounding box center [1121, 151] width 134 height 25
type input "14"
type textarea "Aim for 14 portions of fruits per week"
type input "14"
click at [1134, 205] on button "Create" at bounding box center [1157, 208] width 63 height 25
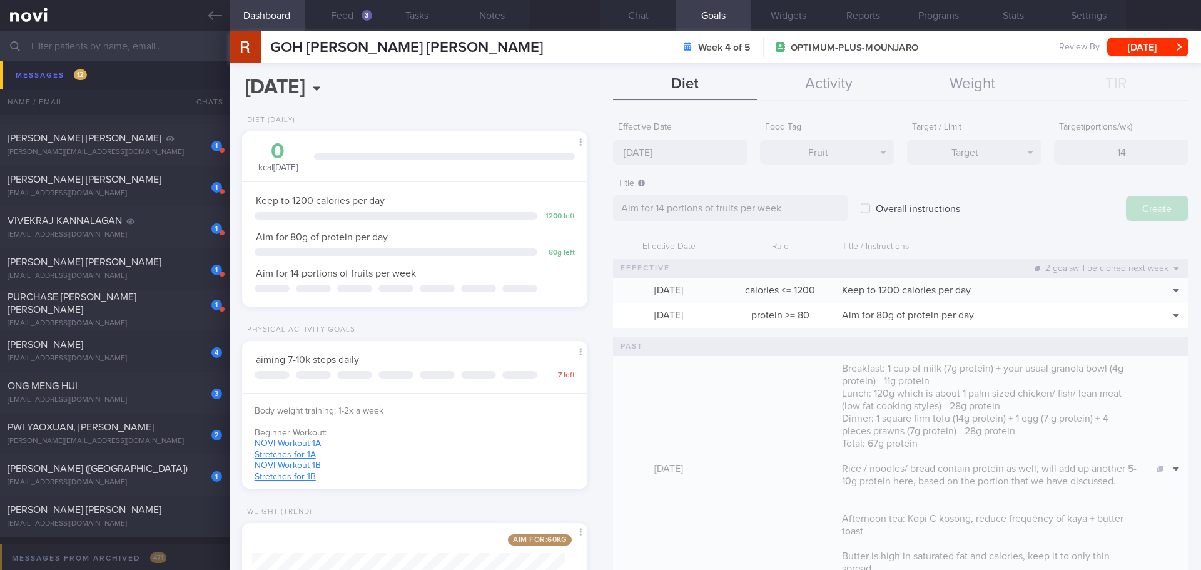
type input "20 Oct 2025"
type textarea "Aim for ___ of ___"
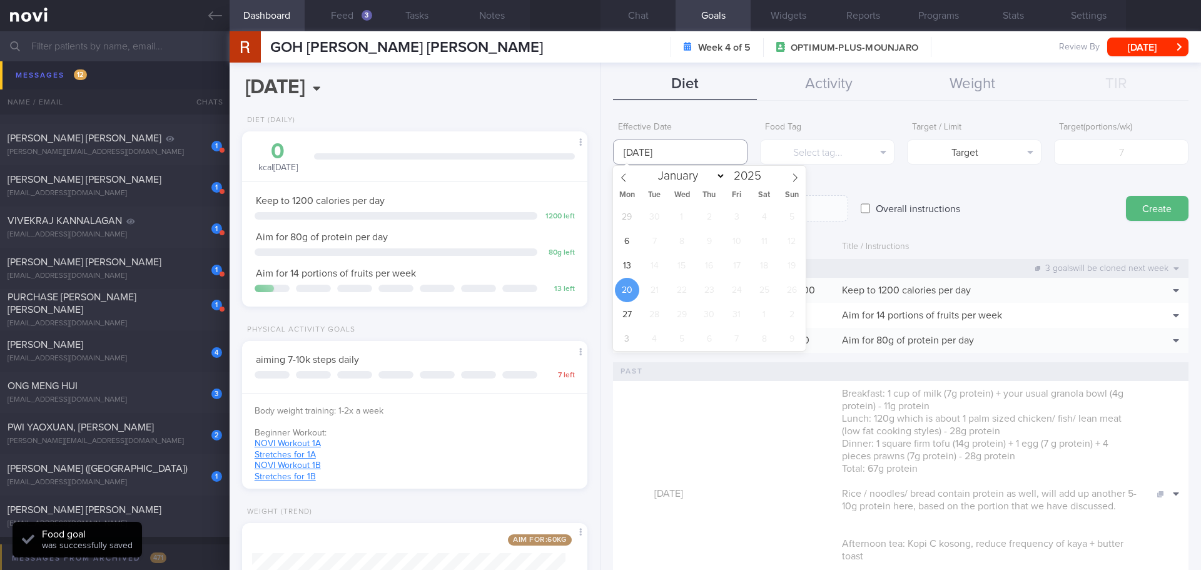
click at [678, 157] on body "You are offline! Some functionality will be unavailable Patients New Users Coac…" at bounding box center [600, 285] width 1201 height 570
click at [634, 263] on span "13" at bounding box center [627, 265] width 24 height 24
type input "13 Oct 2025"
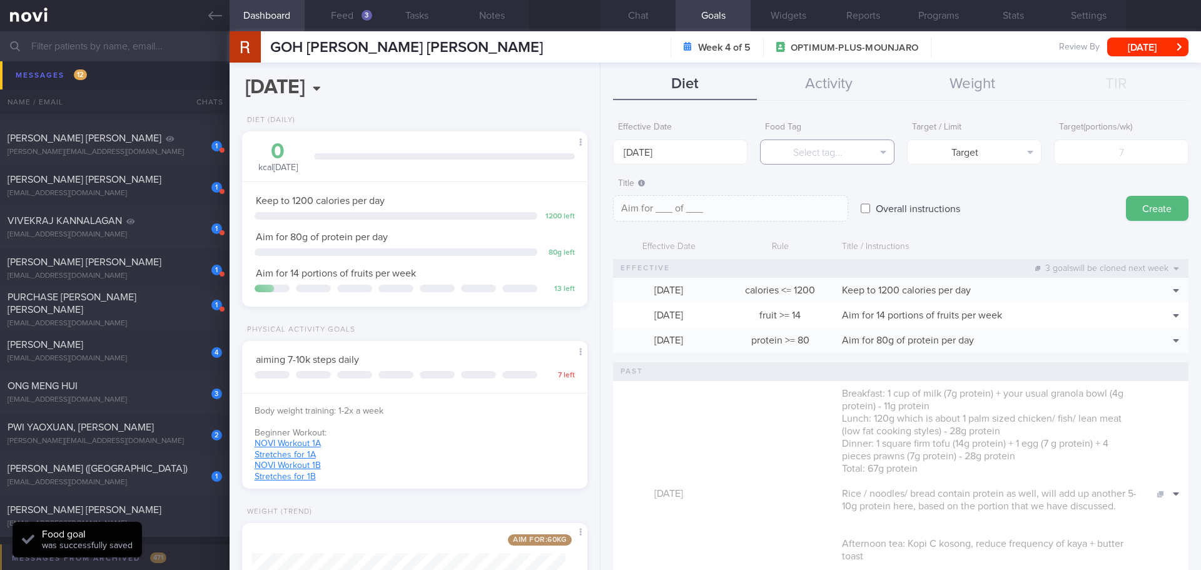
click at [824, 152] on button "Select tag..." at bounding box center [827, 151] width 134 height 25
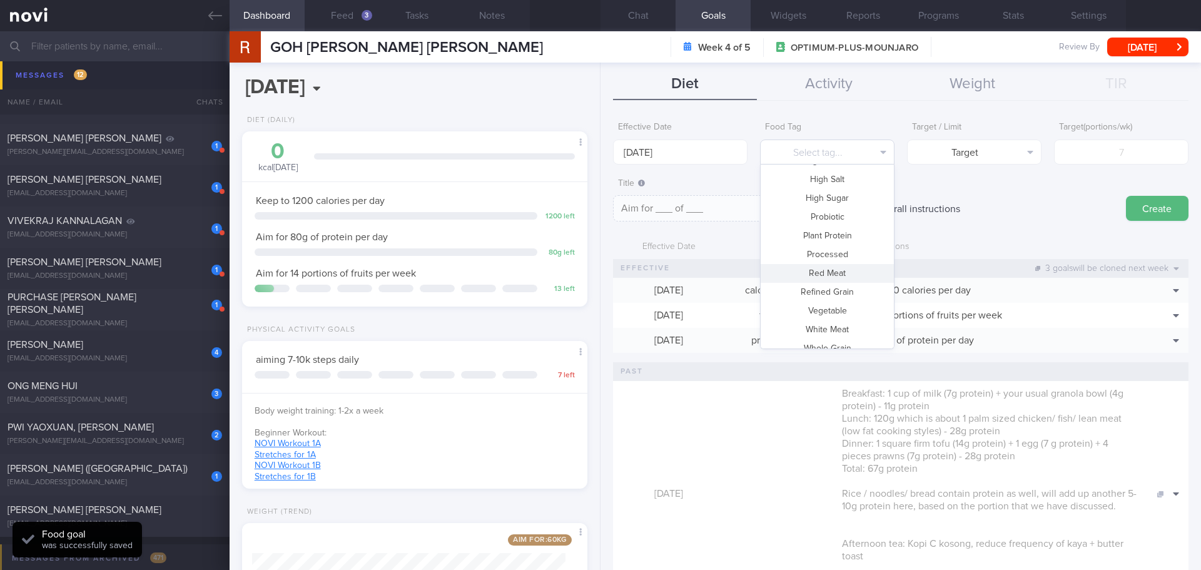
scroll to position [372, 0]
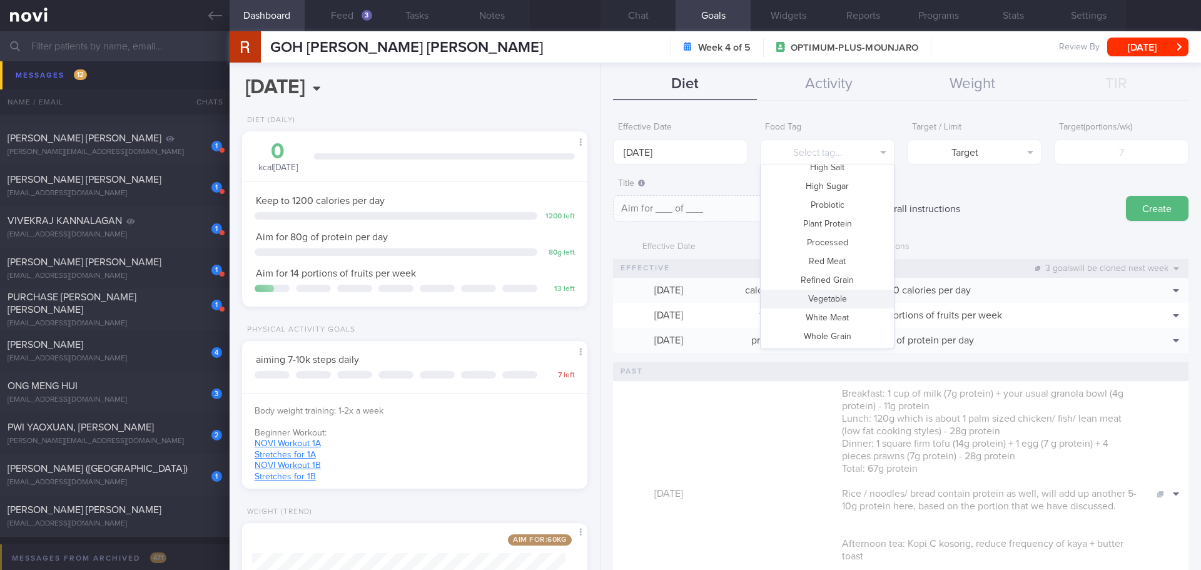
click at [832, 295] on button "Vegetable" at bounding box center [827, 299] width 133 height 19
type textarea "Aim for __ portions of vegetables per week"
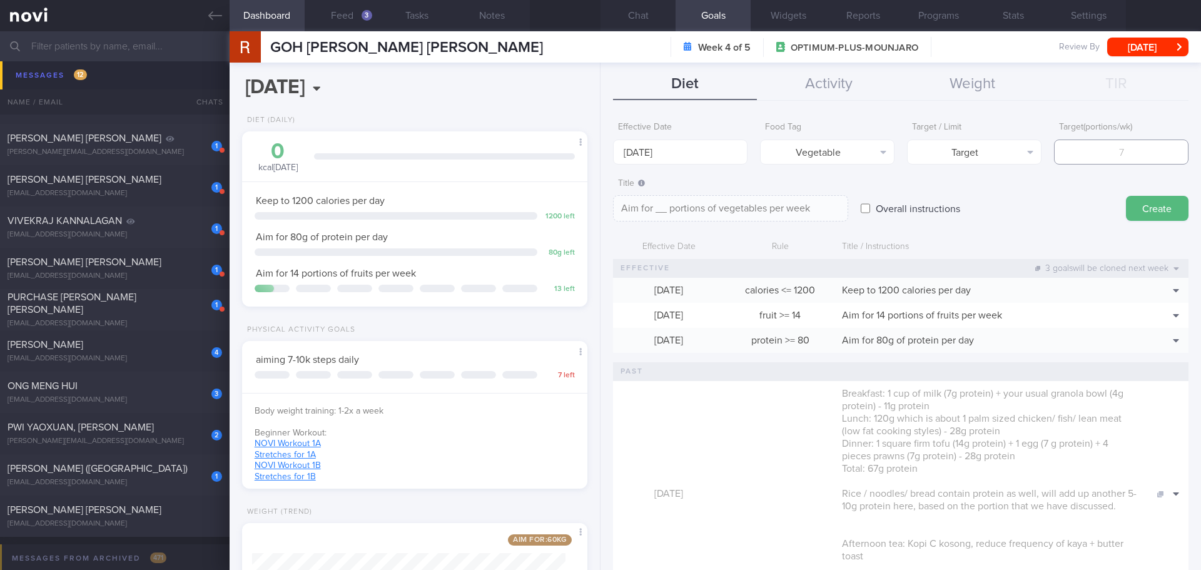
click at [1088, 154] on input "number" at bounding box center [1121, 151] width 134 height 25
type input "1"
type textarea "Aim for 1 portions of vegetables per week"
type input "14"
type textarea "Aim for 14 portions of vegetables per week"
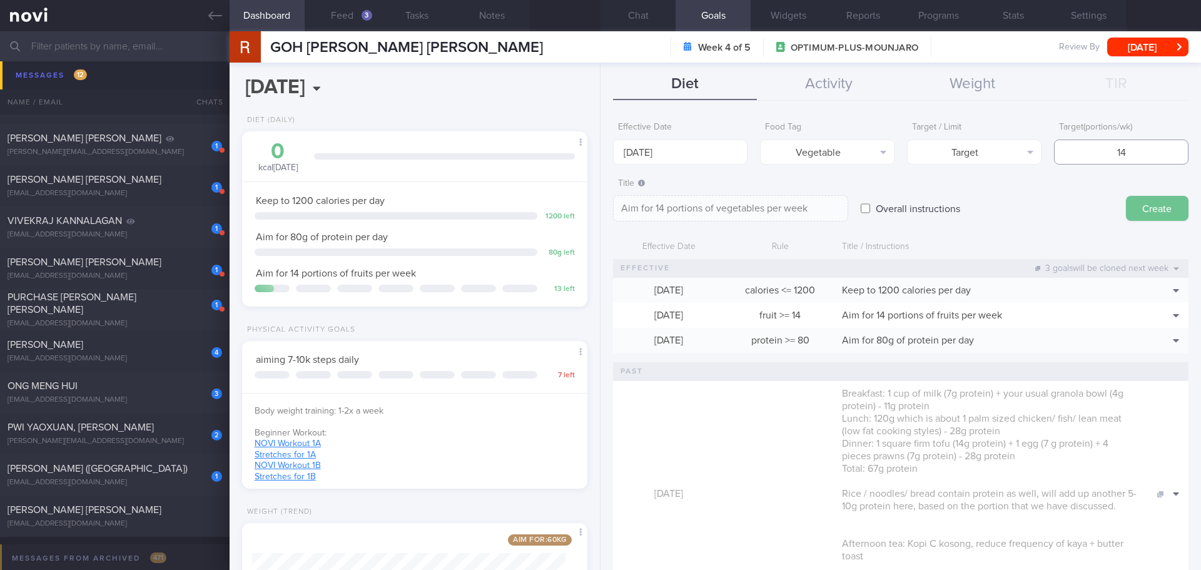
type input "14"
click at [1140, 213] on button "Create" at bounding box center [1157, 208] width 63 height 25
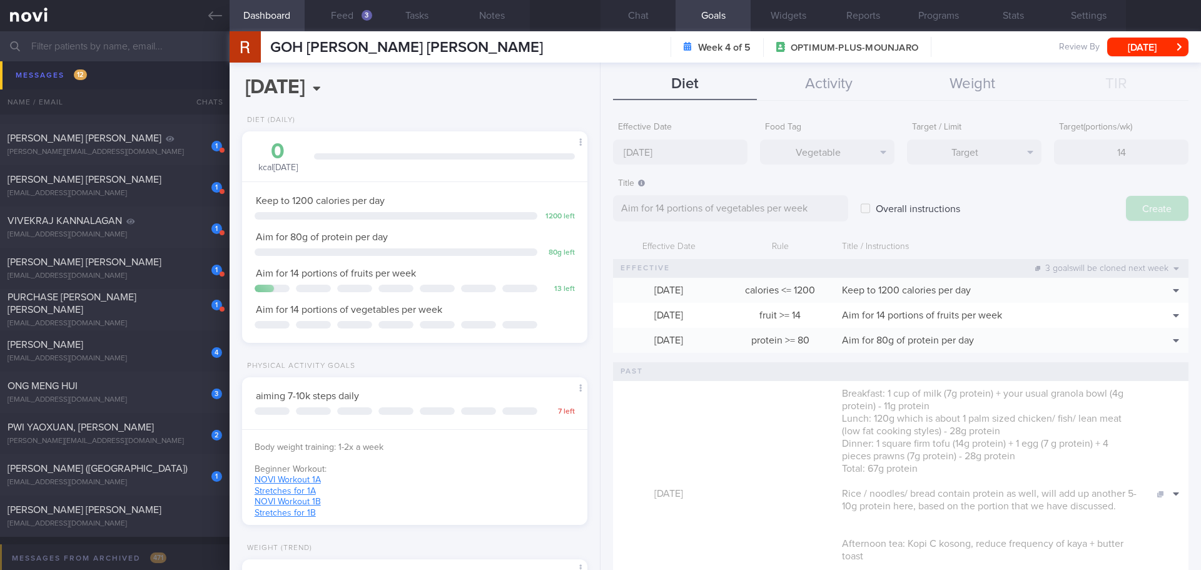
type input "20 Oct 2025"
type textarea "Aim for ___ of ___"
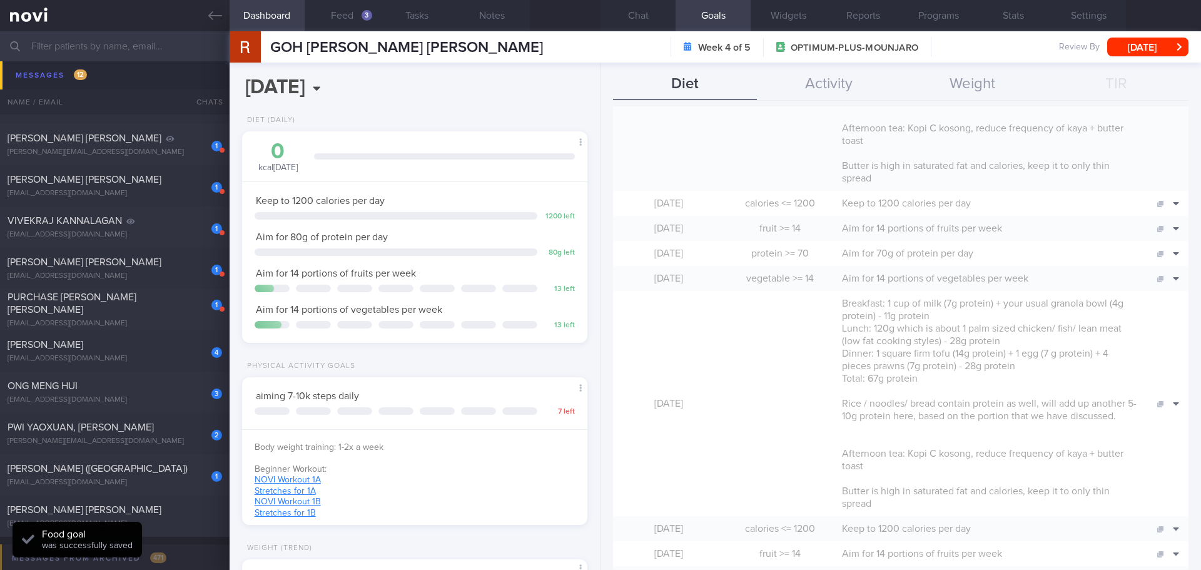
scroll to position [563, 0]
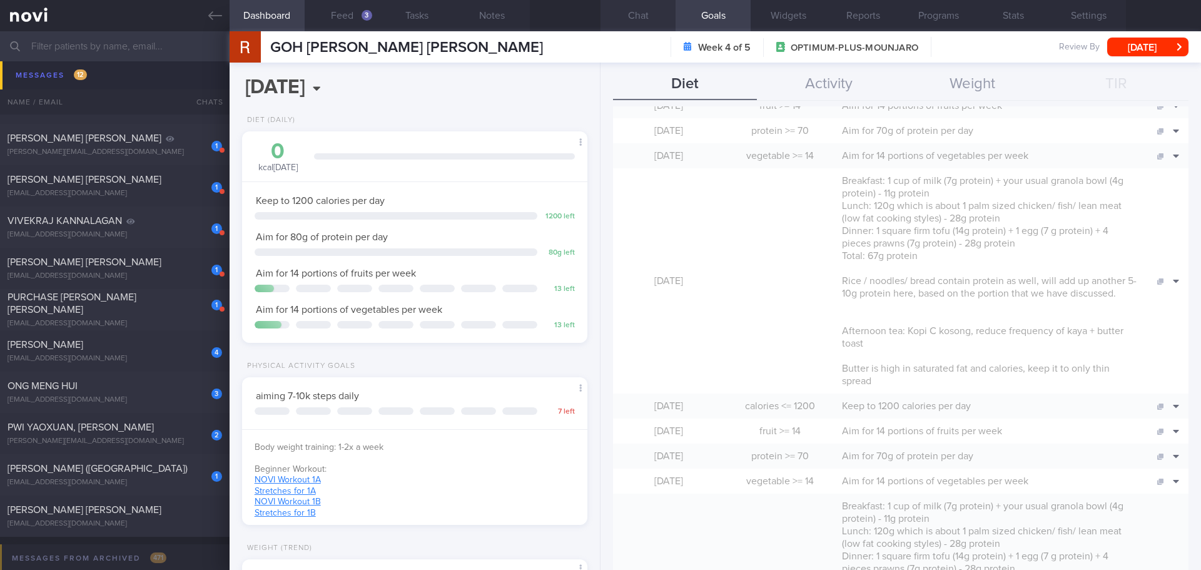
click at [657, 14] on button "Chat" at bounding box center [637, 15] width 75 height 31
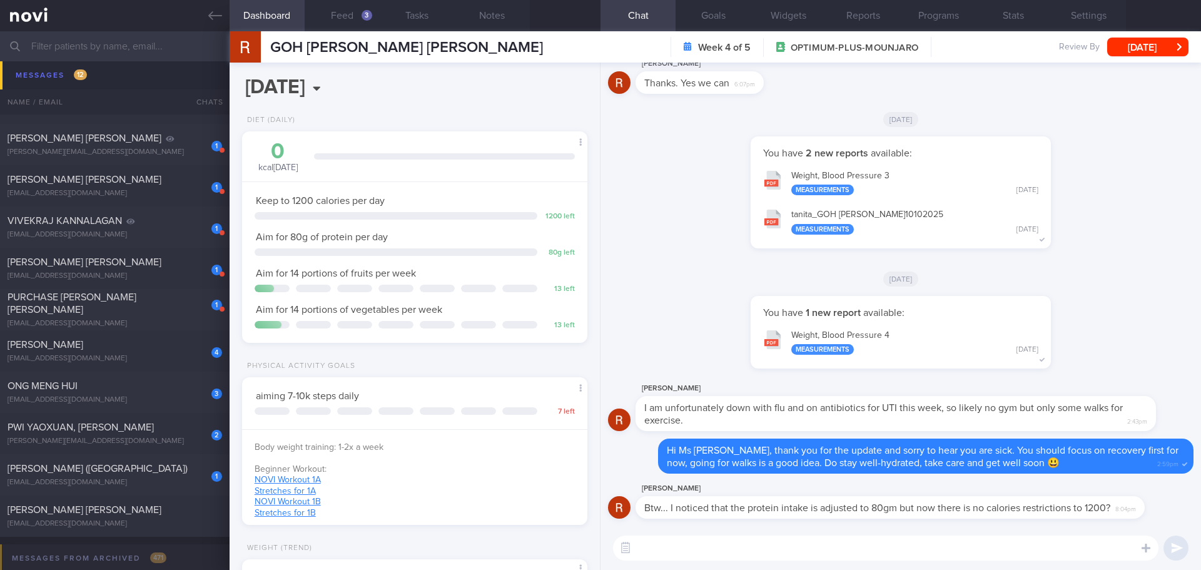
click at [903, 544] on textarea at bounding box center [885, 547] width 545 height 25
type textarea "T"
click at [1061, 551] on textarea "It seems there's some technical glitch, thanks for letting me know, Ms Rosemary…" at bounding box center [885, 547] width 545 height 25
click at [1061, 550] on textarea "It seems there's some technical glitch, thanks for letting me know, Ms Rosemary…" at bounding box center [885, 547] width 545 height 25
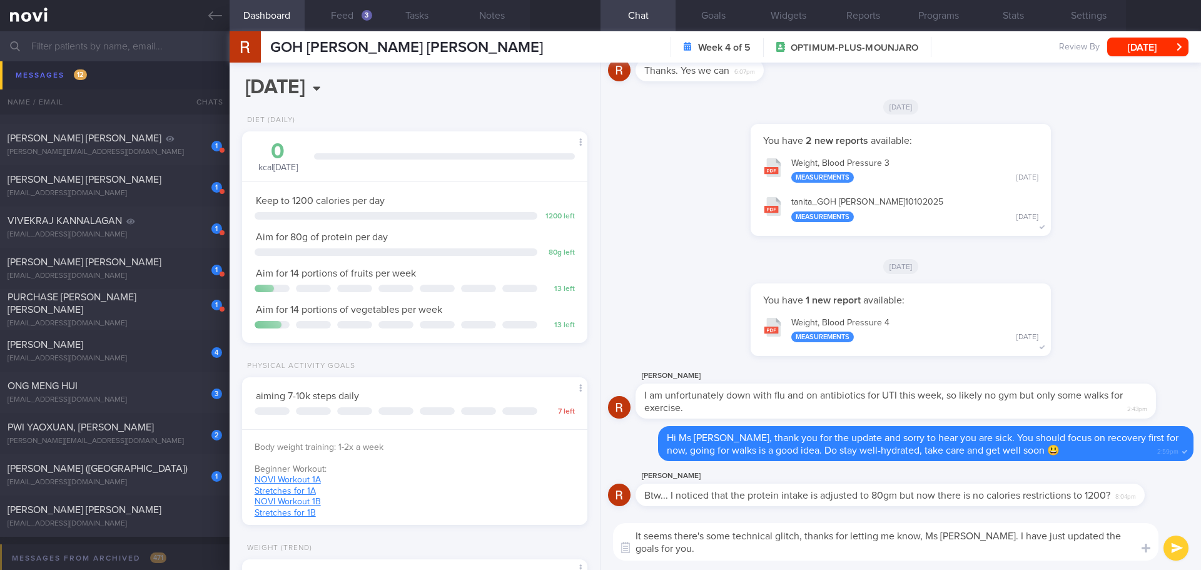
type textarea "It seems there's some technical glitch, thanks for letting me know, Ms Rosemary…"
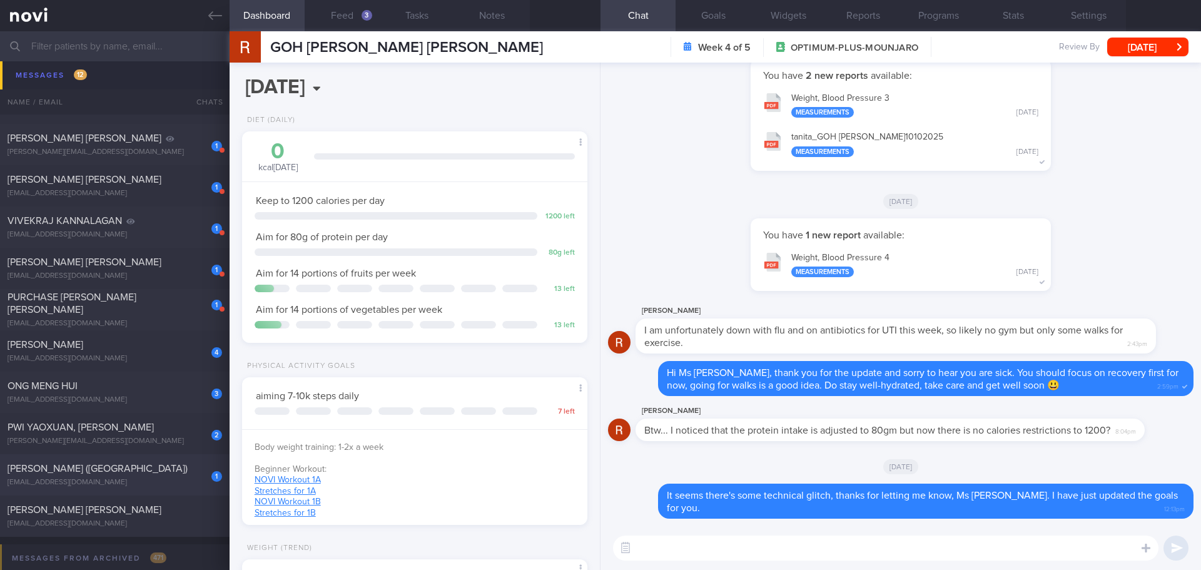
click at [116, 475] on div "1 LIN SUYI (KAYLEE) qianqian00625@gmail.com" at bounding box center [115, 474] width 230 height 25
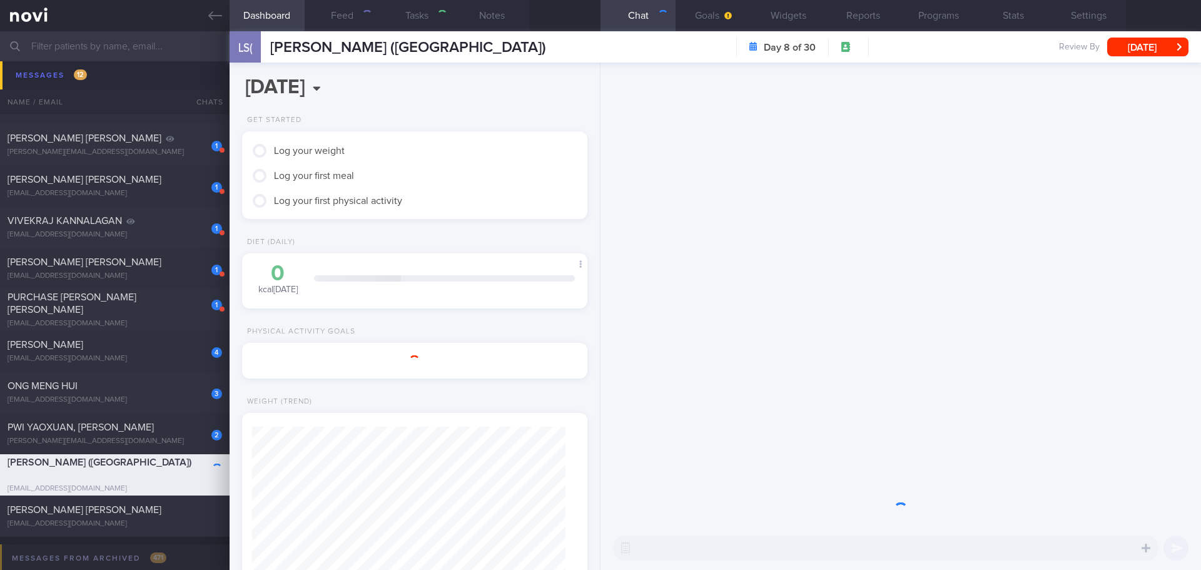
select select "9"
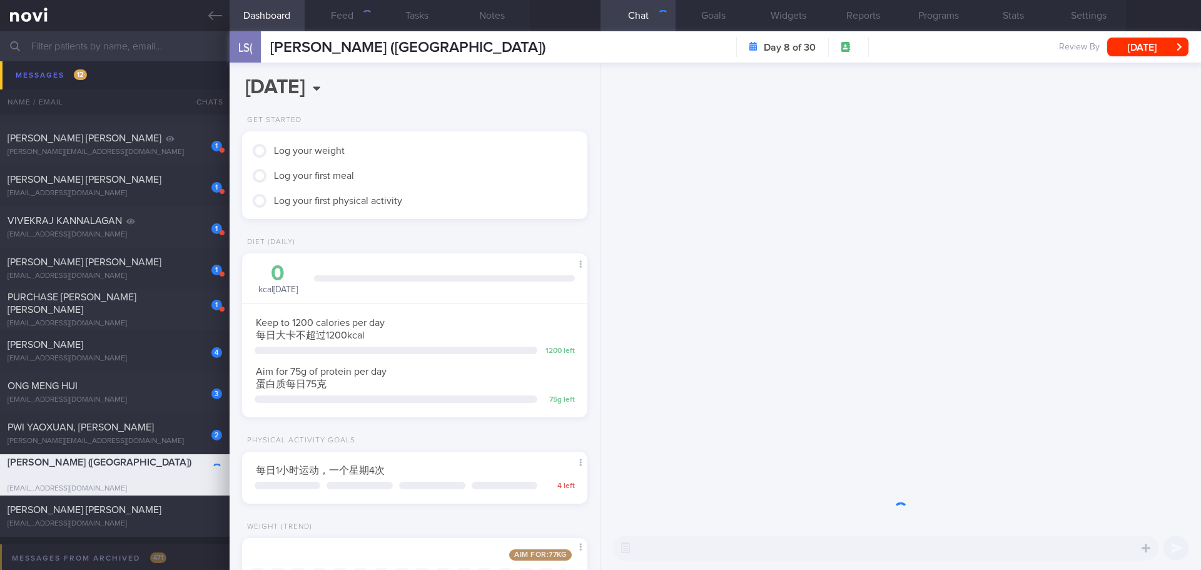
scroll to position [175, 314]
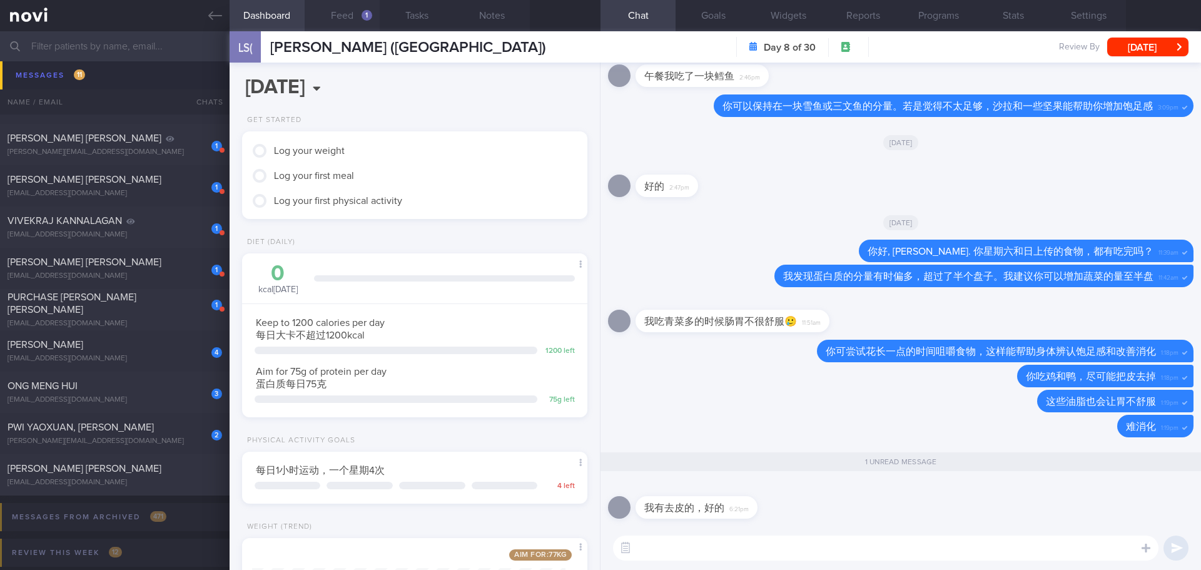
click at [362, 10] on button "Feed 1" at bounding box center [342, 15] width 75 height 31
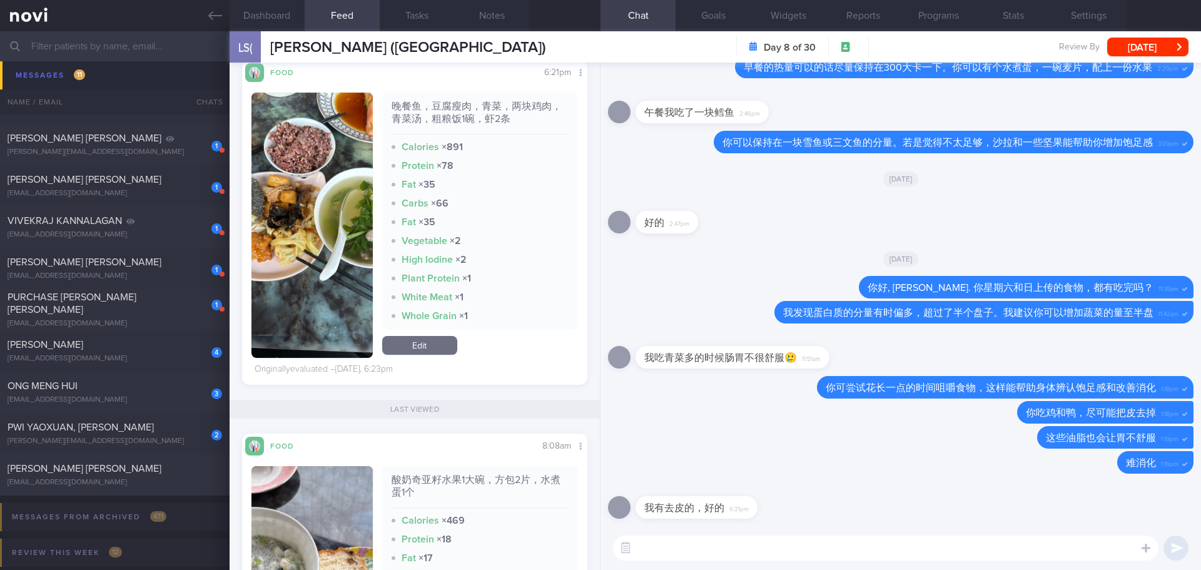
scroll to position [188, 0]
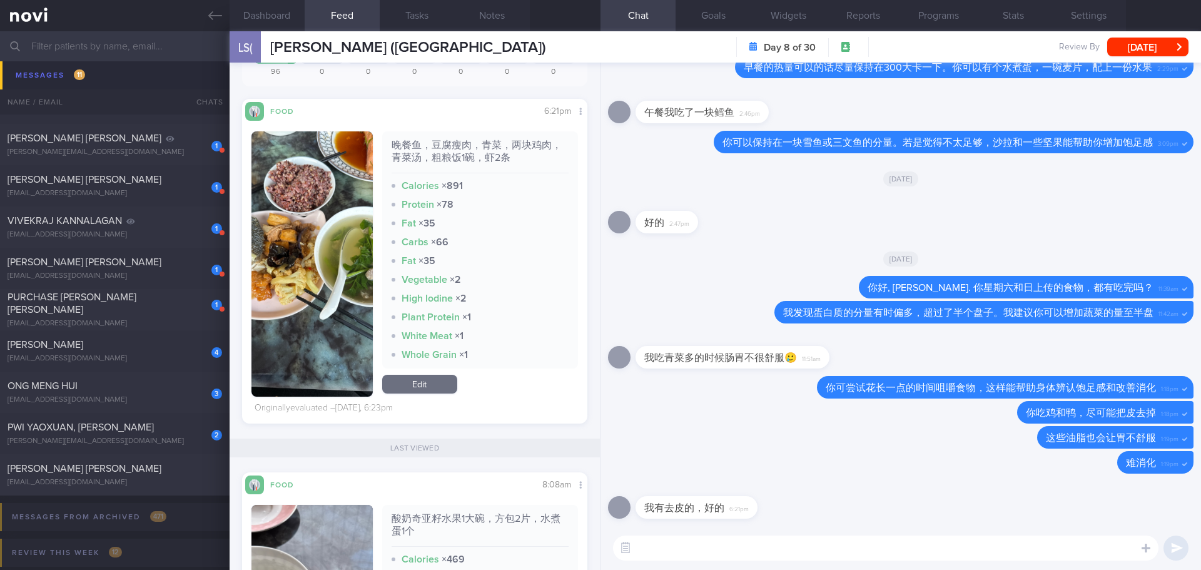
drag, startPoint x: 333, startPoint y: 220, endPoint x: 350, endPoint y: 204, distance: 23.5
click at [333, 220] on button "button" at bounding box center [311, 263] width 121 height 265
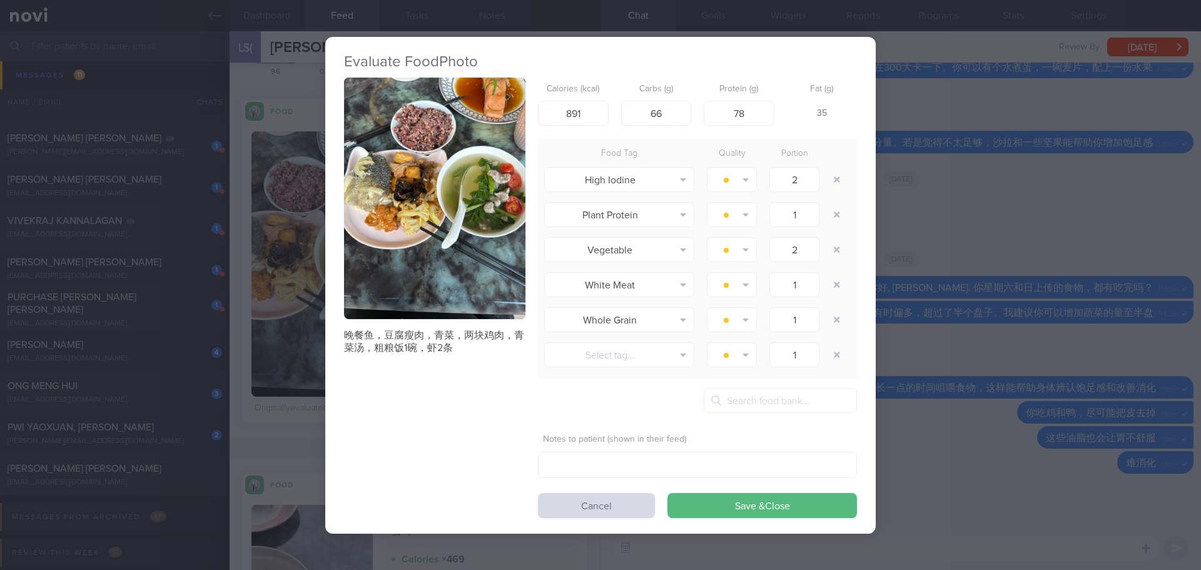
click at [399, 160] on button "button" at bounding box center [434, 199] width 181 height 242
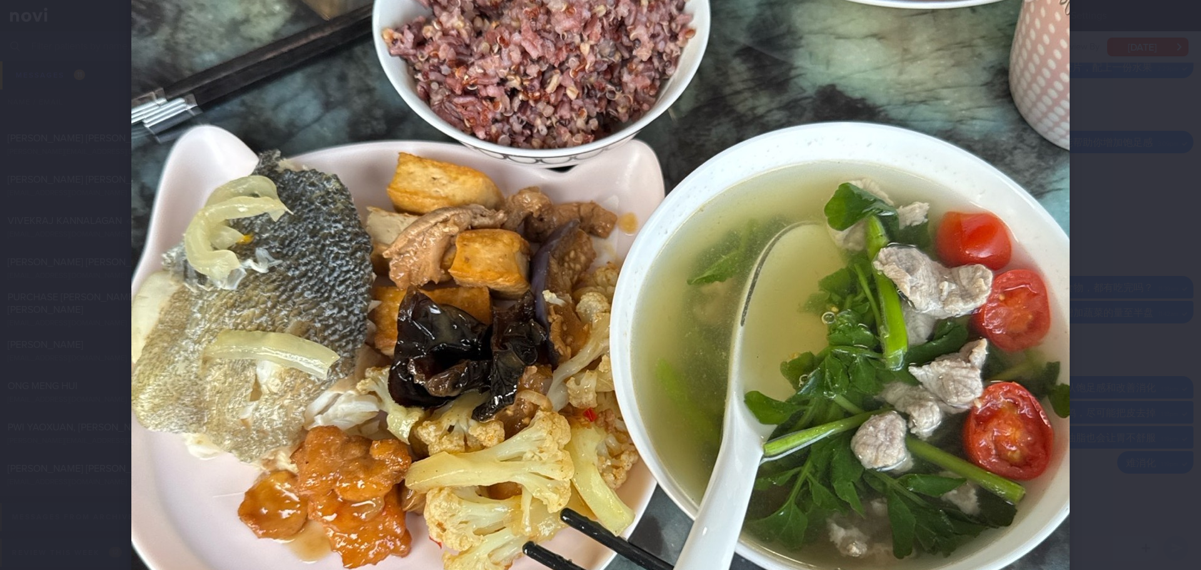
scroll to position [313, 0]
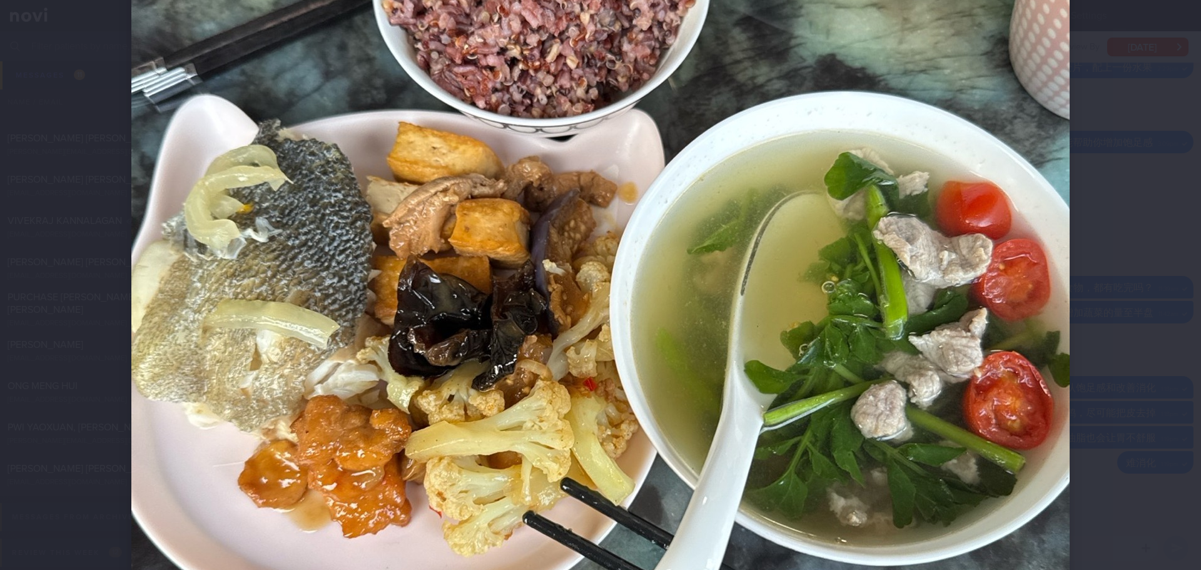
click at [1111, 235] on div at bounding box center [600, 362] width 1038 height 1351
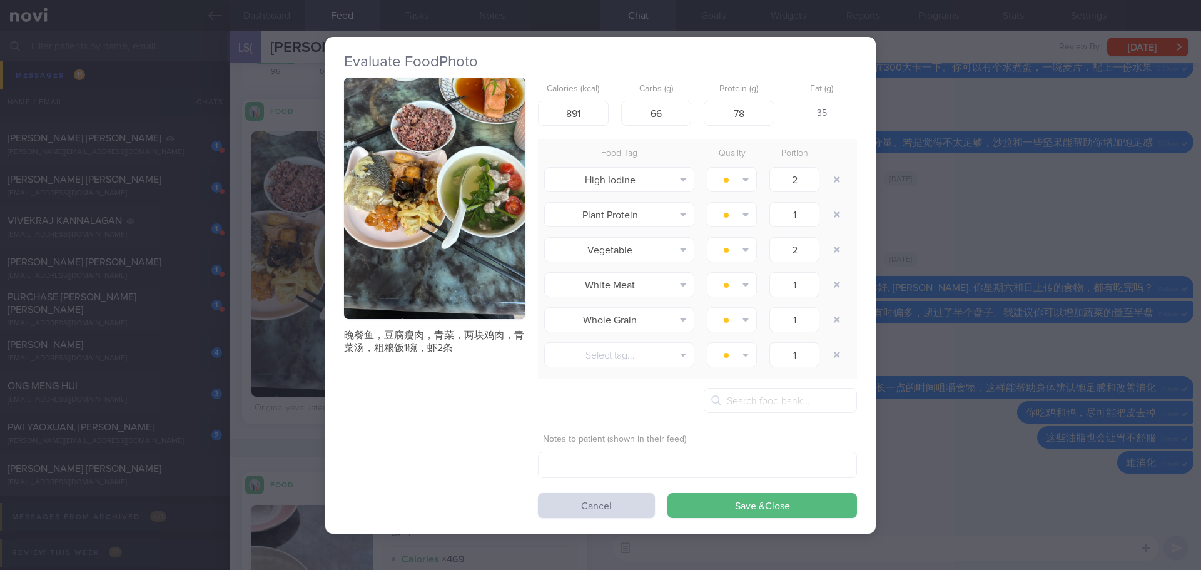
click at [1111, 235] on div "Evaluate Food Photo 晚餐鱼，豆腐瘦肉，青菜，两块鸡肉，青菜汤，粗粮饭1碗，虾2条 Calories (kcal) 891 Carbs (g…" at bounding box center [600, 285] width 1201 height 570
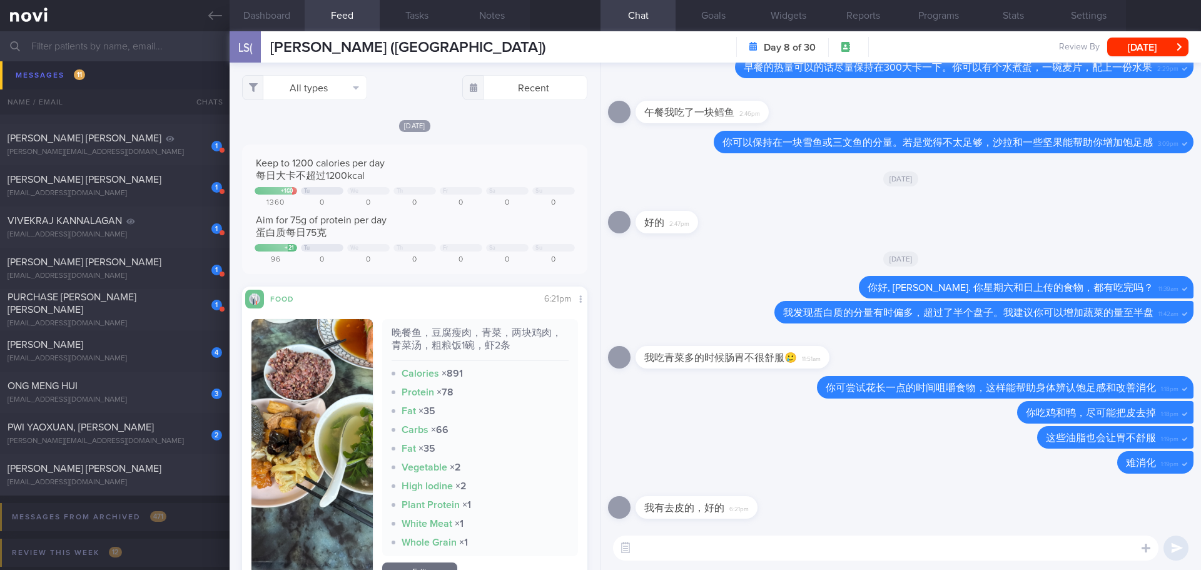
click at [285, 22] on button "Dashboard" at bounding box center [267, 15] width 75 height 31
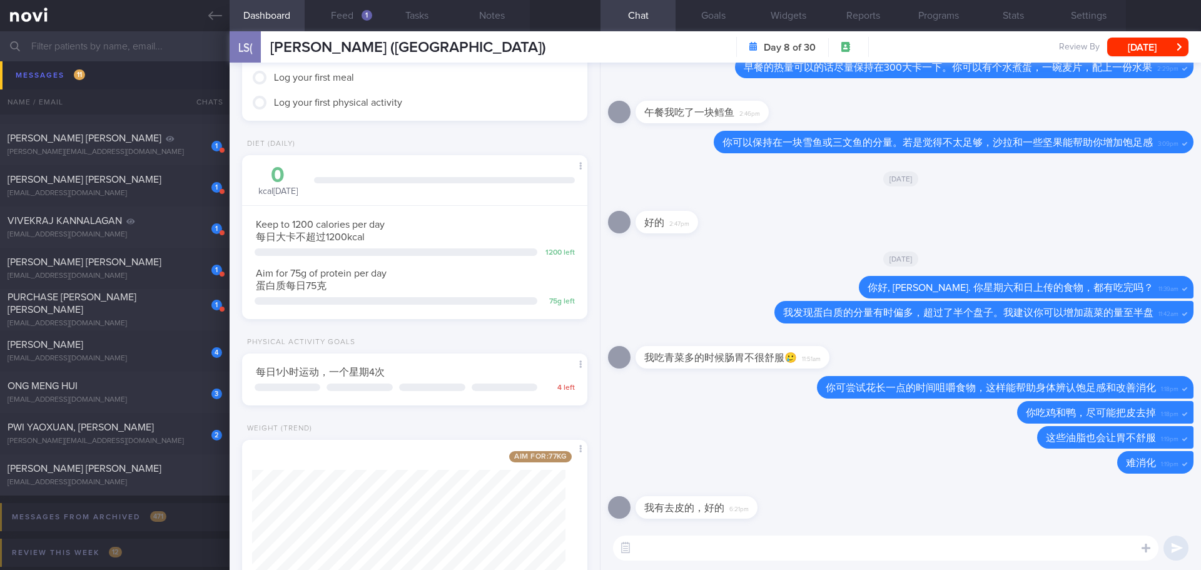
scroll to position [195, 0]
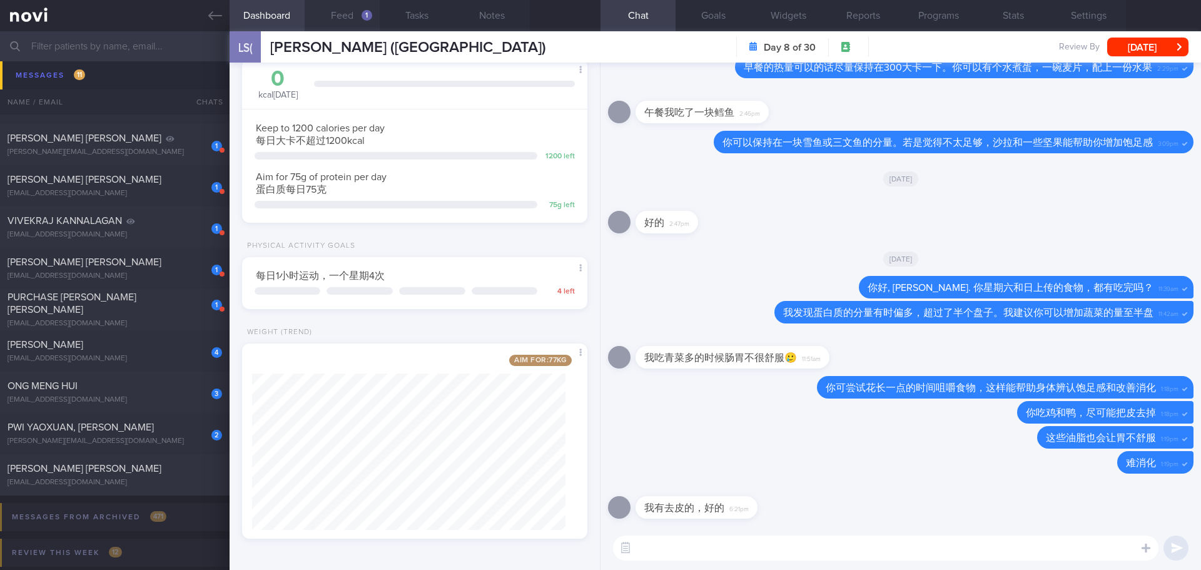
click at [345, 12] on button "Feed 1" at bounding box center [342, 15] width 75 height 31
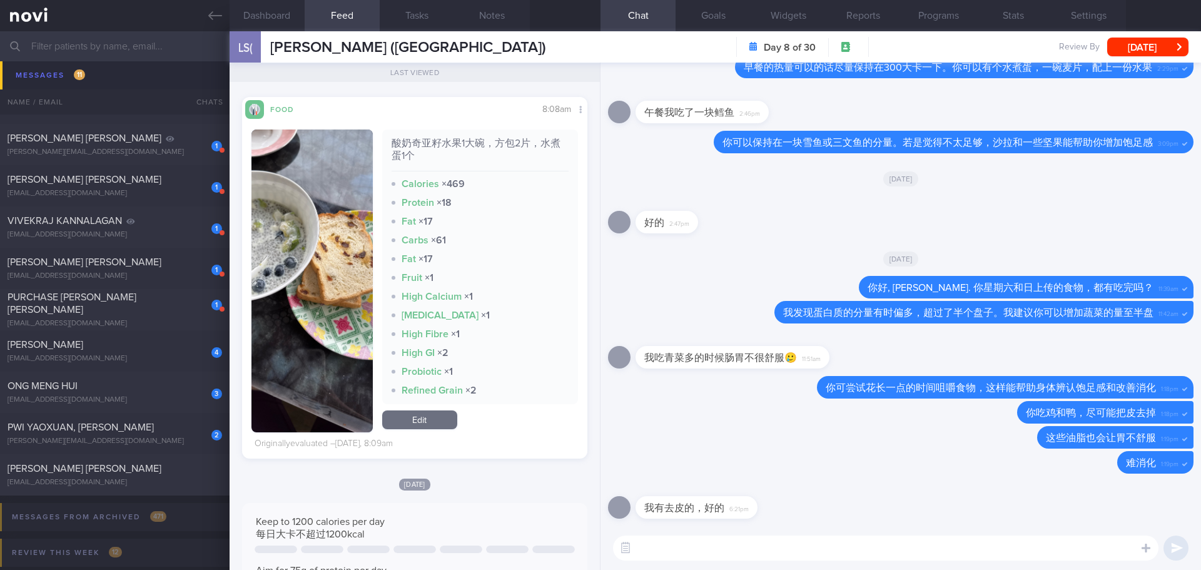
scroll to position [938, 0]
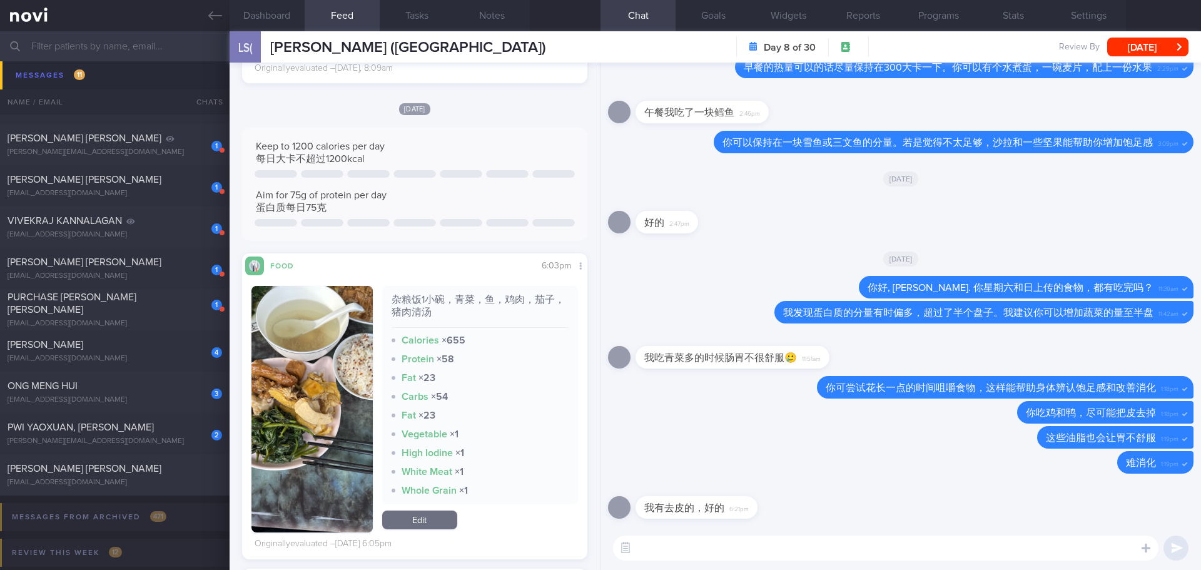
click at [293, 329] on img "button" at bounding box center [311, 409] width 121 height 246
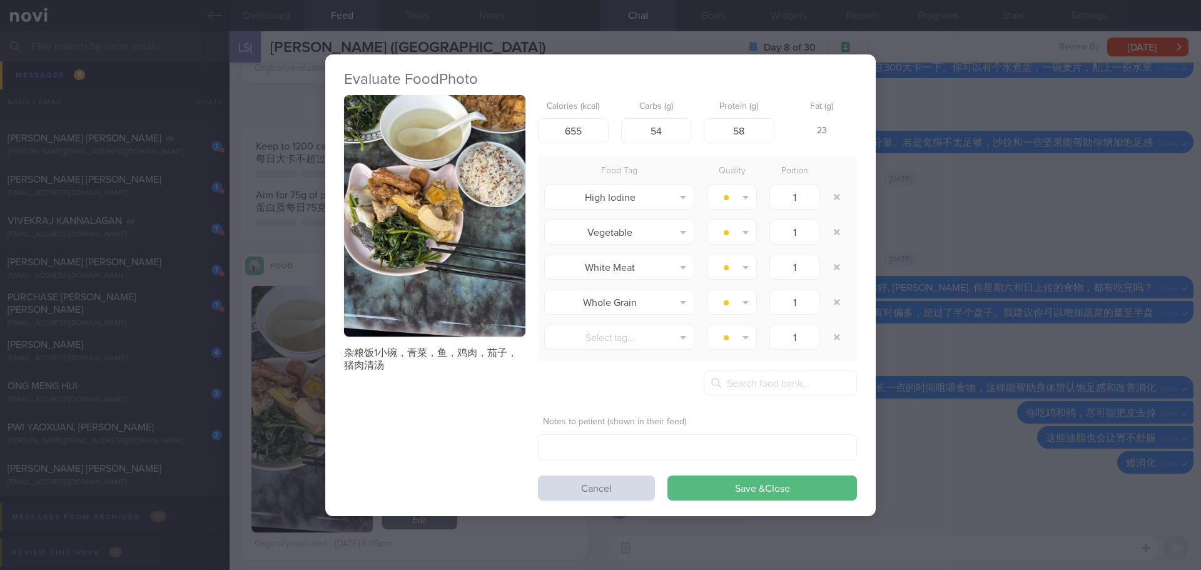
click at [442, 234] on button "button" at bounding box center [434, 216] width 181 height 242
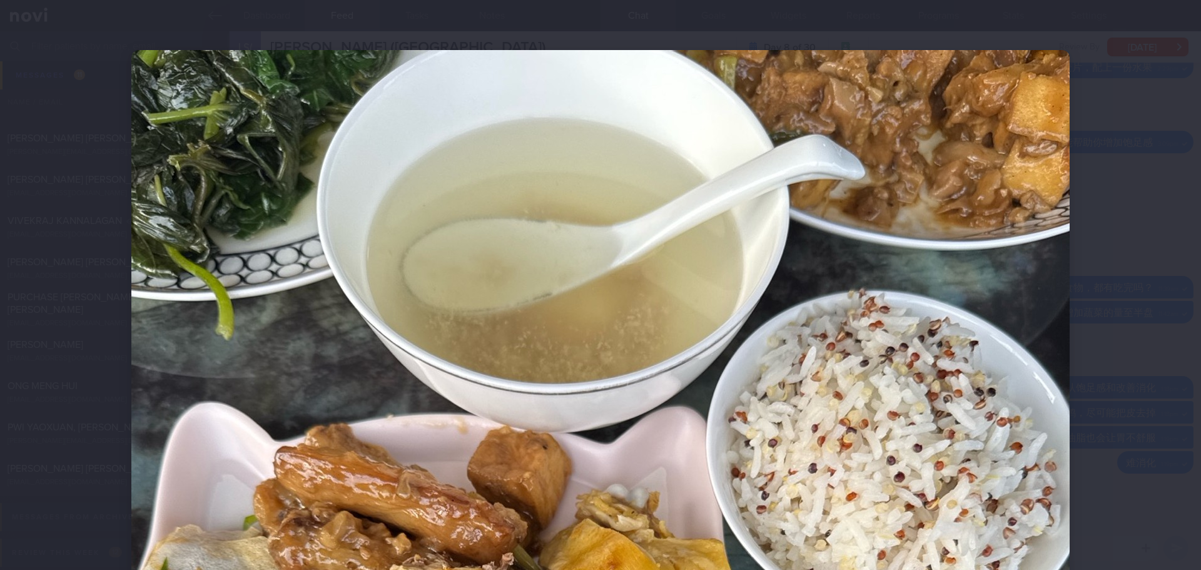
scroll to position [313, 0]
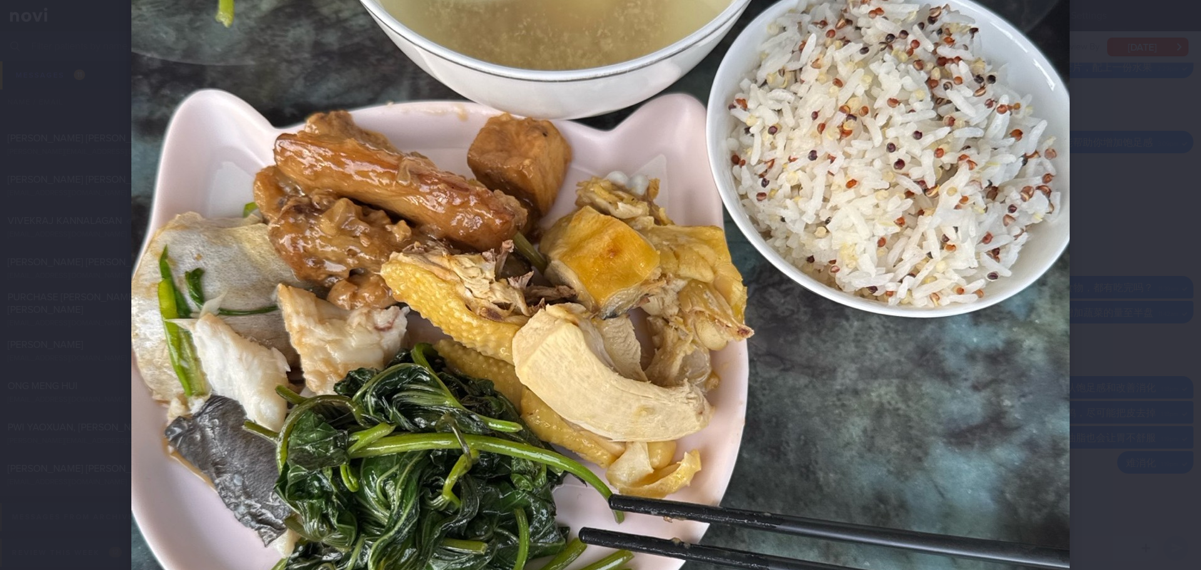
click at [1078, 209] on div at bounding box center [600, 362] width 1038 height 1351
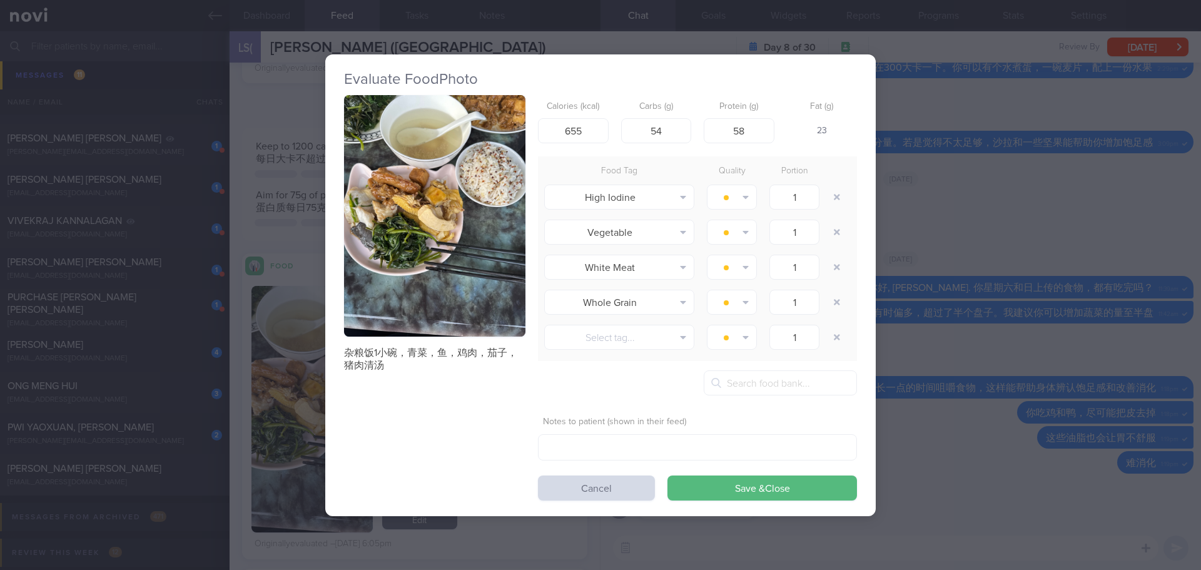
click at [443, 248] on button "button" at bounding box center [434, 216] width 181 height 242
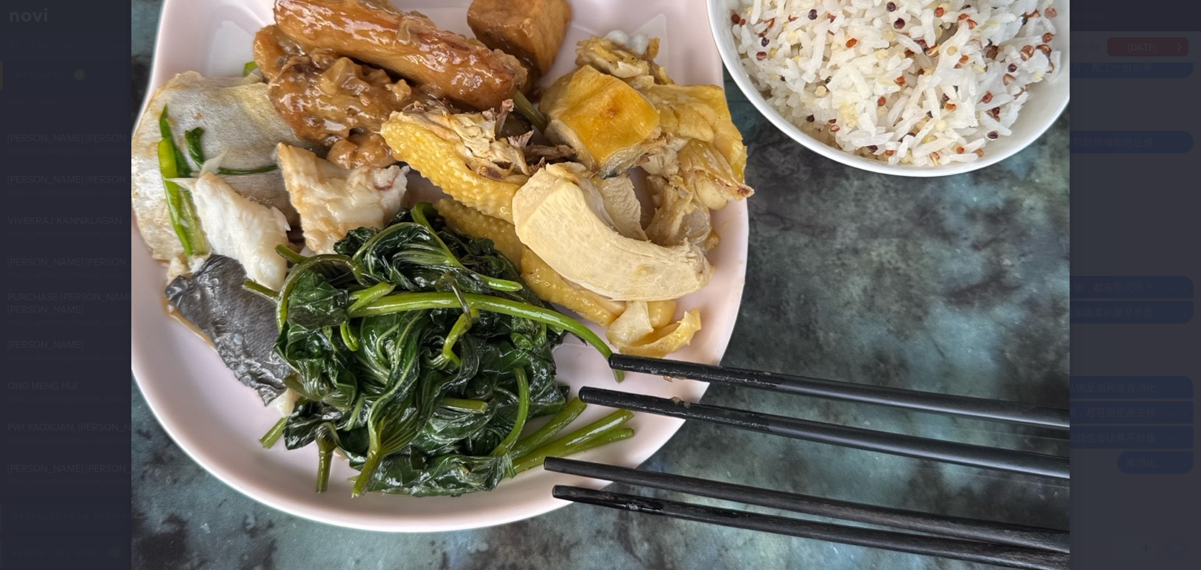
scroll to position [438, 0]
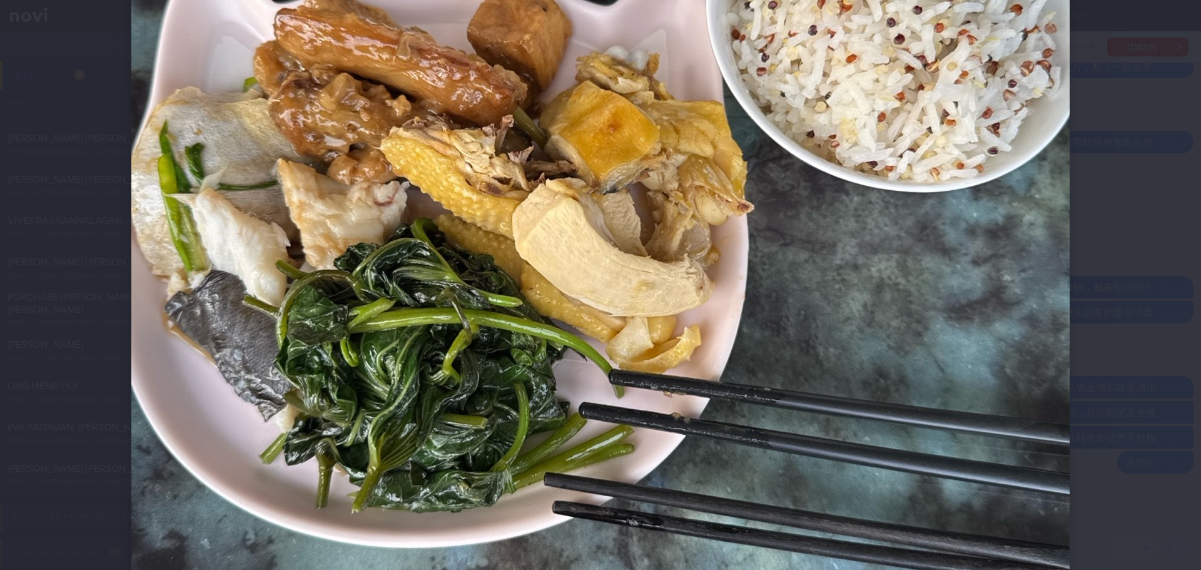
click at [1090, 223] on div at bounding box center [600, 237] width 1038 height 1351
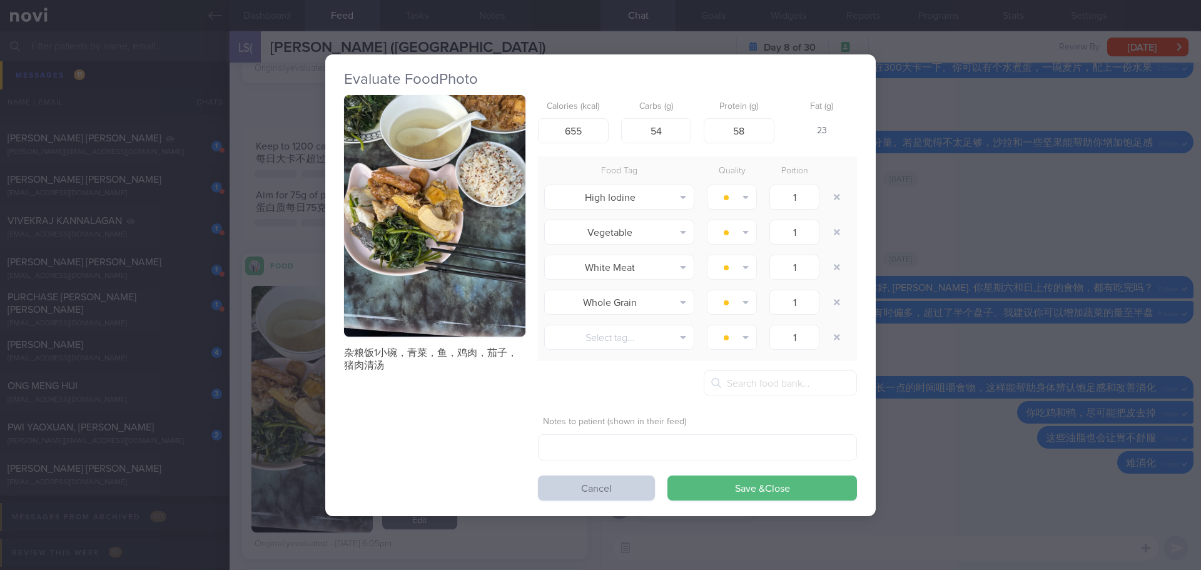
click at [613, 486] on button "Cancel" at bounding box center [596, 487] width 117 height 25
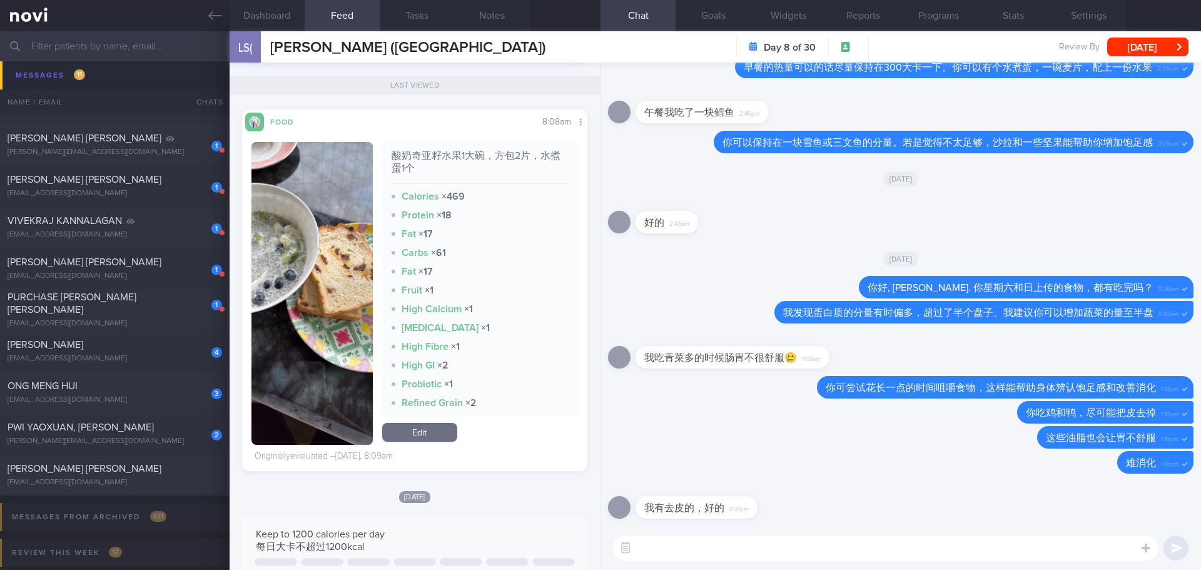
scroll to position [188, 0]
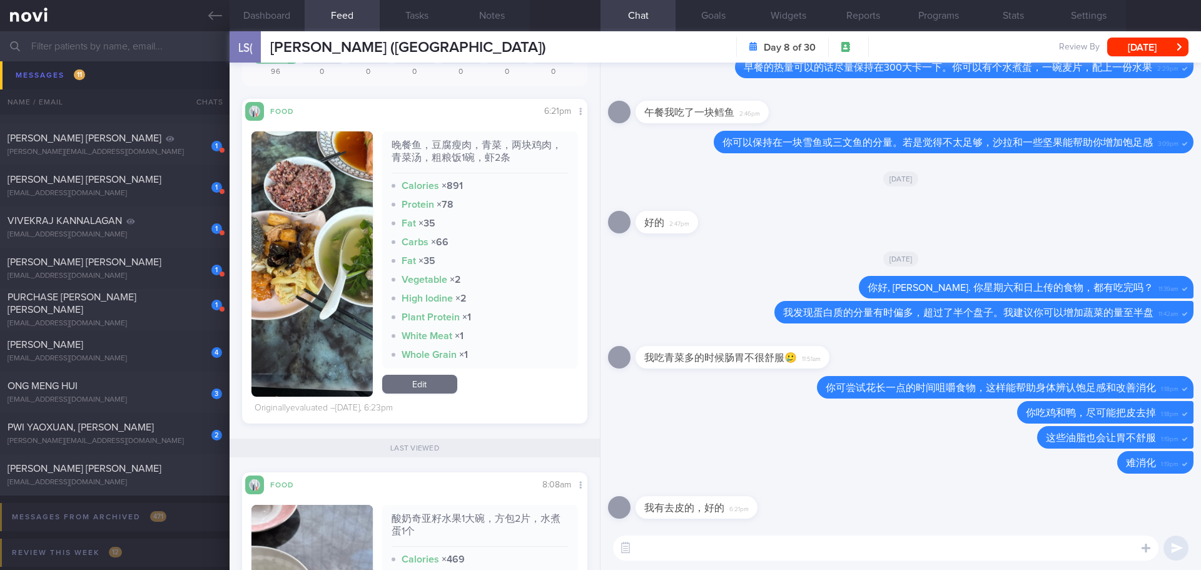
click at [311, 178] on img "button" at bounding box center [311, 263] width 121 height 265
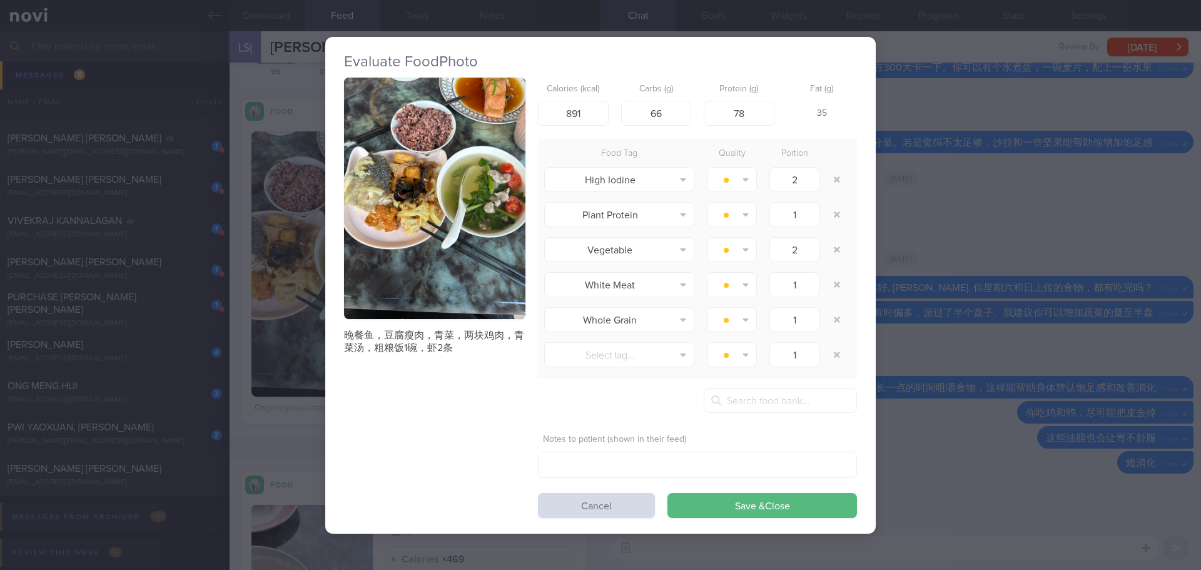
click at [401, 131] on img "button" at bounding box center [434, 199] width 181 height 242
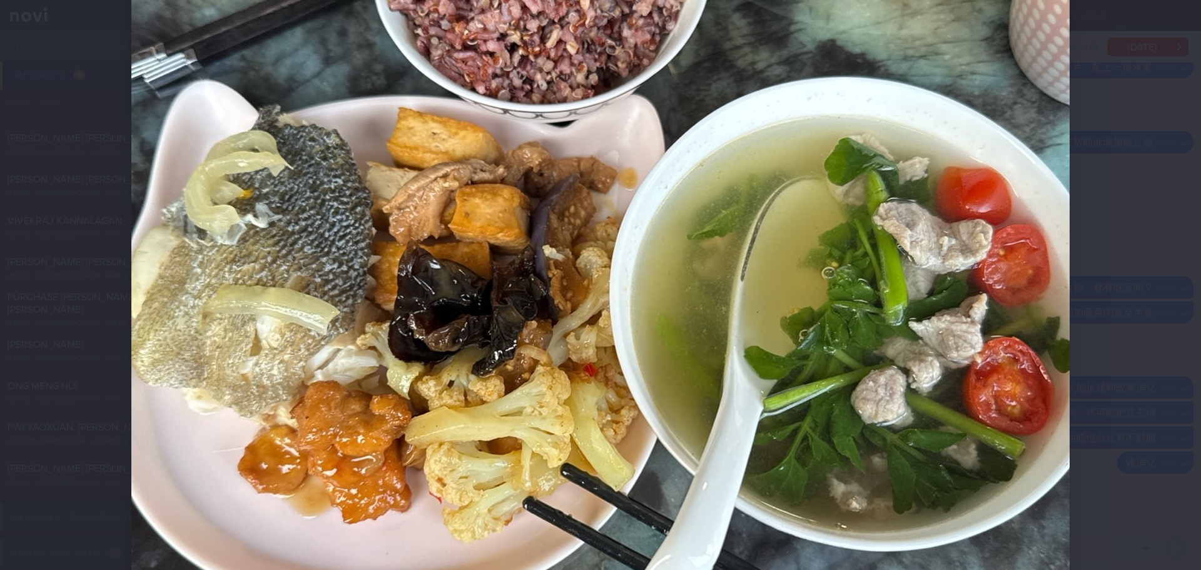
scroll to position [313, 0]
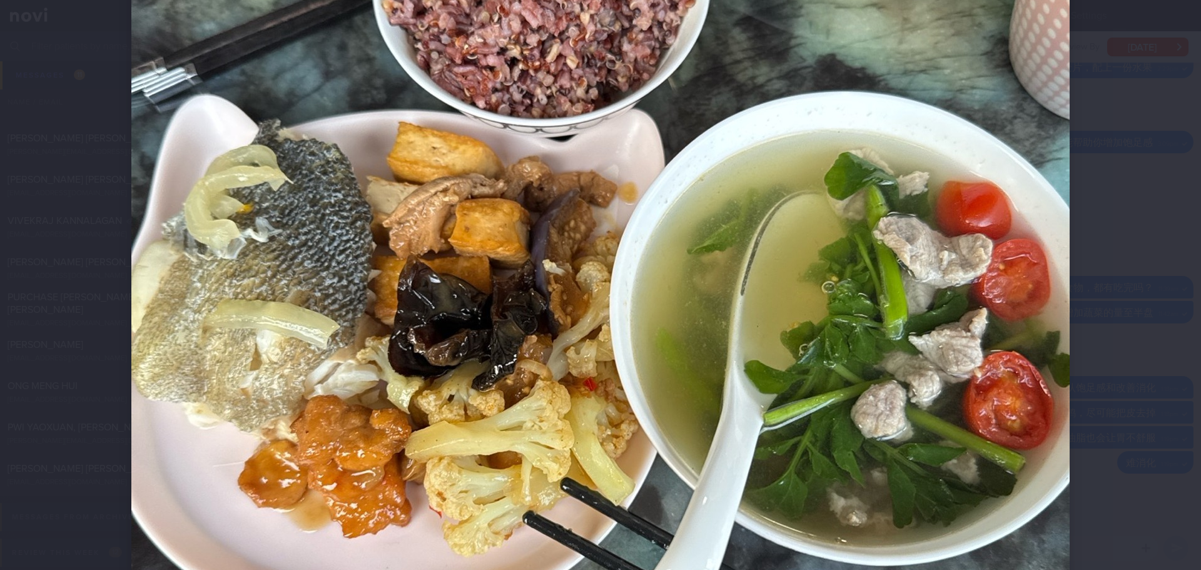
click at [1081, 240] on div at bounding box center [600, 362] width 1038 height 1351
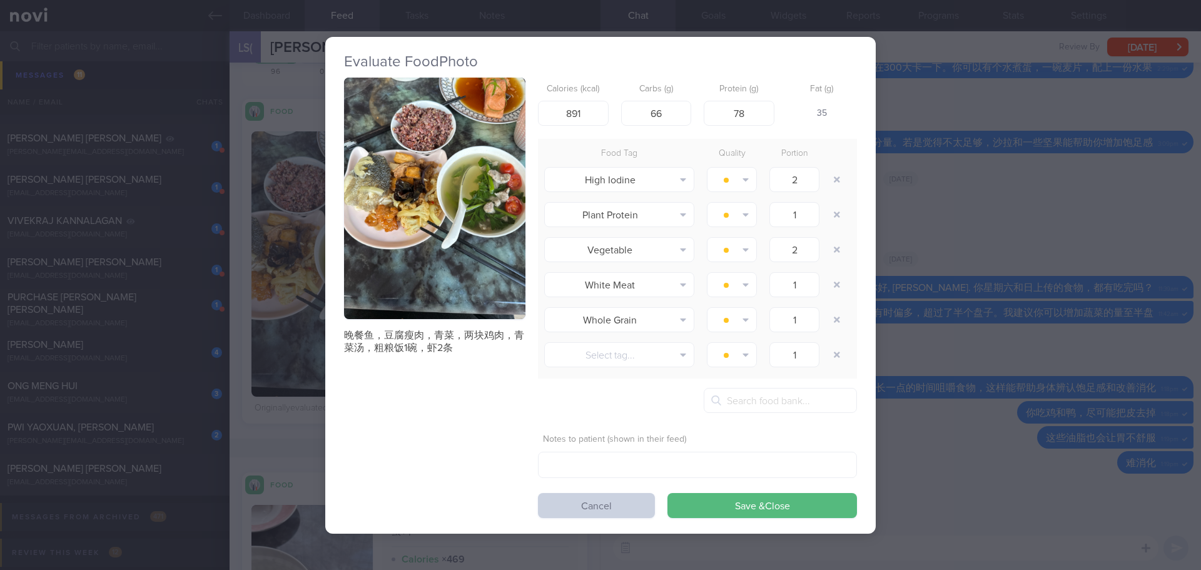
click at [610, 505] on button "Cancel" at bounding box center [596, 505] width 117 height 25
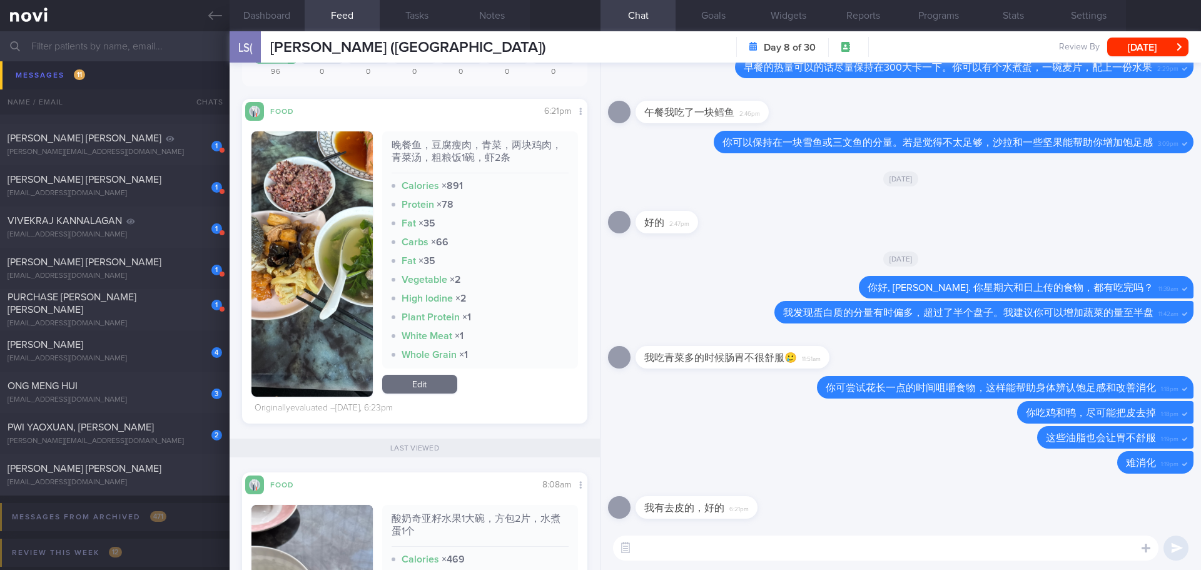
click at [697, 551] on textarea at bounding box center [885, 547] width 545 height 25
click at [696, 552] on textarea at bounding box center [885, 547] width 545 height 25
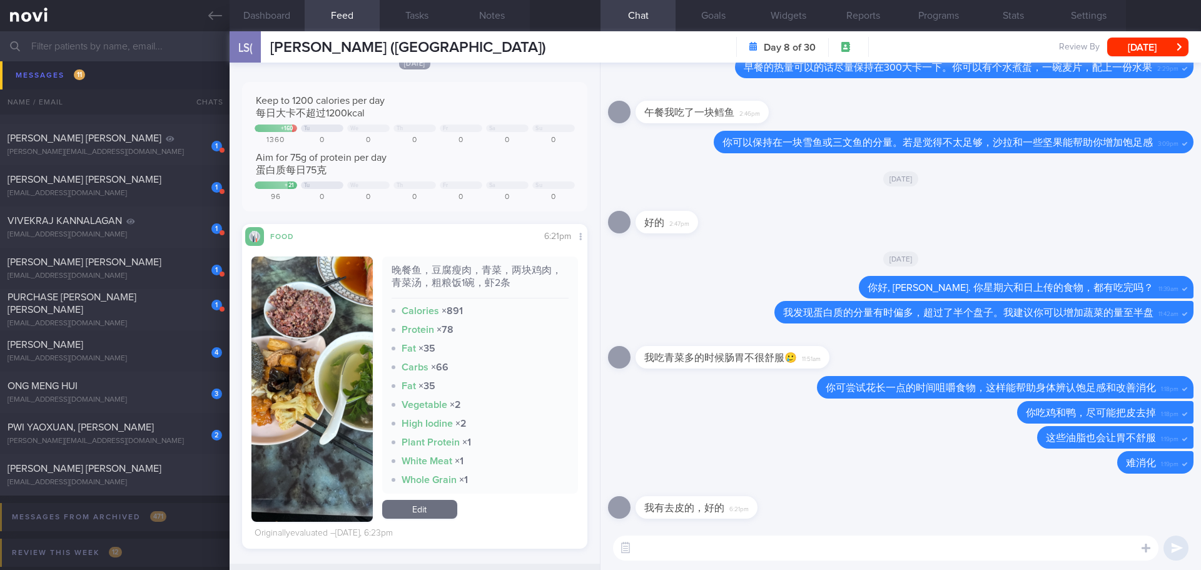
scroll to position [375, 0]
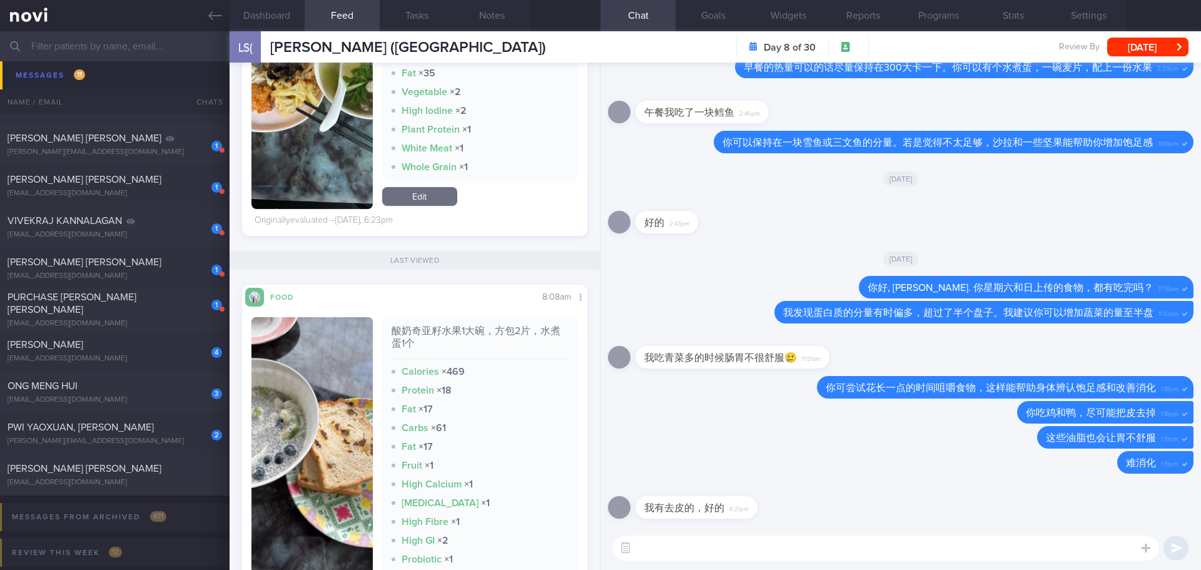
click at [676, 551] on textarea at bounding box center [885, 547] width 545 height 25
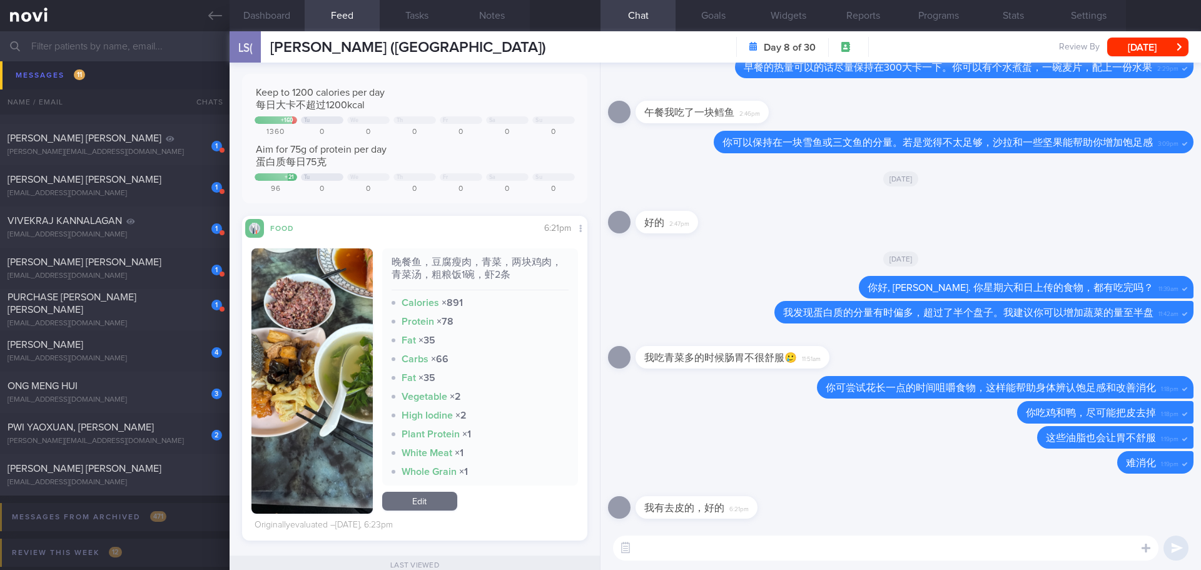
scroll to position [125, 0]
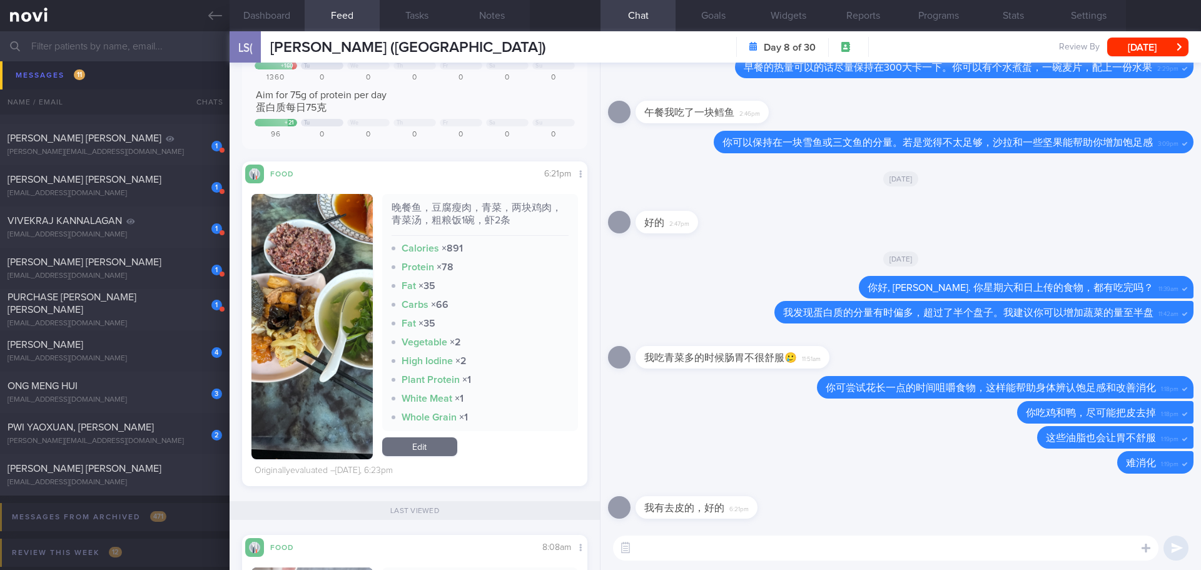
click at [437, 451] on link "Edit" at bounding box center [419, 446] width 75 height 19
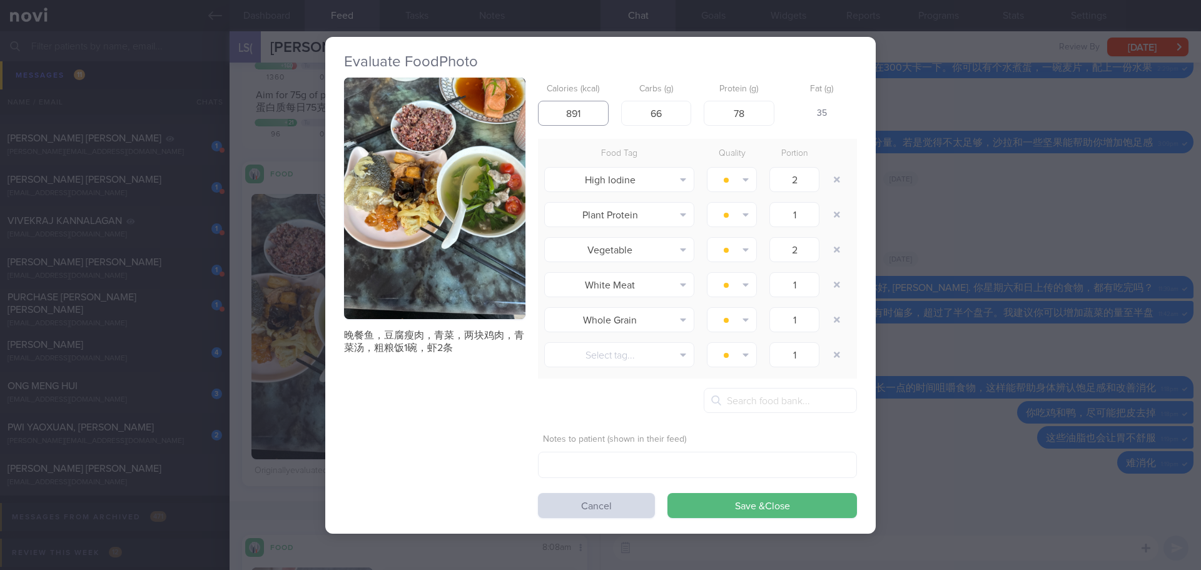
drag, startPoint x: 585, startPoint y: 110, endPoint x: 551, endPoint y: 119, distance: 34.9
click at [551, 119] on input "891" at bounding box center [573, 113] width 71 height 25
drag, startPoint x: 660, startPoint y: 118, endPoint x: 643, endPoint y: 120, distance: 17.0
click at [643, 120] on input "66" at bounding box center [656, 113] width 71 height 25
type input "5"
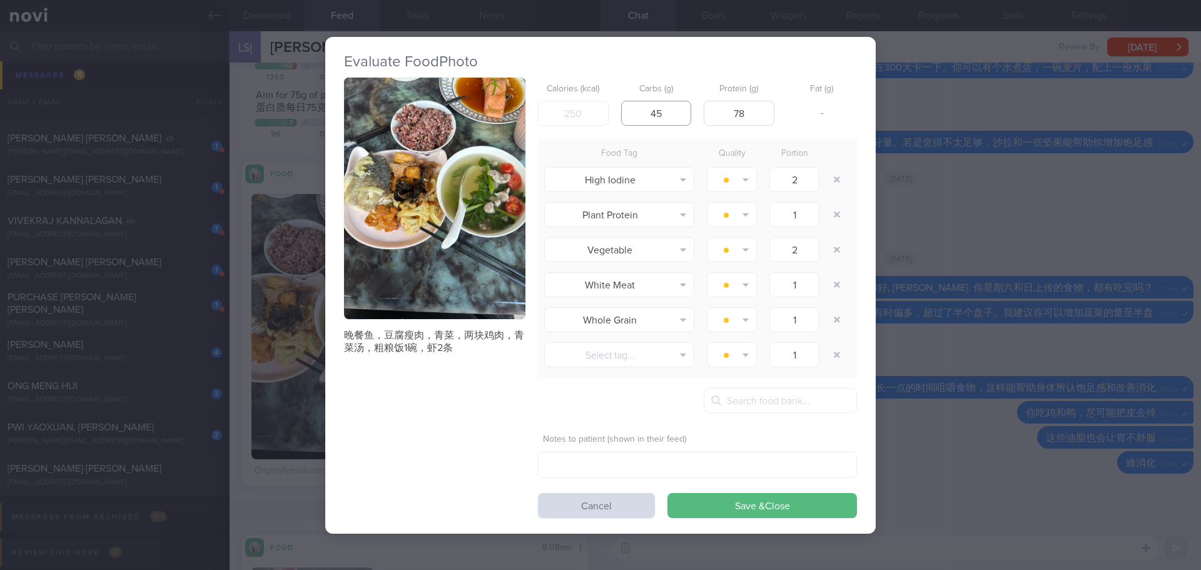
type input "45"
drag, startPoint x: 739, startPoint y: 117, endPoint x: 727, endPoint y: 117, distance: 11.9
click at [727, 117] on input "78" at bounding box center [739, 113] width 71 height 25
type input "28"
click at [578, 116] on input "number" at bounding box center [573, 113] width 71 height 25
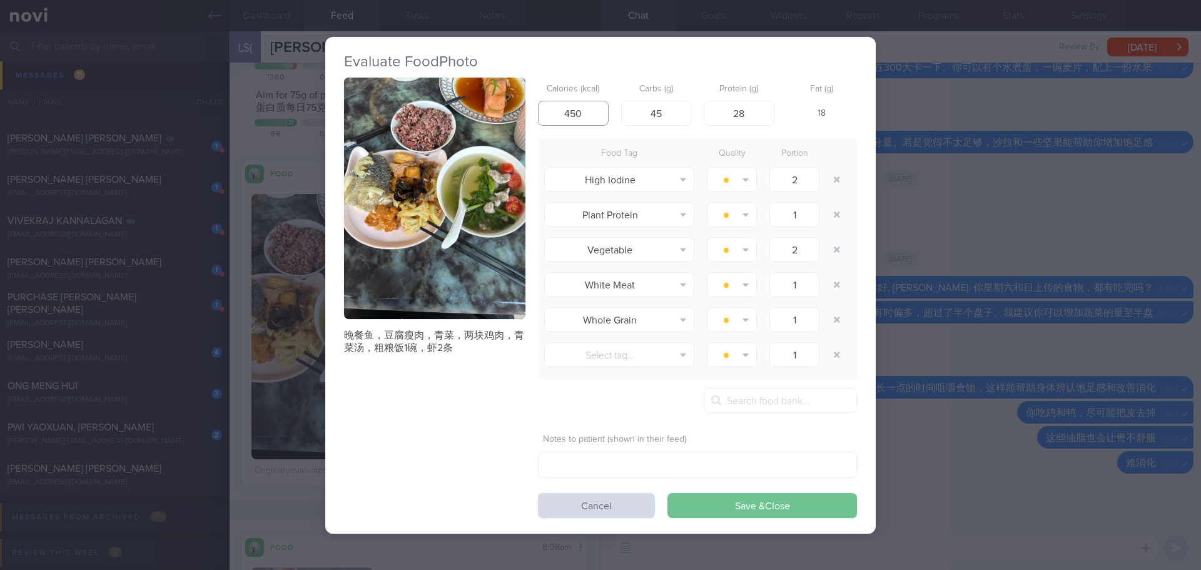
type input "450"
click at [734, 500] on button "Save & Close" at bounding box center [762, 505] width 190 height 25
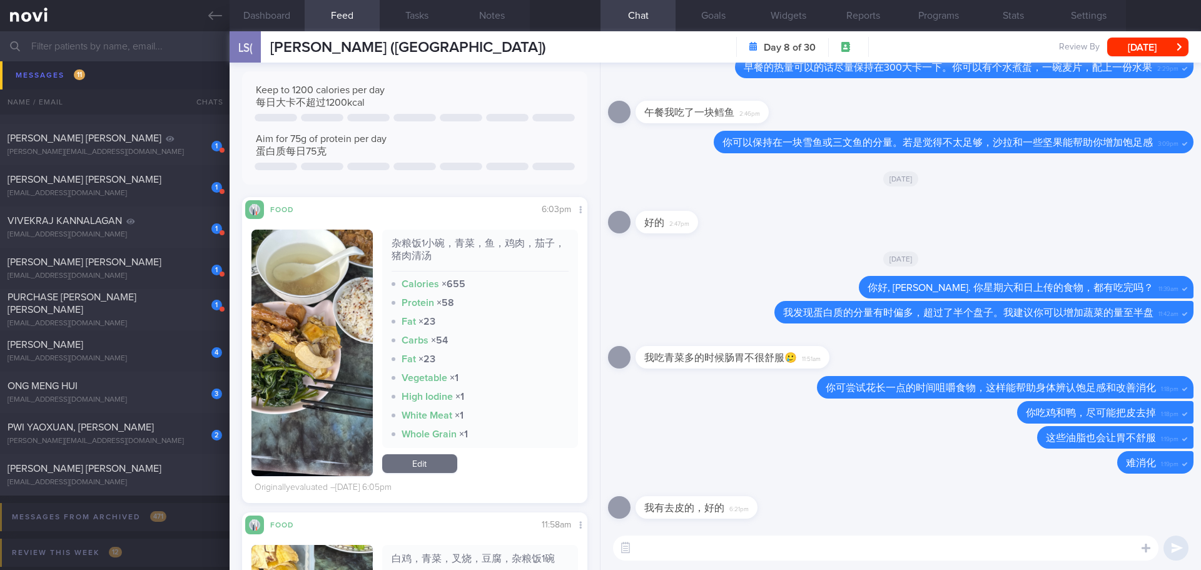
scroll to position [1001, 0]
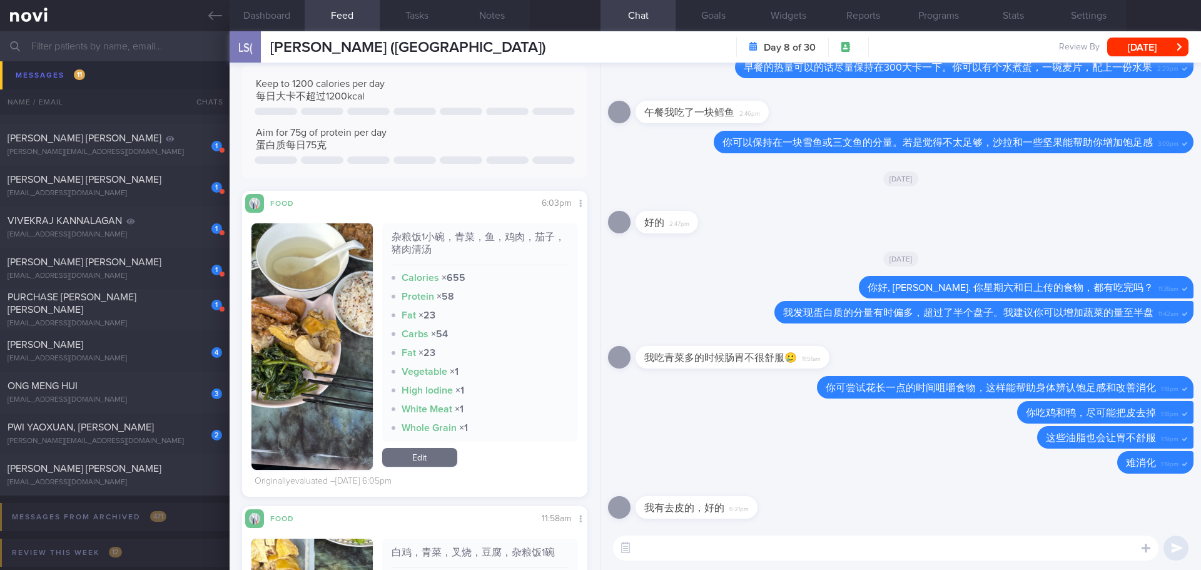
click at [722, 549] on textarea at bounding box center [885, 547] width 545 height 25
drag, startPoint x: 405, startPoint y: 454, endPoint x: 697, endPoint y: 360, distance: 307.0
click at [405, 454] on link "Edit" at bounding box center [419, 457] width 75 height 19
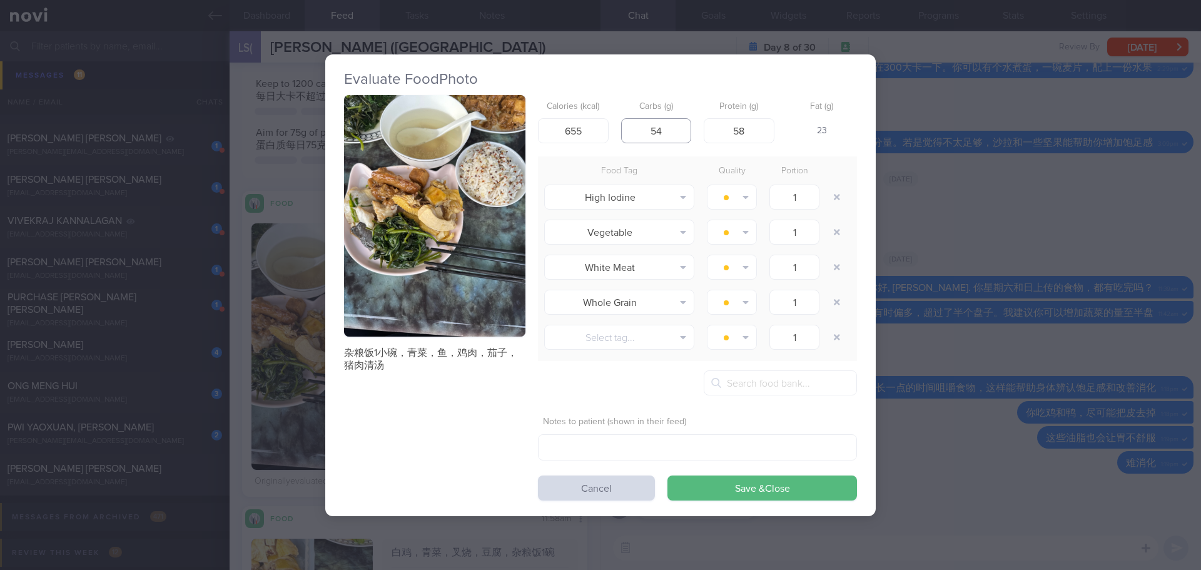
drag, startPoint x: 661, startPoint y: 127, endPoint x: 641, endPoint y: 131, distance: 20.4
click at [641, 131] on input "54" at bounding box center [656, 130] width 71 height 25
type input "45"
drag, startPoint x: 741, startPoint y: 124, endPoint x: 718, endPoint y: 127, distance: 23.3
click at [718, 127] on input "58" at bounding box center [739, 130] width 71 height 25
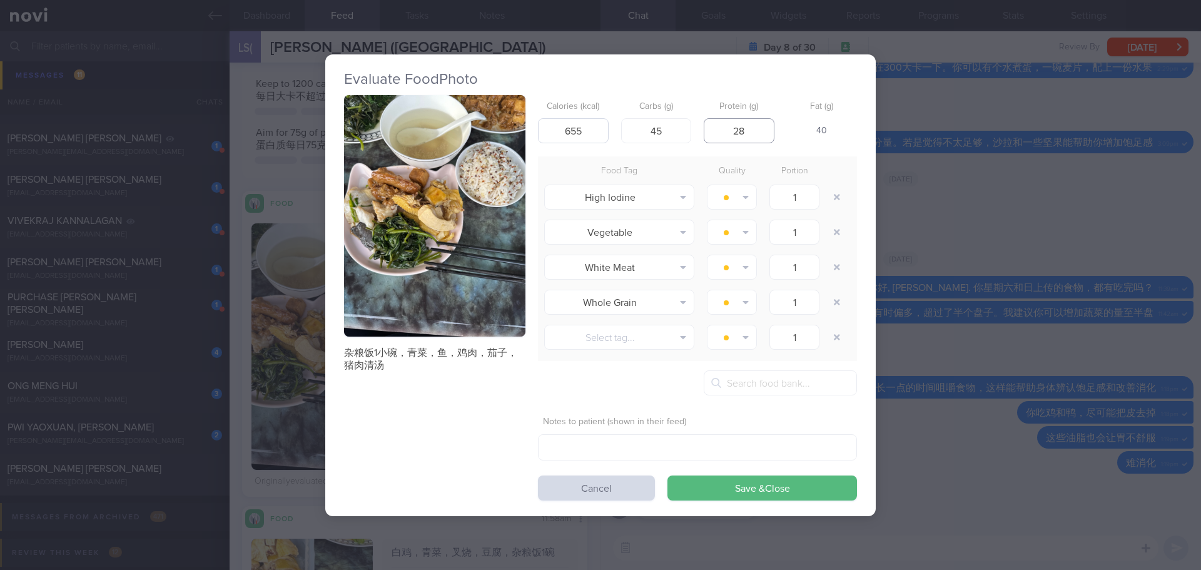
type input "28"
drag, startPoint x: 590, startPoint y: 121, endPoint x: 534, endPoint y: 143, distance: 60.2
click at [538, 143] on div "Calories (kcal) 655" at bounding box center [573, 119] width 71 height 49
type input "5"
type input "450"
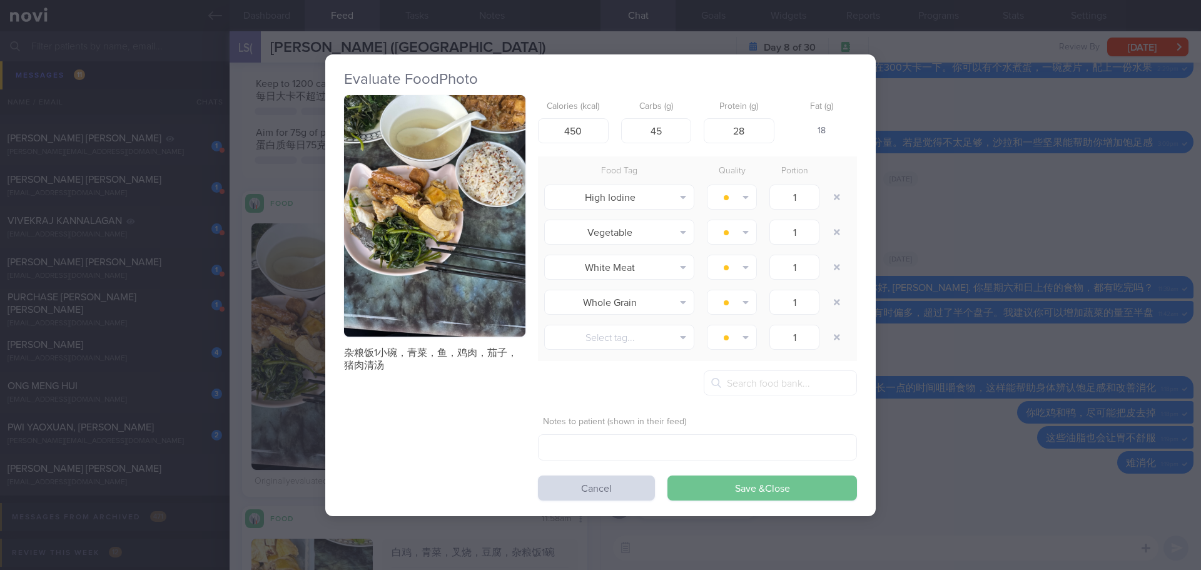
click at [717, 481] on button "Save & Close" at bounding box center [762, 487] width 190 height 25
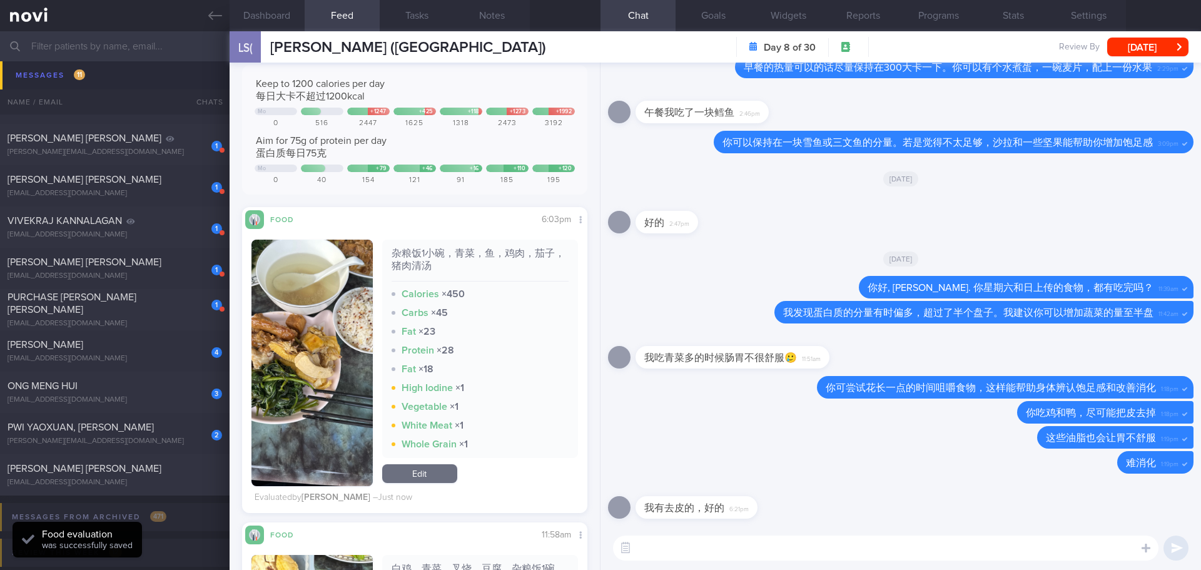
scroll to position [1314, 0]
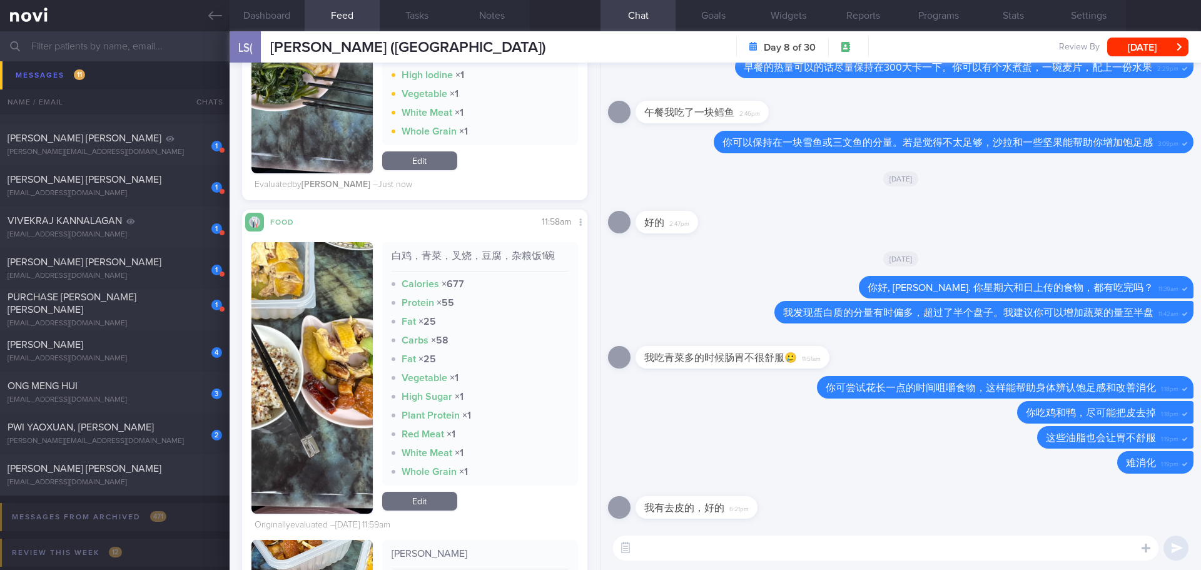
click at [431, 496] on link "Edit" at bounding box center [419, 501] width 75 height 19
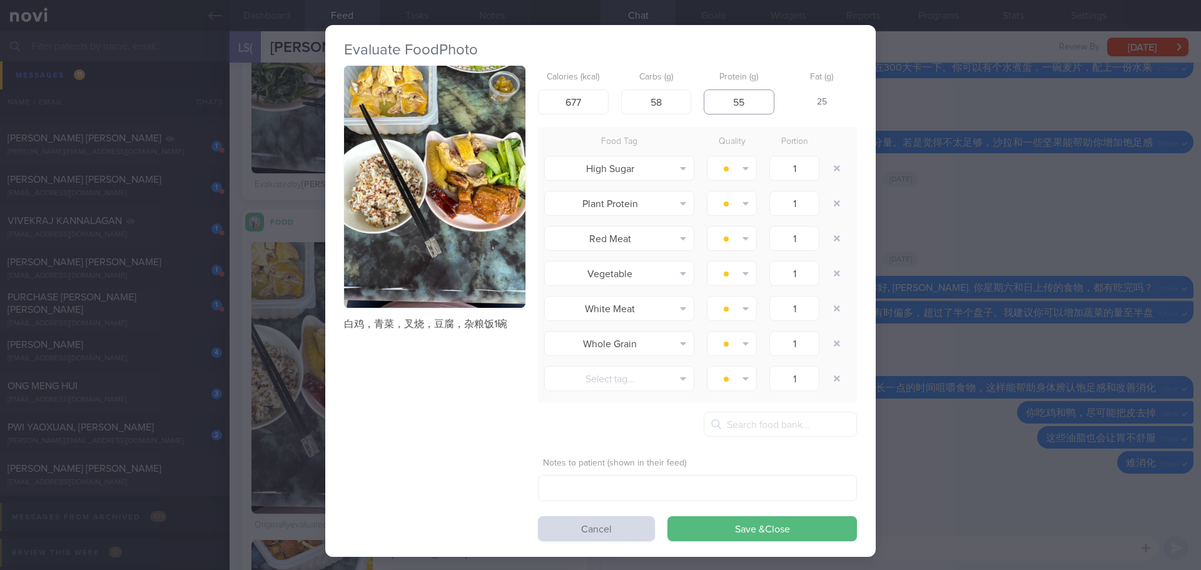
drag, startPoint x: 738, startPoint y: 103, endPoint x: 724, endPoint y: 107, distance: 14.3
click at [724, 107] on input "55" at bounding box center [739, 101] width 71 height 25
type input "25"
drag, startPoint x: 650, startPoint y: 95, endPoint x: 625, endPoint y: 99, distance: 25.3
click at [625, 99] on input "58" at bounding box center [656, 101] width 71 height 25
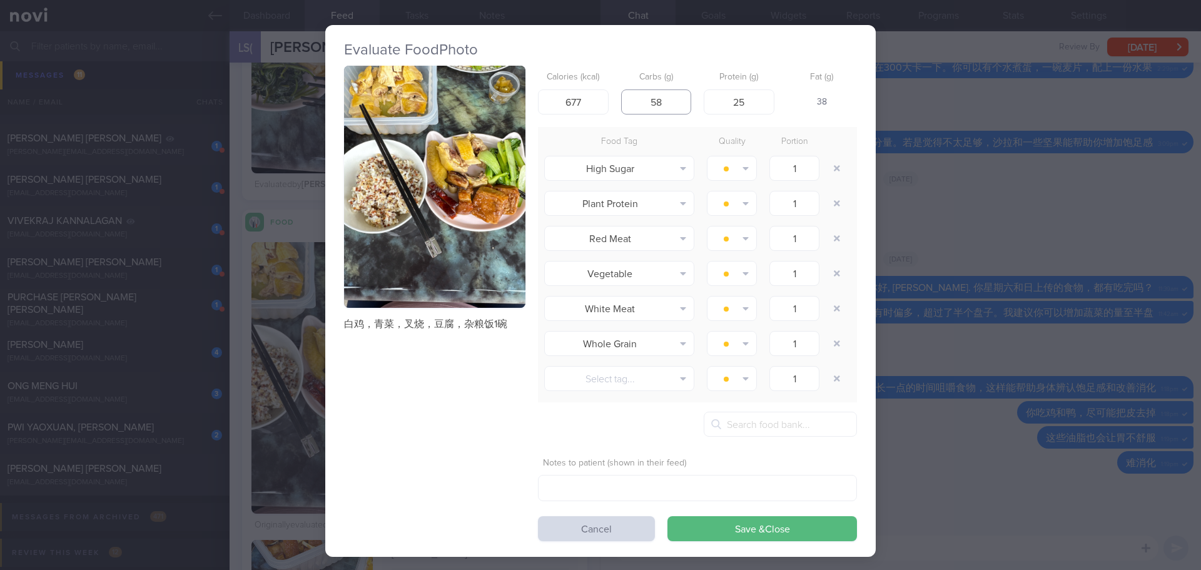
drag, startPoint x: 664, startPoint y: 109, endPoint x: 642, endPoint y: 107, distance: 21.4
click at [642, 107] on input "58" at bounding box center [656, 101] width 71 height 25
type input "45"
click at [572, 101] on input "677" at bounding box center [573, 101] width 71 height 25
drag, startPoint x: 587, startPoint y: 97, endPoint x: 552, endPoint y: 103, distance: 35.5
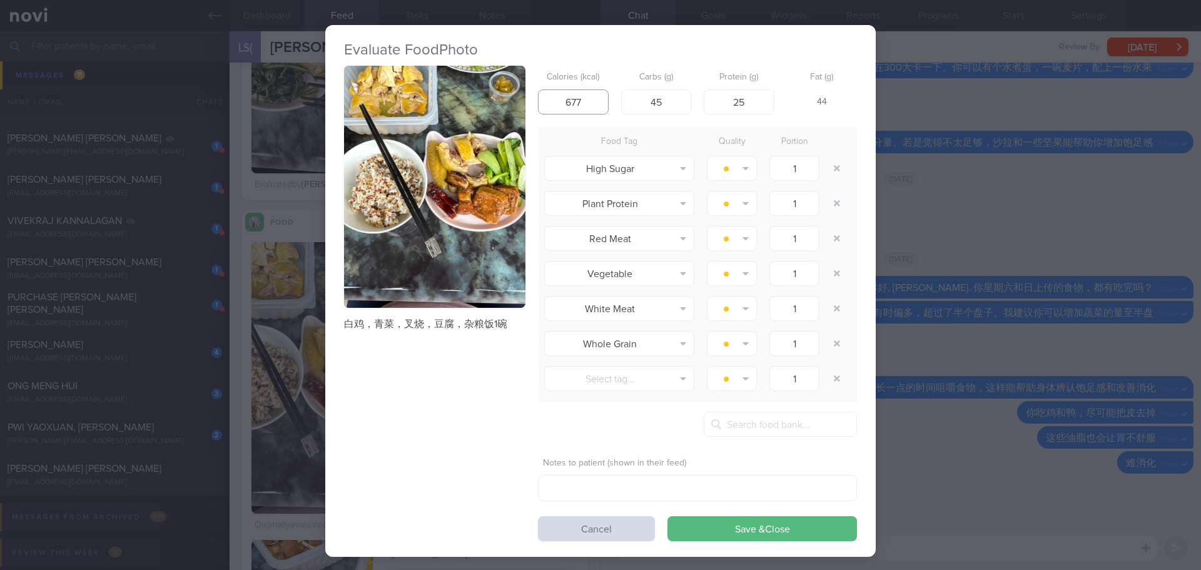
click at [552, 103] on input "677" at bounding box center [573, 101] width 71 height 25
type input "450"
click at [787, 528] on button "Save & Close" at bounding box center [762, 528] width 190 height 25
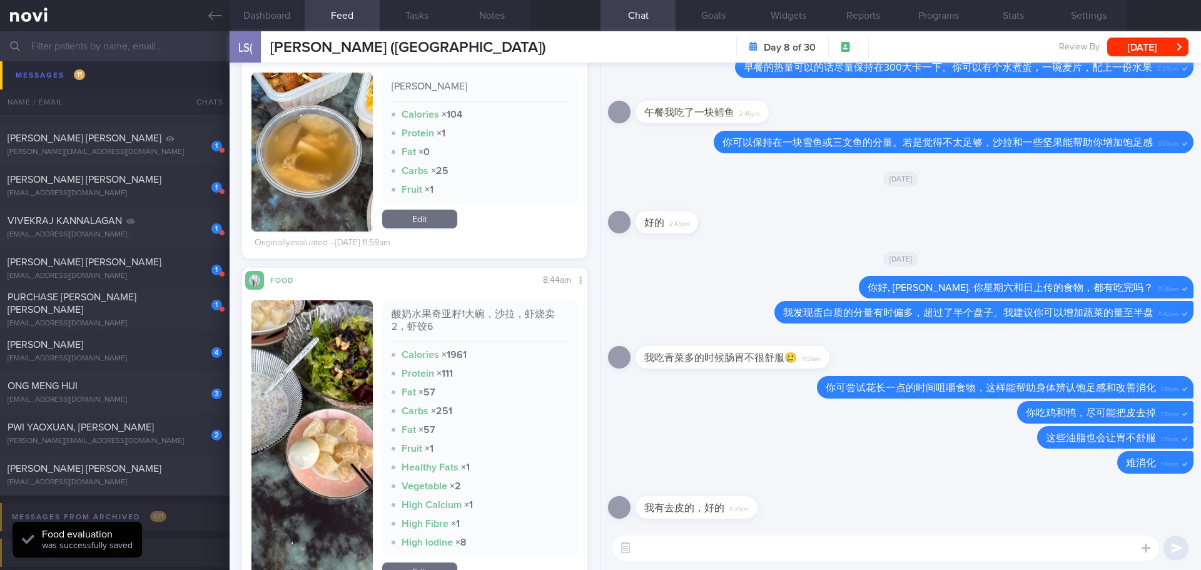
scroll to position [1877, 0]
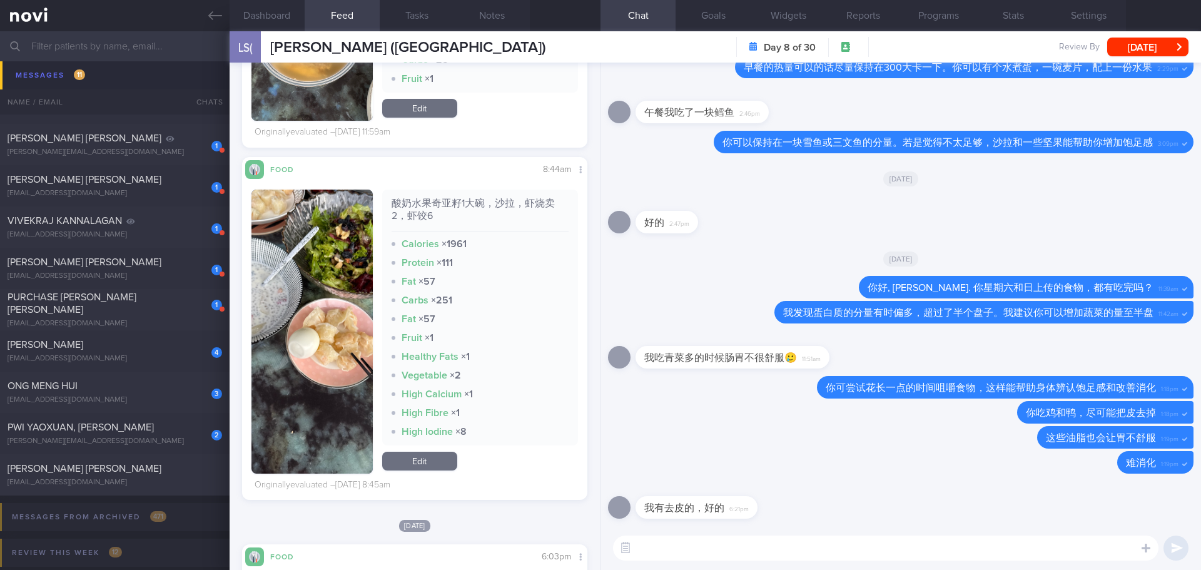
click at [662, 549] on textarea at bounding box center [885, 547] width 545 height 25
type textarea "h"
type textarea "好的👍🏻"
click at [1178, 550] on button "submit" at bounding box center [1175, 547] width 25 height 25
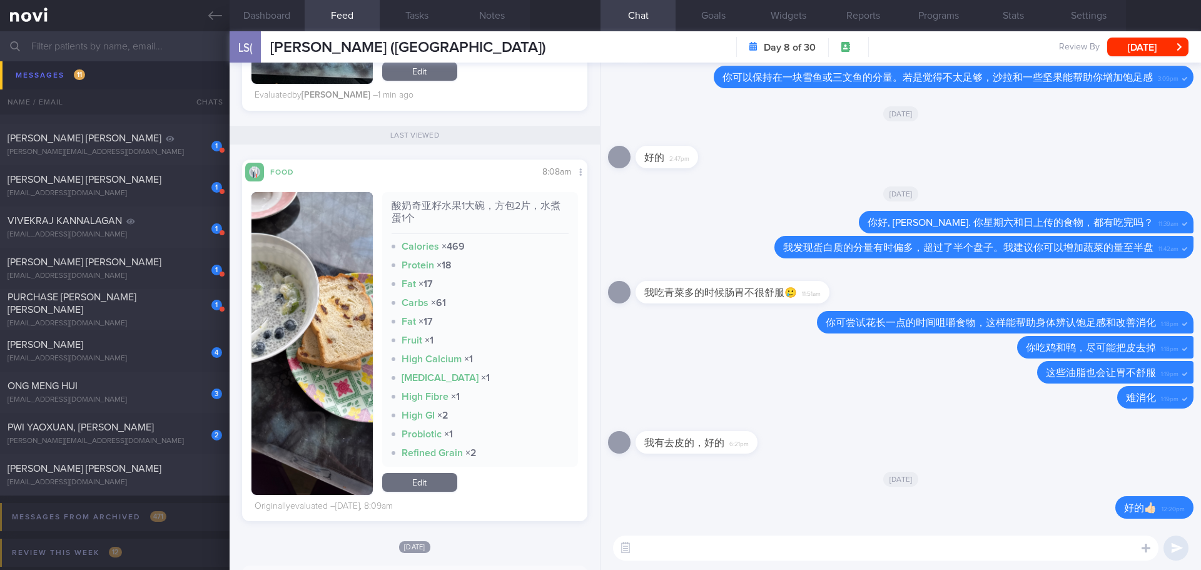
scroll to position [250, 0]
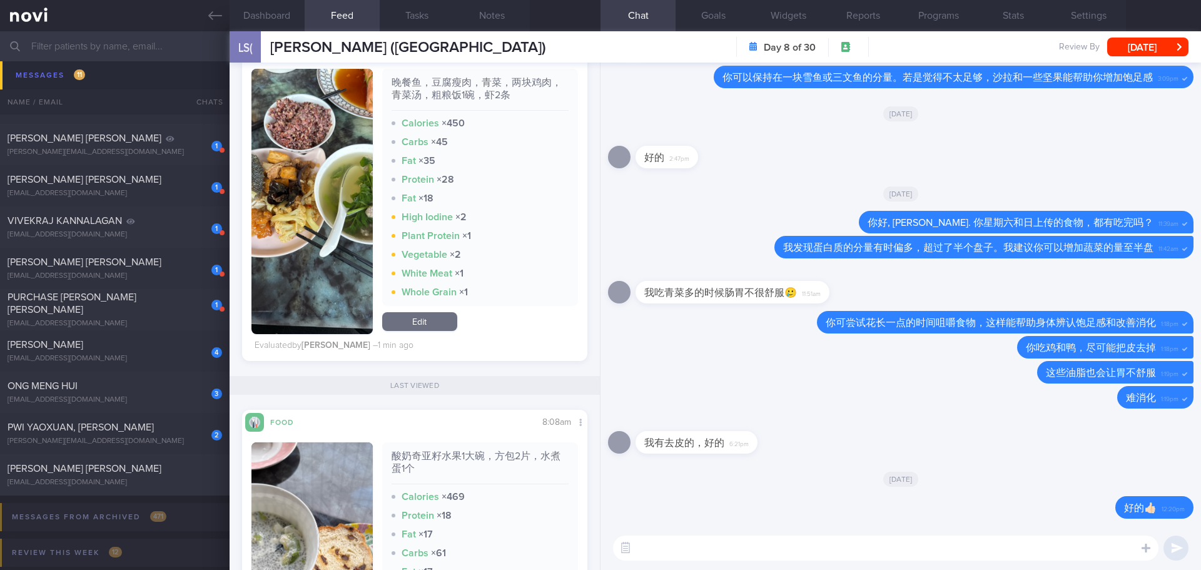
click at [666, 549] on textarea at bounding box center [885, 547] width 545 height 25
type textarea "请问餐和餐之间有吃什么点心吗？"
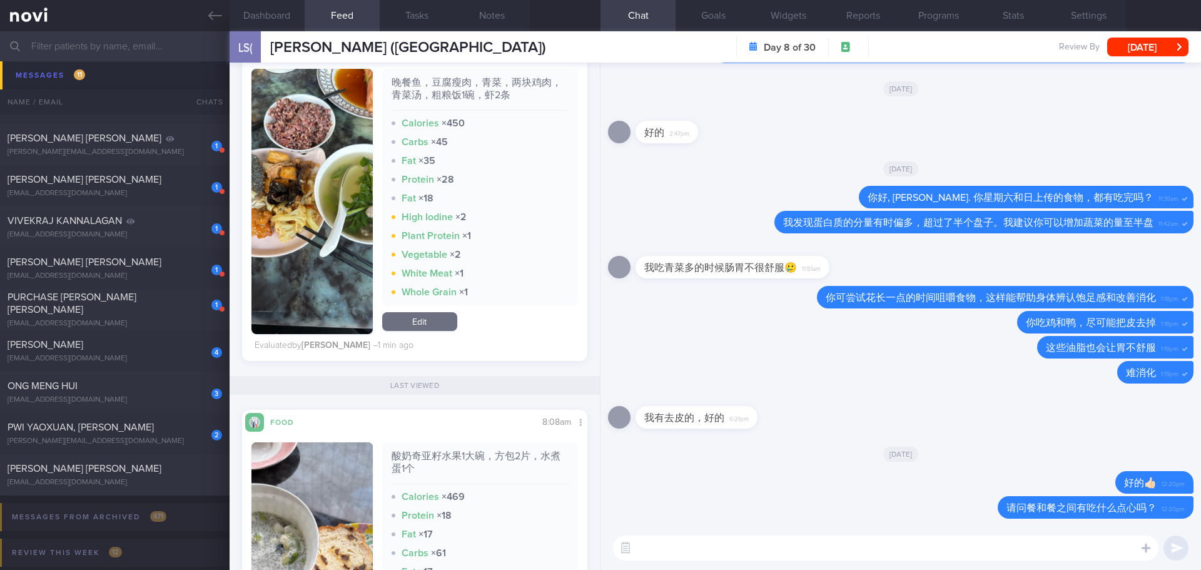
drag, startPoint x: 129, startPoint y: 432, endPoint x: 666, endPoint y: 88, distance: 638.3
click at [129, 432] on div "PWI YAOXUAN, [PERSON_NAME]" at bounding box center [113, 427] width 211 height 13
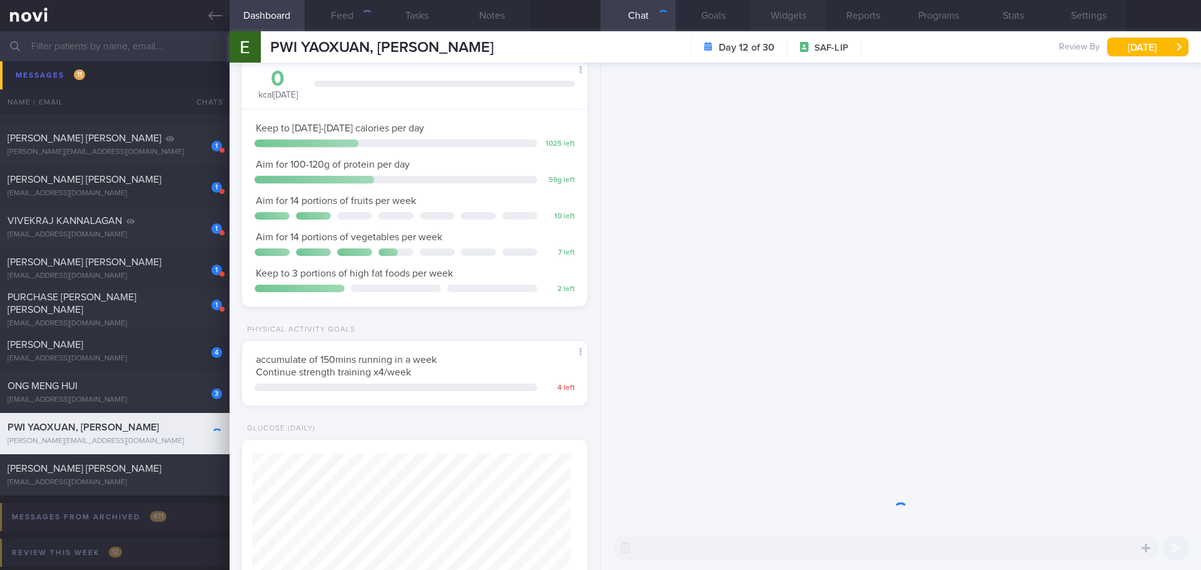
scroll to position [175, 314]
click at [699, 241] on div at bounding box center [900, 294] width 600 height 463
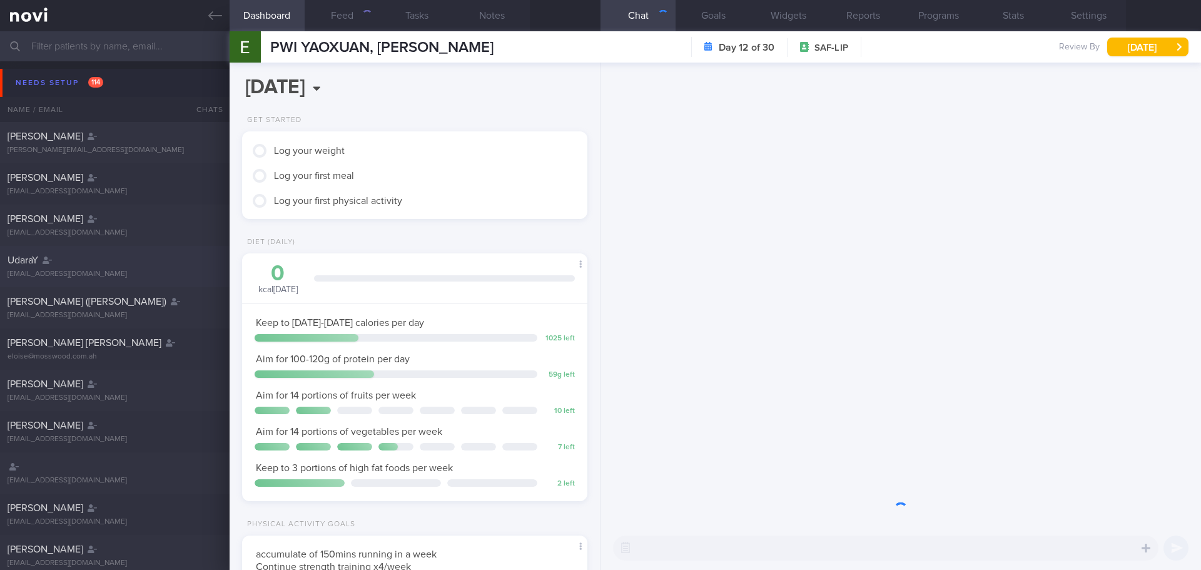
scroll to position [175, 314]
click at [67, 79] on div "Needs setup 114" at bounding box center [60, 82] width 94 height 17
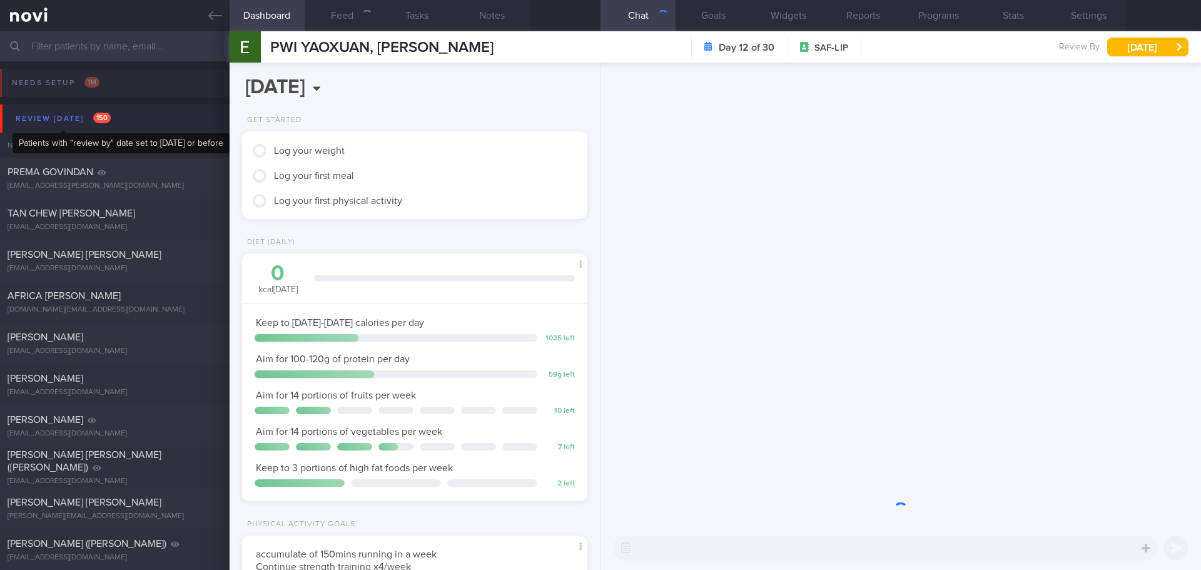
click at [65, 119] on div "Review [DATE] 150" at bounding box center [63, 118] width 101 height 17
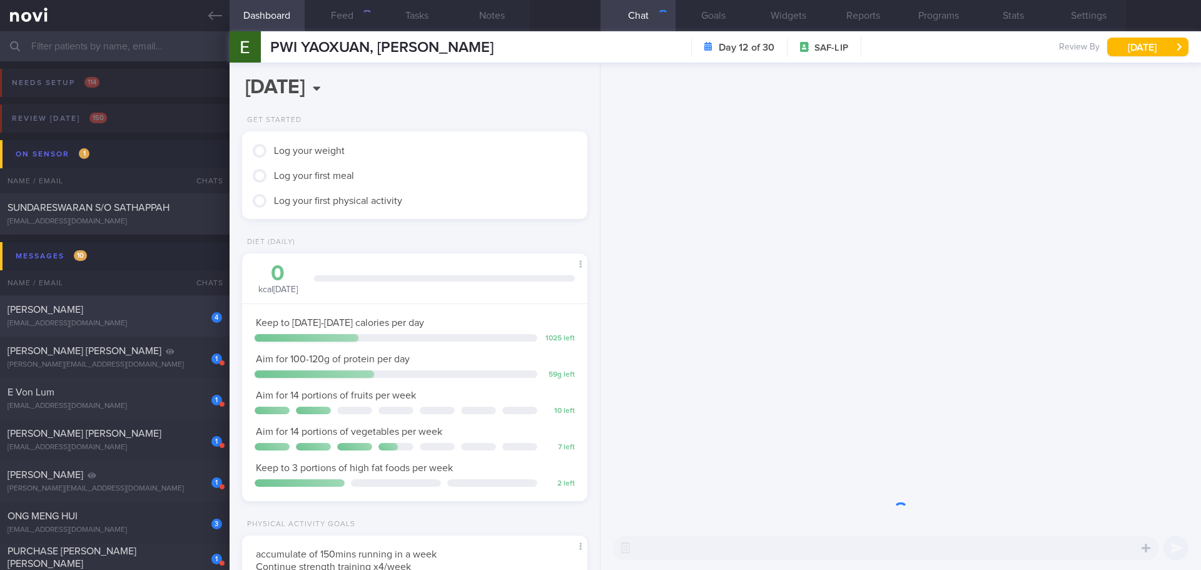
click at [138, 315] on div "[PERSON_NAME]" at bounding box center [113, 309] width 211 height 13
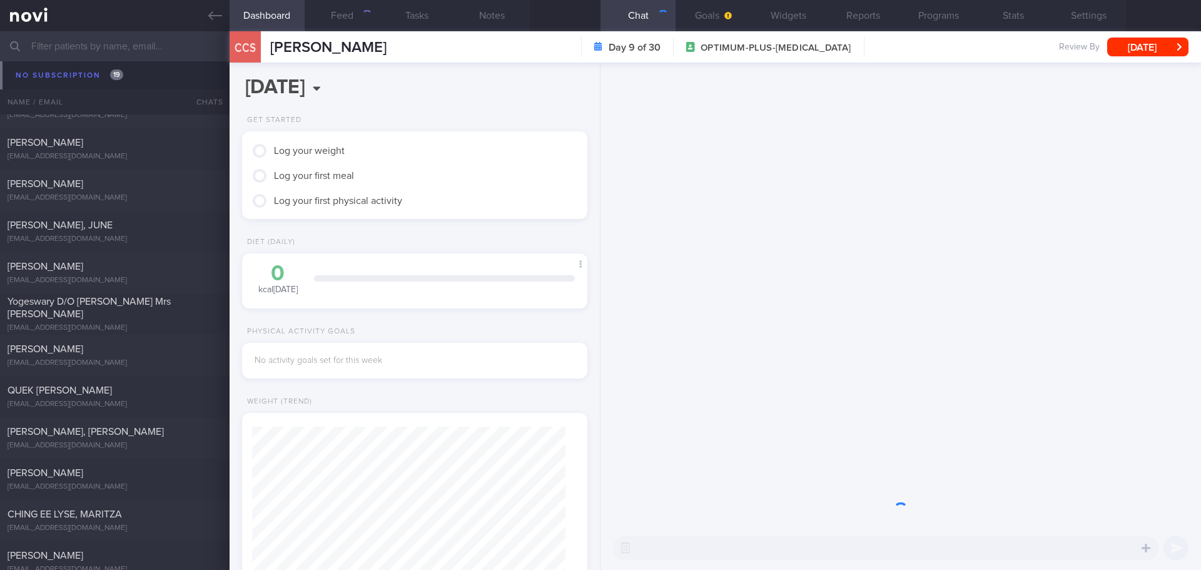
scroll to position [3440, 0]
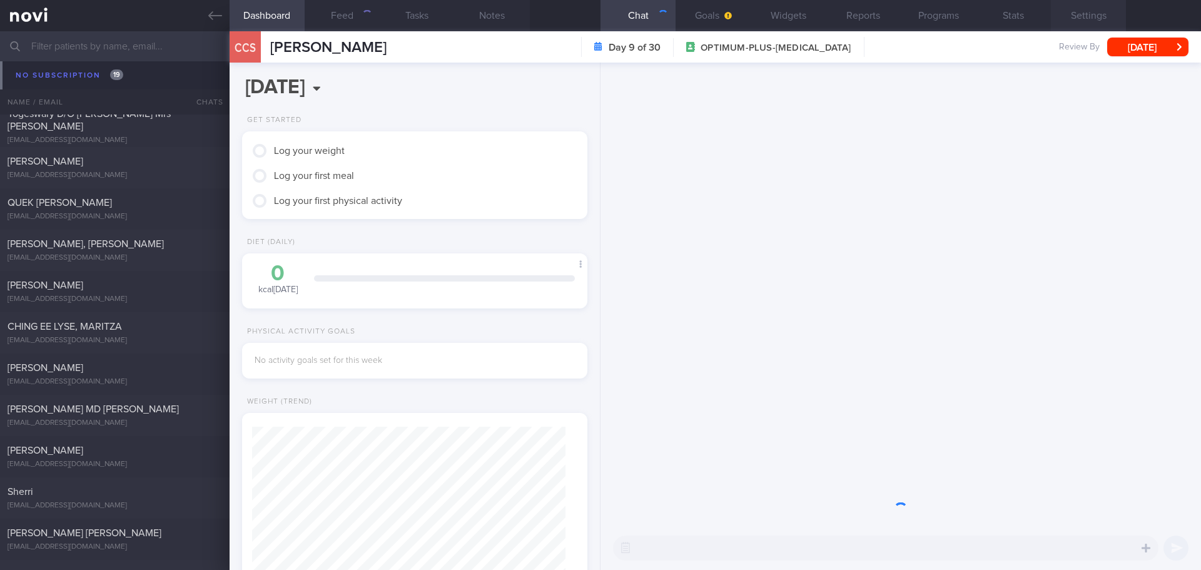
click at [1075, 10] on button "Settings" at bounding box center [1088, 15] width 75 height 31
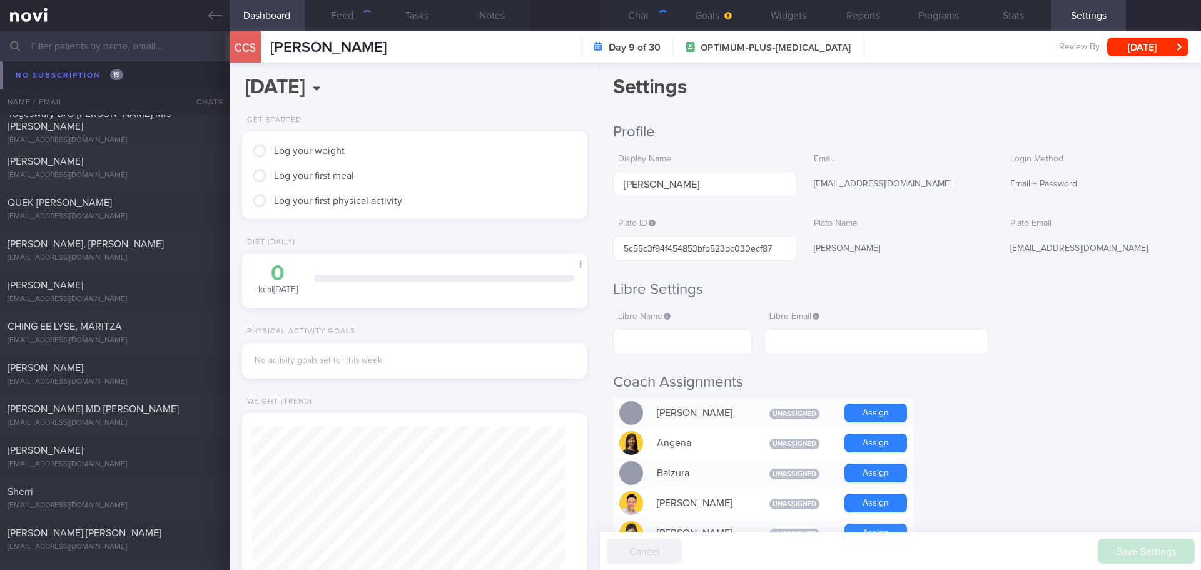
scroll to position [438, 0]
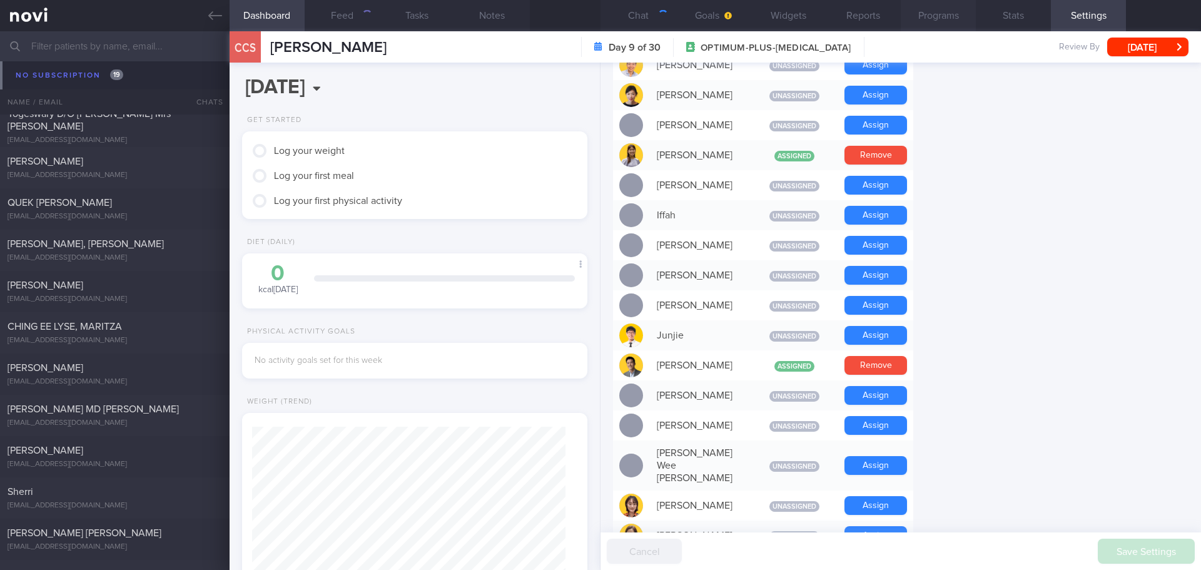
click at [928, 14] on button "Programs" at bounding box center [938, 15] width 75 height 31
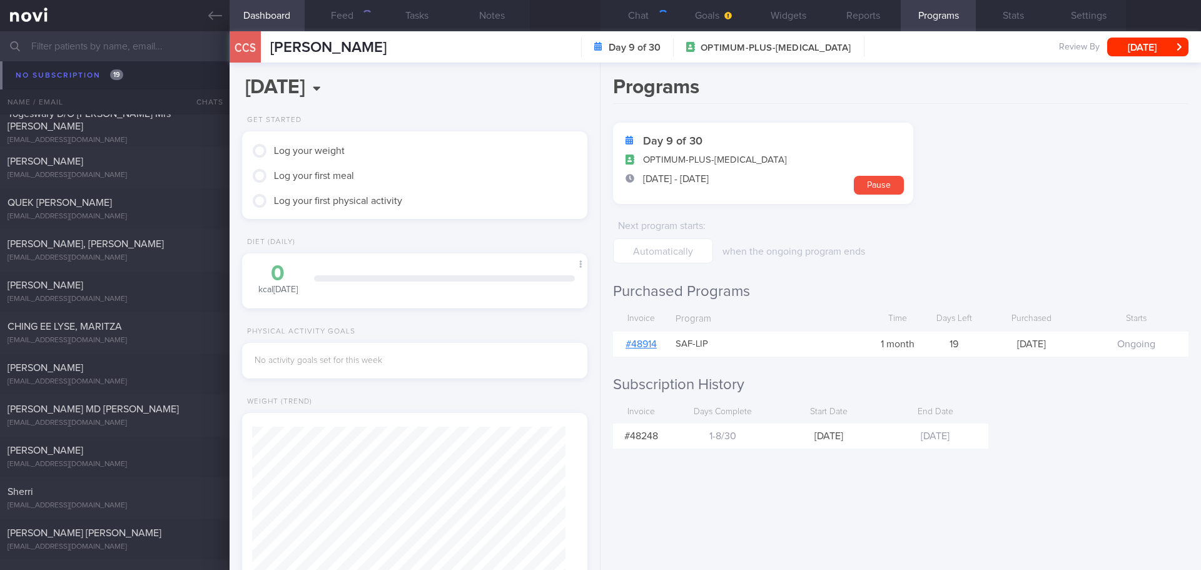
click at [652, 347] on link "# 48914" at bounding box center [641, 344] width 31 height 10
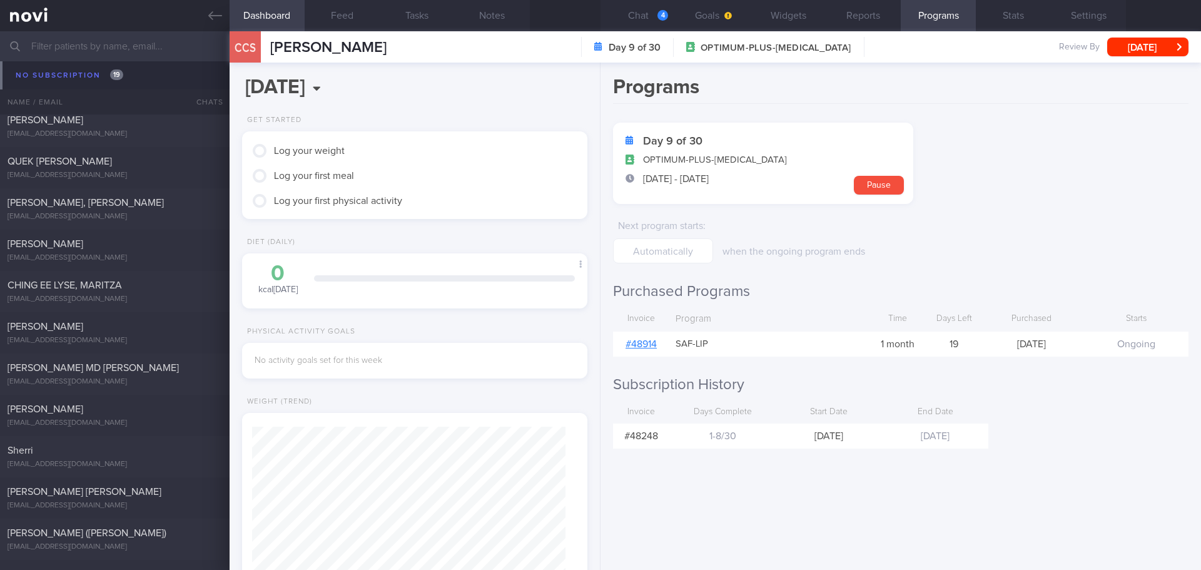
scroll to position [3399, 0]
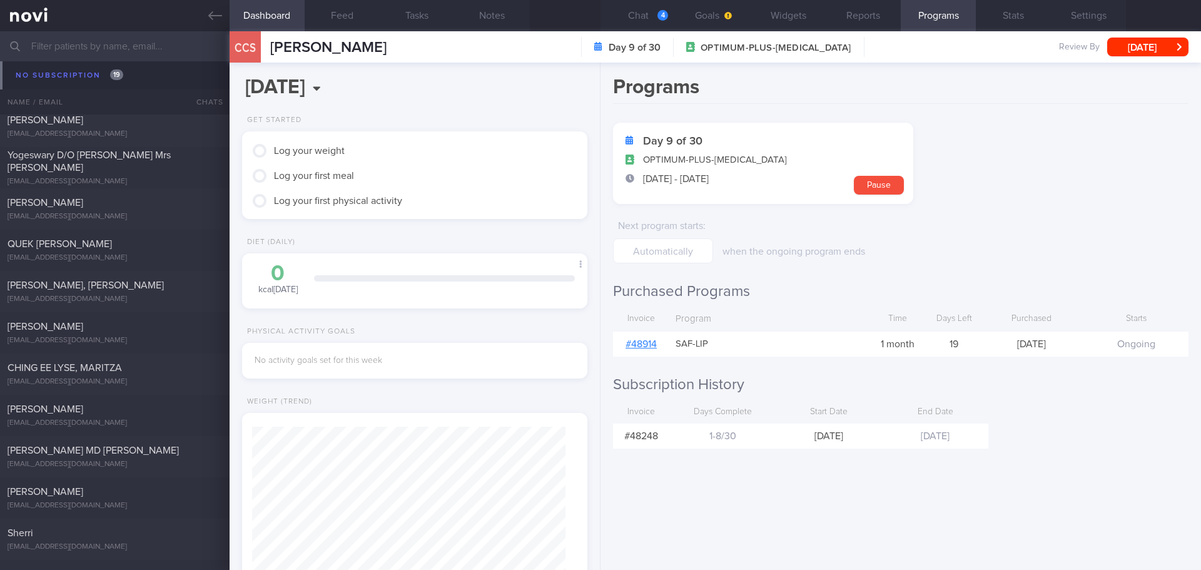
drag, startPoint x: 77, startPoint y: 72, endPoint x: 101, endPoint y: 71, distance: 23.8
click at [77, 72] on div "[PERSON_NAME], JUNE [EMAIL_ADDRESS][DOMAIN_NAME] [DATE] A month ago pending pen…" at bounding box center [600, 84] width 1201 height 41
click at [636, 16] on button "Chat 4" at bounding box center [637, 15] width 75 height 31
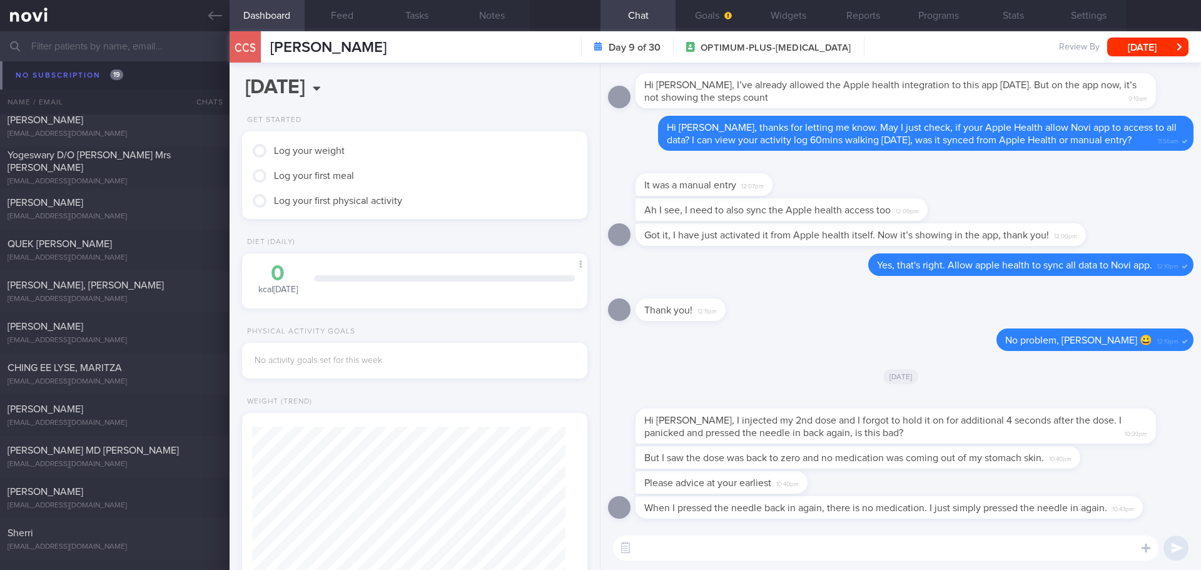
click at [62, 70] on div "[PERSON_NAME], JUNE [EMAIL_ADDRESS][DOMAIN_NAME] [DATE] A month ago pending pen…" at bounding box center [600, 84] width 1201 height 41
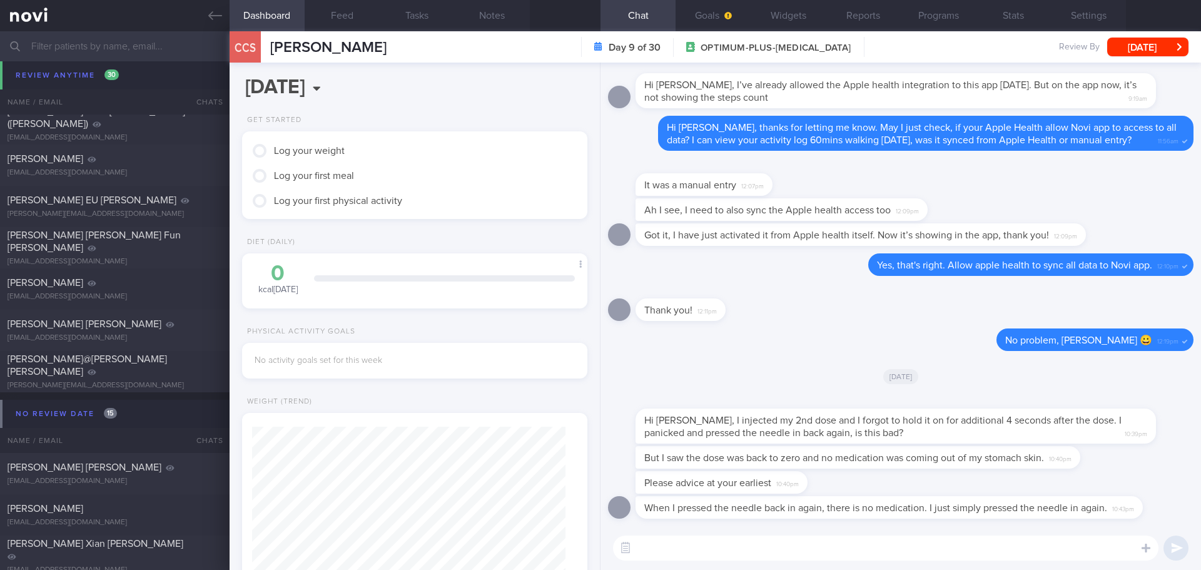
scroll to position [1835, 0]
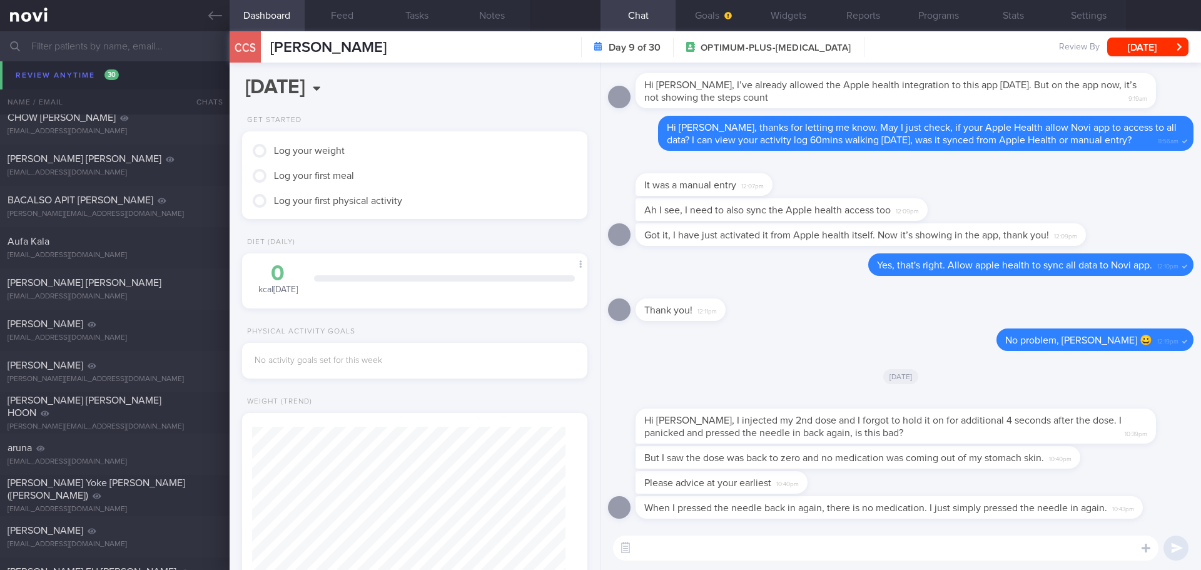
click at [726, 544] on textarea at bounding box center [885, 547] width 545 height 25
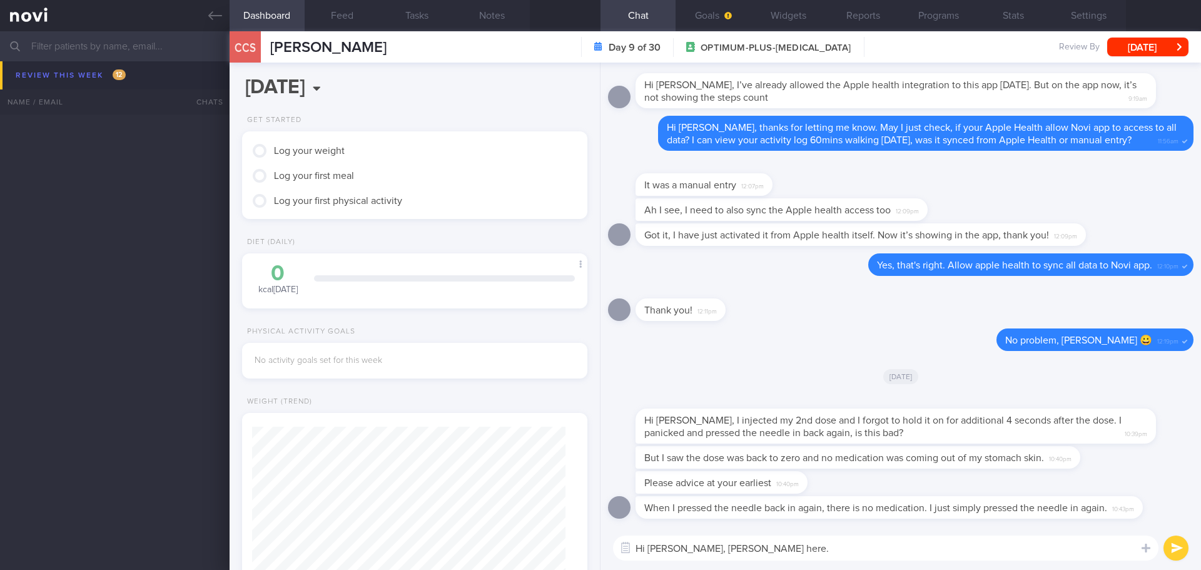
scroll to position [20355, 0]
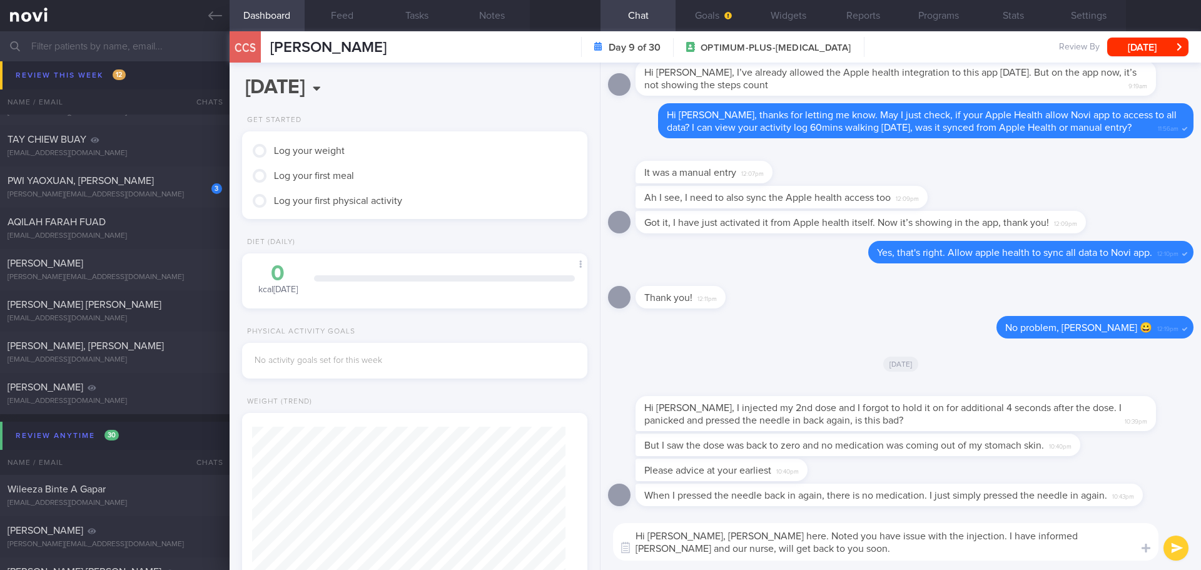
type textarea "Hi [PERSON_NAME], [PERSON_NAME] here. Noted you have issue with the injection. …"
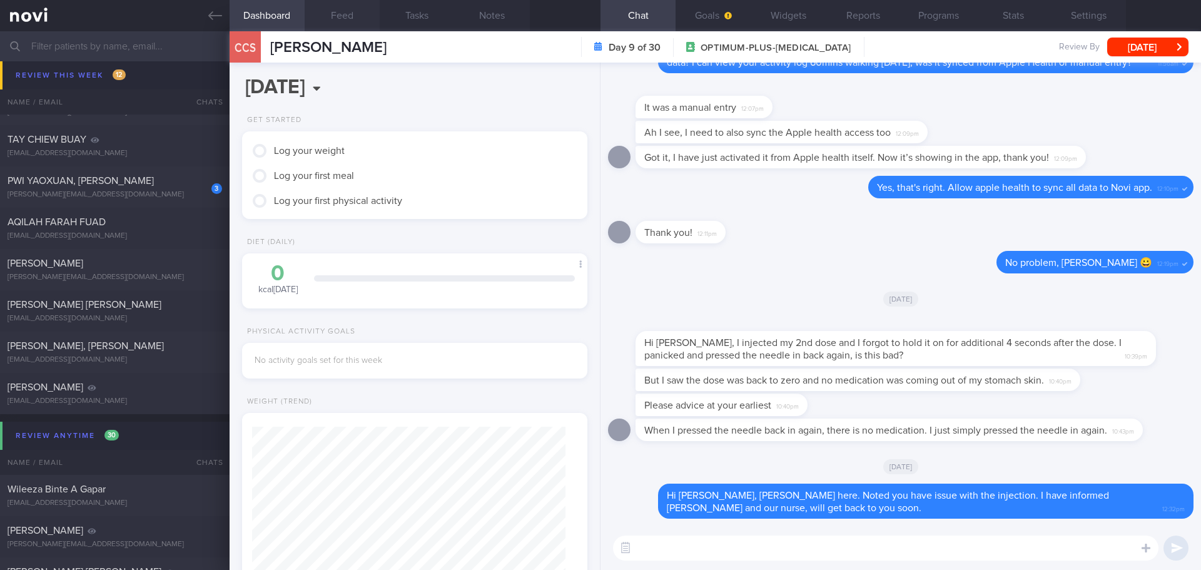
click at [340, 13] on button "Feed" at bounding box center [342, 15] width 75 height 31
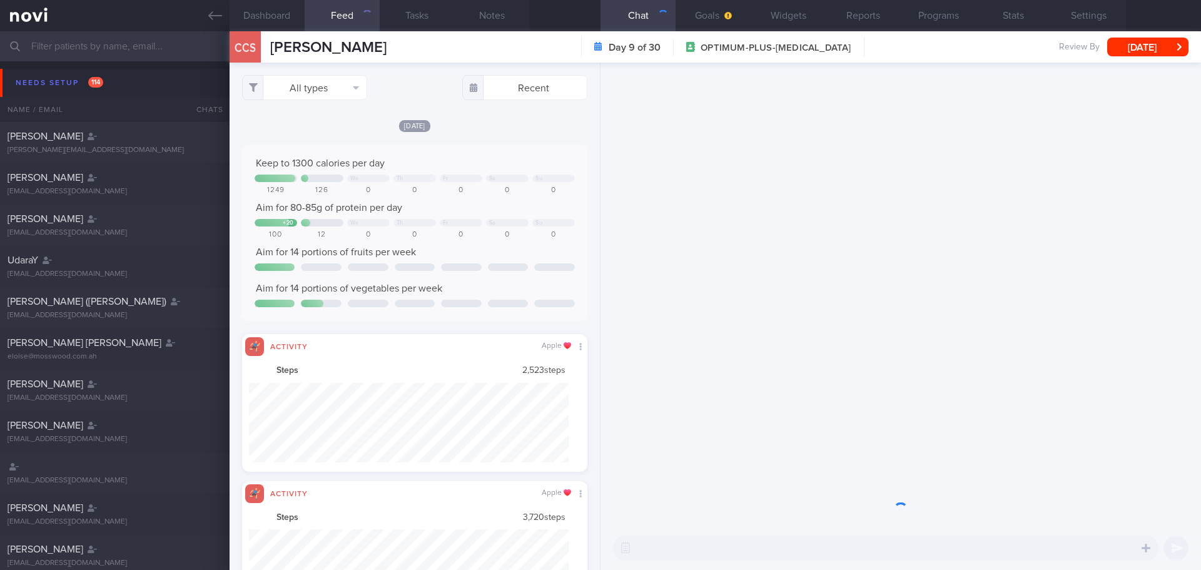
click at [123, 39] on input "text" at bounding box center [600, 46] width 1201 height 30
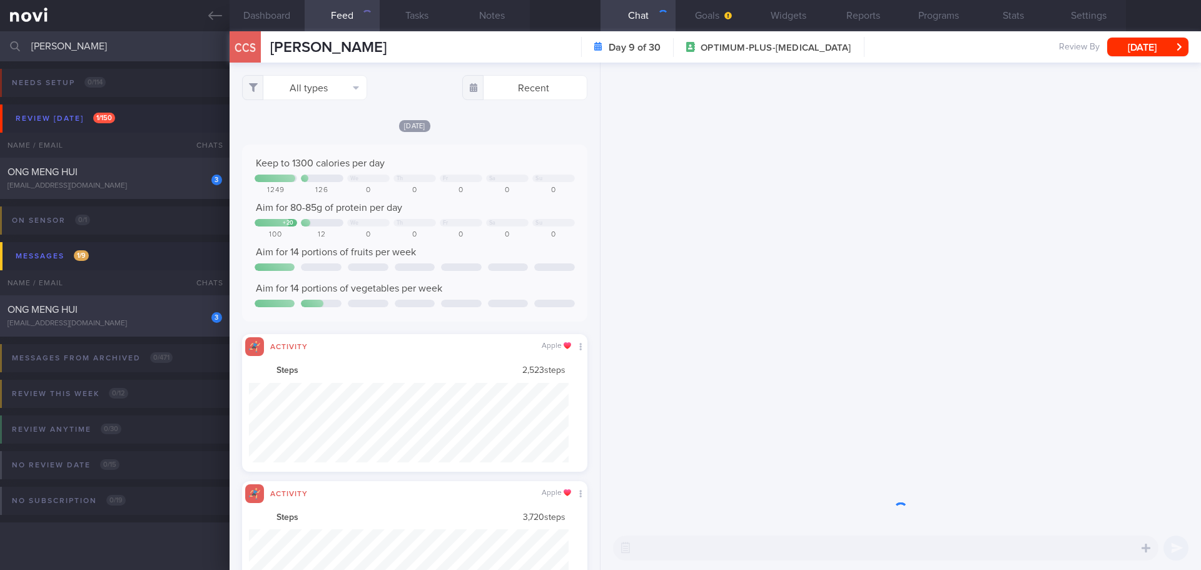
type input "[PERSON_NAME]"
click at [133, 317] on div "3 [PERSON_NAME] [PERSON_NAME] [EMAIL_ADDRESS][DOMAIN_NAME]" at bounding box center [115, 315] width 230 height 25
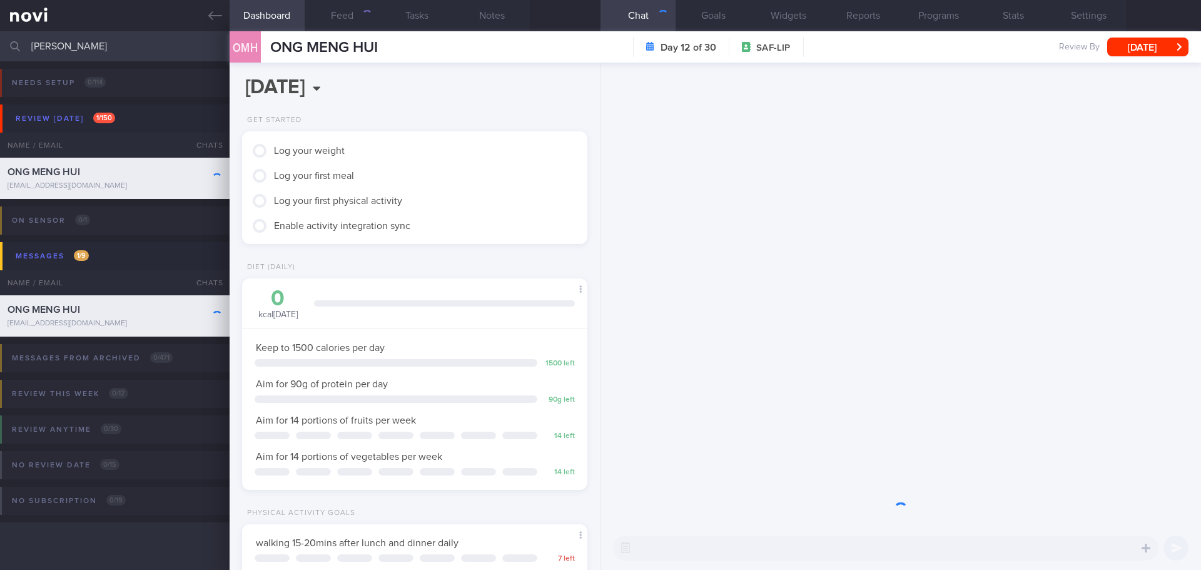
scroll to position [159, 319]
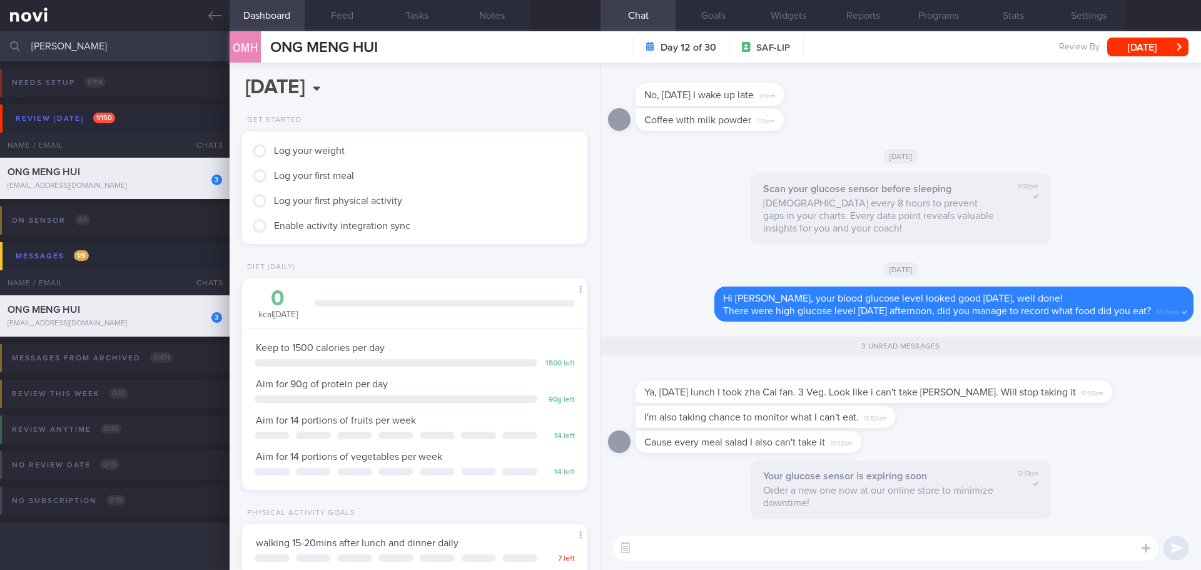
click at [990, 541] on textarea at bounding box center [885, 547] width 545 height 25
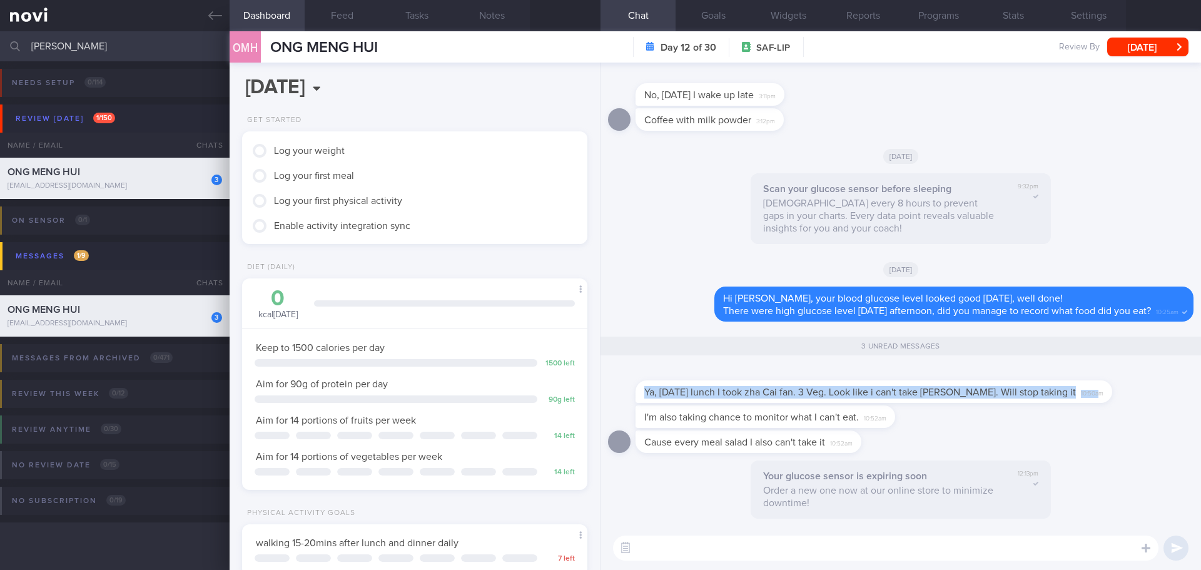
drag, startPoint x: 1076, startPoint y: 400, endPoint x: 1143, endPoint y: 399, distance: 67.6
click at [1143, 399] on div "Ya, [DATE] lunch I took zha Cai fan. 3 Veg. Look like i can't take [PERSON_NAME…" at bounding box center [900, 385] width 585 height 40
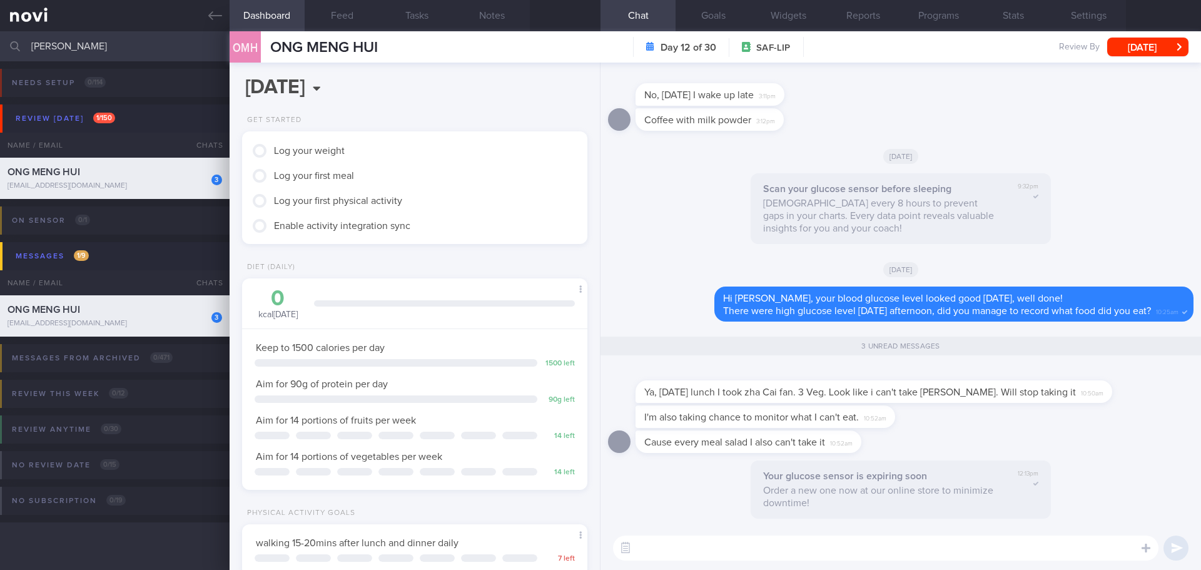
click at [950, 549] on textarea at bounding box center [885, 547] width 545 height 25
click at [949, 549] on textarea at bounding box center [885, 547] width 545 height 25
type textarea "Y"
type textarea "U"
type textarea "Got it.. You don't have to eat salad everyday, [PERSON_NAME]."
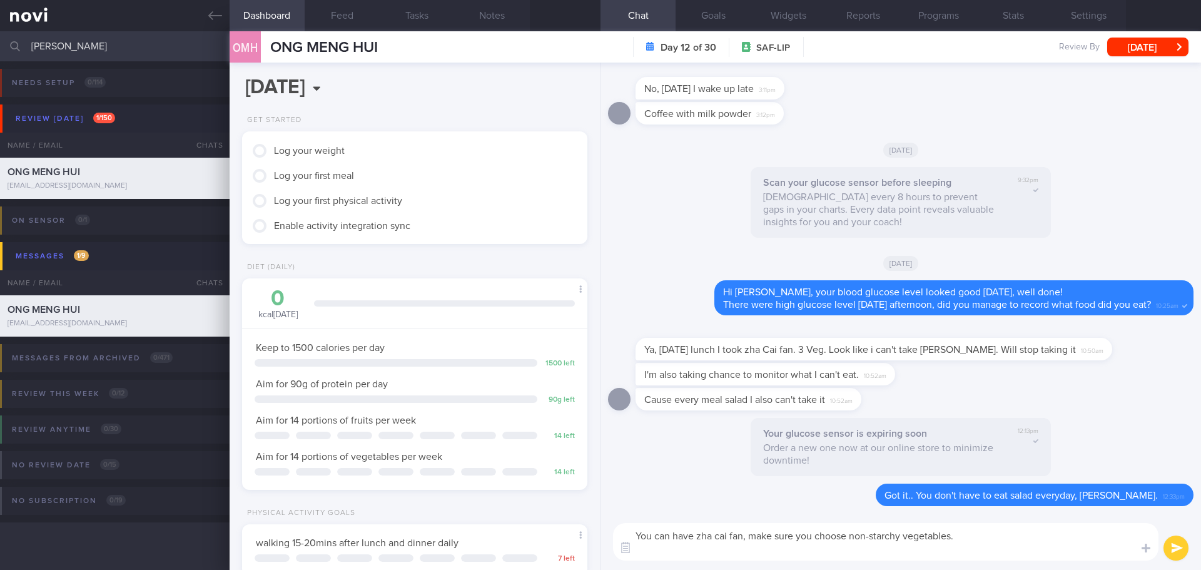
scroll to position [0, 0]
click at [1113, 525] on textarea "You can have zha cai fan, make sure you choose non-starchy vegetables." at bounding box center [885, 542] width 545 height 38
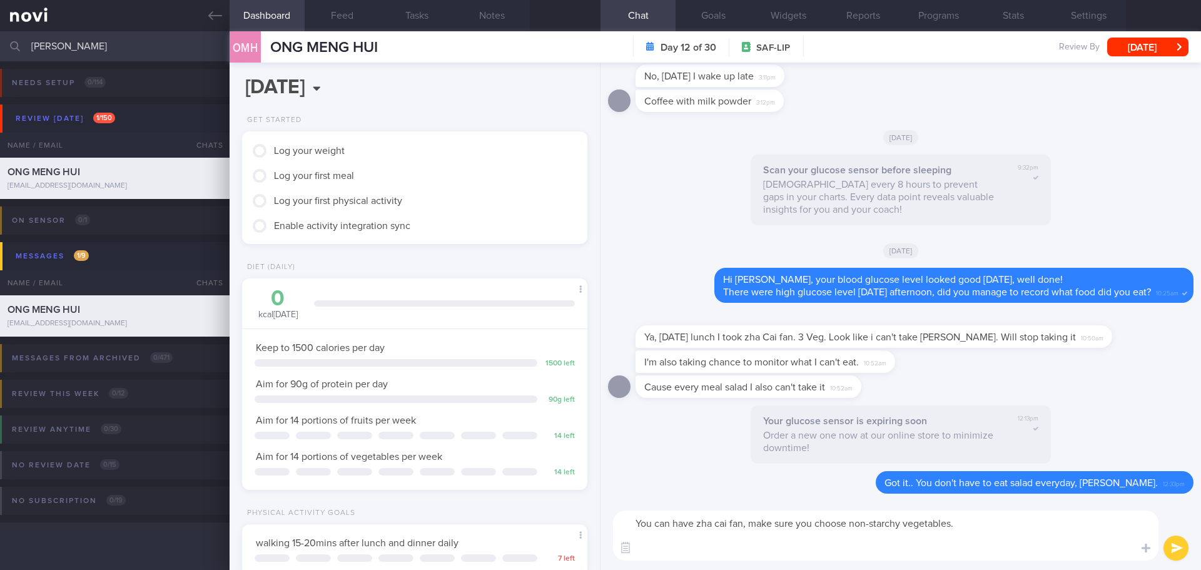
paste textarea "Try to increase more non-starchy vegetables in your meal 🙂 Vegetables is rich i…"
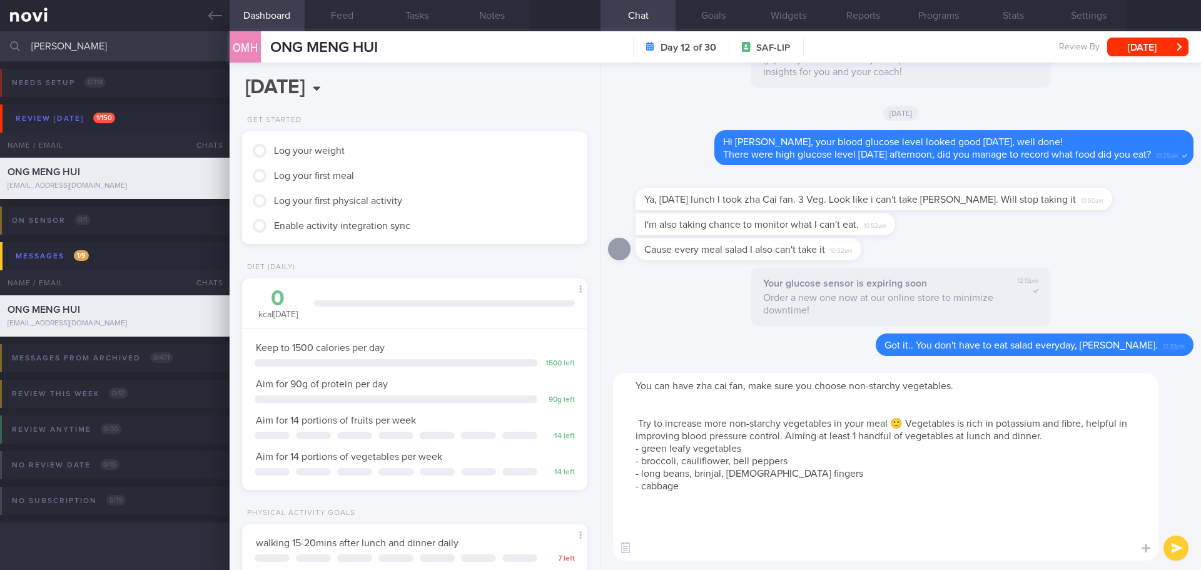
drag, startPoint x: 1050, startPoint y: 437, endPoint x: 639, endPoint y: 403, distance: 412.9
click at [639, 403] on textarea "You can have zha cai fan, make sure you choose non-starchy vegetables. Try to i…" at bounding box center [885, 467] width 545 height 188
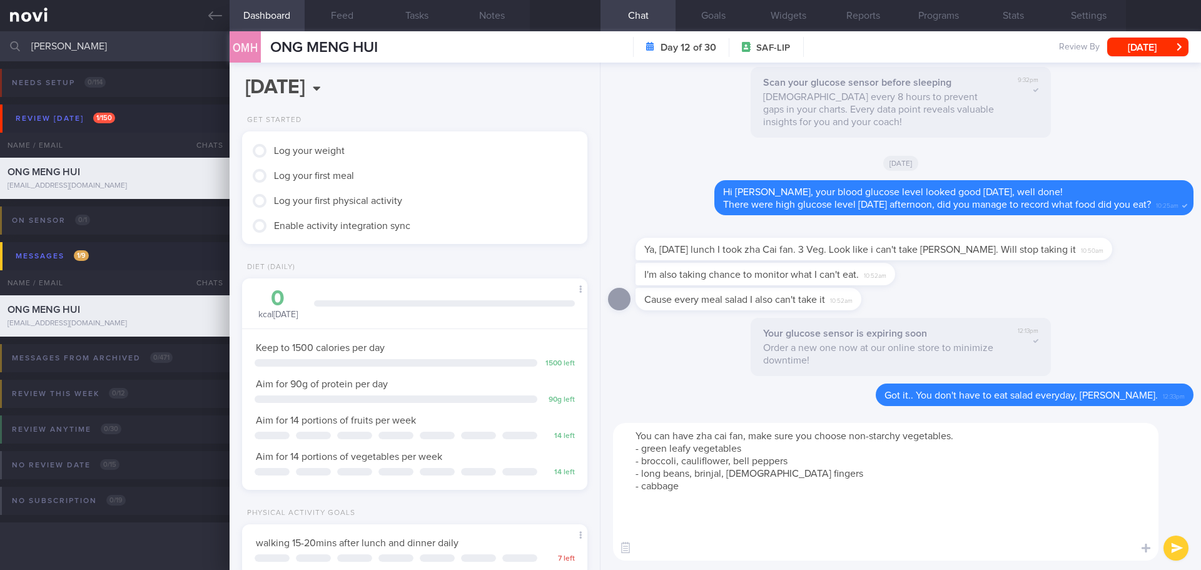
click at [660, 544] on textarea "You can have zha cai fan, make sure you choose non-starchy vegetables. - green …" at bounding box center [885, 492] width 545 height 138
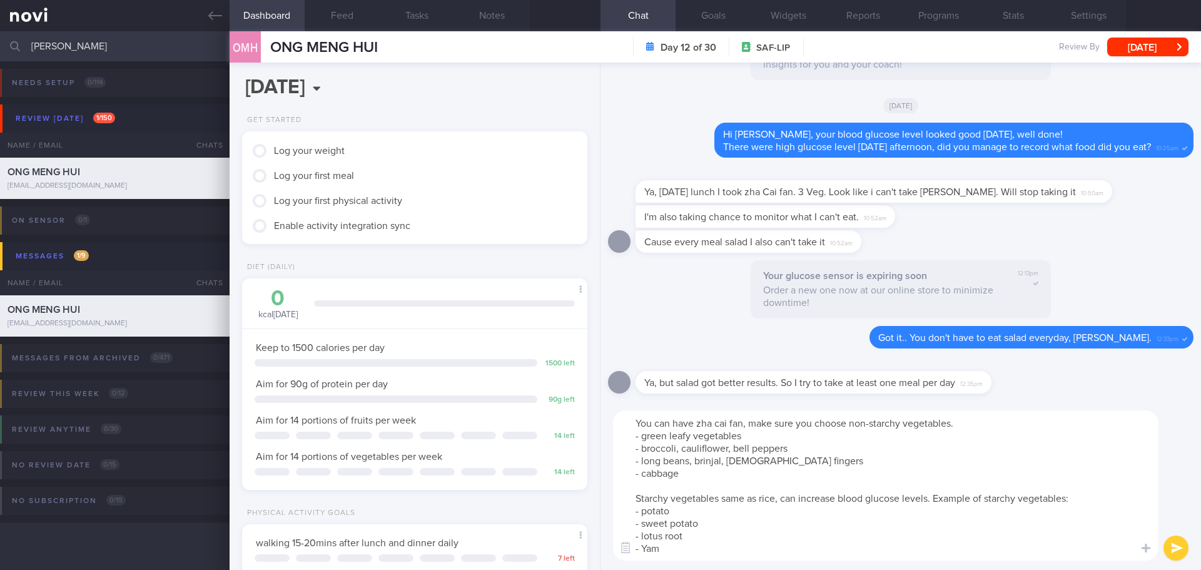
type textarea "You can have zha cai fan, make sure you choose non-starchy vegetables. - green …"
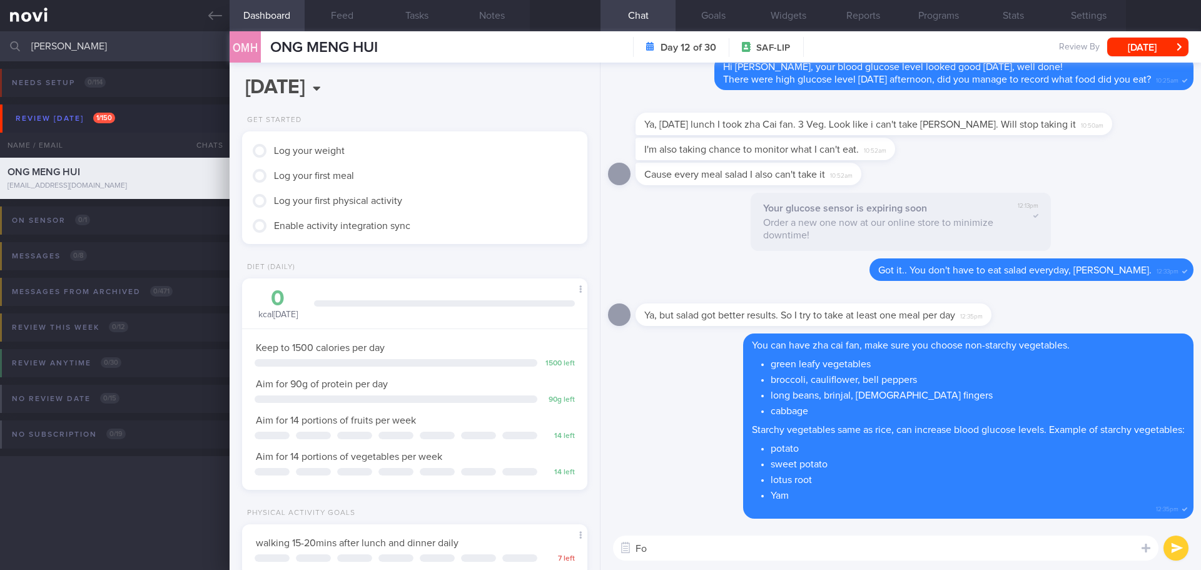
type textarea "F"
type textarea "When you have zha cai fan, keep rice portion as 1/2 bowl (about 6 tablespoons r…"
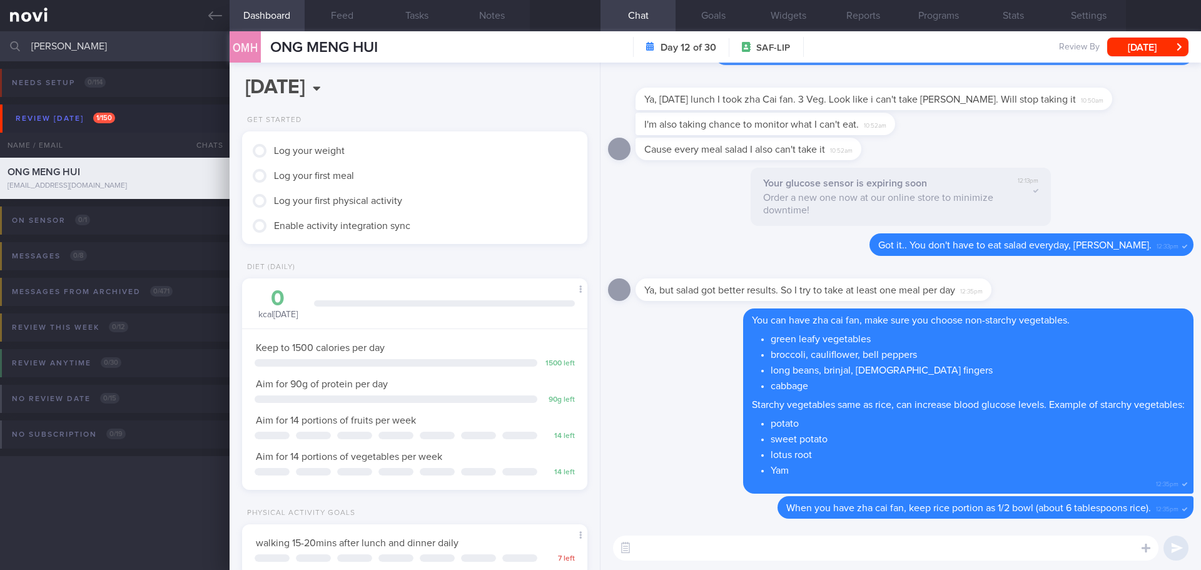
click at [699, 552] on textarea at bounding box center [885, 547] width 545 height 25
type textarea "Did you have any meat for zha cai fan?"
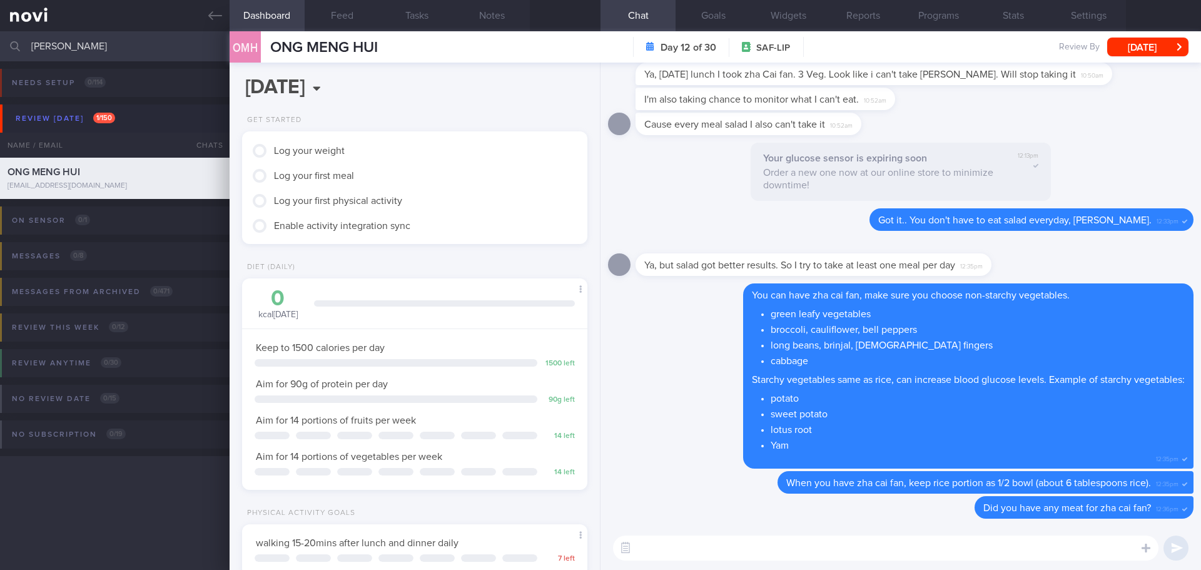
drag, startPoint x: 106, startPoint y: 40, endPoint x: -6, endPoint y: 53, distance: 112.1
click at [0, 53] on html "You are offline! Some functionality will be unavailable Patients New Users Coac…" at bounding box center [600, 285] width 1201 height 570
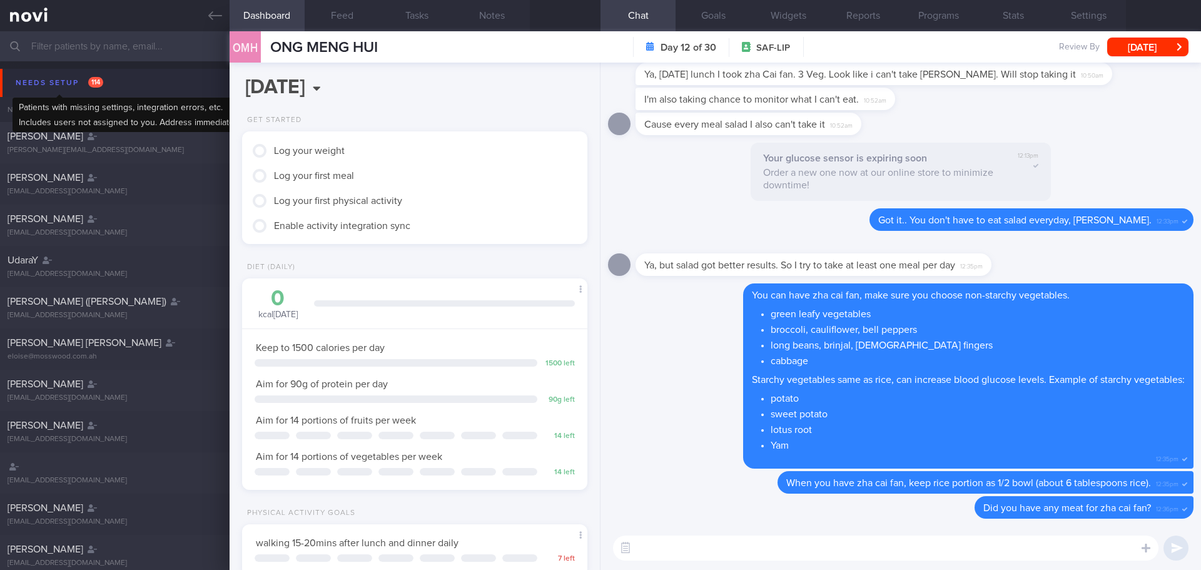
click at [75, 81] on div "Needs setup 114" at bounding box center [60, 82] width 94 height 17
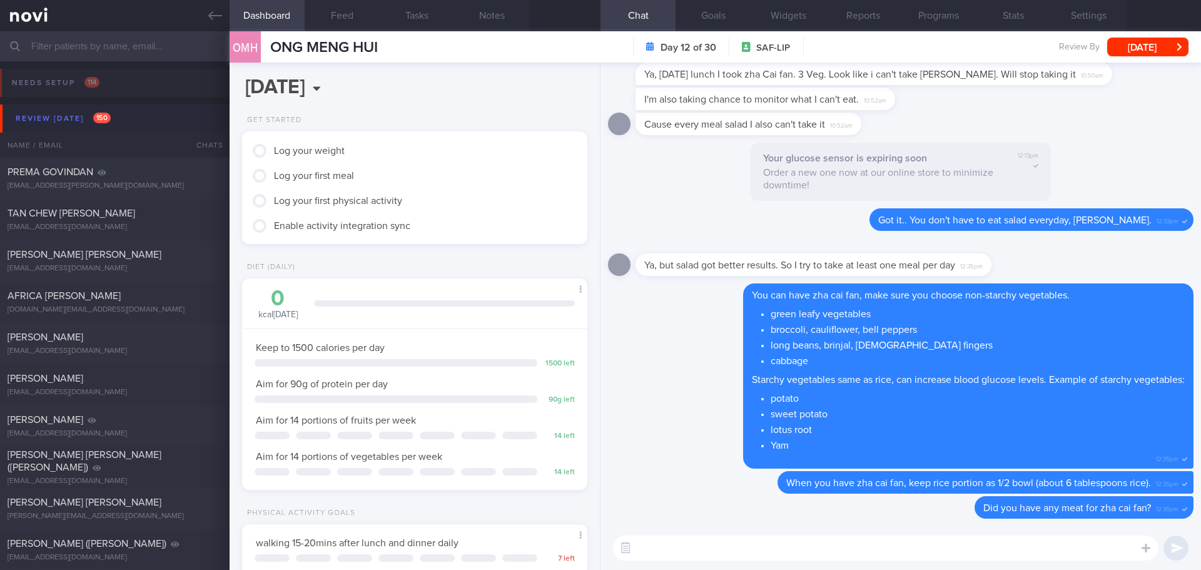
click at [73, 118] on div "Review [DATE] 150" at bounding box center [63, 118] width 101 height 17
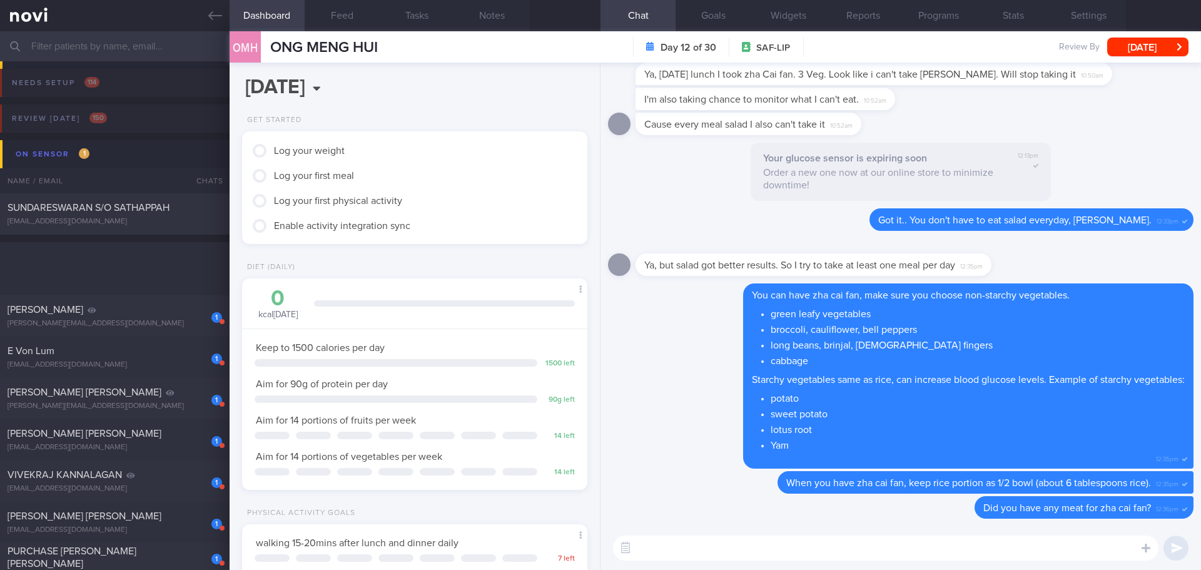
scroll to position [313, 0]
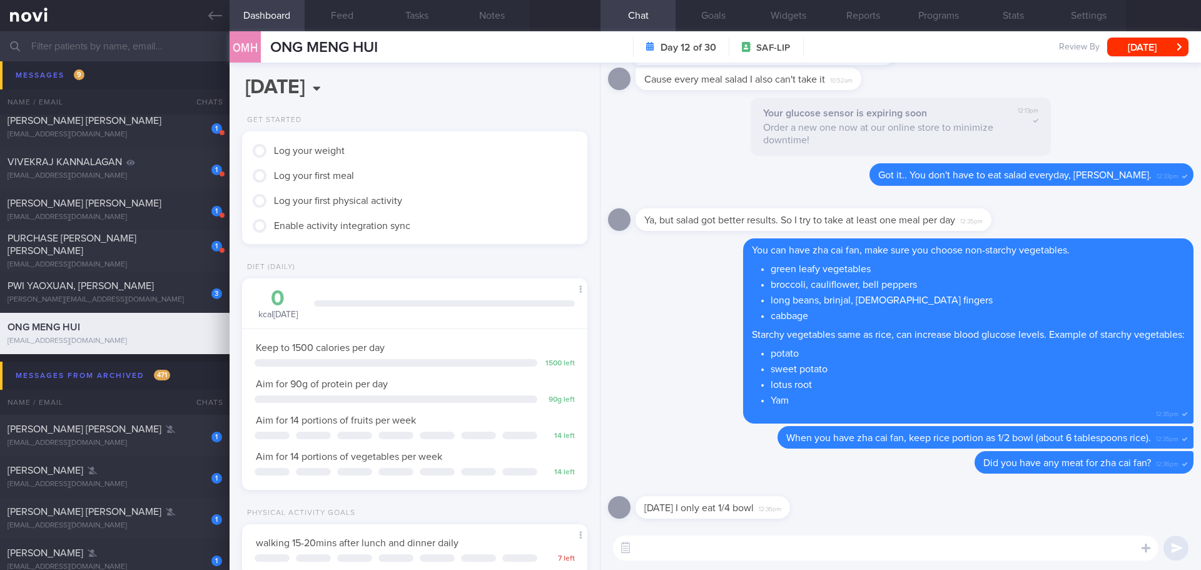
click at [856, 517] on div "[DATE] I only eat 1/4 bowl 12:36pm" at bounding box center [900, 503] width 585 height 45
click at [846, 545] on textarea at bounding box center [885, 547] width 545 height 25
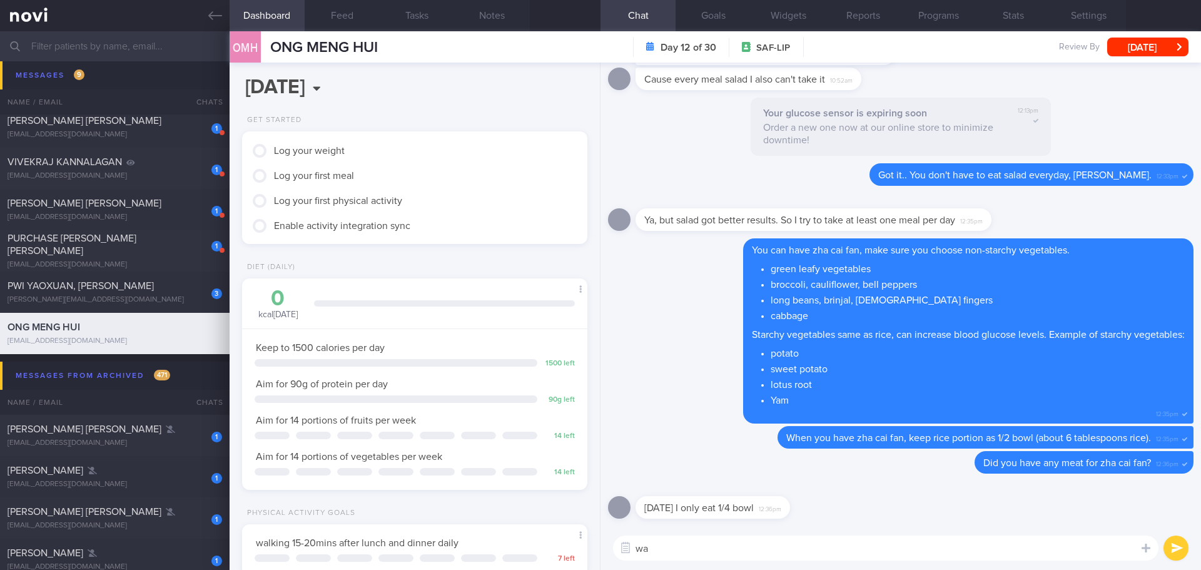
type textarea "w"
type textarea "any drinks or soup?"
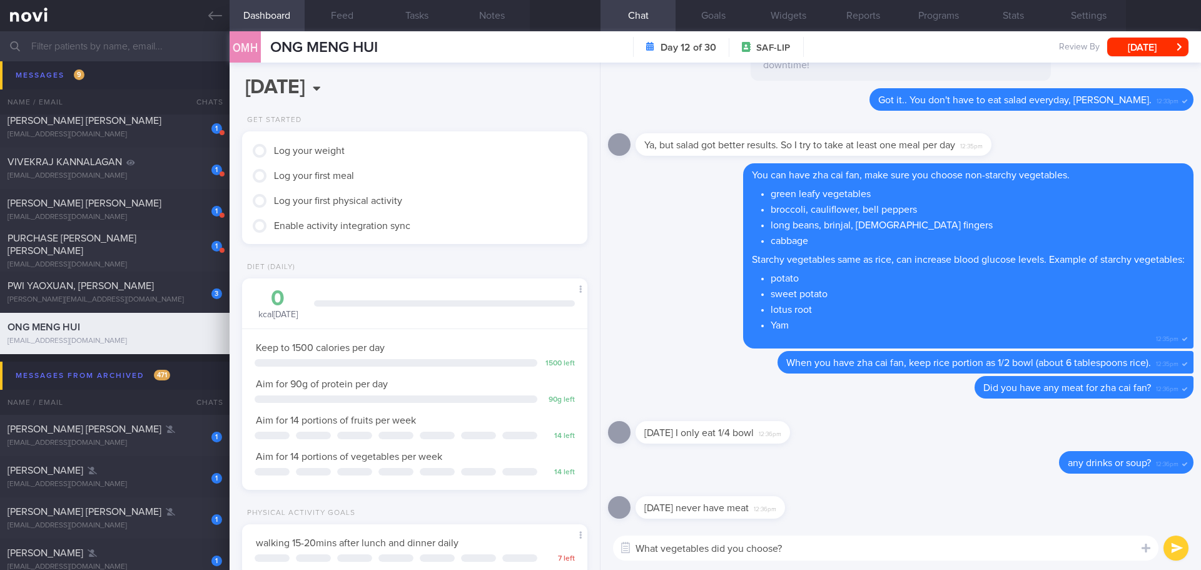
type textarea "What vegetables did you choose?"
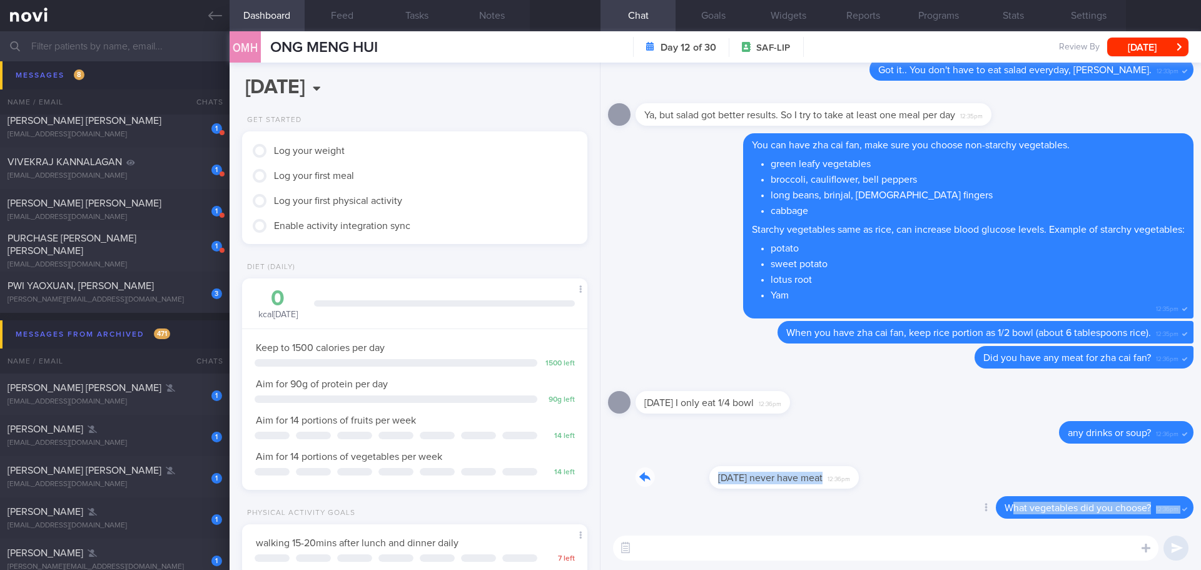
drag, startPoint x: 787, startPoint y: 480, endPoint x: 1005, endPoint y: 496, distance: 218.2
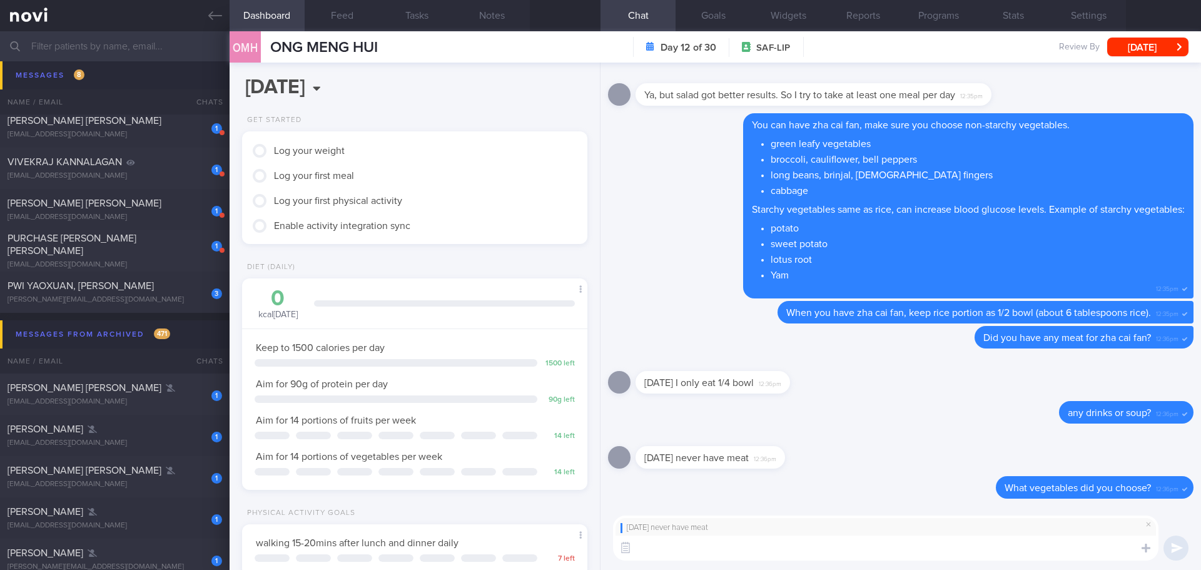
click at [908, 544] on textarea at bounding box center [885, 547] width 545 height 25
type textarea "You can choose a portion of meat, such as 1 palm sized steamed fish, soysauce c…"
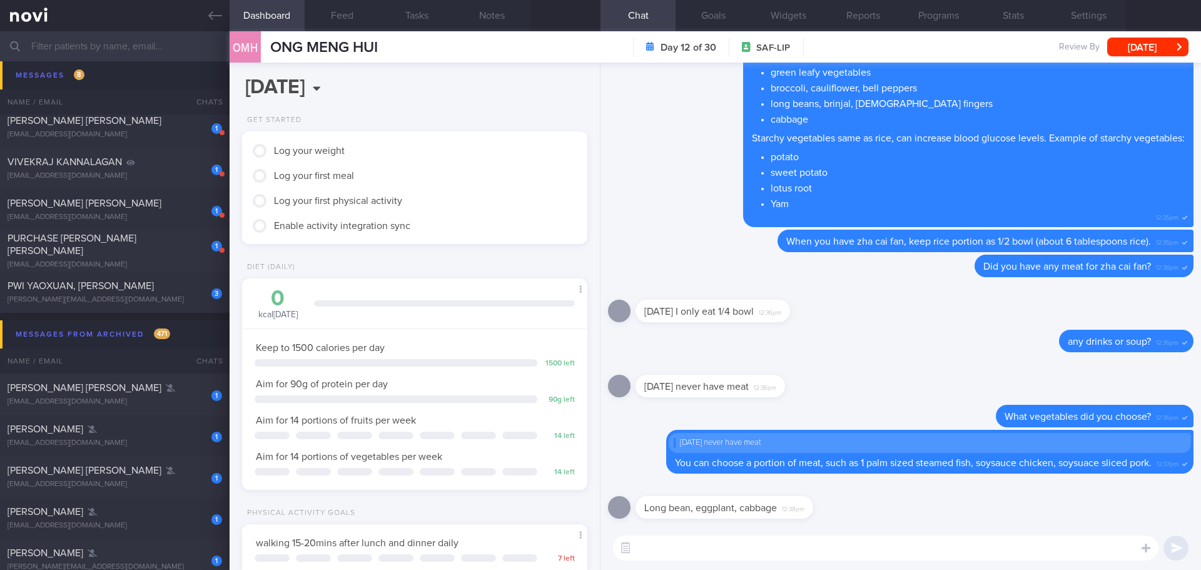
click at [877, 518] on div "Long bean, eggplant, cabbage 12:38pm" at bounding box center [900, 503] width 585 height 45
click at [833, 544] on textarea at bounding box center [885, 547] width 545 height 25
type textarea "You can try to choose a meat next time, protein can help slow down blood glucos…"
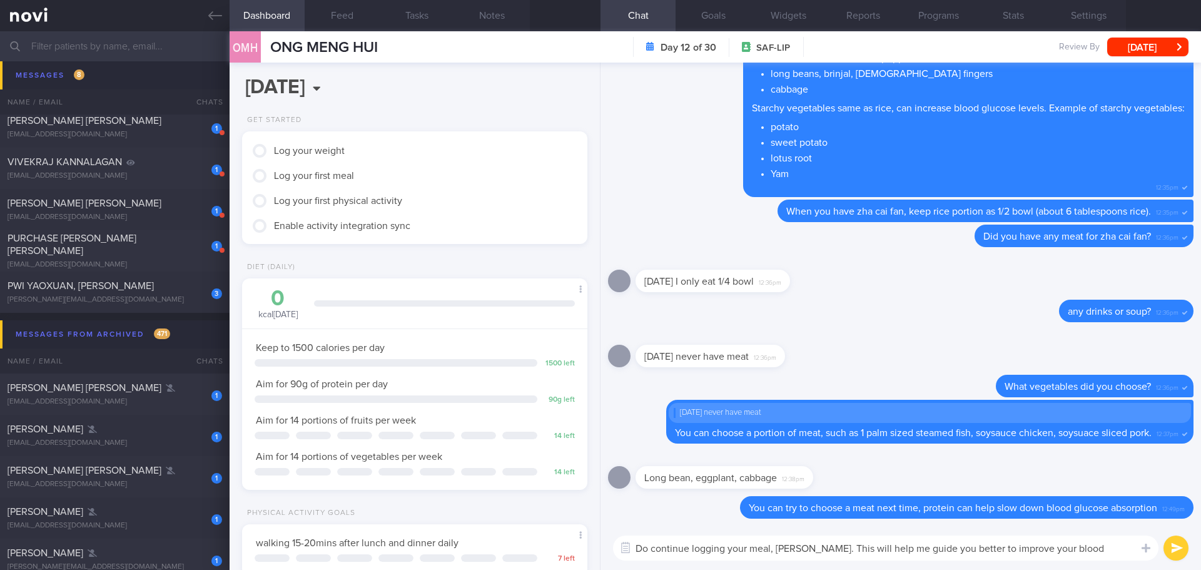
type textarea "Do continue logging your meal, [PERSON_NAME]. This will help me guide you bette…"
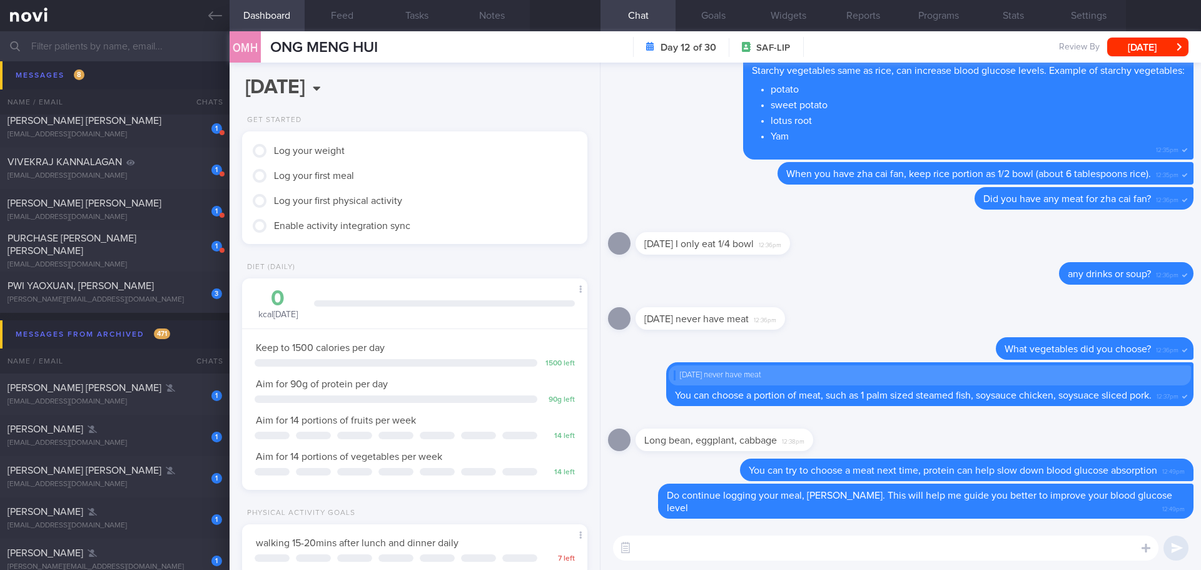
click at [780, 555] on textarea at bounding box center [885, 547] width 545 height 25
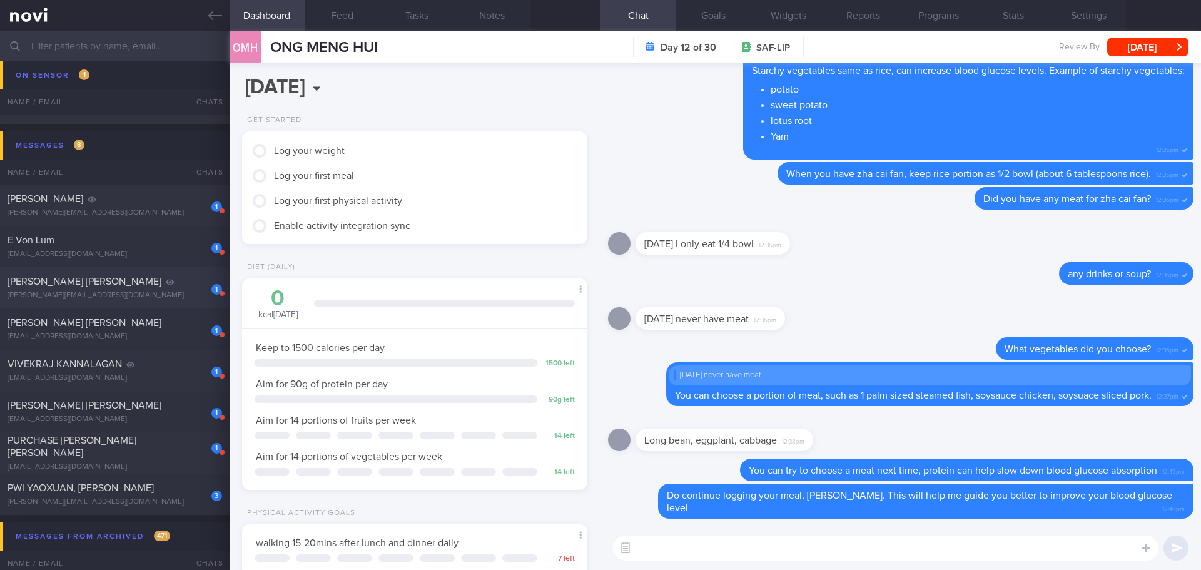
scroll to position [125, 0]
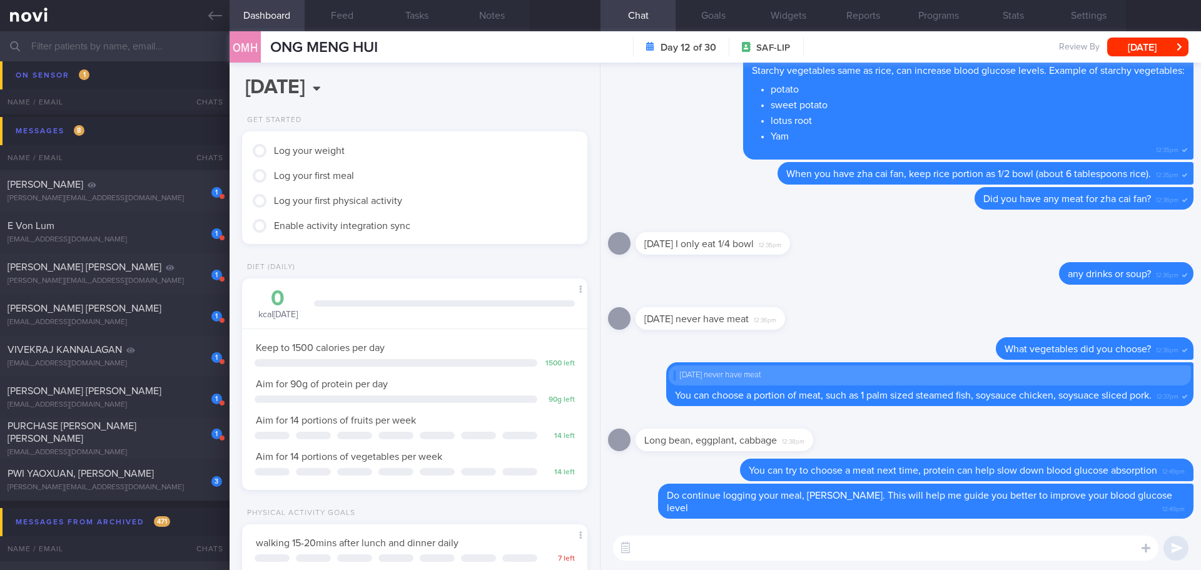
click at [930, 545] on textarea at bounding box center [885, 547] width 545 height 25
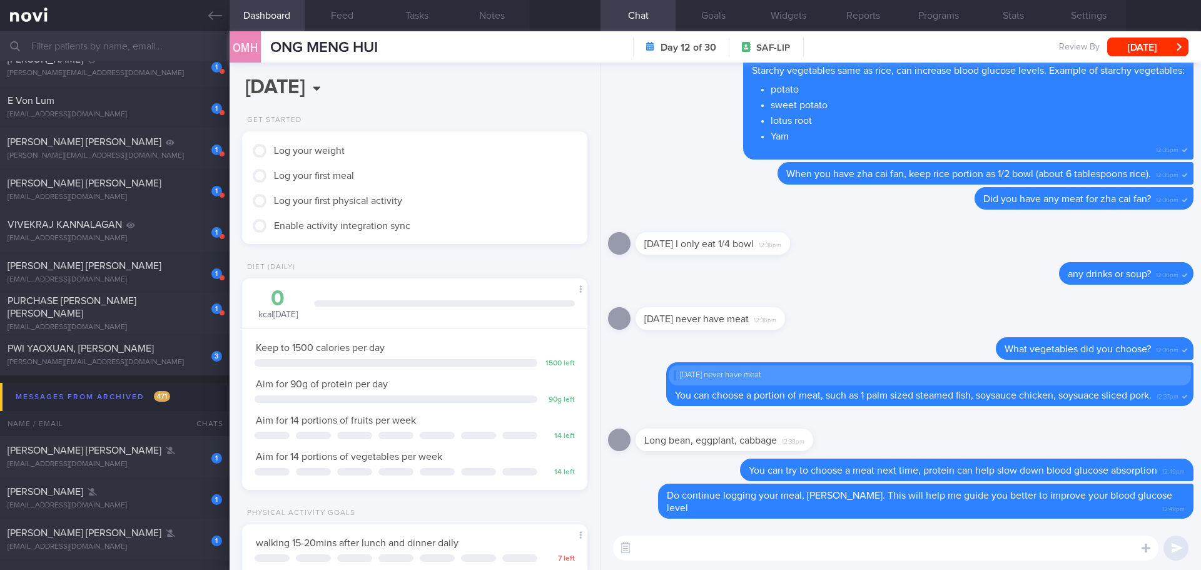
scroll to position [0, 0]
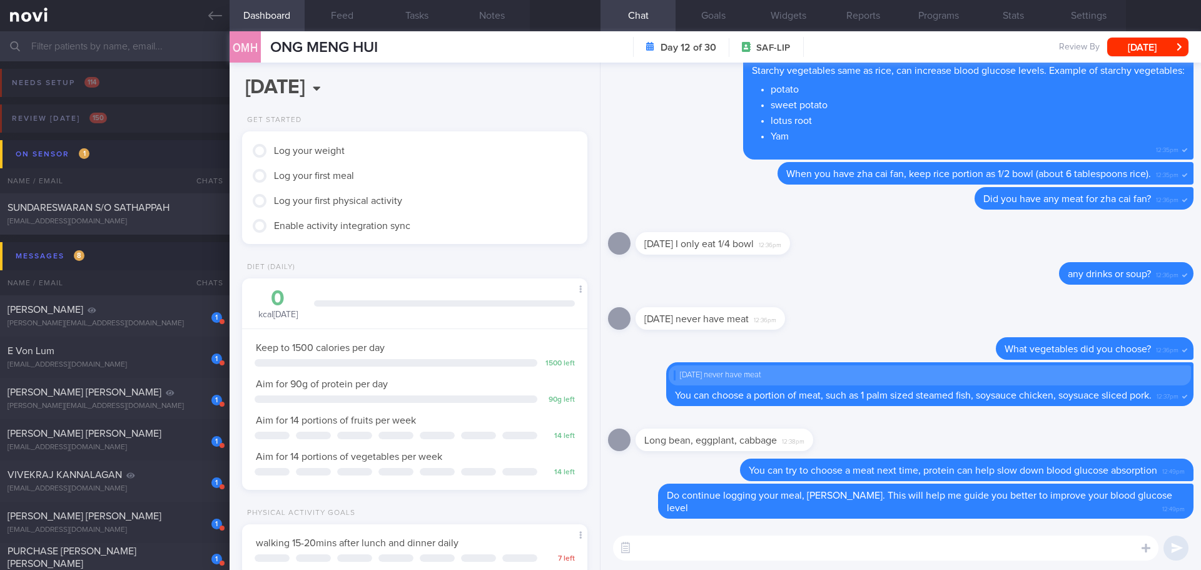
click at [744, 539] on textarea at bounding box center [885, 547] width 545 height 25
click at [746, 547] on textarea at bounding box center [885, 547] width 545 height 25
paste textarea "May I also check if you are okay to shift the review appointment from [DATE] ([…"
click at [1120, 549] on textarea "May I also check if you are okay to shift the review appointment from [DATE] ([…" at bounding box center [885, 547] width 545 height 25
type textarea "May I also check if you are okay to shift the review appointment from [DATE] ([…"
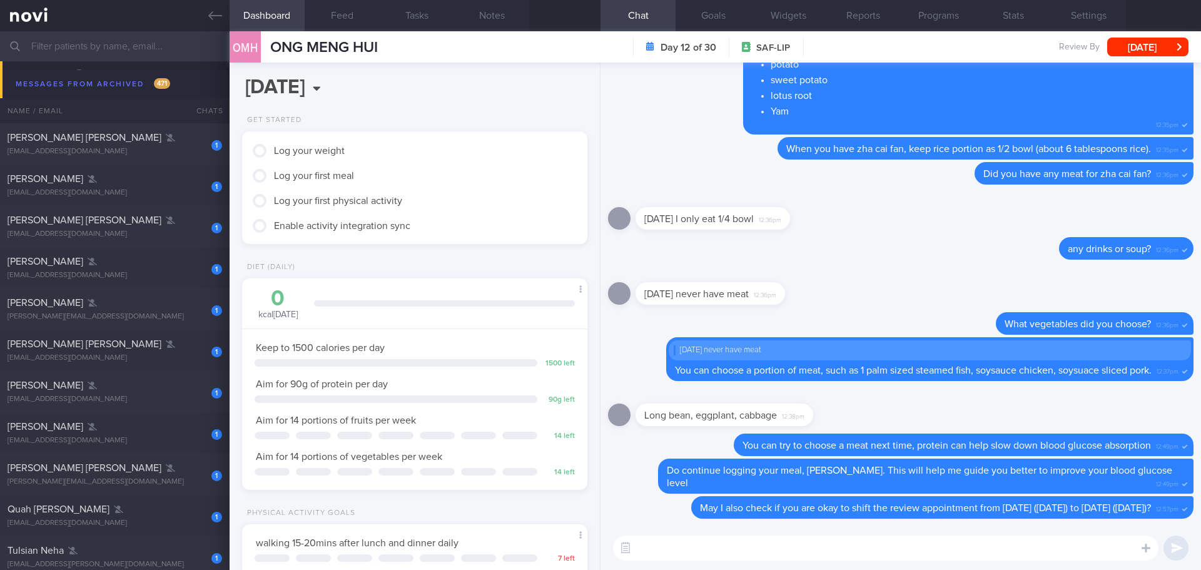
scroll to position [250, 0]
